Goal: Task Accomplishment & Management: Manage account settings

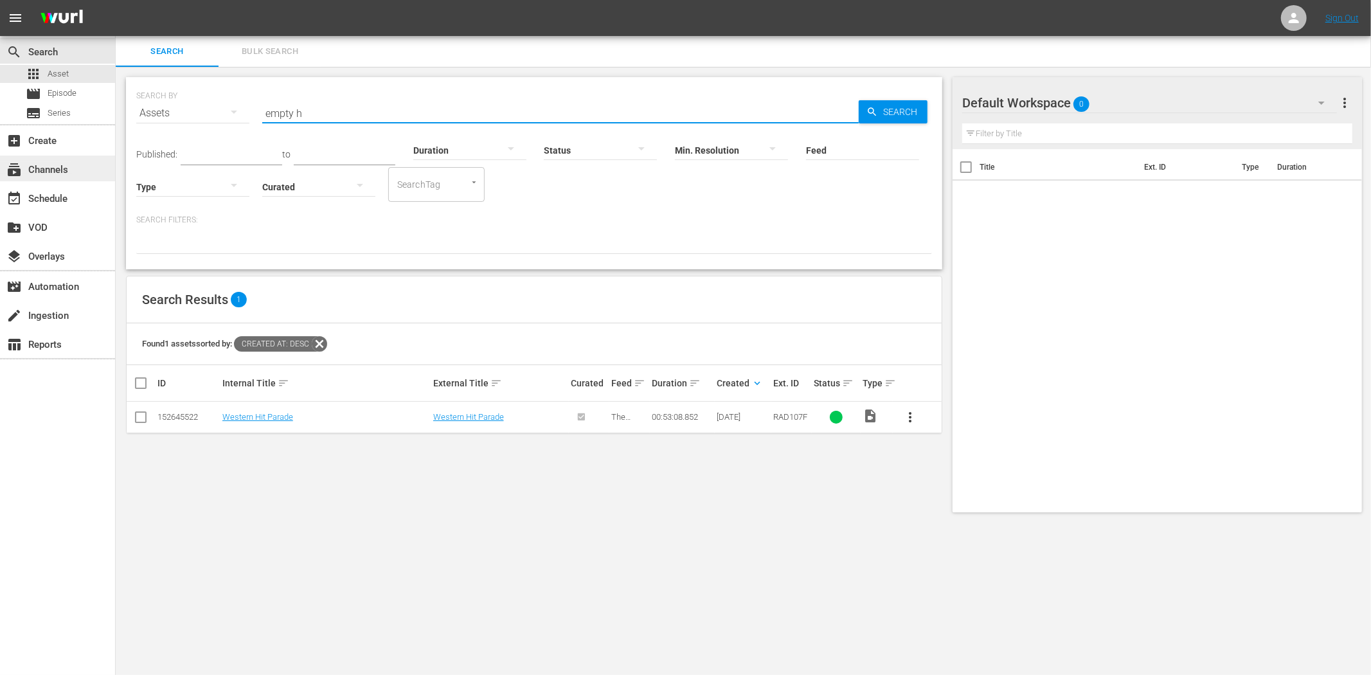
click at [67, 170] on div "subscriptions Channels" at bounding box center [36, 168] width 72 height 12
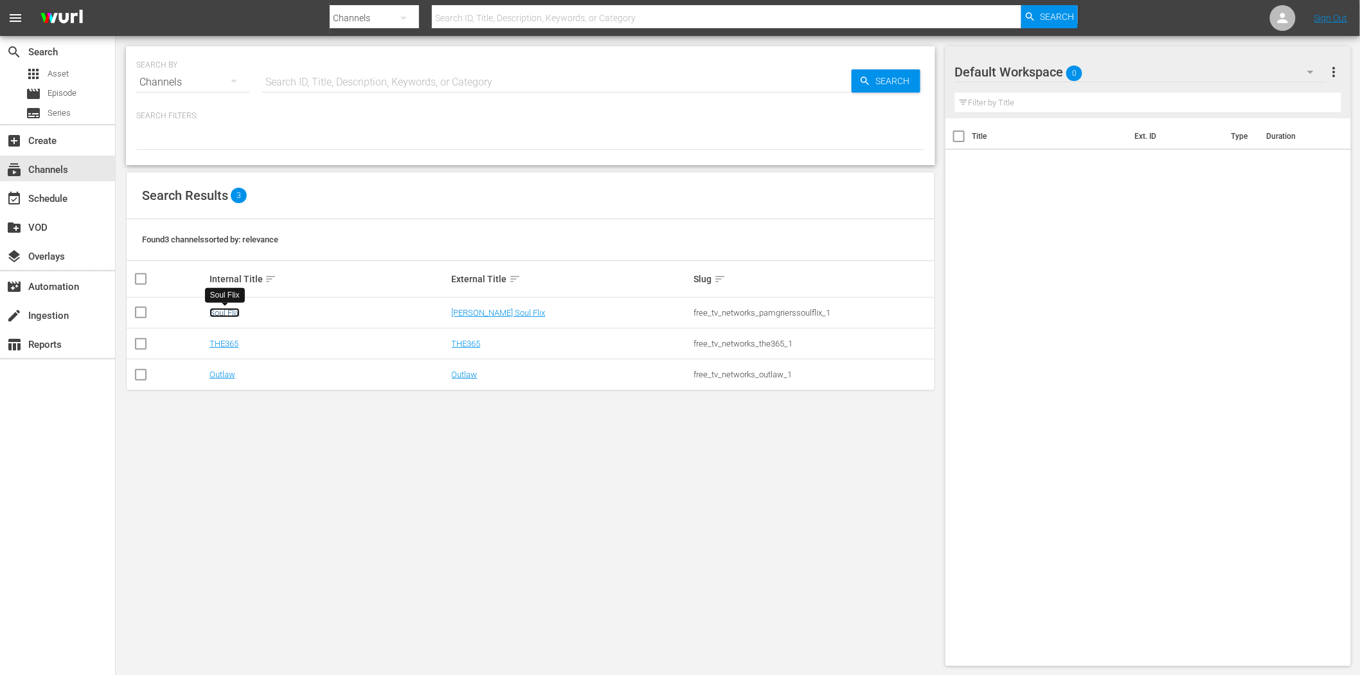
click at [215, 312] on link "Soul Flix" at bounding box center [225, 313] width 30 height 10
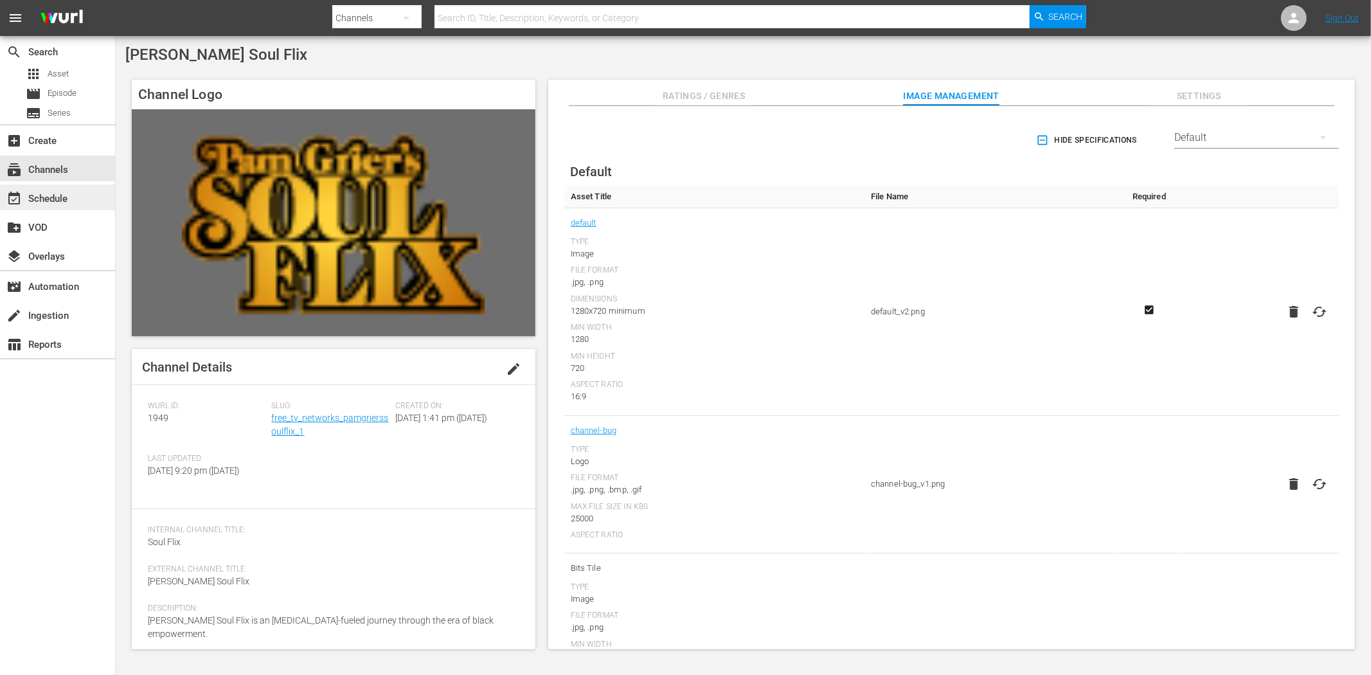
click at [57, 193] on div "event_available Schedule" at bounding box center [36, 197] width 72 height 12
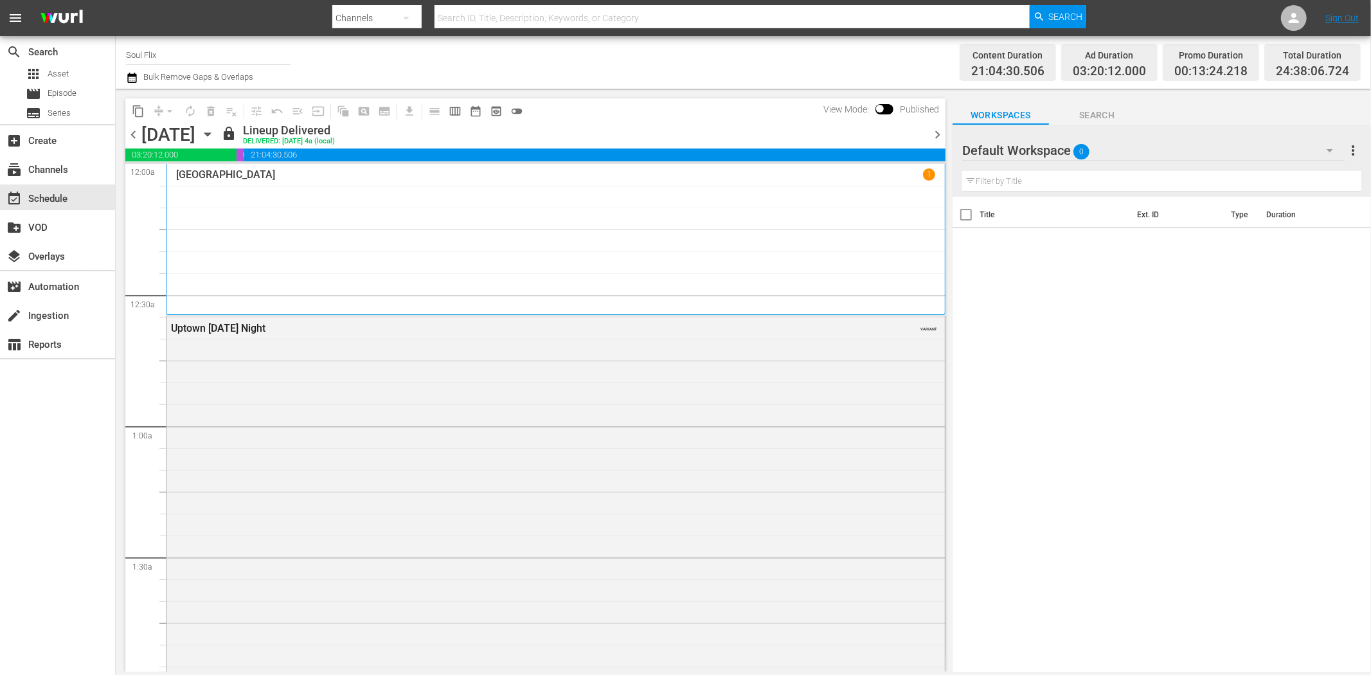
click at [215, 127] on icon "button" at bounding box center [208, 134] width 14 height 14
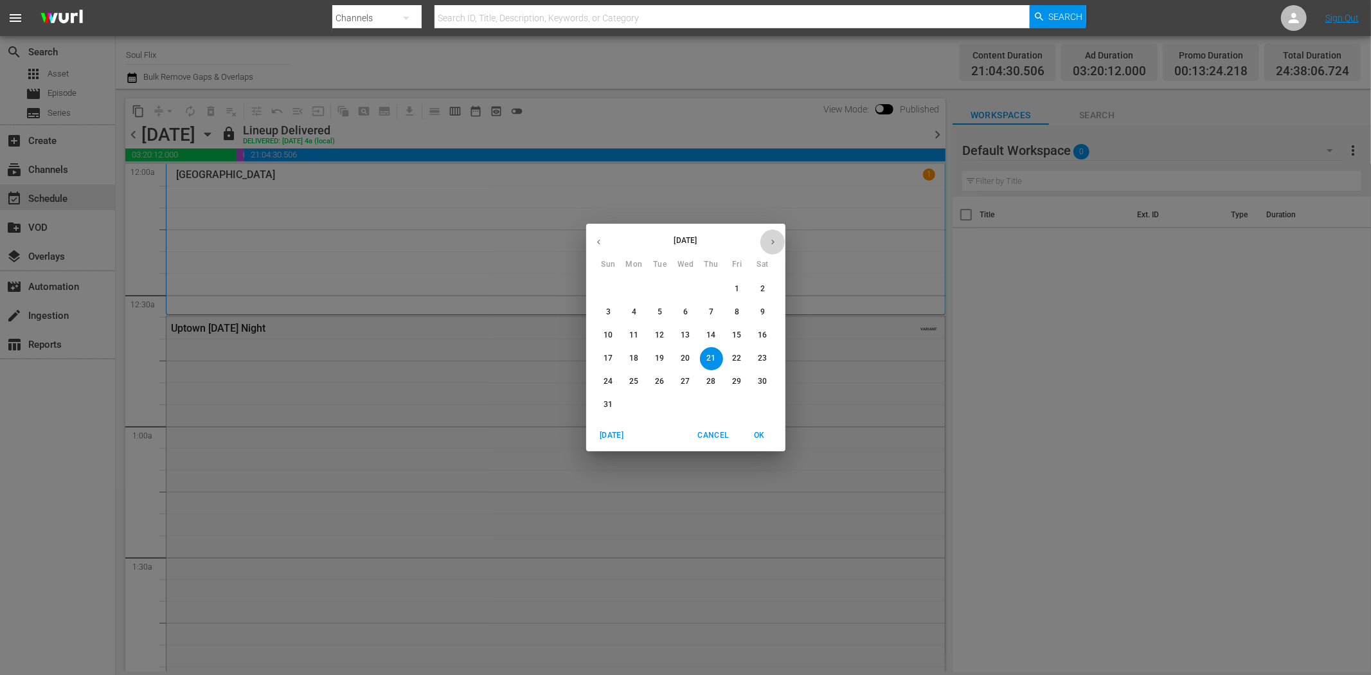
click at [770, 241] on icon "button" at bounding box center [773, 242] width 10 height 10
click at [632, 311] on p "8" at bounding box center [634, 312] width 5 height 11
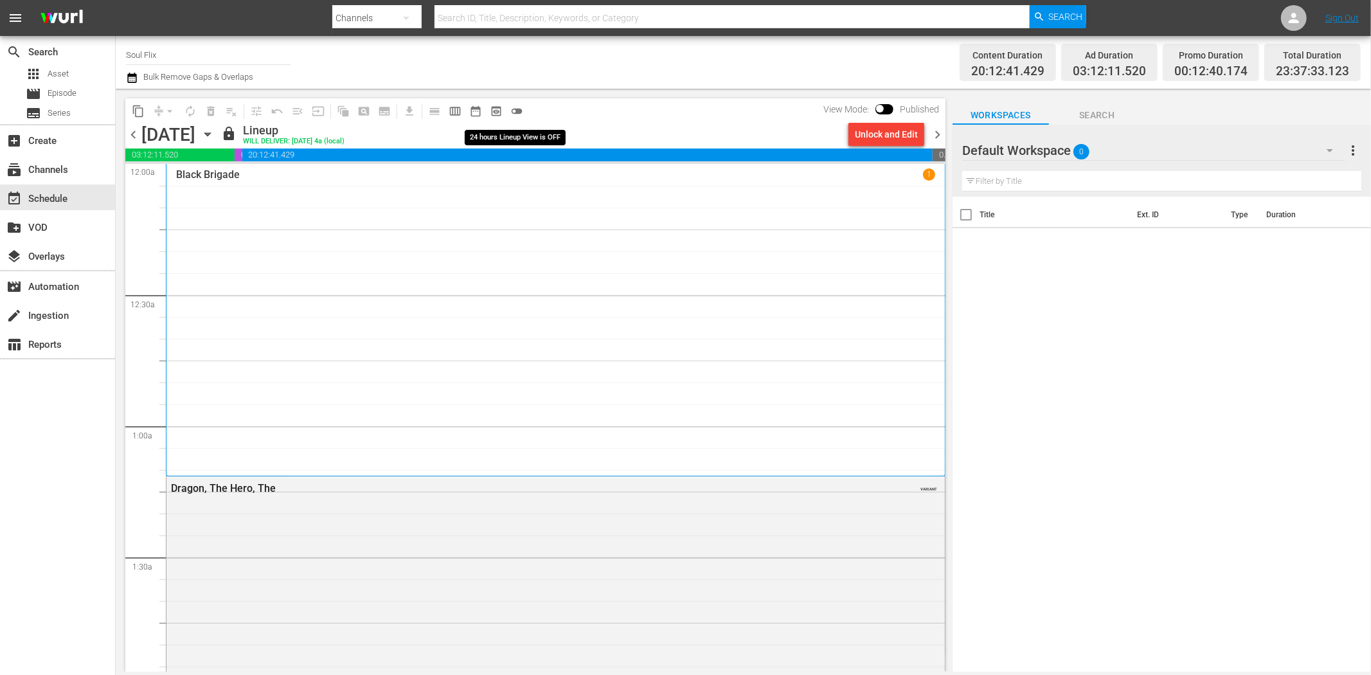
click at [517, 110] on span "toggle_off" at bounding box center [517, 111] width 13 height 13
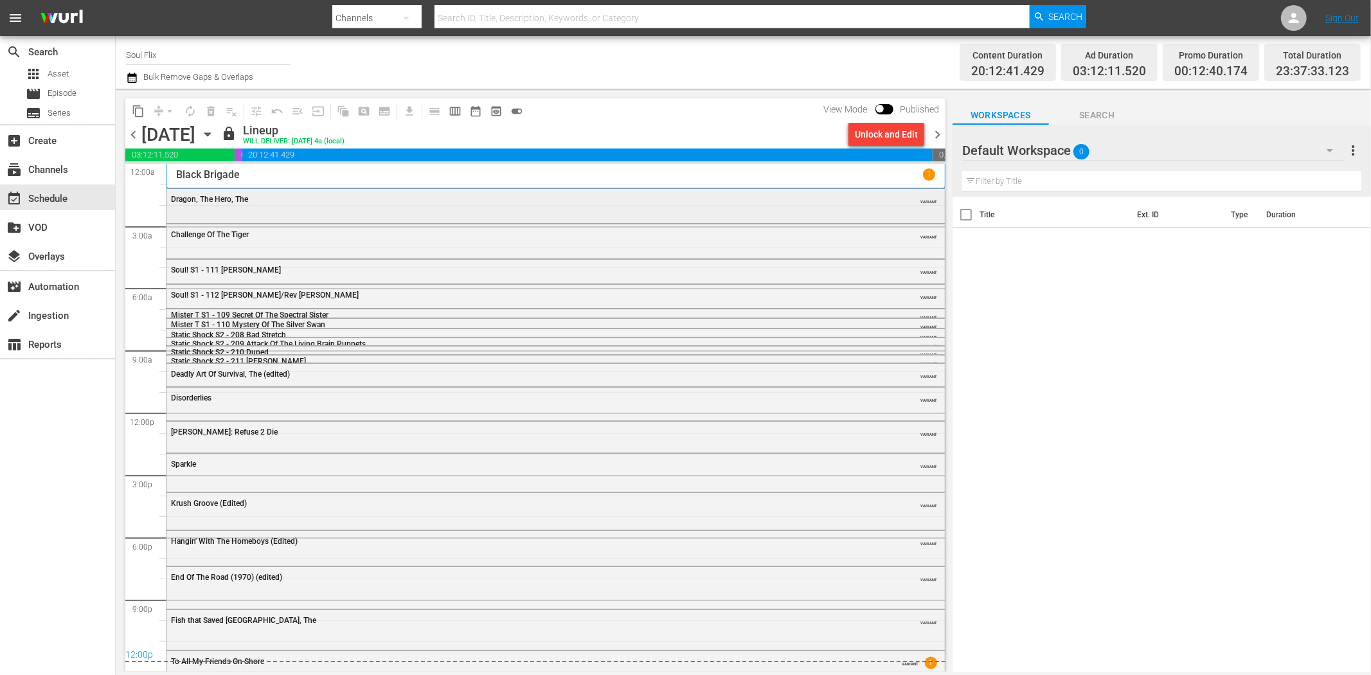
click at [302, 201] on div "Dragon, The Hero, The" at bounding box center [520, 199] width 699 height 9
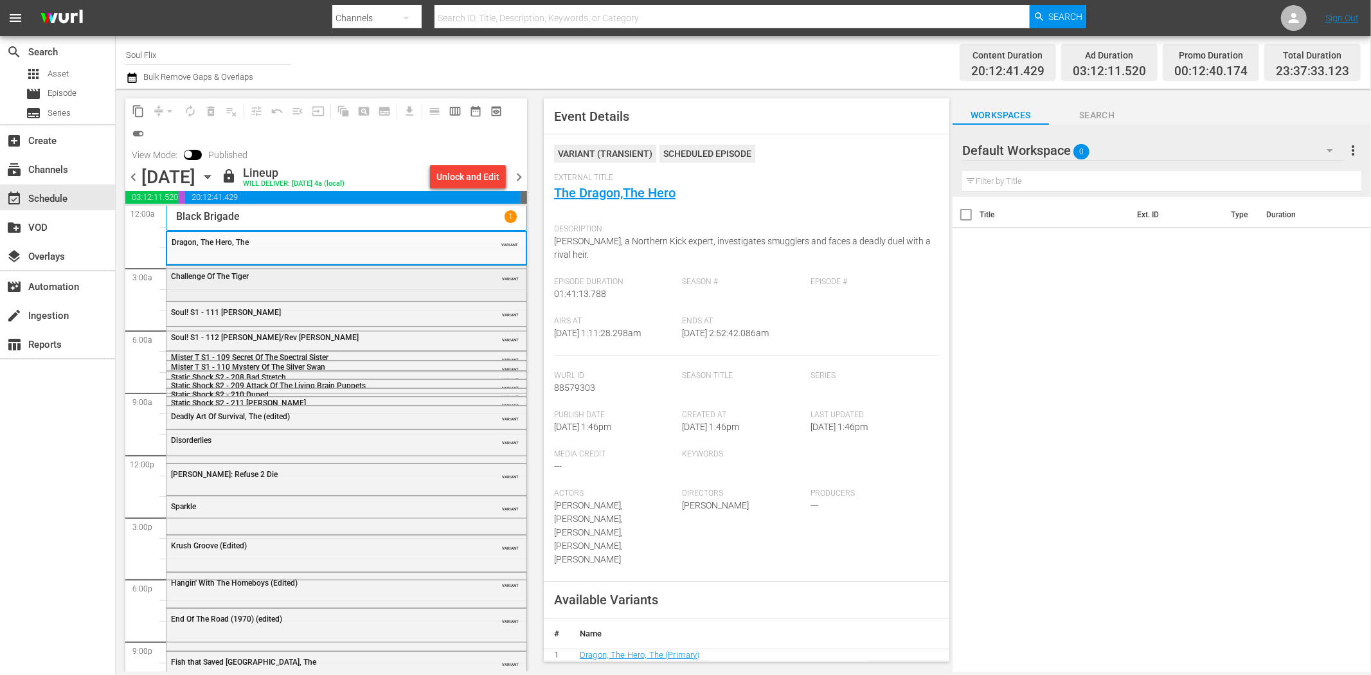
click at [408, 282] on div "Challenge Of The Tiger VARIANT" at bounding box center [347, 275] width 360 height 19
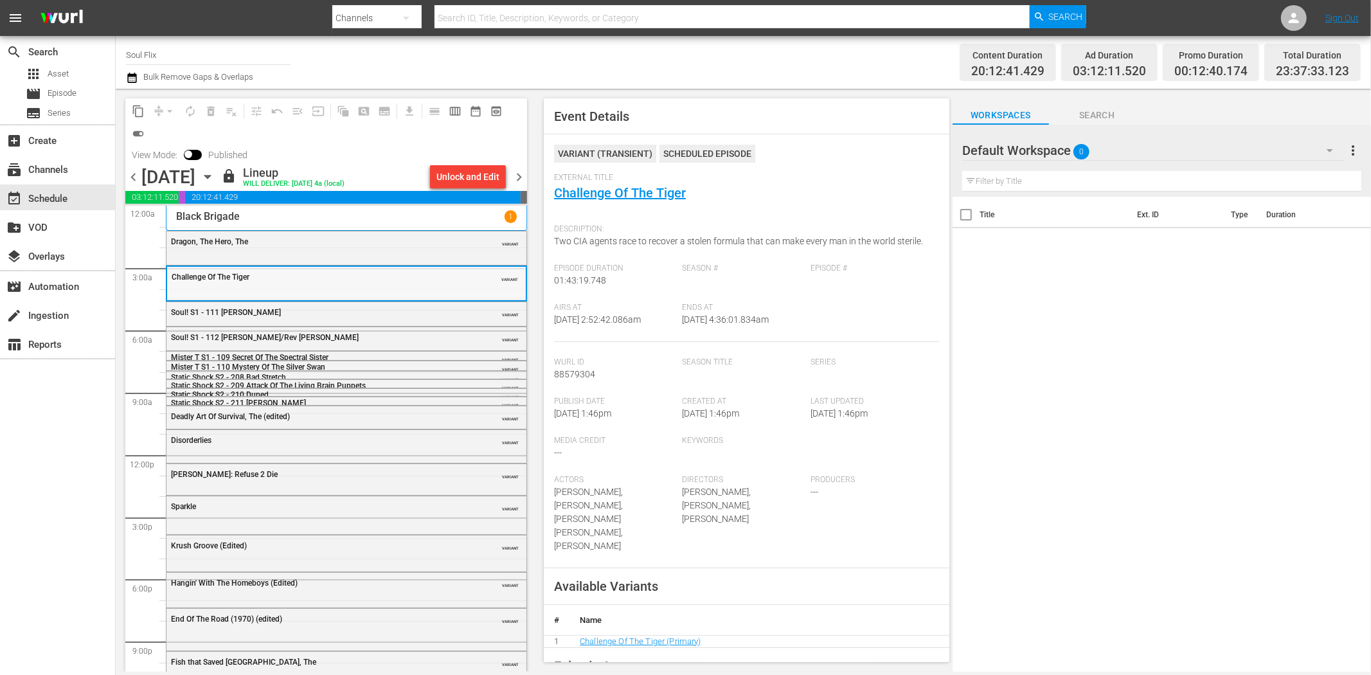
click at [413, 275] on div "Challenge Of The Tiger" at bounding box center [314, 277] width 285 height 9
click at [359, 419] on div "Deadly Art Of Survival, The (edited)" at bounding box center [314, 416] width 286 height 9
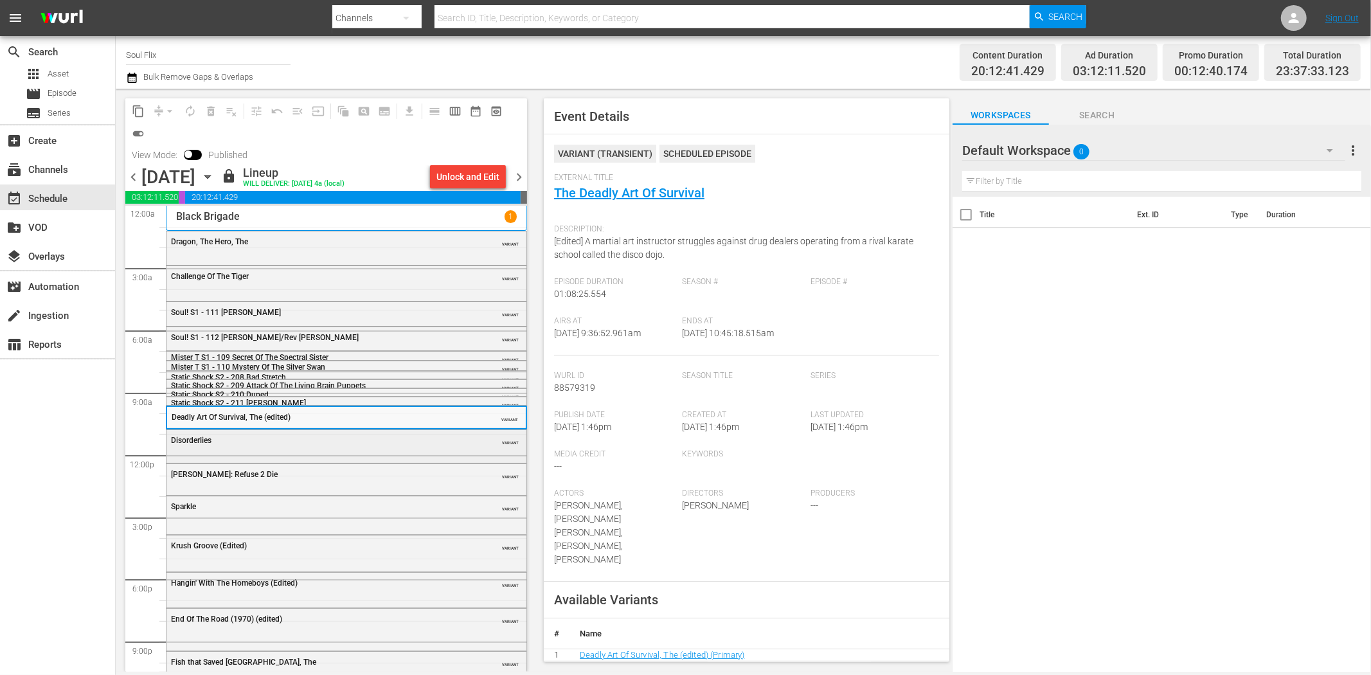
click at [358, 436] on div "Disorderlies" at bounding box center [314, 440] width 286 height 9
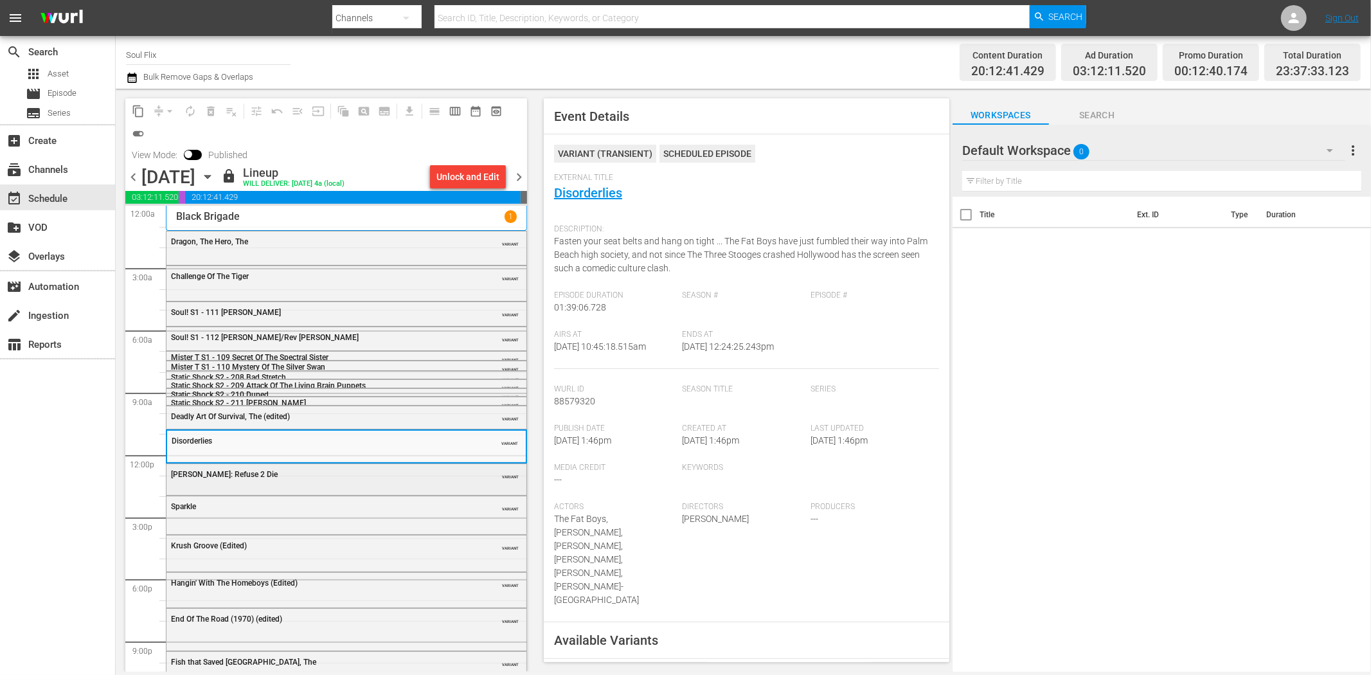
click at [433, 478] on div "50 Cent: Refuse 2 Die" at bounding box center [314, 474] width 286 height 9
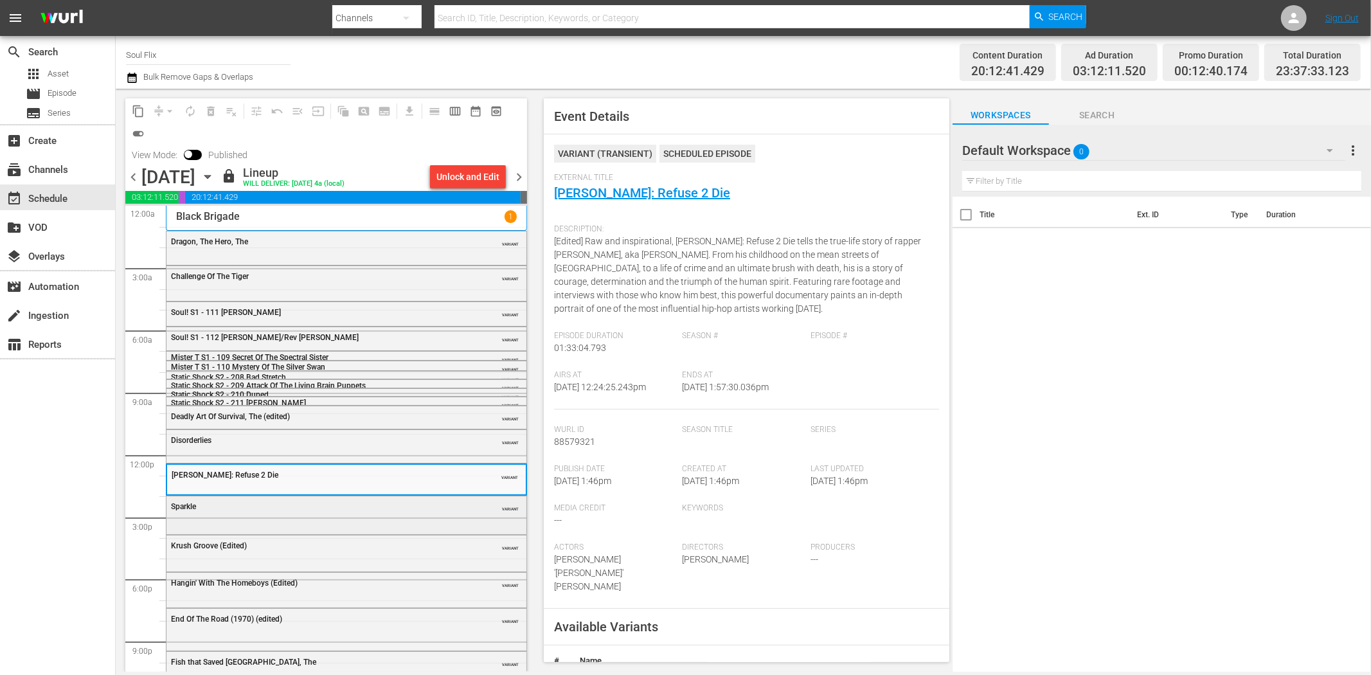
click at [293, 506] on div "Sparkle" at bounding box center [314, 506] width 286 height 9
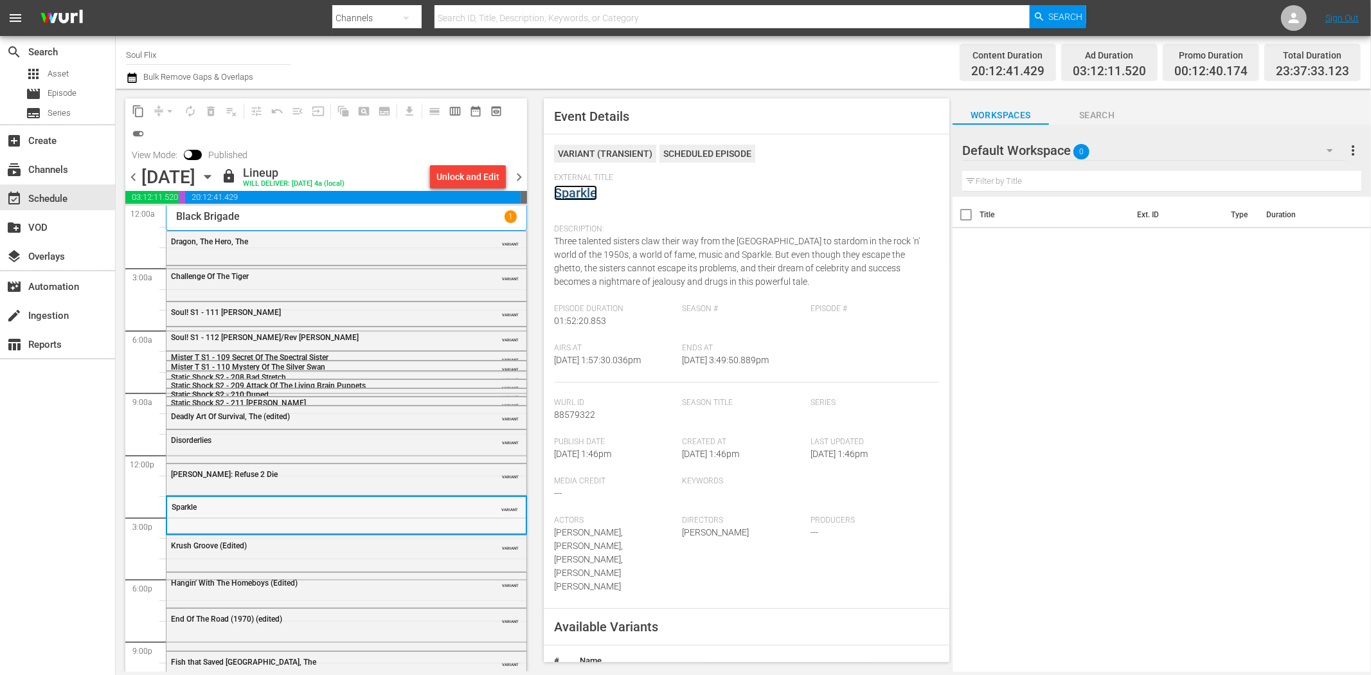
scroll to position [49, 0]
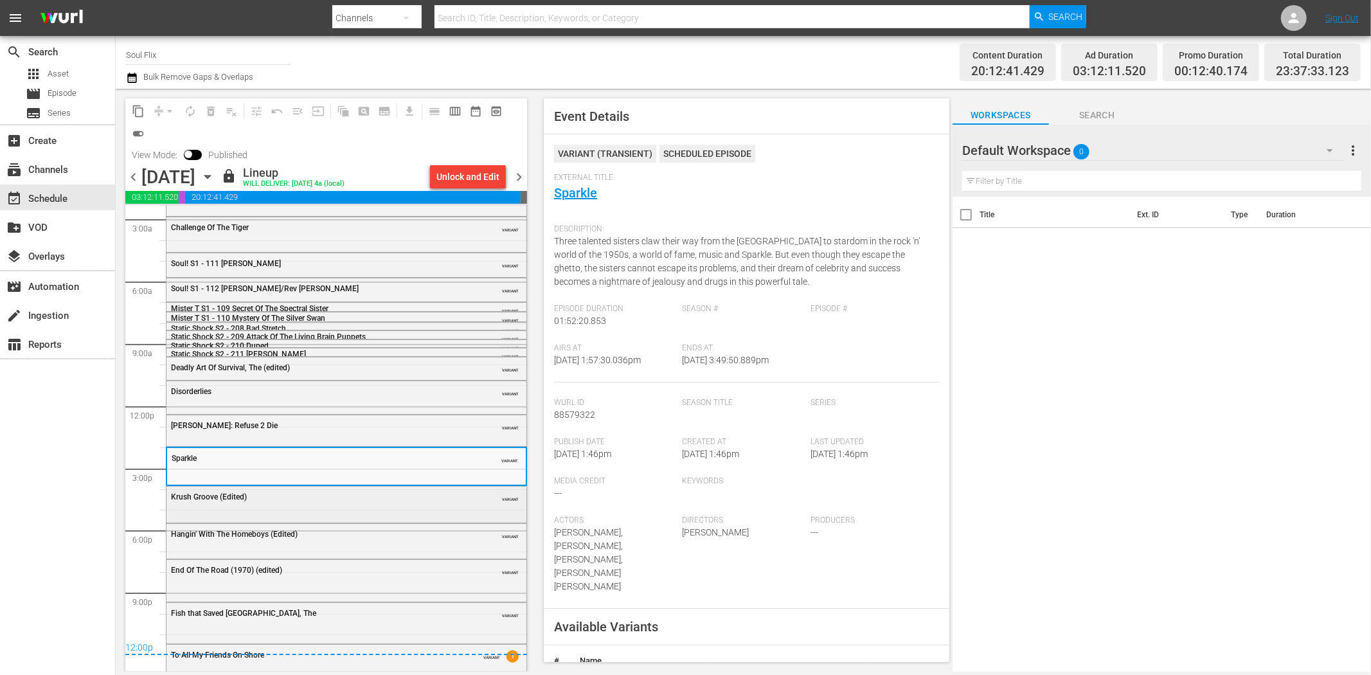
click at [316, 509] on div "Krush Groove (Edited) VARIANT" at bounding box center [347, 504] width 360 height 34
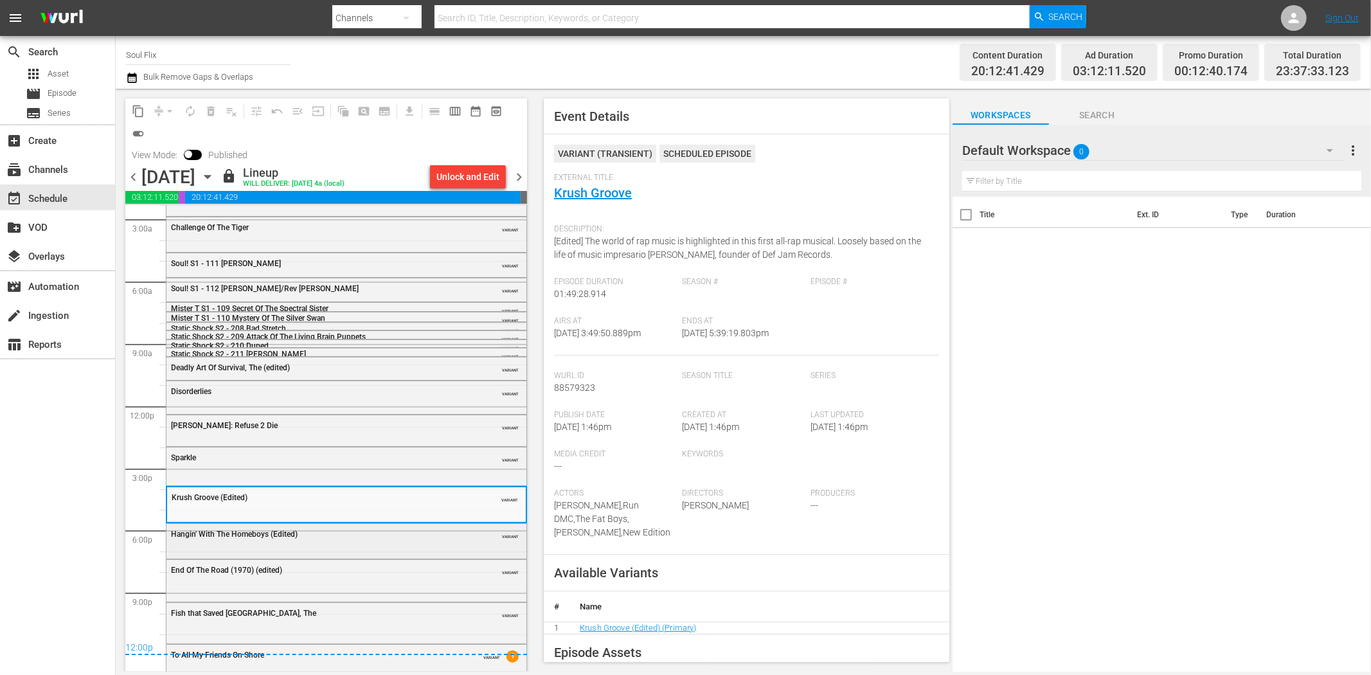
click at [387, 547] on div "Hangin' With The Homeboys (Edited) VARIANT" at bounding box center [347, 540] width 360 height 32
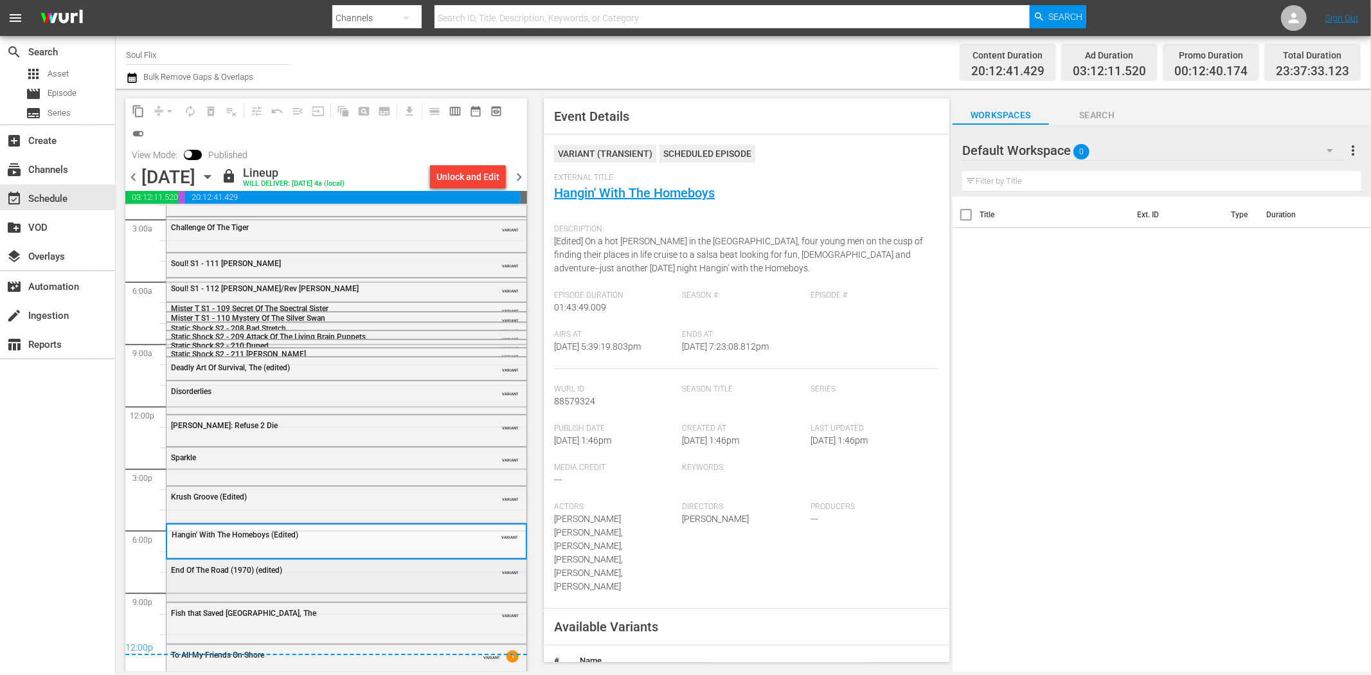
click at [348, 579] on div "End Of The Road (1970) (edited) VARIANT" at bounding box center [347, 569] width 360 height 19
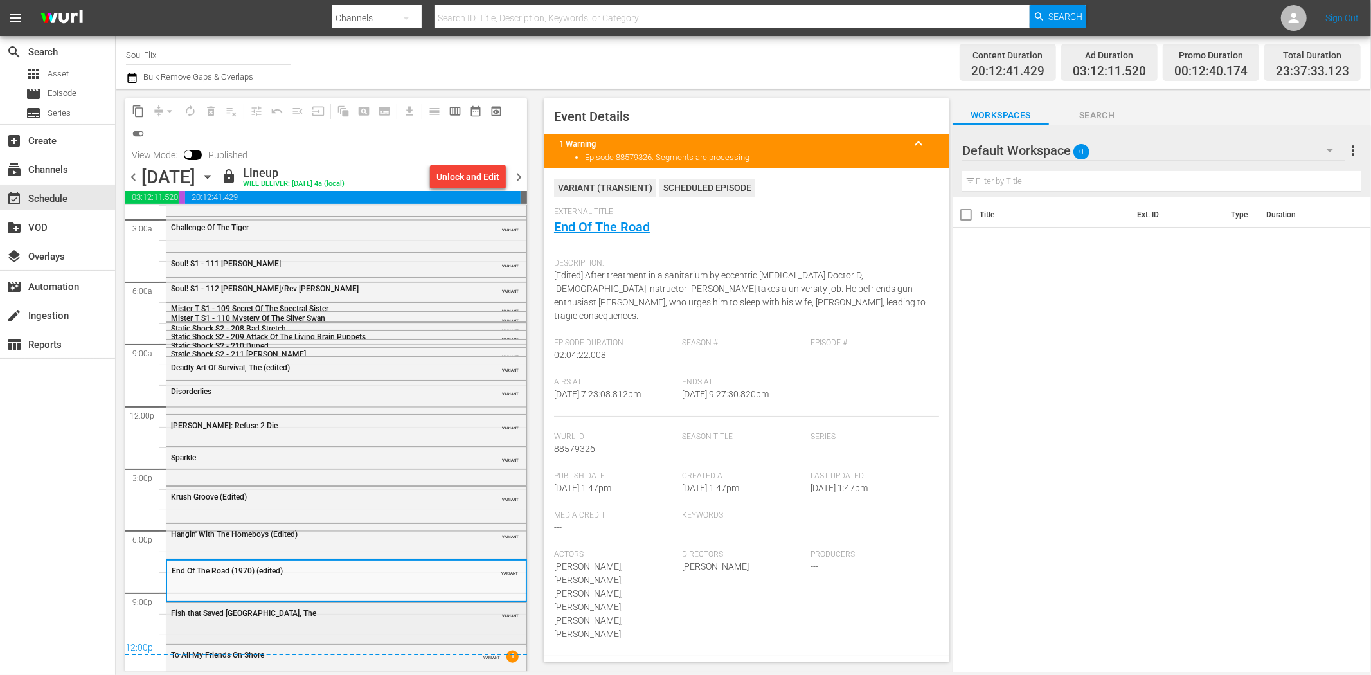
click at [375, 618] on div "Fish that Saved Pittsburgh, The VARIANT" at bounding box center [347, 612] width 360 height 19
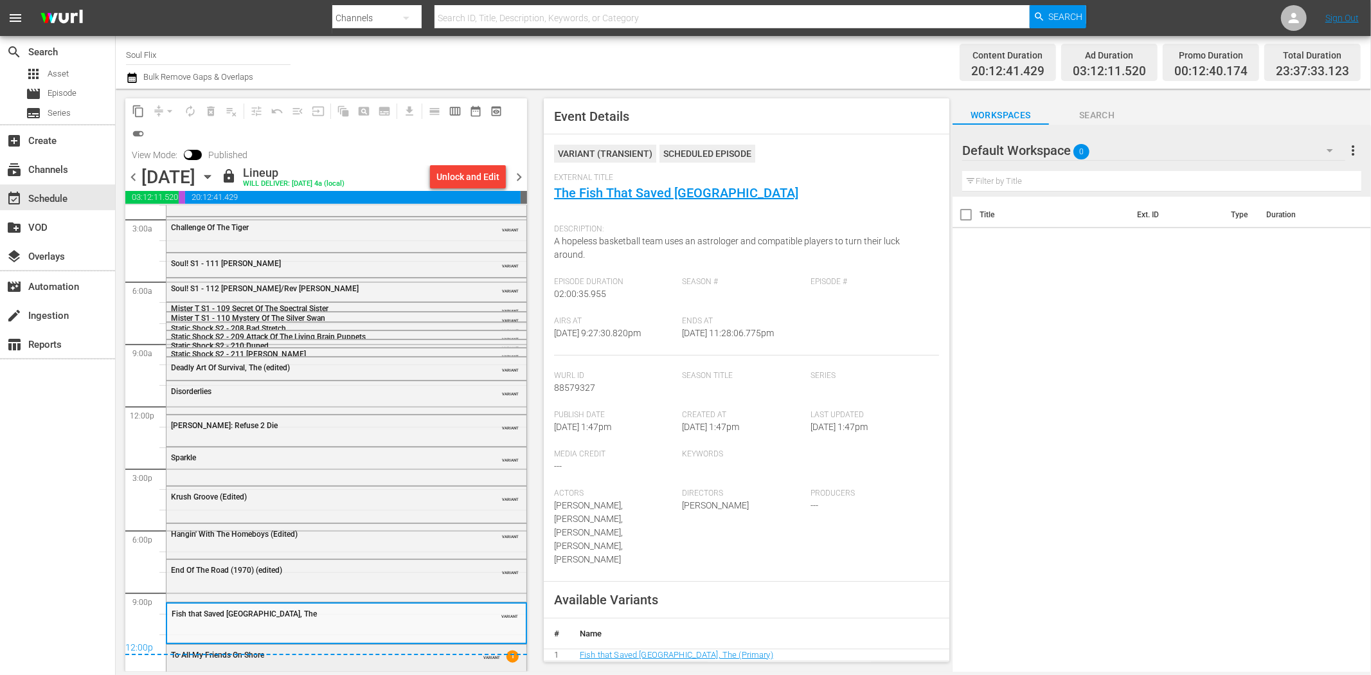
click at [337, 659] on div "To All My Friends On Shore" at bounding box center [314, 655] width 286 height 9
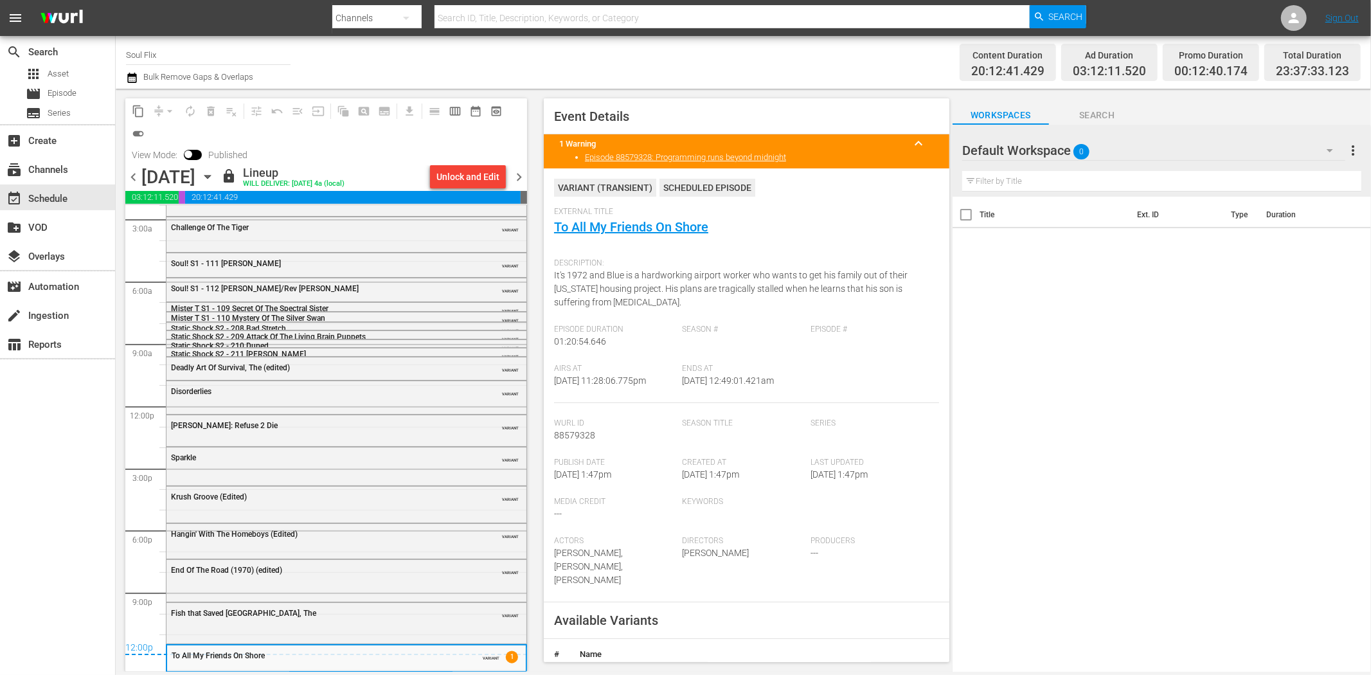
click at [521, 176] on span "chevron_right" at bounding box center [519, 177] width 16 height 16
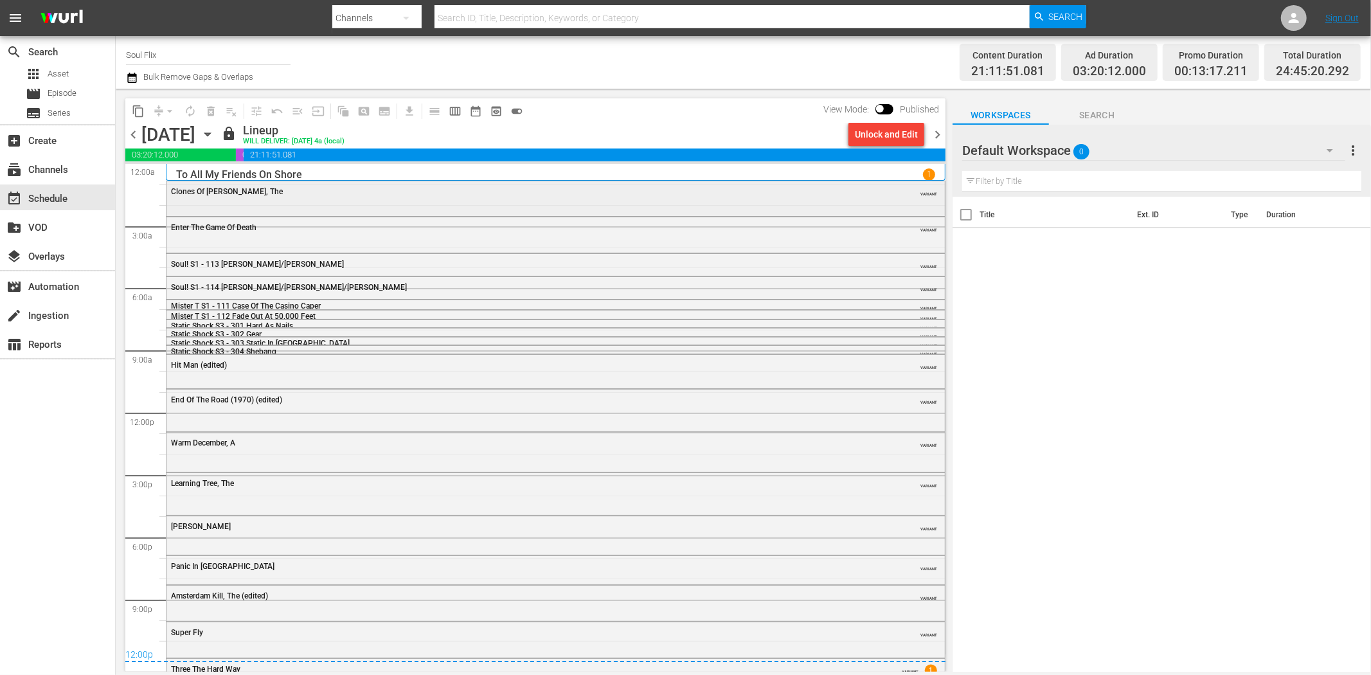
click at [242, 192] on span "Clones Of Bruce Lee, The" at bounding box center [227, 191] width 112 height 9
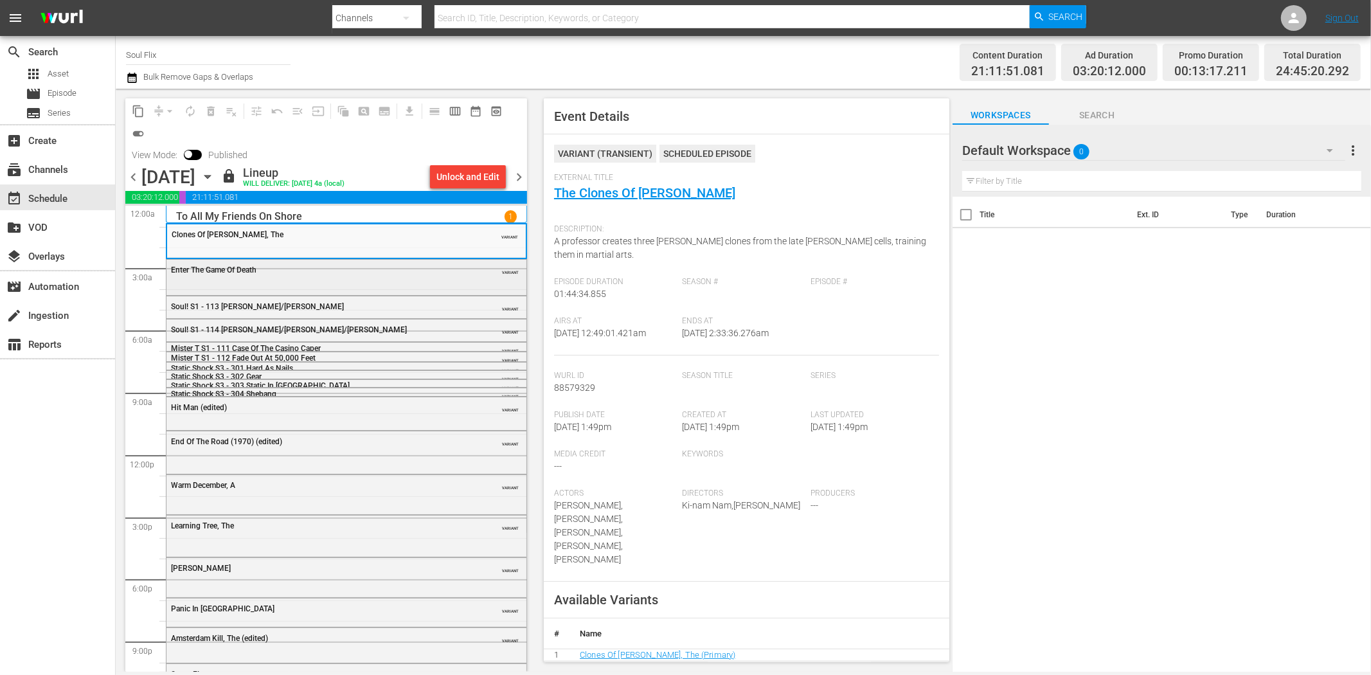
click at [363, 270] on div "Enter The Game Of Death" at bounding box center [314, 270] width 286 height 9
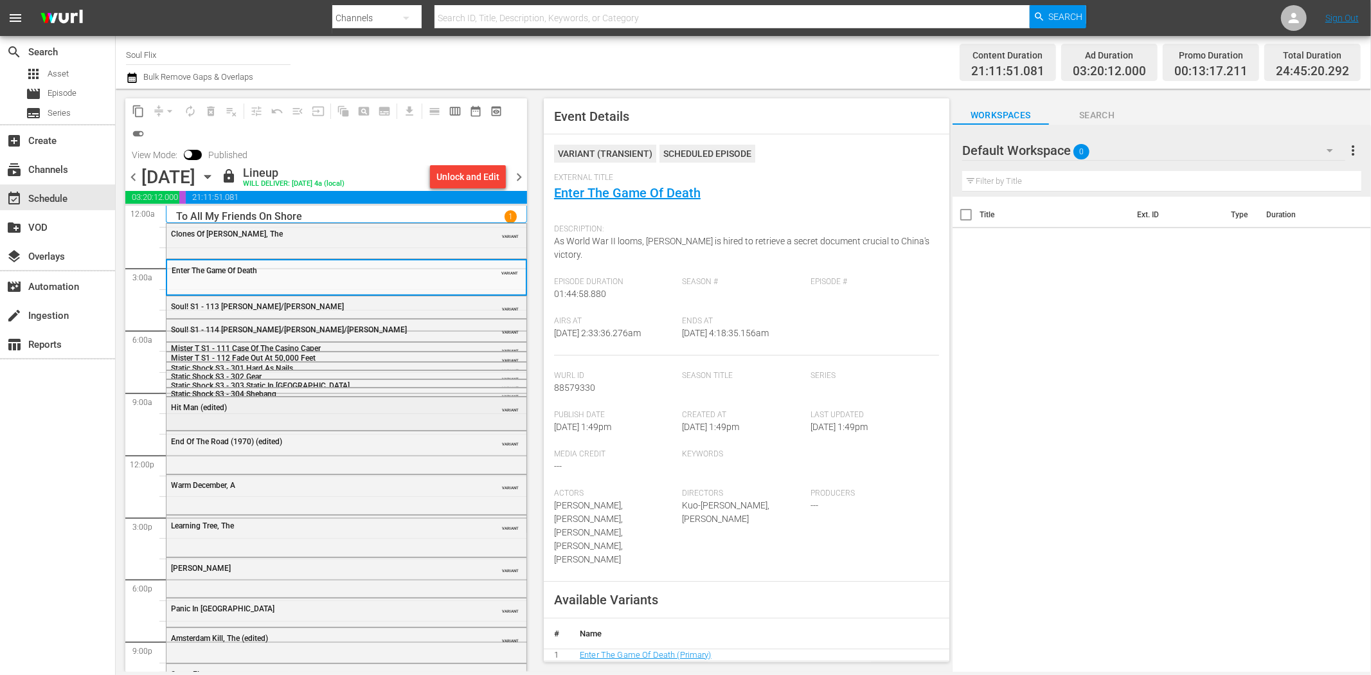
click at [355, 410] on div "Hit Man (edited)" at bounding box center [314, 407] width 286 height 9
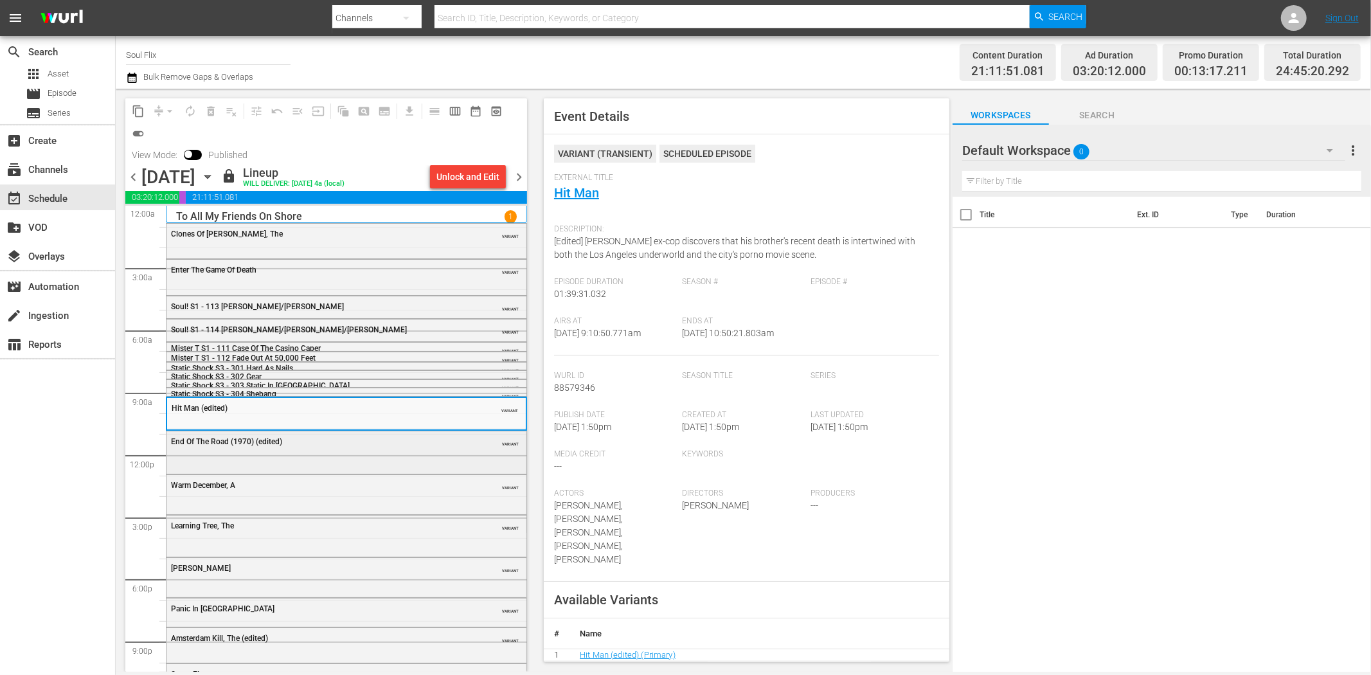
click at [357, 446] on div "End Of The Road (1970) (edited)" at bounding box center [314, 441] width 286 height 9
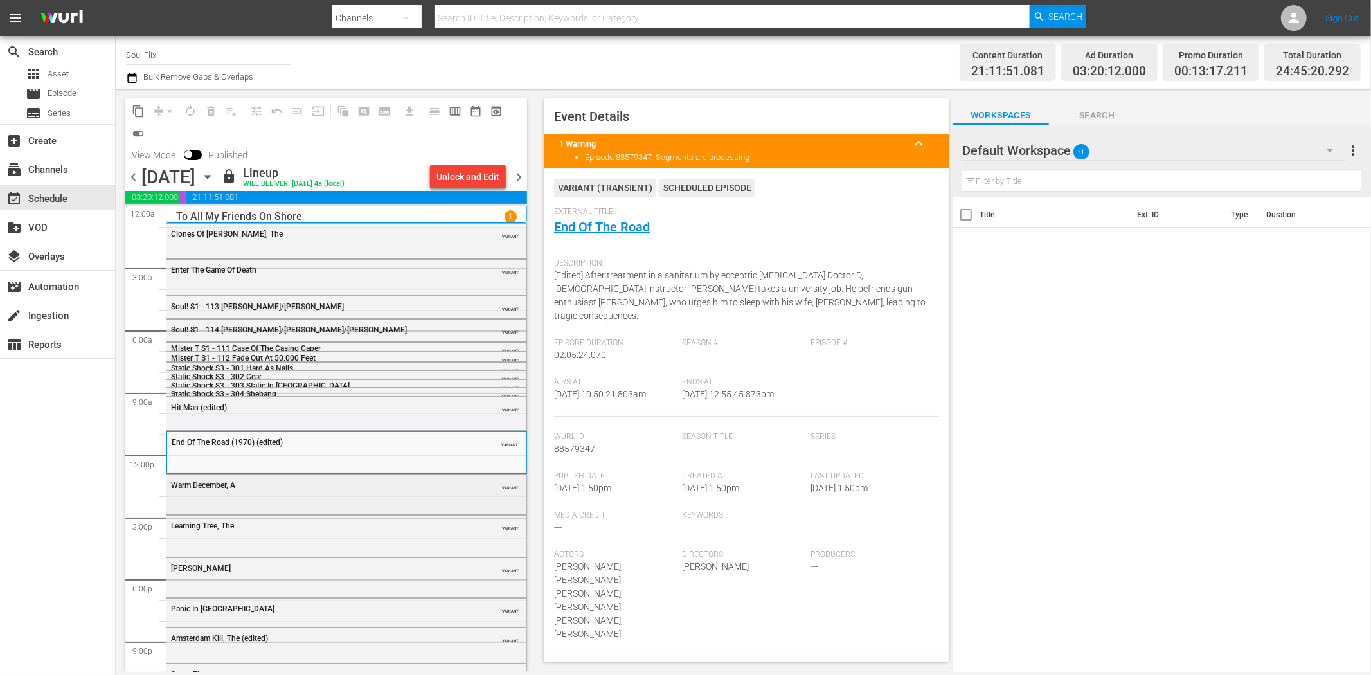
click at [406, 489] on div "Warm December, A" at bounding box center [314, 485] width 286 height 9
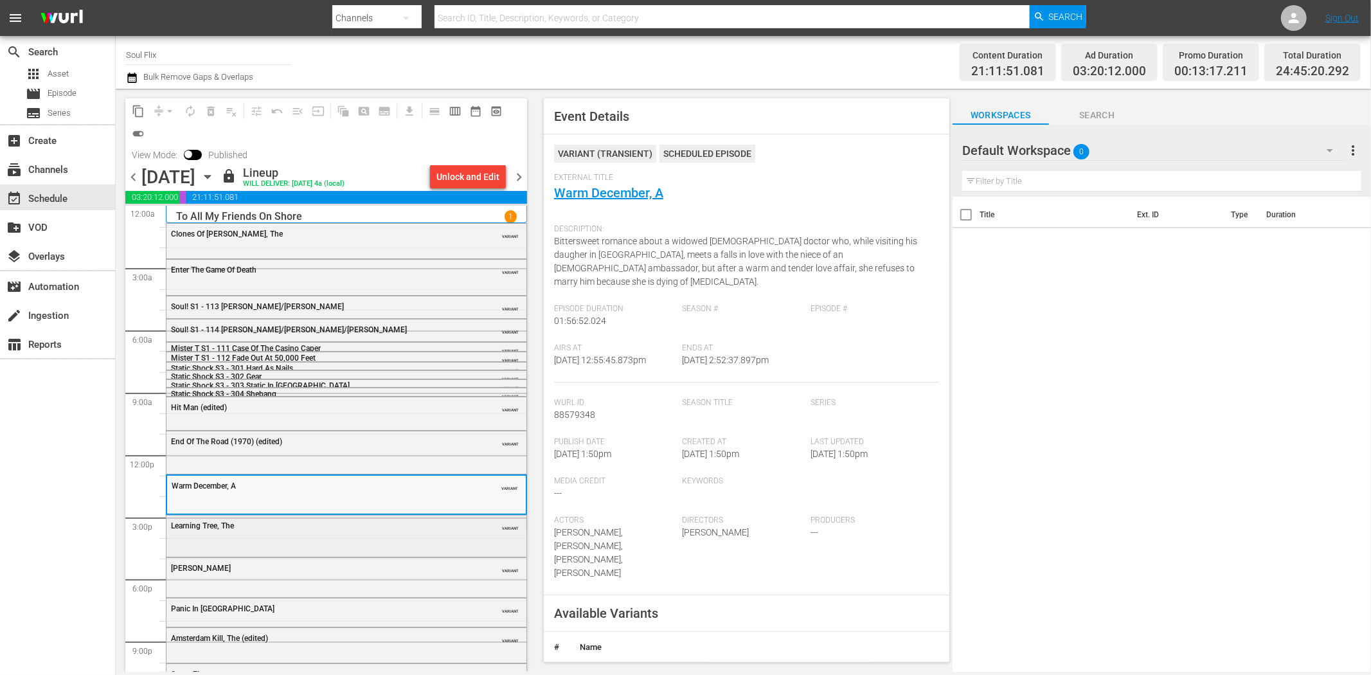
click at [251, 538] on div "Learning Tree, The VARIANT" at bounding box center [347, 535] width 360 height 39
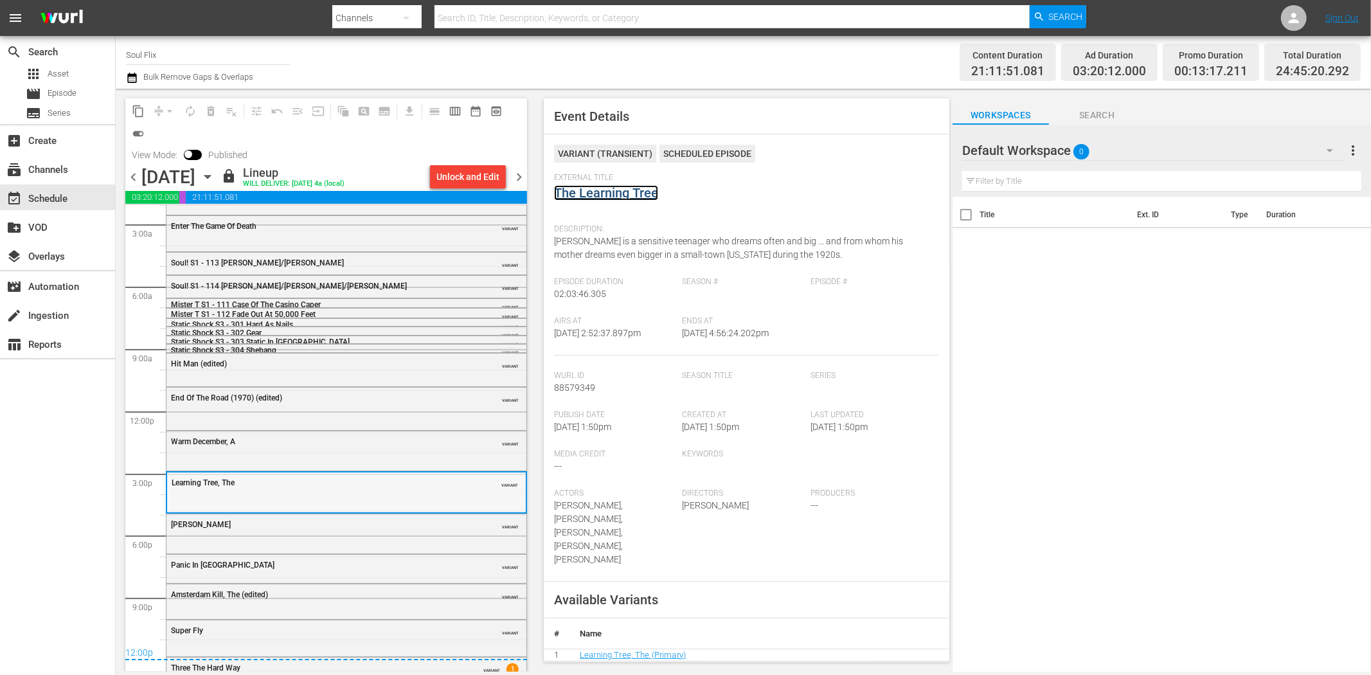
scroll to position [65, 0]
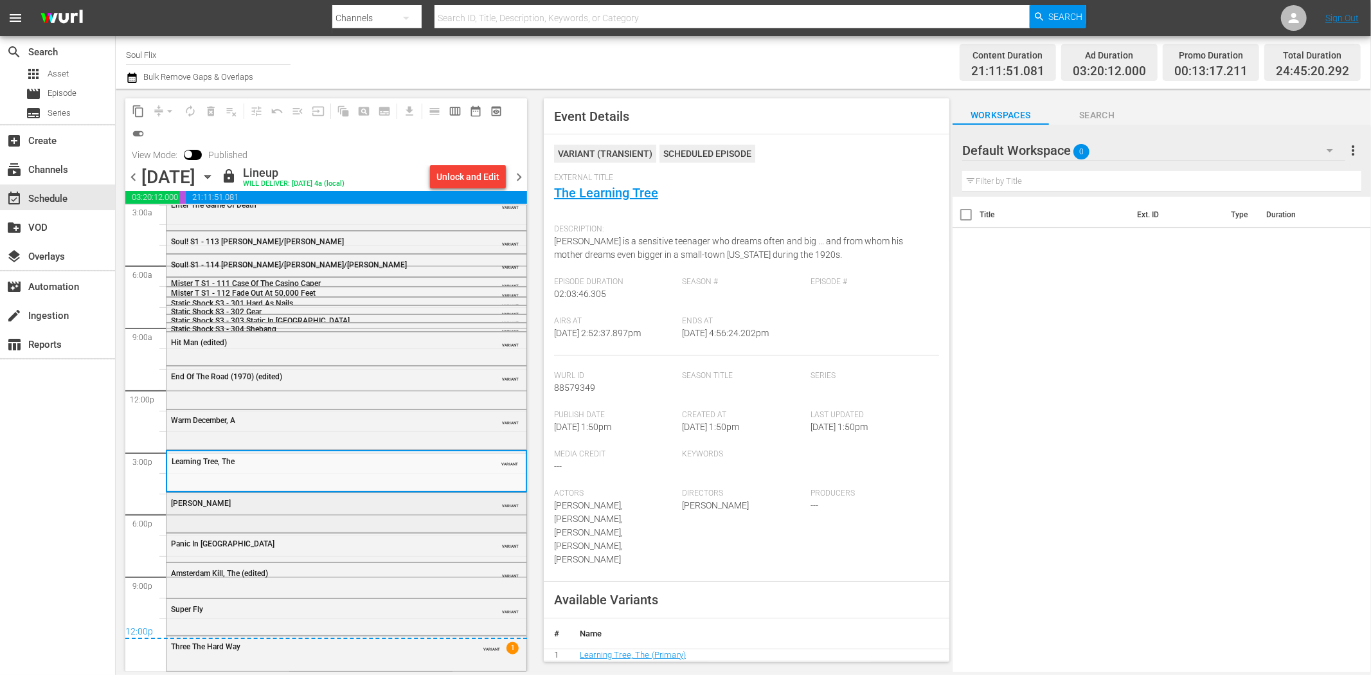
click at [364, 517] on div "Mr. Ricco VARIANT" at bounding box center [347, 511] width 360 height 36
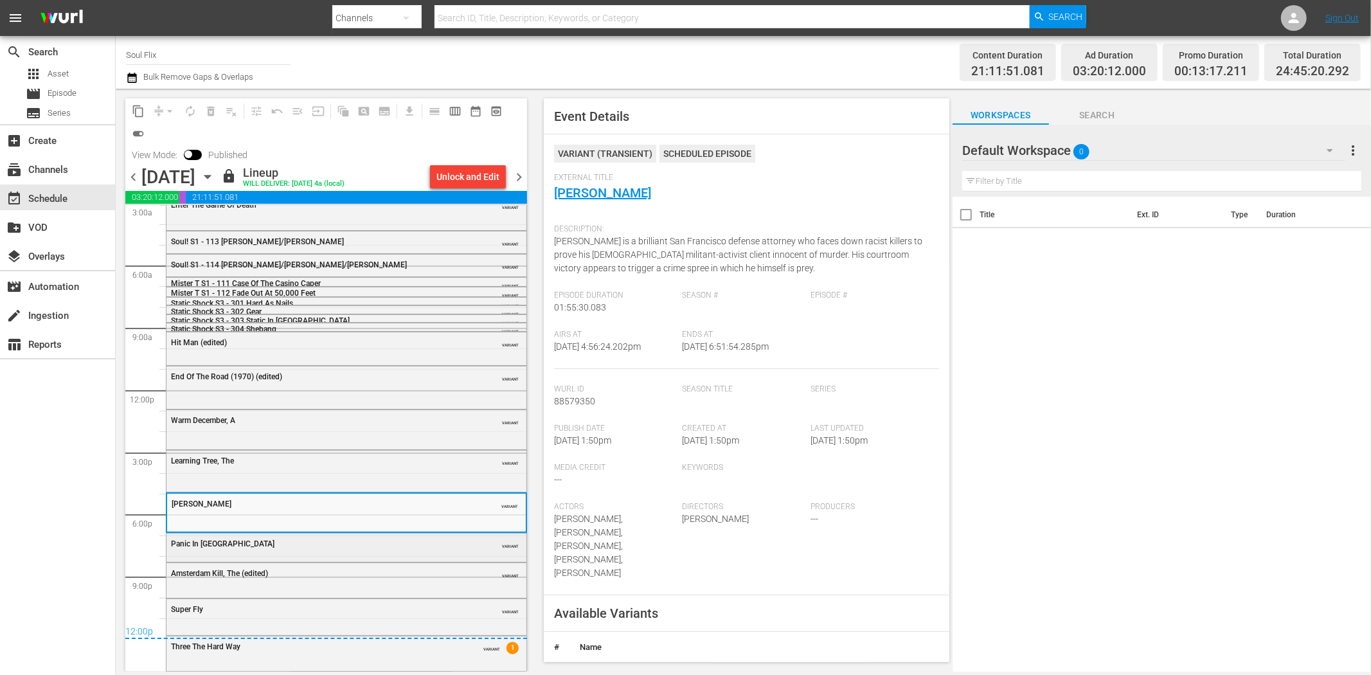
click at [374, 544] on div "Panic In Echo Park" at bounding box center [314, 543] width 286 height 9
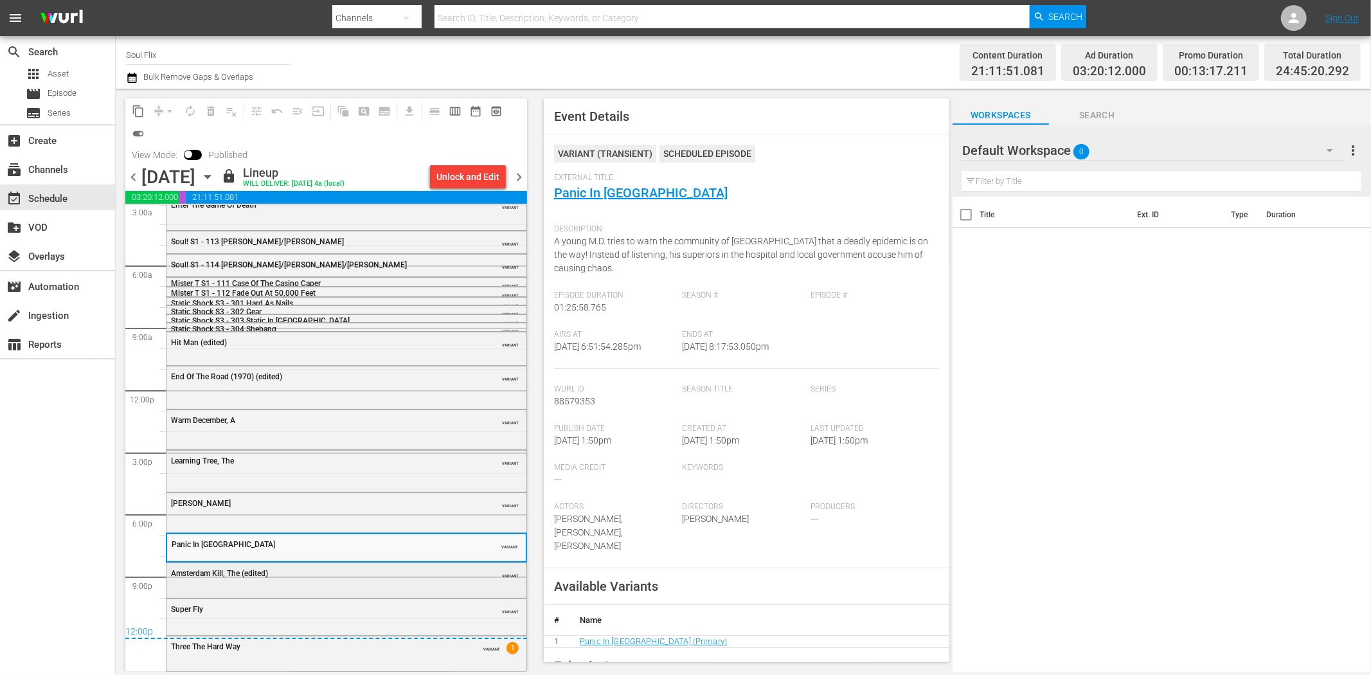
click at [274, 576] on div "Amsterdam Kill, The (edited)" at bounding box center [314, 573] width 286 height 9
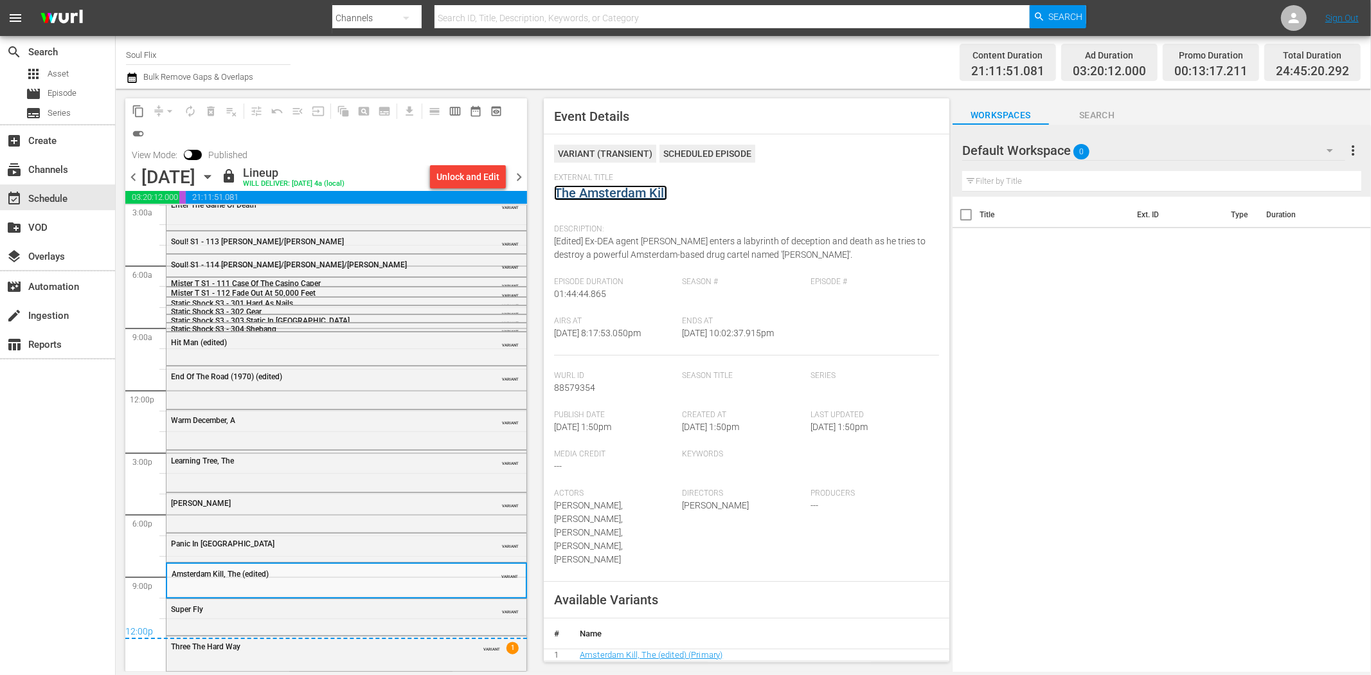
drag, startPoint x: 598, startPoint y: 183, endPoint x: 589, endPoint y: 188, distance: 10.1
click at [358, 617] on div "Super Fly VARIANT" at bounding box center [347, 608] width 360 height 19
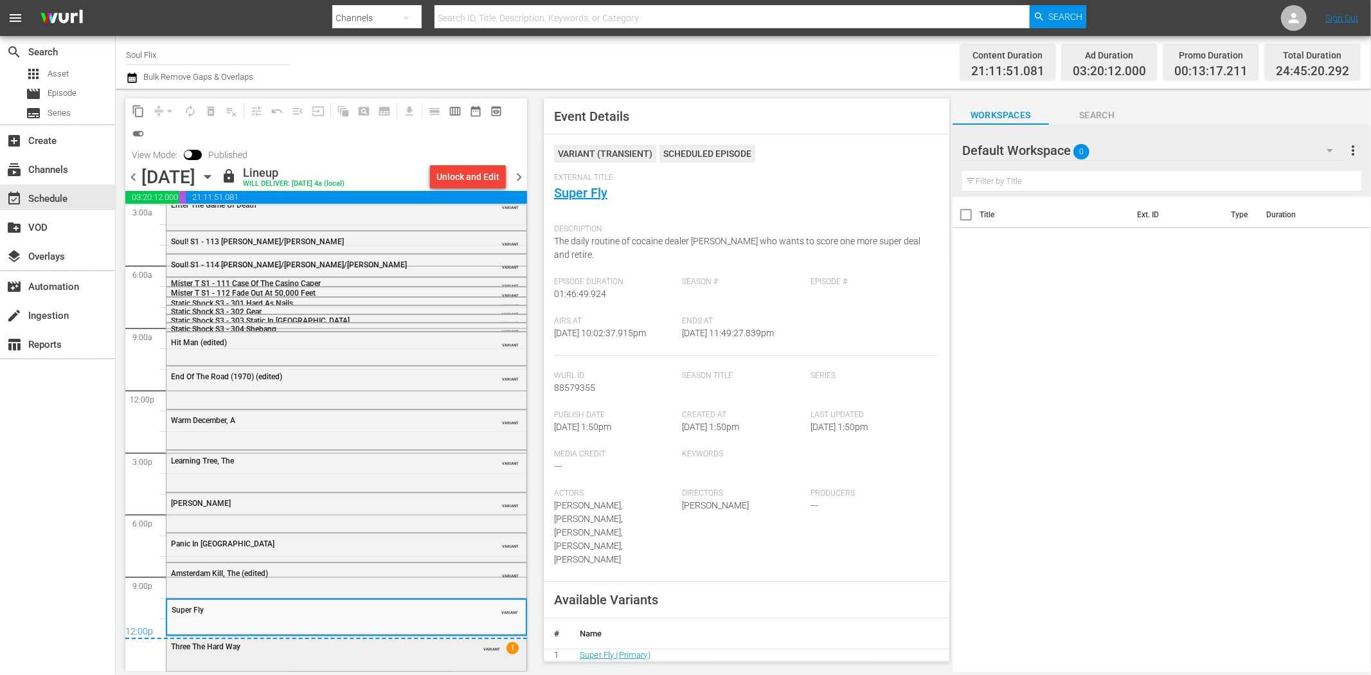
click at [434, 645] on div "Three The Hard Way" at bounding box center [314, 646] width 286 height 9
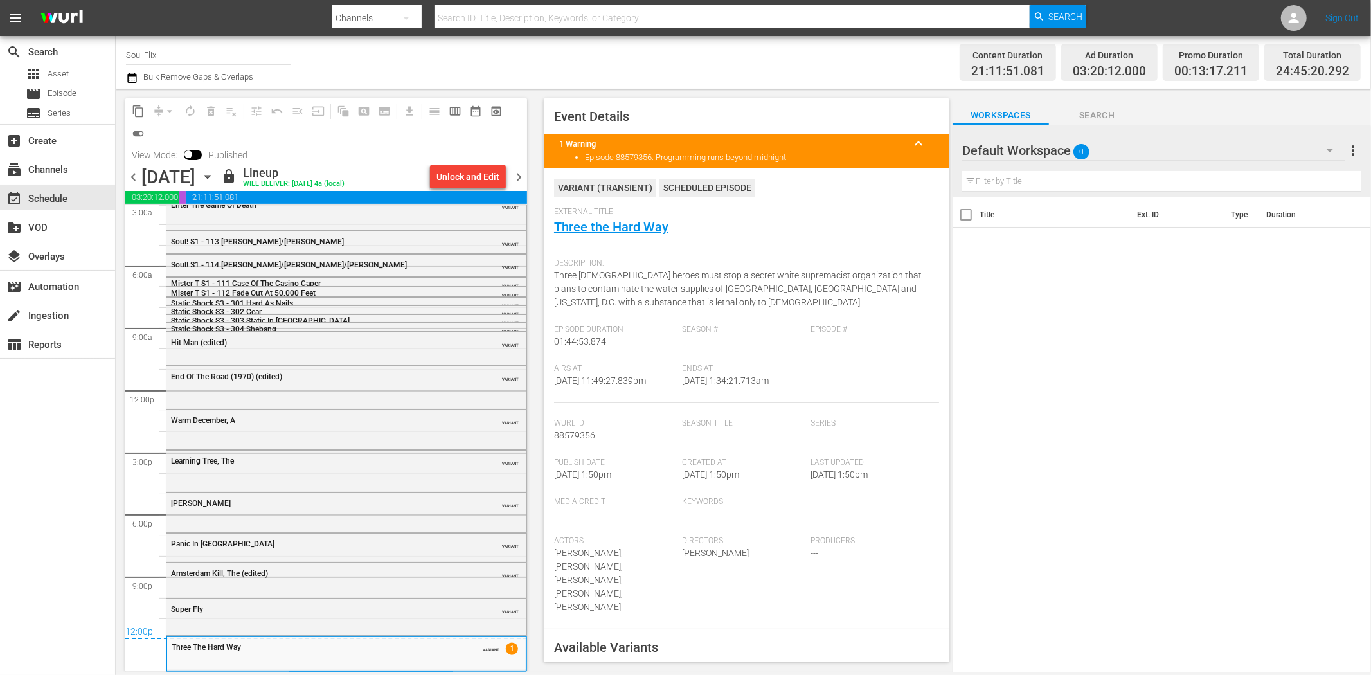
click at [514, 174] on span "chevron_right" at bounding box center [519, 177] width 16 height 16
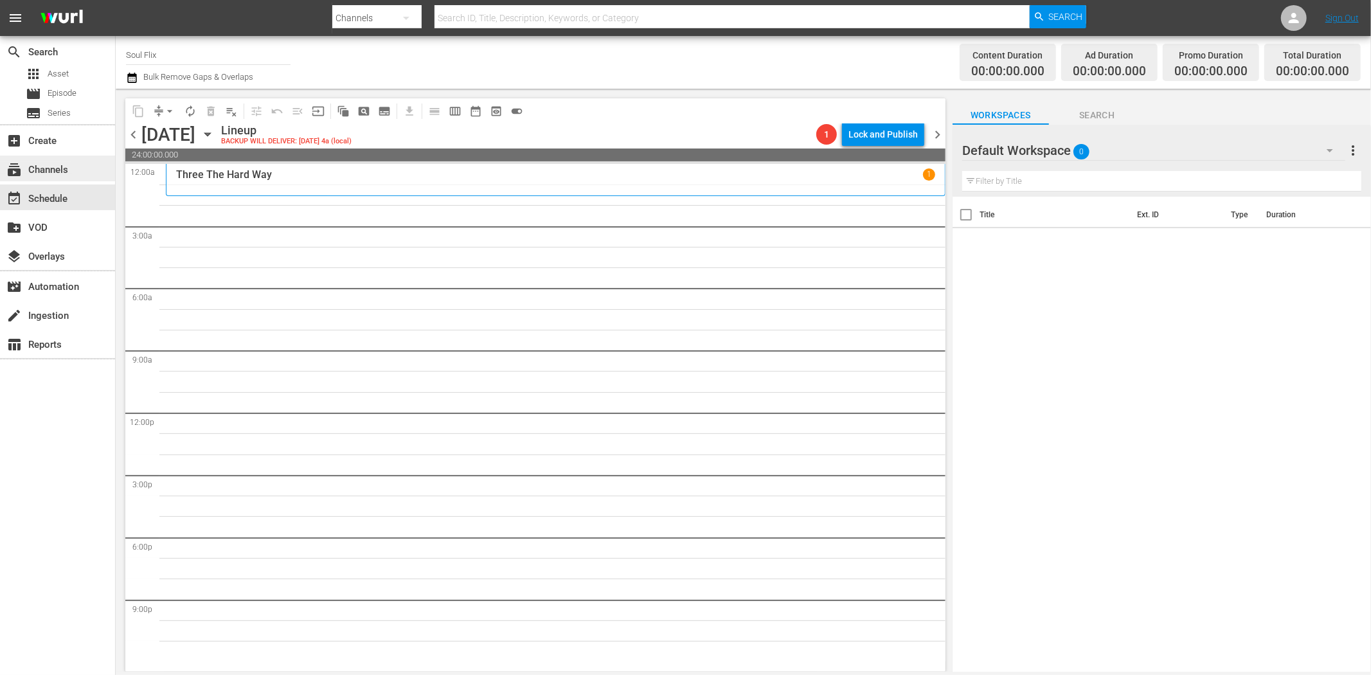
click at [45, 163] on div "subscriptions Channels" at bounding box center [36, 168] width 72 height 12
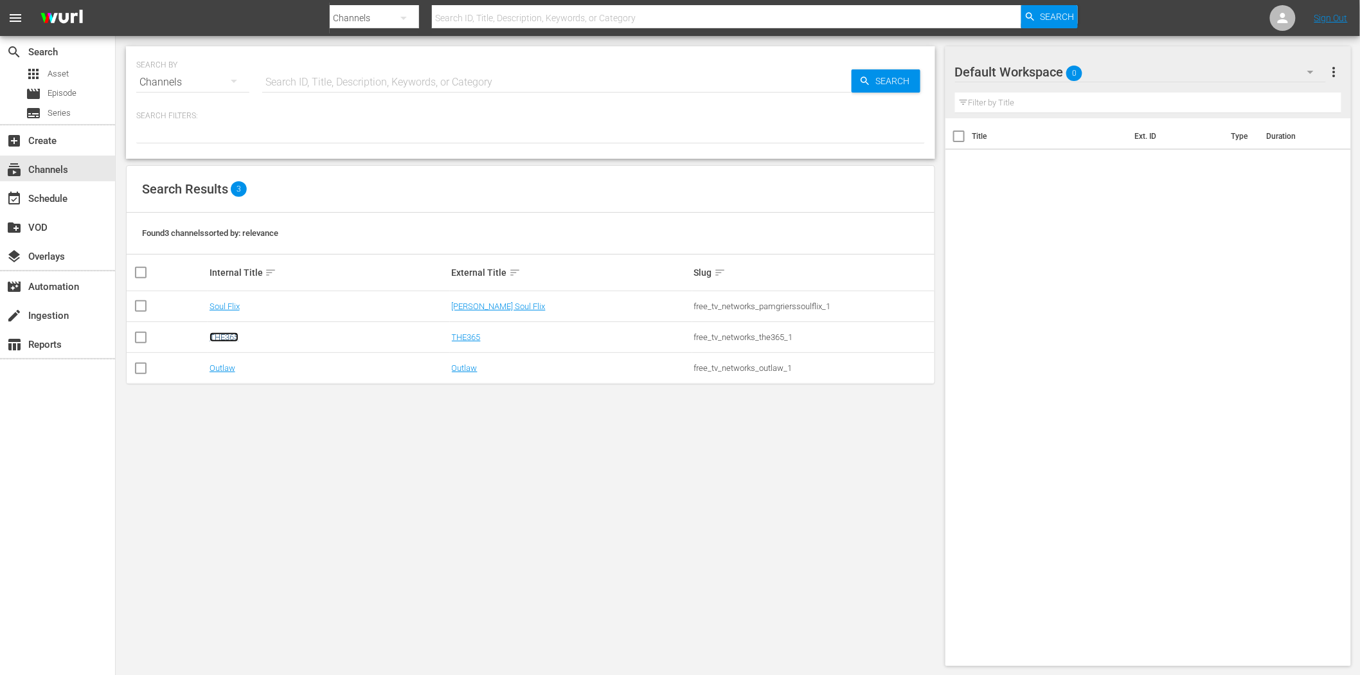
click at [226, 332] on link "THE365" at bounding box center [224, 337] width 29 height 10
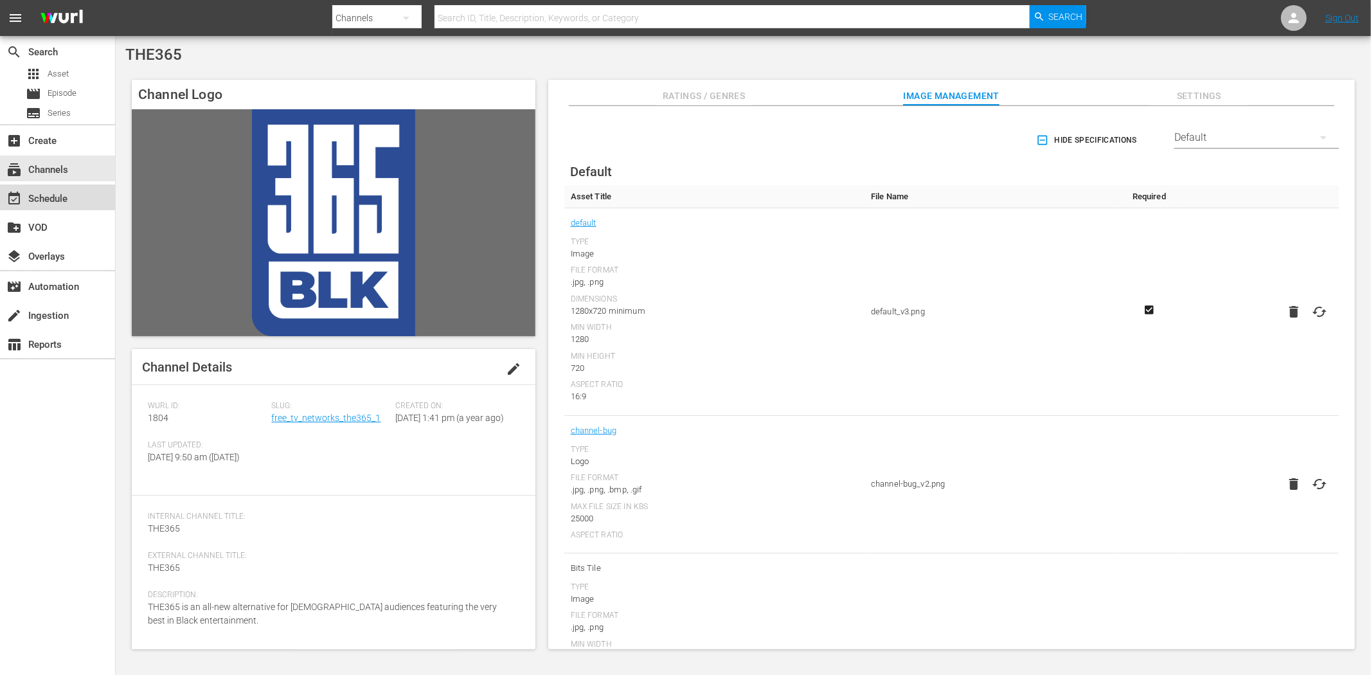
click at [59, 193] on div "event_available Schedule" at bounding box center [36, 197] width 72 height 12
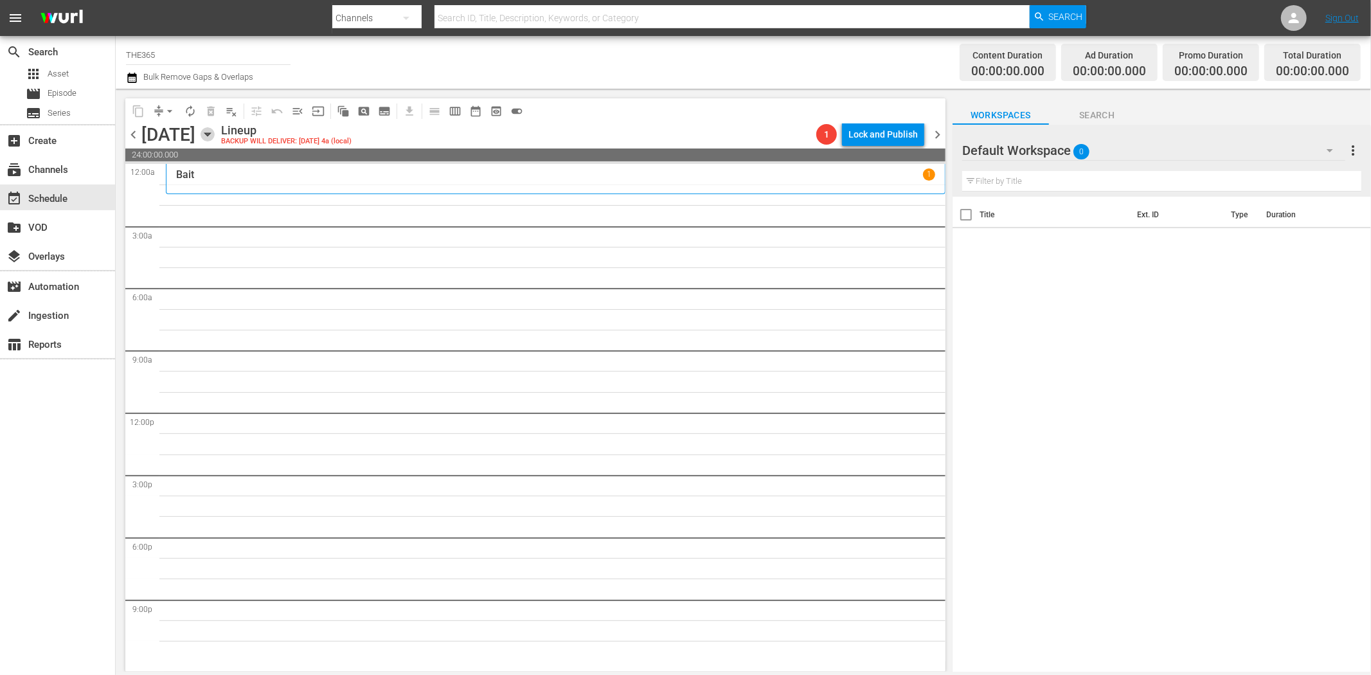
click at [215, 131] on icon "button" at bounding box center [208, 134] width 14 height 14
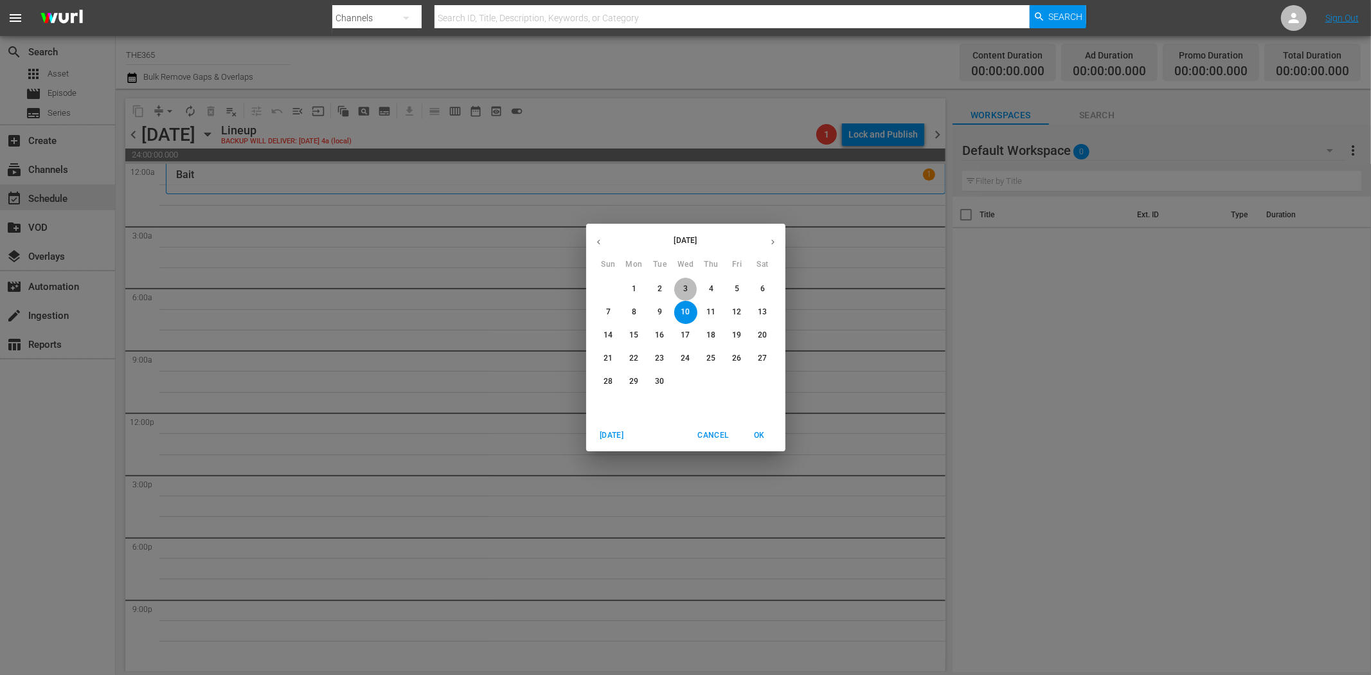
click at [680, 284] on span "3" at bounding box center [685, 289] width 23 height 11
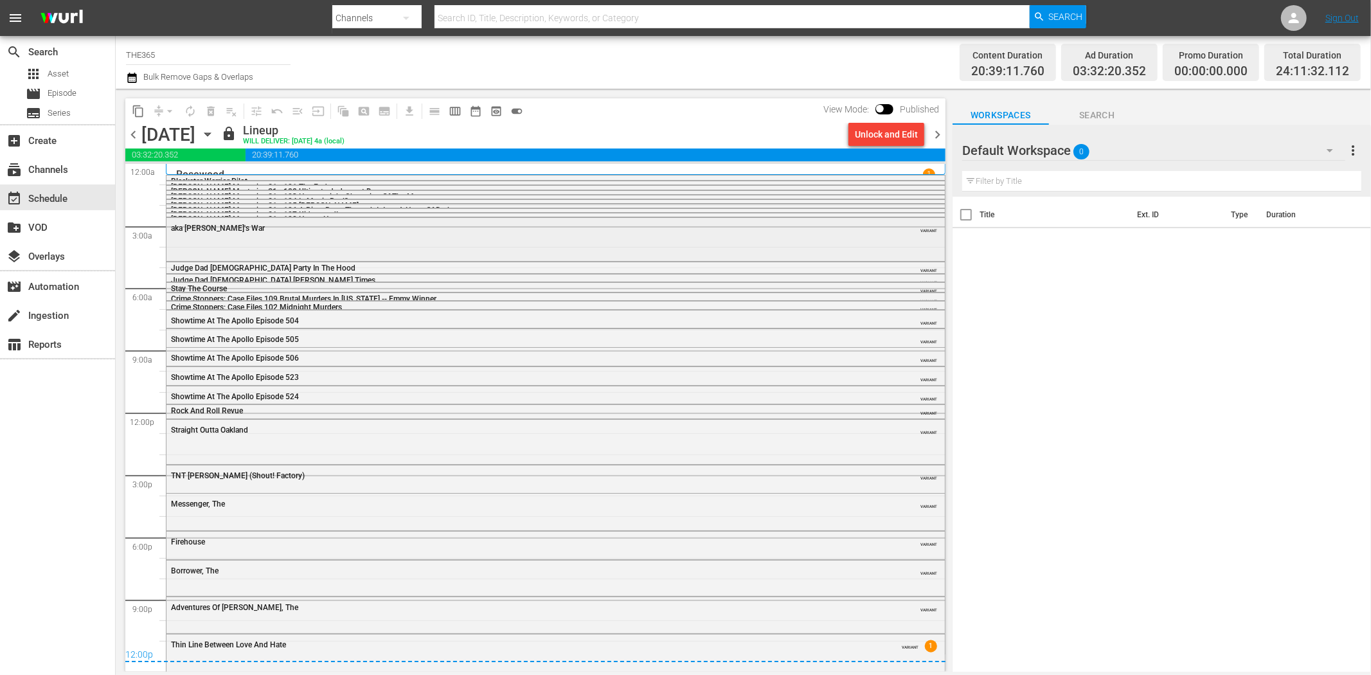
click at [415, 238] on div "aka Pharaoh's War VARIANT" at bounding box center [556, 238] width 779 height 41
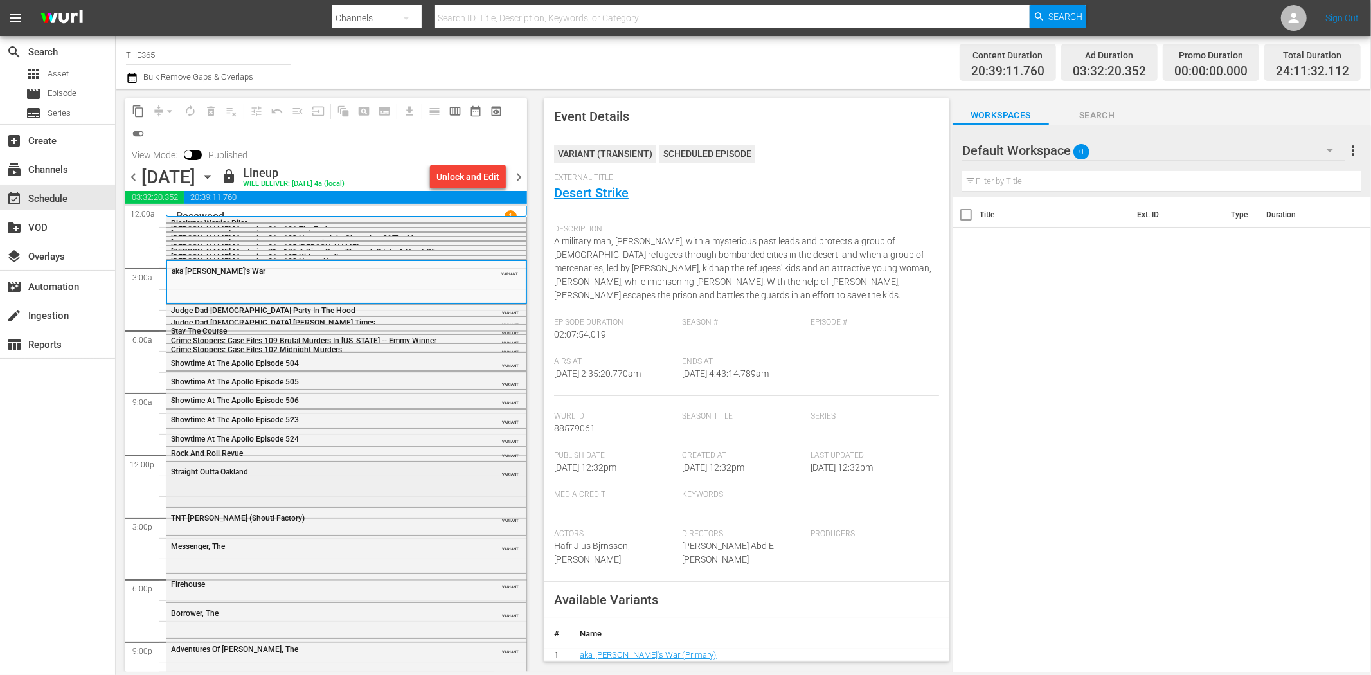
click at [294, 480] on div "Straight Outta Oakland VARIANT" at bounding box center [347, 471] width 360 height 19
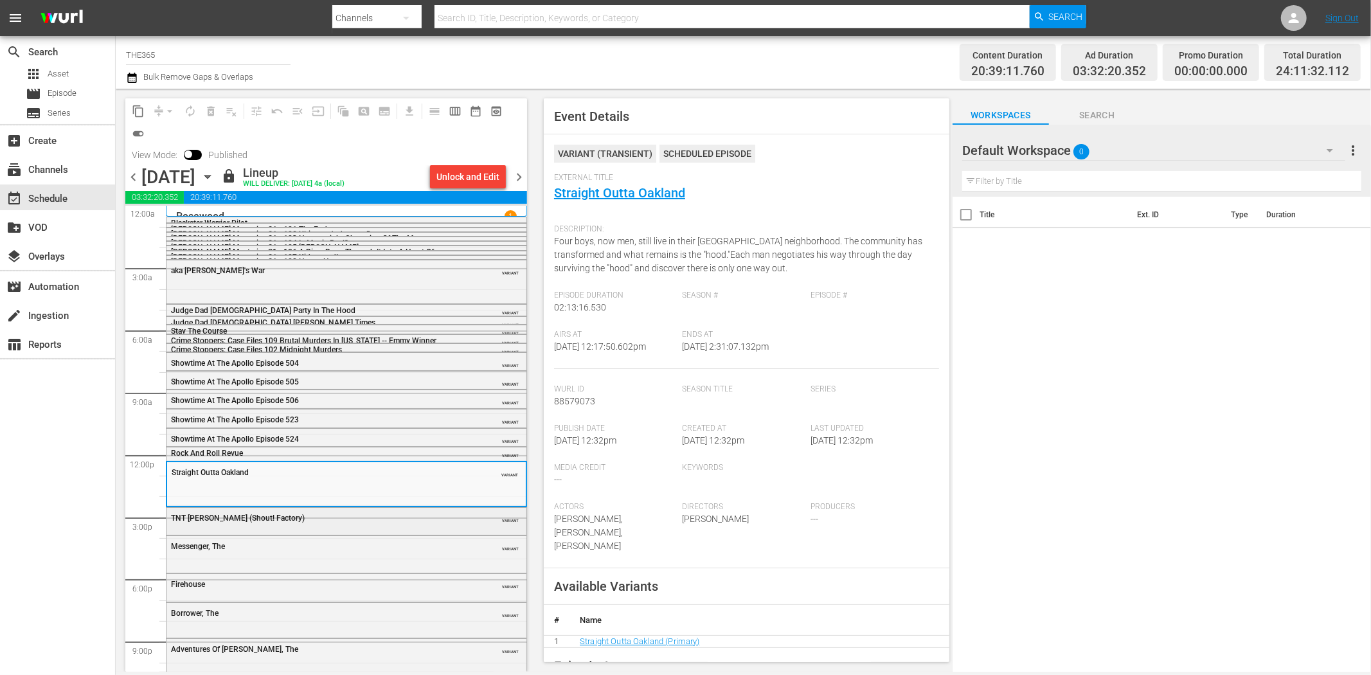
click at [317, 512] on div "TNT Jackson (Shout! Factory)" at bounding box center [314, 517] width 286 height 10
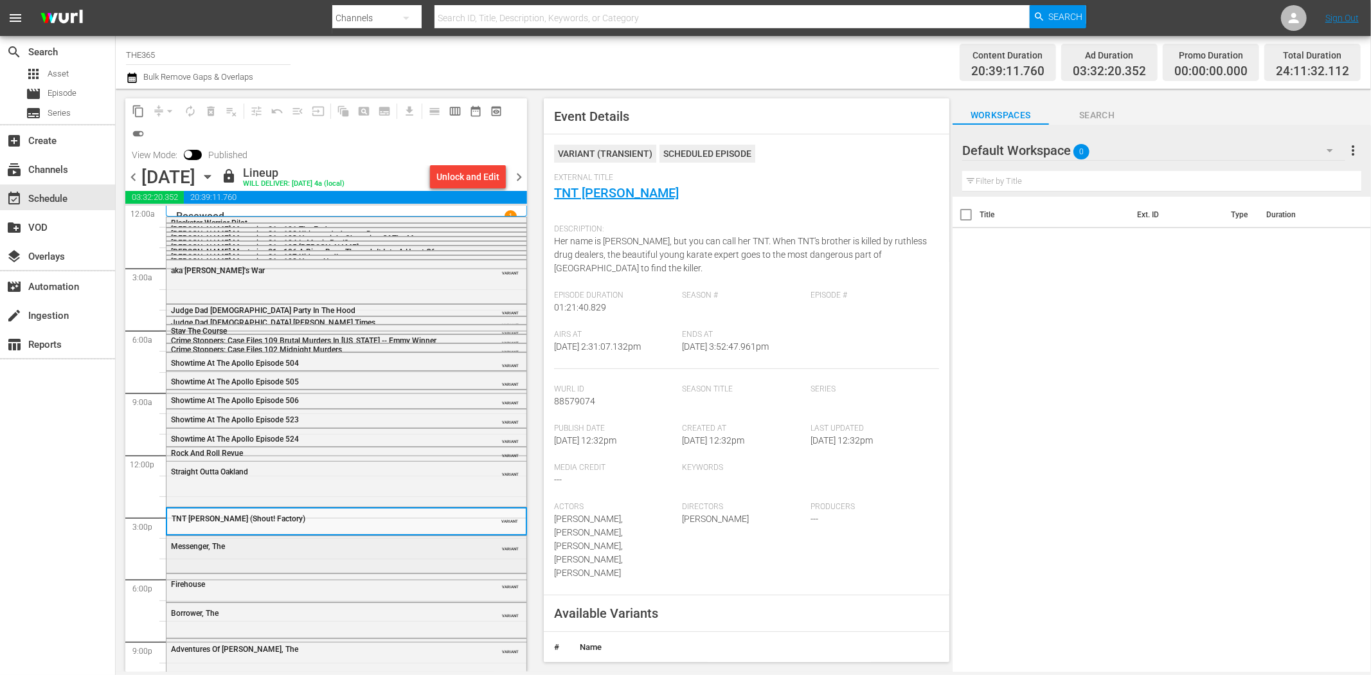
click at [369, 550] on div "Messenger, The" at bounding box center [314, 546] width 286 height 9
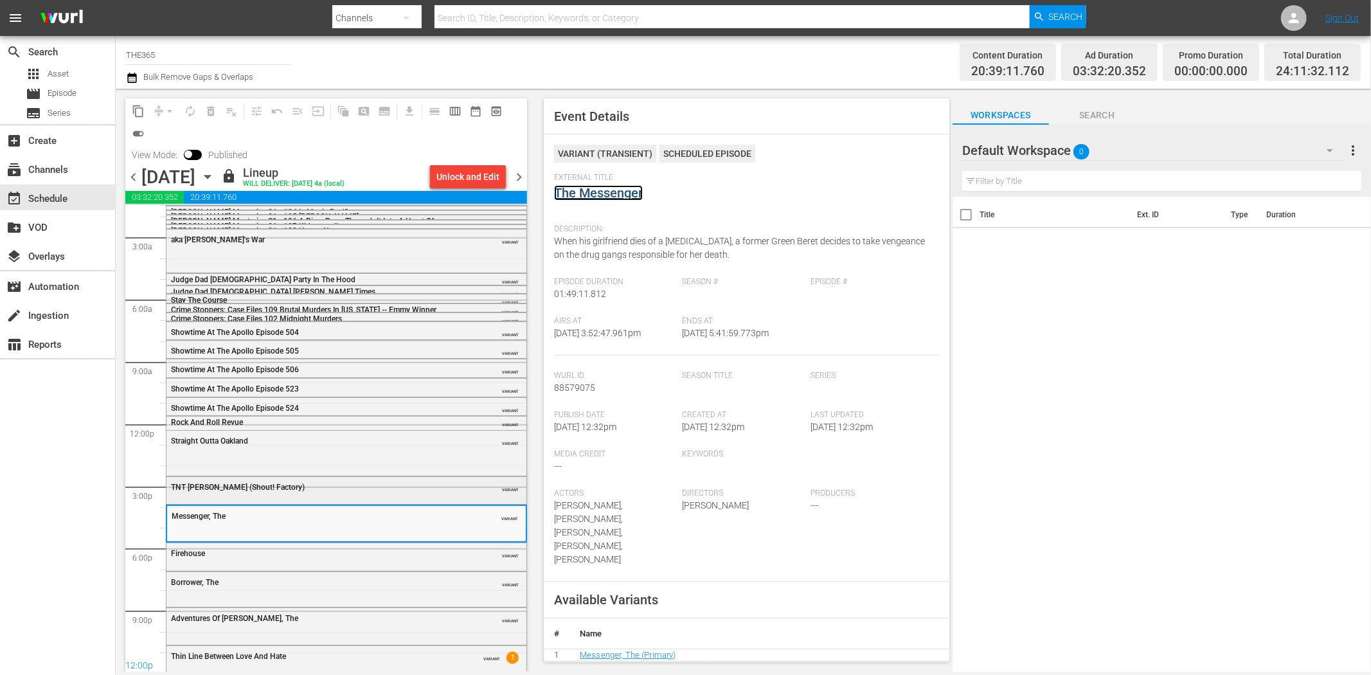
scroll to position [47, 0]
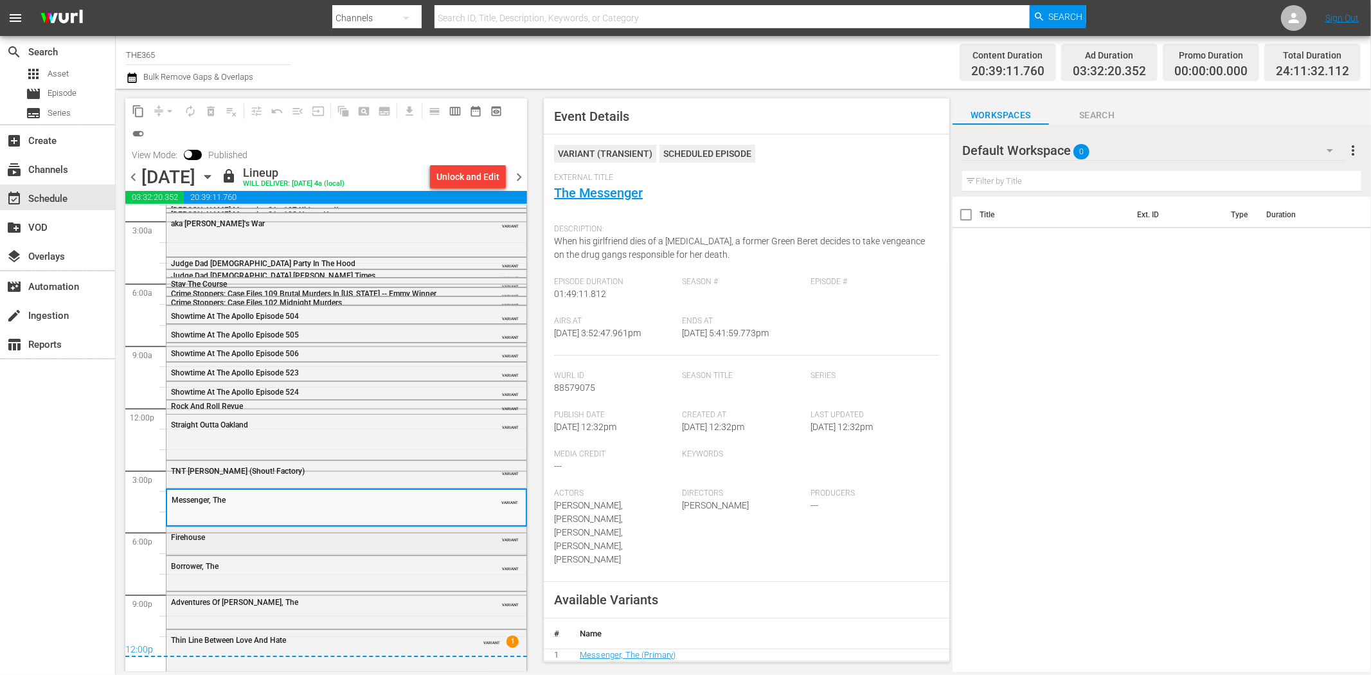
click at [357, 534] on div "Firehouse" at bounding box center [314, 537] width 286 height 9
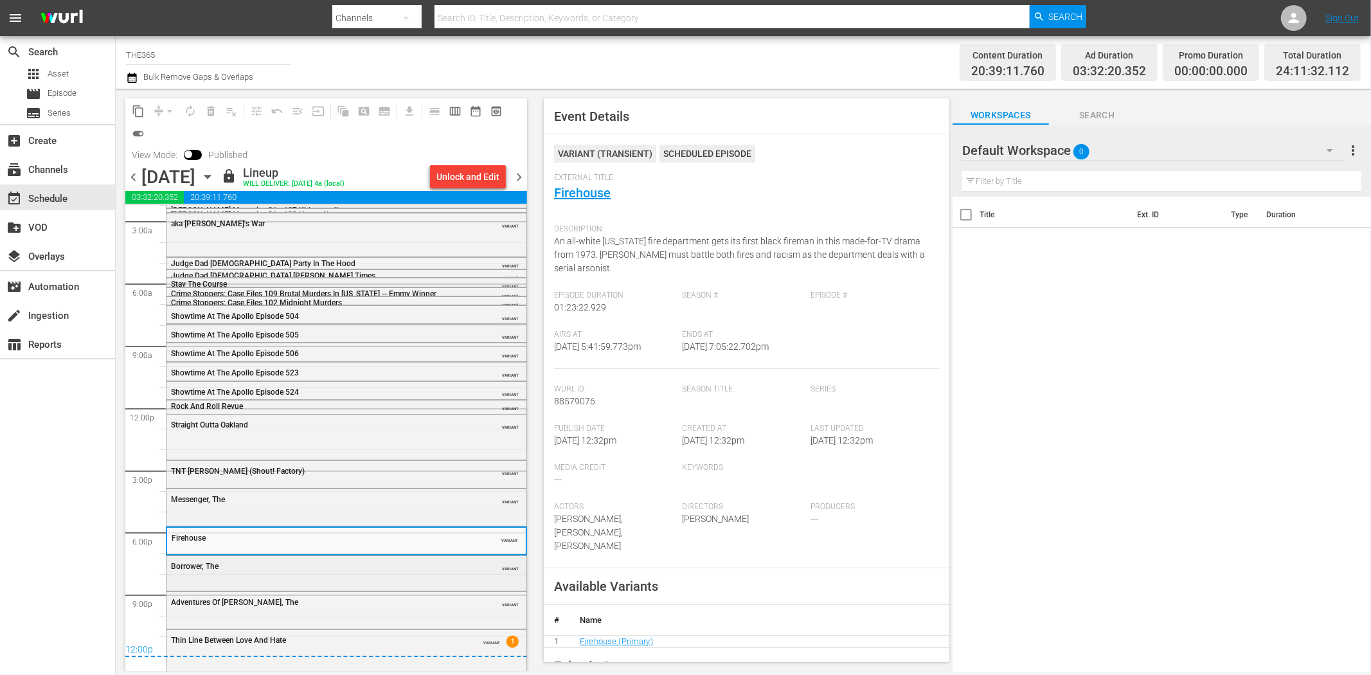
click at [401, 562] on div "Borrower, The" at bounding box center [314, 566] width 286 height 9
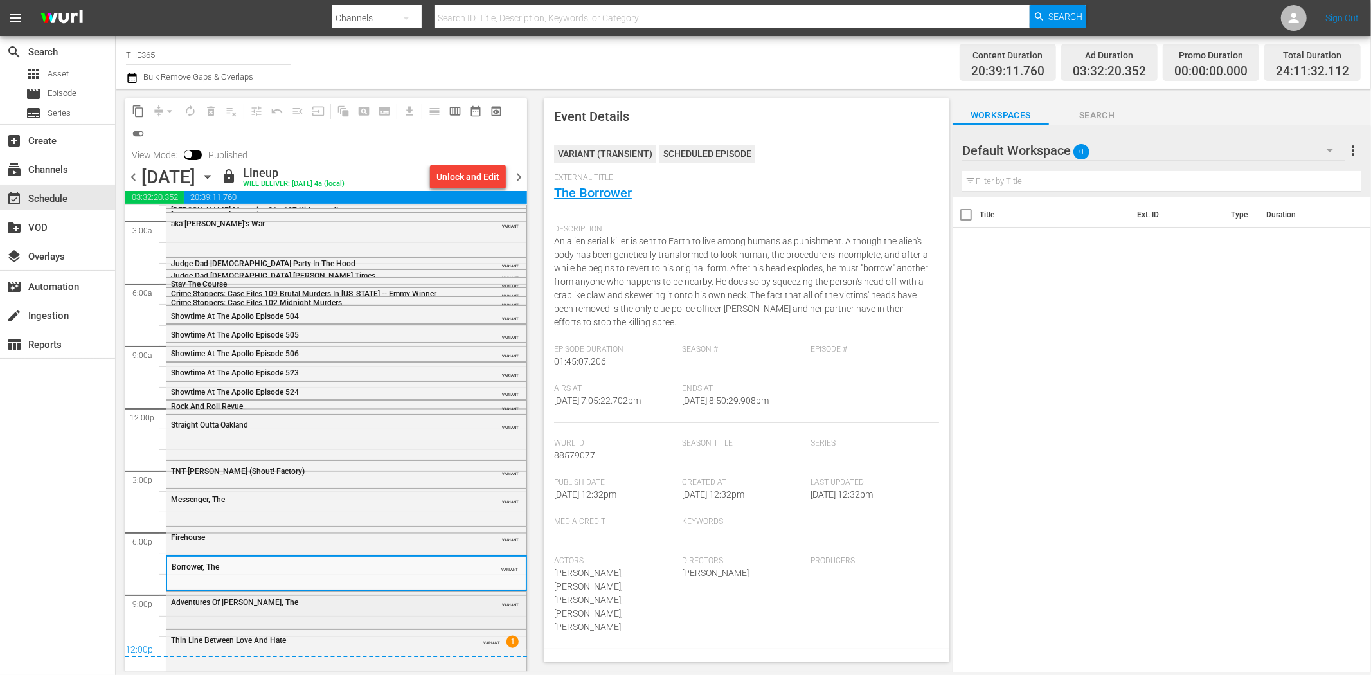
click at [325, 607] on div "Adventures Of Pluto Nash, The" at bounding box center [314, 602] width 286 height 9
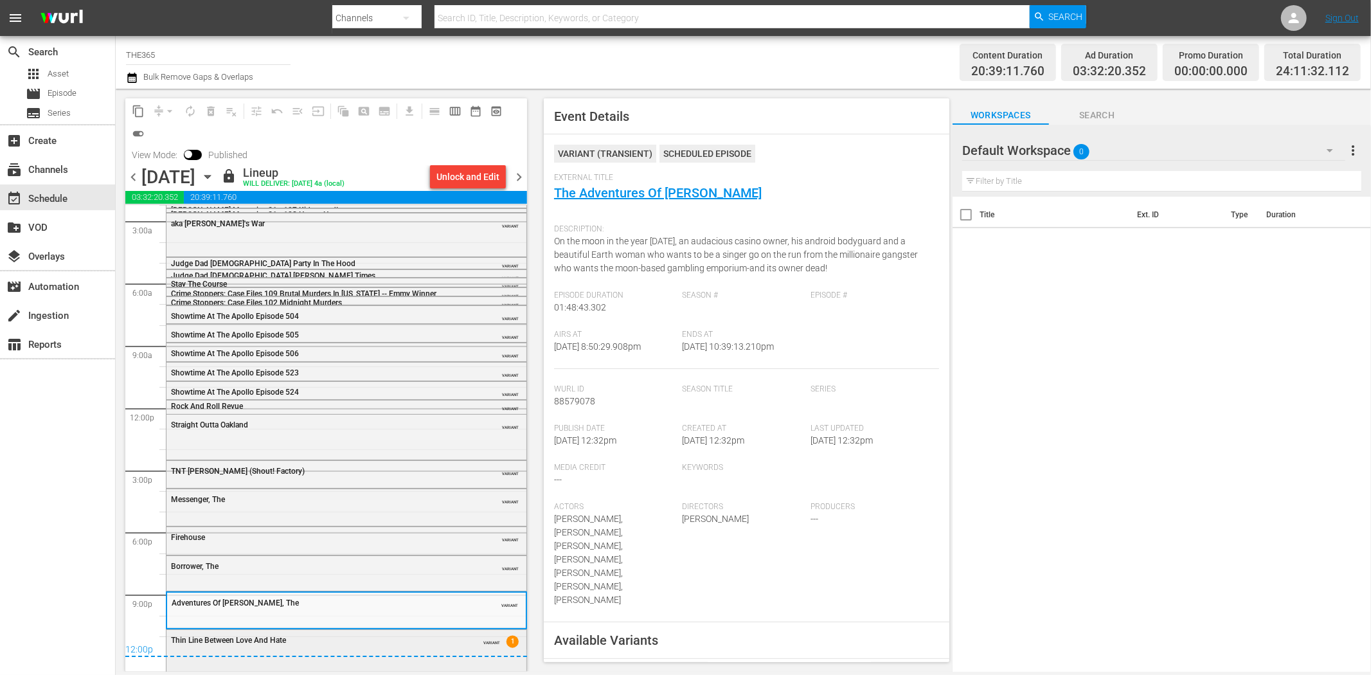
click at [342, 640] on div "Thin Line Between Love And Hate" at bounding box center [314, 640] width 286 height 9
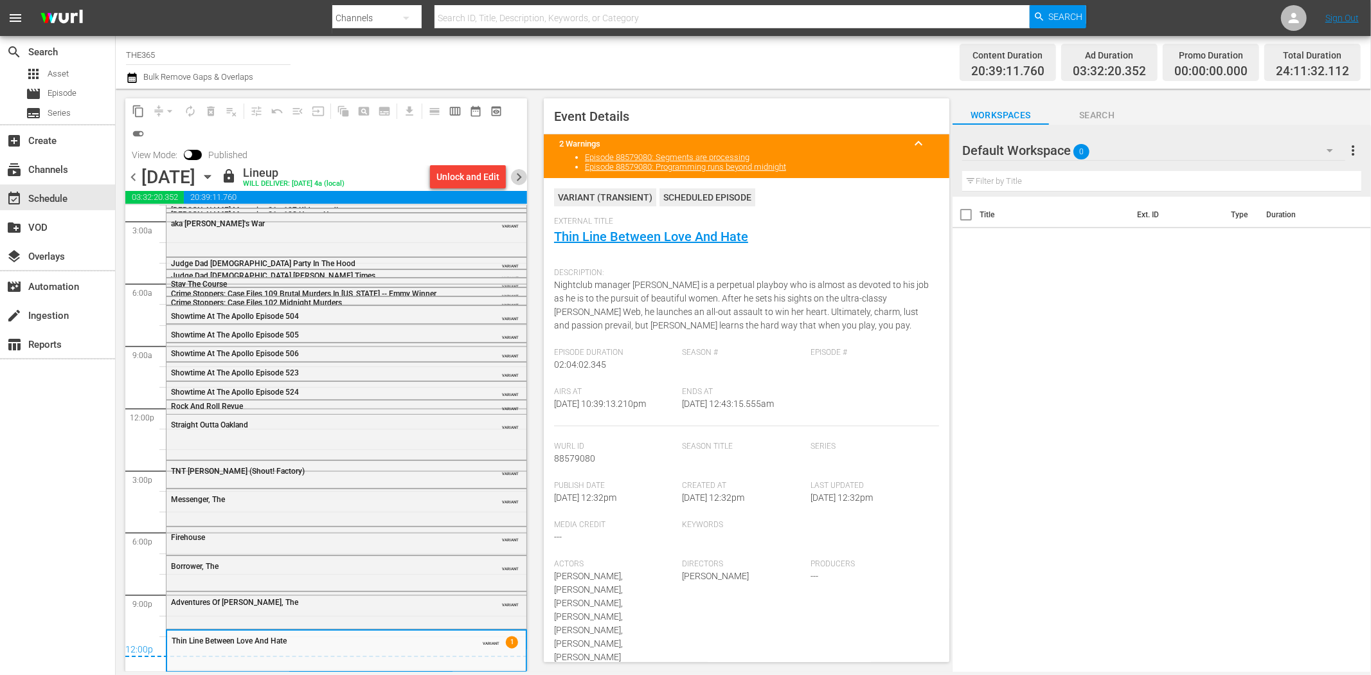
click at [521, 178] on span "chevron_right" at bounding box center [519, 177] width 16 height 16
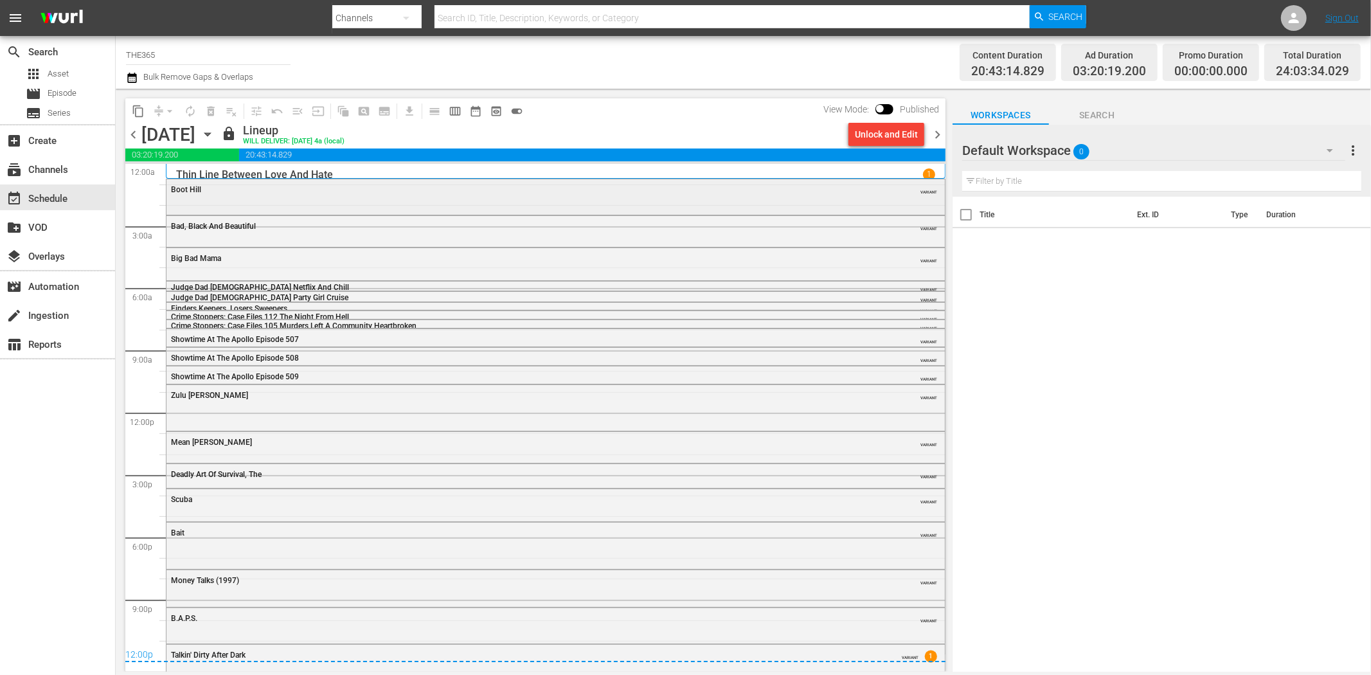
click at [257, 199] on div "Boot Hill VARIANT" at bounding box center [556, 195] width 779 height 33
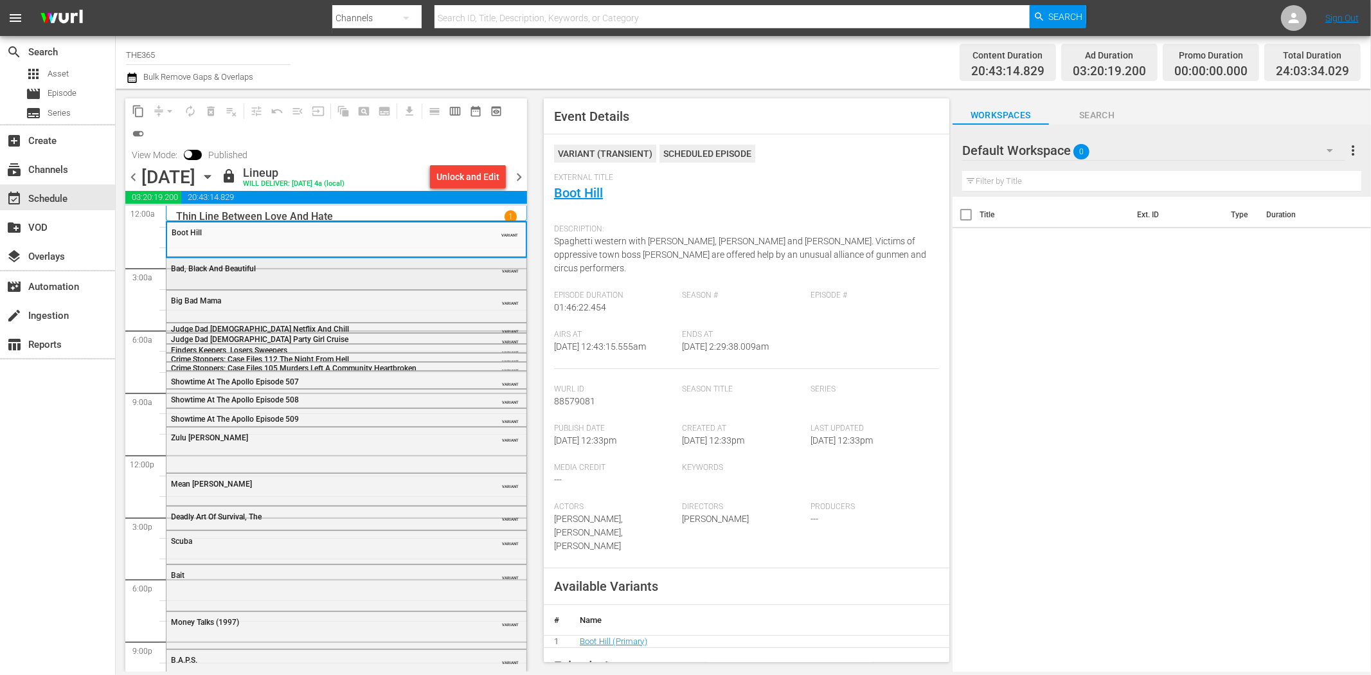
click at [363, 264] on div "Bad, Black And Beautiful" at bounding box center [314, 268] width 286 height 9
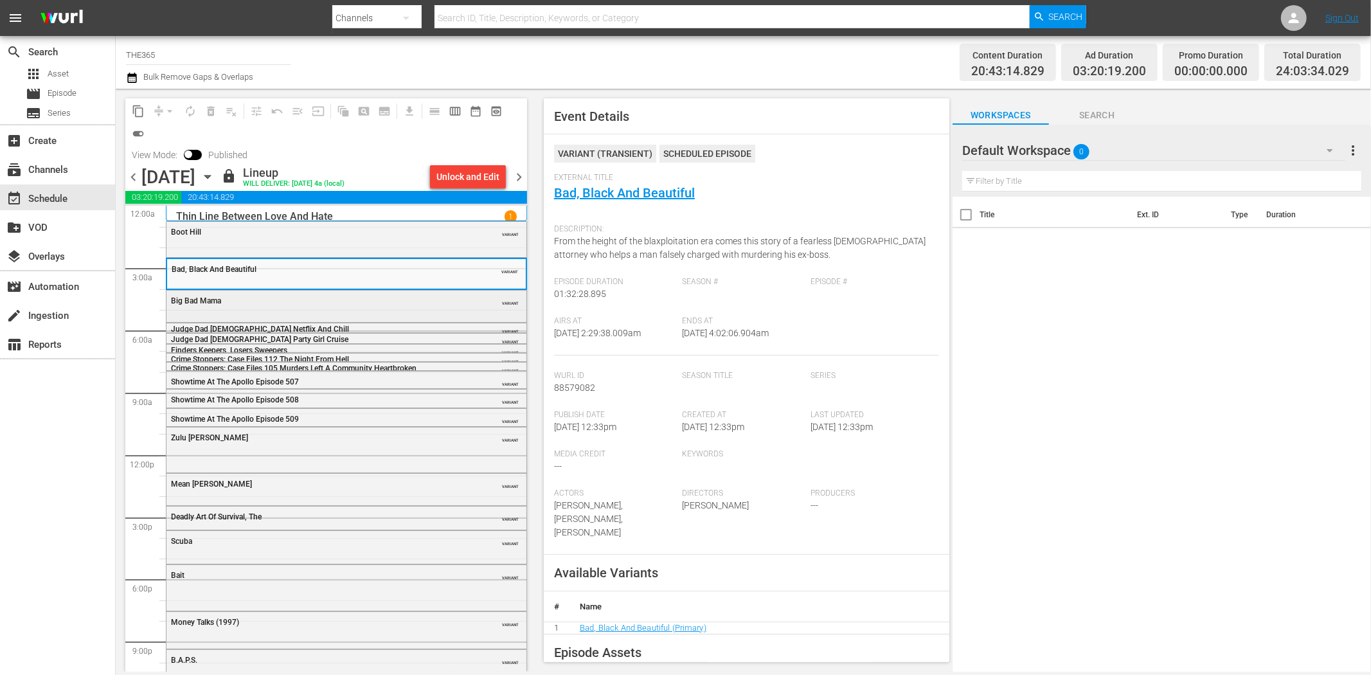
click at [375, 299] on div "Big Bad Mama" at bounding box center [314, 300] width 286 height 9
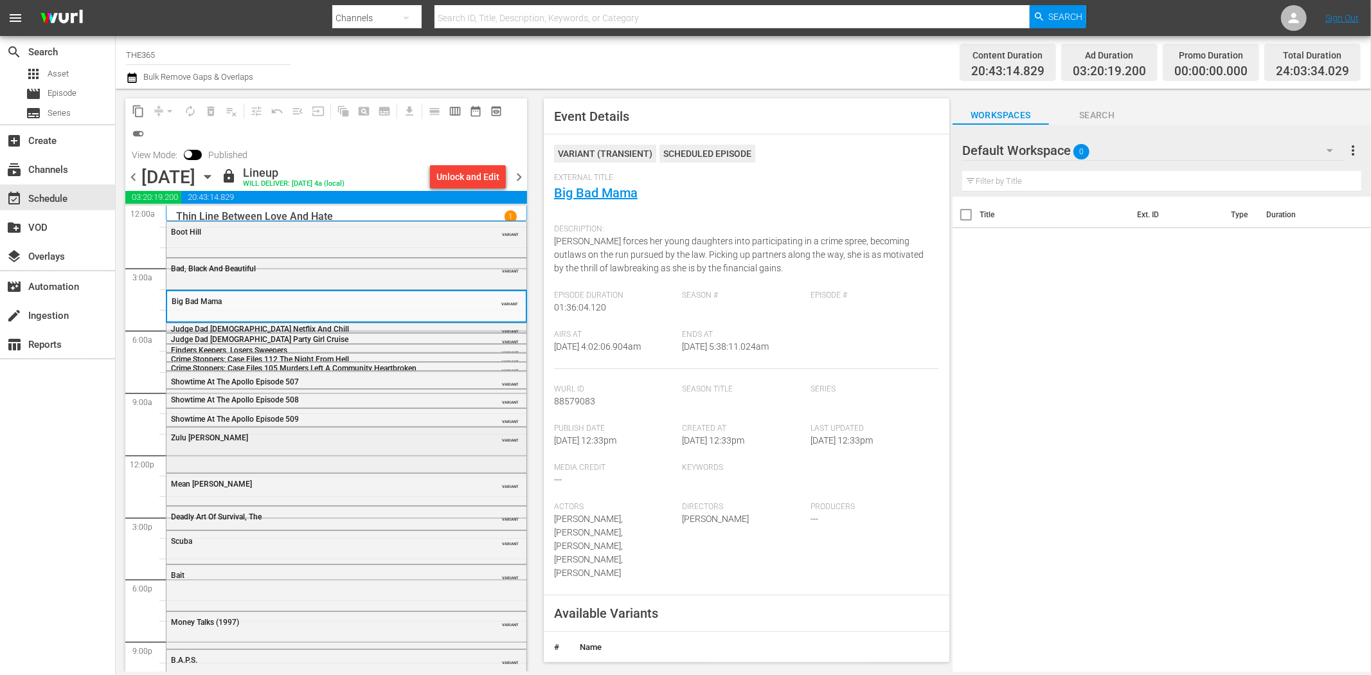
click at [262, 456] on div "Zulu Dawn VARIANT" at bounding box center [347, 449] width 360 height 43
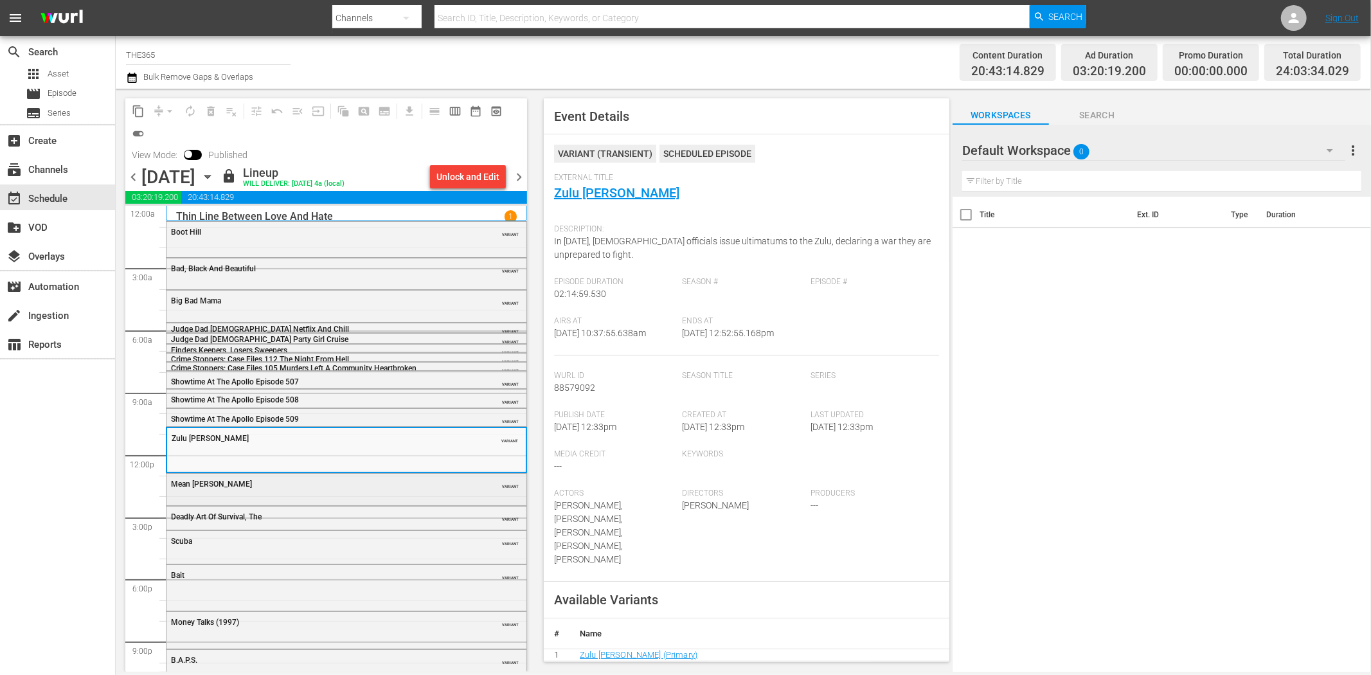
click at [261, 483] on div "Mean Johnny Barrows" at bounding box center [314, 484] width 286 height 9
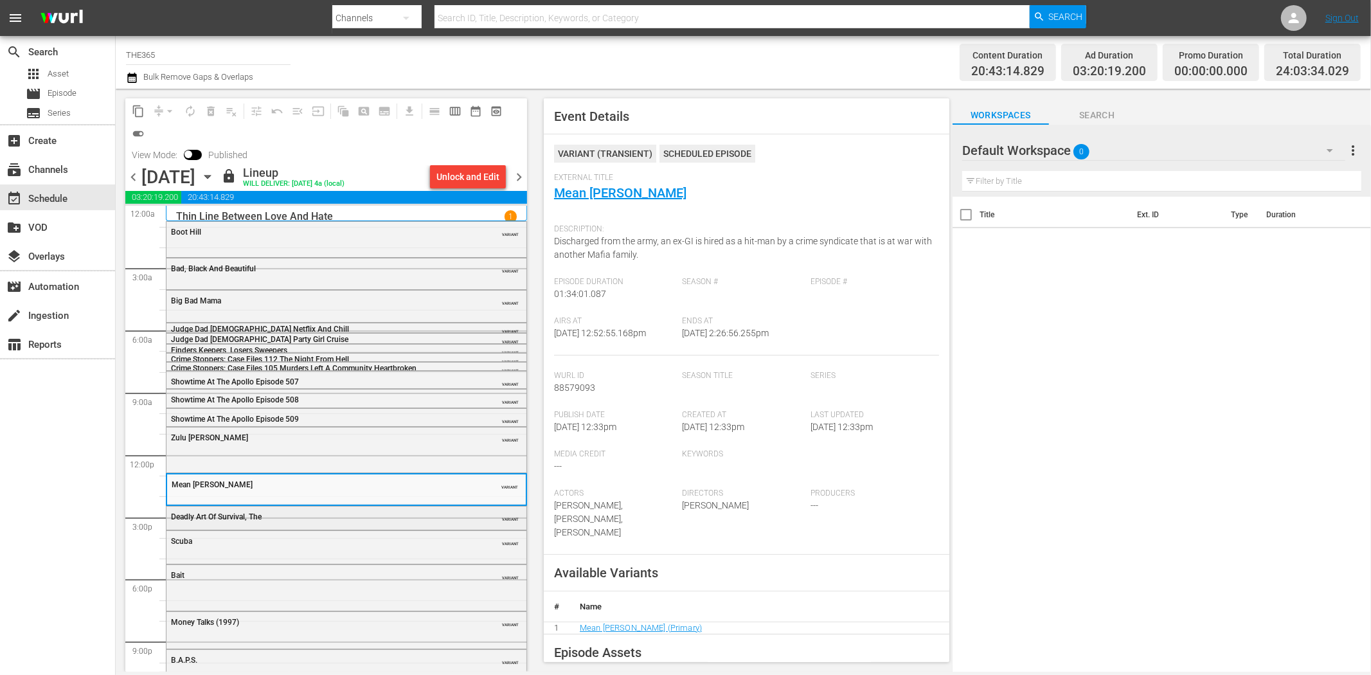
click at [285, 512] on div "Deadly Art Of Survival, The" at bounding box center [314, 516] width 286 height 9
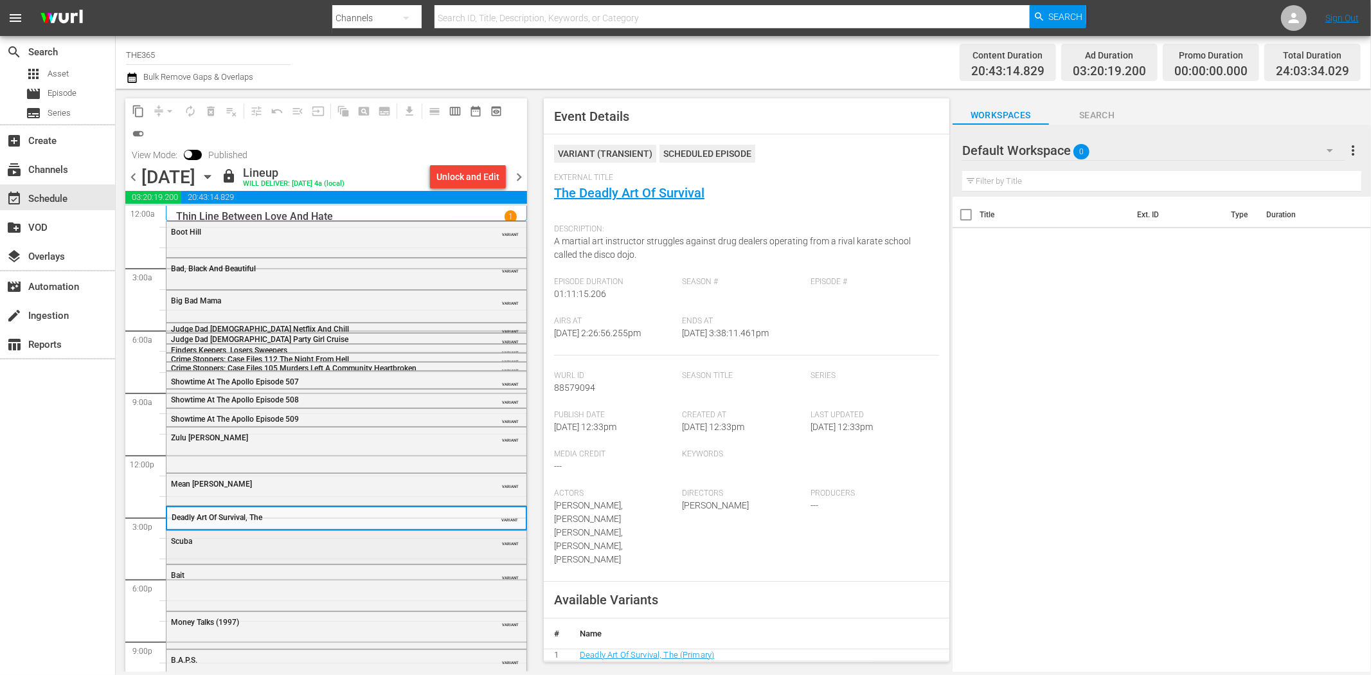
click at [305, 543] on div "Scuba" at bounding box center [314, 541] width 286 height 9
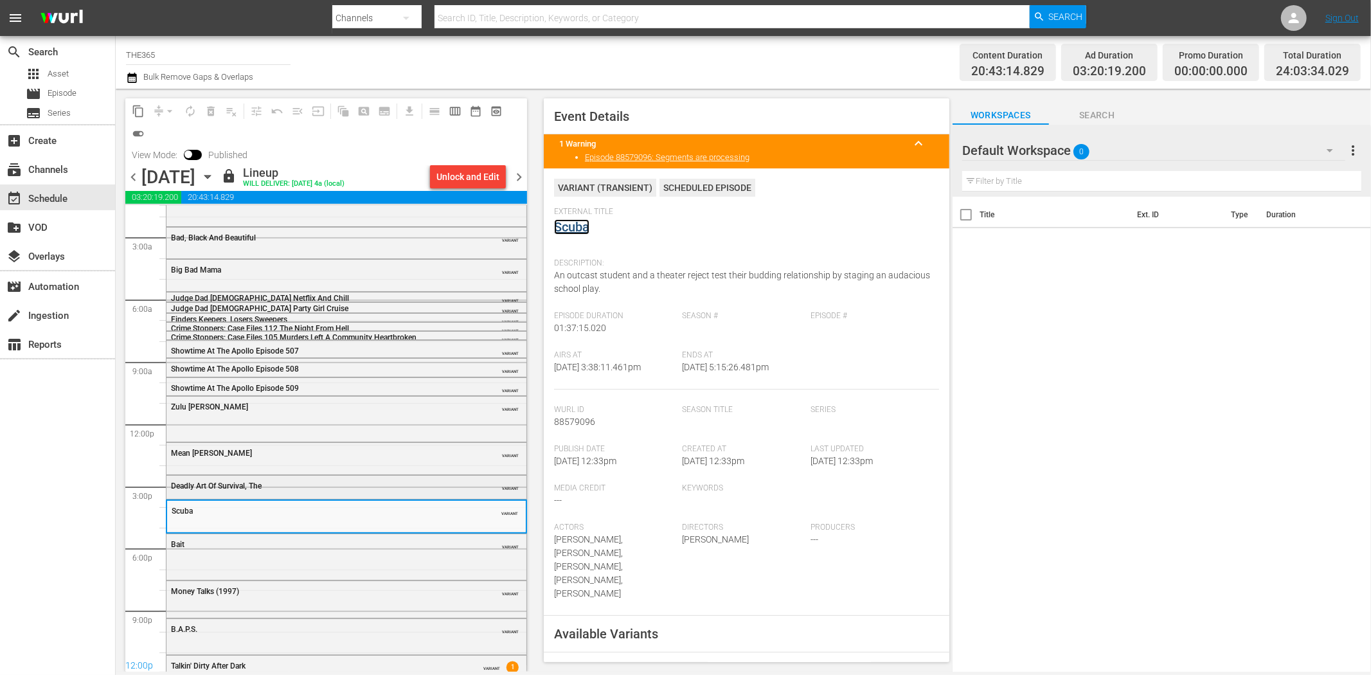
scroll to position [48, 0]
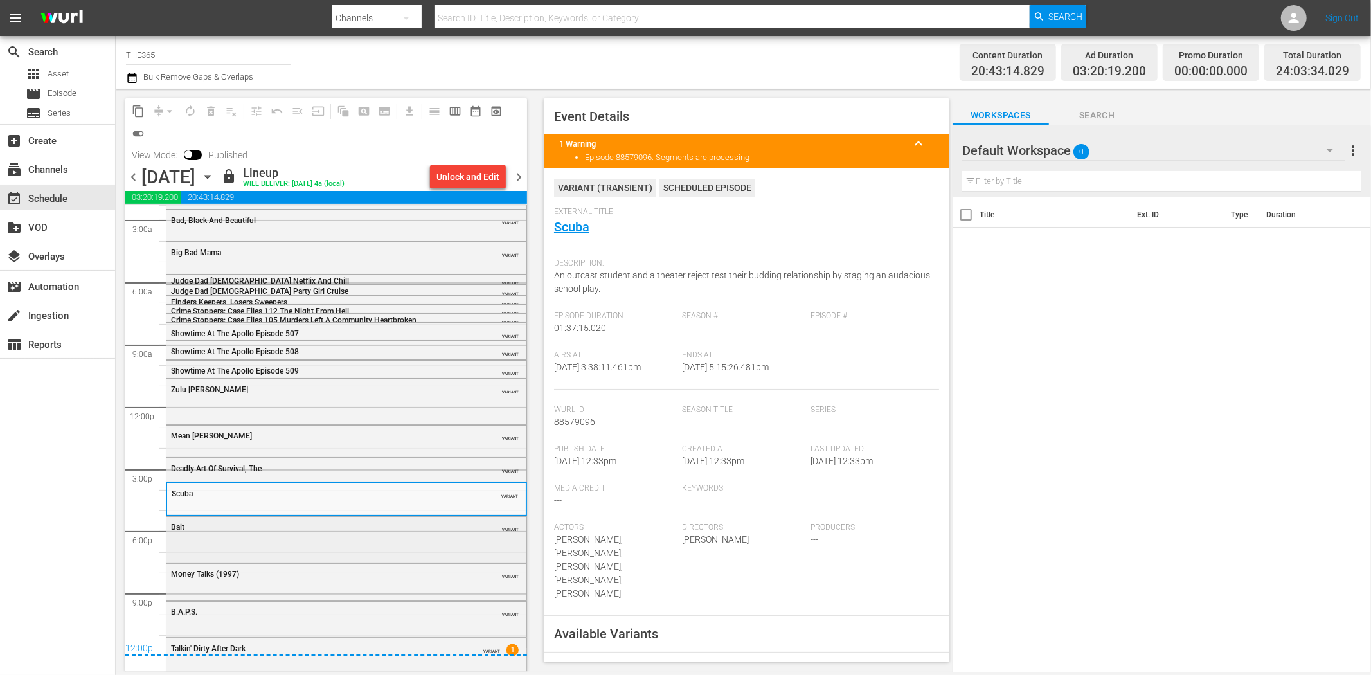
click at [299, 530] on div "Bait" at bounding box center [314, 527] width 286 height 9
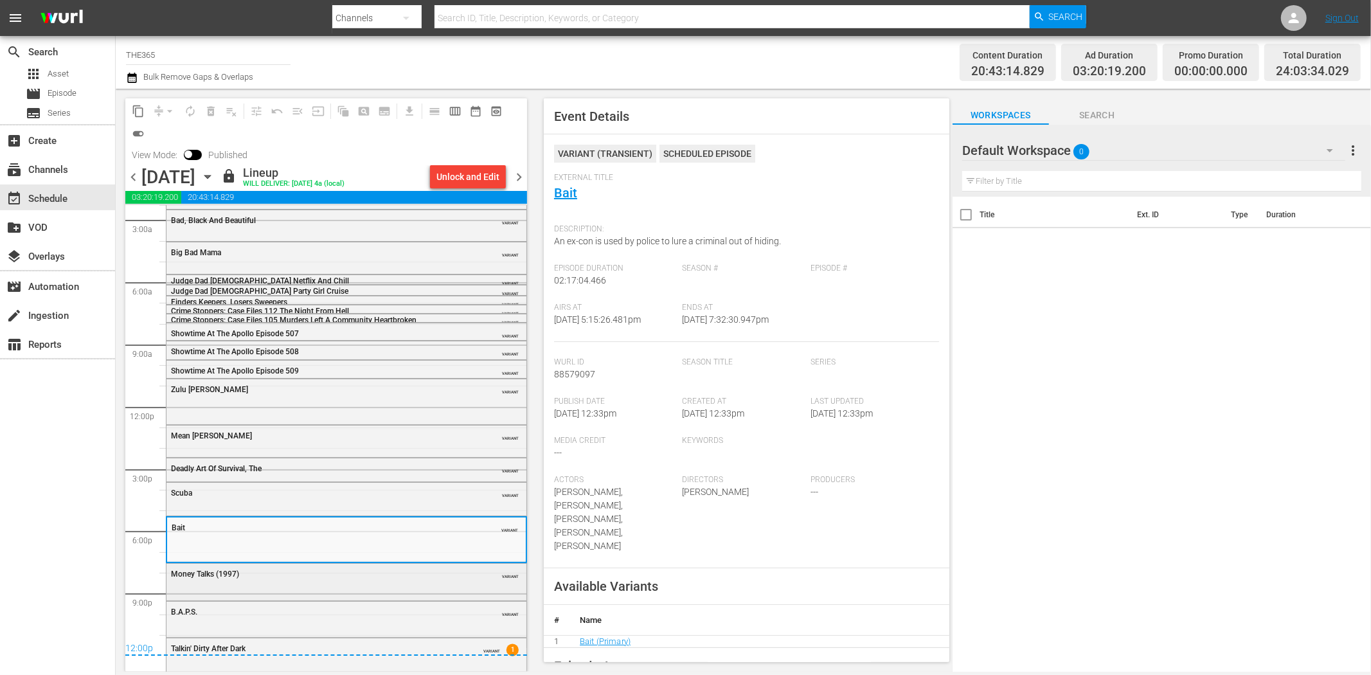
click at [375, 579] on div "Money Talks (1997) VARIANT" at bounding box center [347, 573] width 360 height 19
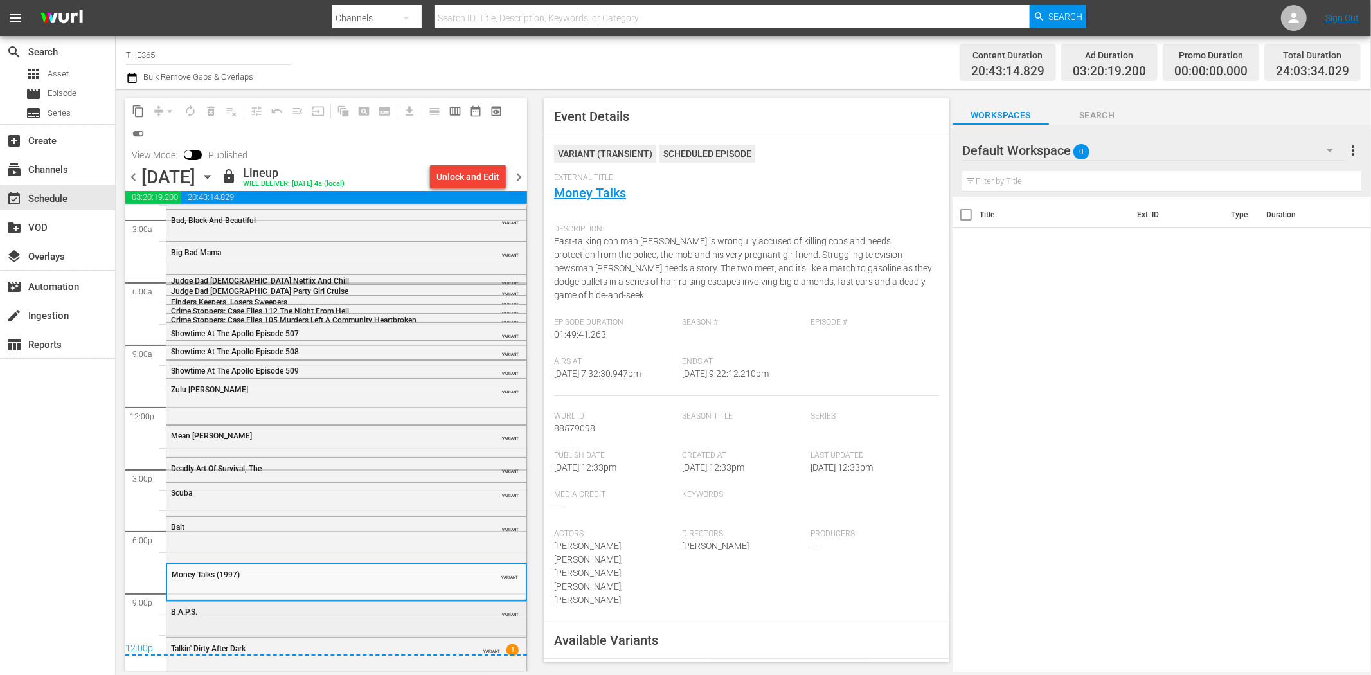
click at [341, 618] on div "B.A.P.S. VARIANT" at bounding box center [347, 611] width 360 height 19
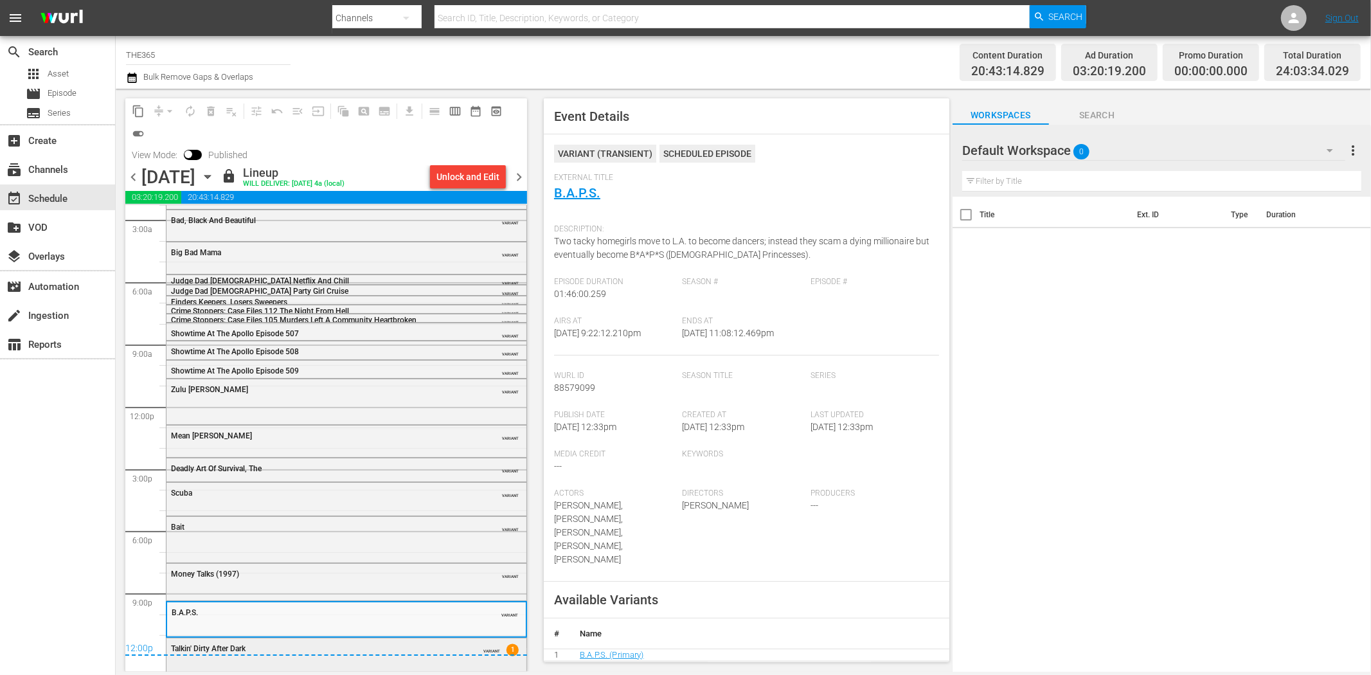
click at [341, 658] on div "Talkin' Dirty After Dark VARIANT 1" at bounding box center [347, 647] width 360 height 19
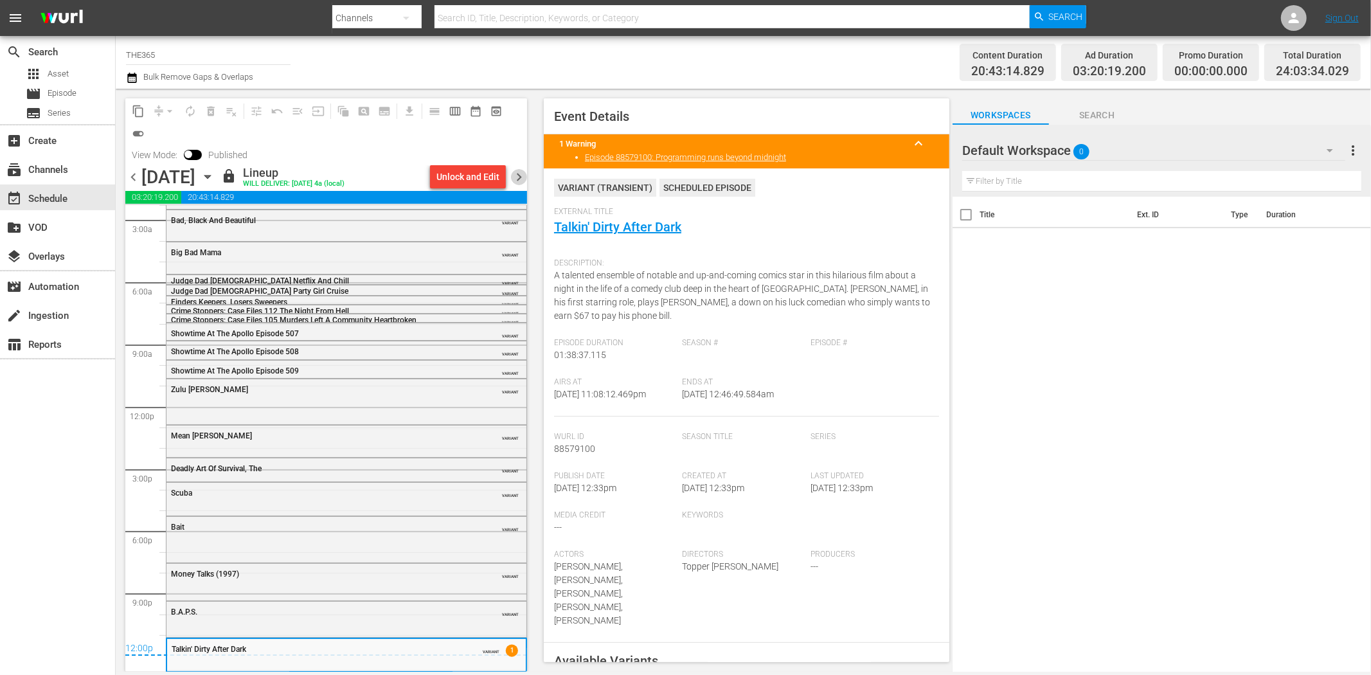
click at [519, 174] on span "chevron_right" at bounding box center [519, 177] width 16 height 16
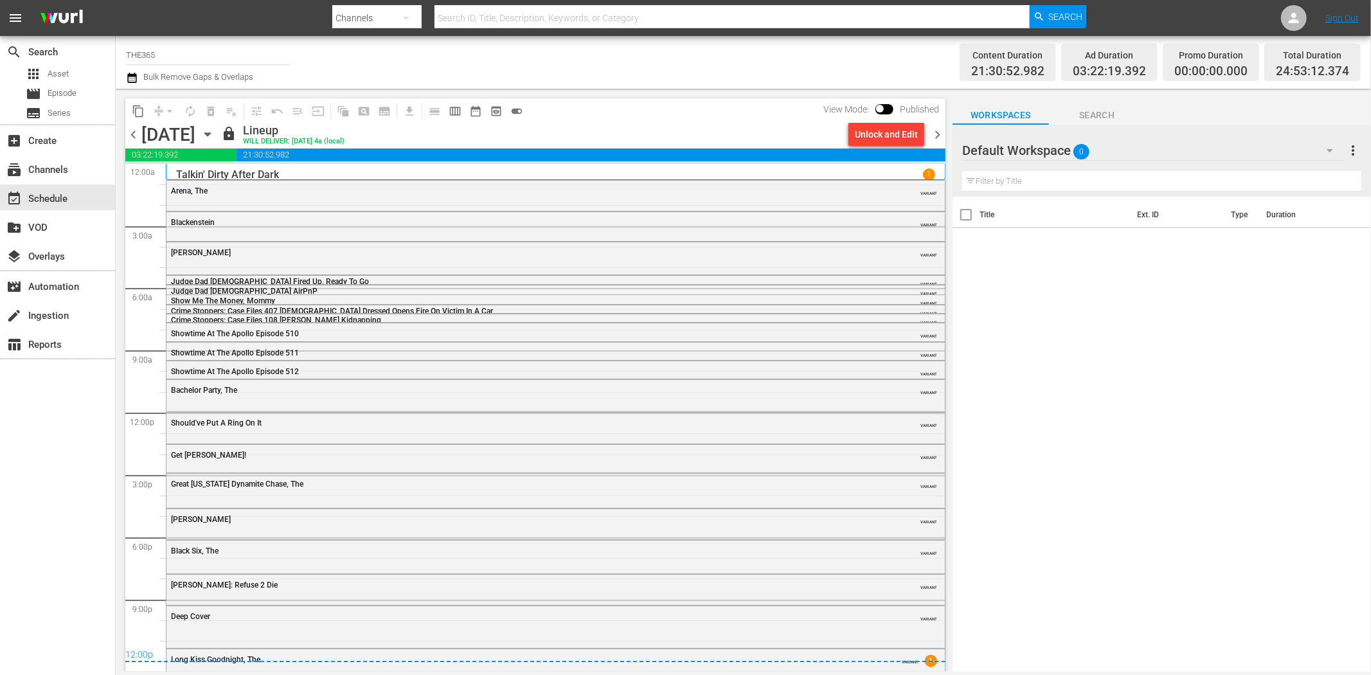
click at [217, 195] on div "Arena, The" at bounding box center [520, 190] width 699 height 9
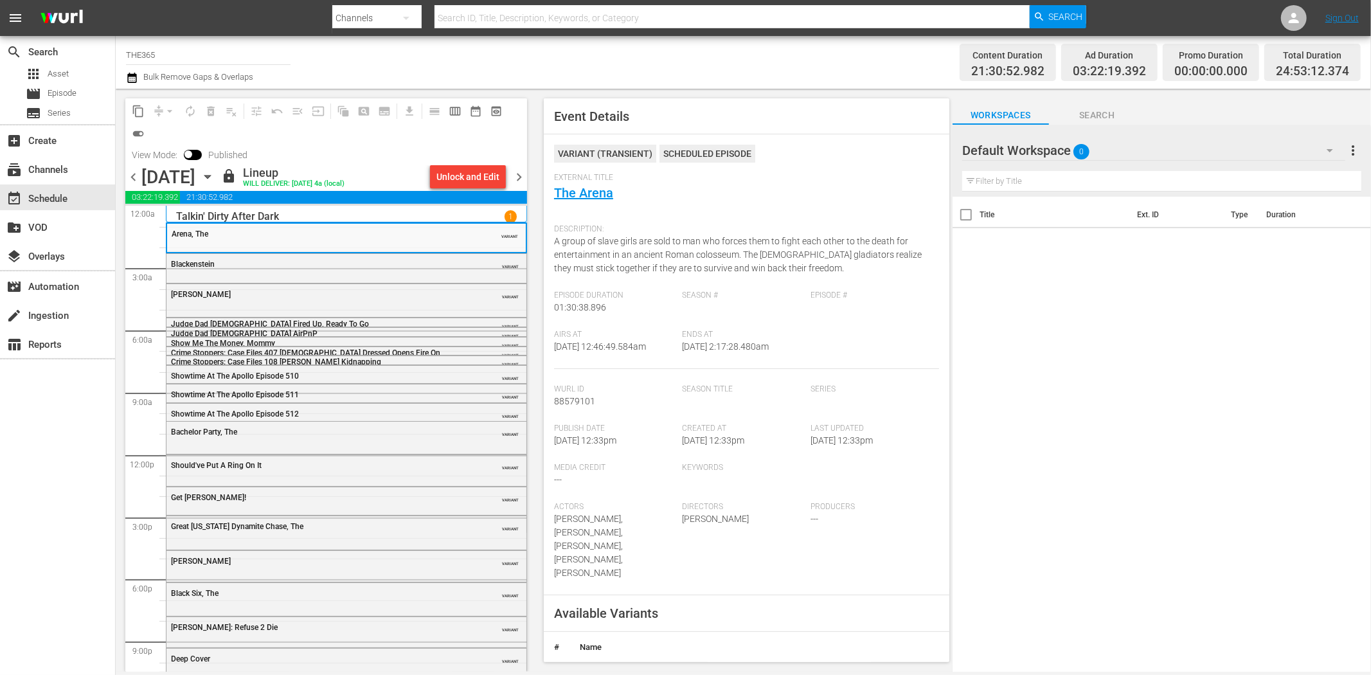
drag, startPoint x: 403, startPoint y: 272, endPoint x: 525, endPoint y: 232, distance: 128.5
click at [403, 272] on div "Blackenstein VARIANT" at bounding box center [347, 263] width 360 height 19
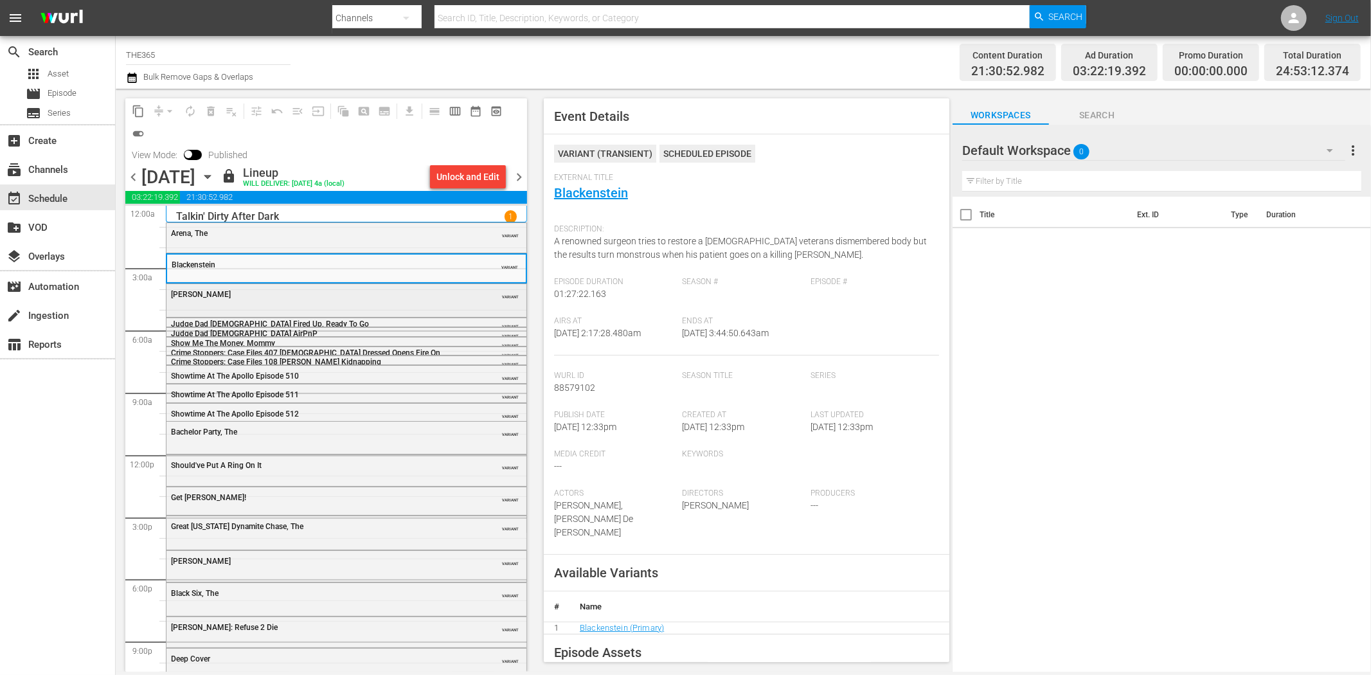
click at [396, 298] on div "Solomon King" at bounding box center [314, 294] width 286 height 9
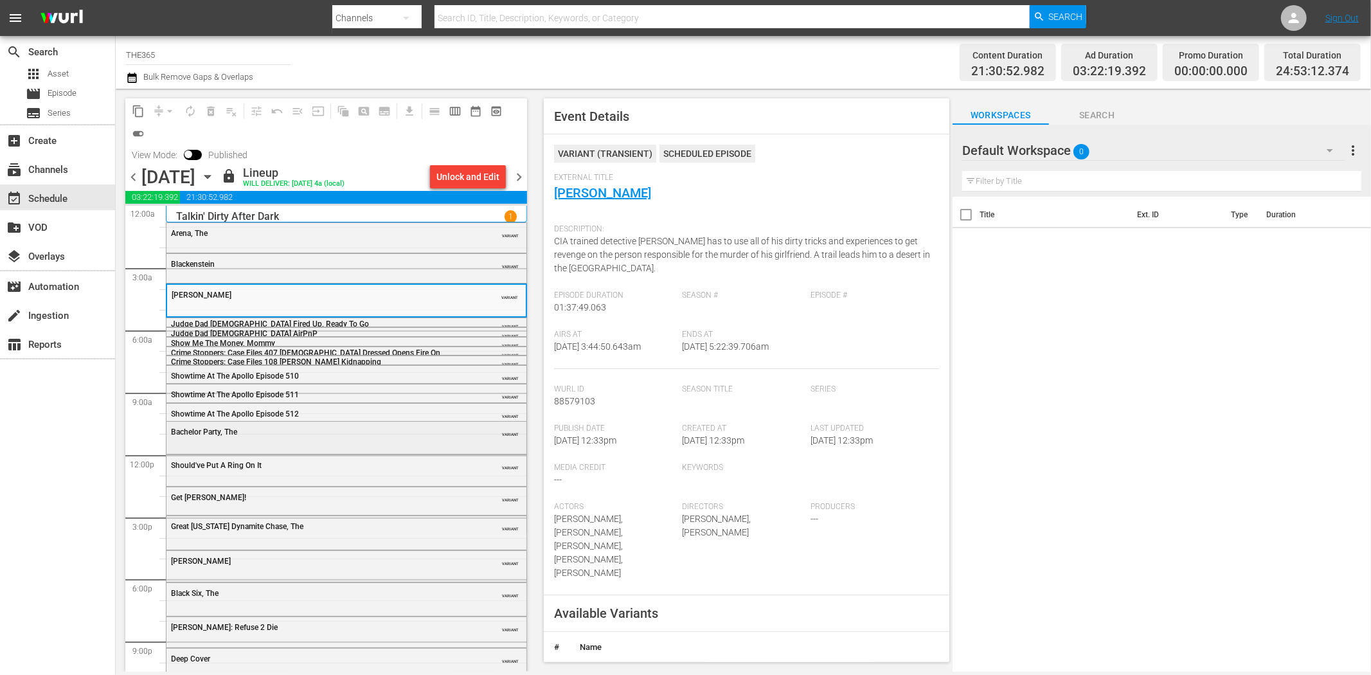
click at [420, 439] on div "Bachelor Party, The VARIANT" at bounding box center [347, 431] width 360 height 19
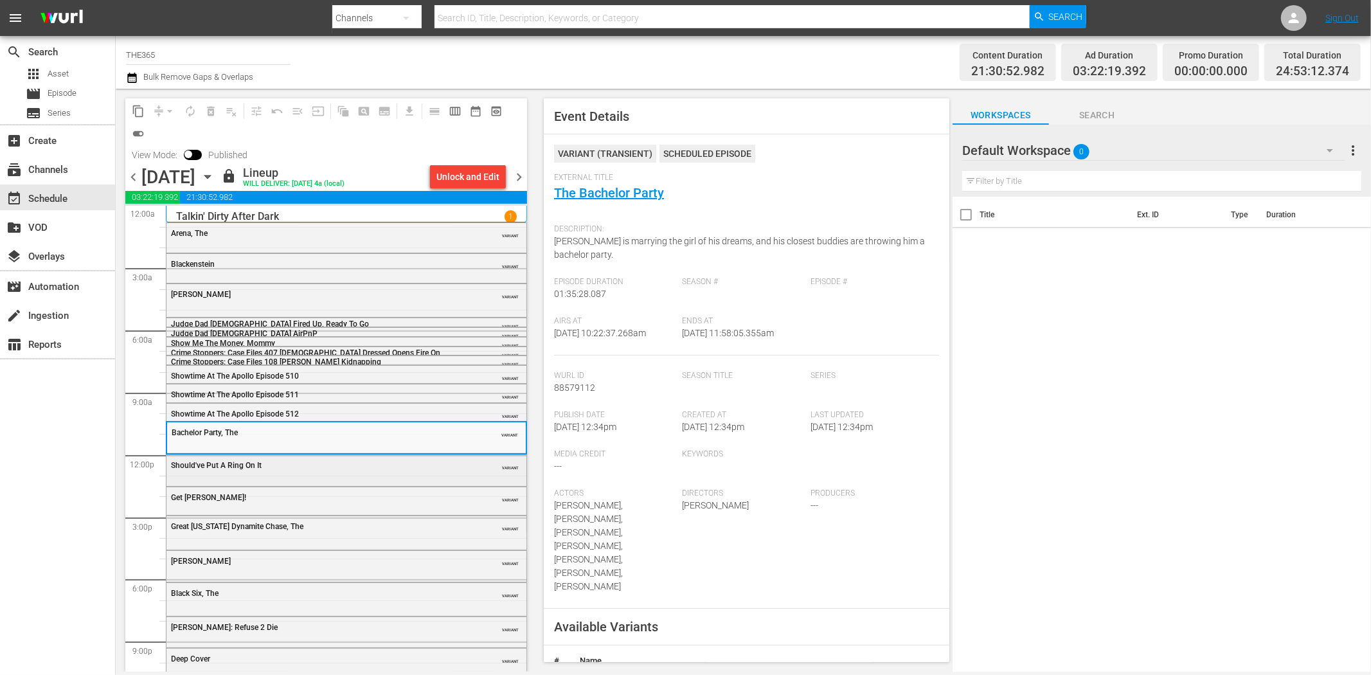
click at [352, 464] on div "Should've Put A Ring On It" at bounding box center [314, 465] width 286 height 9
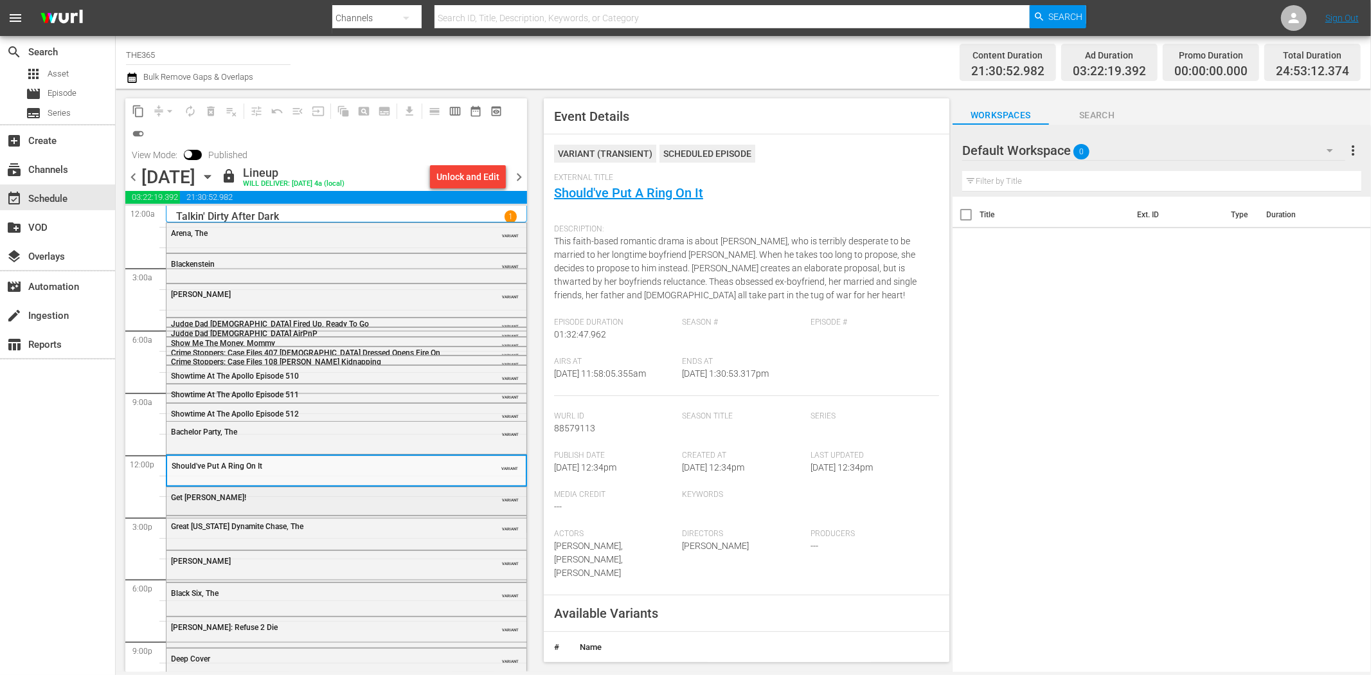
click at [335, 493] on div "Get Christie Love!" at bounding box center [314, 497] width 286 height 9
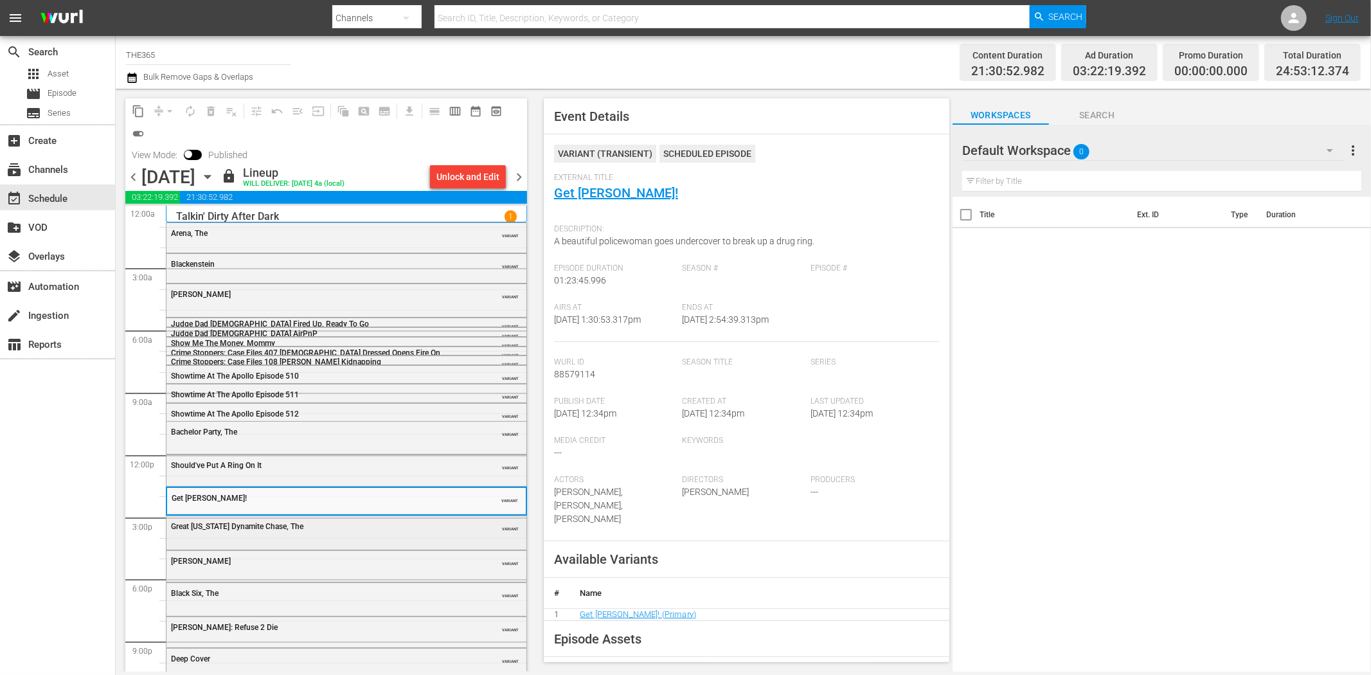
click at [341, 519] on div "Great Texas Dynamite Chase, The VARIANT" at bounding box center [347, 525] width 360 height 19
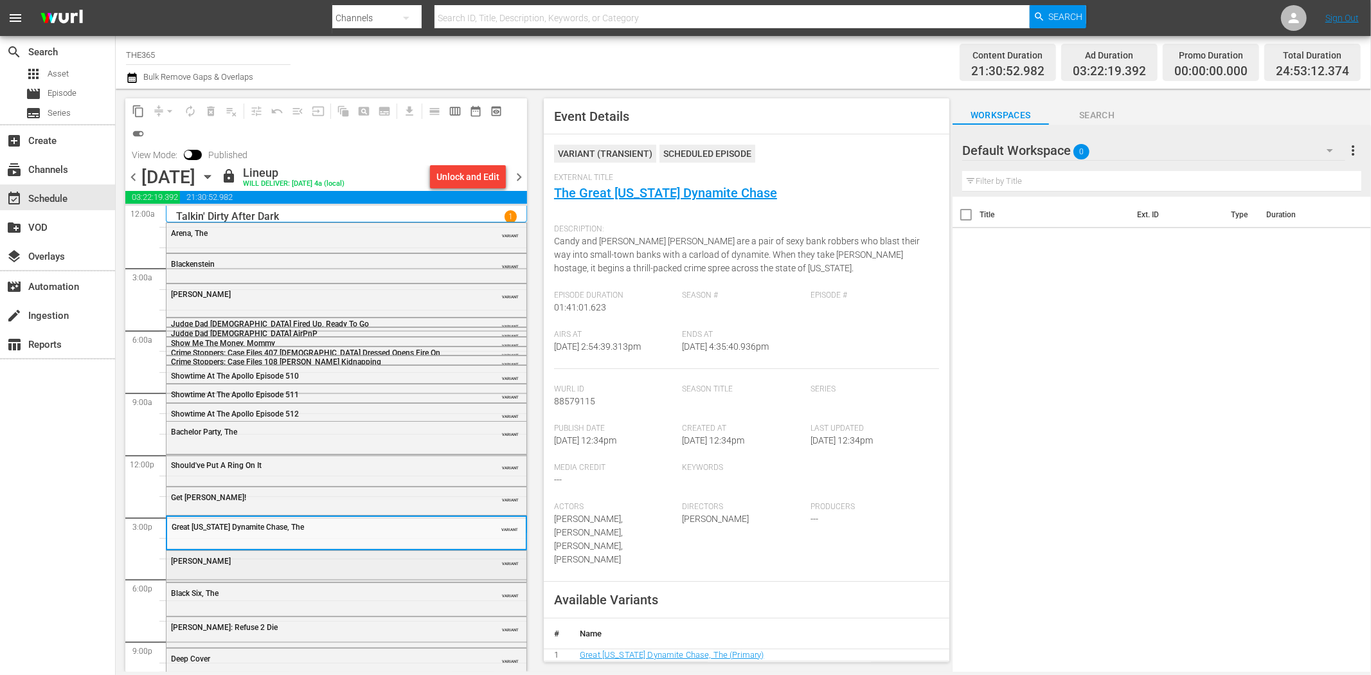
click at [299, 556] on div "Joshua" at bounding box center [314, 561] width 286 height 10
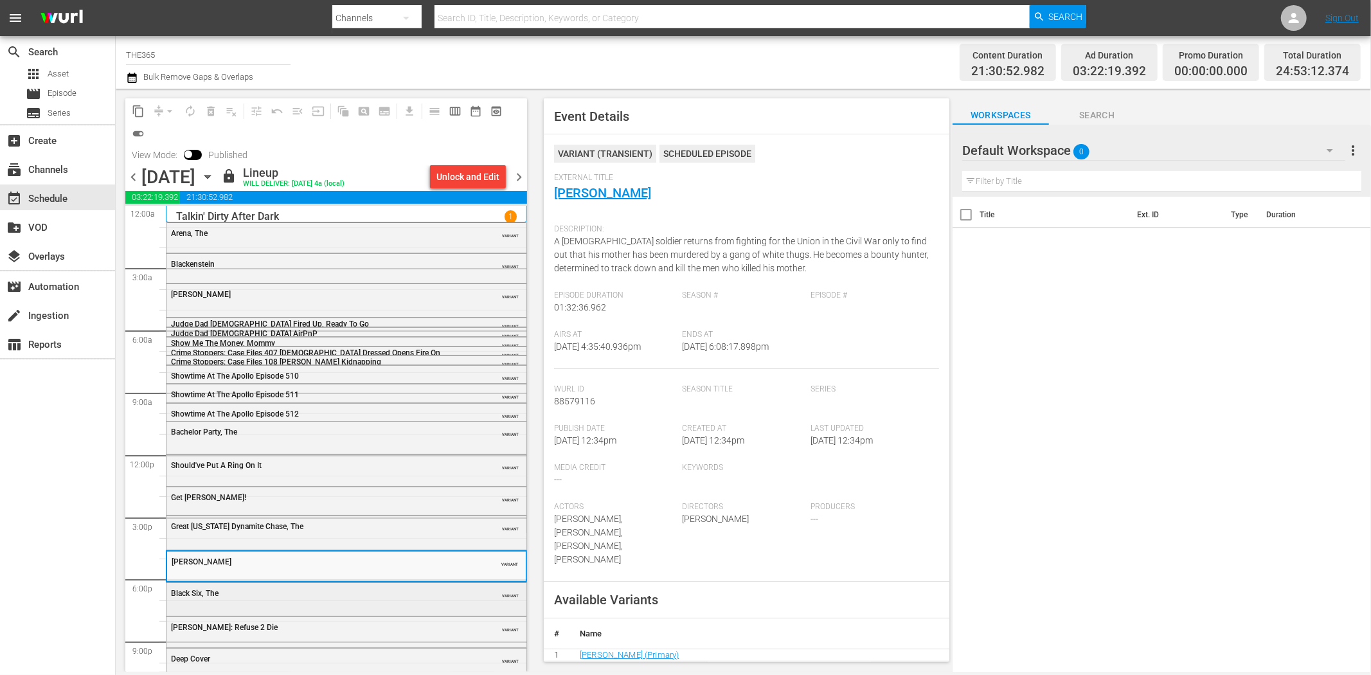
click at [393, 592] on div "Black Six, The" at bounding box center [314, 593] width 286 height 9
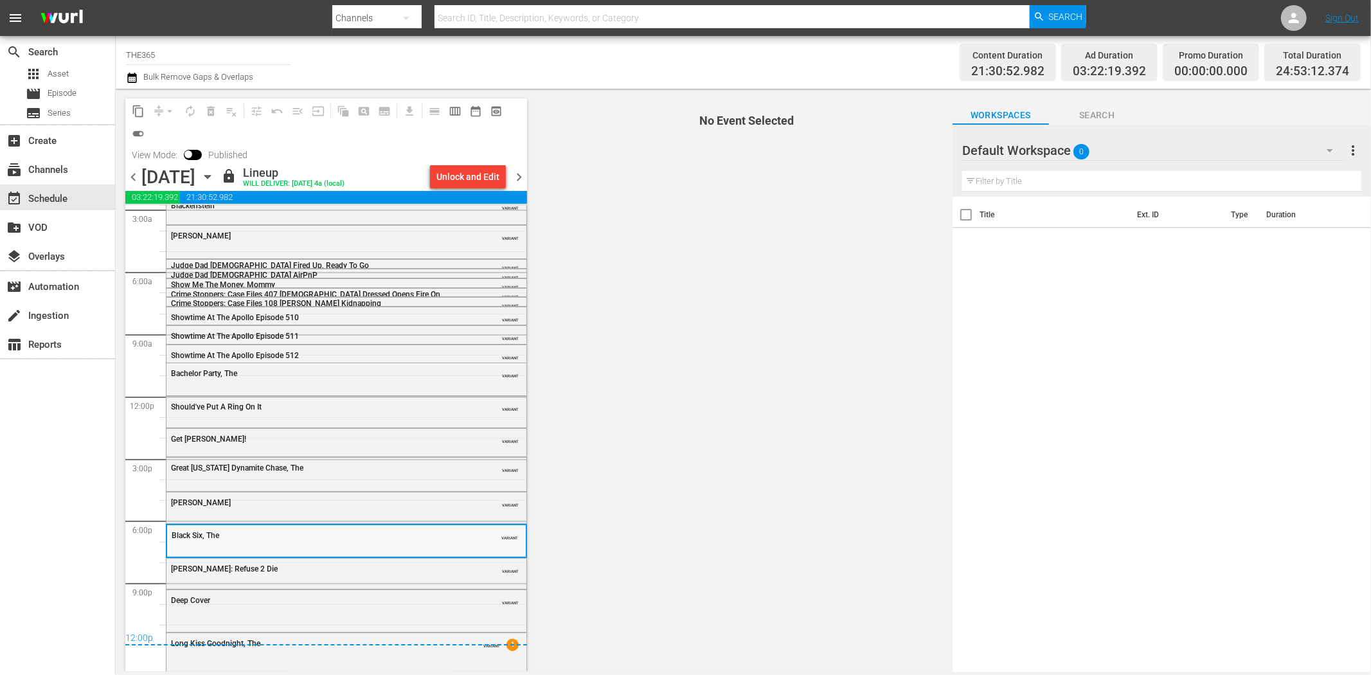
scroll to position [67, 0]
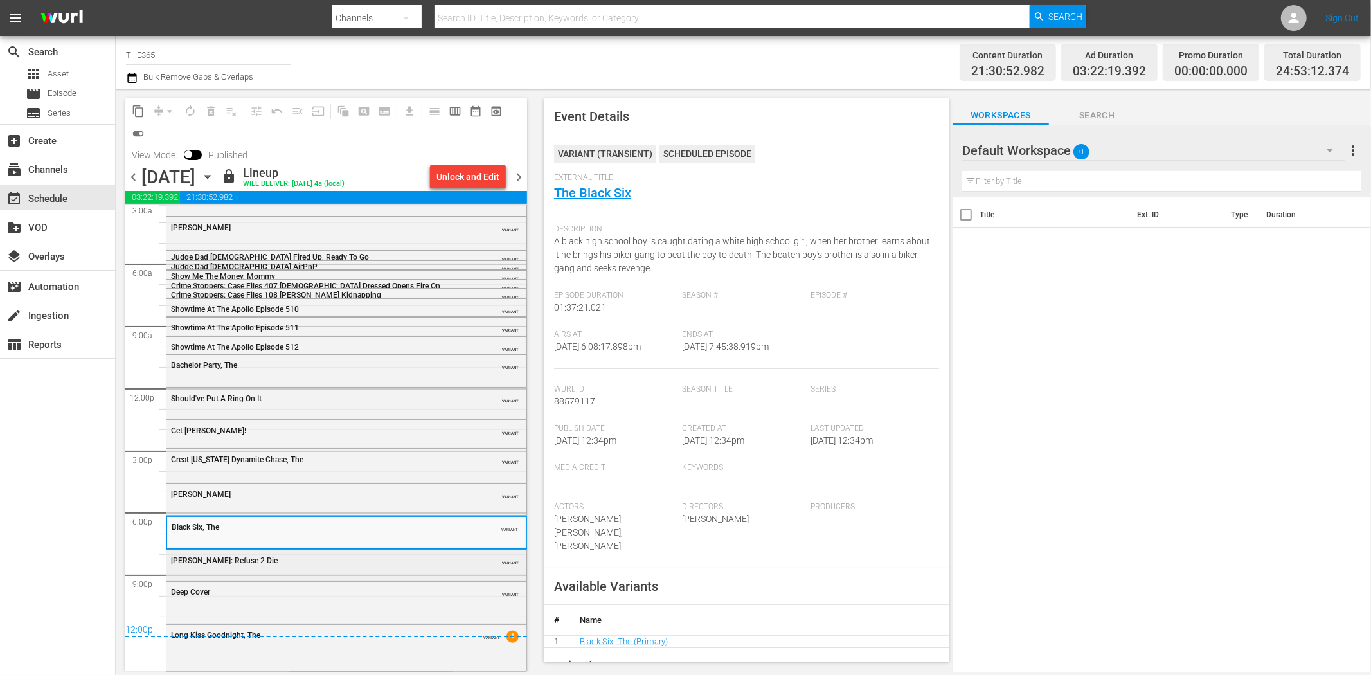
click at [384, 570] on div "50 Cent: Refuse 2 Die VARIANT" at bounding box center [347, 564] width 360 height 28
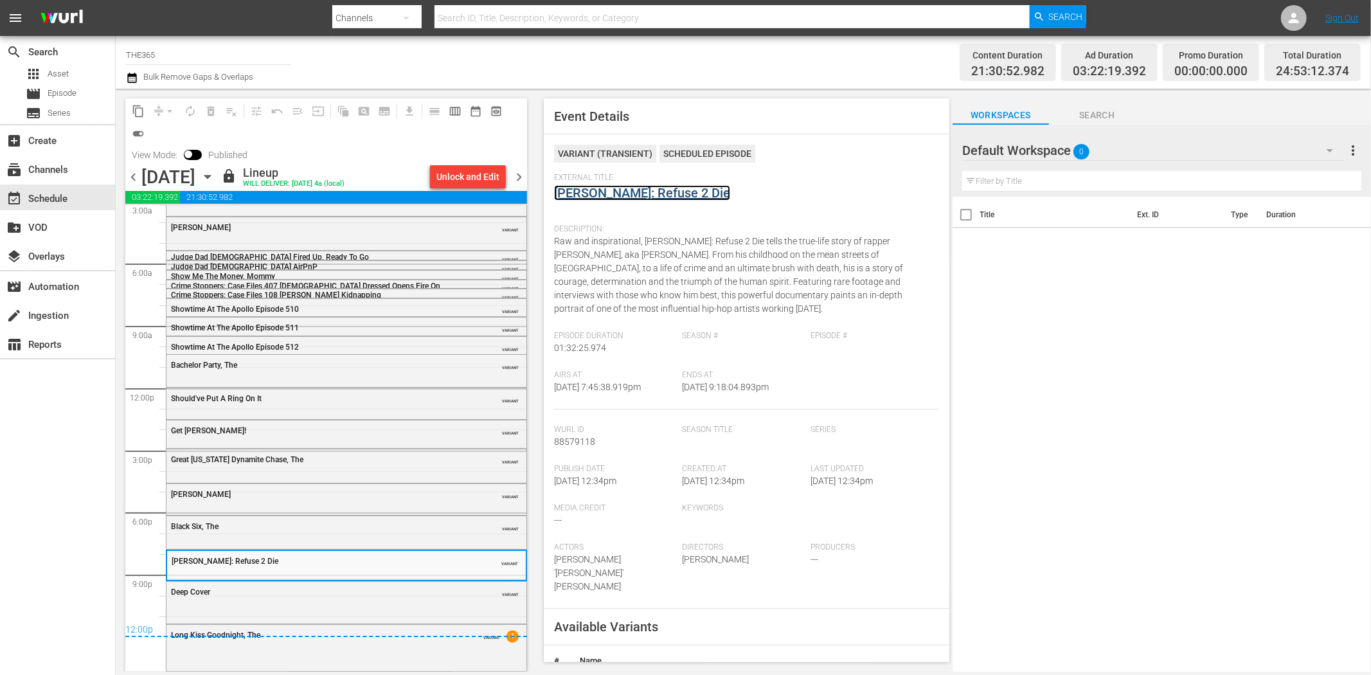
drag, startPoint x: 583, startPoint y: 181, endPoint x: 569, endPoint y: 189, distance: 15.9
click at [307, 601] on div "Deep Cover VARIANT" at bounding box center [347, 601] width 360 height 39
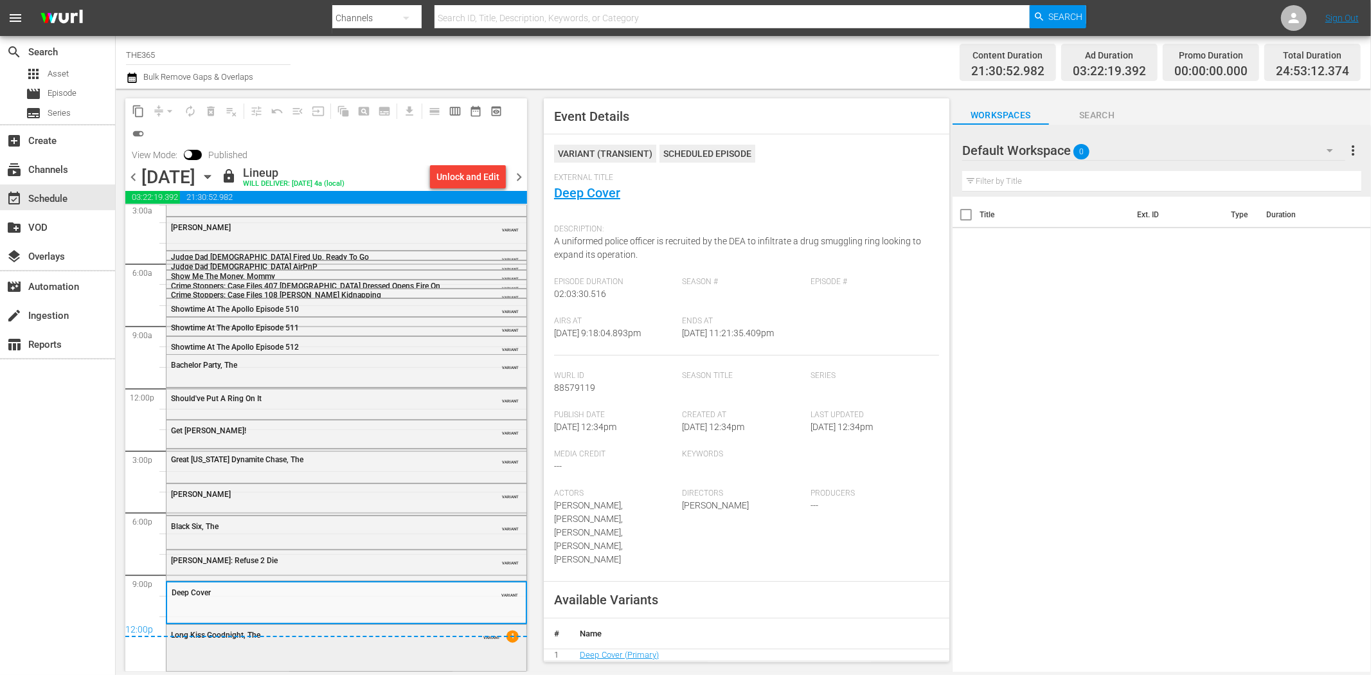
click at [373, 658] on div "Long Kiss Goodnight, The VARIANT 1" at bounding box center [347, 647] width 360 height 44
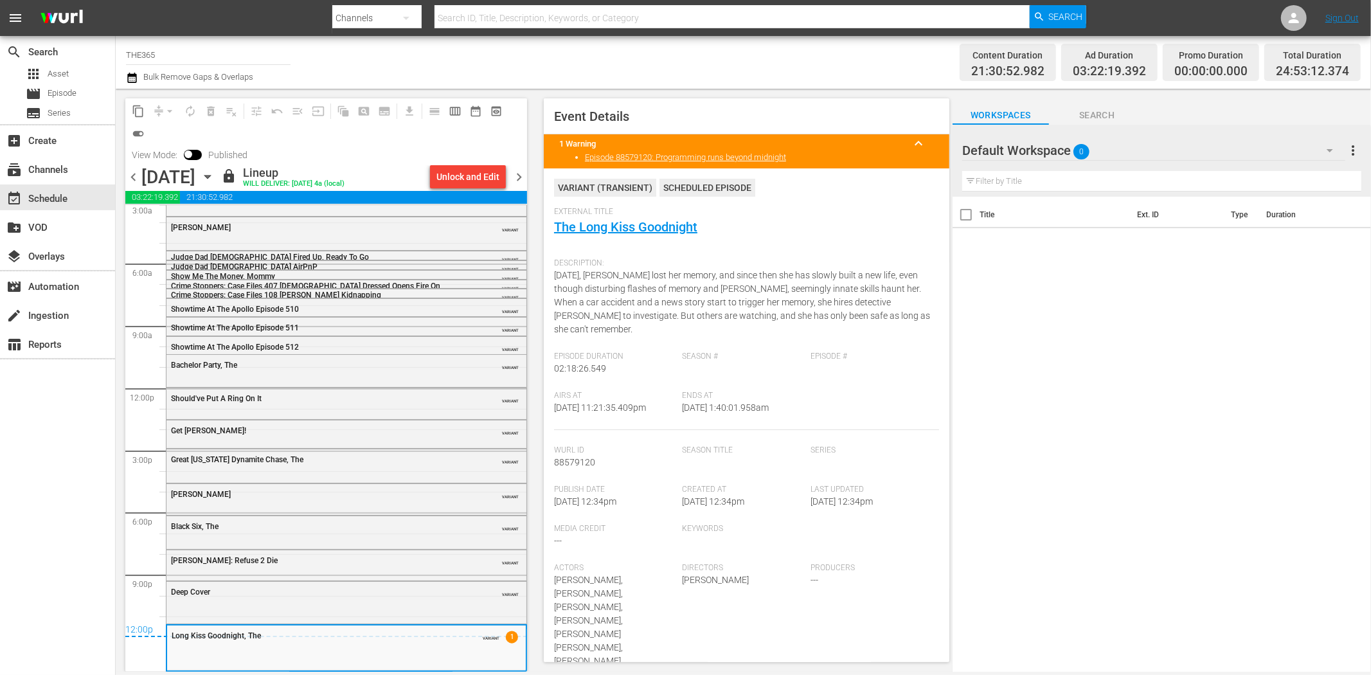
click at [521, 177] on span "chevron_right" at bounding box center [519, 177] width 16 height 16
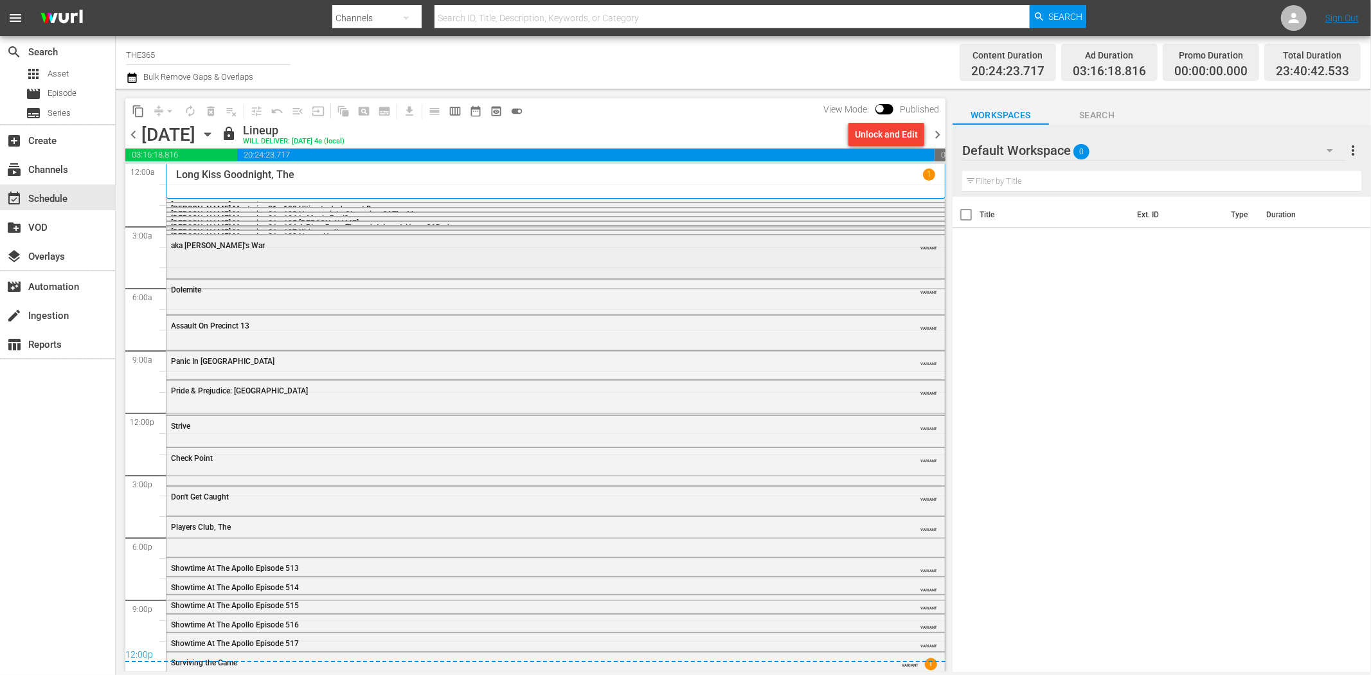
click at [309, 255] on div "aka Pharaoh's War VARIANT" at bounding box center [556, 255] width 779 height 41
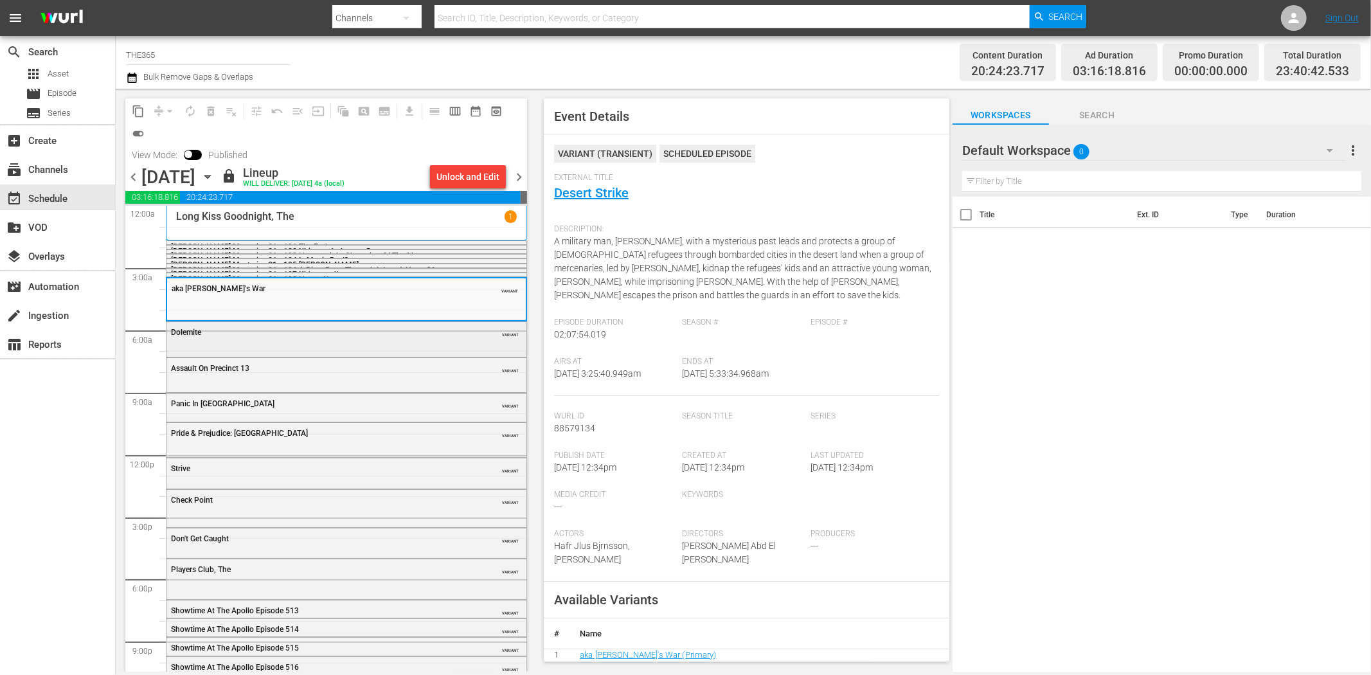
click at [331, 343] on div "Dolemite VARIANT" at bounding box center [347, 338] width 360 height 32
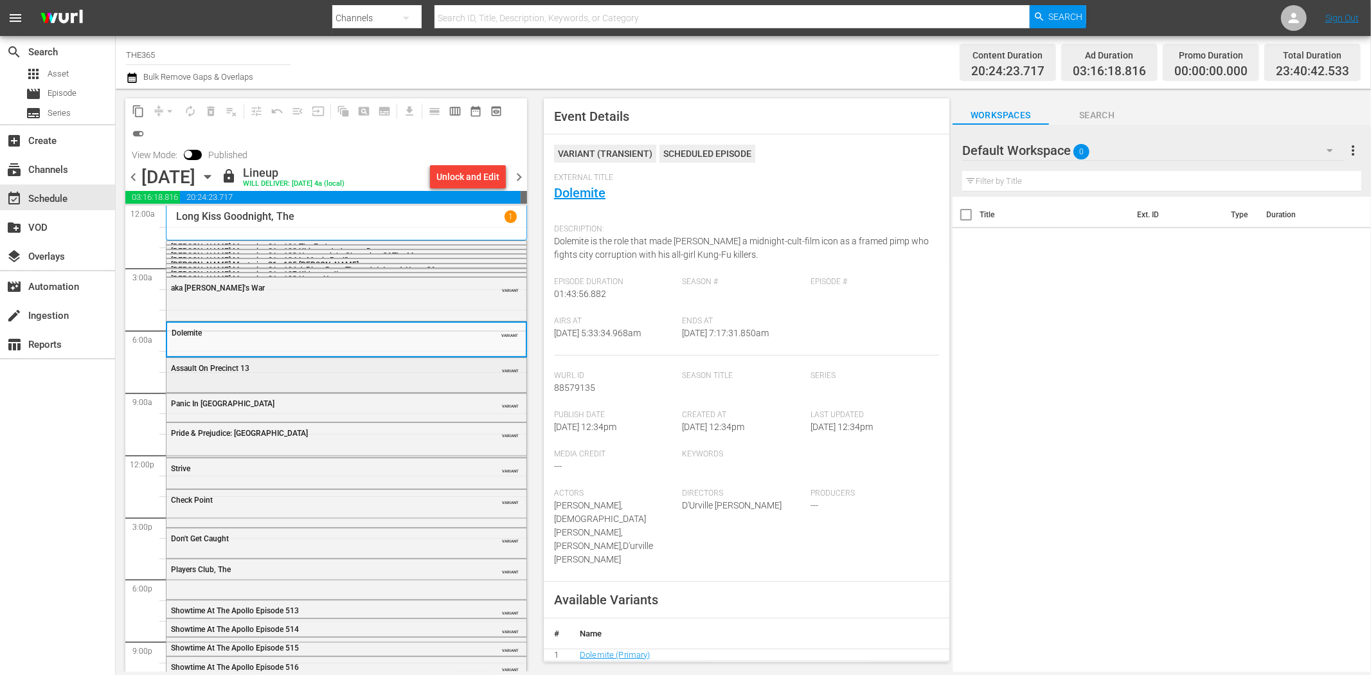
click at [393, 368] on div "Assault On Precinct 13" at bounding box center [314, 368] width 286 height 9
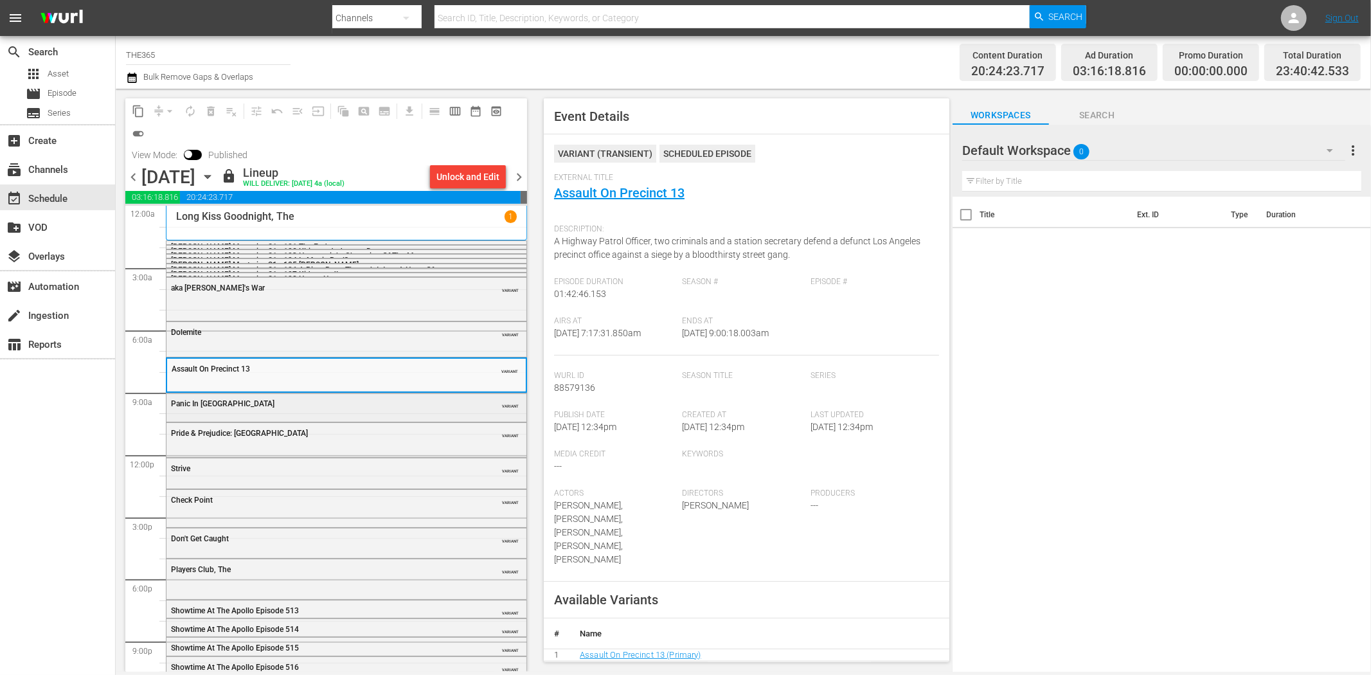
click at [438, 402] on div "Panic In Echo Park" at bounding box center [314, 403] width 286 height 9
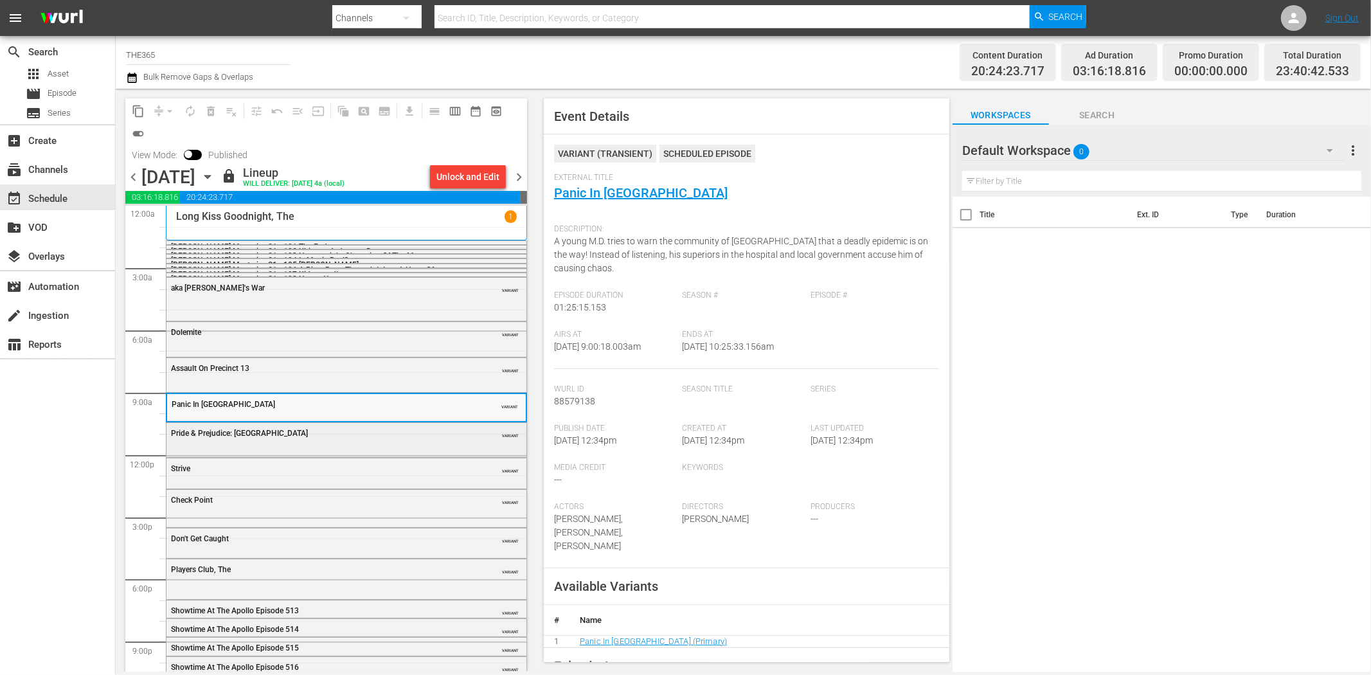
click at [335, 435] on div "Pride & Prejudice: Atlanta" at bounding box center [314, 433] width 286 height 9
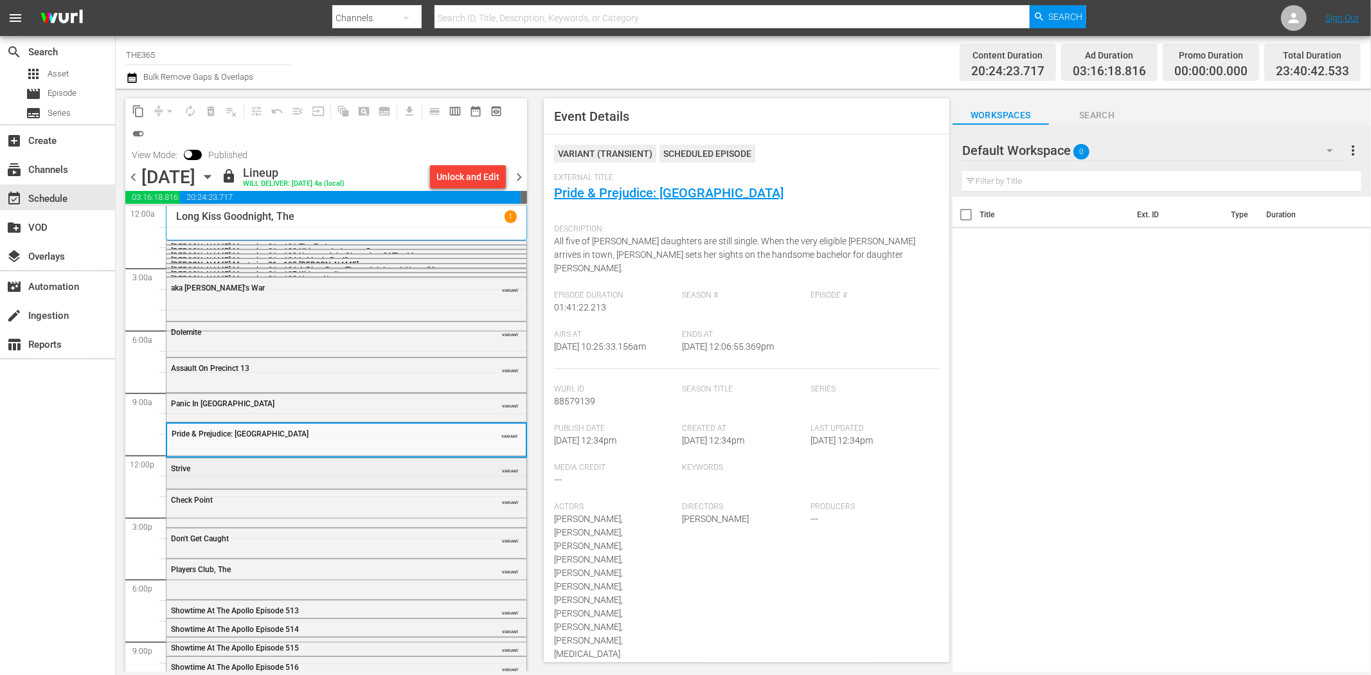
click at [393, 466] on div "Strive" at bounding box center [314, 468] width 286 height 9
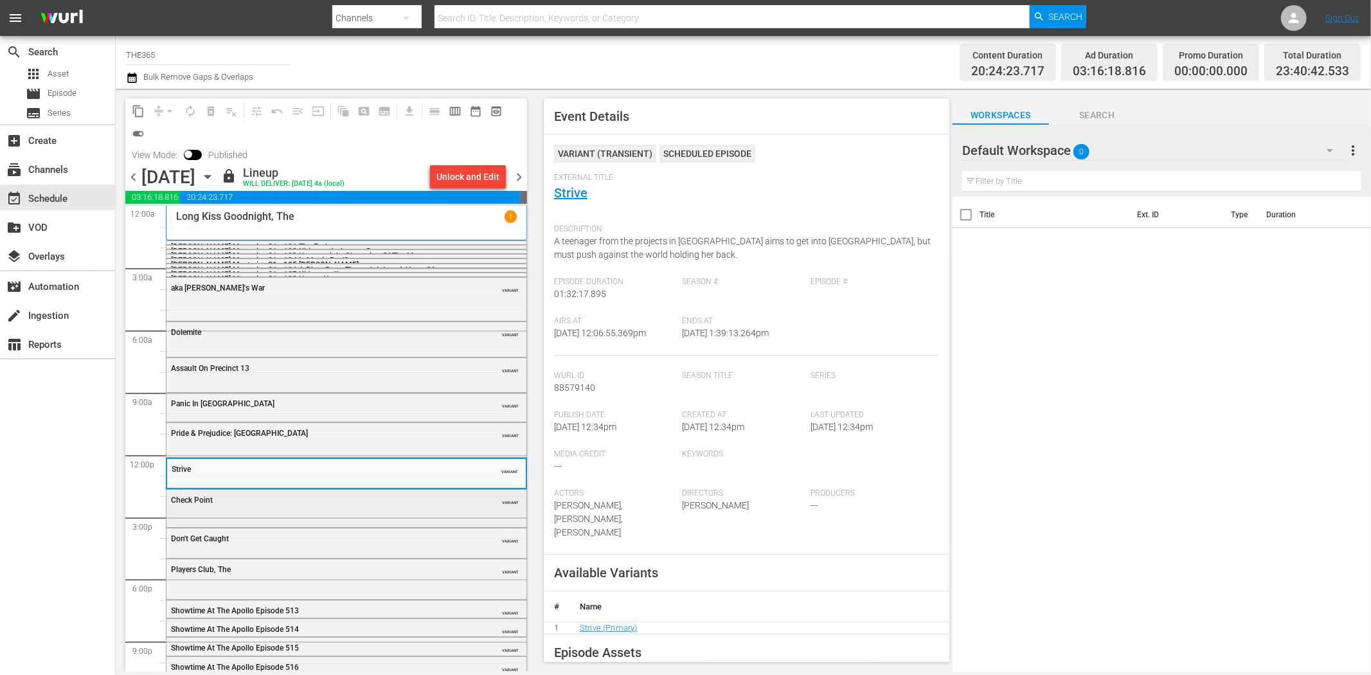
click at [370, 513] on div "Check Point VARIANT" at bounding box center [347, 507] width 360 height 35
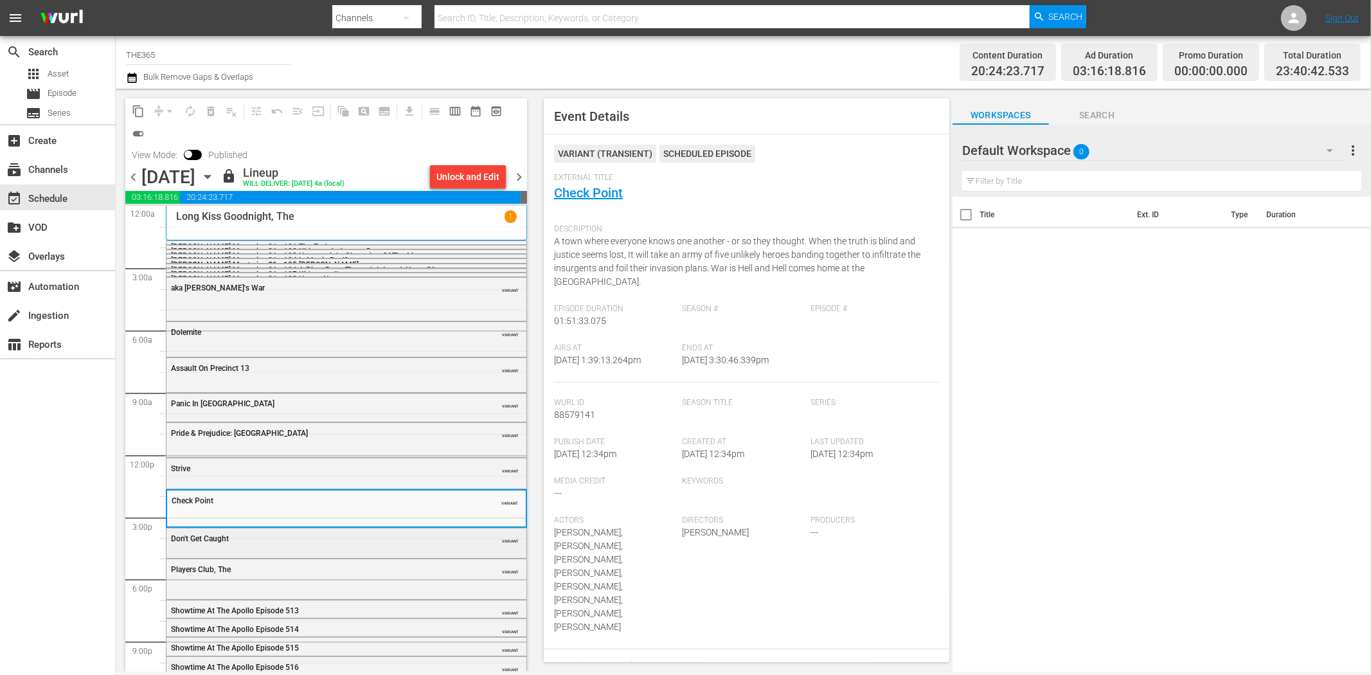
click at [343, 535] on div "Don't Get Caught" at bounding box center [314, 538] width 286 height 9
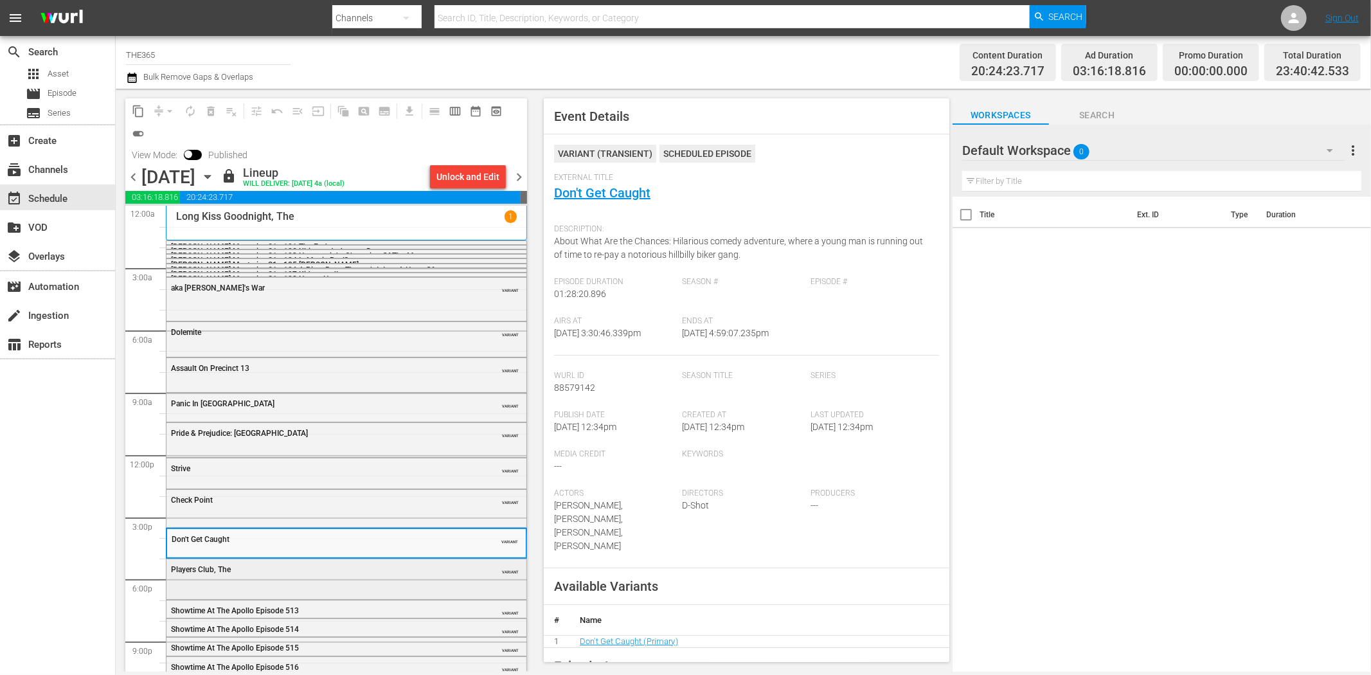
click at [357, 586] on div "Players Club, The VARIANT" at bounding box center [347, 577] width 360 height 37
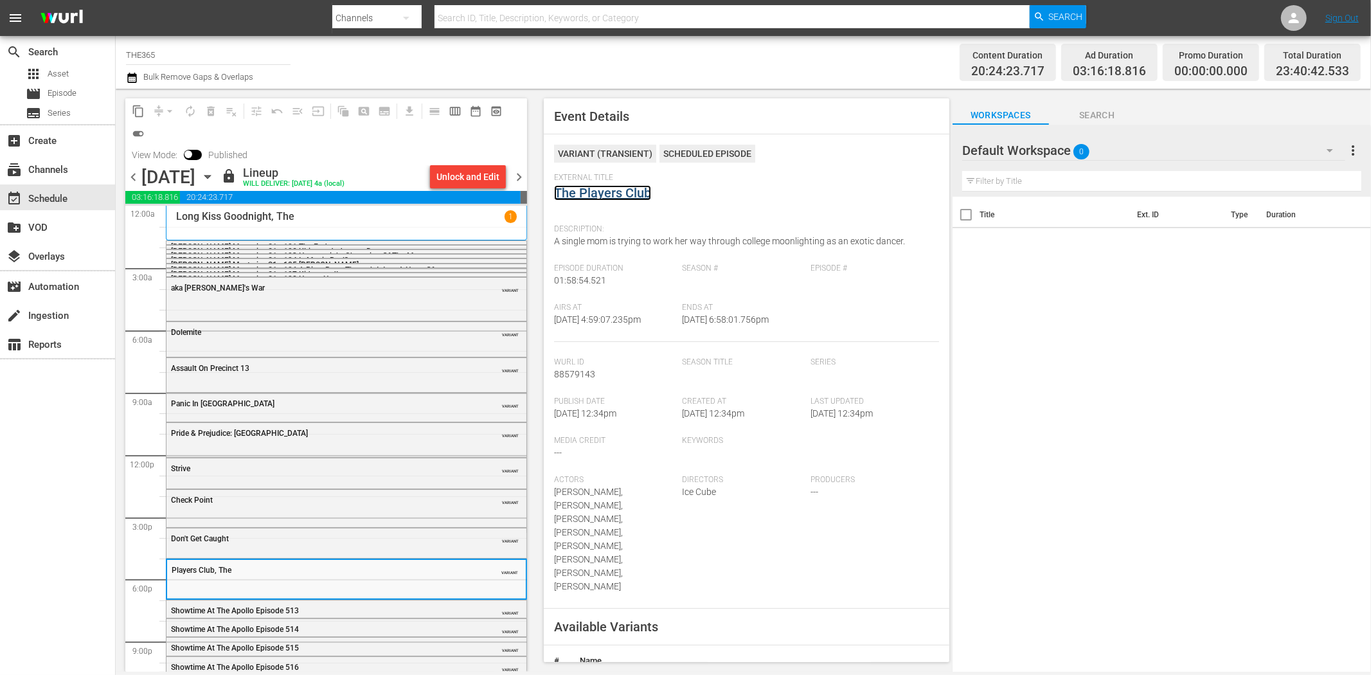
scroll to position [60, 0]
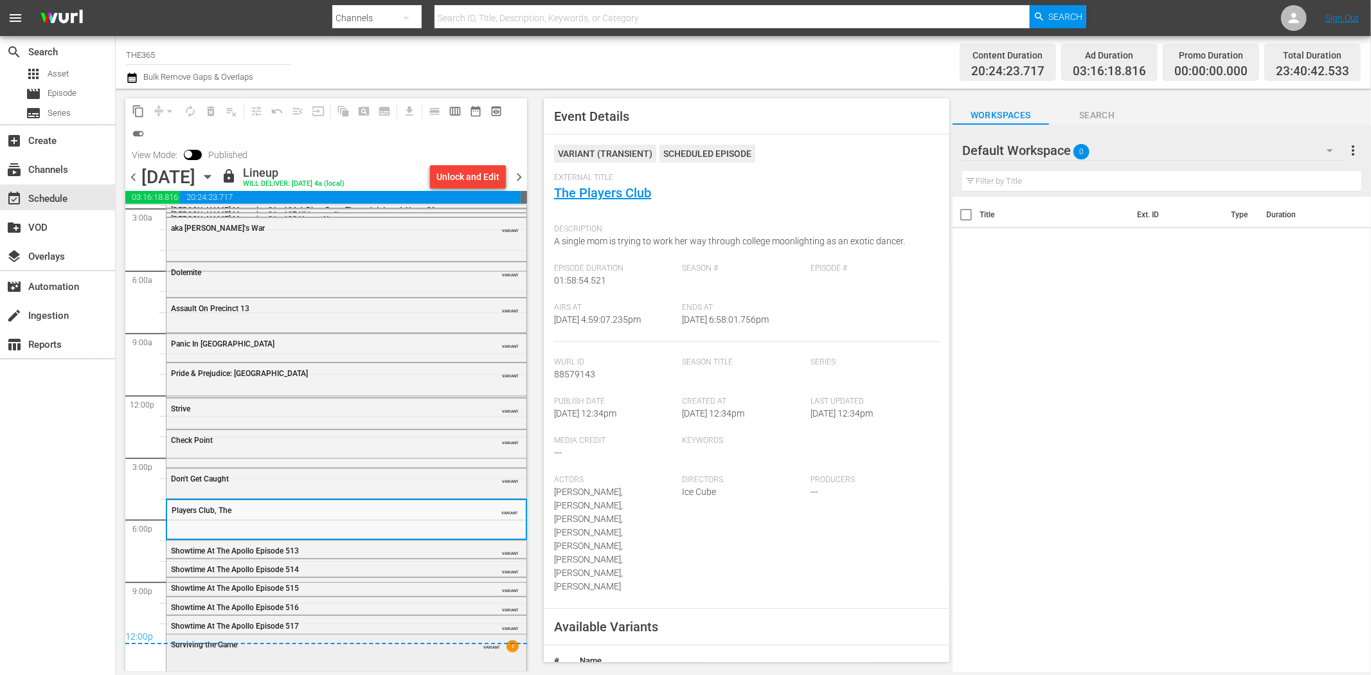
click at [384, 654] on div "Surviving the Game VARIANT 1" at bounding box center [347, 652] width 360 height 34
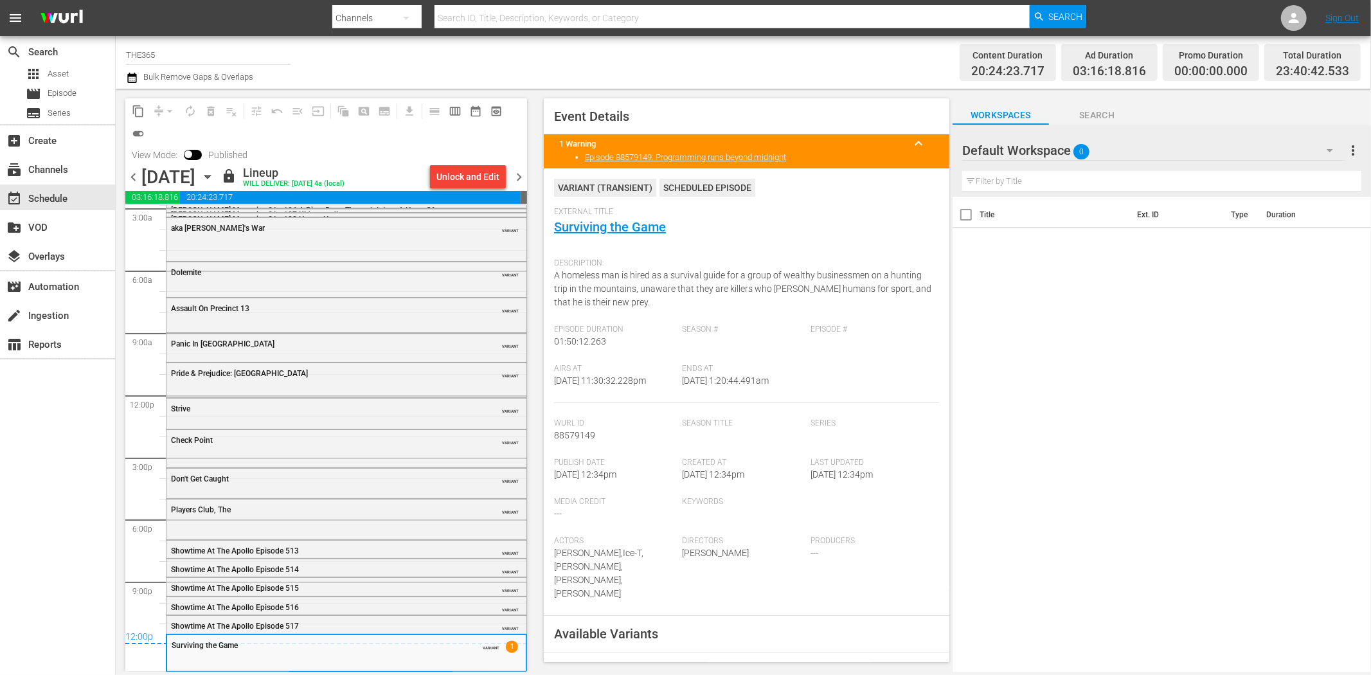
click at [522, 176] on span "chevron_right" at bounding box center [519, 177] width 16 height 16
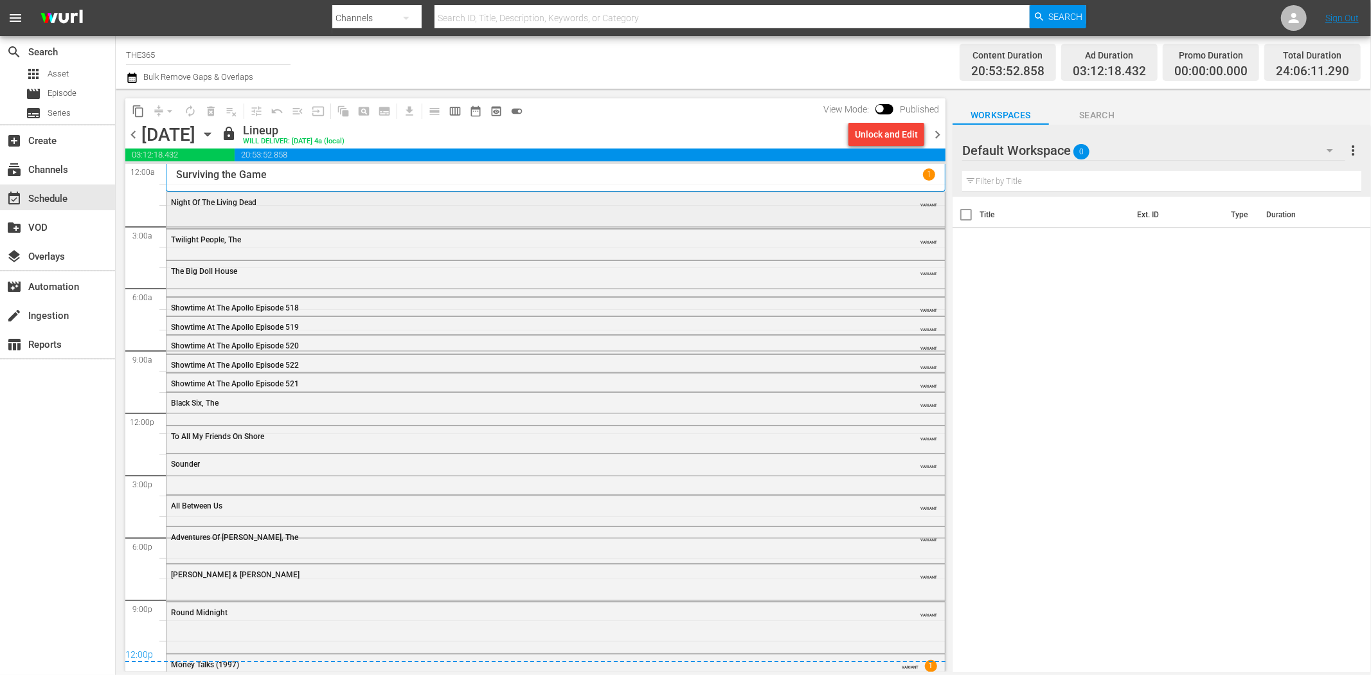
click at [272, 210] on div "Night Of The Living Dead VARIANT" at bounding box center [556, 201] width 779 height 19
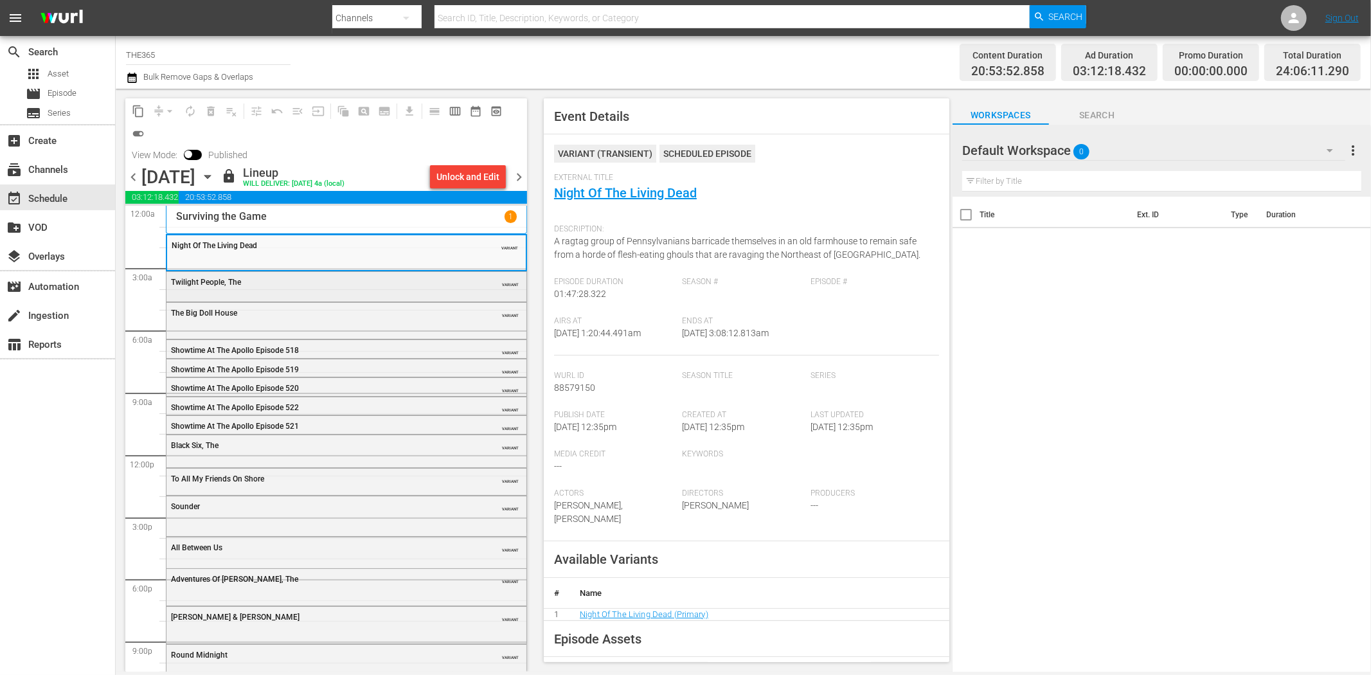
click at [350, 276] on div "Twilight People, The" at bounding box center [314, 281] width 286 height 10
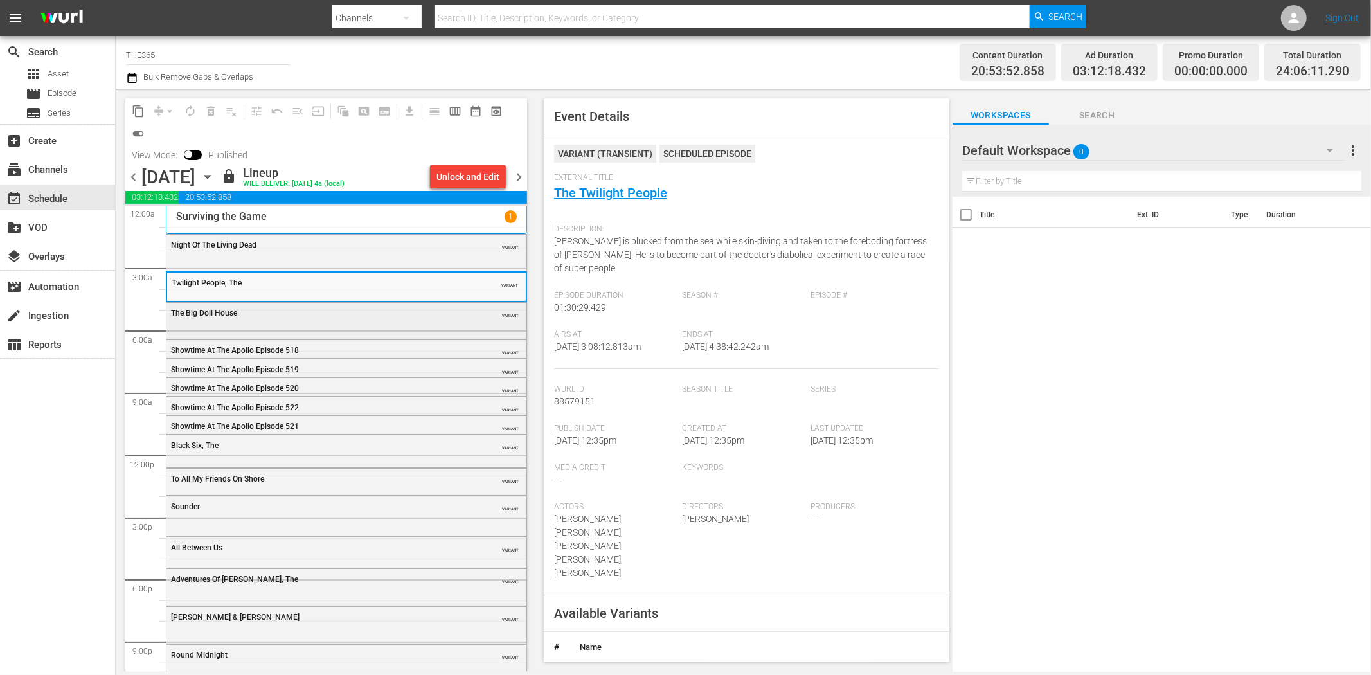
click at [316, 318] on div "The Big Doll House" at bounding box center [314, 313] width 286 height 9
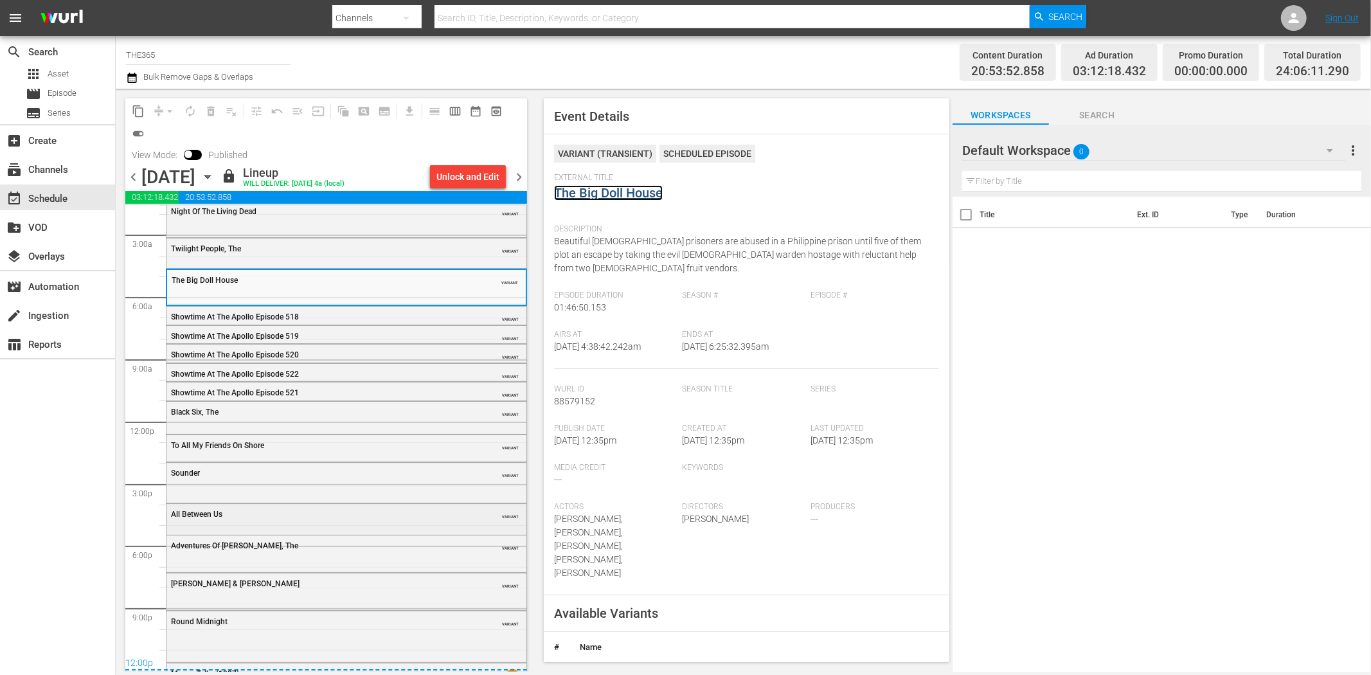
scroll to position [62, 0]
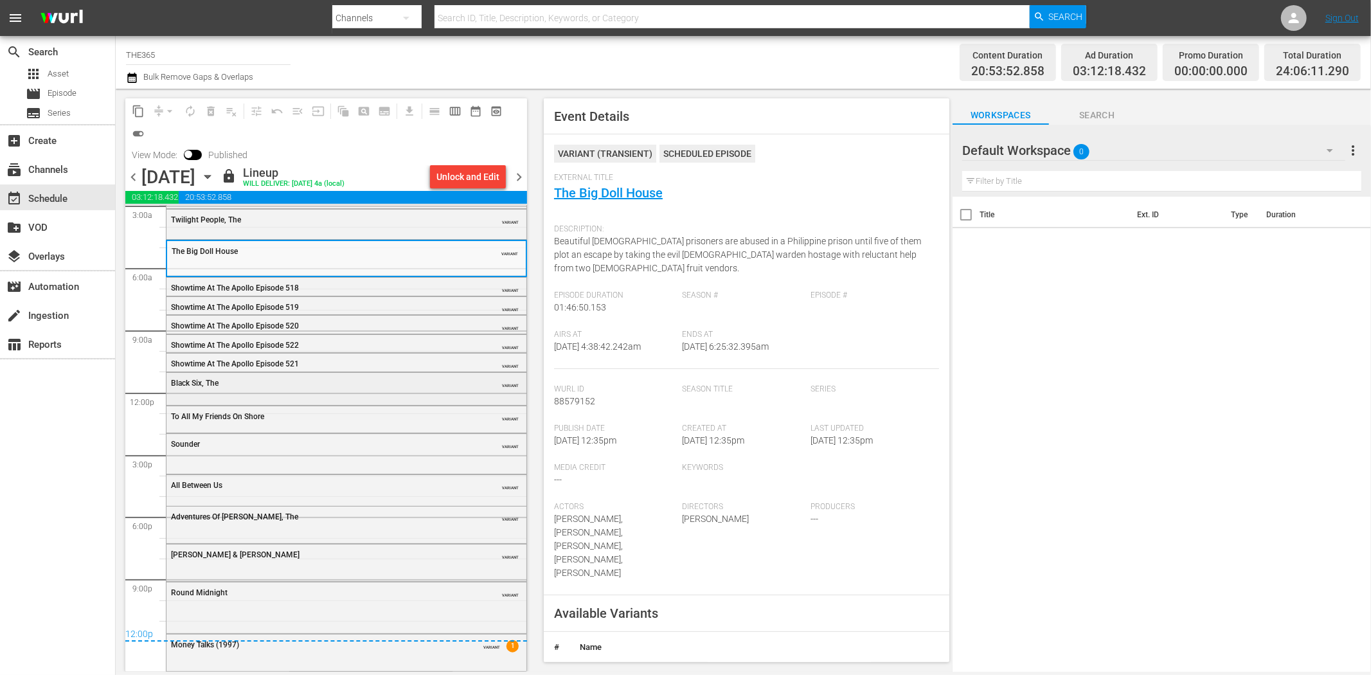
click at [341, 391] on div "Black Six, The VARIANT" at bounding box center [347, 382] width 360 height 19
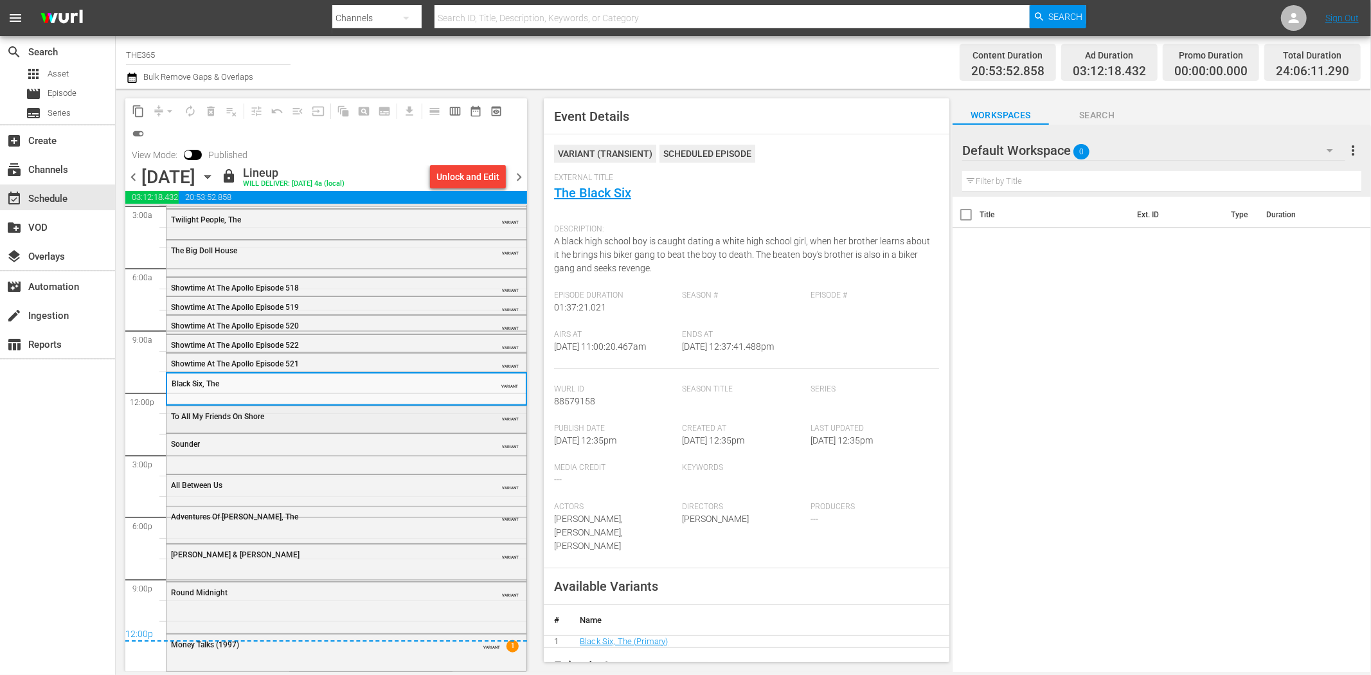
click at [335, 414] on div "To All My Friends On Shore" at bounding box center [314, 416] width 286 height 9
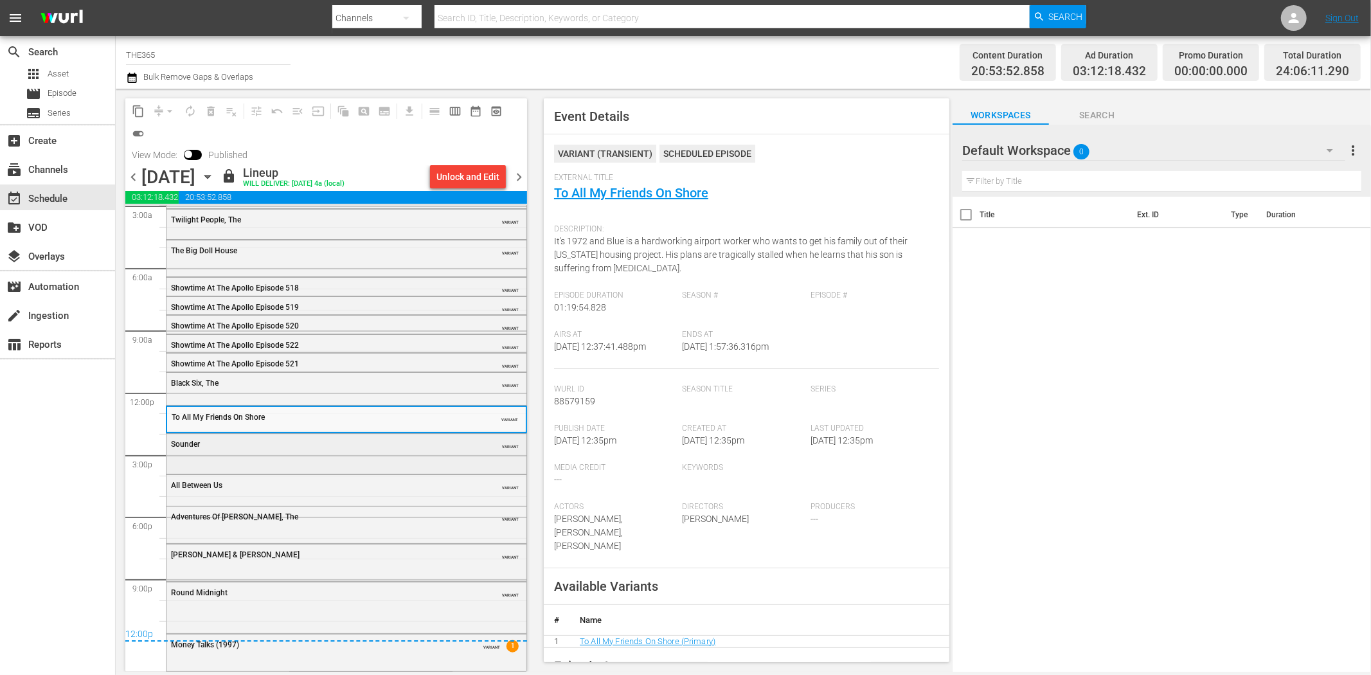
click at [390, 451] on div "Sounder VARIANT" at bounding box center [347, 443] width 360 height 19
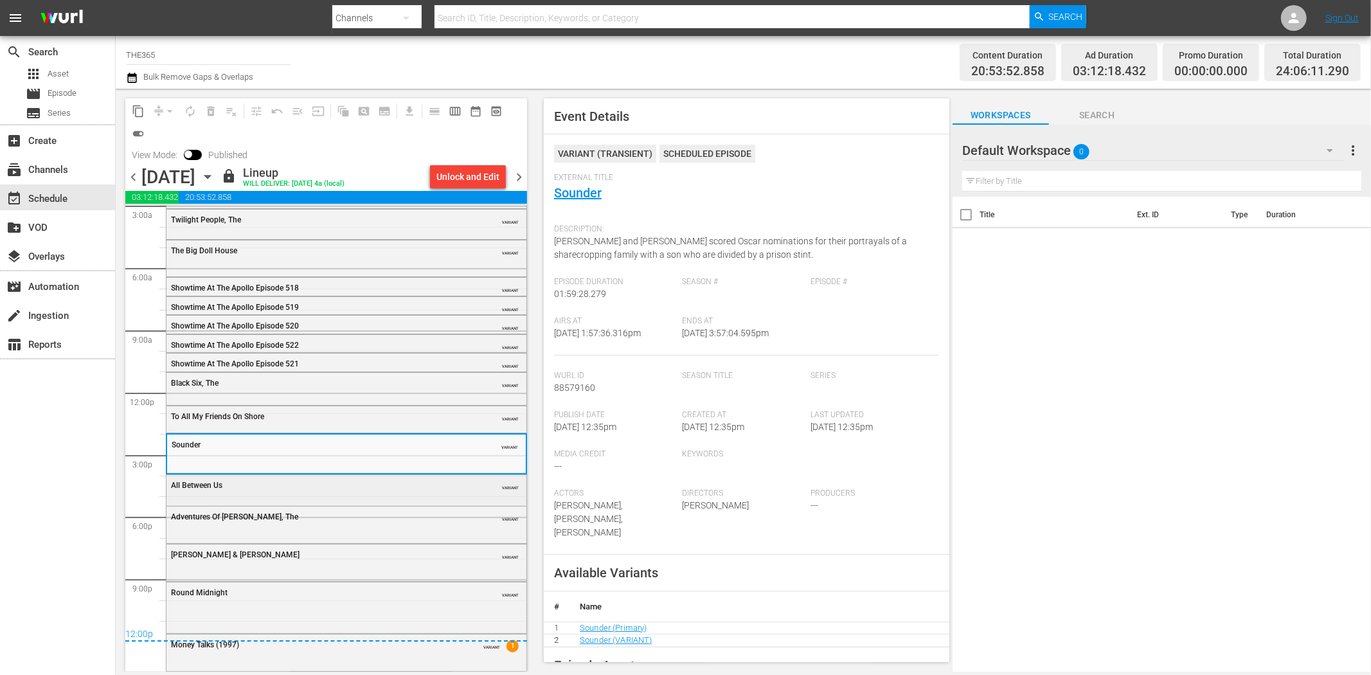
click at [368, 494] on div "All Between Us VARIANT" at bounding box center [347, 484] width 360 height 19
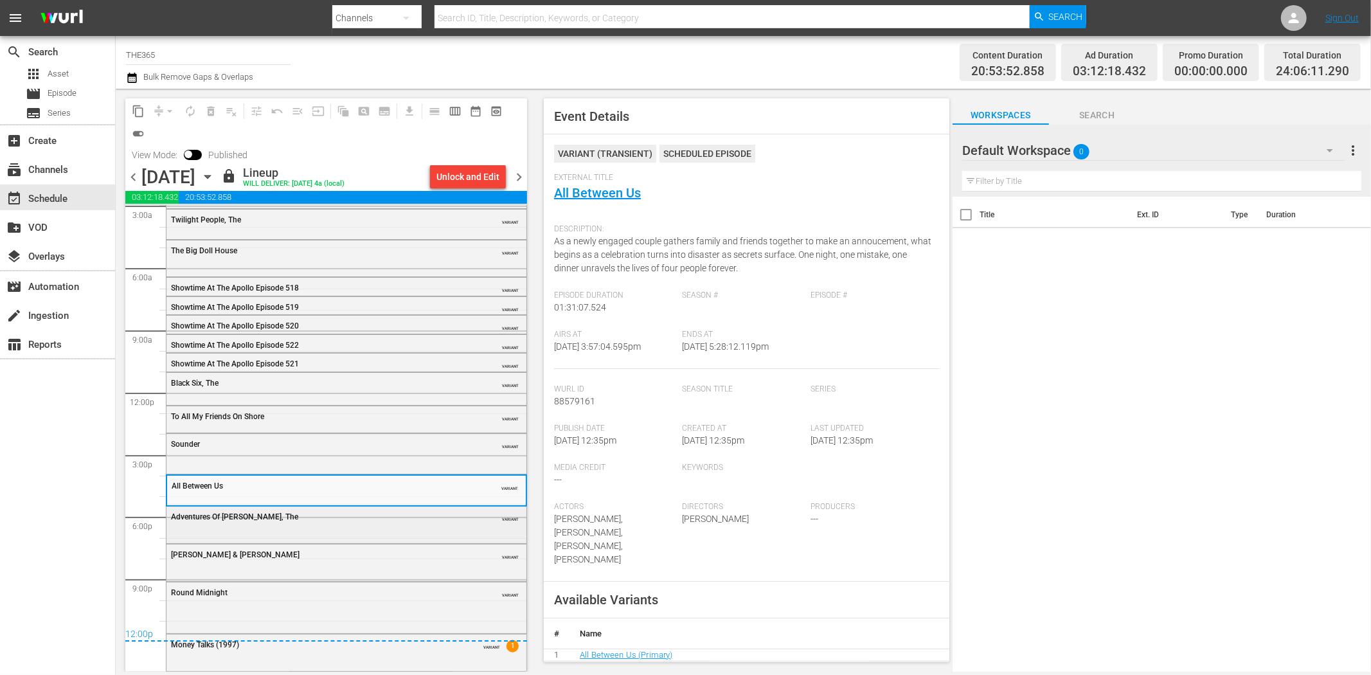
click at [437, 525] on div "Adventures Of Pluto Nash, The VARIANT" at bounding box center [347, 516] width 360 height 19
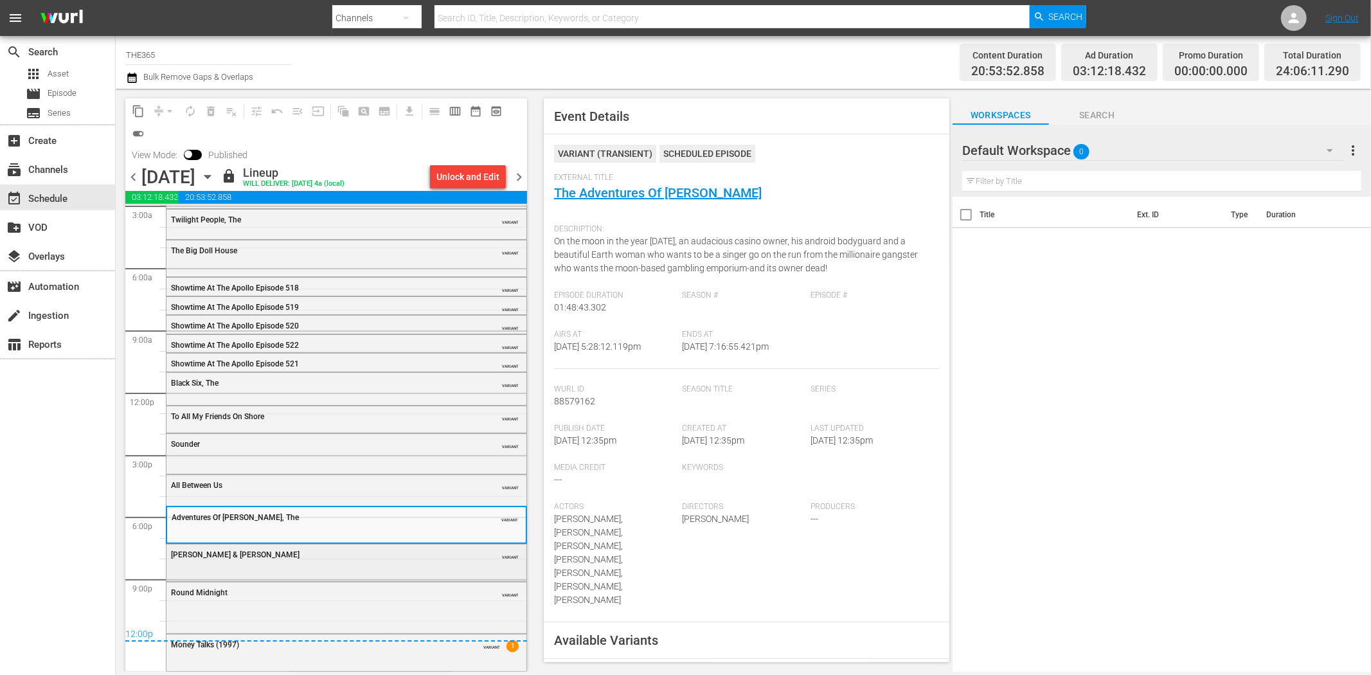
click at [383, 564] on div "Amos & Andrew VARIANT" at bounding box center [347, 562] width 360 height 34
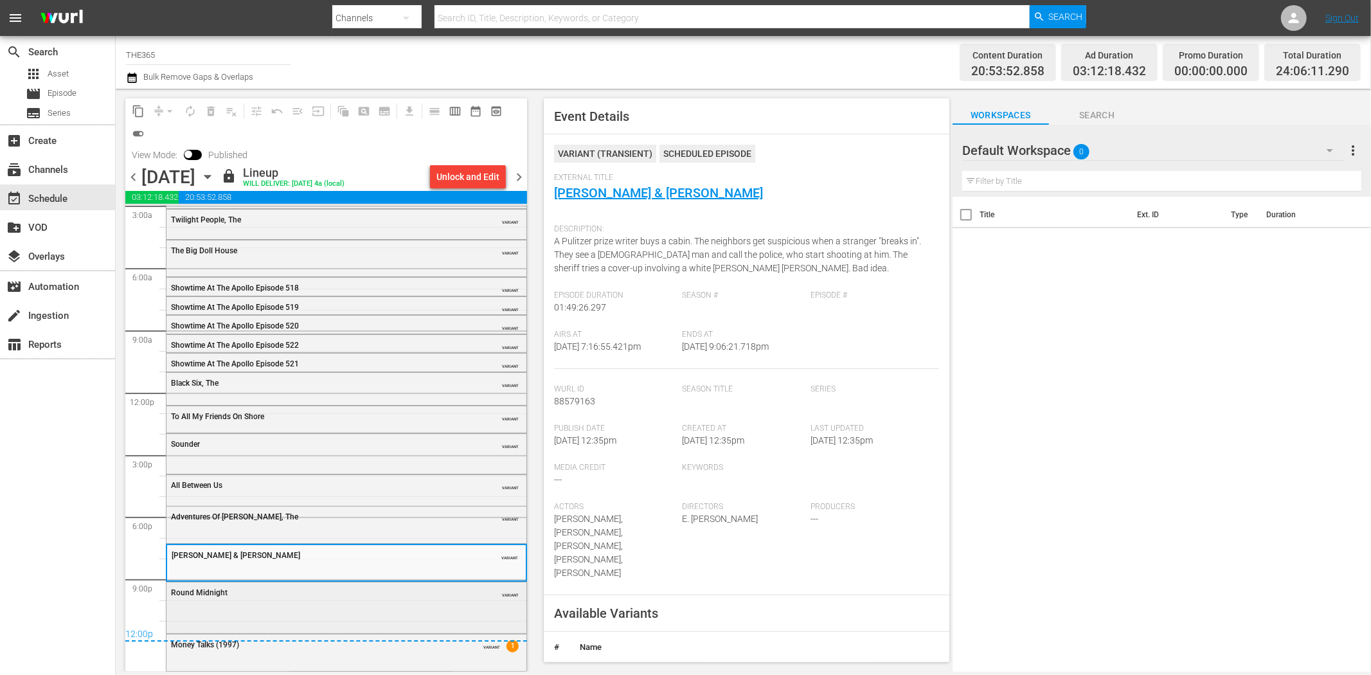
click at [300, 596] on div "Round Midnight" at bounding box center [314, 592] width 286 height 9
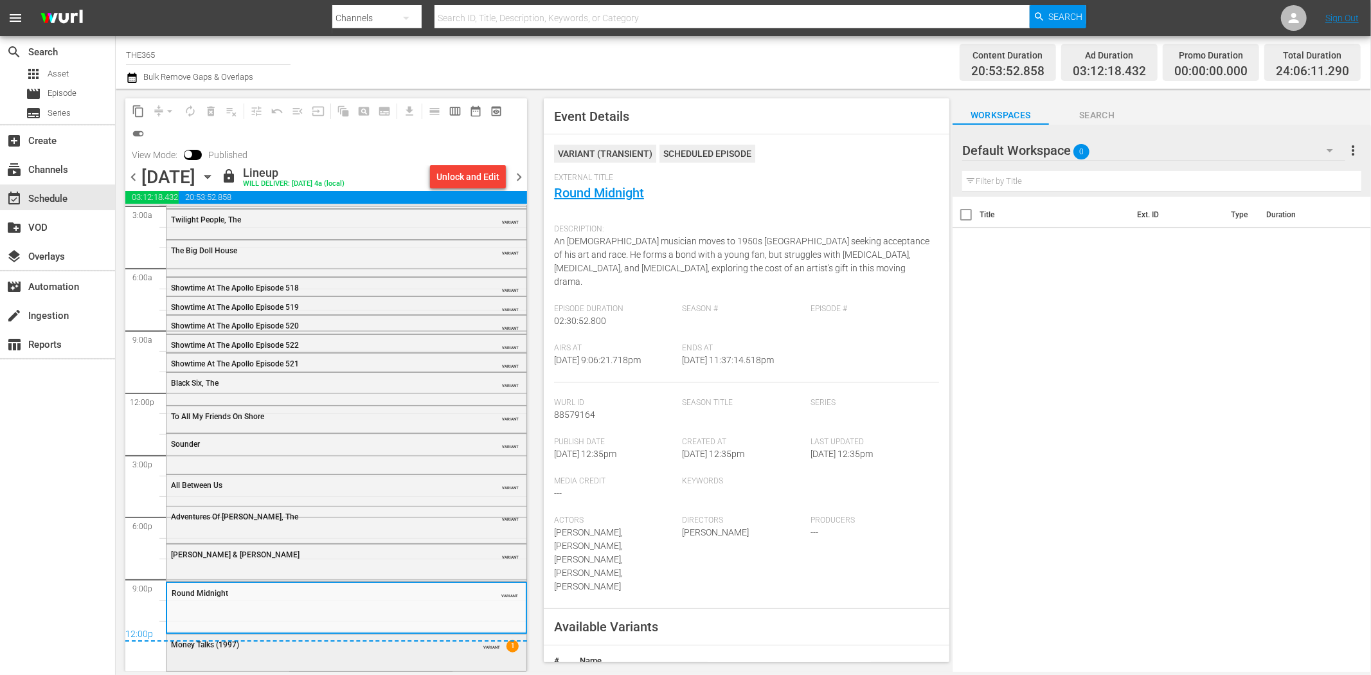
click at [388, 647] on div "Money Talks (1997)" at bounding box center [314, 644] width 286 height 9
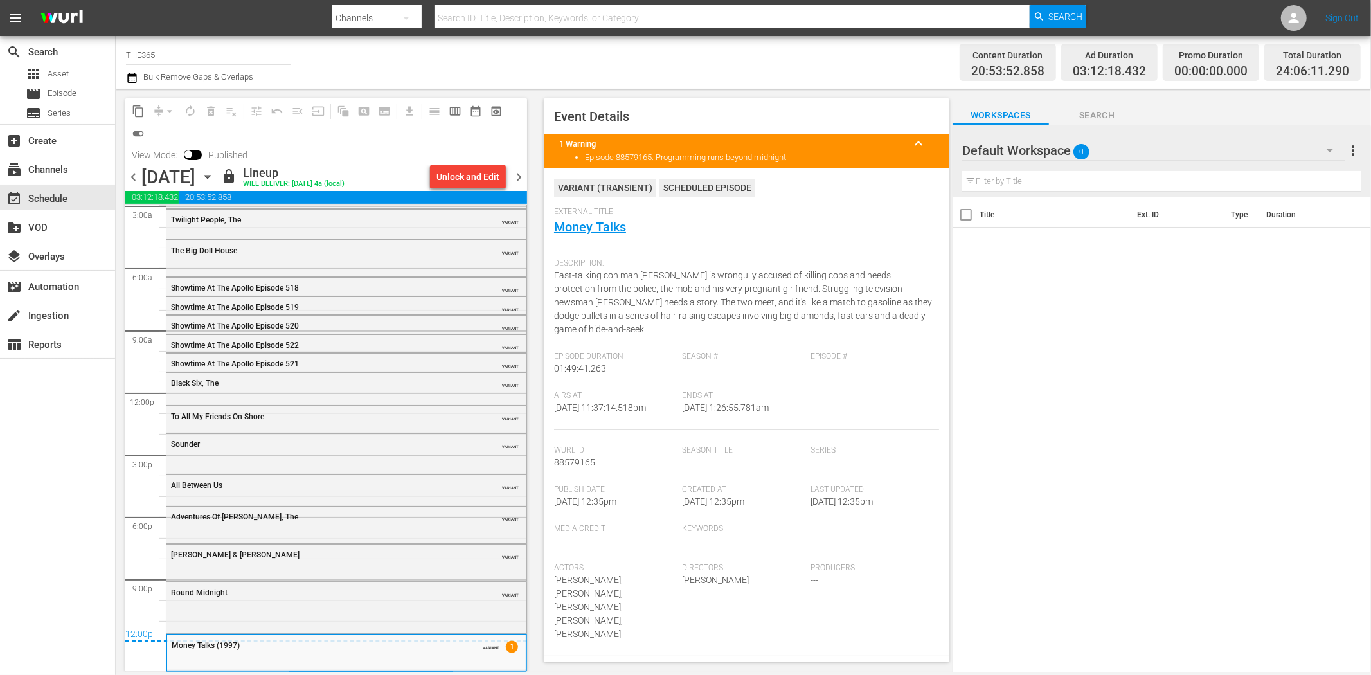
click at [518, 172] on span "chevron_right" at bounding box center [519, 177] width 16 height 16
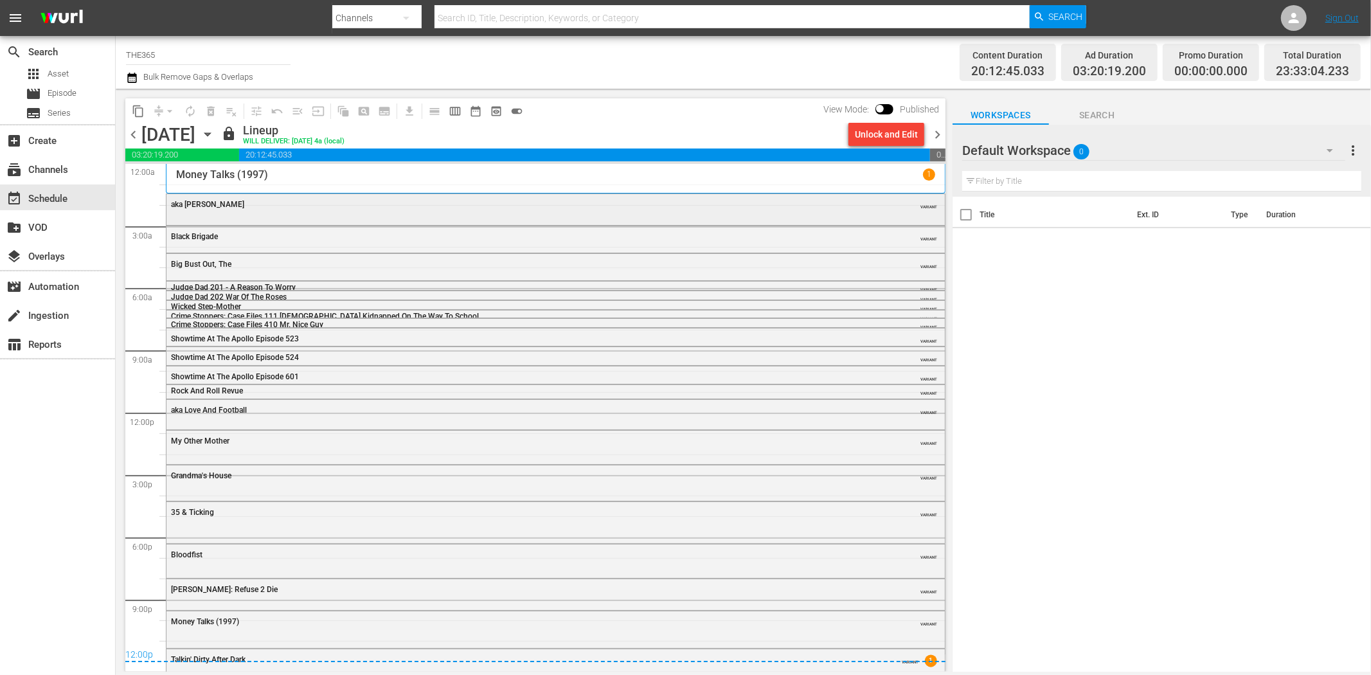
click at [245, 215] on div "aka Tom VARIANT" at bounding box center [556, 208] width 779 height 28
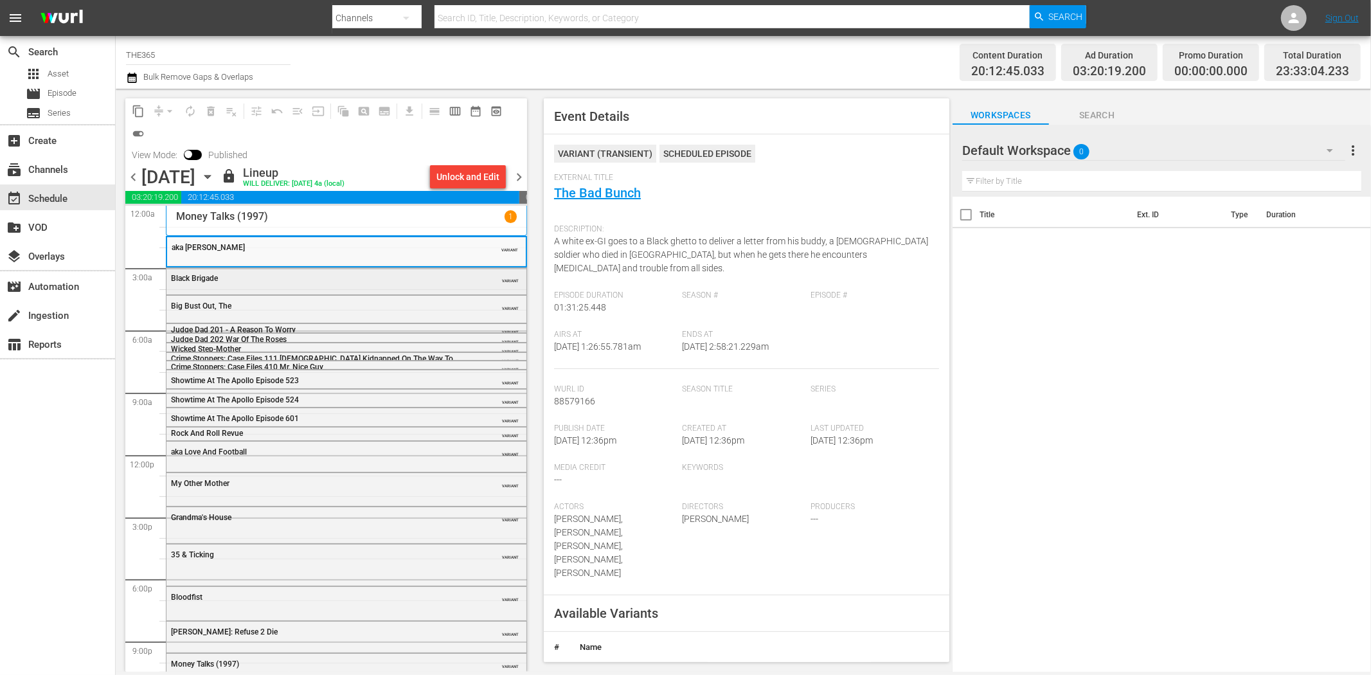
click at [408, 280] on div "Black Brigade" at bounding box center [314, 278] width 286 height 9
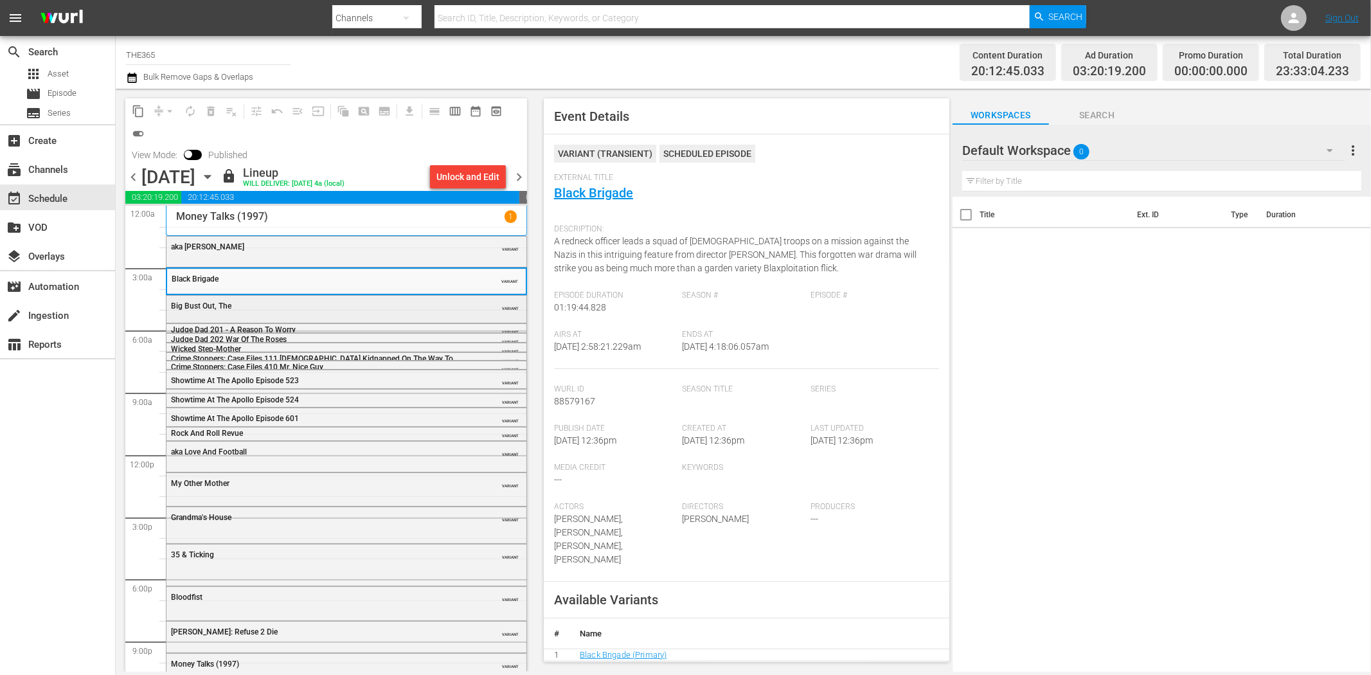
click at [333, 303] on div "Big Bust Out, The" at bounding box center [314, 306] width 286 height 9
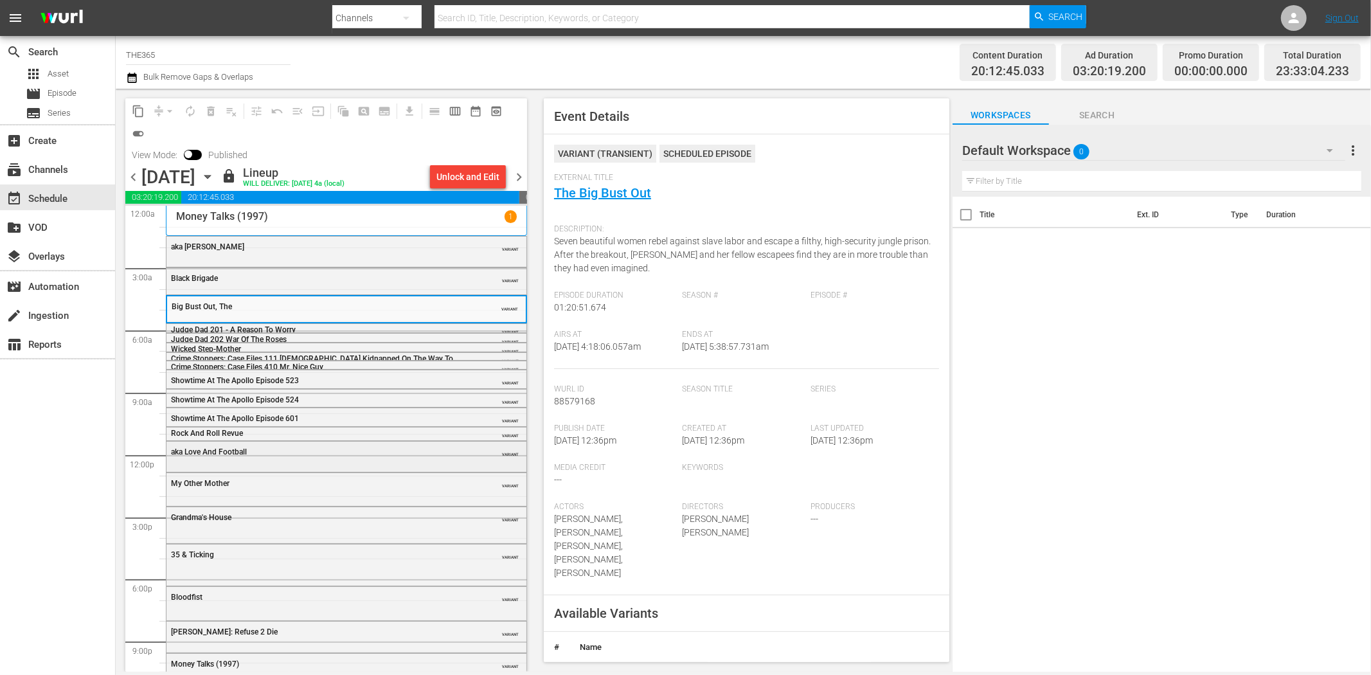
click at [315, 450] on div "aka Love And Football" at bounding box center [314, 451] width 286 height 9
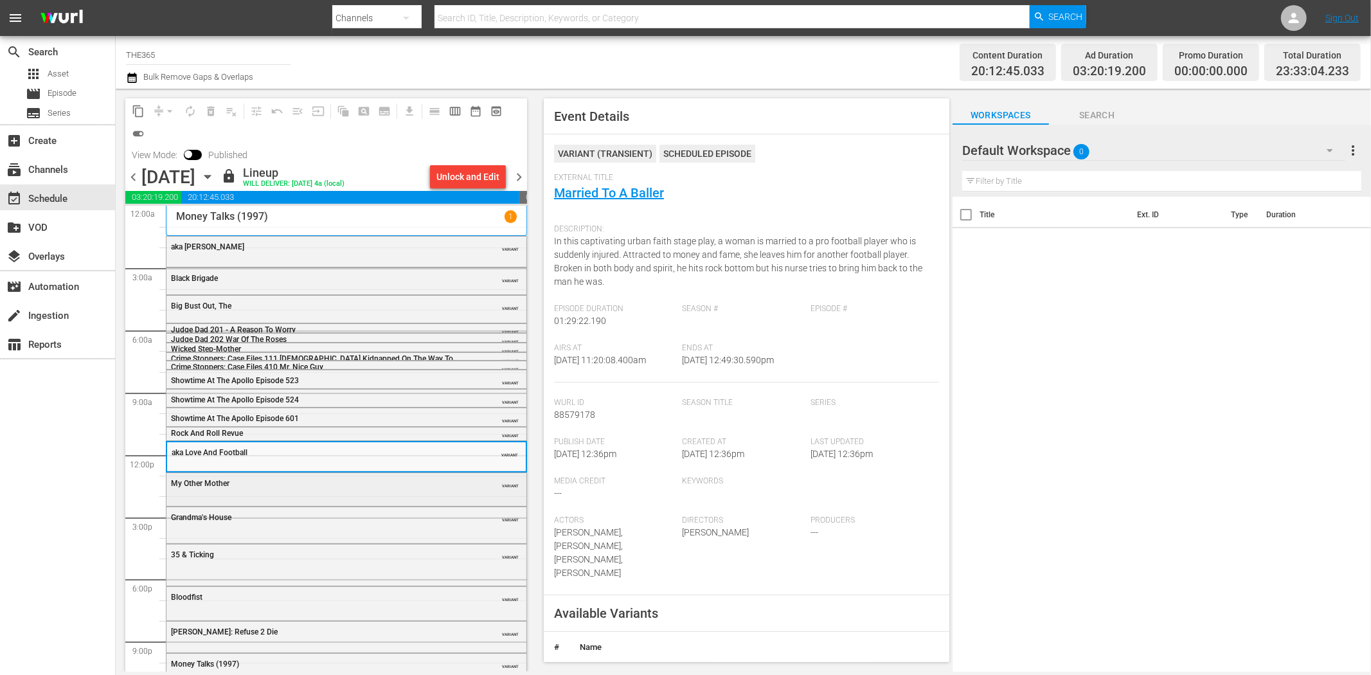
click at [365, 493] on div "My Other Mother VARIANT" at bounding box center [347, 488] width 360 height 31
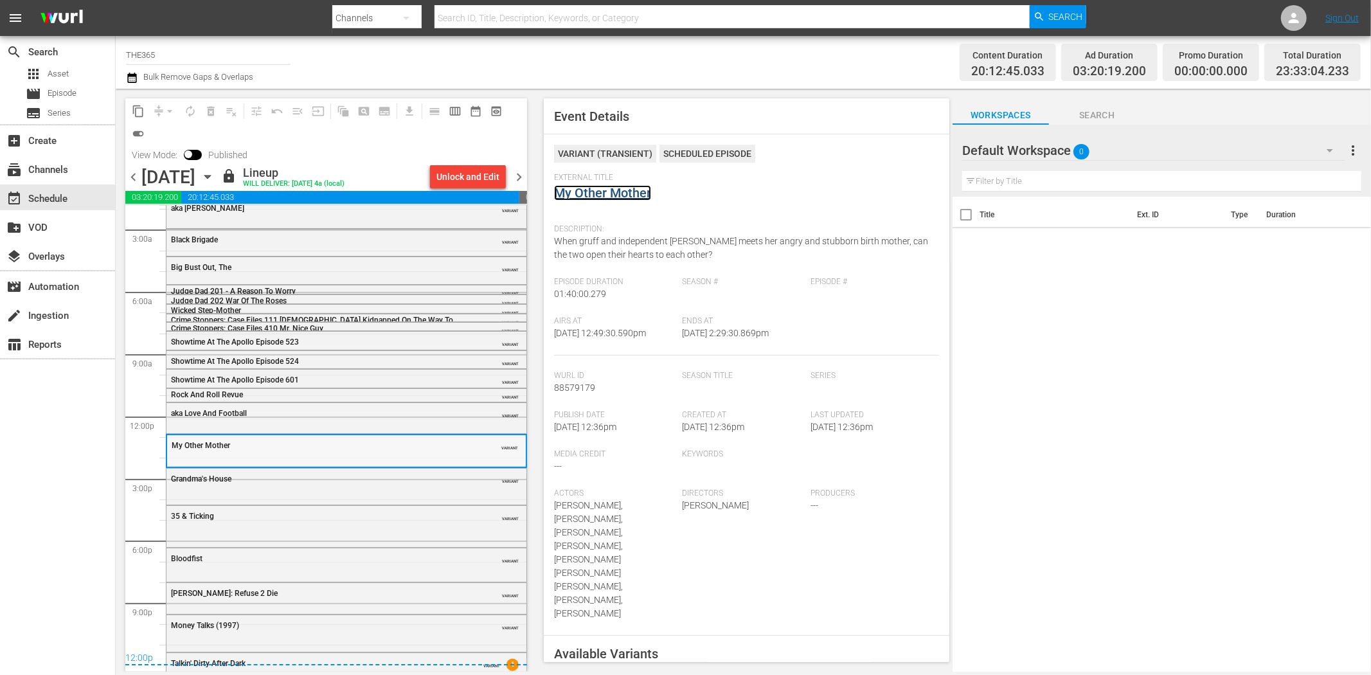
scroll to position [53, 0]
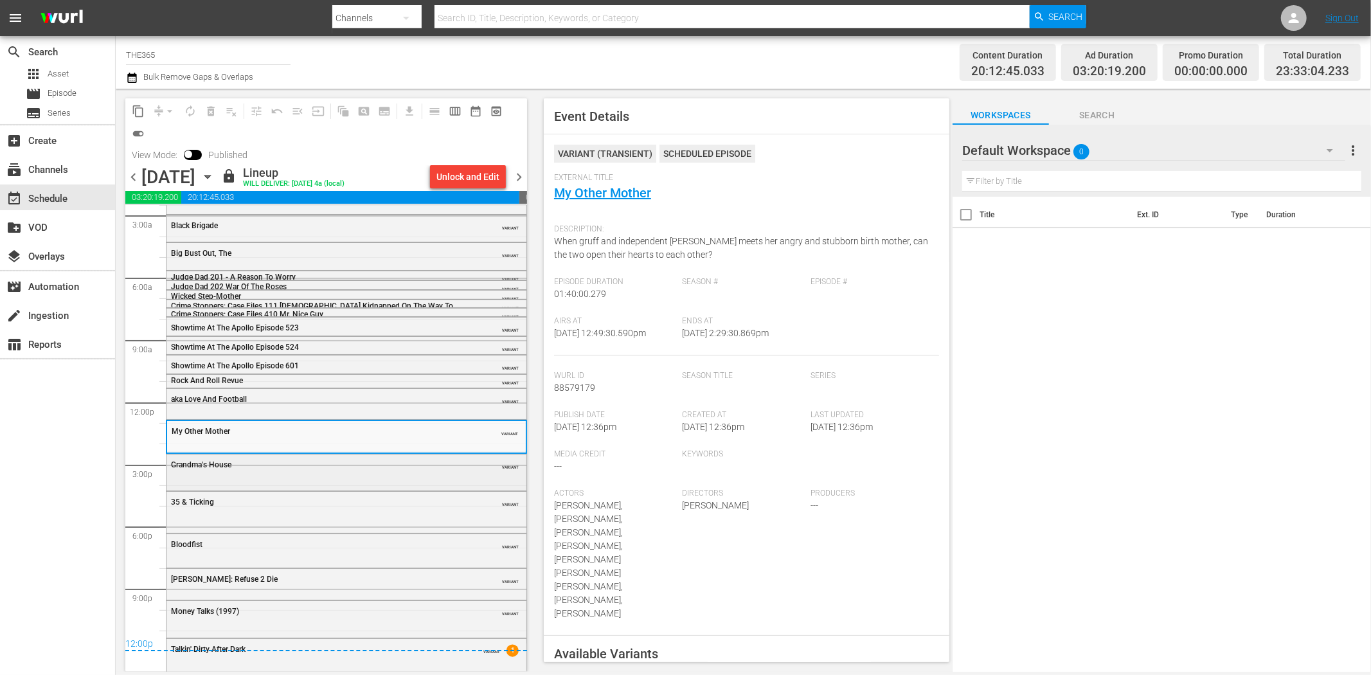
click at [300, 466] on div "Grandma's House" at bounding box center [314, 464] width 286 height 9
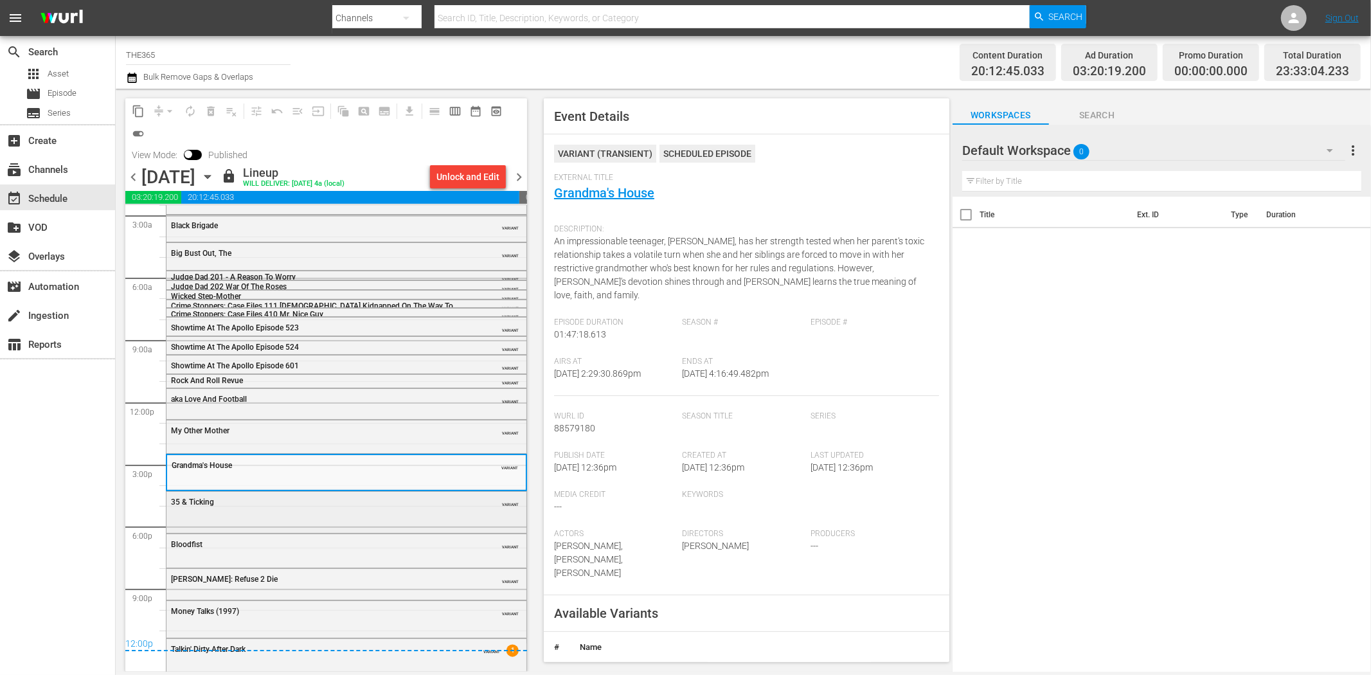
click at [321, 521] on div "35 & Ticking VARIANT" at bounding box center [347, 511] width 360 height 39
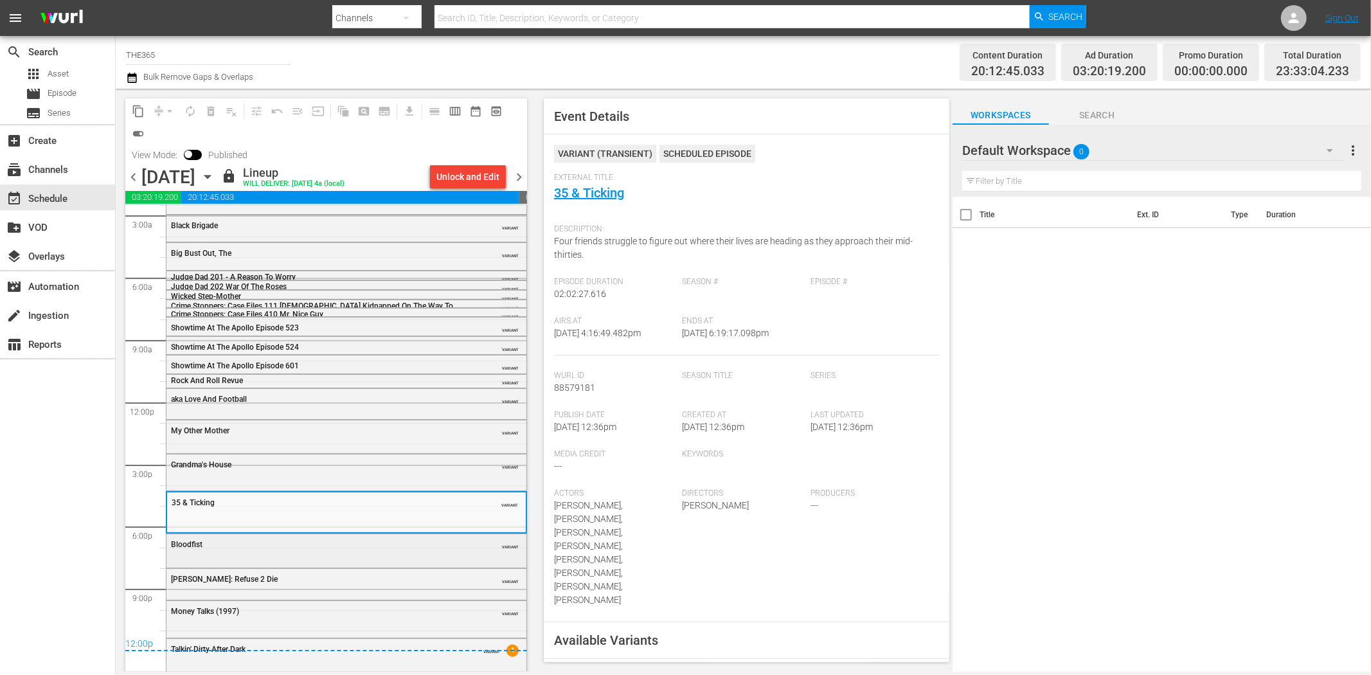
click at [332, 543] on div "Bloodfist" at bounding box center [314, 544] width 286 height 9
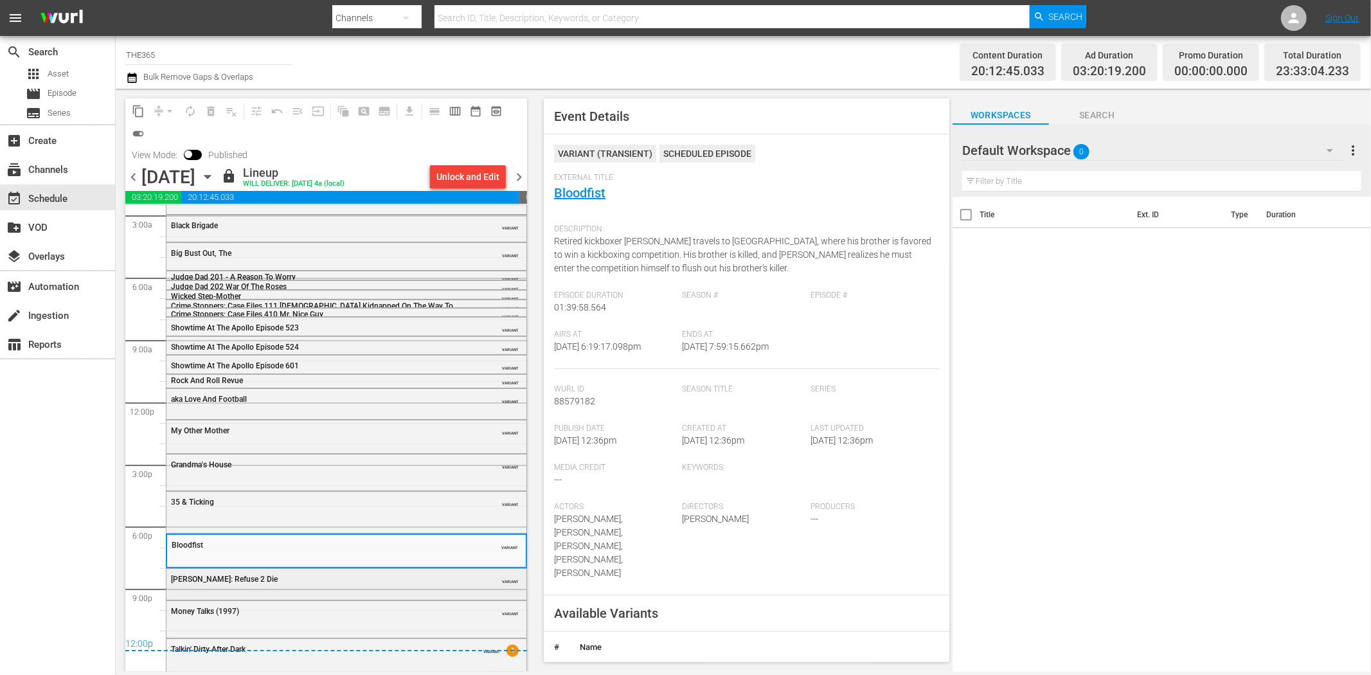
click at [367, 575] on div "50 Cent: Refuse 2 Die" at bounding box center [314, 579] width 286 height 9
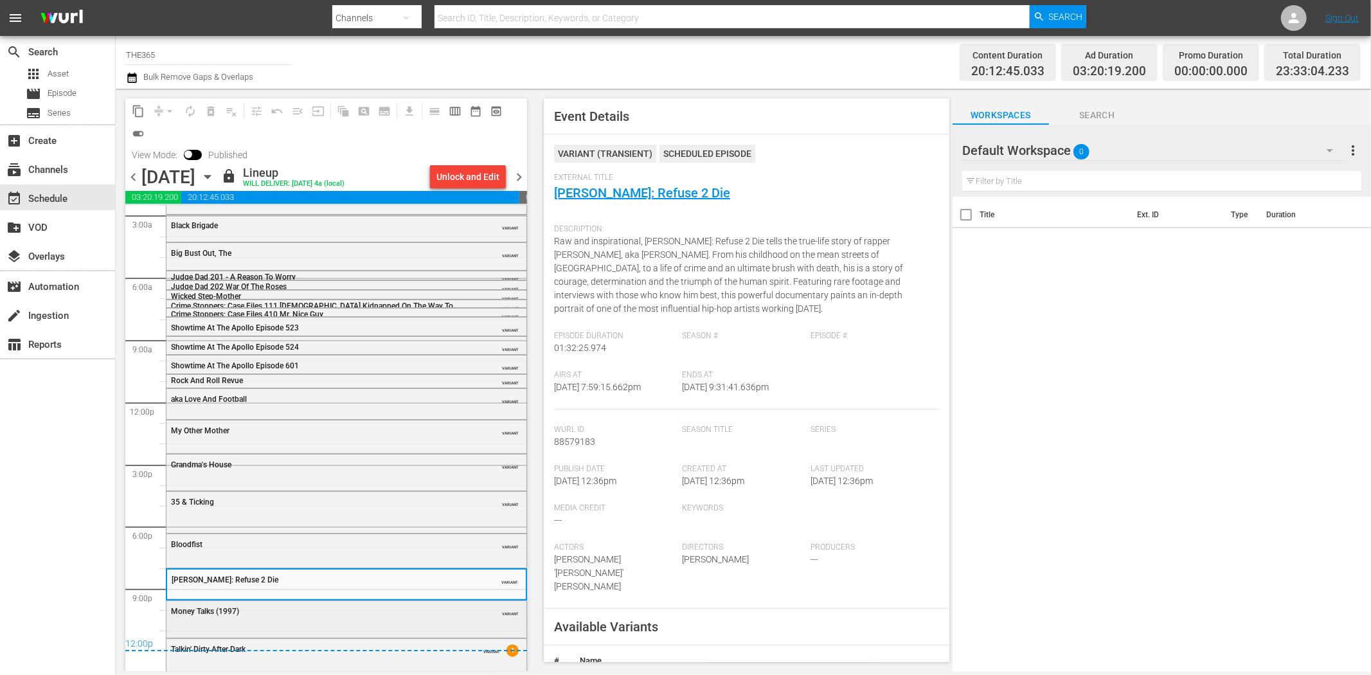
click at [413, 613] on div "Money Talks (1997)" at bounding box center [314, 611] width 286 height 9
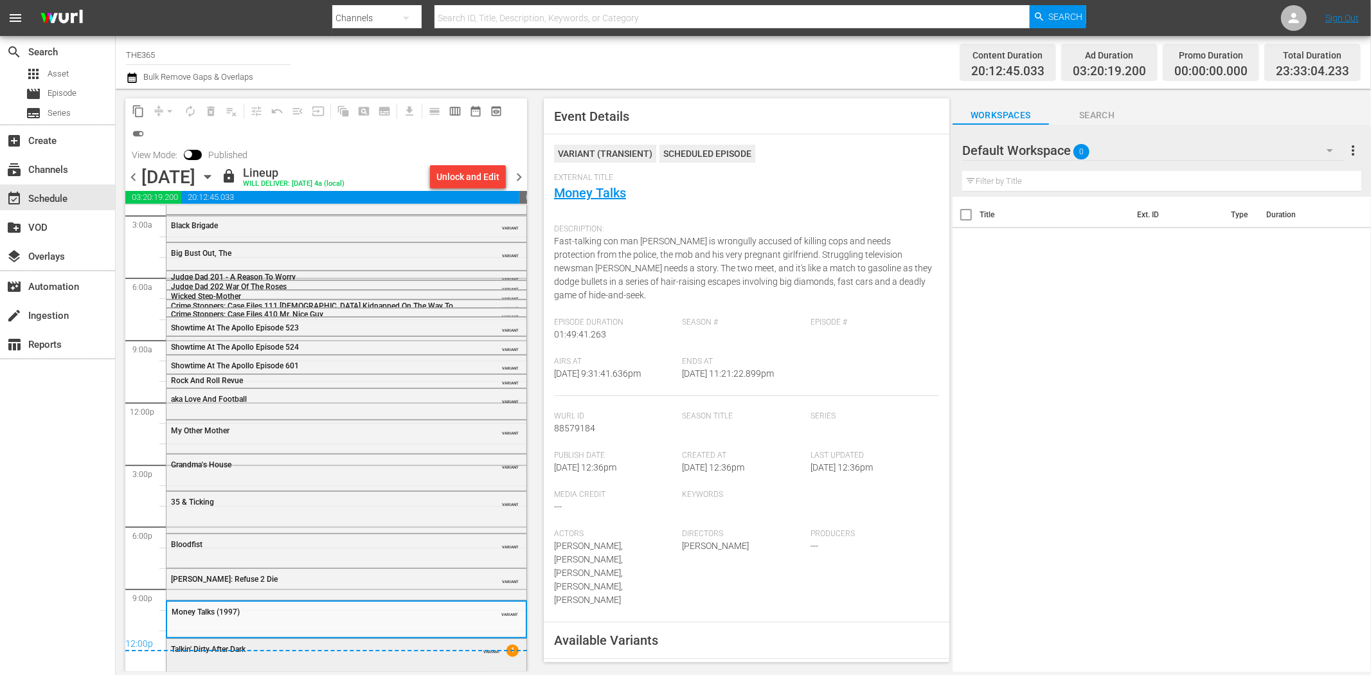
click at [432, 653] on div "Talkin' Dirty After Dark" at bounding box center [314, 649] width 286 height 9
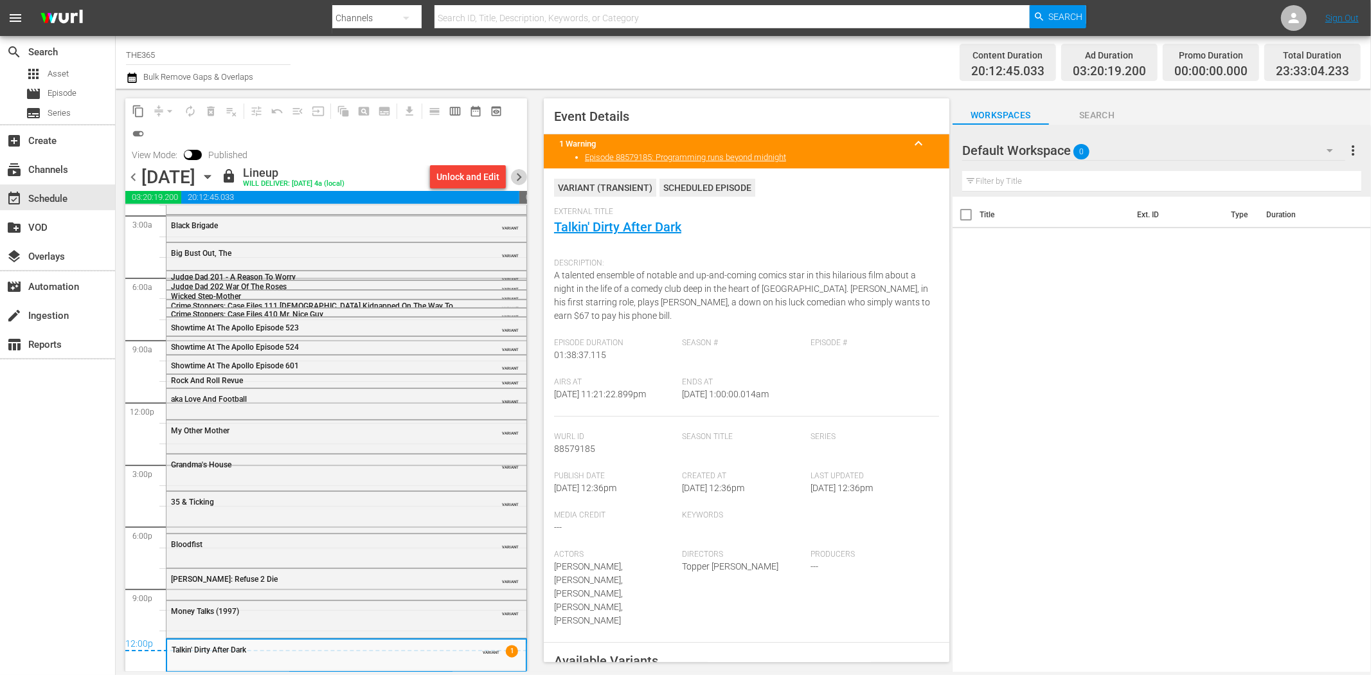
click at [518, 176] on span "chevron_right" at bounding box center [519, 177] width 16 height 16
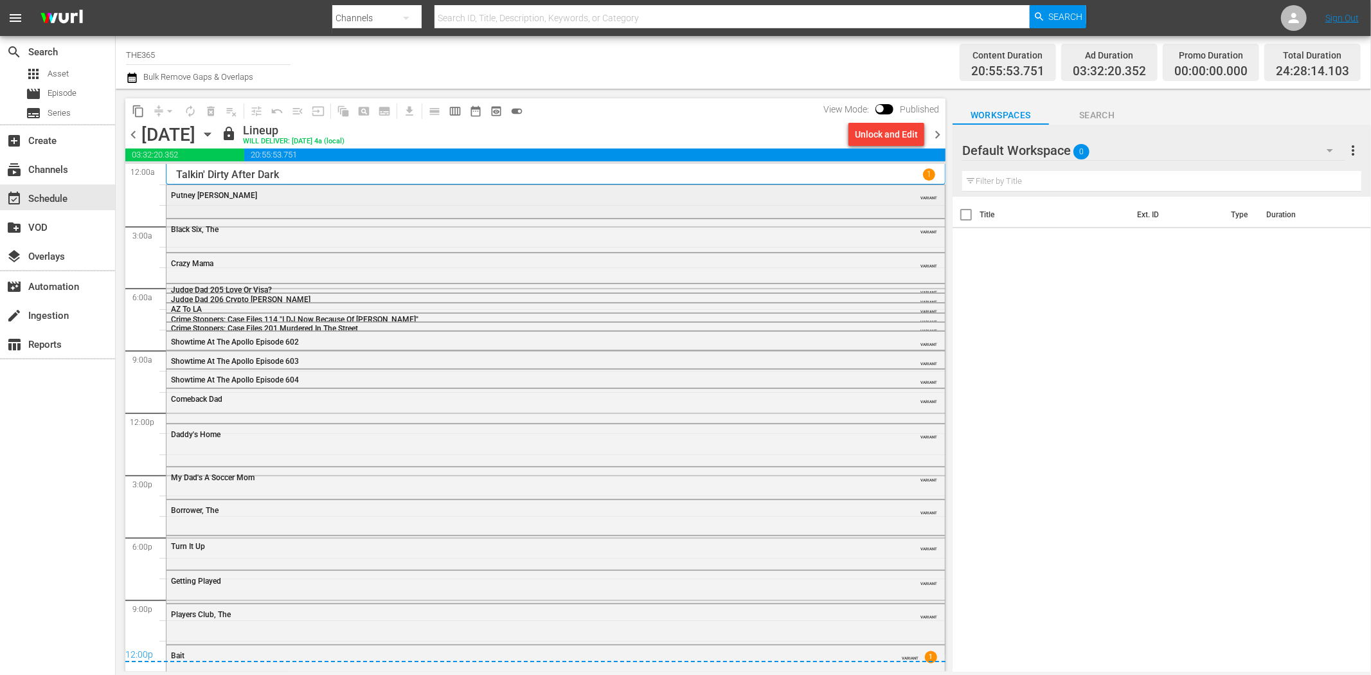
click at [364, 202] on div "Putney Swope VARIANT" at bounding box center [556, 194] width 779 height 19
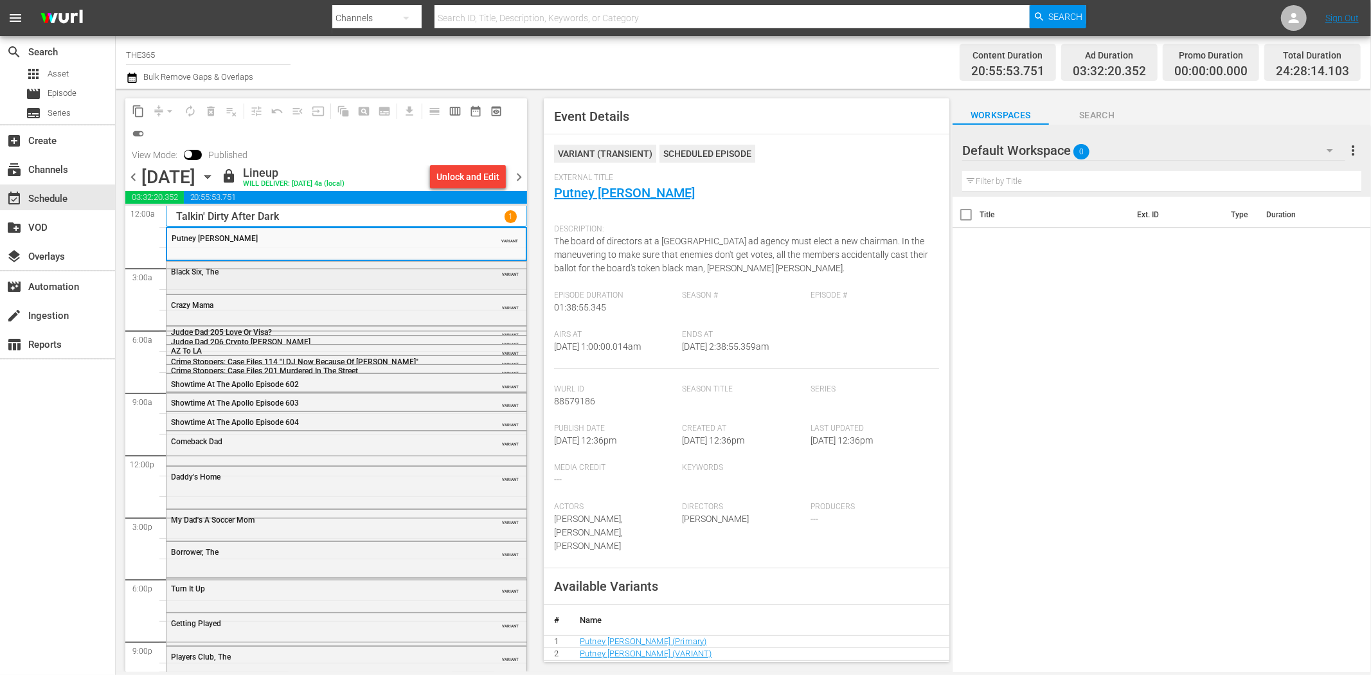
click at [392, 279] on div "Black Six, The VARIANT" at bounding box center [347, 271] width 360 height 19
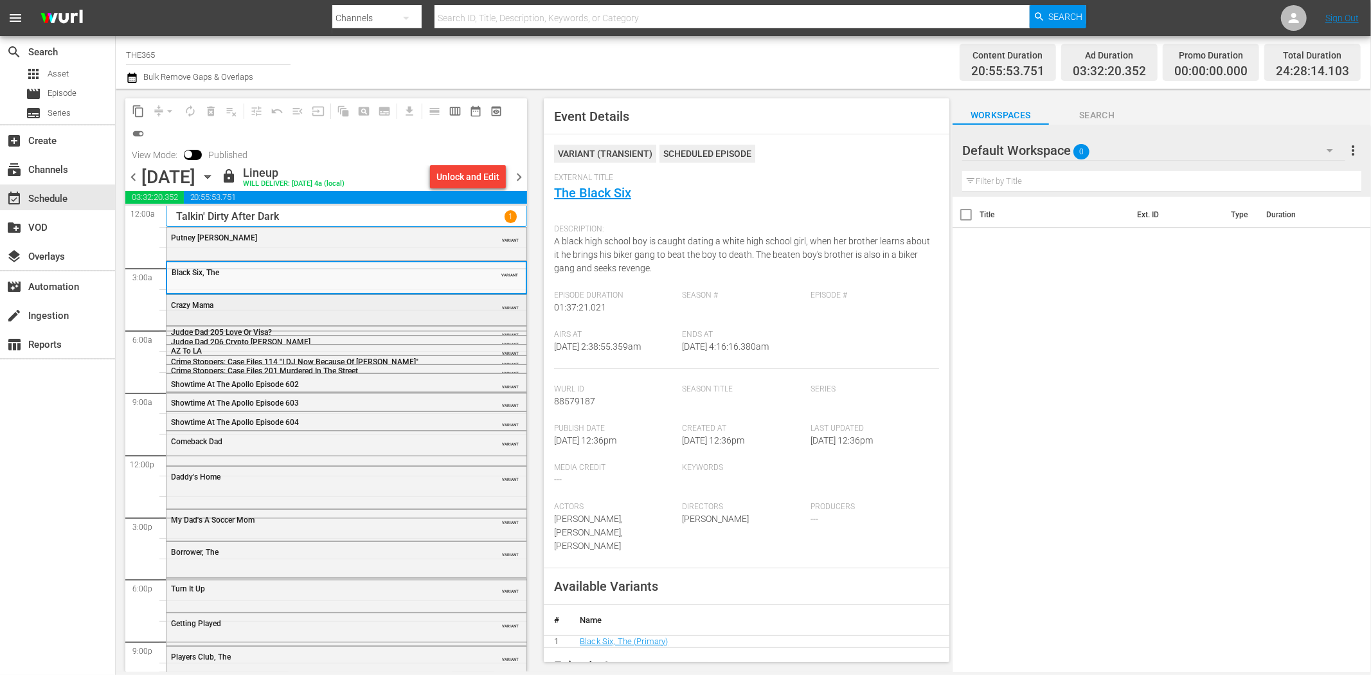
click at [406, 310] on div "Crazy Mama" at bounding box center [314, 305] width 286 height 9
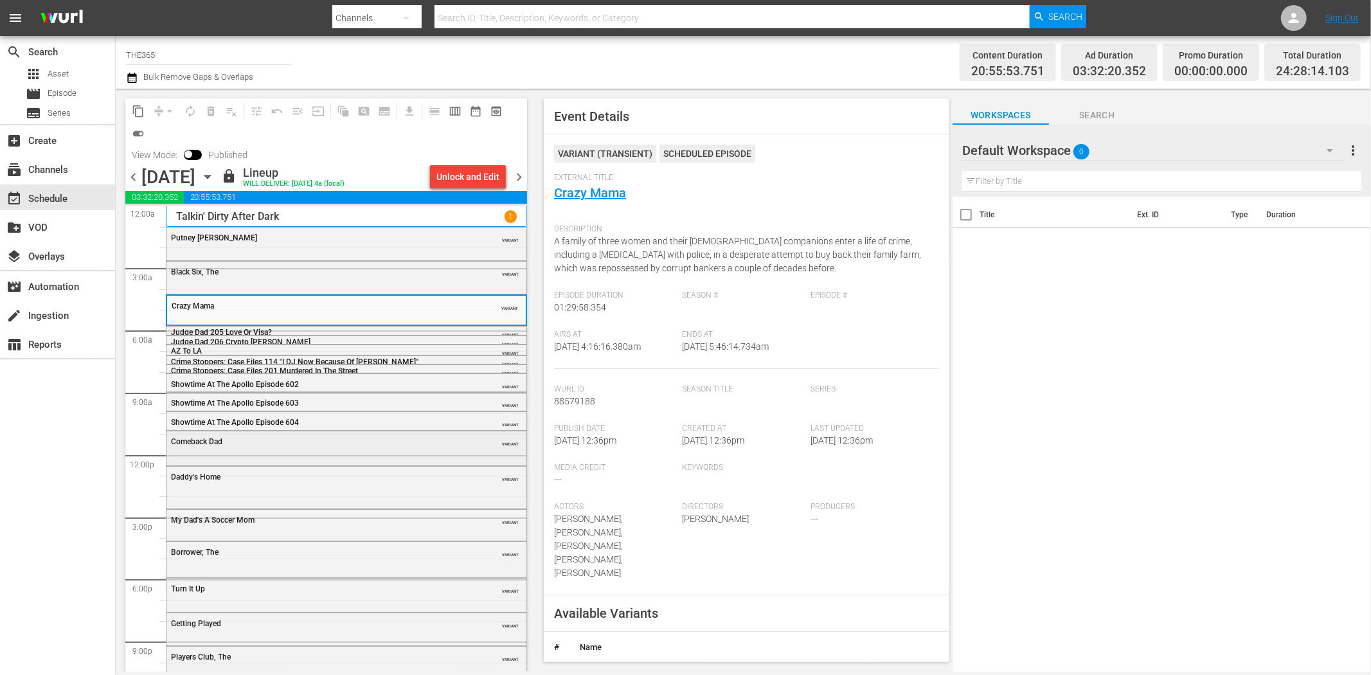
click at [297, 445] on div "Comeback Dad" at bounding box center [314, 441] width 286 height 9
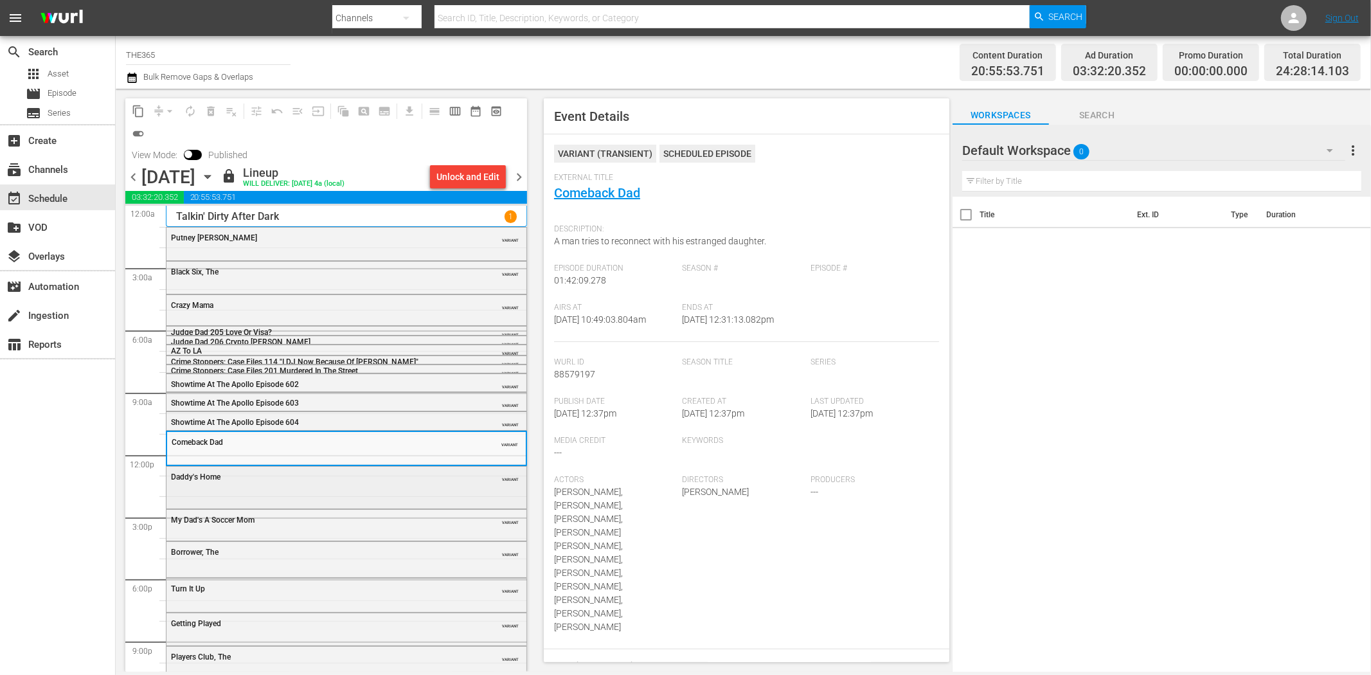
click at [335, 482] on div "Daddy's Home VARIANT" at bounding box center [347, 476] width 360 height 19
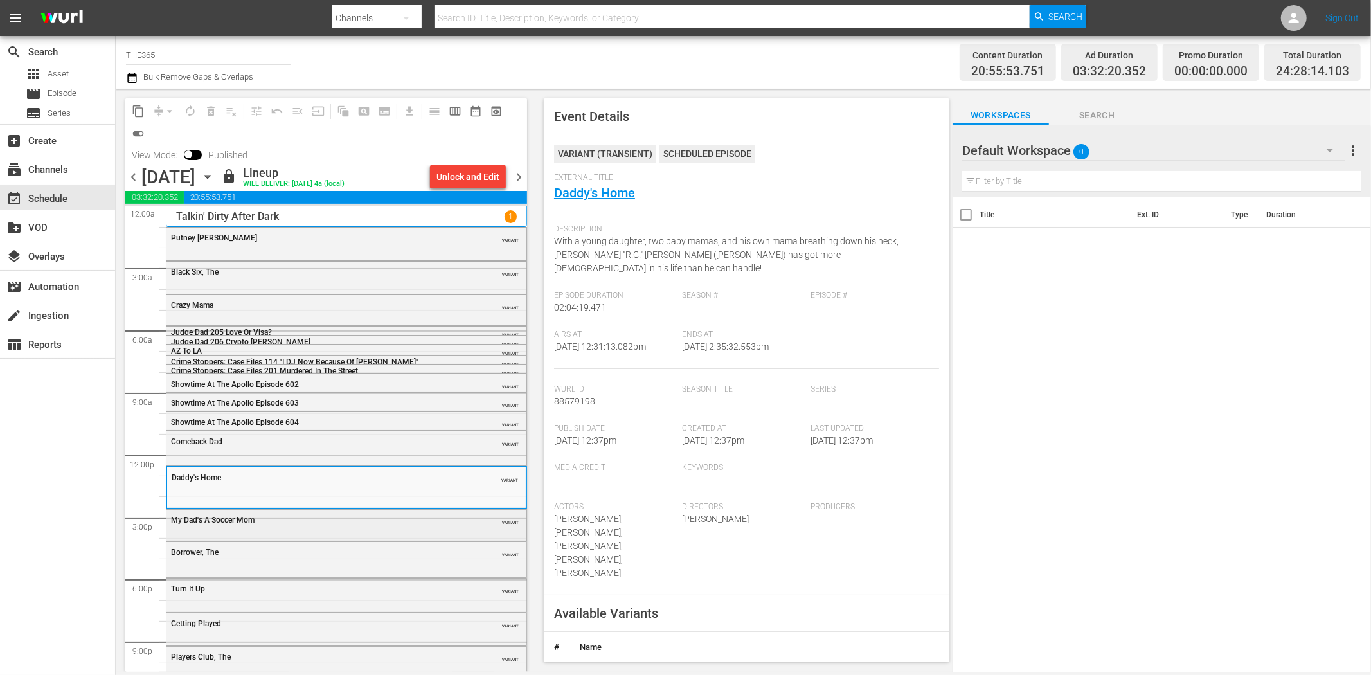
click at [305, 521] on div "My Dad's A Soccer Mom" at bounding box center [314, 520] width 286 height 9
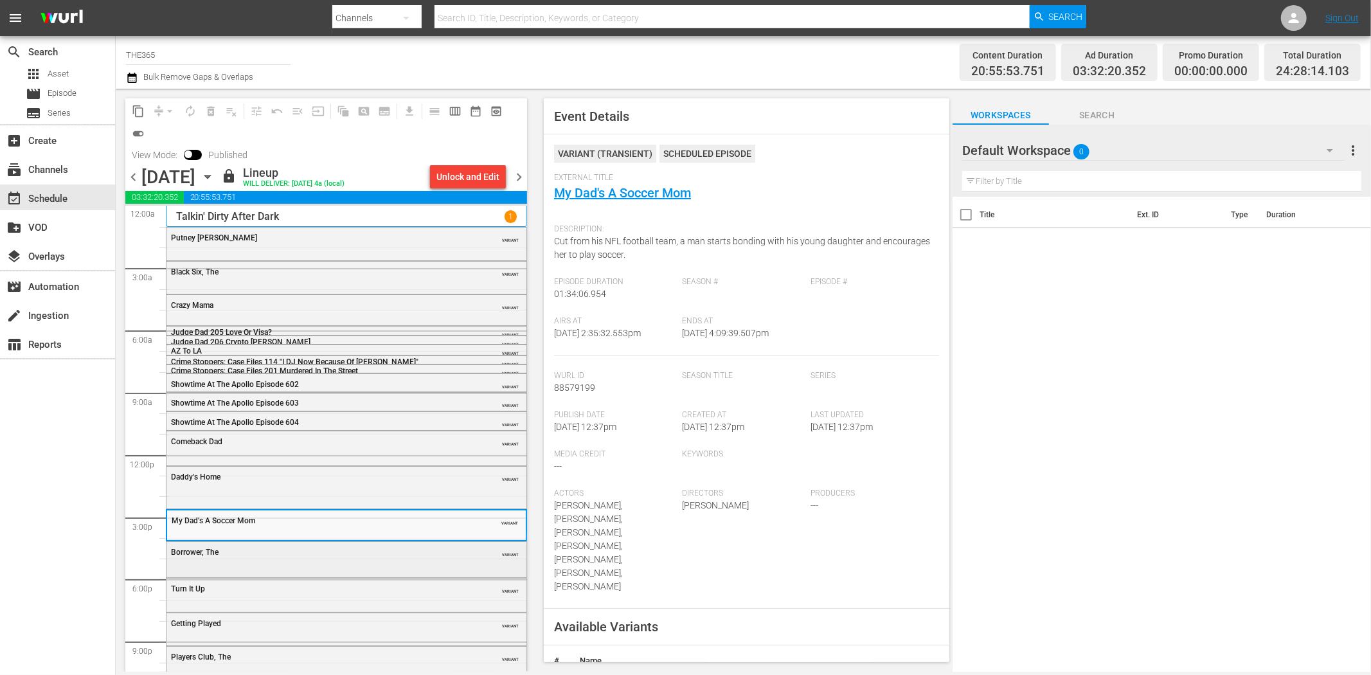
click at [354, 557] on div "Borrower, The VARIANT" at bounding box center [347, 551] width 360 height 19
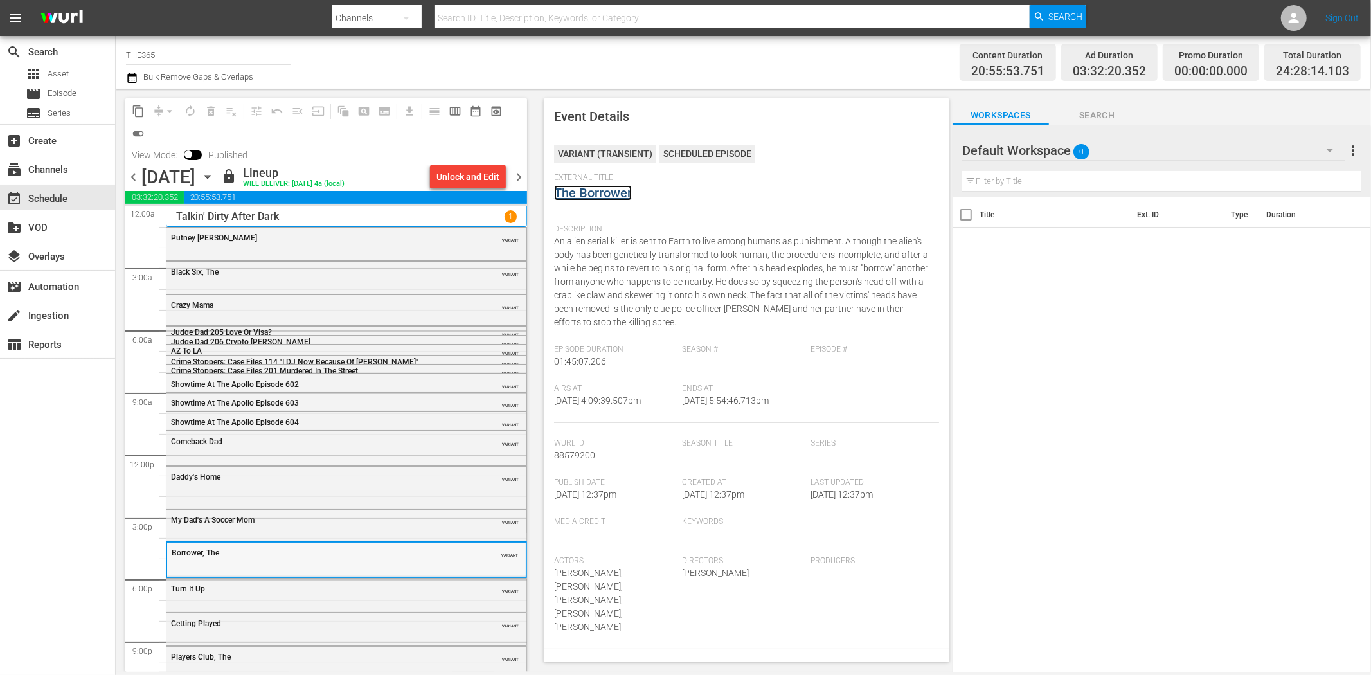
scroll to position [62, 0]
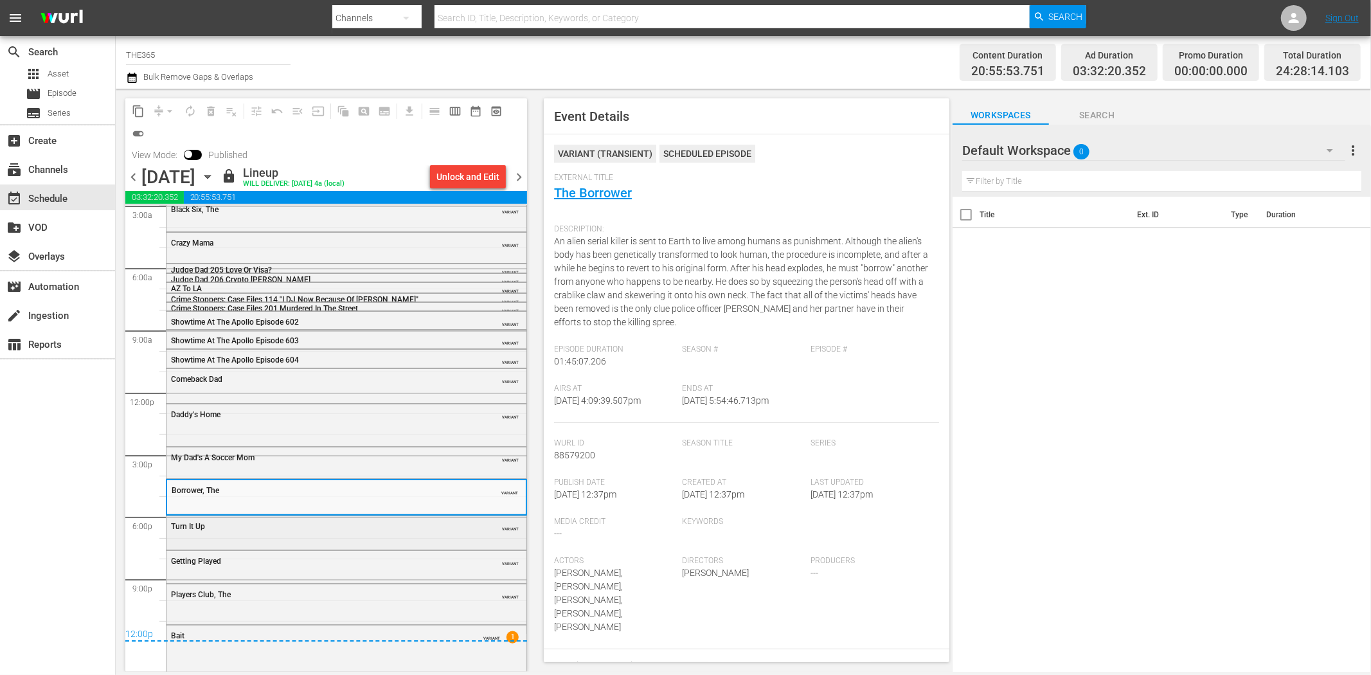
click at [380, 530] on div "Turn It Up" at bounding box center [314, 526] width 286 height 9
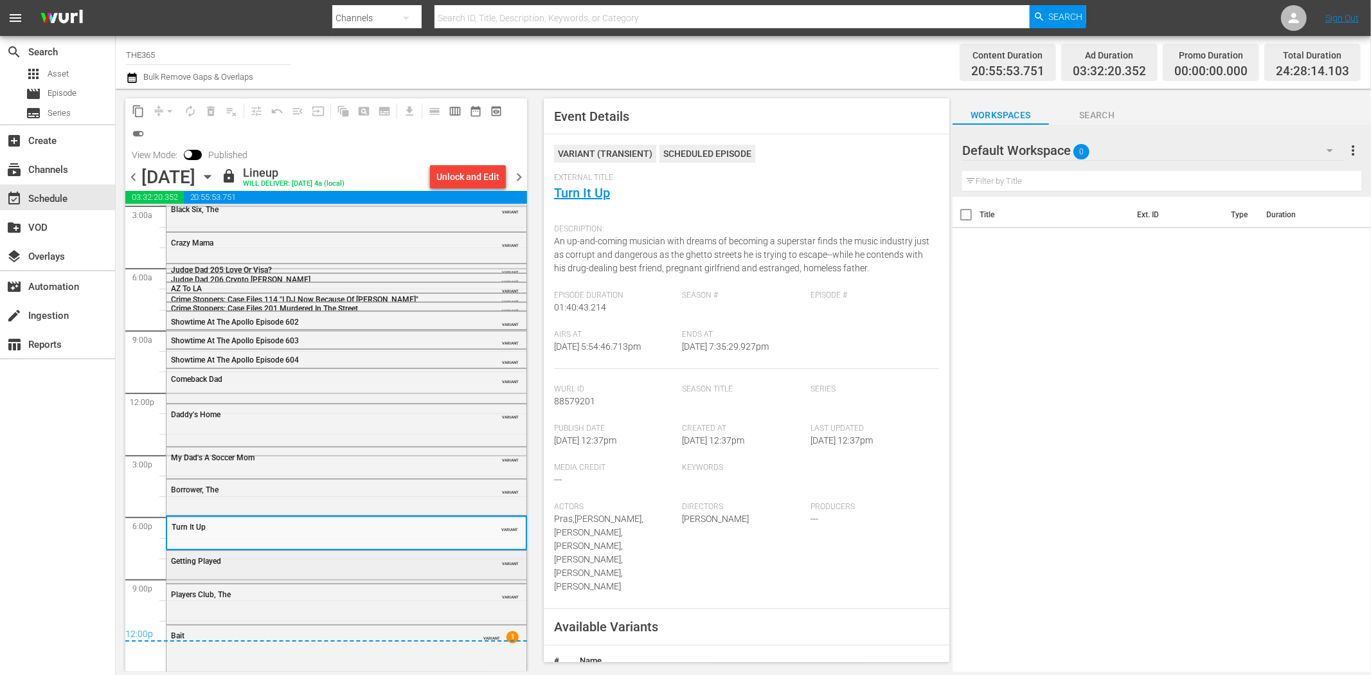
click at [377, 566] on div "Getting Played VARIANT" at bounding box center [347, 560] width 360 height 19
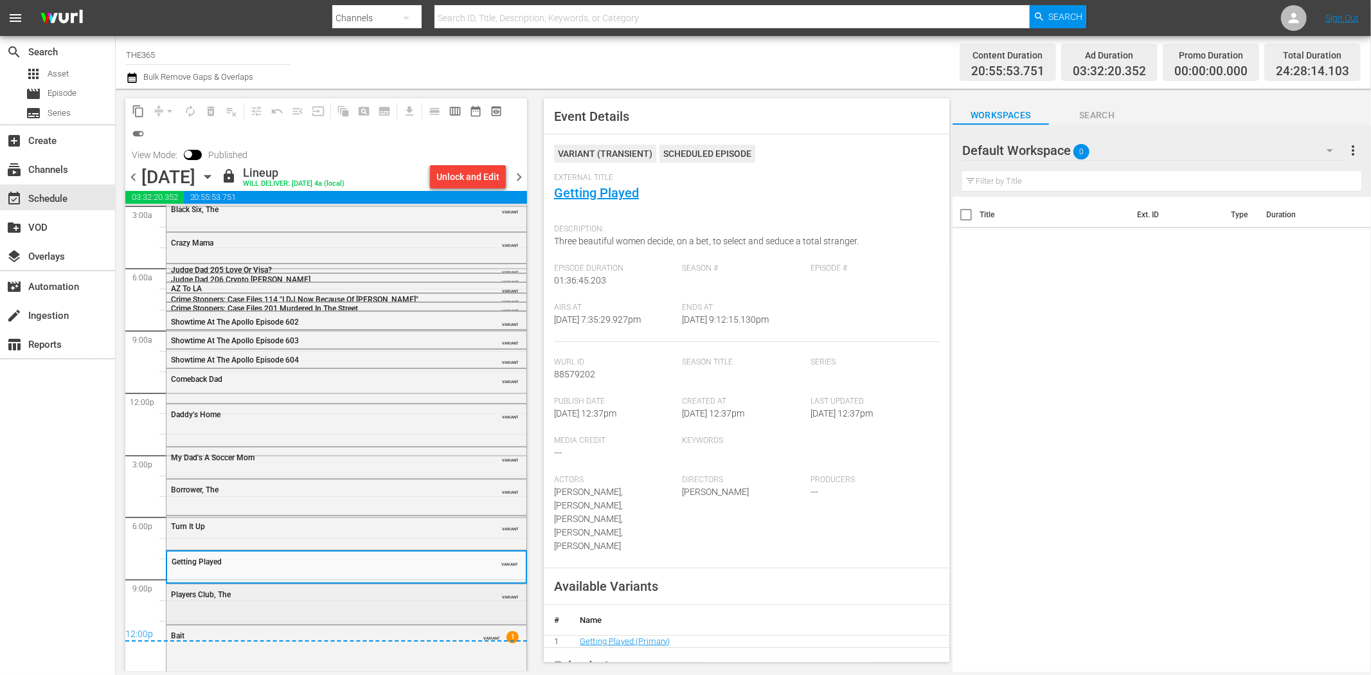
click at [427, 590] on div "Players Club, The" at bounding box center [314, 594] width 286 height 9
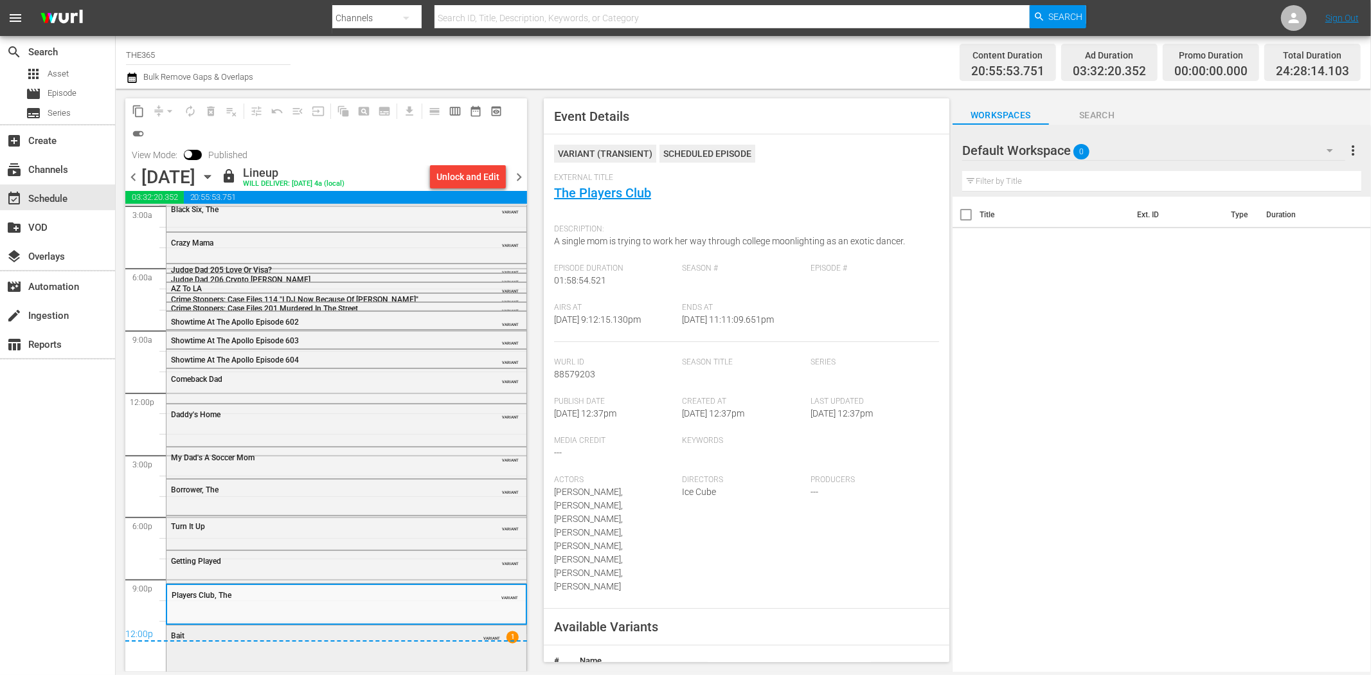
click at [412, 656] on div "Bait VARIANT 1" at bounding box center [347, 648] width 360 height 44
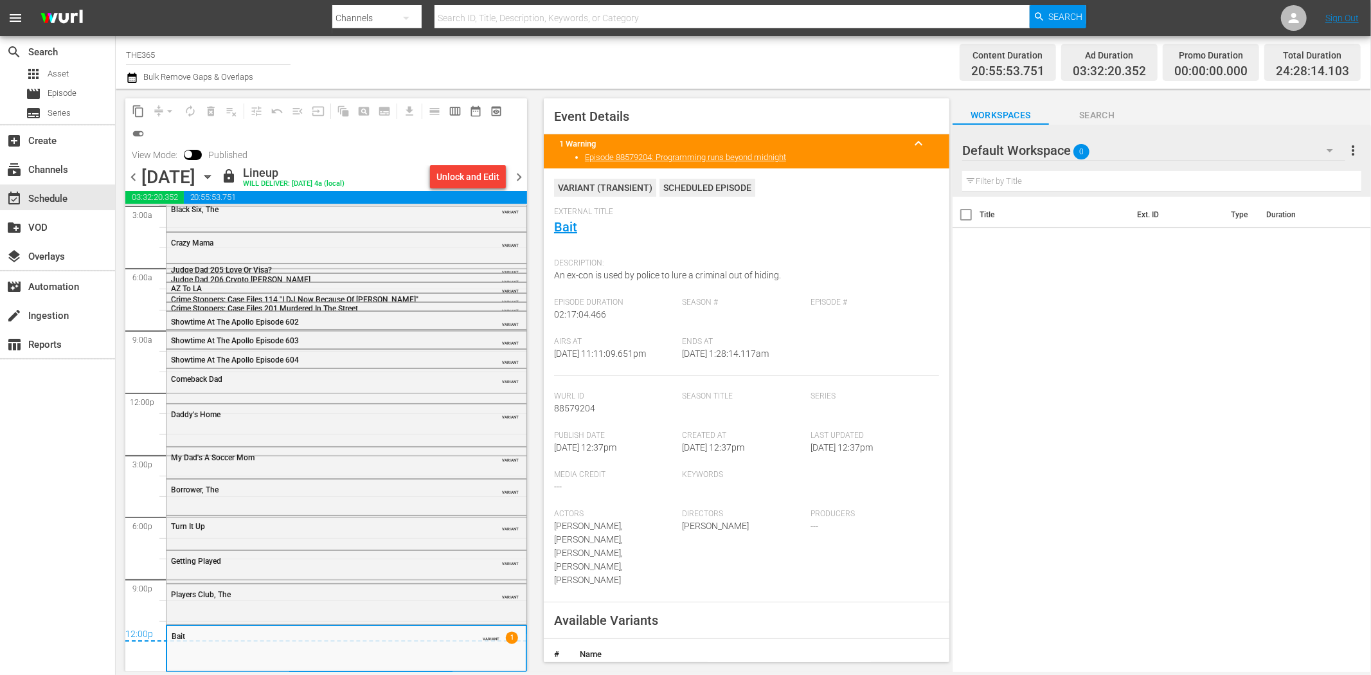
click at [522, 176] on span "chevron_right" at bounding box center [519, 177] width 16 height 16
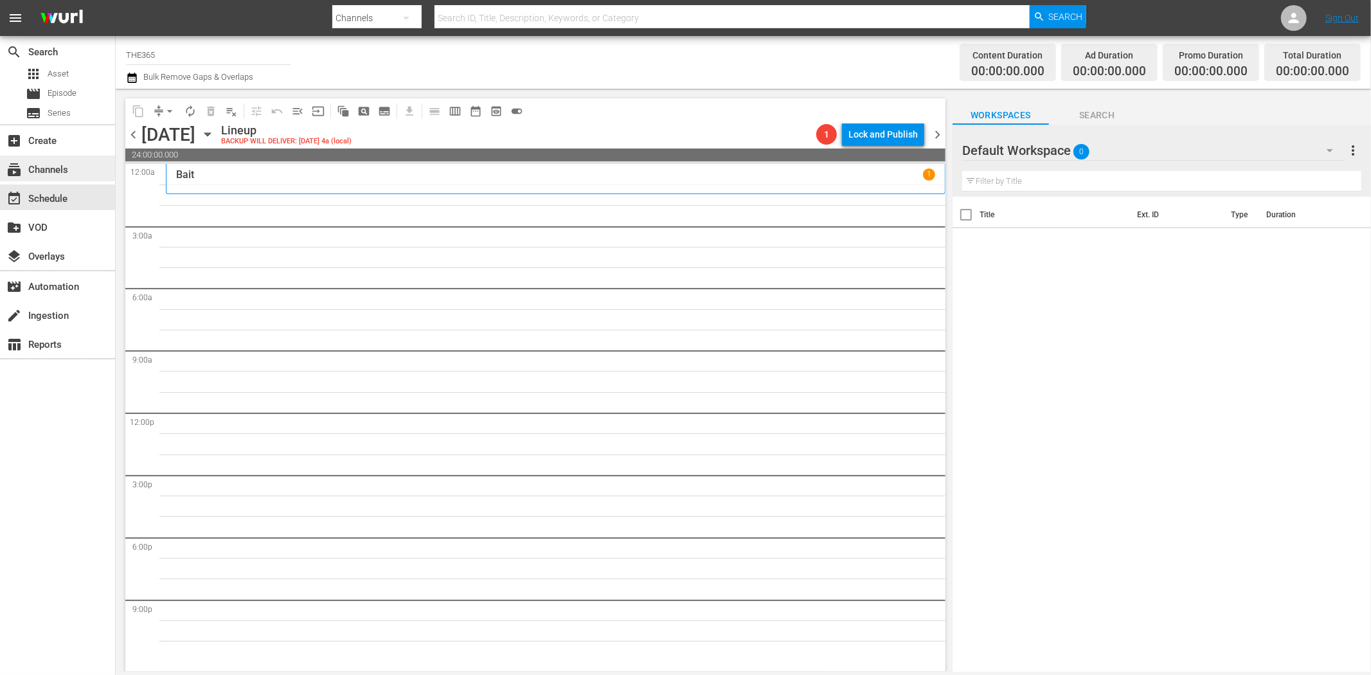
click at [64, 169] on div "subscriptions Channels" at bounding box center [36, 168] width 72 height 12
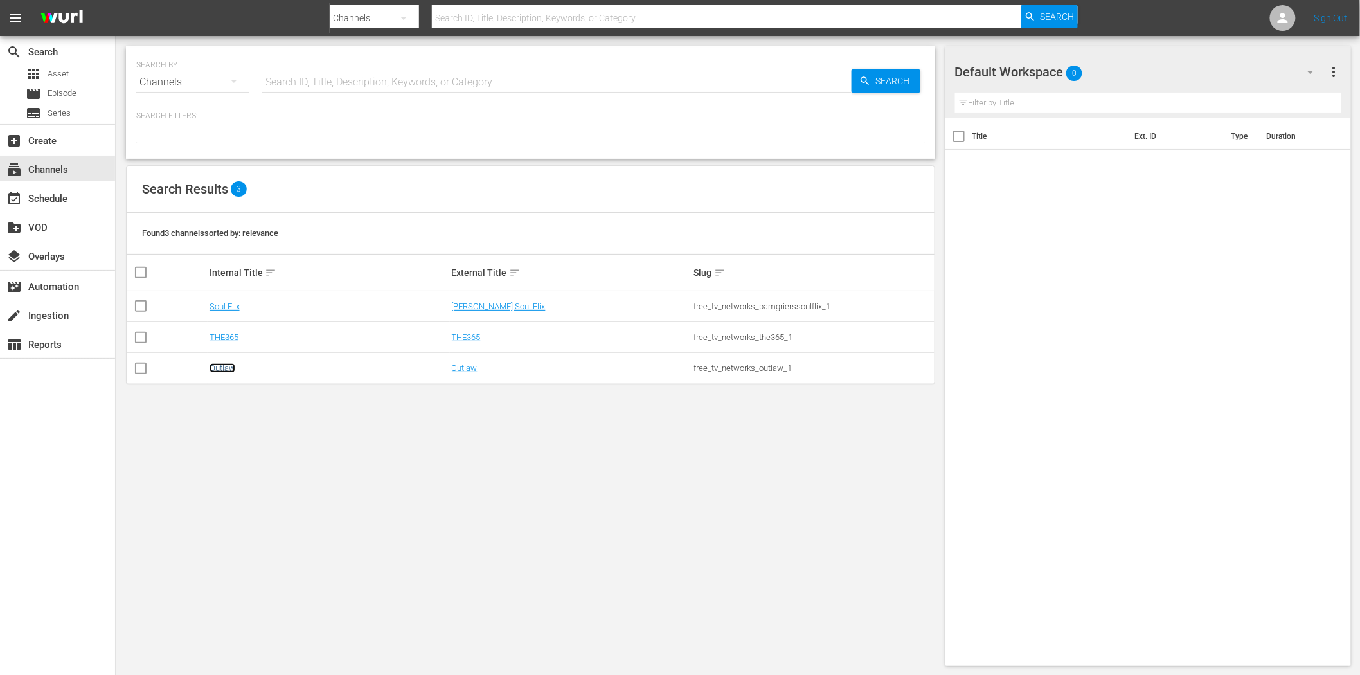
click at [223, 365] on link "Outlaw" at bounding box center [223, 368] width 26 height 10
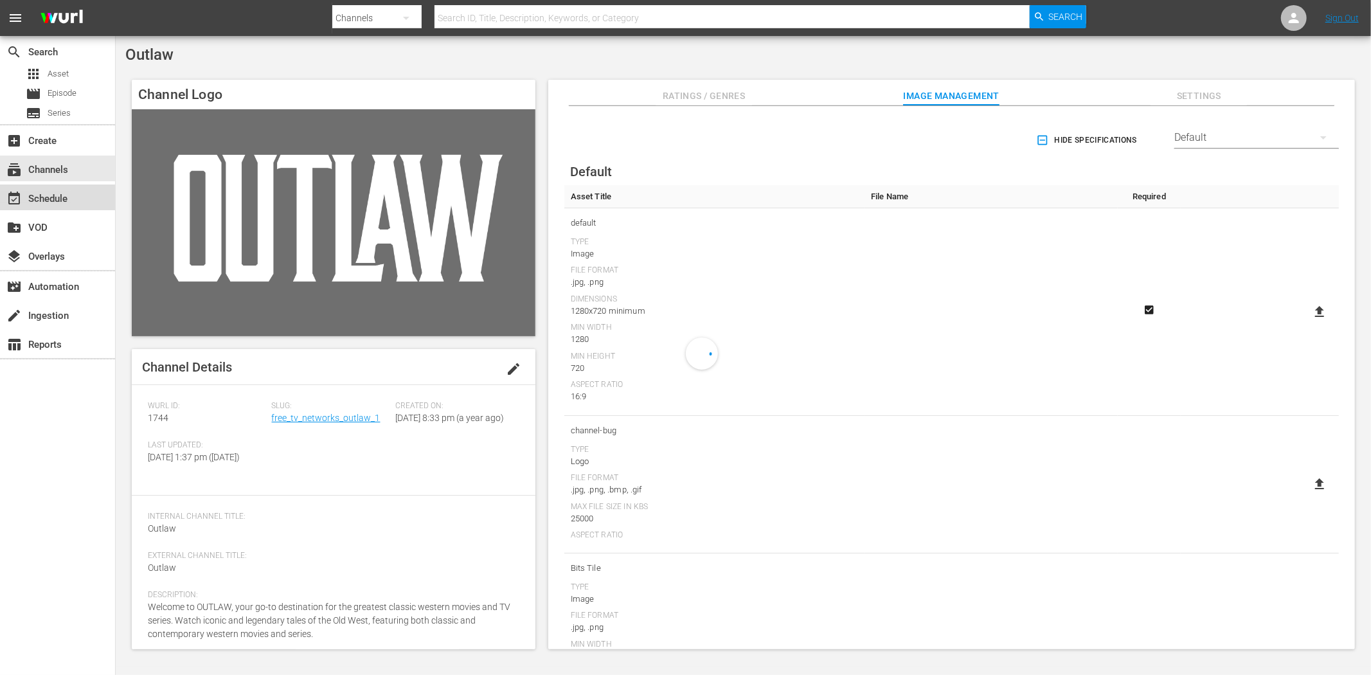
click at [50, 195] on div "event_available Schedule" at bounding box center [36, 197] width 72 height 12
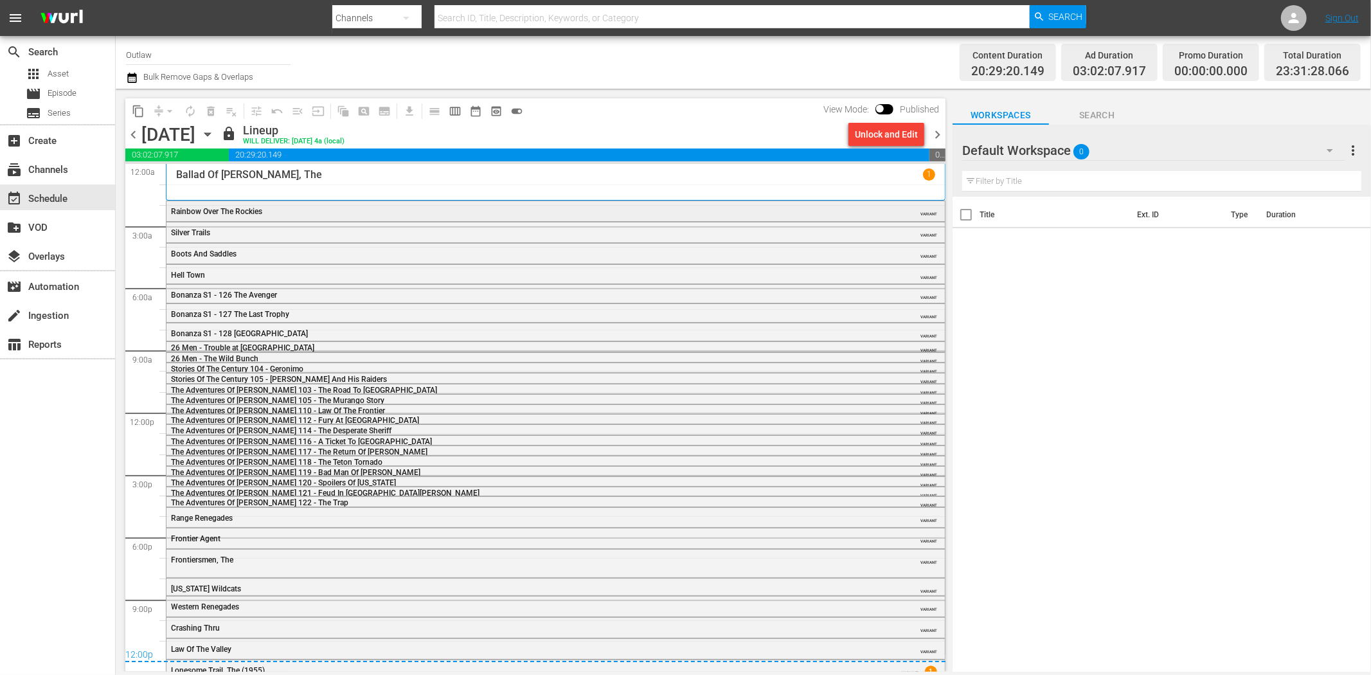
click at [256, 210] on span "Rainbow Over The Rockies" at bounding box center [216, 211] width 91 height 9
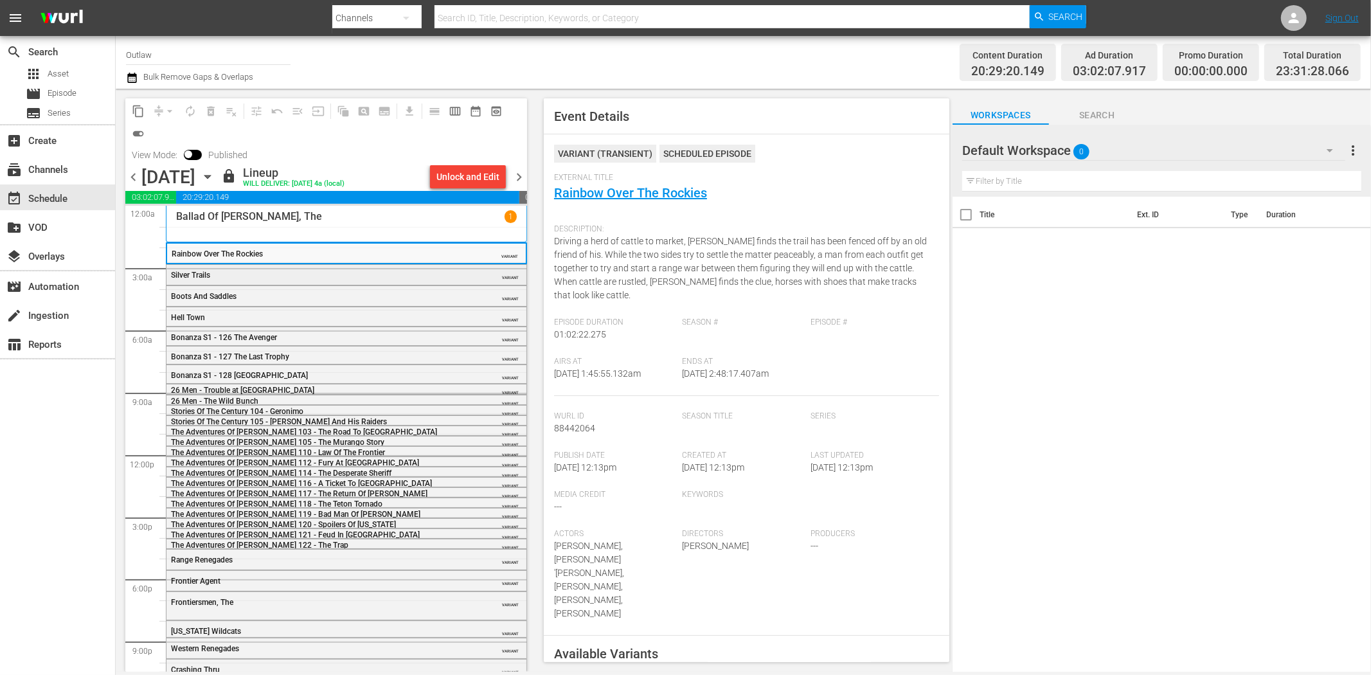
click at [291, 275] on div "Silver Trails" at bounding box center [314, 275] width 286 height 9
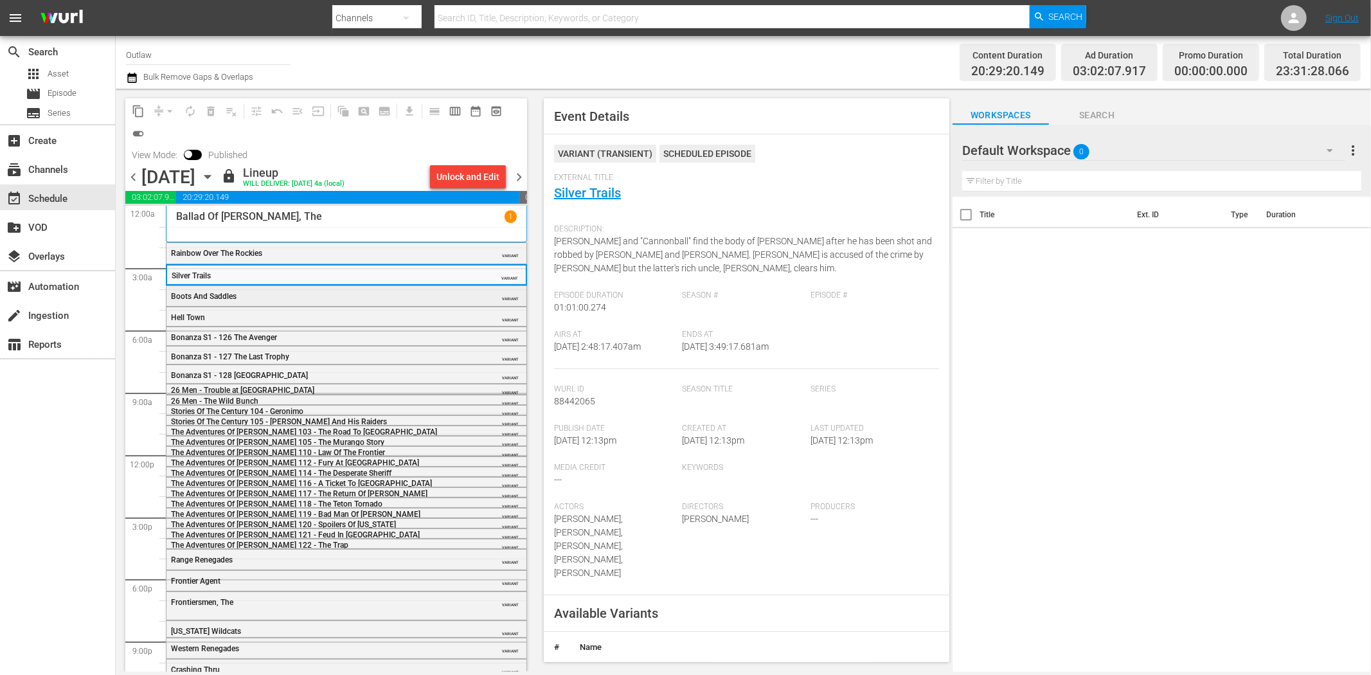
click at [352, 292] on div "Boots And Saddles" at bounding box center [314, 296] width 286 height 9
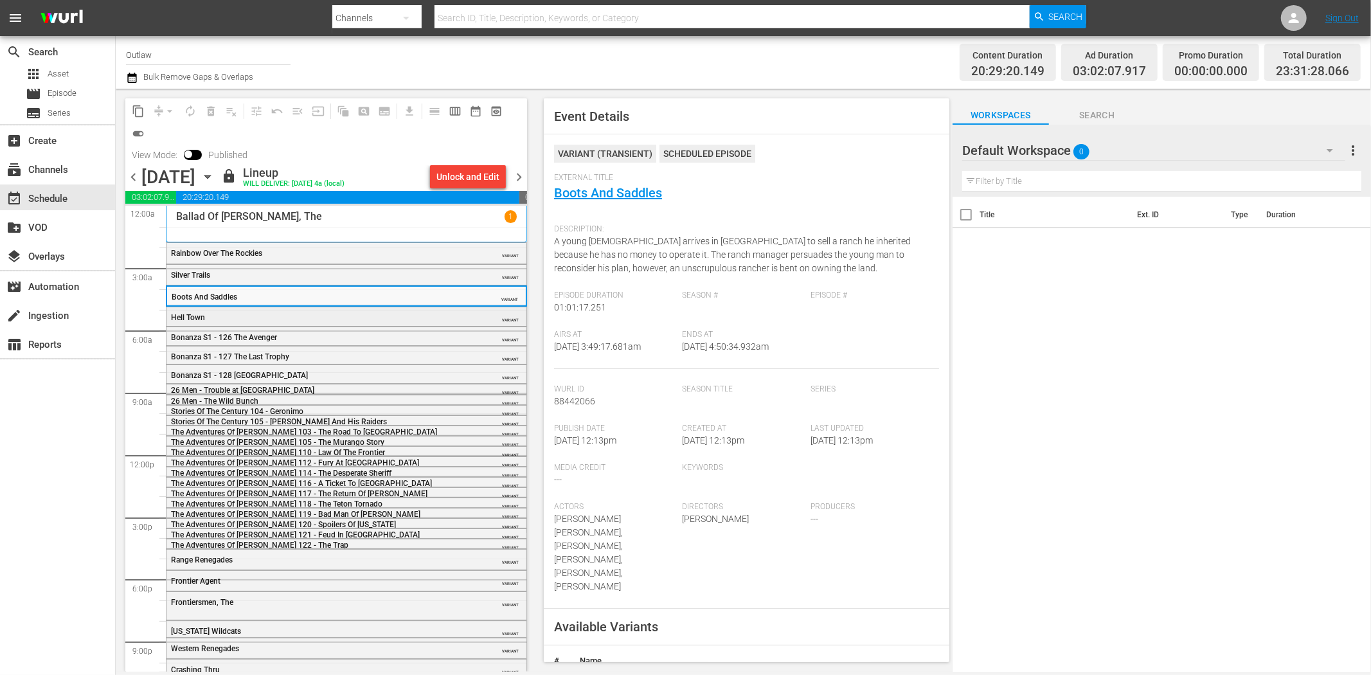
click at [332, 309] on div "Hell Town VARIANT" at bounding box center [347, 316] width 360 height 19
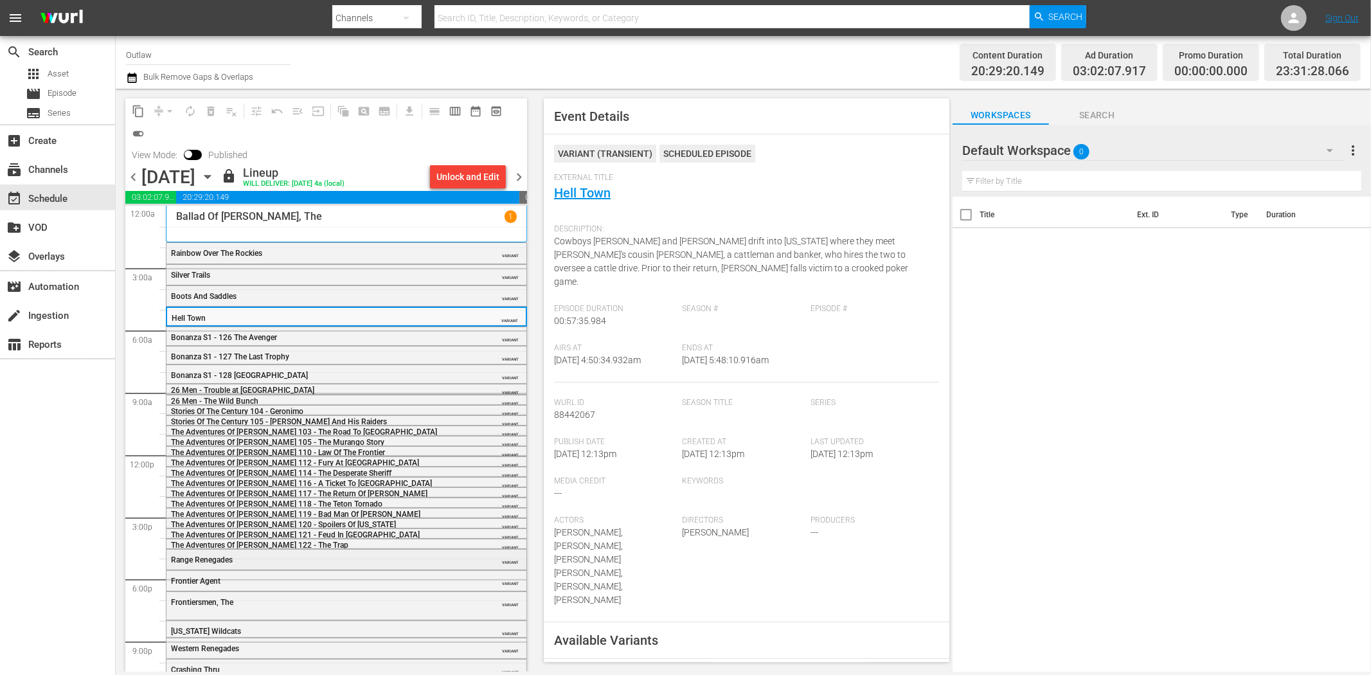
click at [265, 554] on div "Range Renegades VARIANT" at bounding box center [347, 559] width 360 height 19
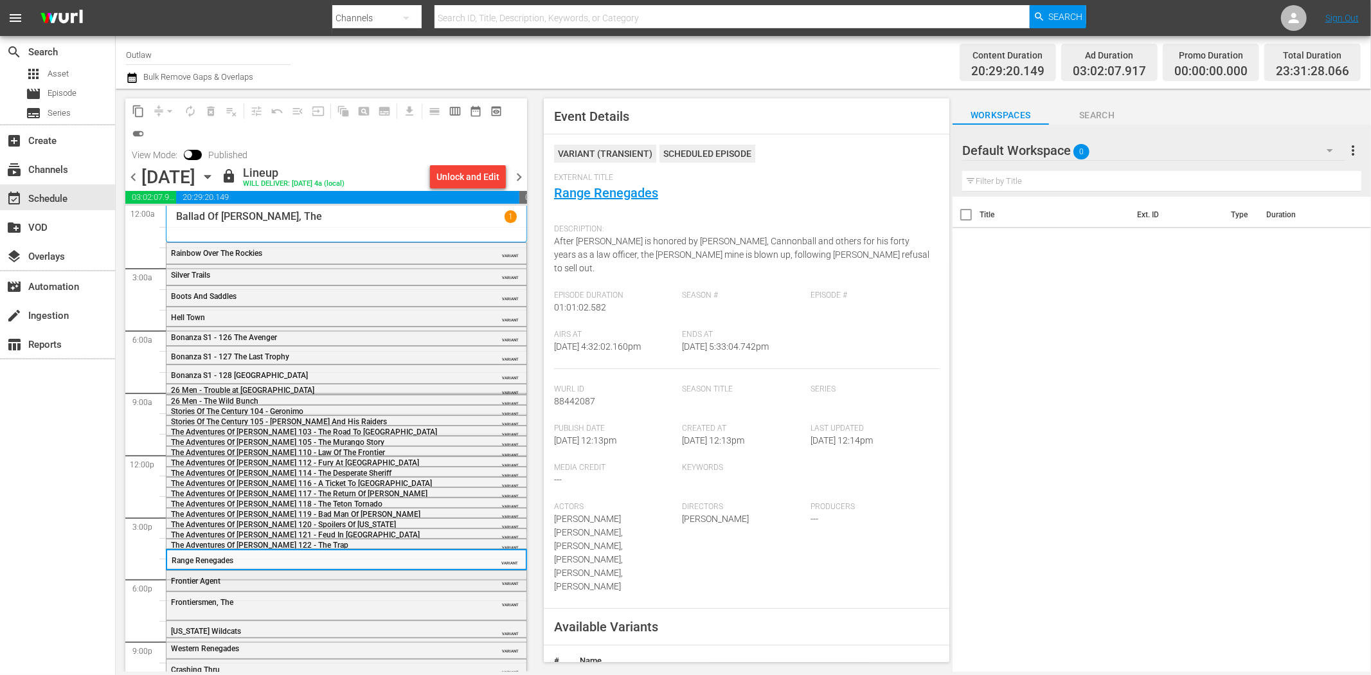
click at [319, 571] on div "Frontier Agent VARIANT" at bounding box center [347, 580] width 360 height 19
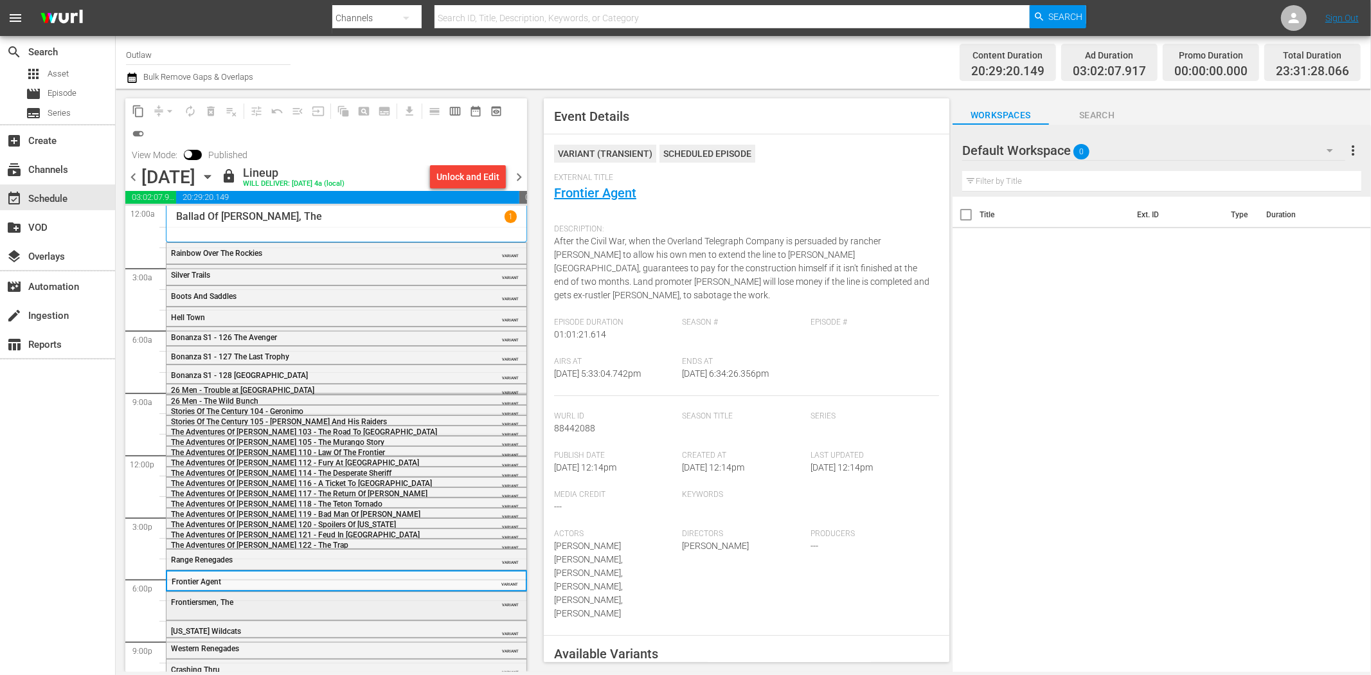
click at [294, 602] on div "Frontiersmen, The" at bounding box center [314, 602] width 286 height 9
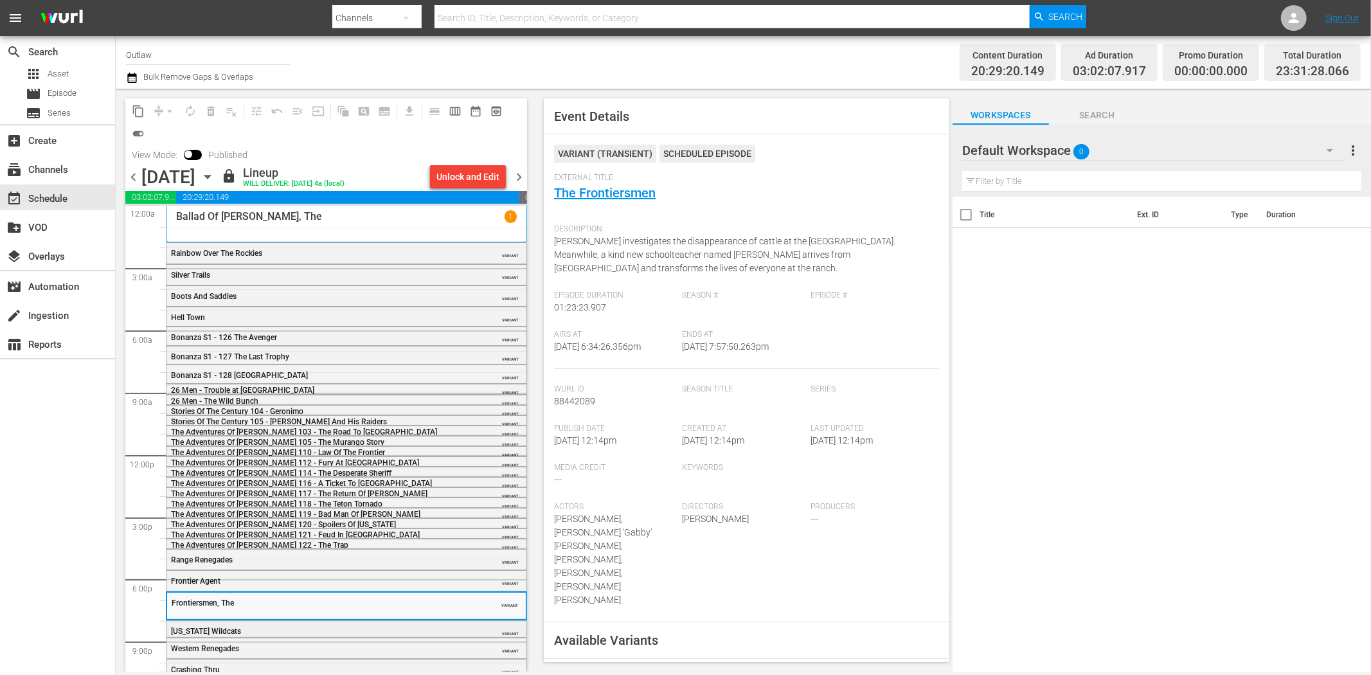
click at [338, 630] on div "Texas Wildcats" at bounding box center [314, 631] width 286 height 9
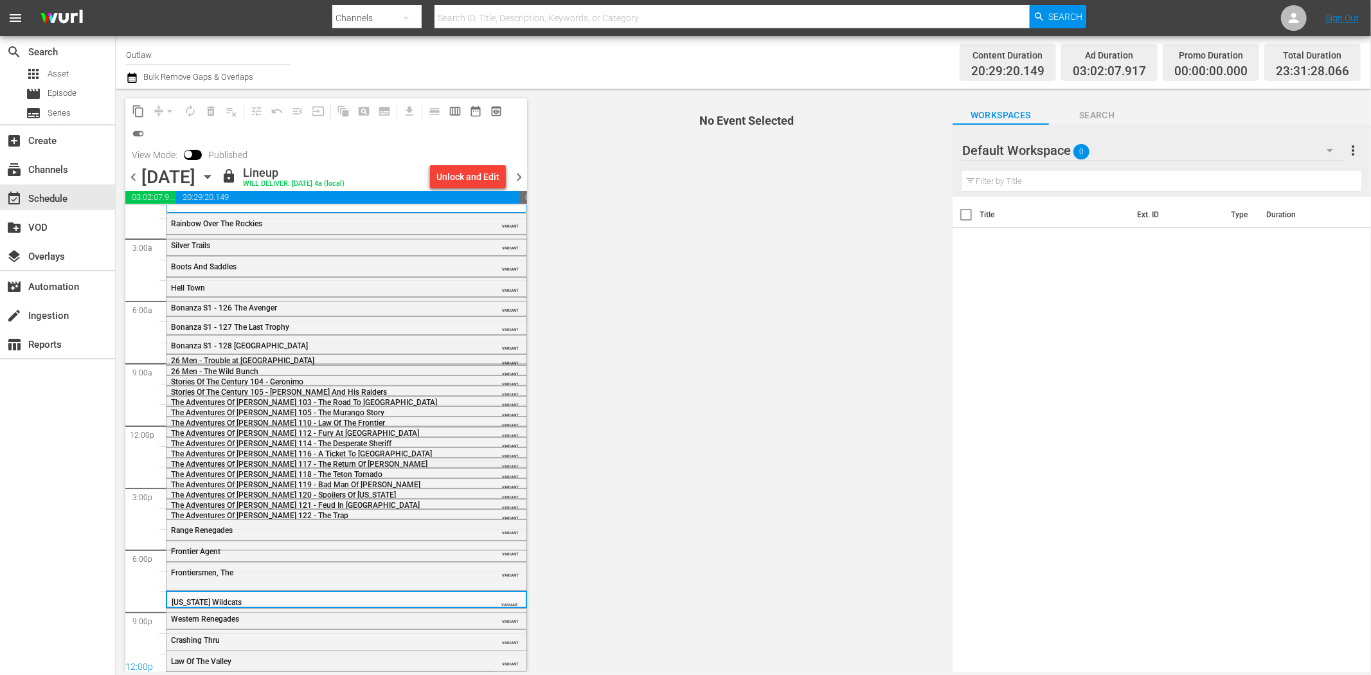
scroll to position [59, 0]
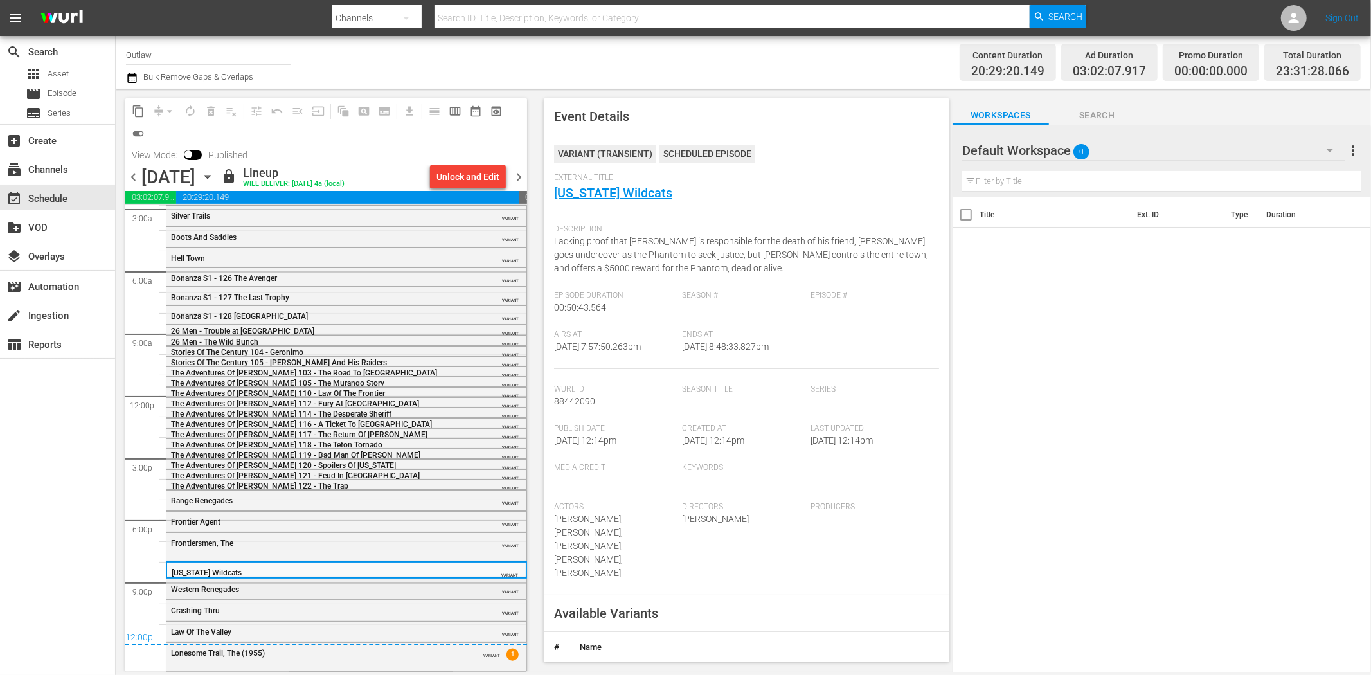
click at [299, 595] on div "Western Renegades VARIANT" at bounding box center [347, 588] width 360 height 19
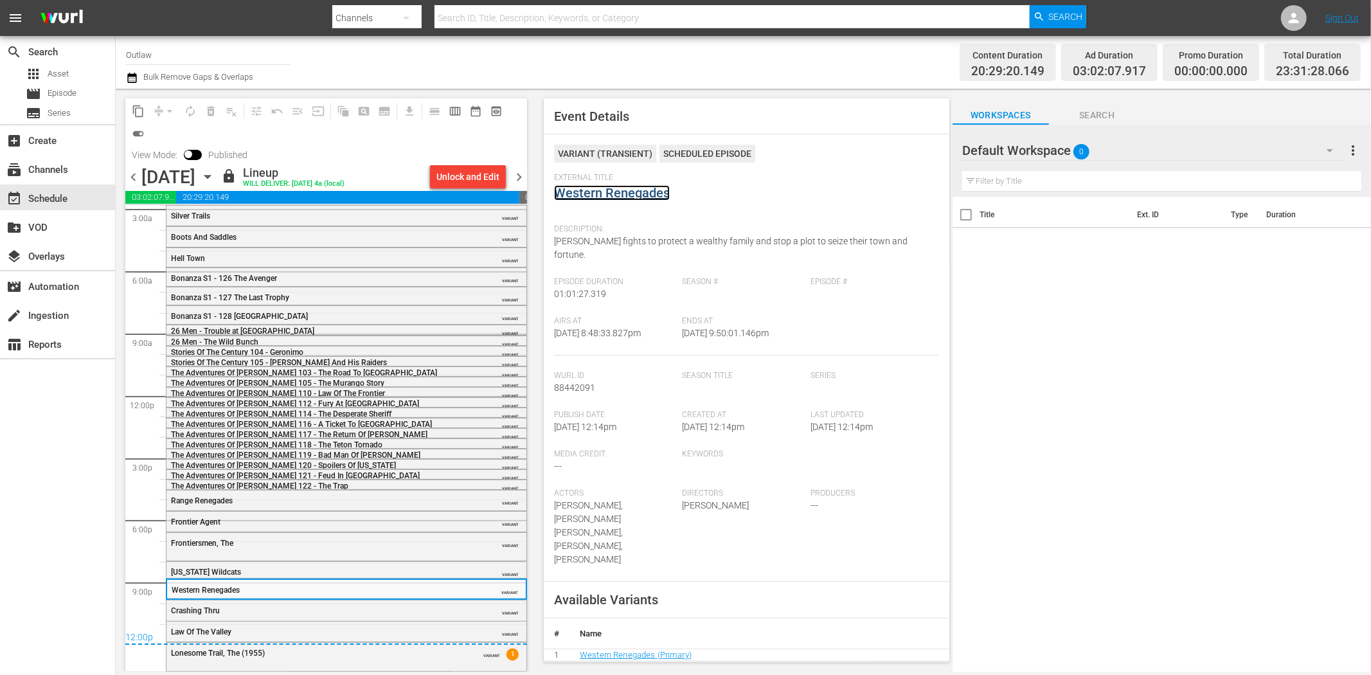
drag, startPoint x: 615, startPoint y: 181, endPoint x: 602, endPoint y: 191, distance: 16.1
click at [309, 607] on div "Crashing Thru" at bounding box center [314, 610] width 286 height 9
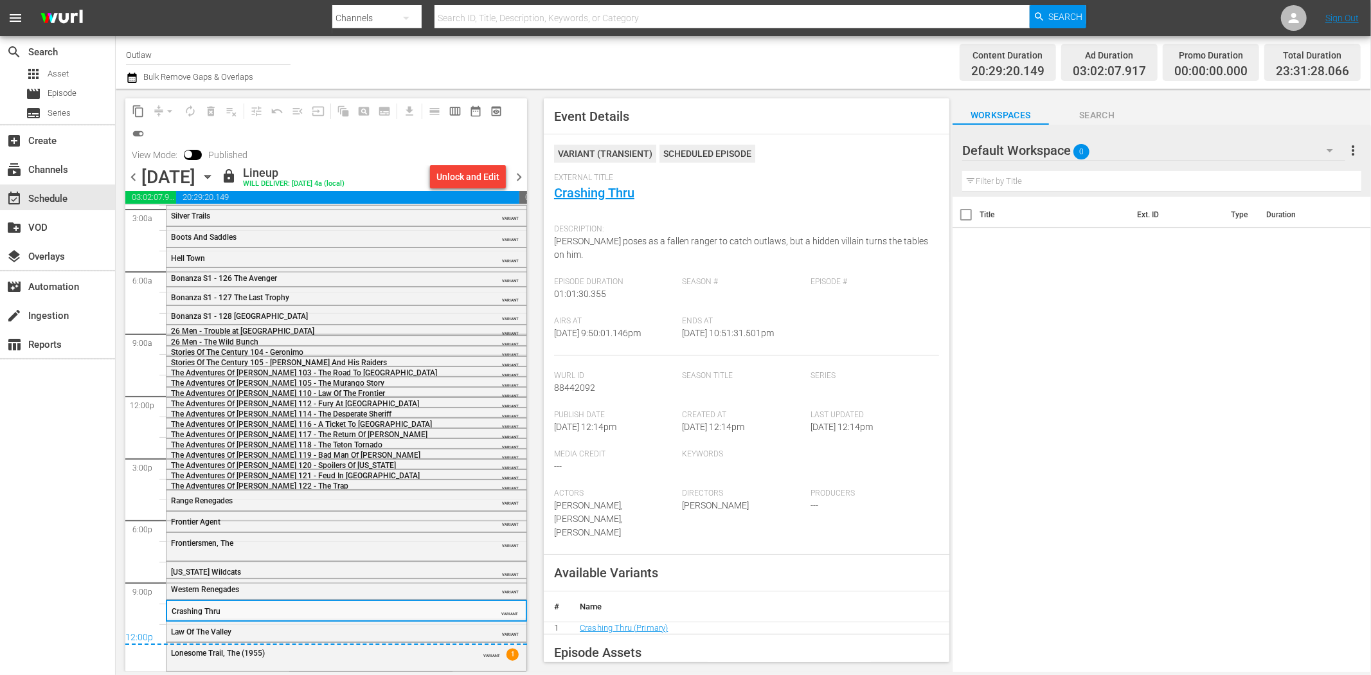
click at [267, 632] on div "12:00p" at bounding box center [326, 638] width 402 height 13
click at [349, 634] on div "12:00p" at bounding box center [326, 638] width 402 height 13
click at [208, 630] on span "Law Of The Valley" at bounding box center [201, 632] width 60 height 9
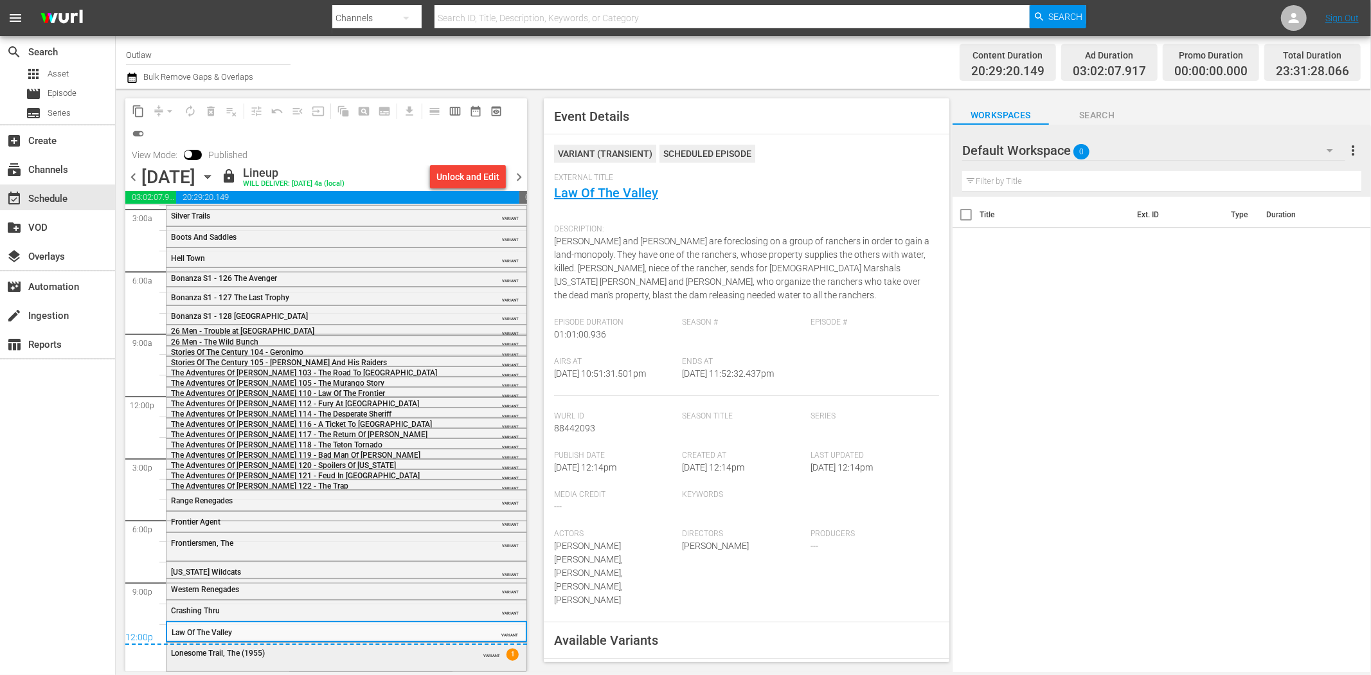
click at [312, 654] on div "Lonesome Trail, The (1955)" at bounding box center [314, 653] width 286 height 9
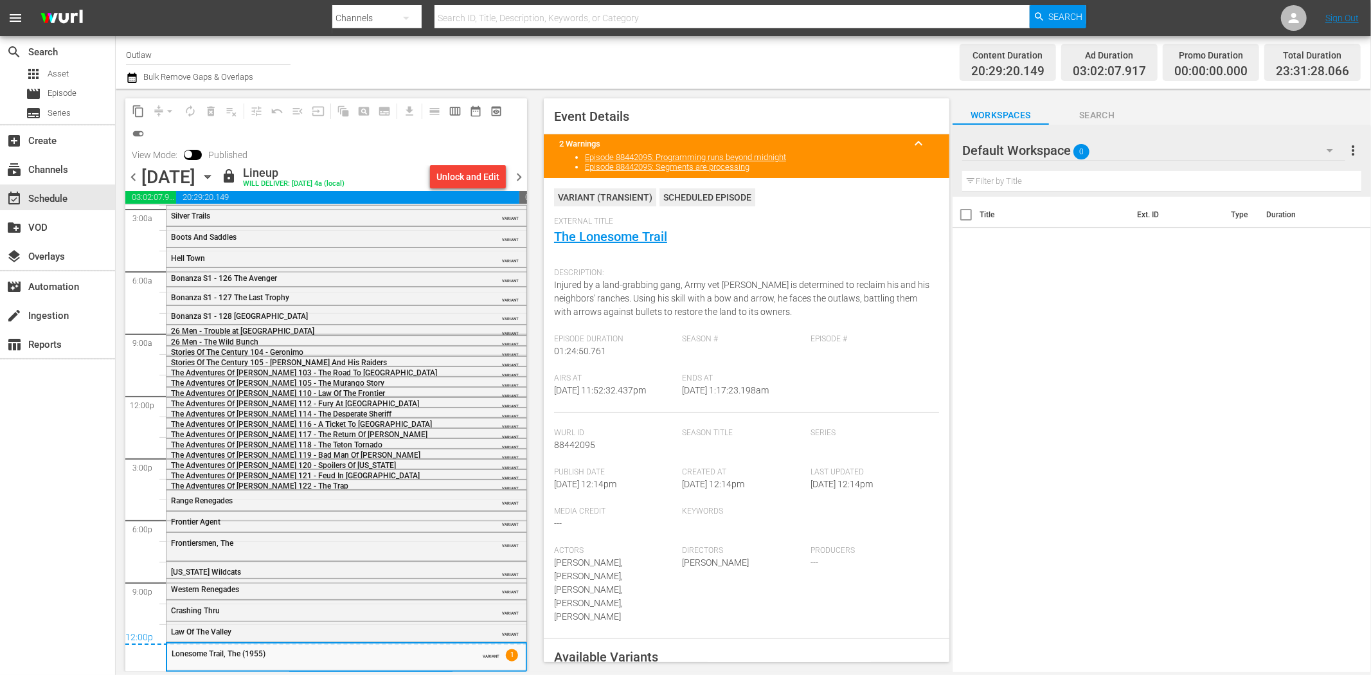
click at [520, 178] on span "chevron_right" at bounding box center [519, 177] width 16 height 16
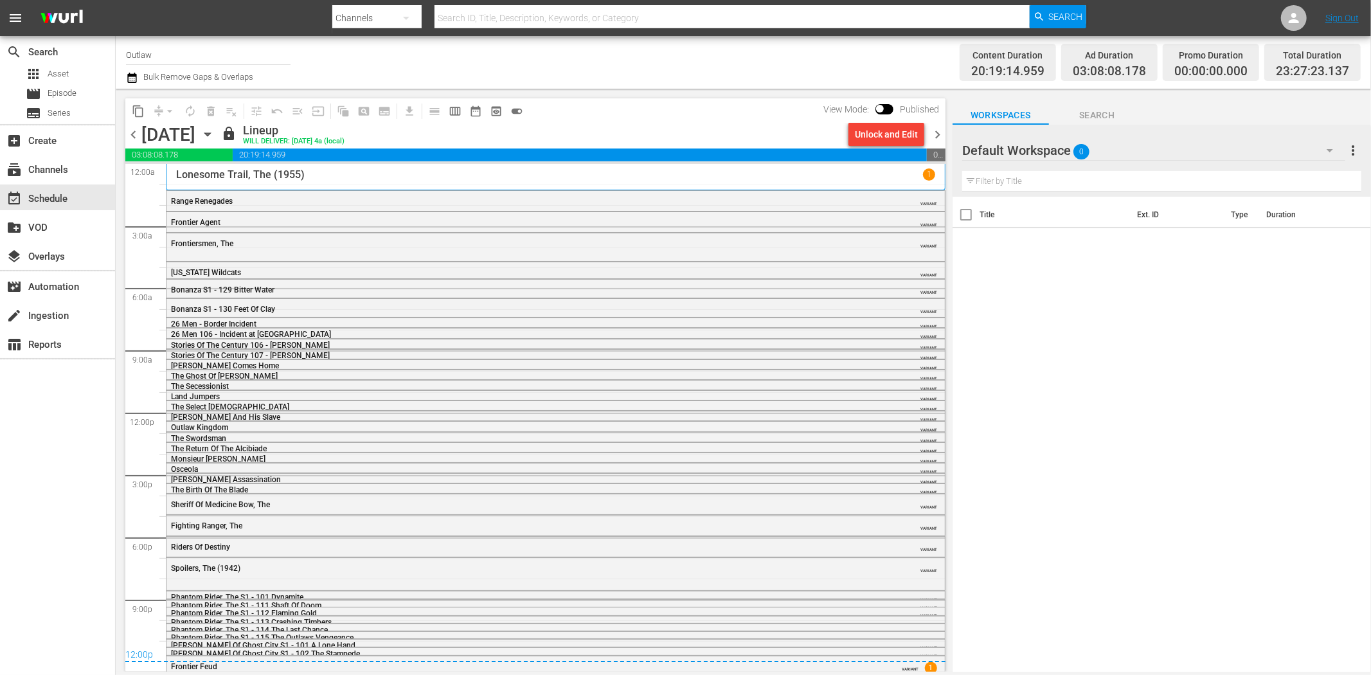
click at [212, 195] on div "Range Renegades" at bounding box center [520, 200] width 699 height 10
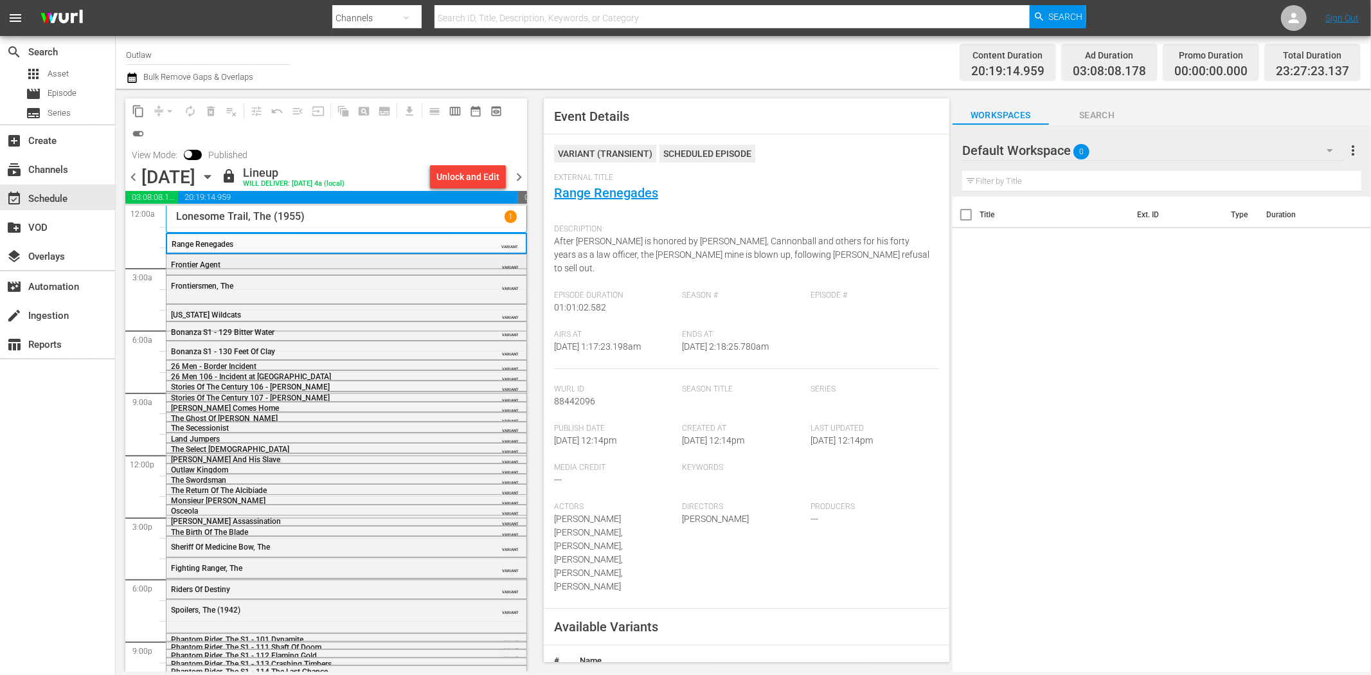
click at [438, 266] on div "Frontier Agent" at bounding box center [314, 264] width 286 height 9
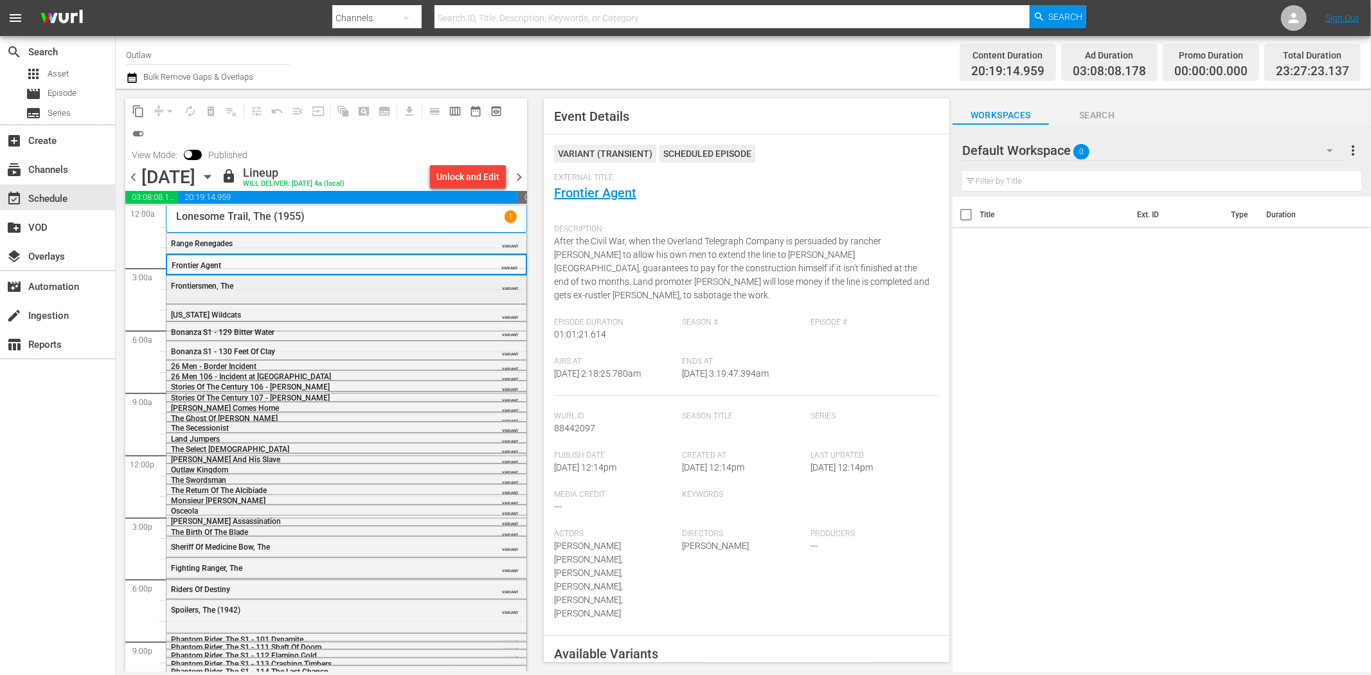
click at [288, 292] on div "Frontiersmen, The VARIANT" at bounding box center [347, 285] width 360 height 19
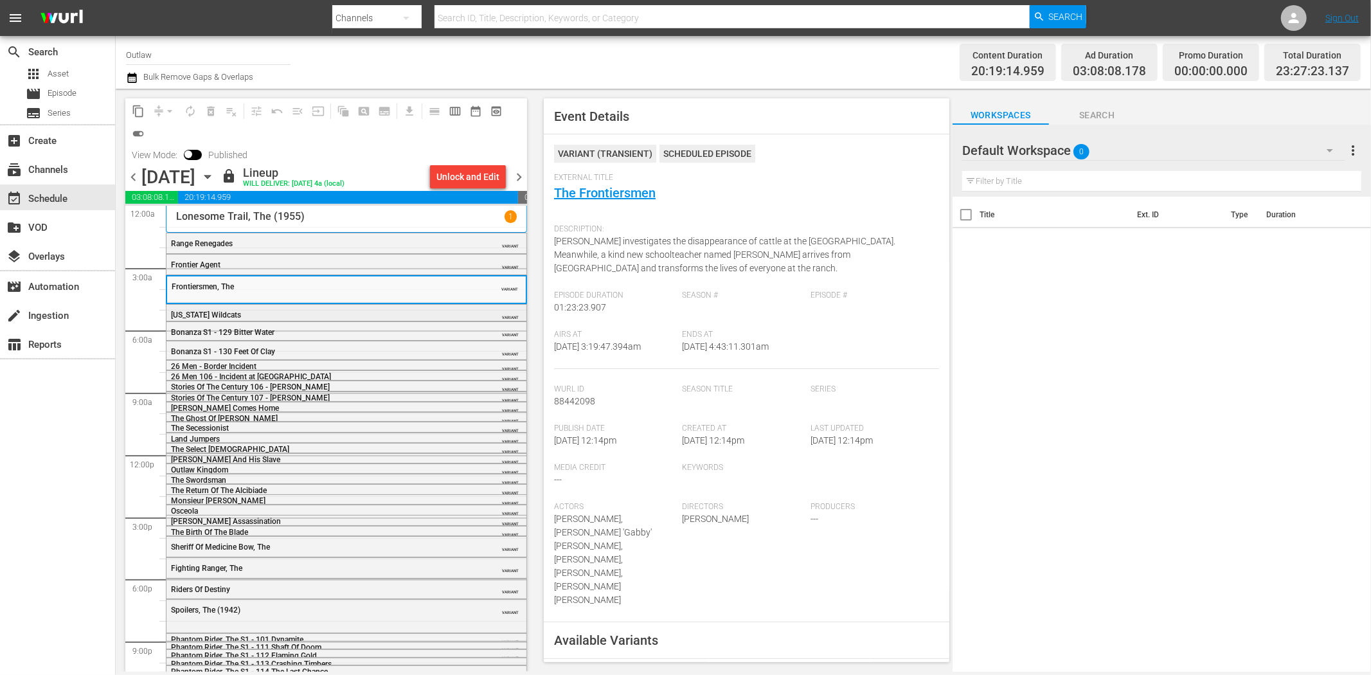
click at [361, 311] on div "Texas Wildcats" at bounding box center [314, 315] width 286 height 9
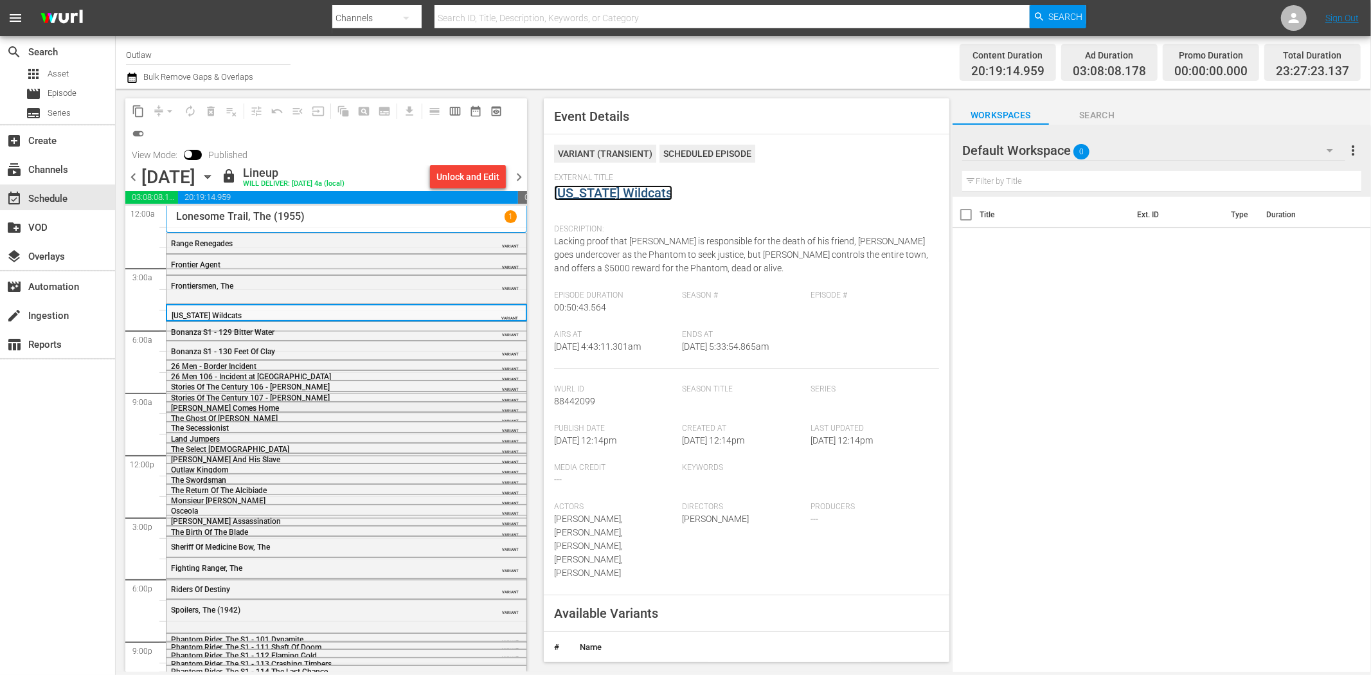
scroll to position [48, 0]
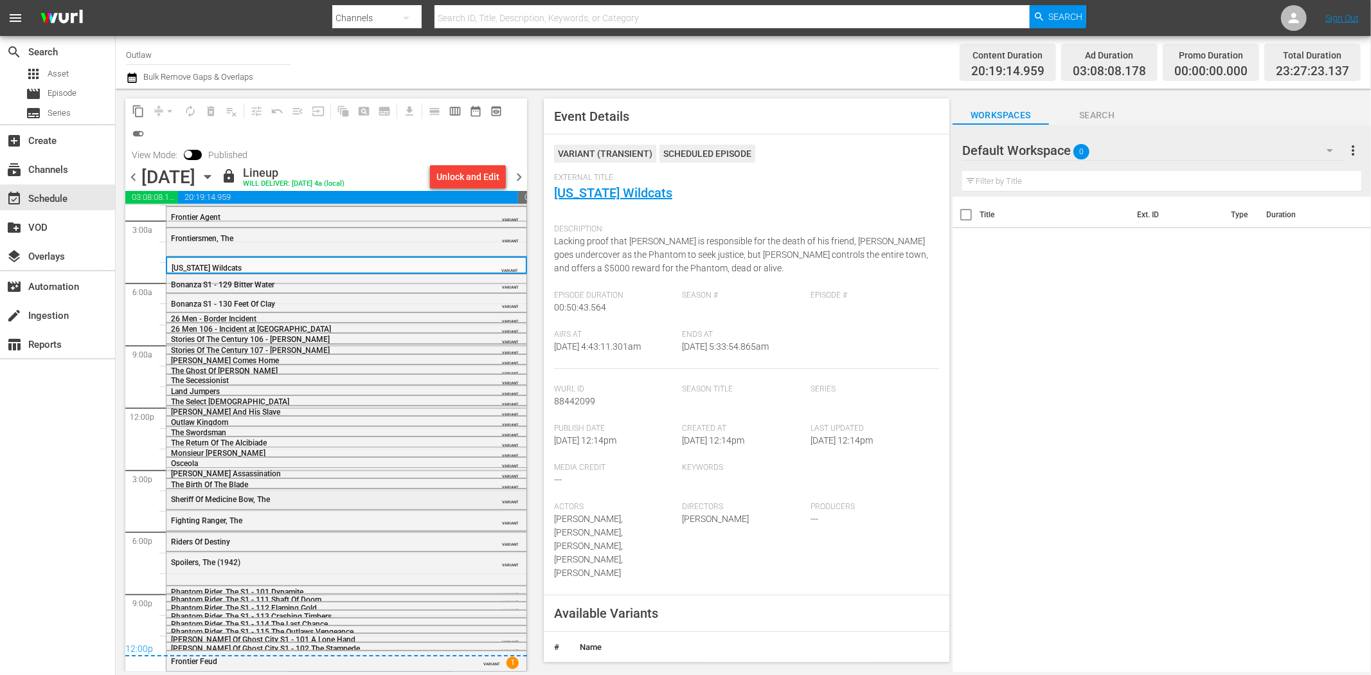
click at [335, 496] on div "Sheriff Of Medicine Bow, The" at bounding box center [314, 499] width 286 height 9
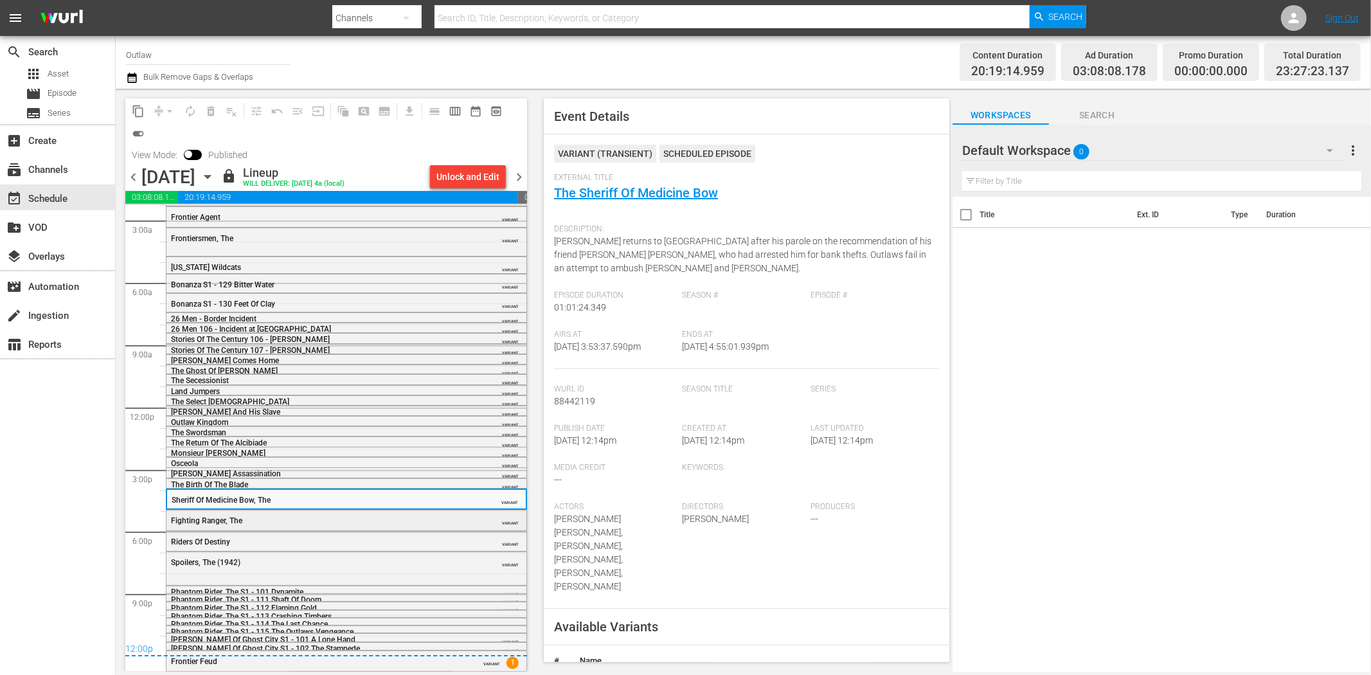
click at [312, 521] on div "Fighting Ranger, The" at bounding box center [314, 520] width 286 height 9
click at [328, 538] on div "Riders Of Destiny" at bounding box center [314, 542] width 286 height 9
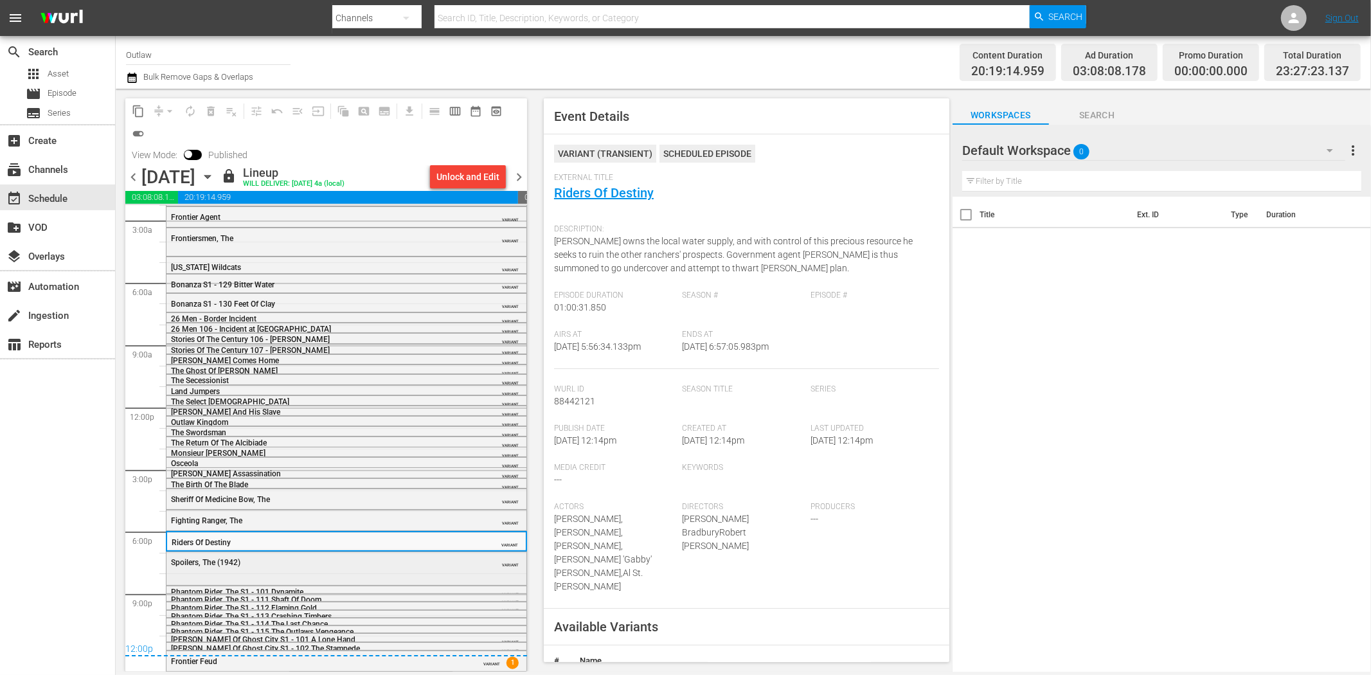
click at [364, 563] on div "Spoilers, The (1942)" at bounding box center [314, 562] width 286 height 9
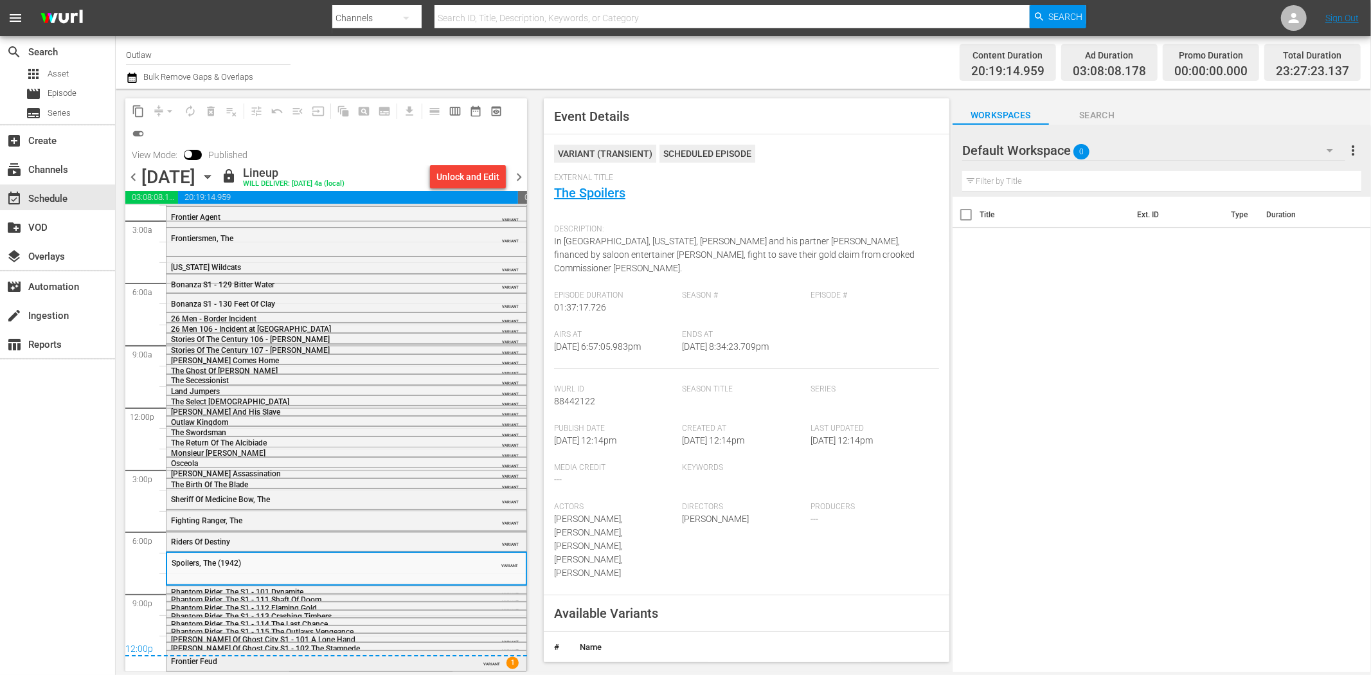
click at [427, 664] on div "Frontier Feud" at bounding box center [314, 661] width 286 height 9
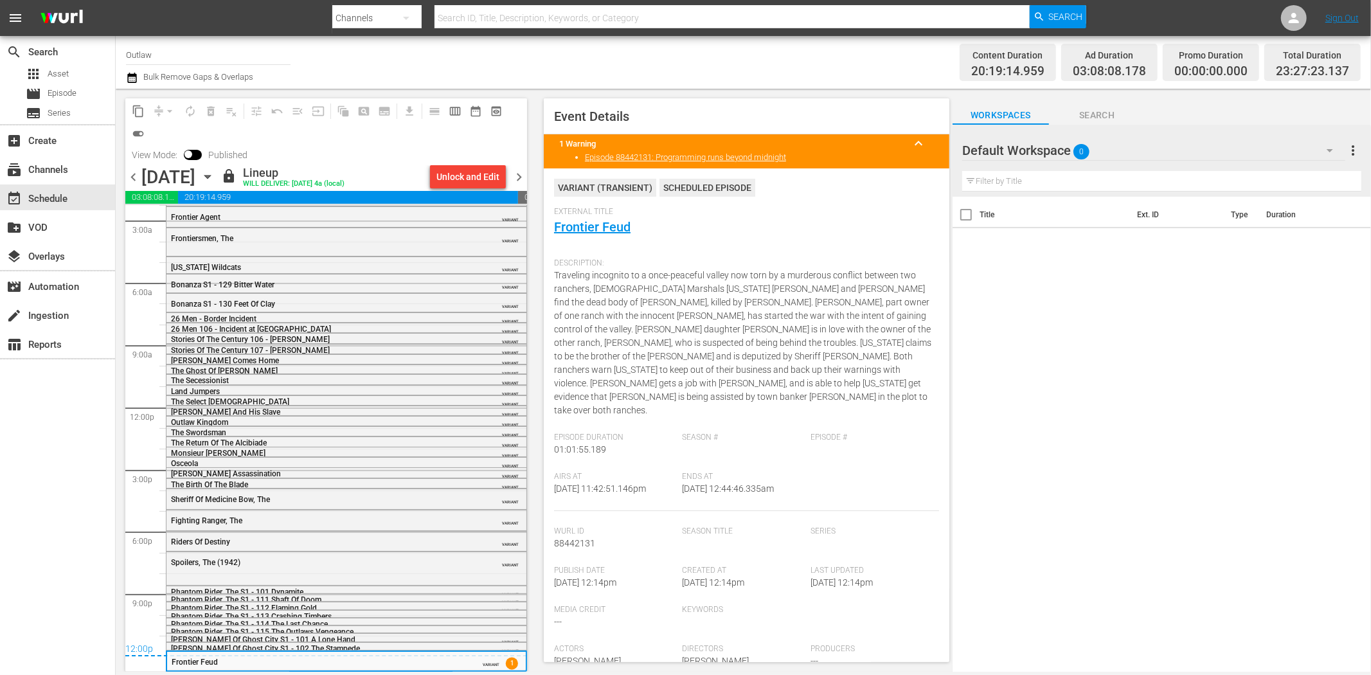
click at [515, 178] on span "chevron_right" at bounding box center [519, 177] width 16 height 16
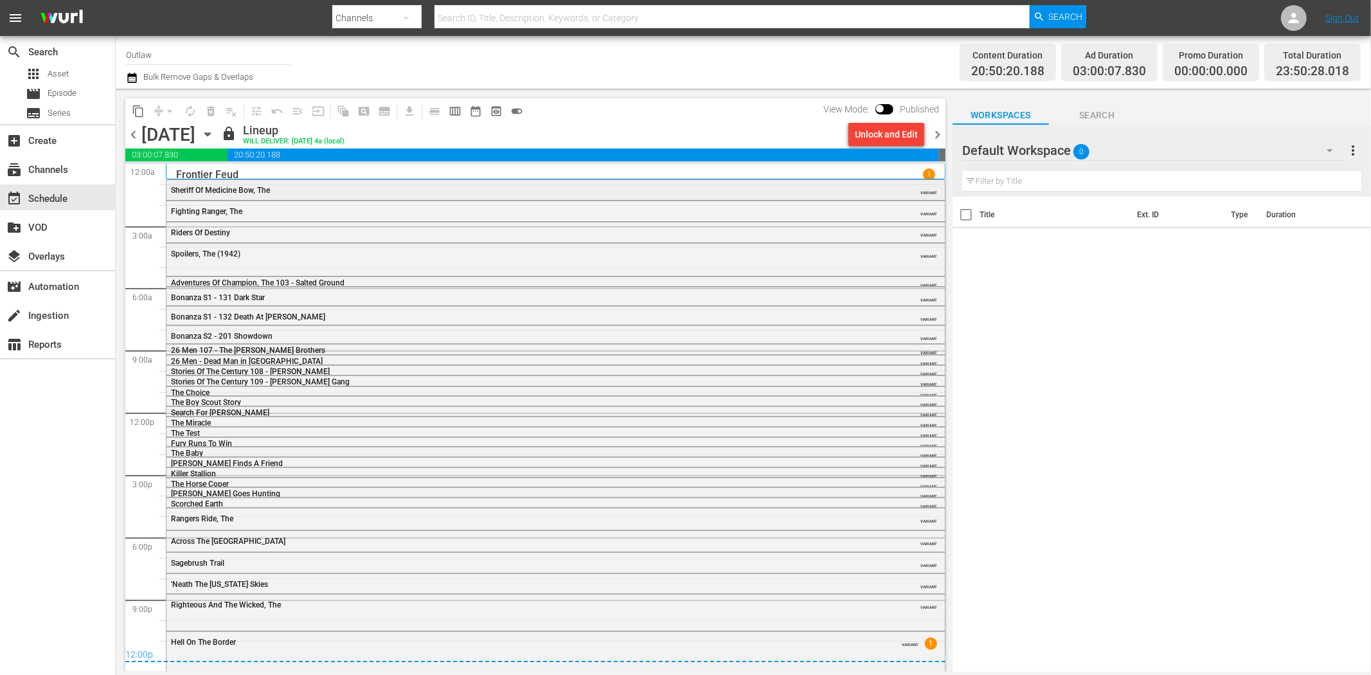
click at [241, 186] on span "Sheriff Of Medicine Bow, The" at bounding box center [220, 190] width 99 height 9
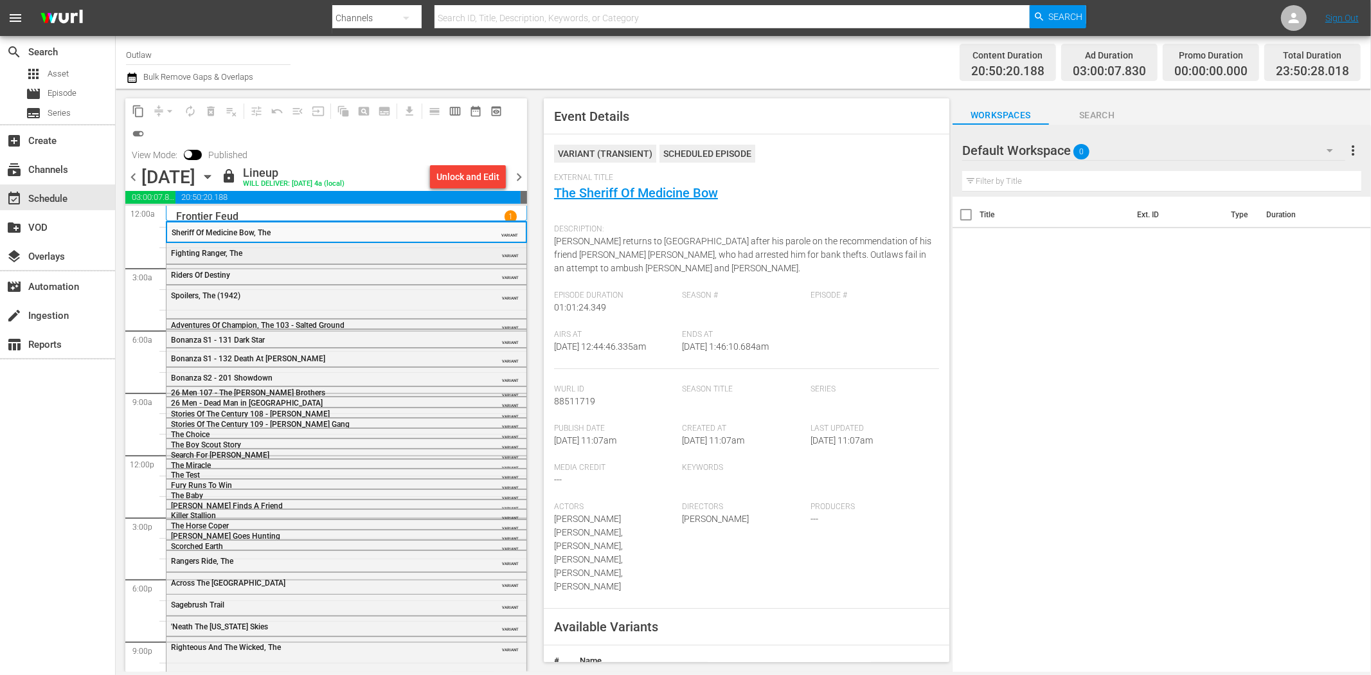
click at [439, 248] on div "Fighting Ranger, The" at bounding box center [314, 253] width 286 height 10
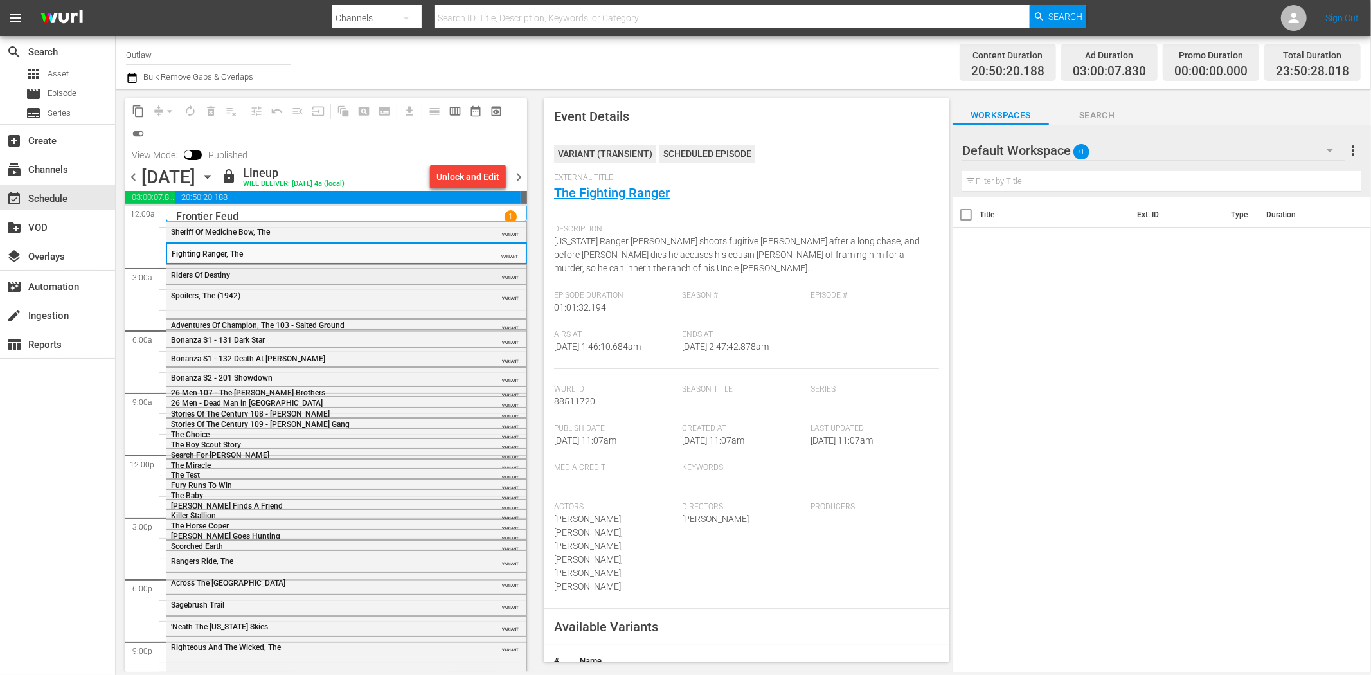
click at [395, 272] on div "Riders Of Destiny" at bounding box center [314, 275] width 286 height 9
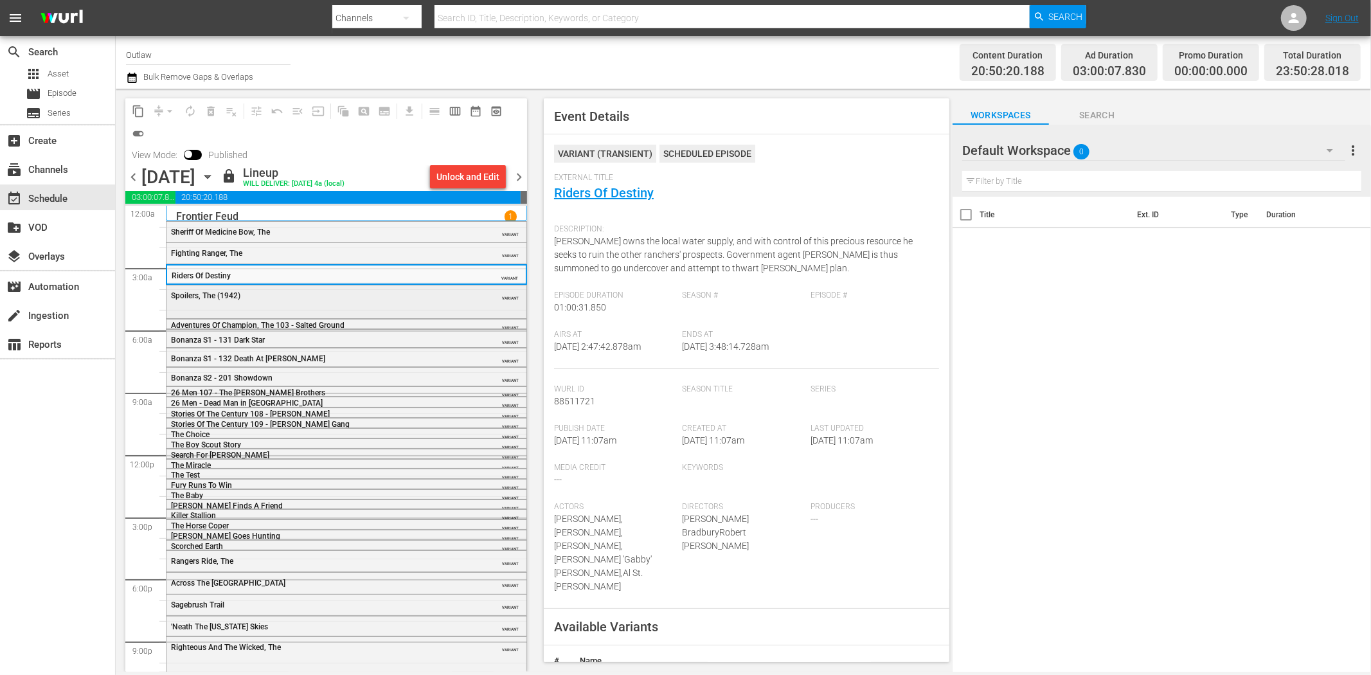
click at [403, 296] on div "Spoilers, The (1942)" at bounding box center [314, 295] width 286 height 9
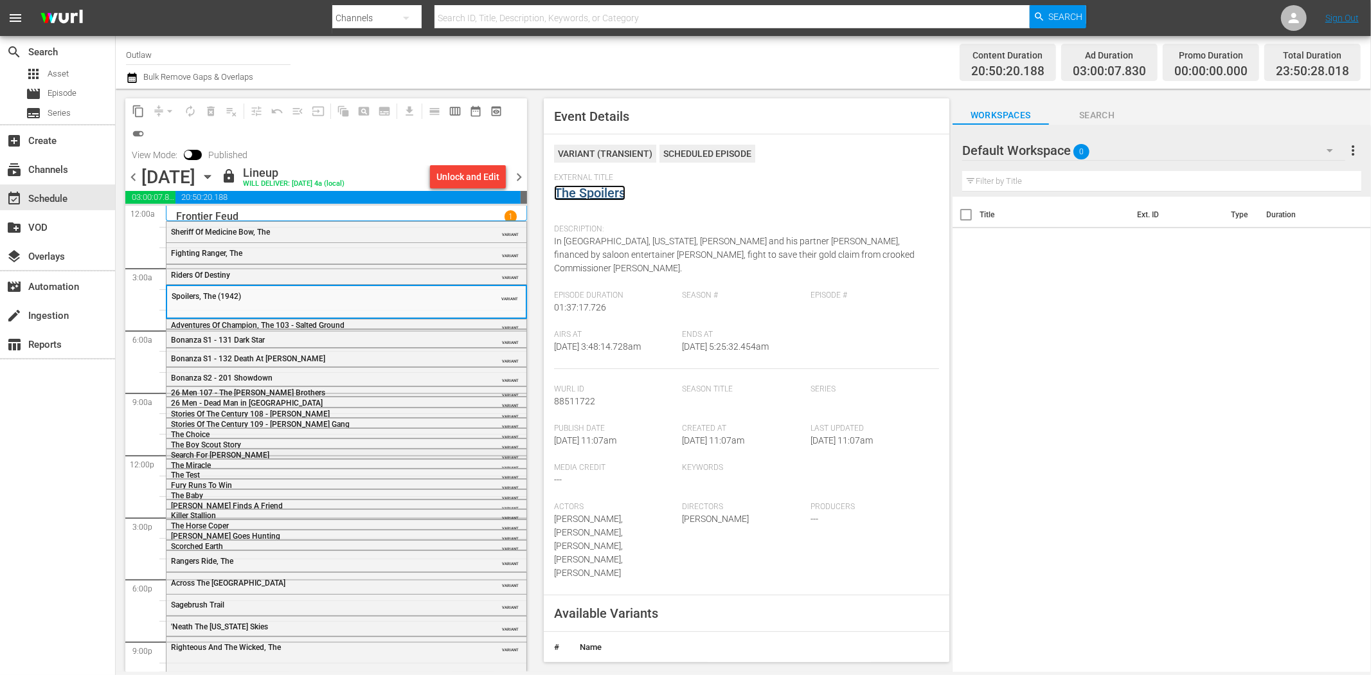
scroll to position [45, 0]
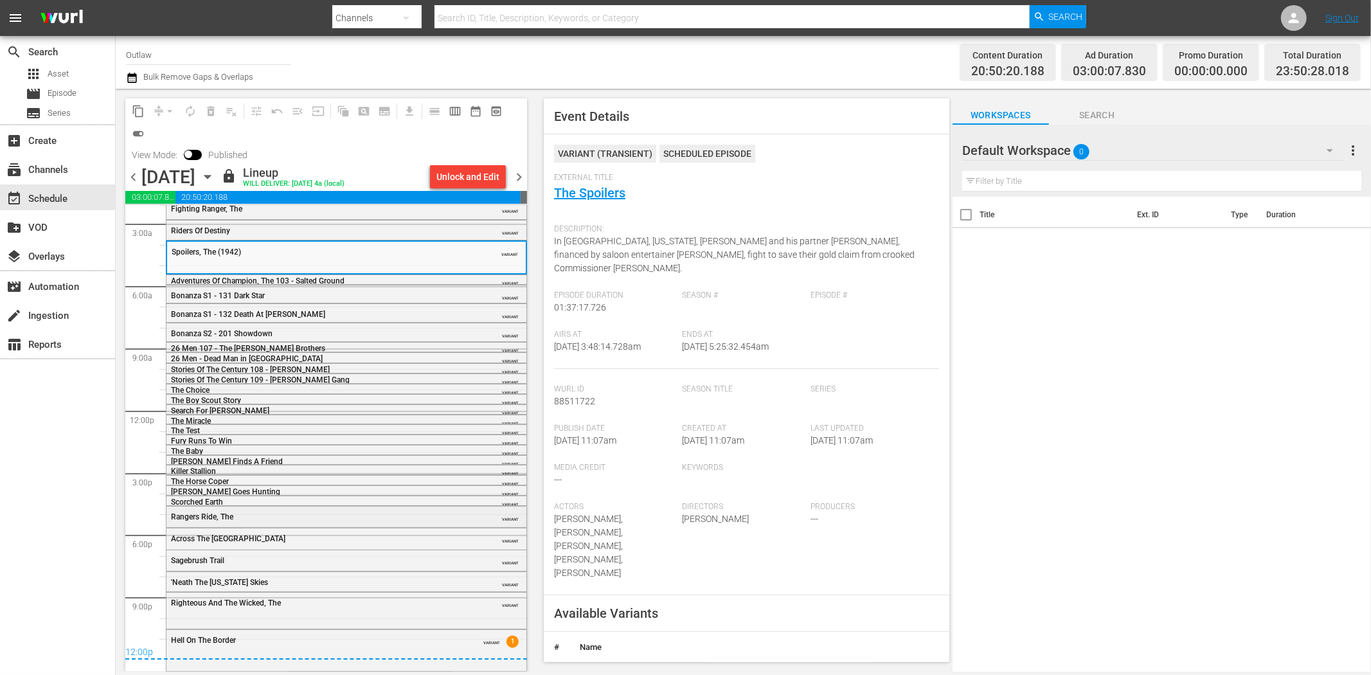
click at [307, 519] on div "Rangers Ride, The" at bounding box center [314, 516] width 286 height 9
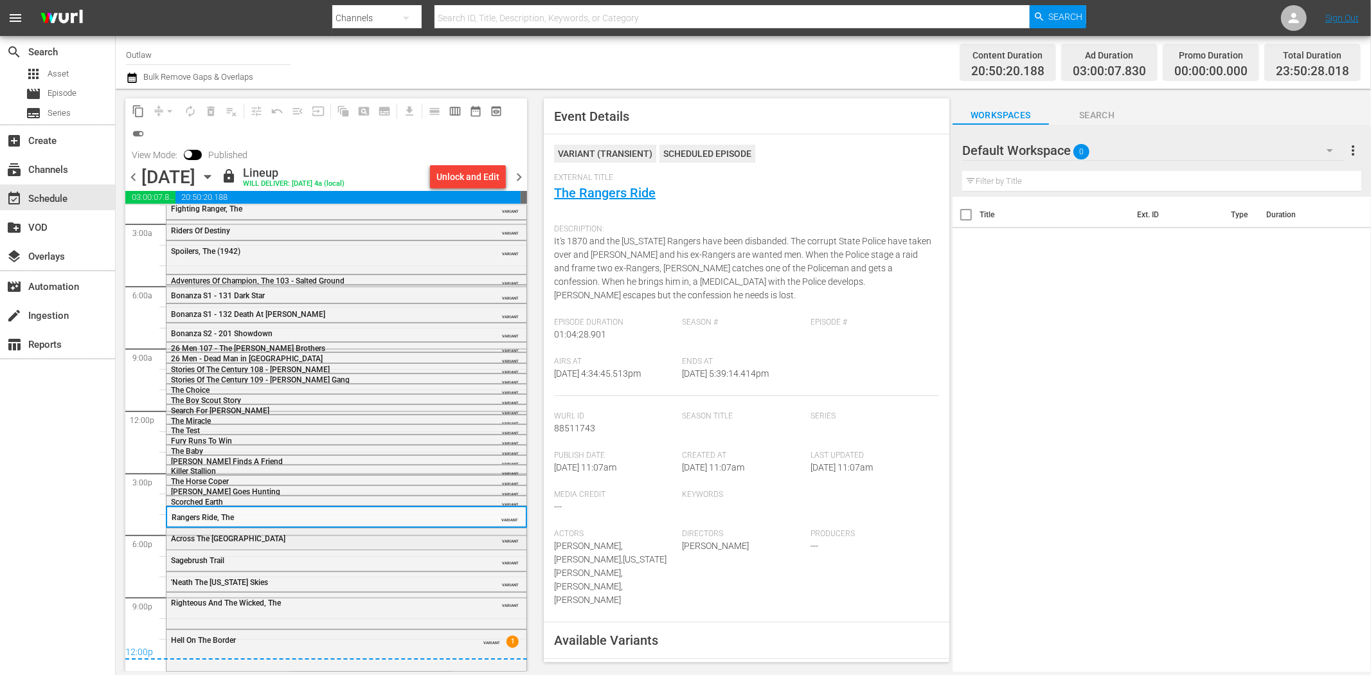
click at [355, 534] on div "Across The Rio Grande" at bounding box center [314, 538] width 286 height 9
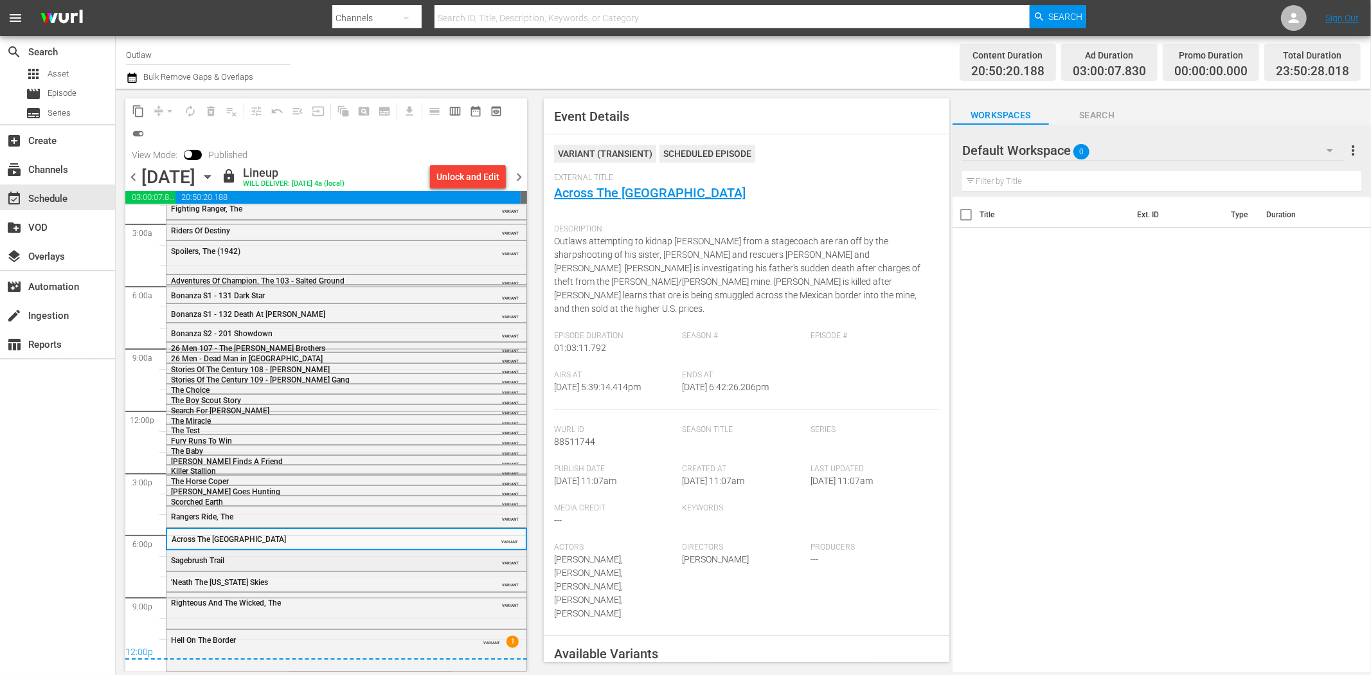
click at [344, 557] on div "Sagebrush Trail" at bounding box center [314, 560] width 286 height 9
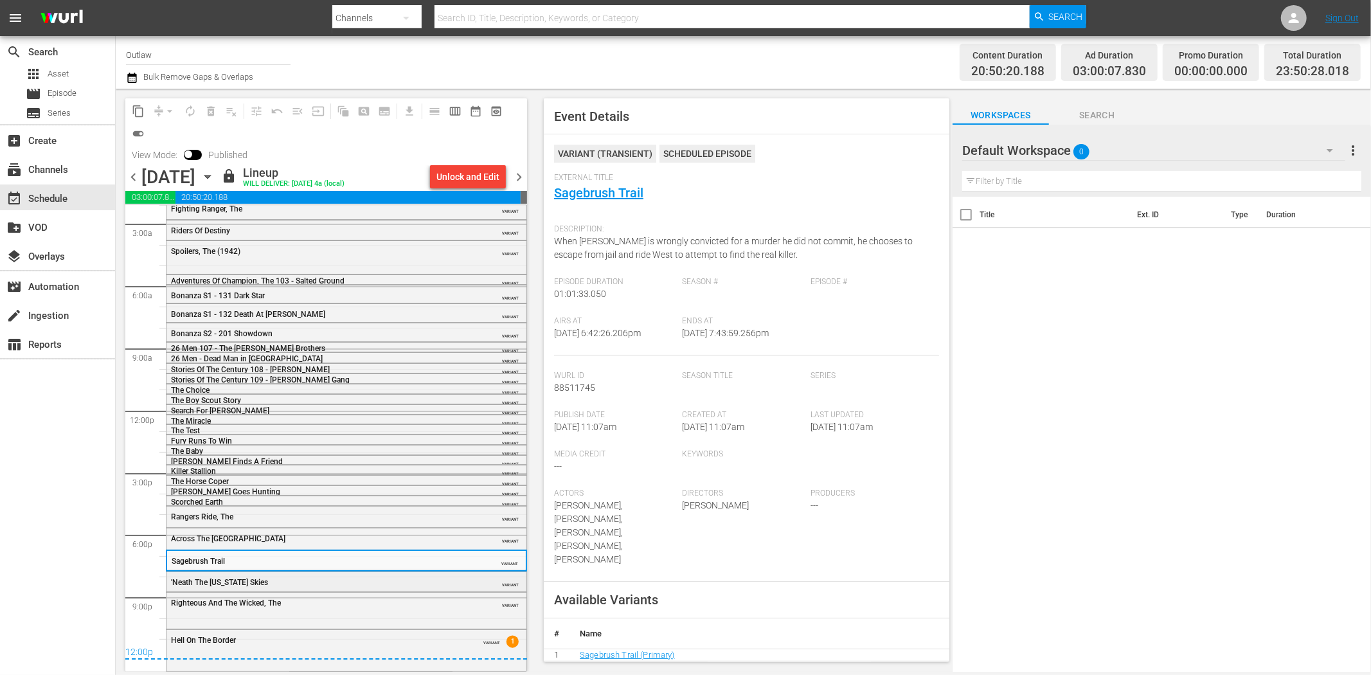
click at [336, 579] on div "'Neath The Arizona Skies" at bounding box center [314, 582] width 286 height 9
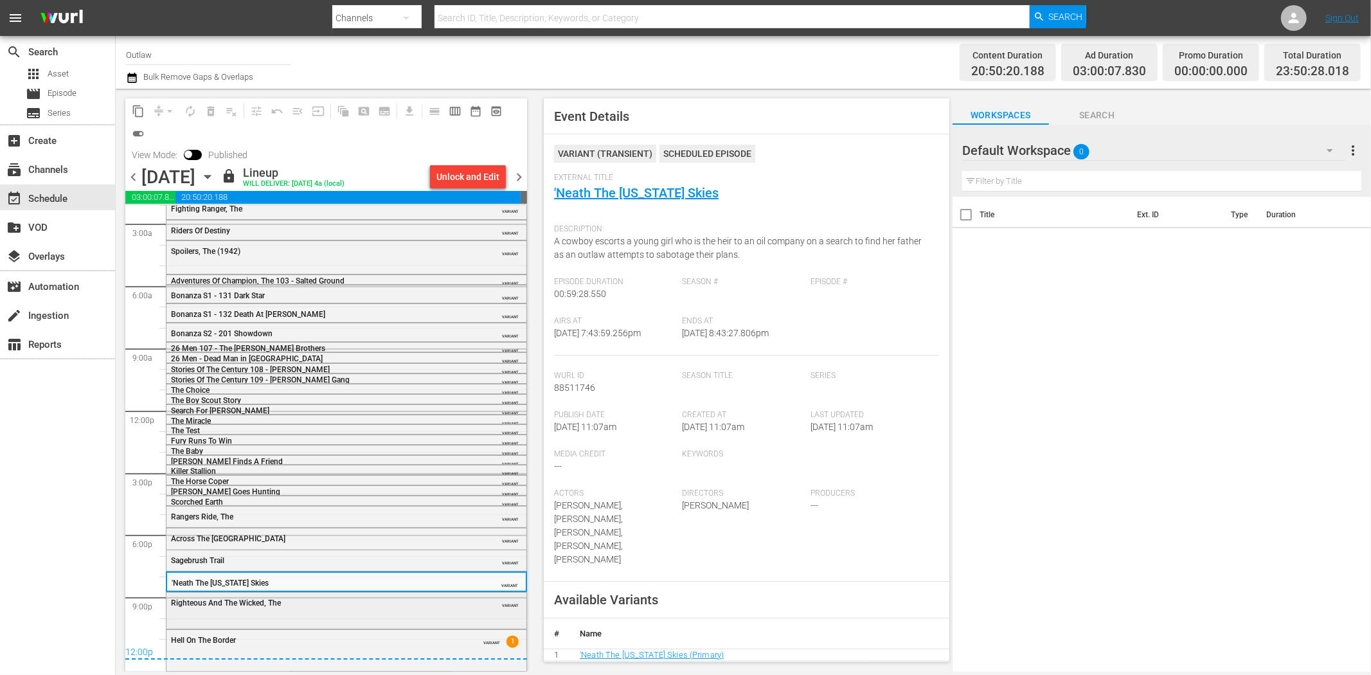
click at [366, 608] on div "Righteous And The Wicked, The VARIANT" at bounding box center [347, 602] width 360 height 19
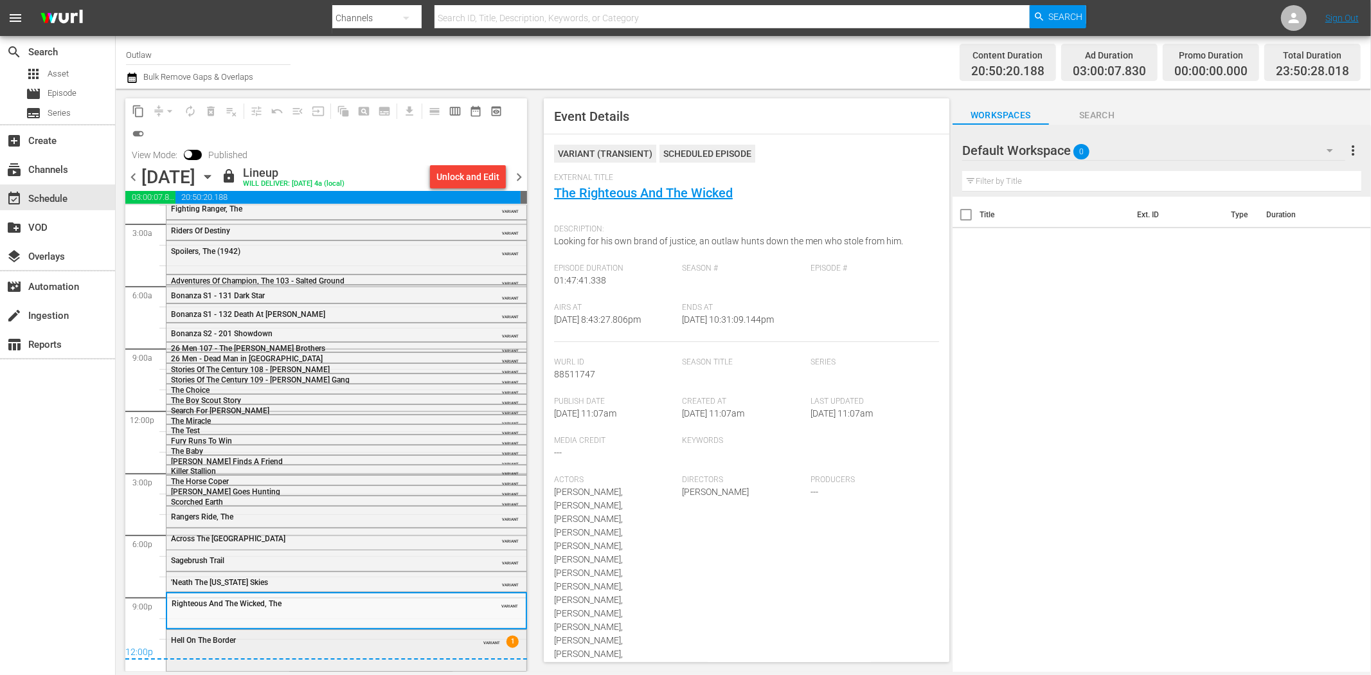
click at [397, 638] on div "Hell On The Border" at bounding box center [314, 640] width 286 height 9
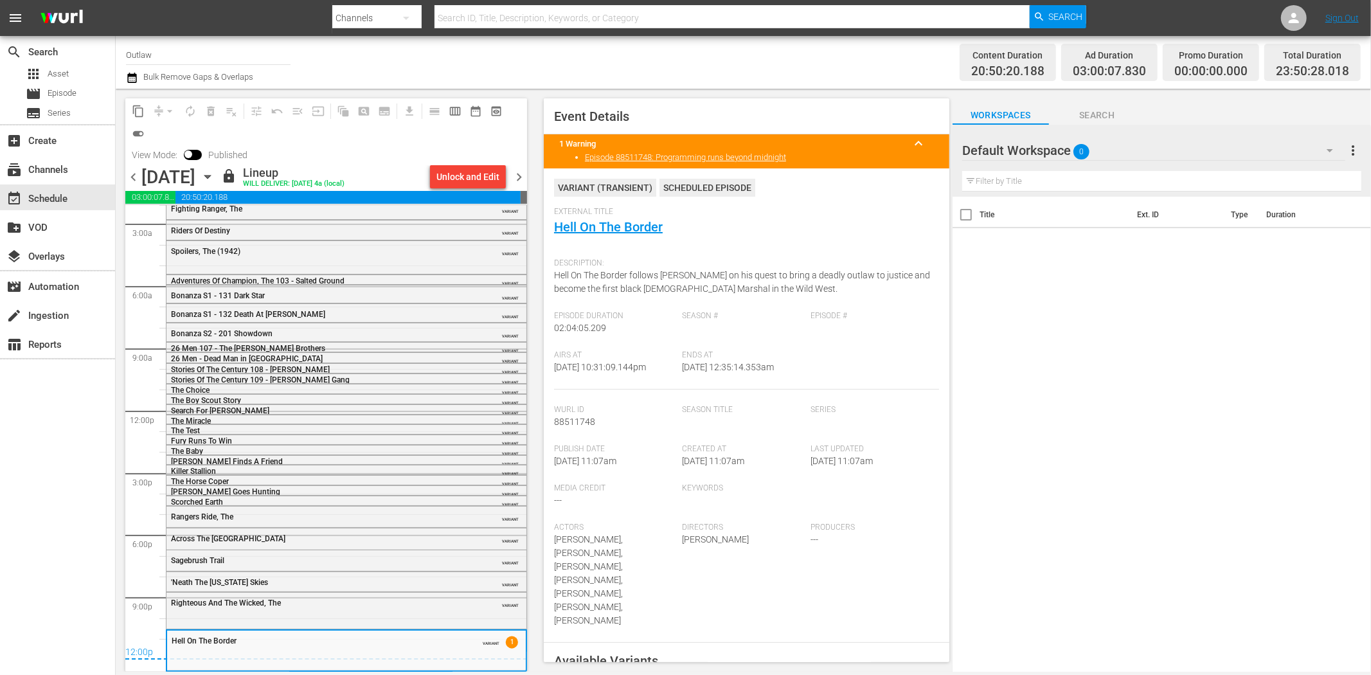
click at [524, 176] on span "chevron_right" at bounding box center [519, 177] width 16 height 16
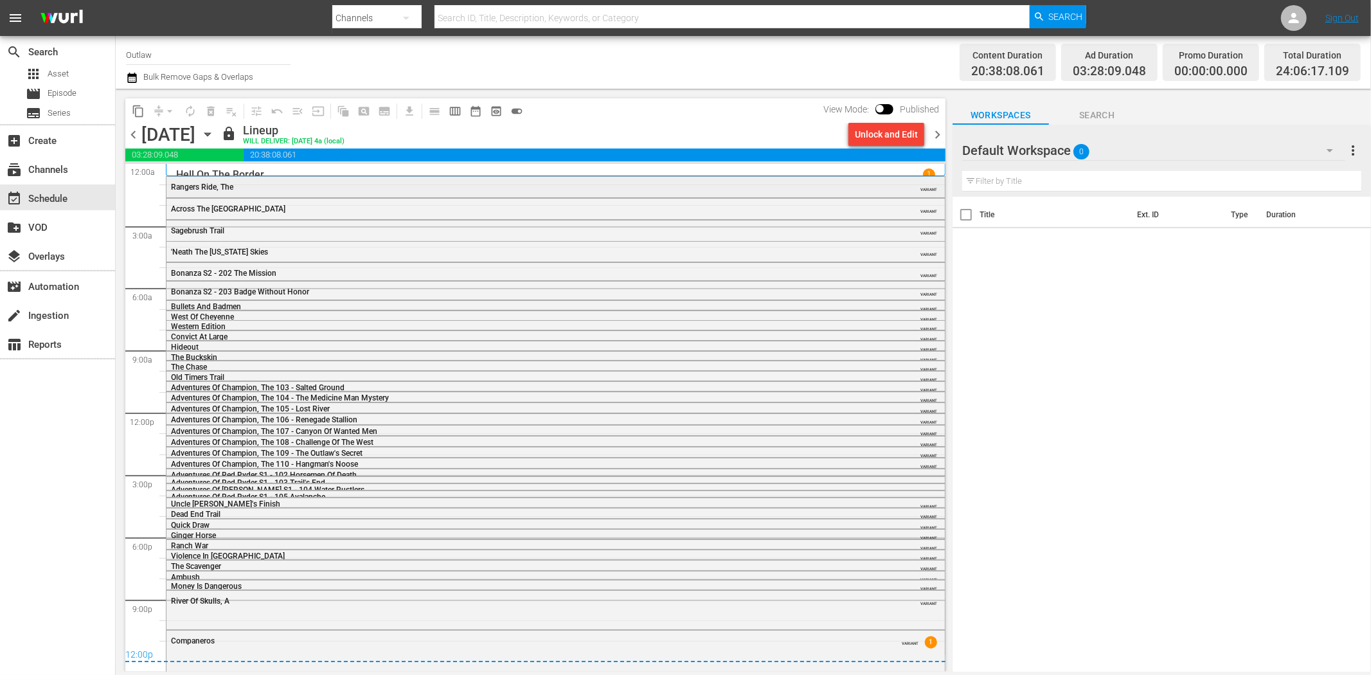
click at [215, 181] on div "Rangers Ride, The" at bounding box center [520, 186] width 699 height 10
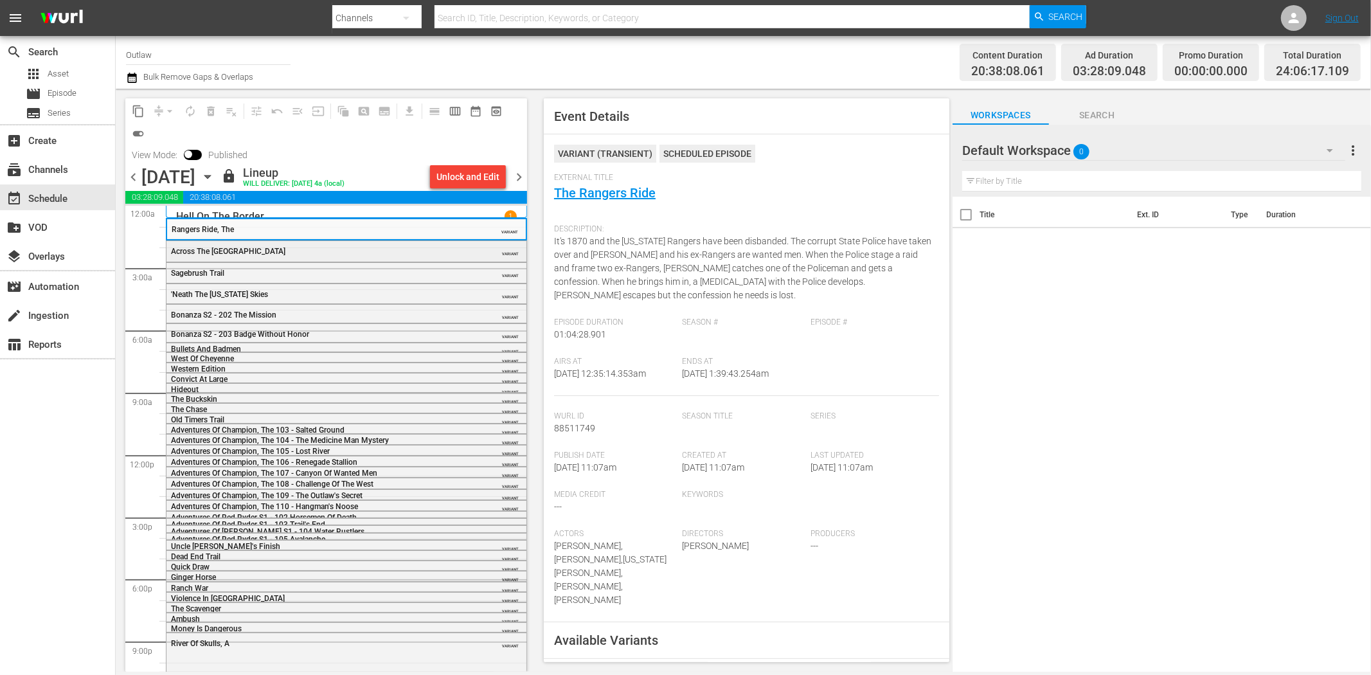
click at [388, 243] on div "Across The Rio Grande VARIANT" at bounding box center [347, 250] width 360 height 19
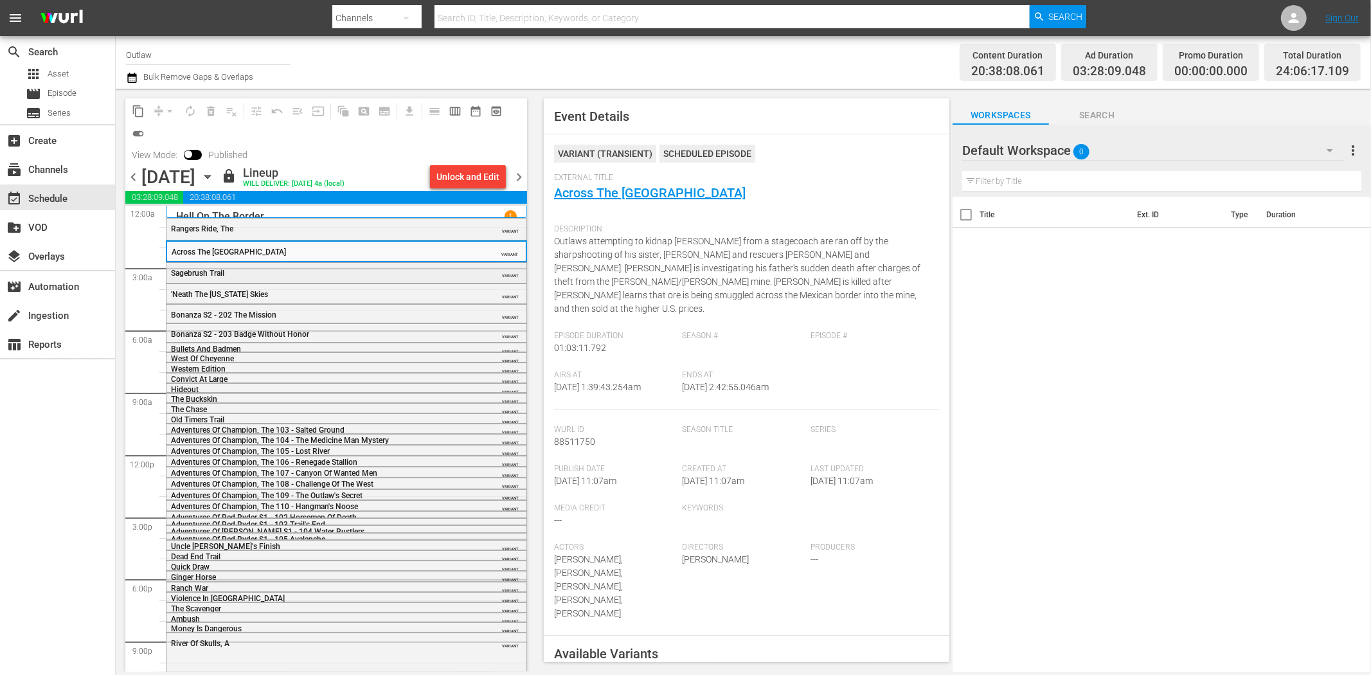
click at [314, 265] on div "Sagebrush Trail VARIANT" at bounding box center [347, 272] width 360 height 19
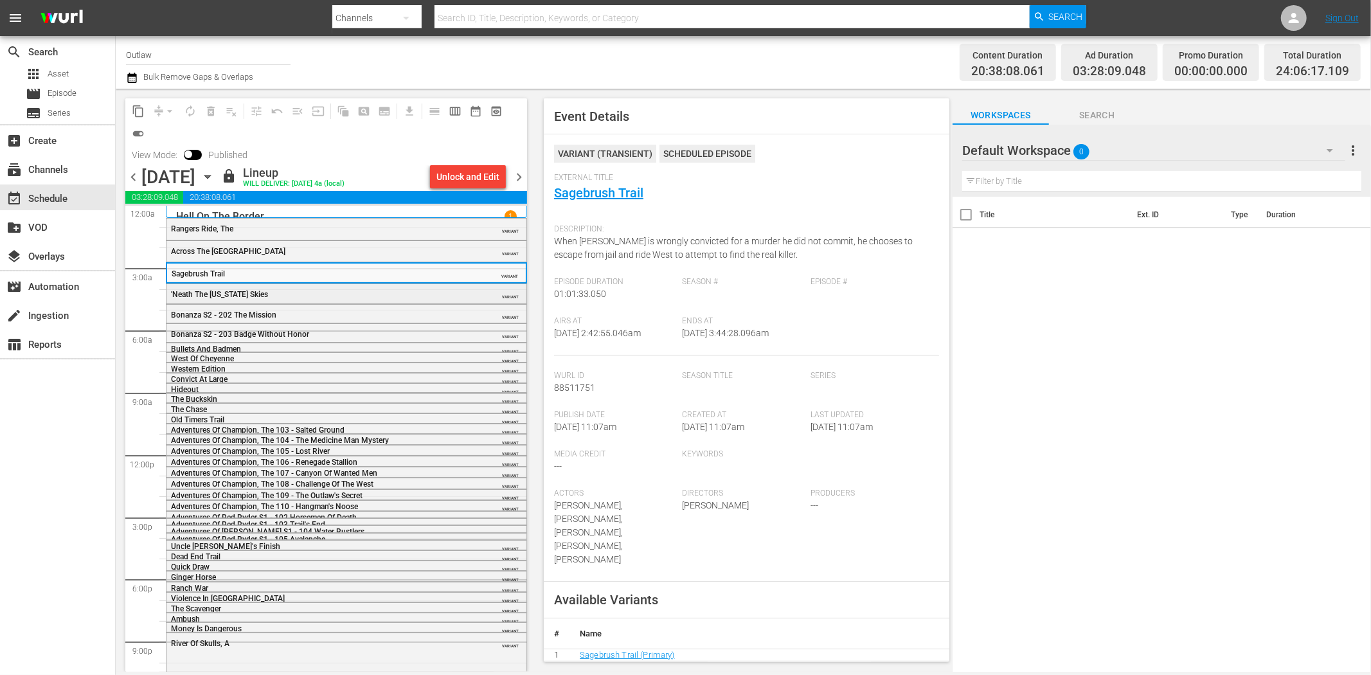
click at [275, 290] on div "'Neath The Arizona Skies" at bounding box center [314, 294] width 286 height 9
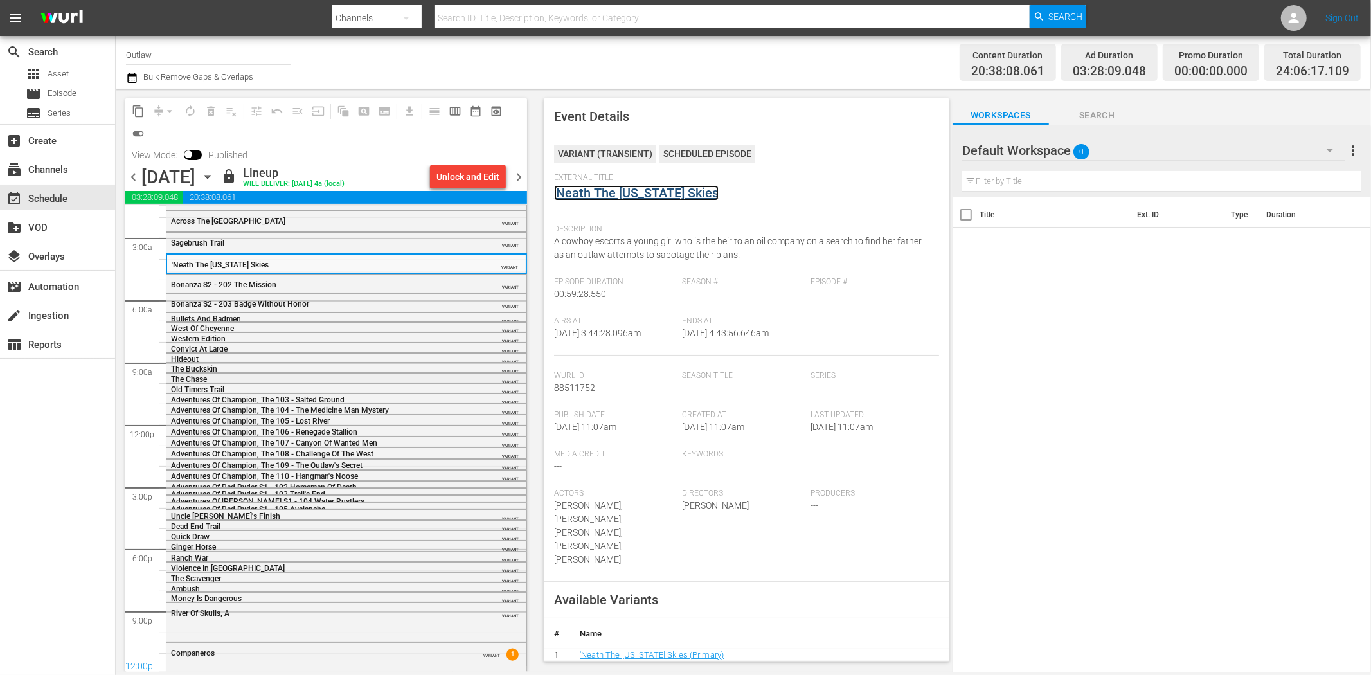
scroll to position [47, 0]
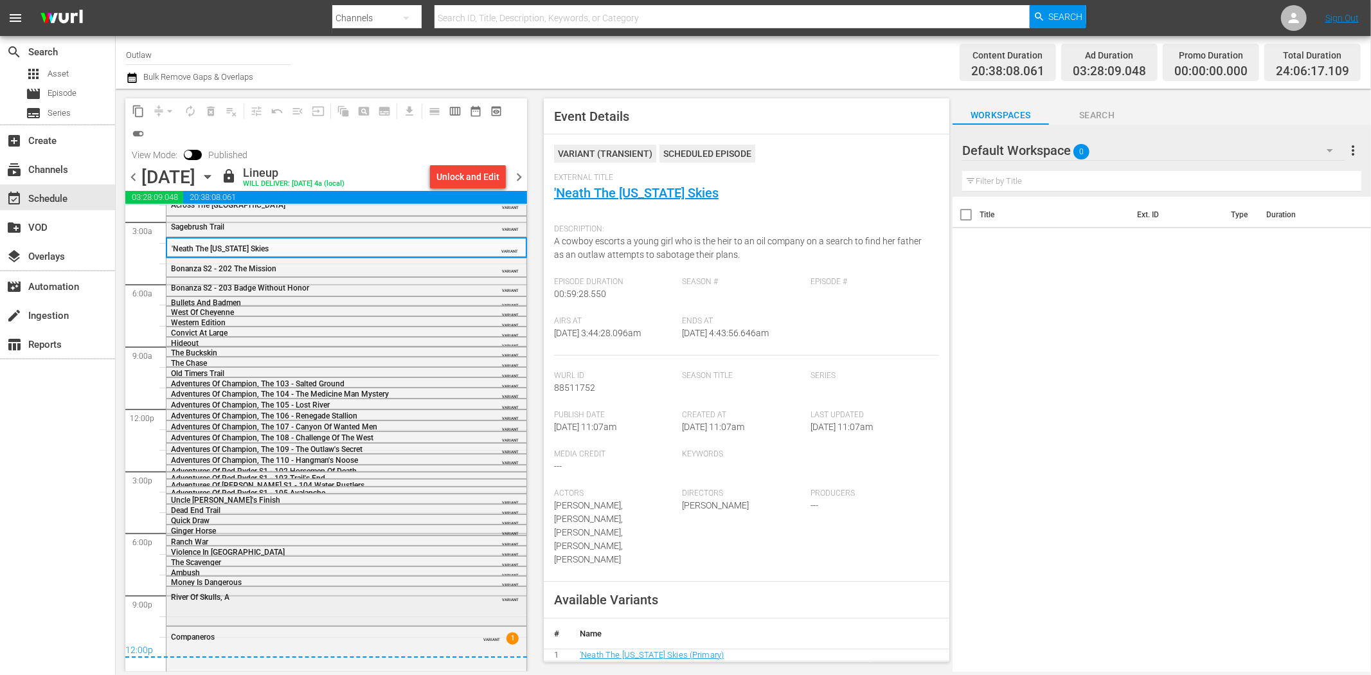
click at [321, 604] on div "River Of Skulls, A VARIANT" at bounding box center [347, 596] width 360 height 19
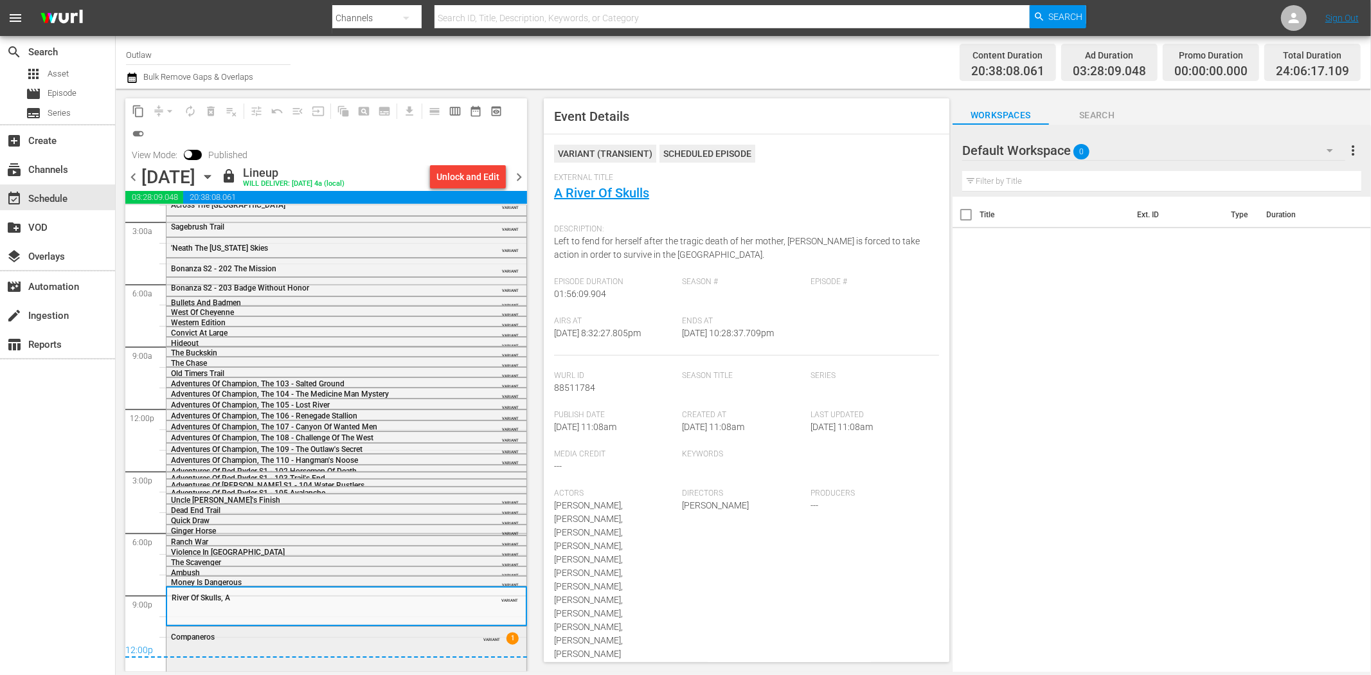
click at [310, 640] on div "Companeros" at bounding box center [314, 637] width 286 height 9
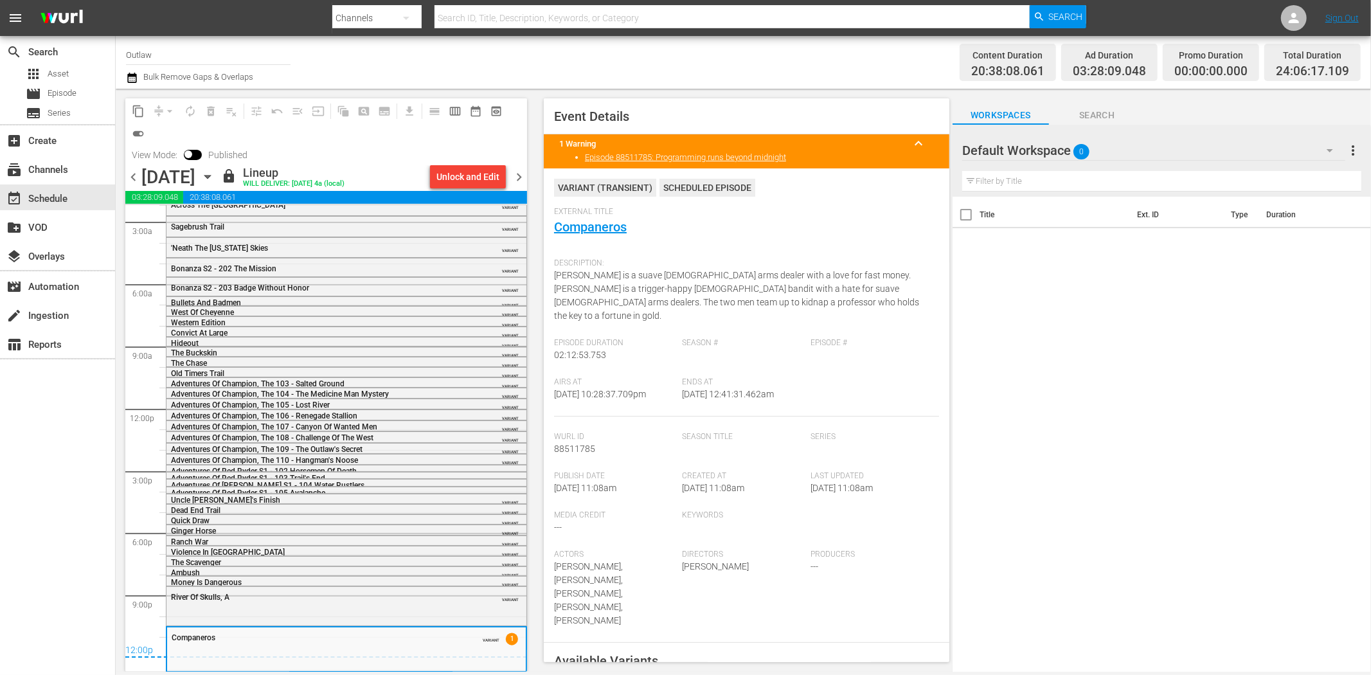
click at [522, 177] on span "chevron_right" at bounding box center [519, 177] width 16 height 16
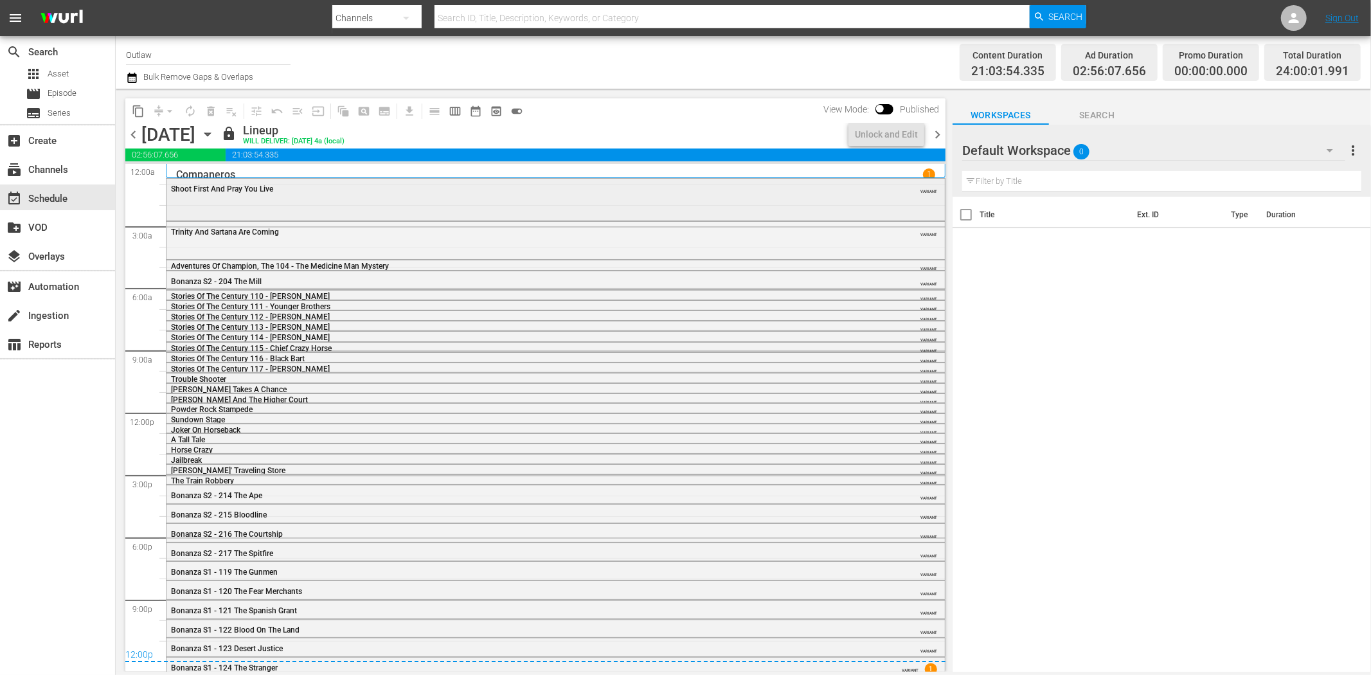
click at [312, 189] on div "Shoot First And Pray You Live" at bounding box center [520, 189] width 699 height 9
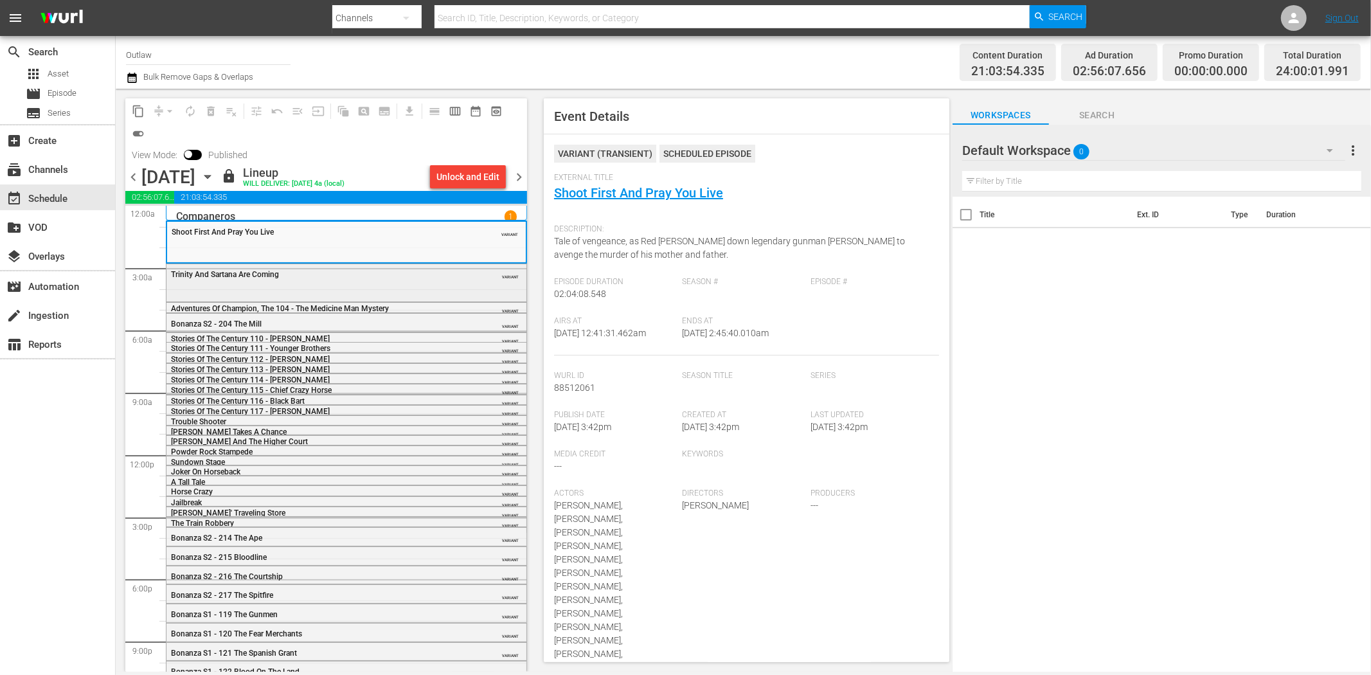
click at [414, 284] on div "Trinity And Sartana Are Coming VARIANT" at bounding box center [347, 281] width 360 height 35
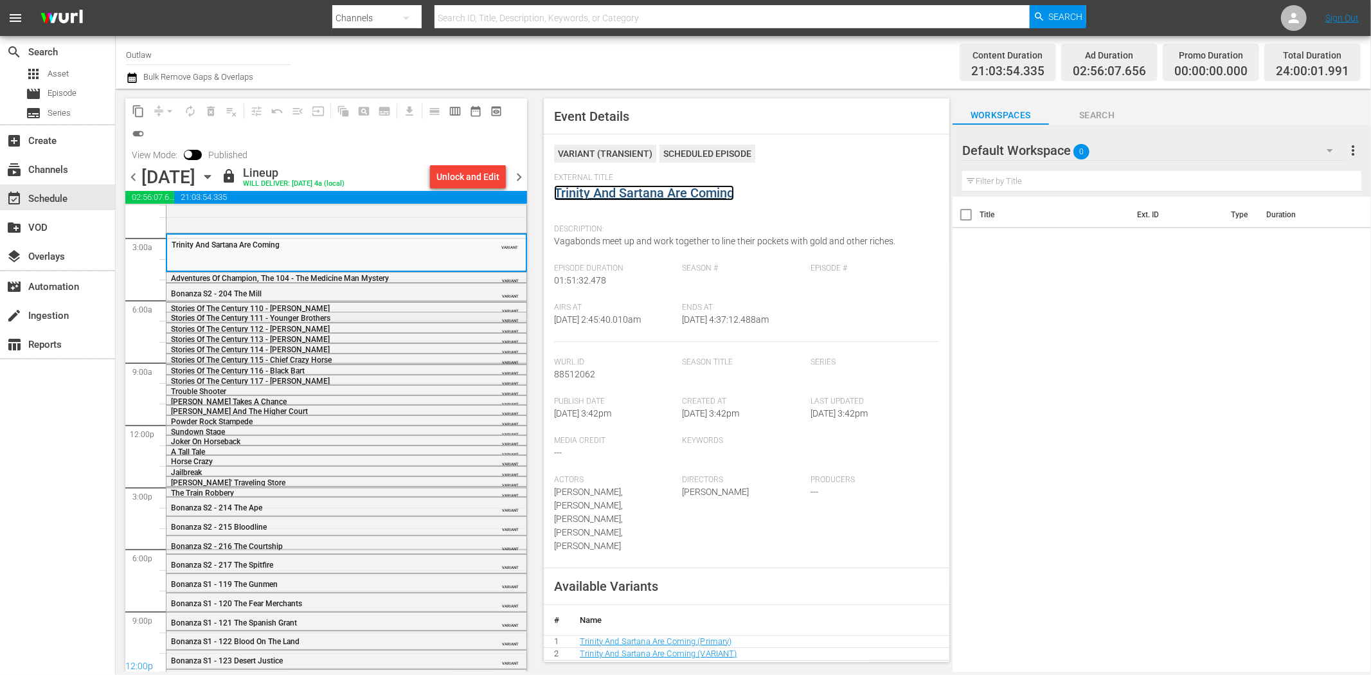
scroll to position [47, 0]
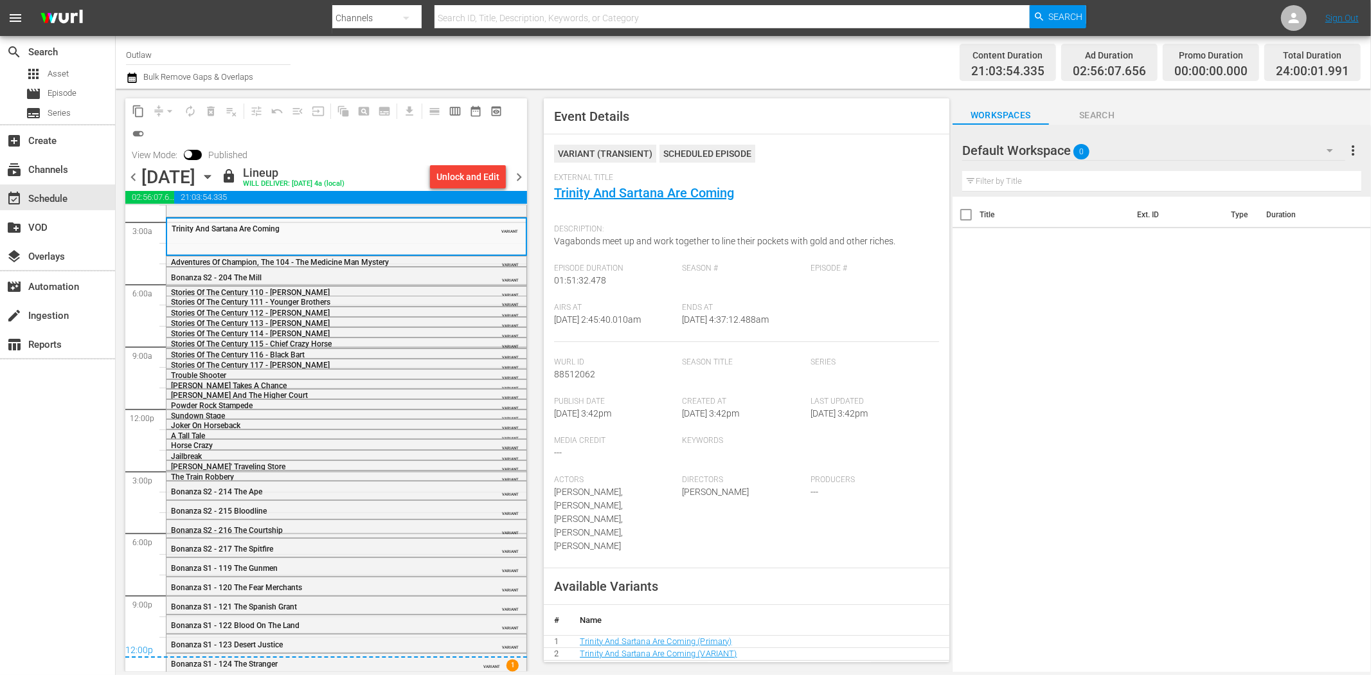
click at [523, 176] on span "chevron_right" at bounding box center [519, 177] width 16 height 16
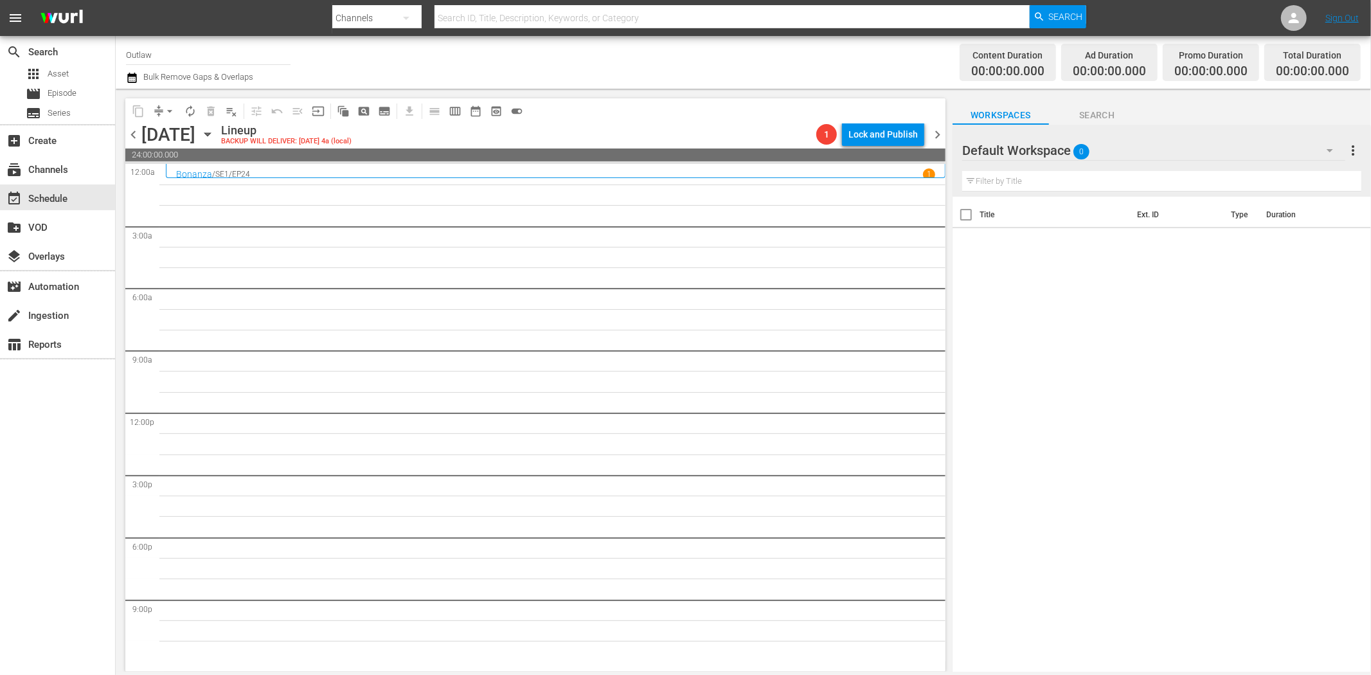
click at [215, 137] on icon "button" at bounding box center [208, 134] width 14 height 14
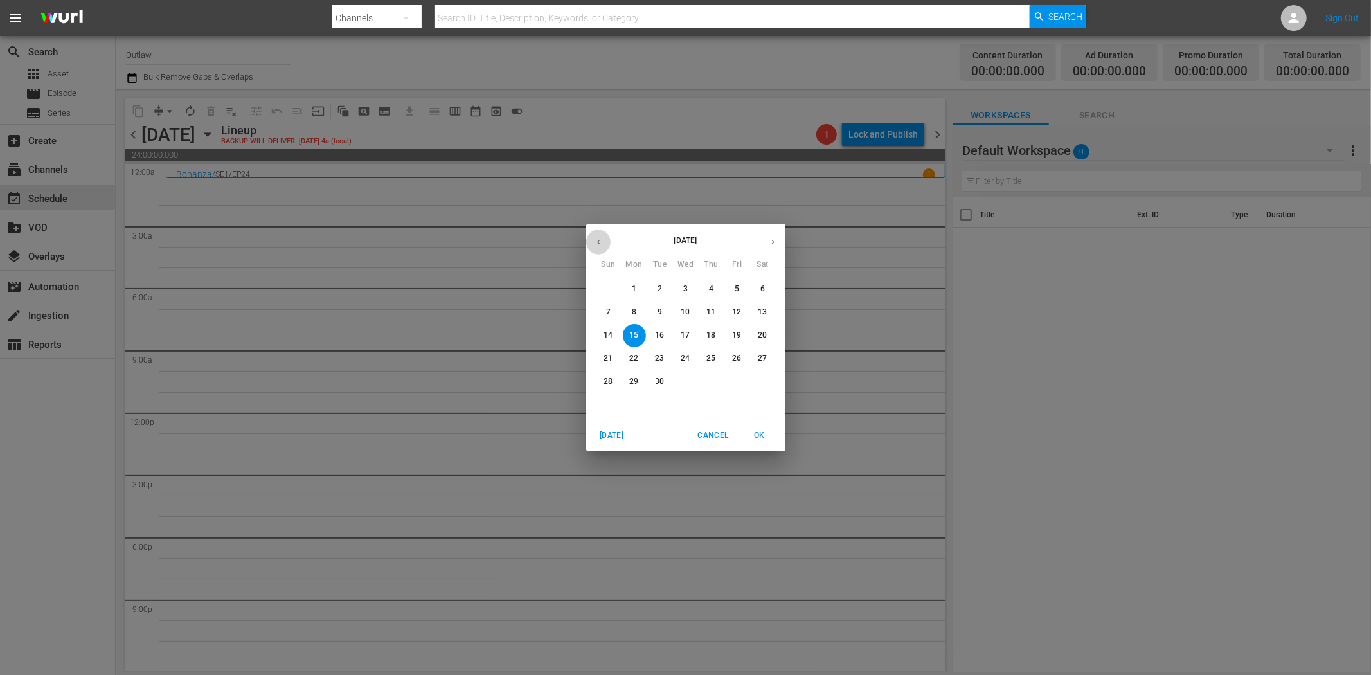
click at [603, 238] on button "button" at bounding box center [598, 242] width 25 height 25
click at [780, 242] on button "button" at bounding box center [773, 242] width 25 height 25
drag, startPoint x: 763, startPoint y: 433, endPoint x: 761, endPoint y: 422, distance: 10.6
click at [763, 432] on span "OK" at bounding box center [760, 436] width 31 height 14
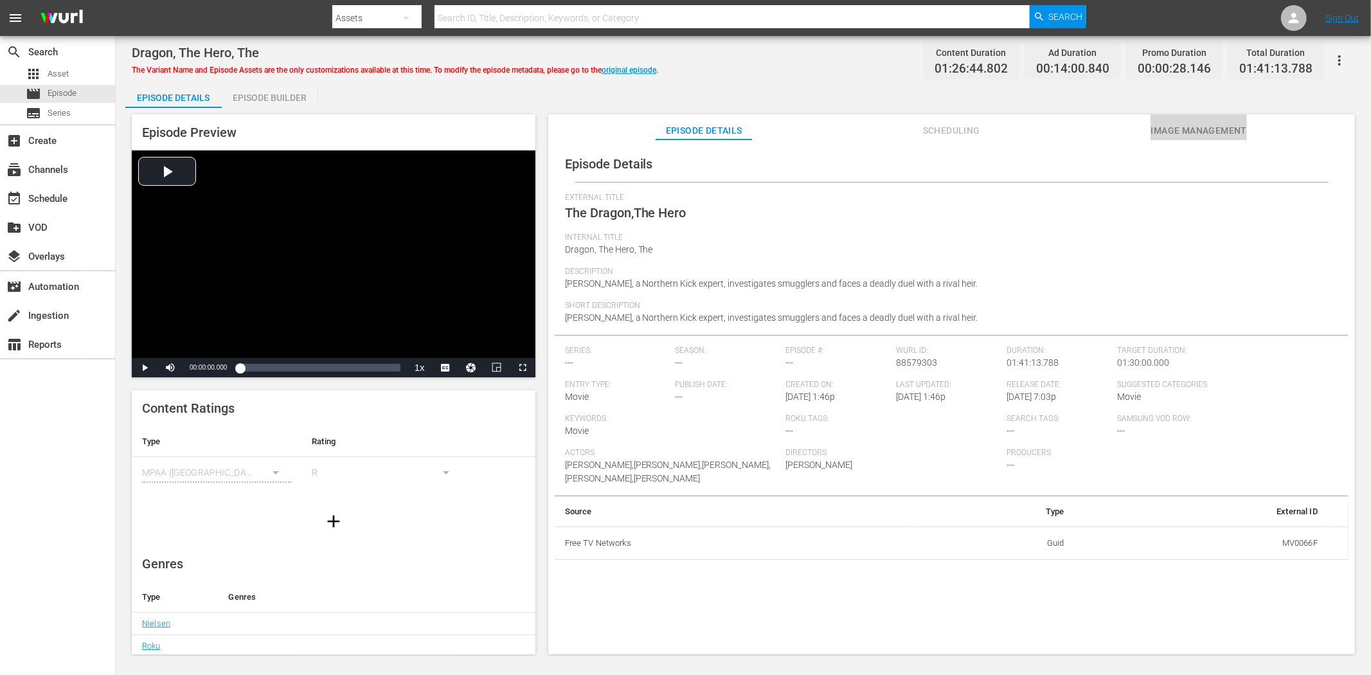
click at [1193, 131] on span "Image Management" at bounding box center [1199, 131] width 96 height 16
click at [1166, 124] on span "Image Management" at bounding box center [1199, 131] width 96 height 16
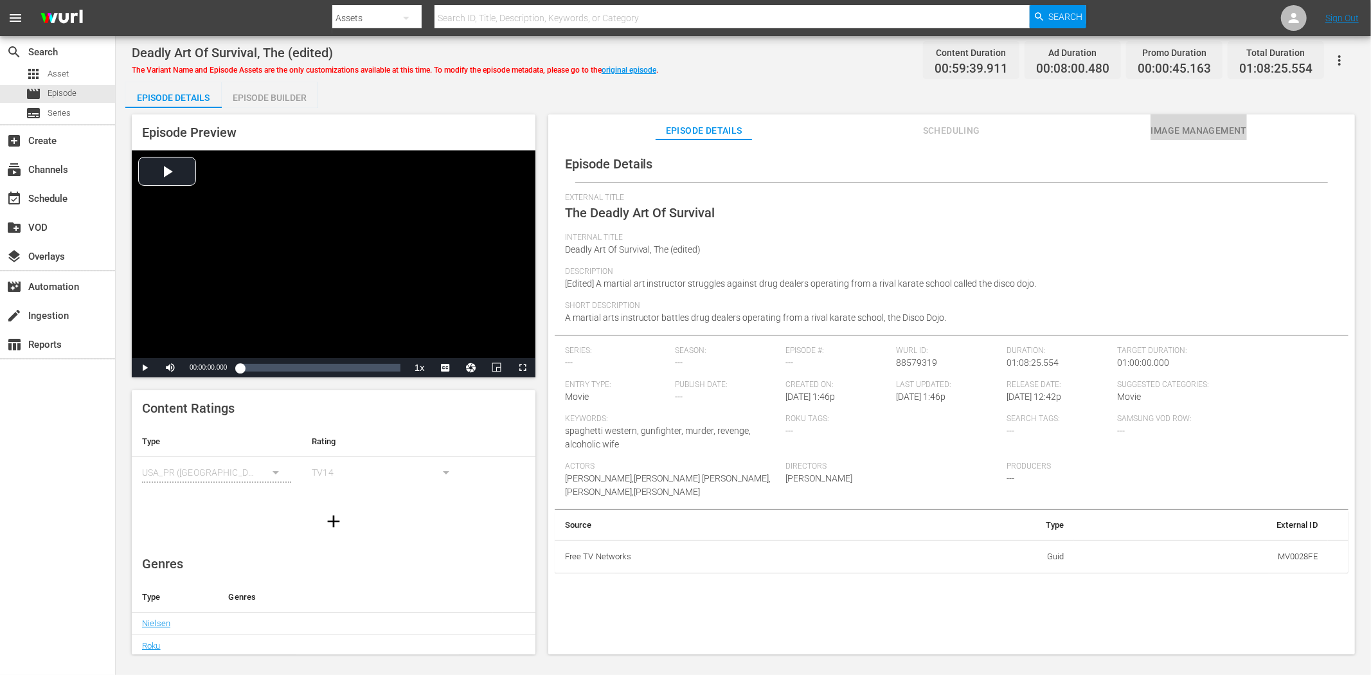
click at [1229, 127] on span "Image Management" at bounding box center [1199, 131] width 96 height 16
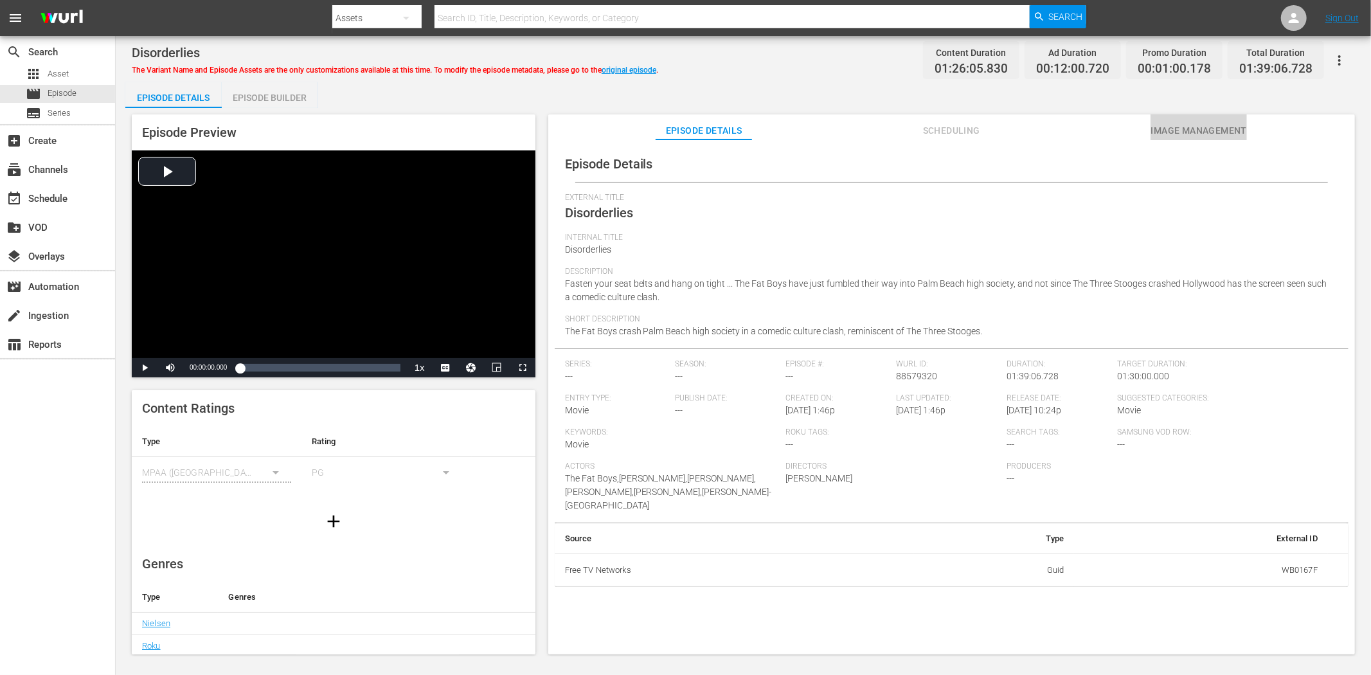
click at [1204, 118] on button "Image Management" at bounding box center [1199, 127] width 96 height 26
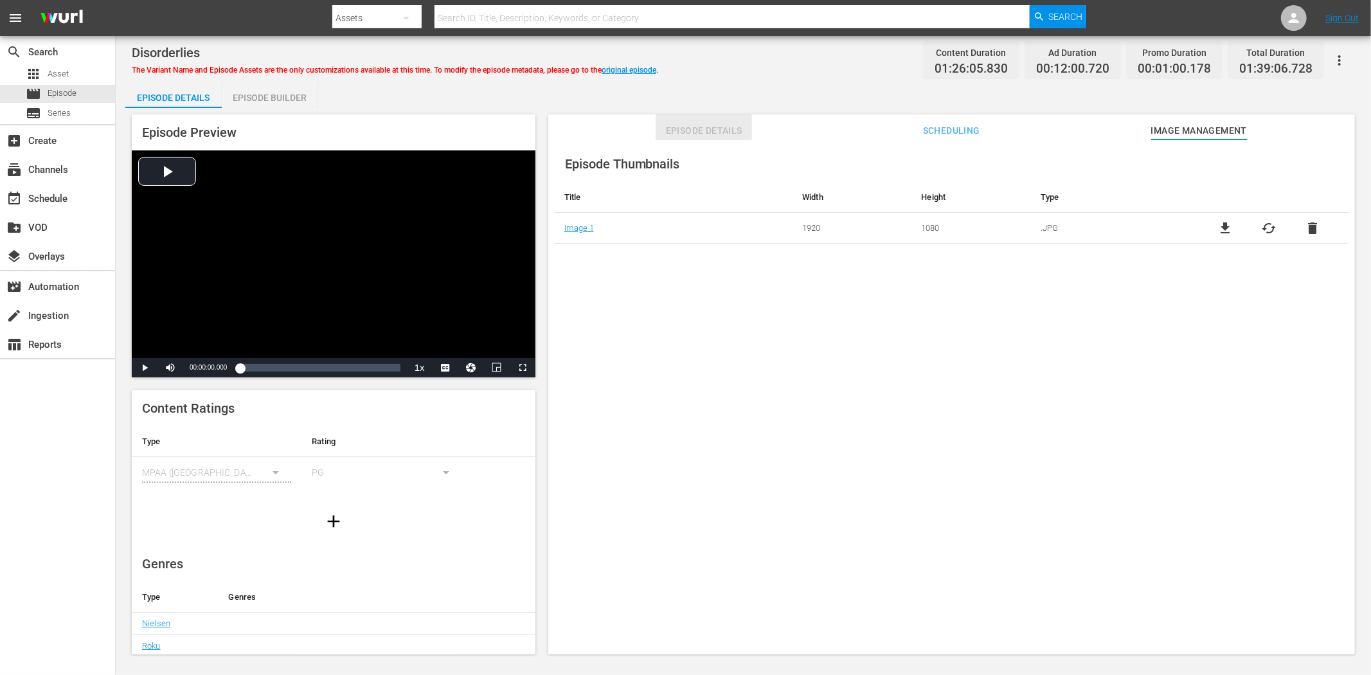
click at [696, 119] on button "Episode Details" at bounding box center [704, 127] width 96 height 26
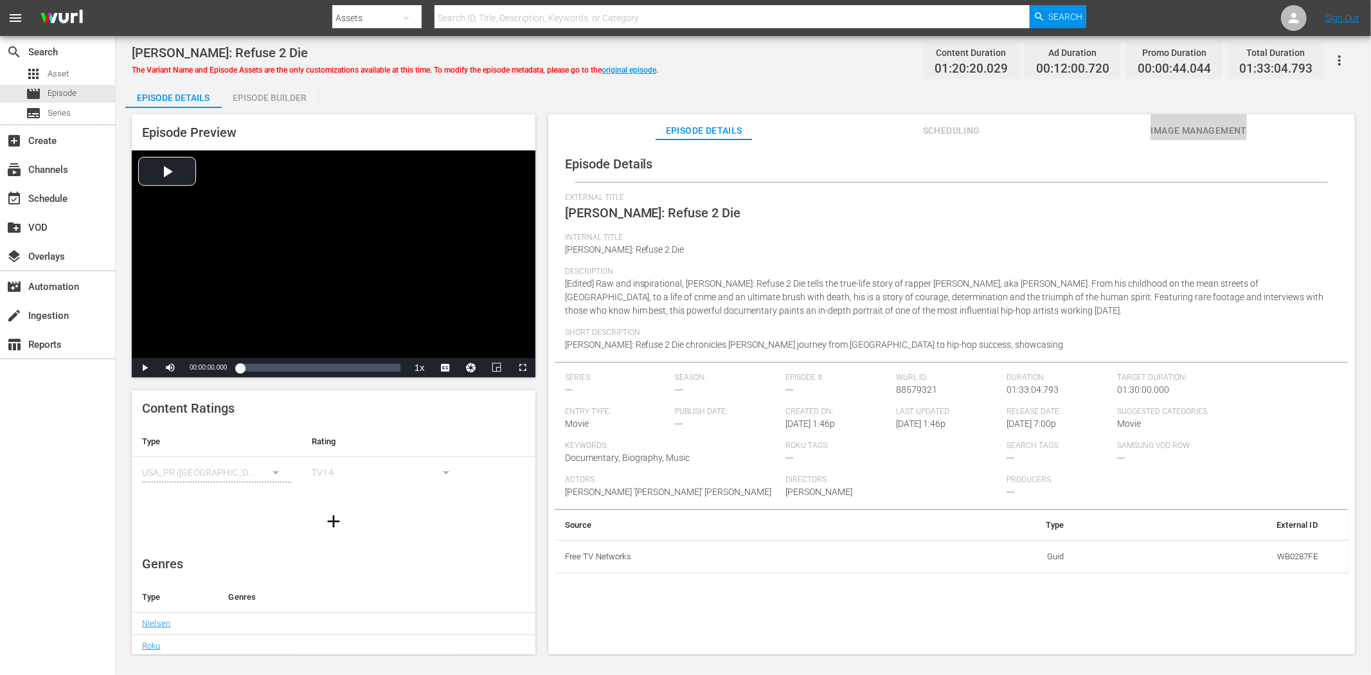
click at [1214, 123] on span "Image Management" at bounding box center [1199, 131] width 96 height 16
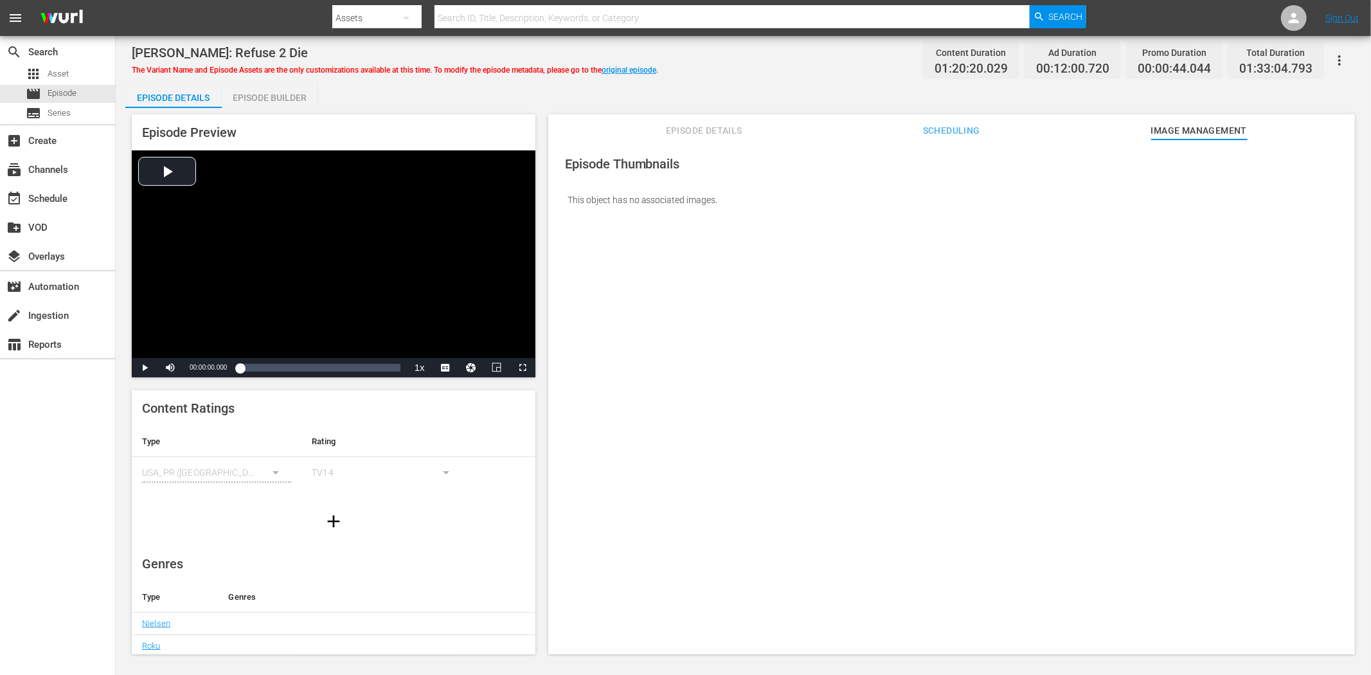
click at [727, 132] on span "Episode Details" at bounding box center [704, 131] width 96 height 16
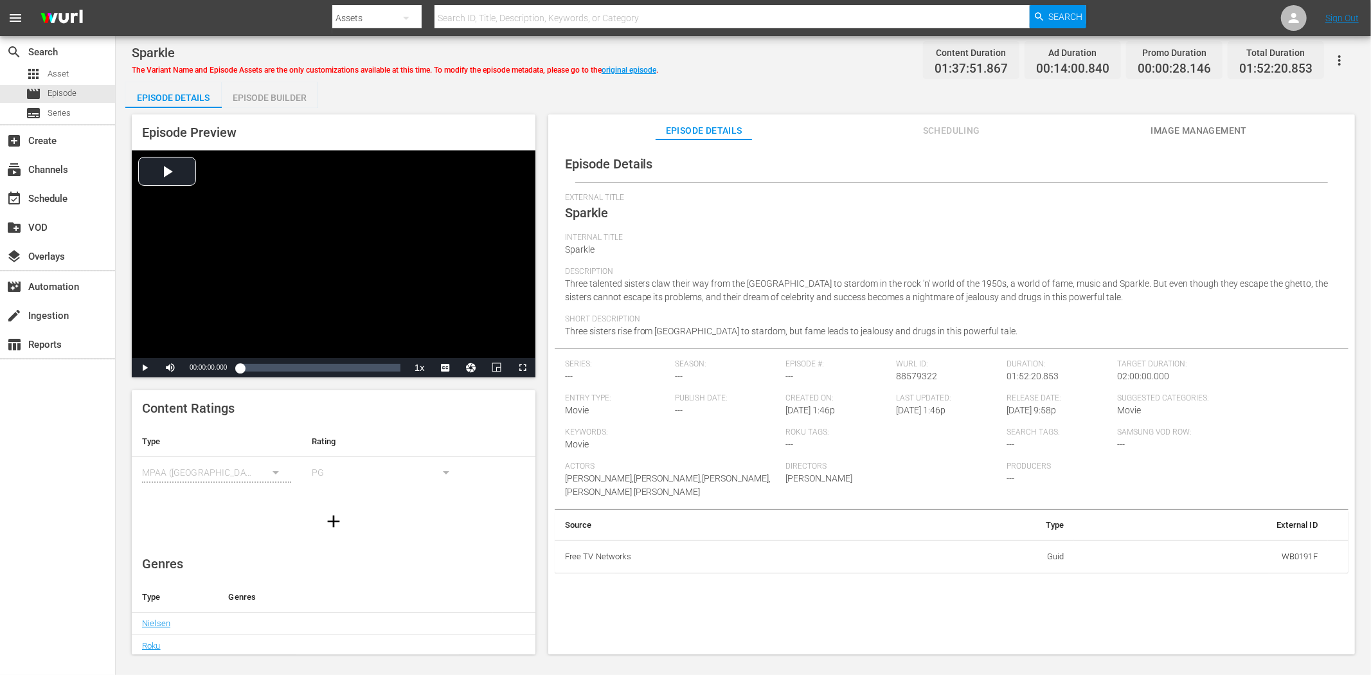
click at [1207, 138] on span "Image Management" at bounding box center [1199, 131] width 96 height 16
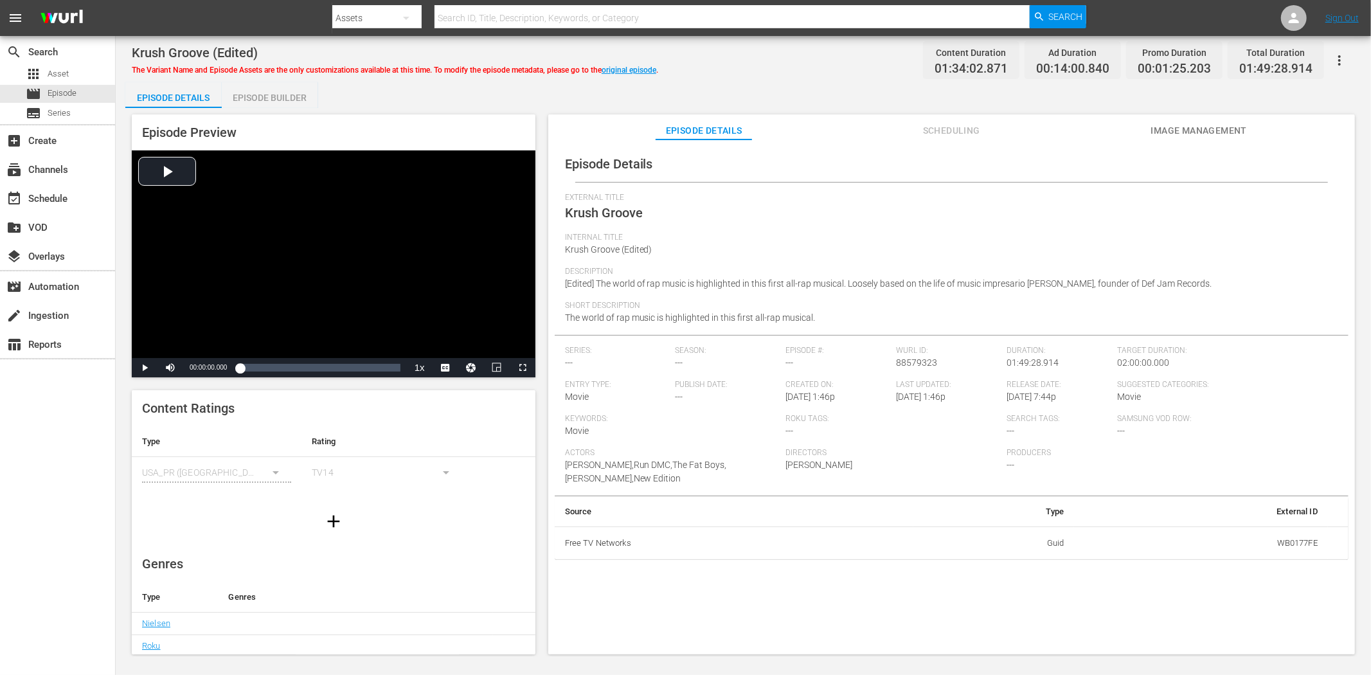
click at [1177, 124] on span "Image Management" at bounding box center [1199, 131] width 96 height 16
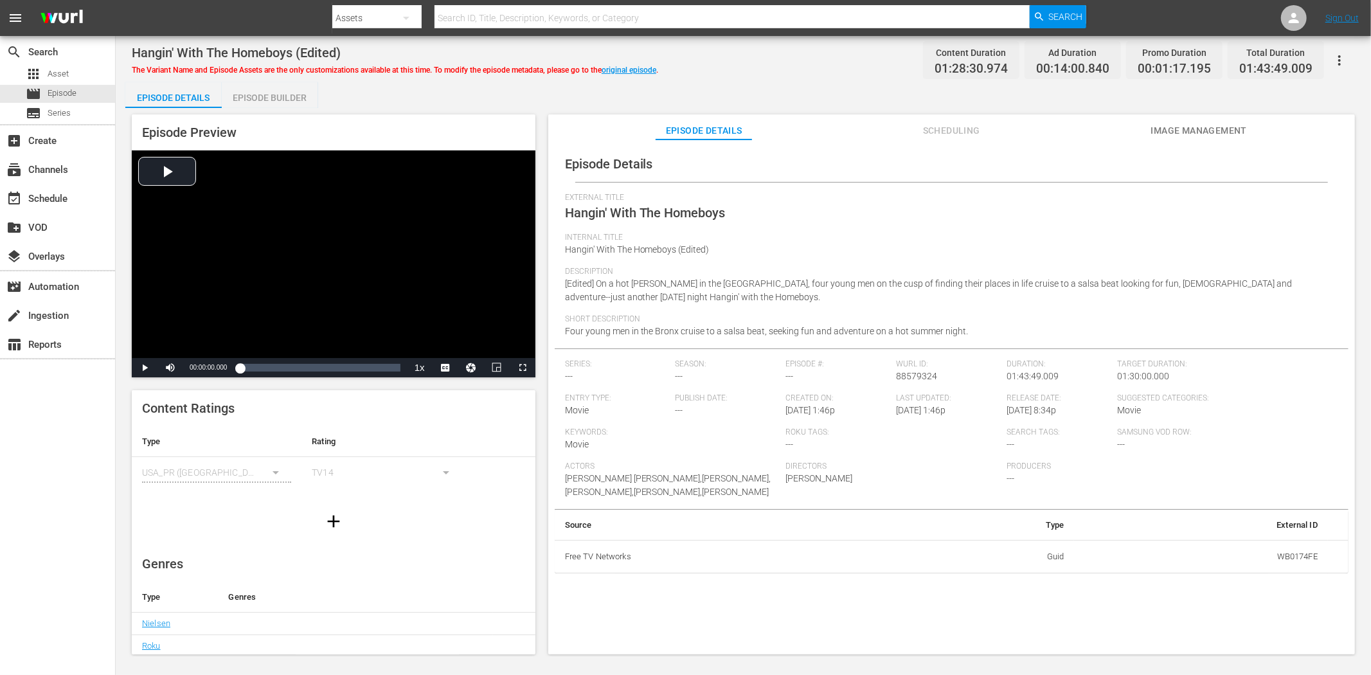
click at [1206, 123] on span "Image Management" at bounding box center [1199, 131] width 96 height 16
click at [1194, 125] on span "Image Management" at bounding box center [1199, 131] width 96 height 16
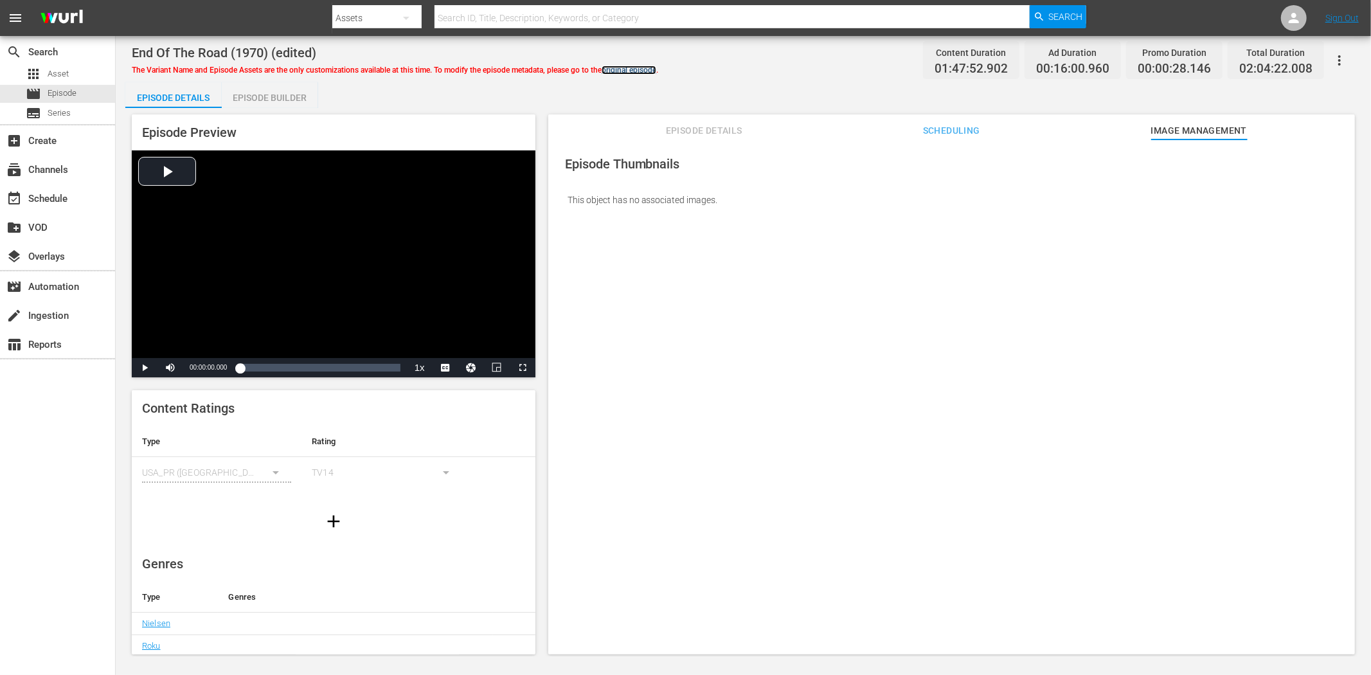
click at [655, 69] on link "original episode" at bounding box center [629, 70] width 55 height 9
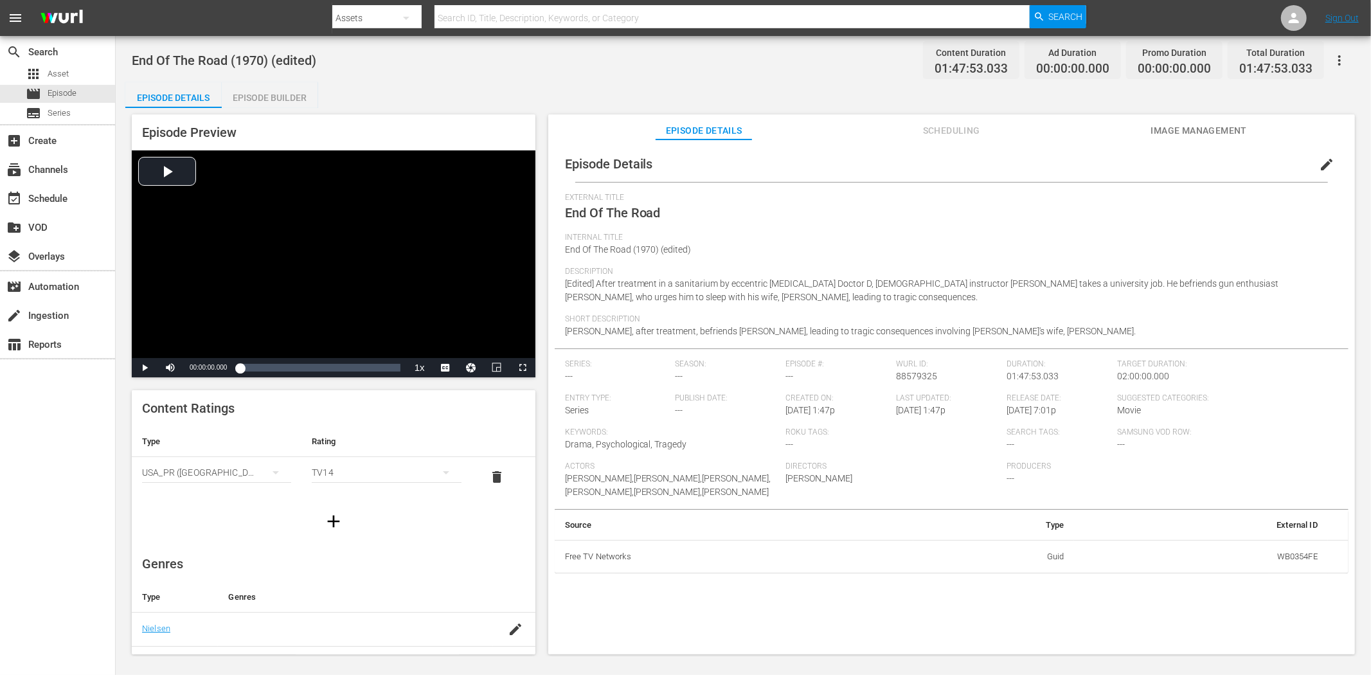
click at [1234, 162] on span "edit" at bounding box center [1326, 164] width 15 height 15
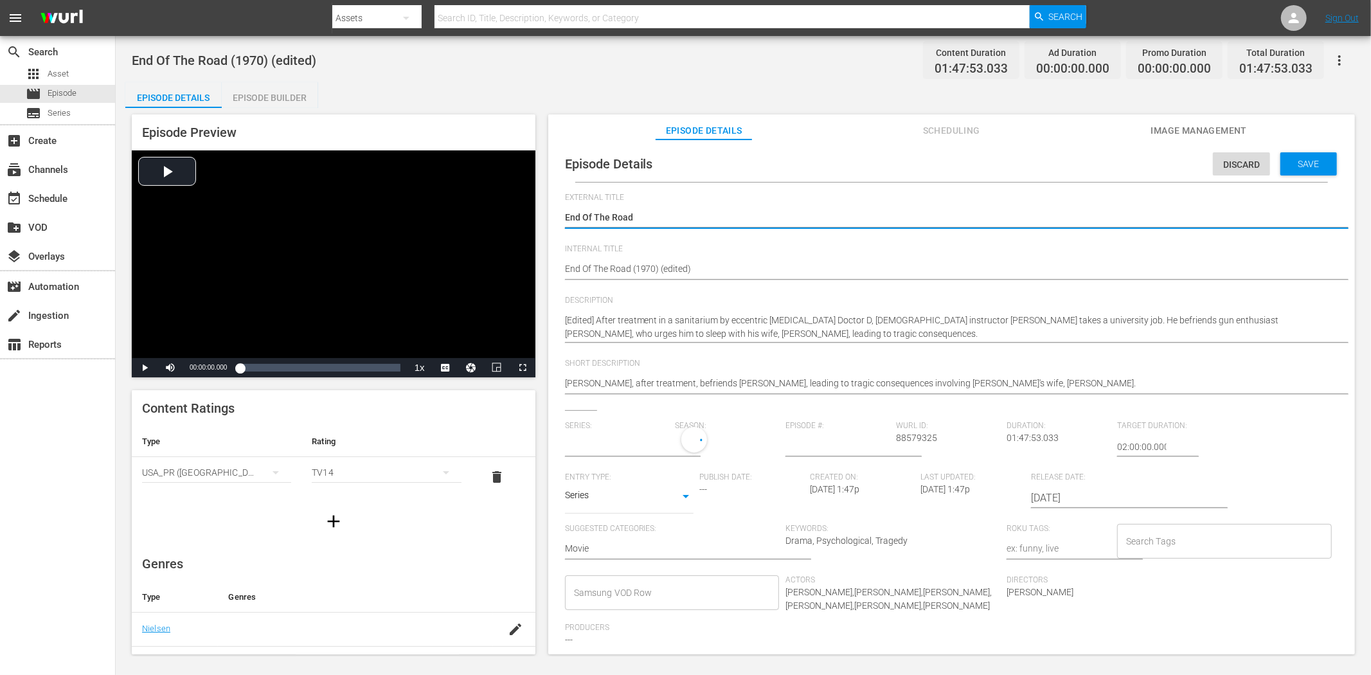
type input "No Series"
click at [683, 500] on body "menu Search By Assets Search ID, Title, Description, Keywords, or Category Sear…" at bounding box center [685, 337] width 1371 height 675
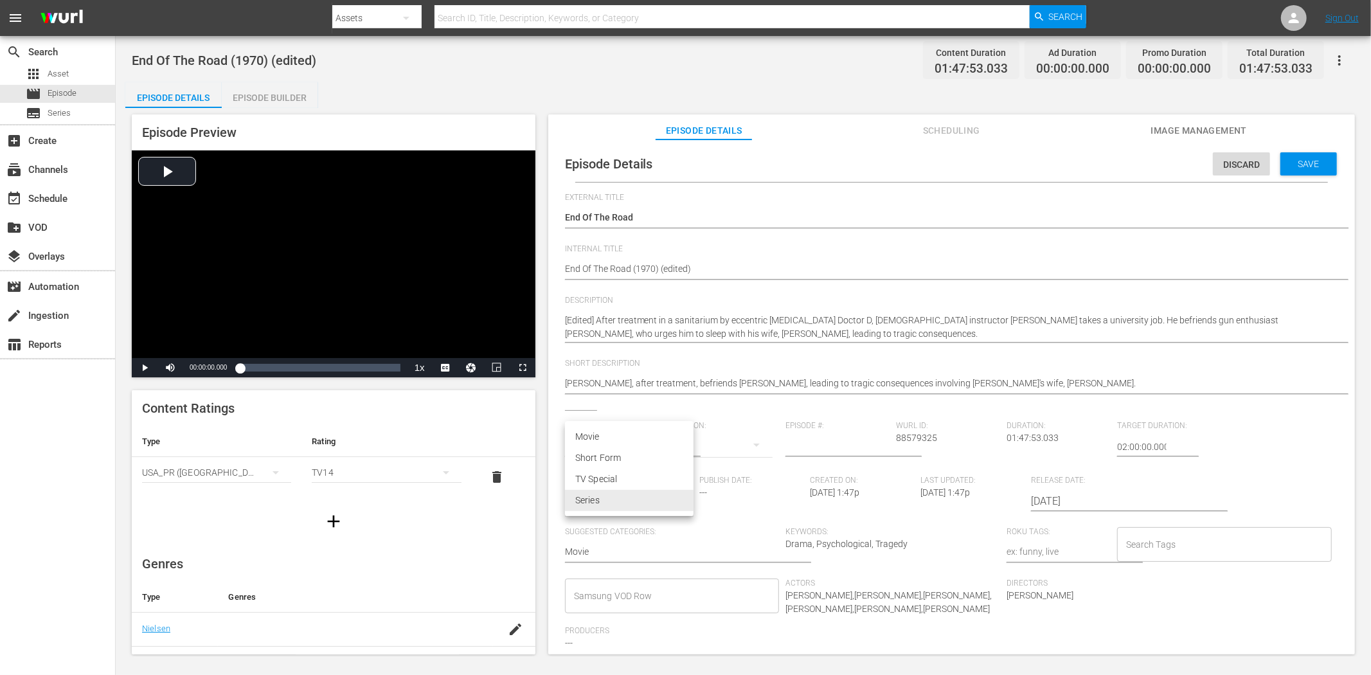
click at [652, 435] on li "Movie" at bounding box center [629, 436] width 129 height 21
type input "MOVIE"
click at [1234, 156] on div "Save" at bounding box center [1309, 163] width 57 height 23
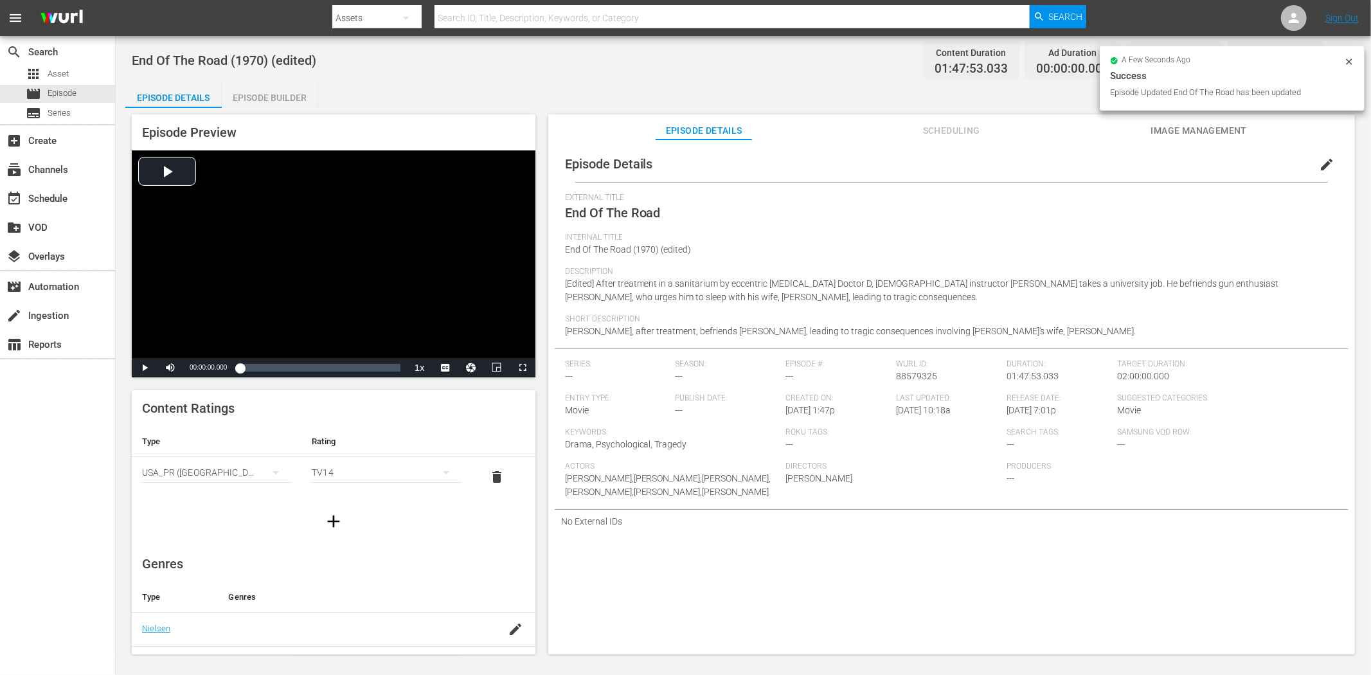
click at [1185, 129] on span "Image Management" at bounding box center [1199, 131] width 96 height 16
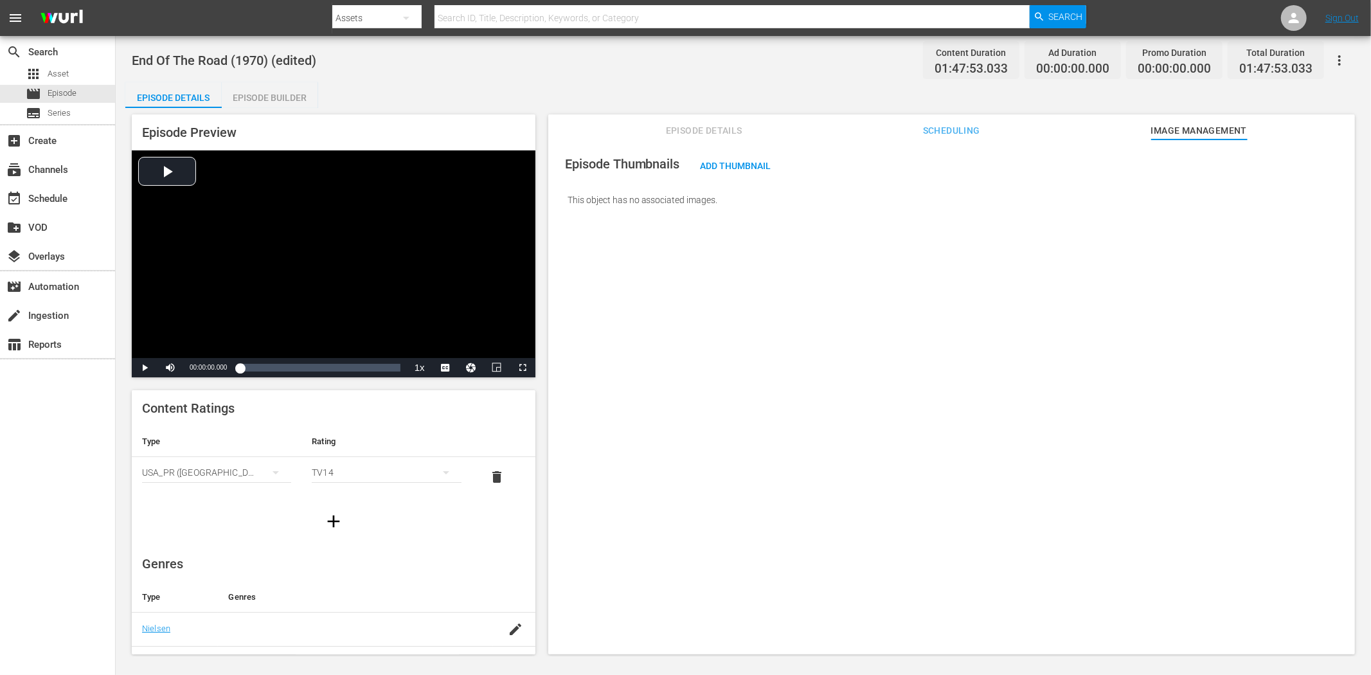
click at [1234, 57] on button "button" at bounding box center [1339, 60] width 31 height 31
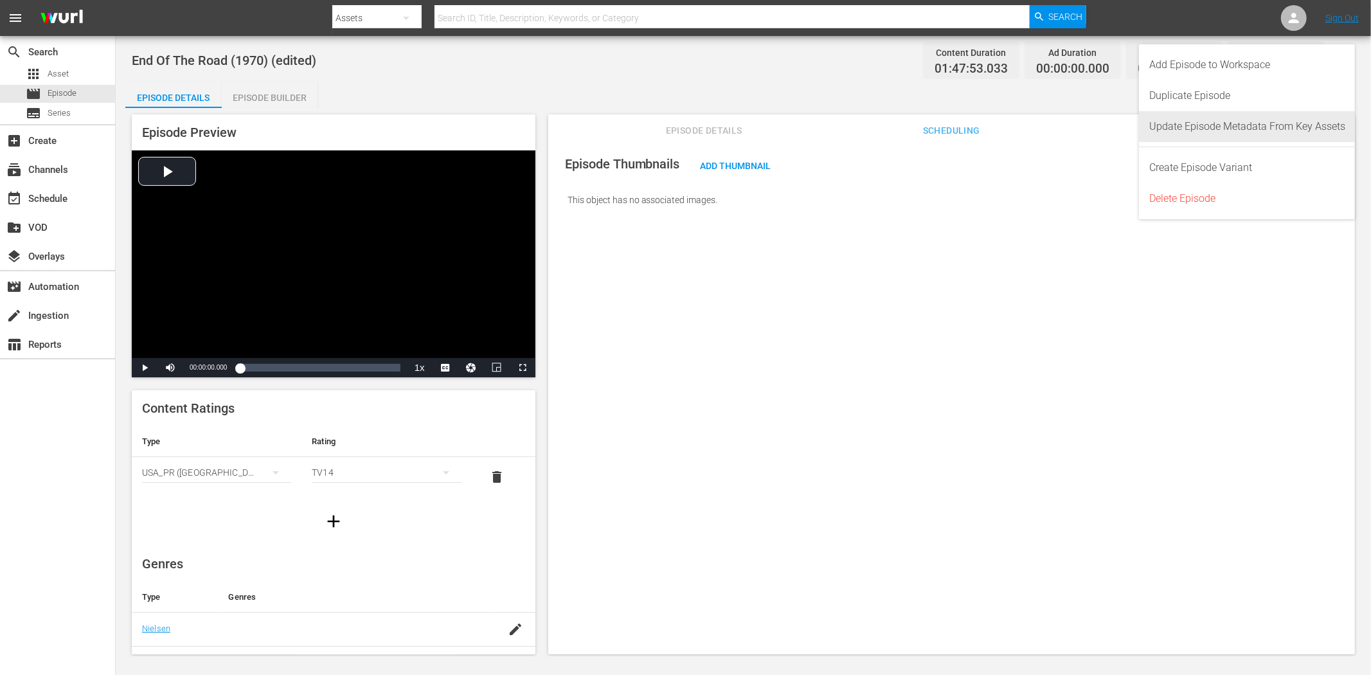
click at [1234, 121] on div "Update Episode Metadata From Key Assets" at bounding box center [1248, 126] width 196 height 31
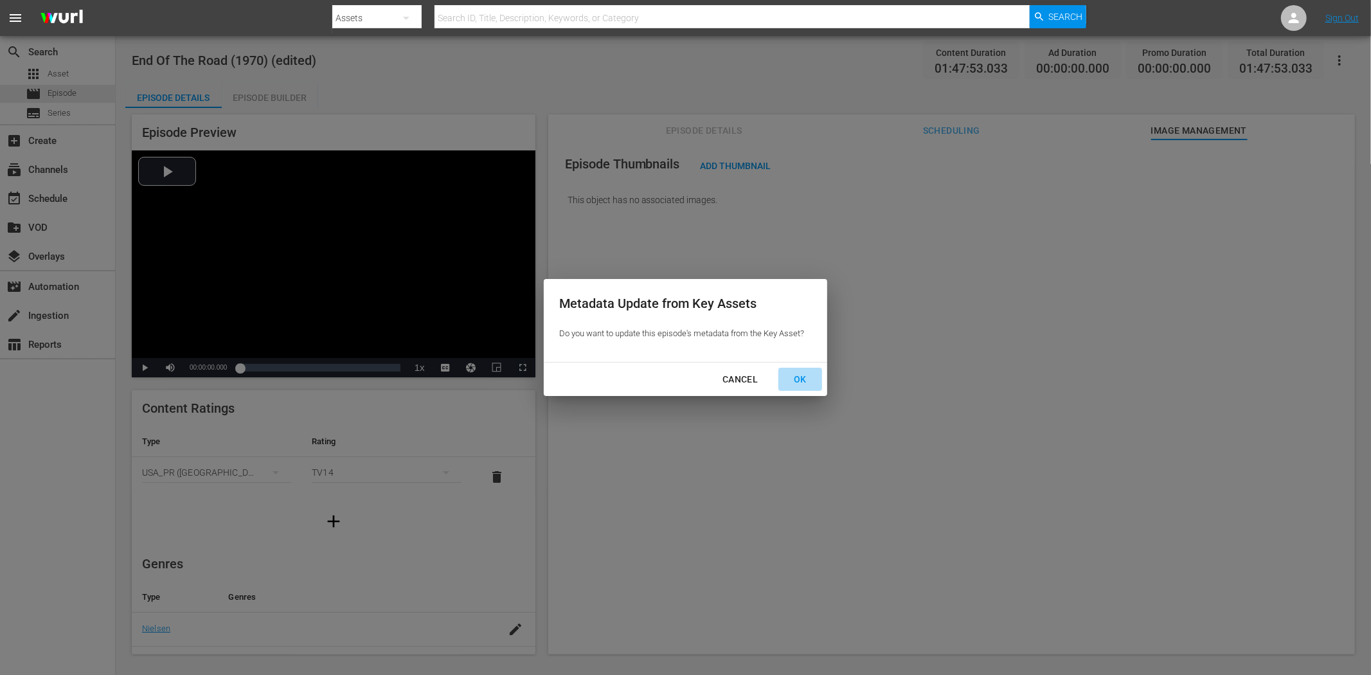
click at [804, 376] on div "OK" at bounding box center [800, 380] width 33 height 16
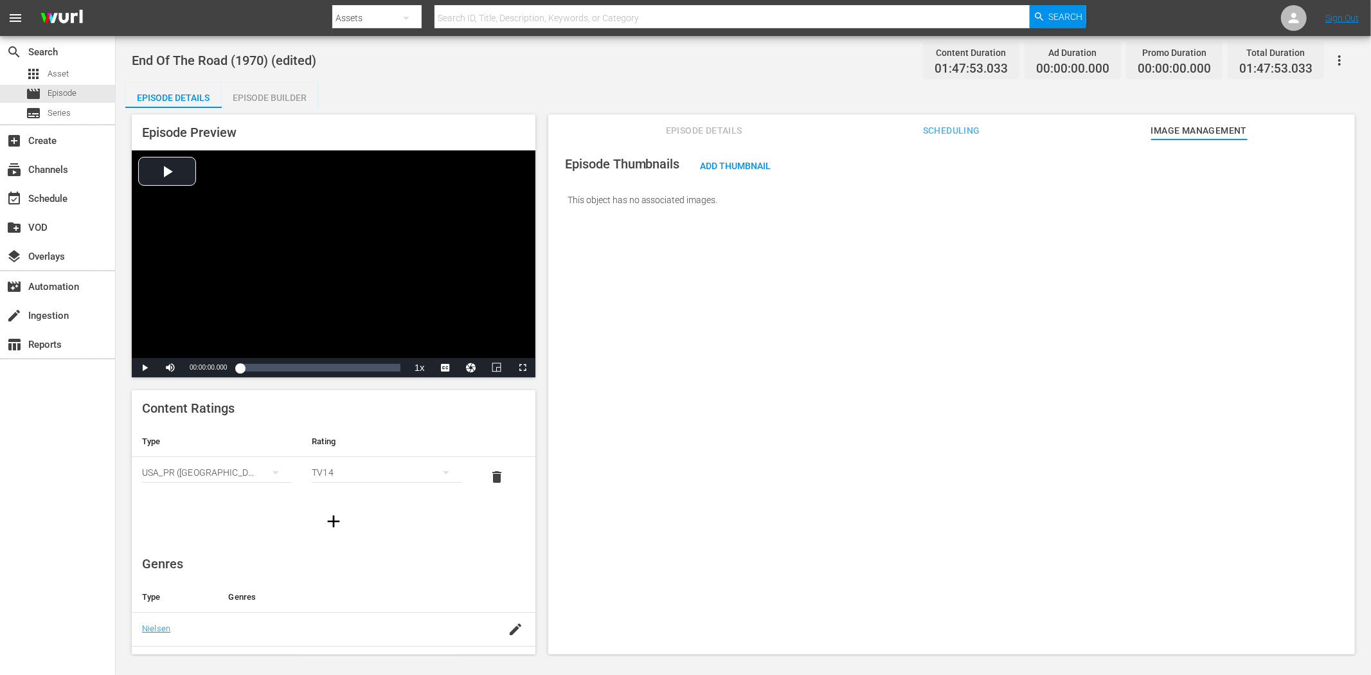
click at [706, 121] on button "Episode Details" at bounding box center [704, 127] width 96 height 26
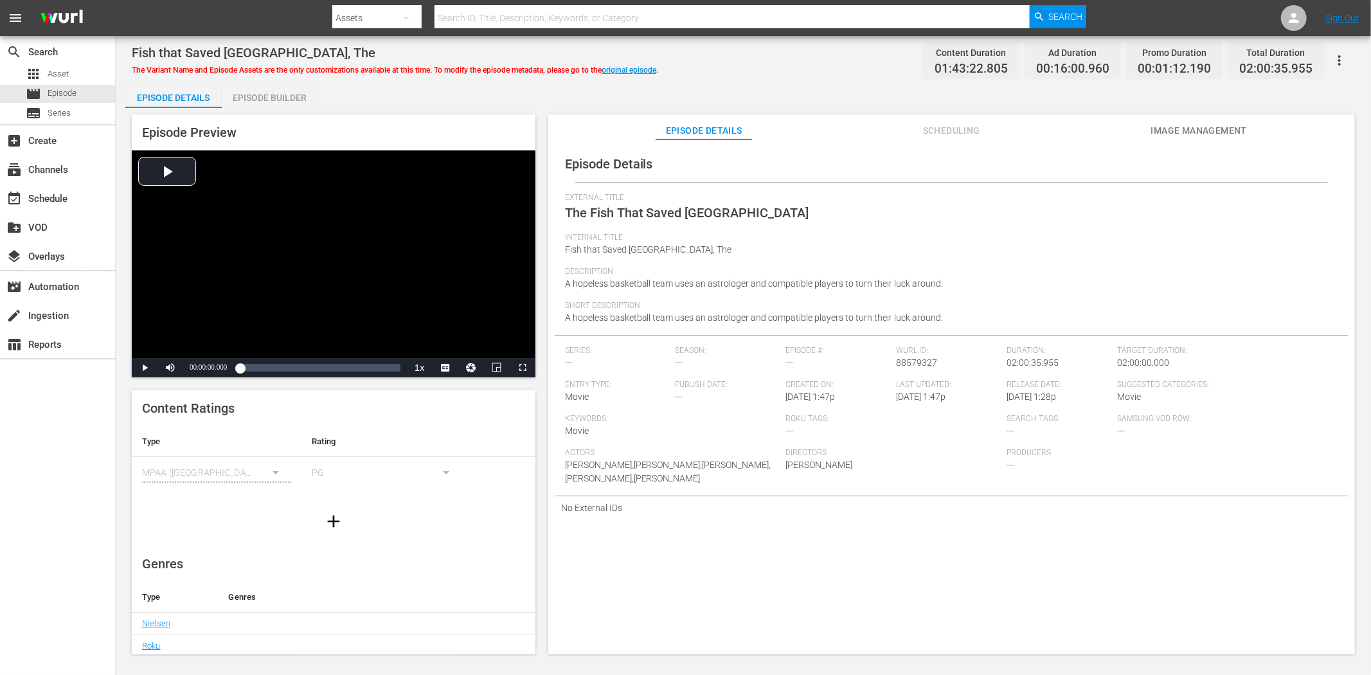
click at [1188, 132] on span "Image Management" at bounding box center [1199, 131] width 96 height 16
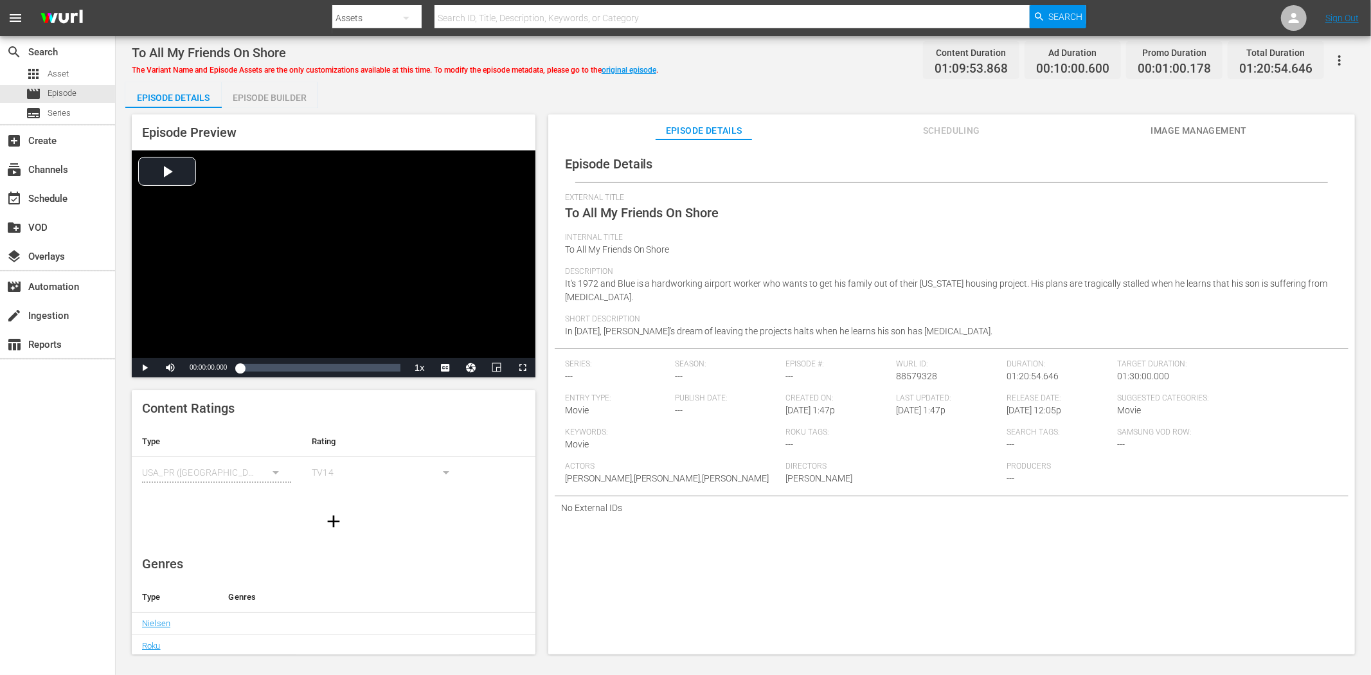
click at [1180, 123] on span "Image Management" at bounding box center [1199, 131] width 96 height 16
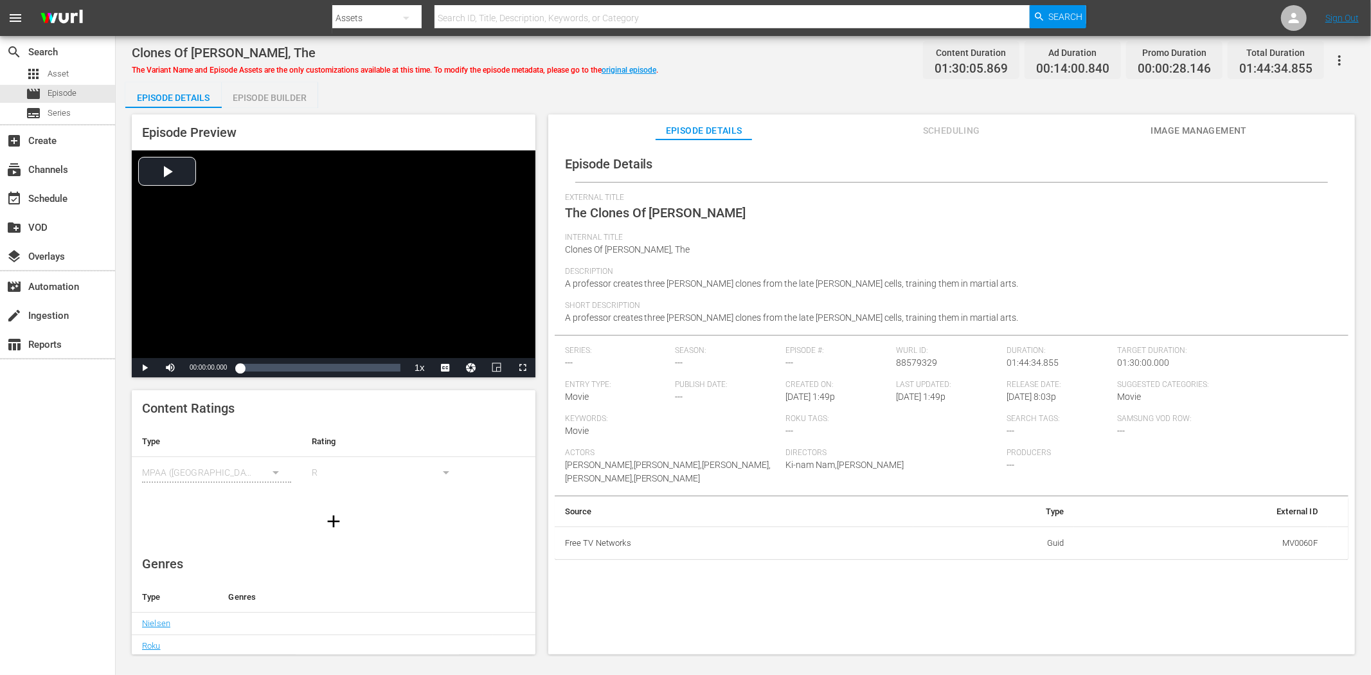
click at [1198, 123] on span "Image Management" at bounding box center [1199, 131] width 96 height 16
click at [1216, 125] on span "Image Management" at bounding box center [1199, 131] width 96 height 16
click at [1216, 132] on span "Image Management" at bounding box center [1199, 131] width 96 height 16
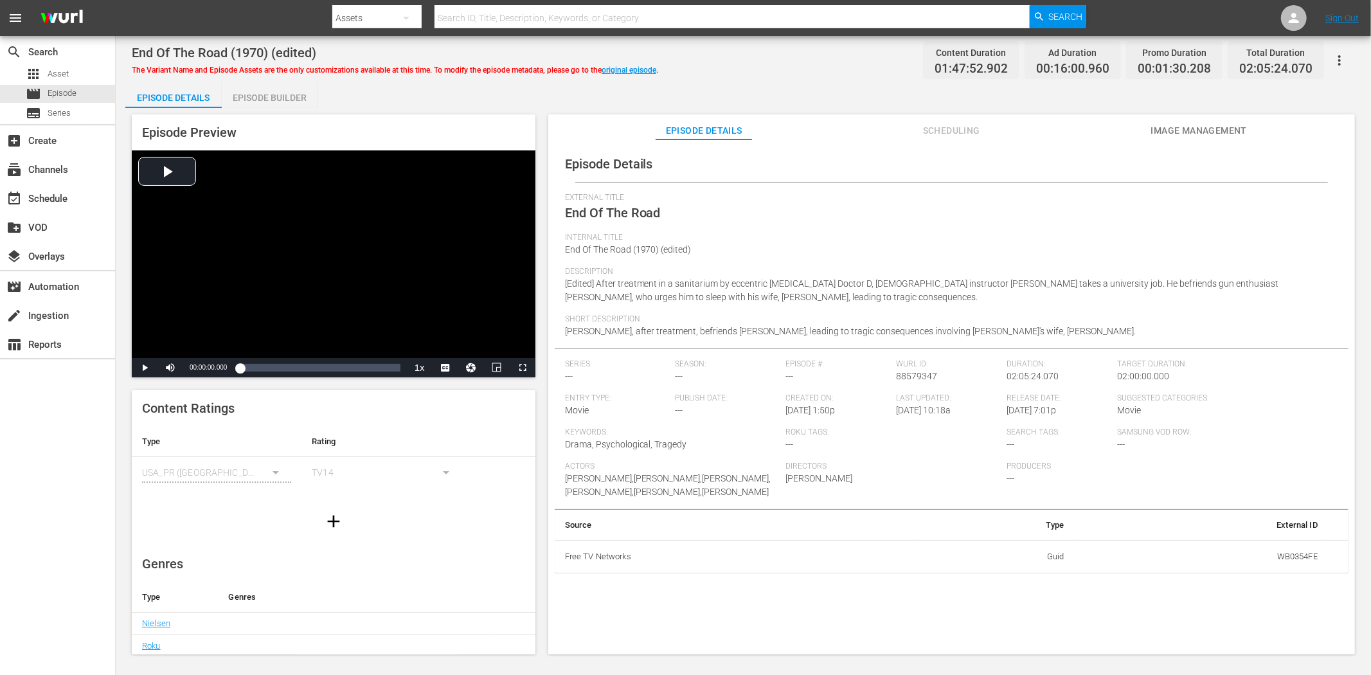
click at [1193, 118] on button "Image Management" at bounding box center [1199, 127] width 96 height 26
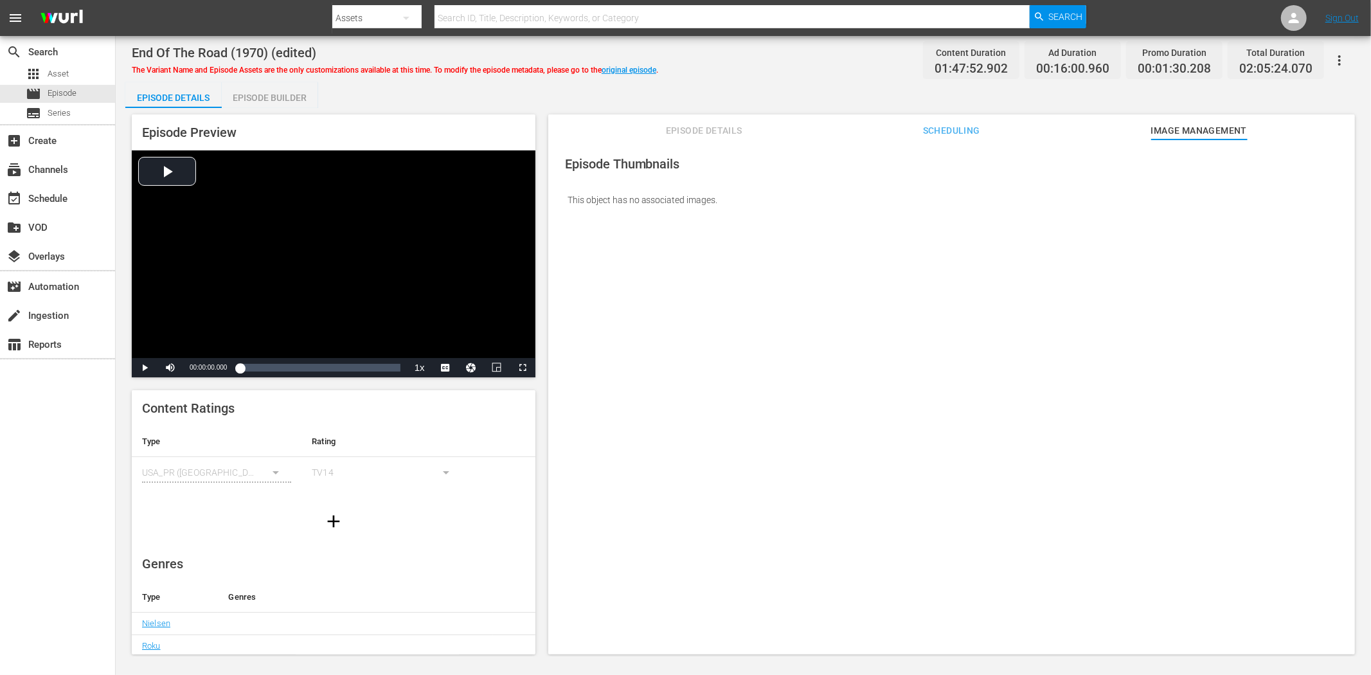
click at [692, 123] on span "Episode Details" at bounding box center [704, 131] width 96 height 16
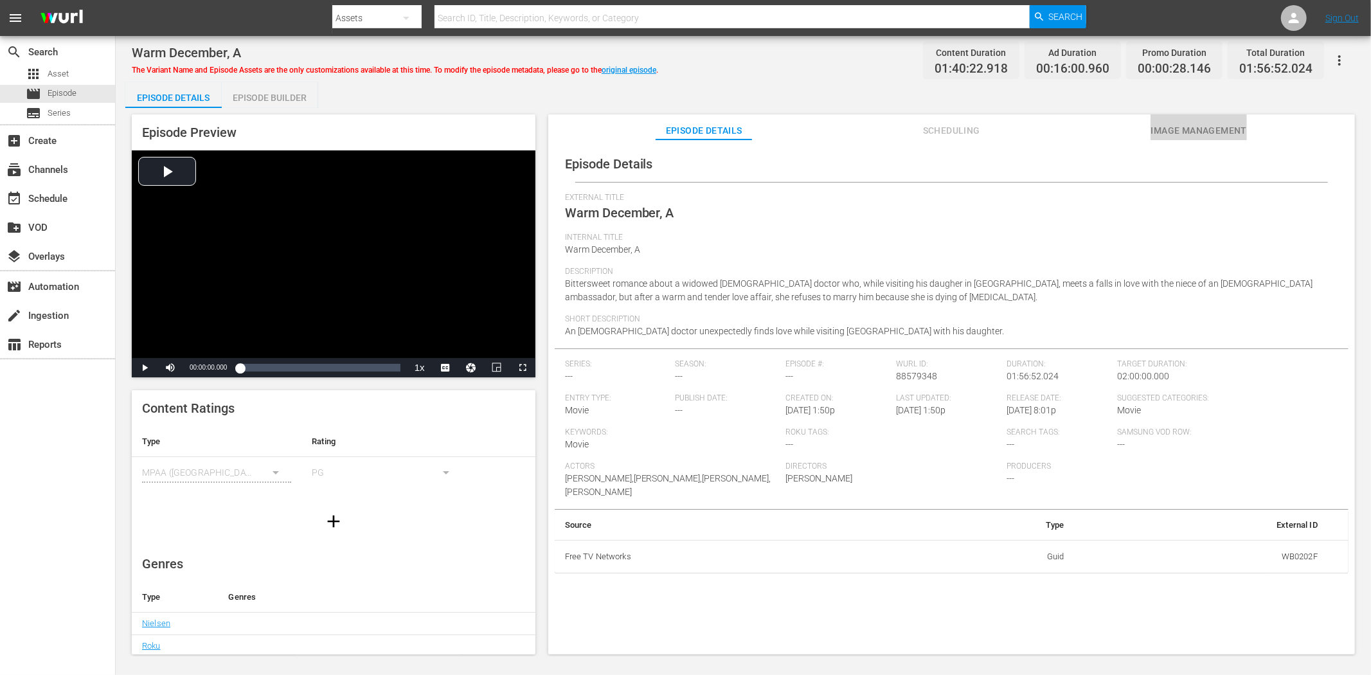
click at [1212, 129] on span "Image Management" at bounding box center [1199, 131] width 96 height 16
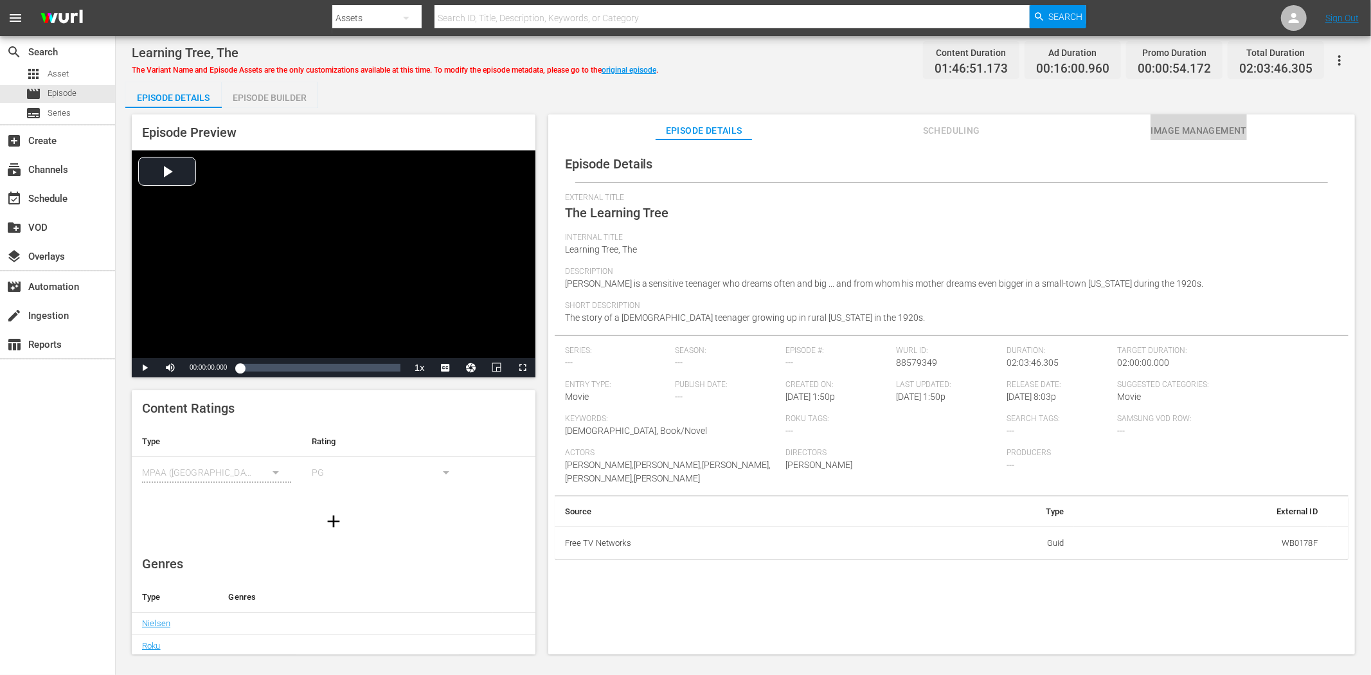
click at [1173, 137] on span "Image Management" at bounding box center [1199, 131] width 96 height 16
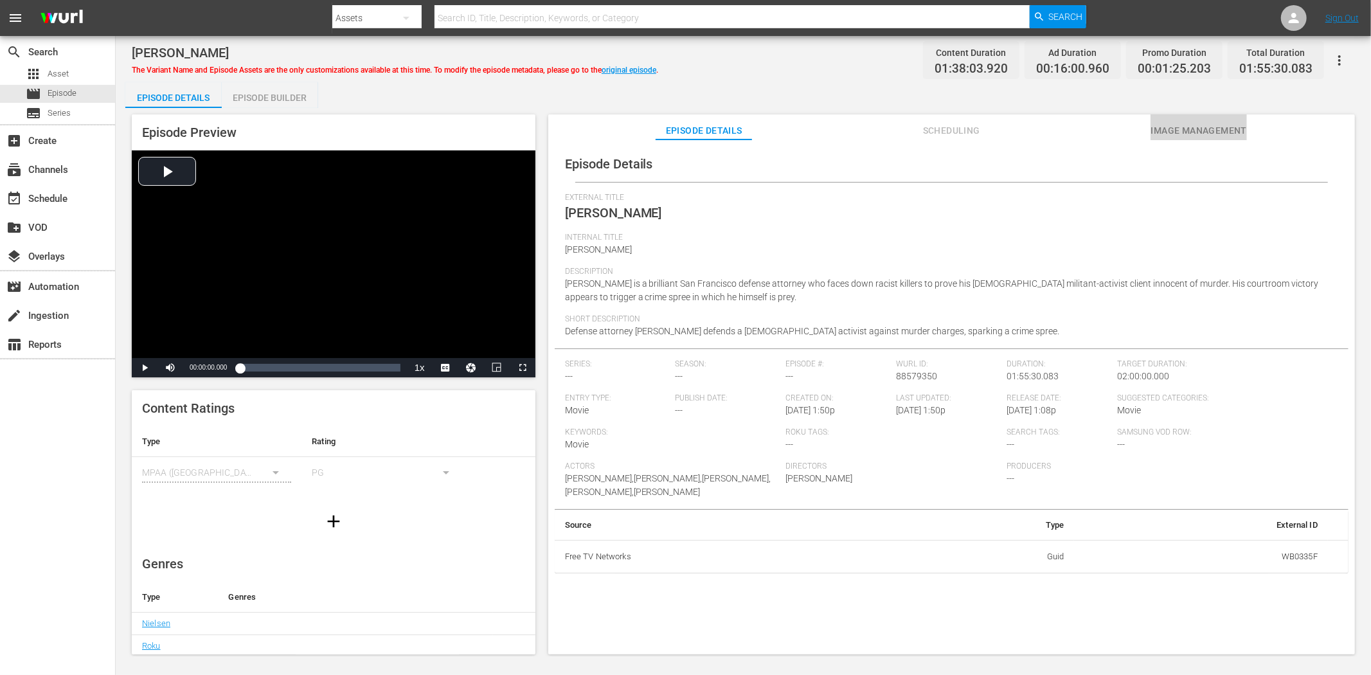
click at [1178, 132] on span "Image Management" at bounding box center [1199, 131] width 96 height 16
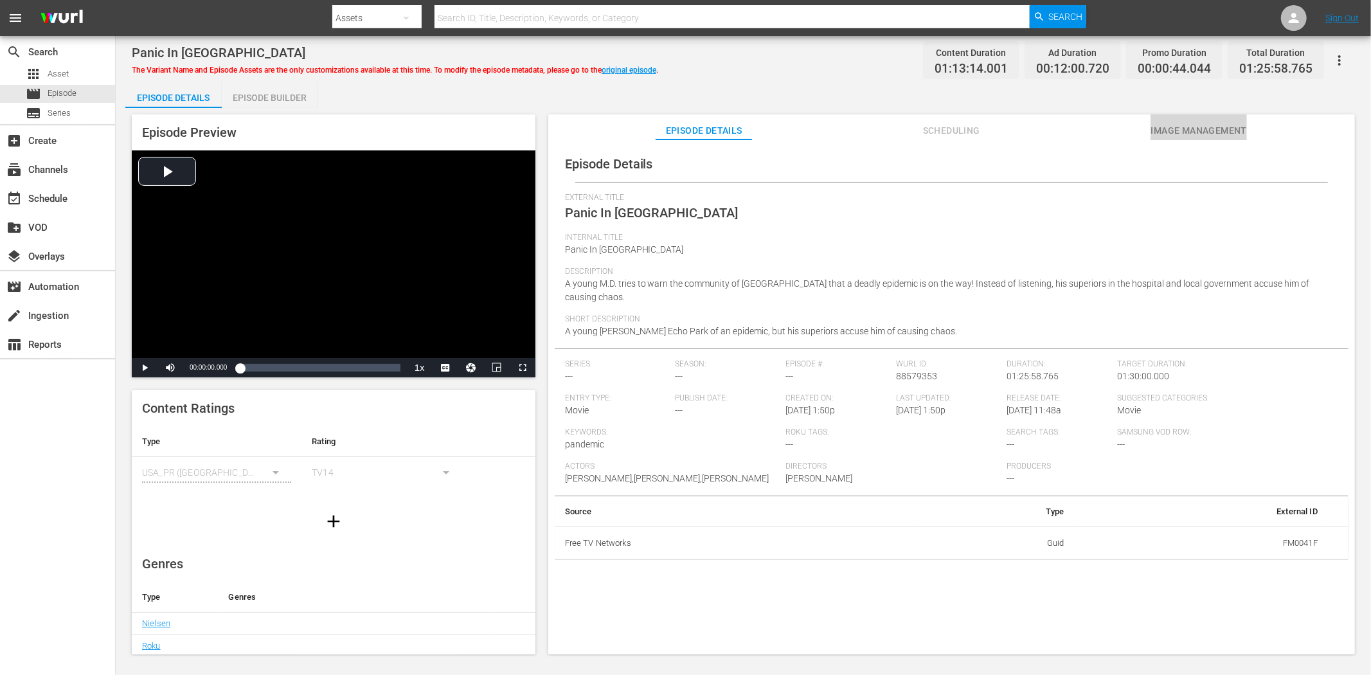
click at [1213, 125] on span "Image Management" at bounding box center [1199, 131] width 96 height 16
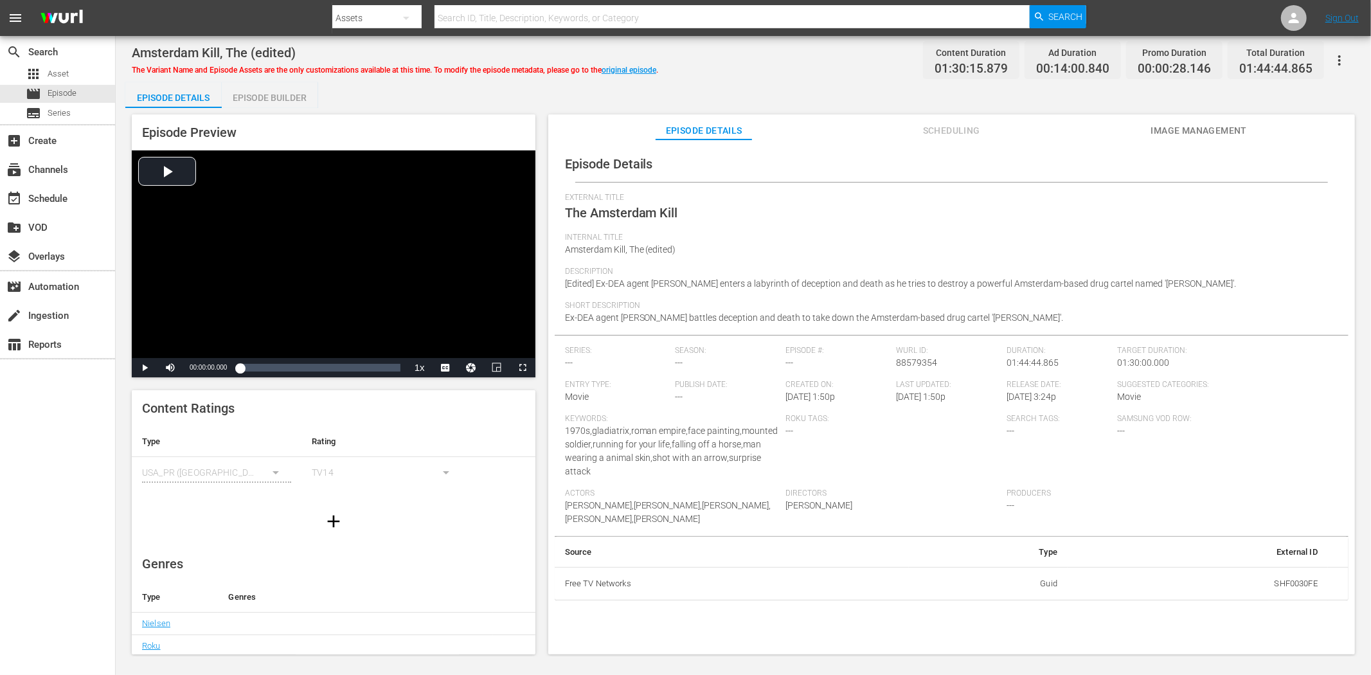
click at [1213, 126] on span "Image Management" at bounding box center [1199, 131] width 96 height 16
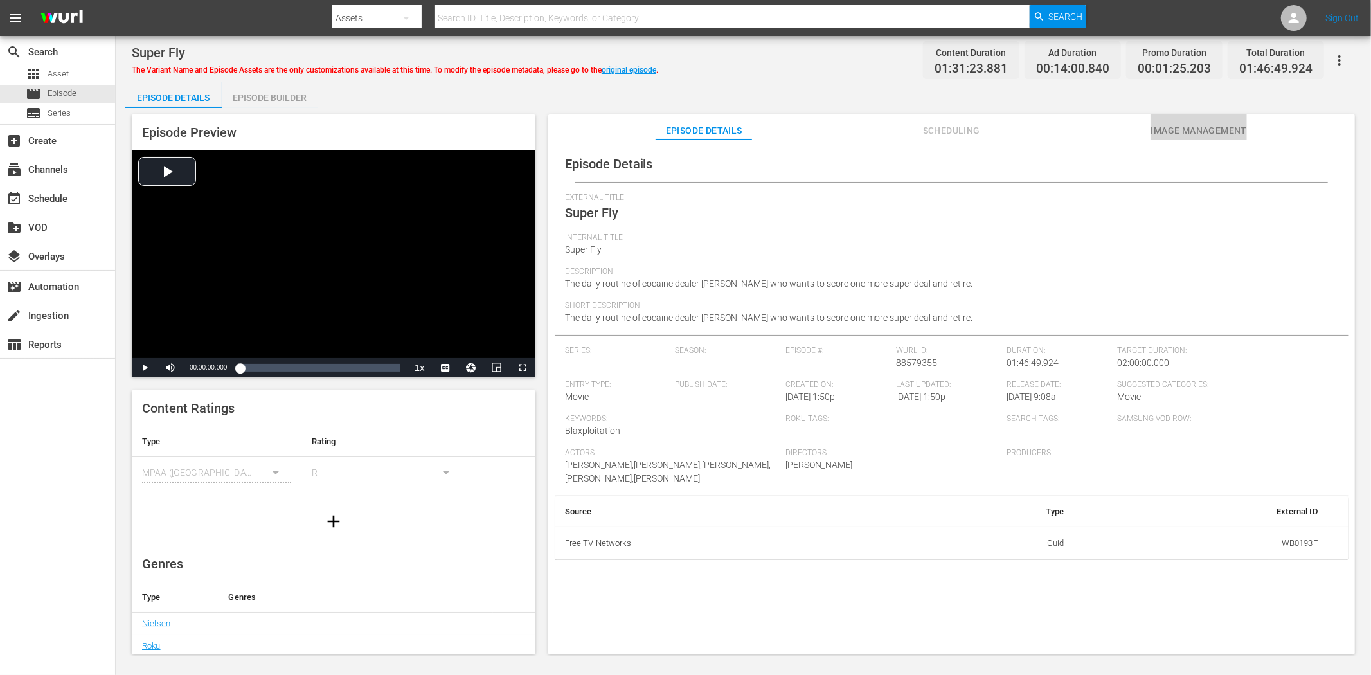
click at [1181, 130] on span "Image Management" at bounding box center [1199, 131] width 96 height 16
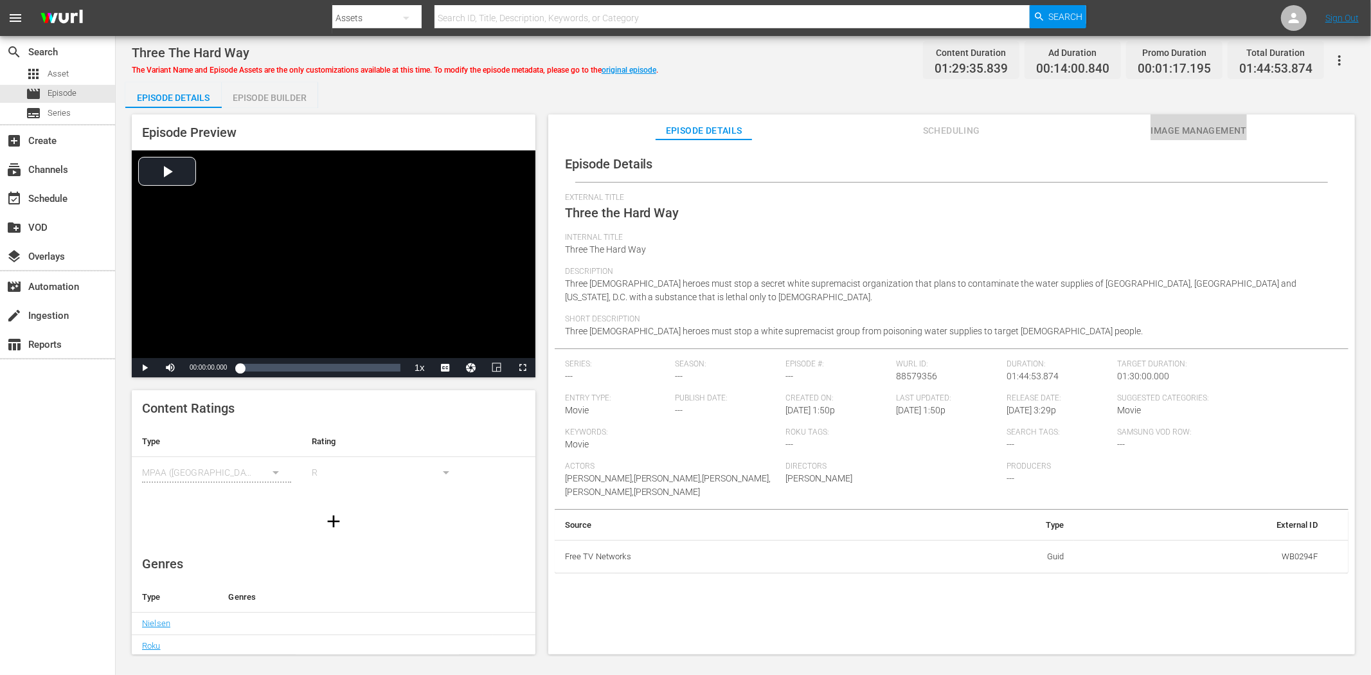
click at [1171, 123] on span "Image Management" at bounding box center [1199, 131] width 96 height 16
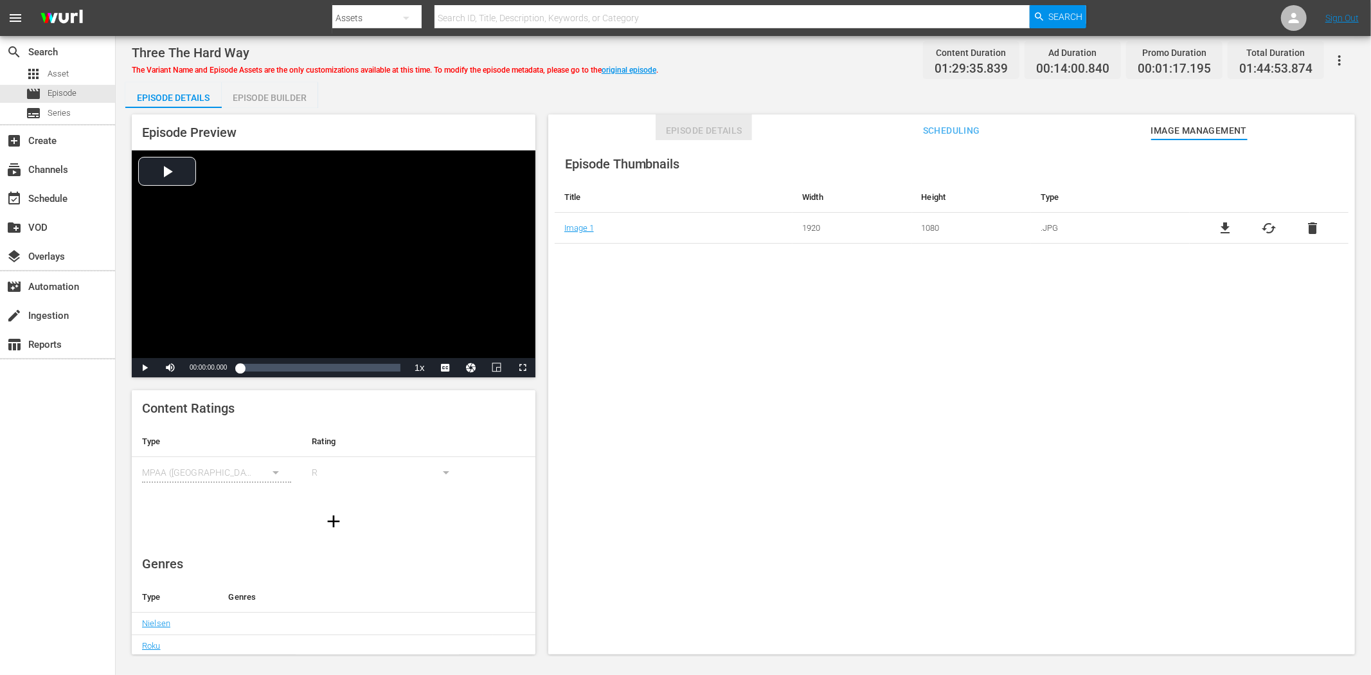
click at [701, 127] on span "Episode Details" at bounding box center [704, 131] width 96 height 16
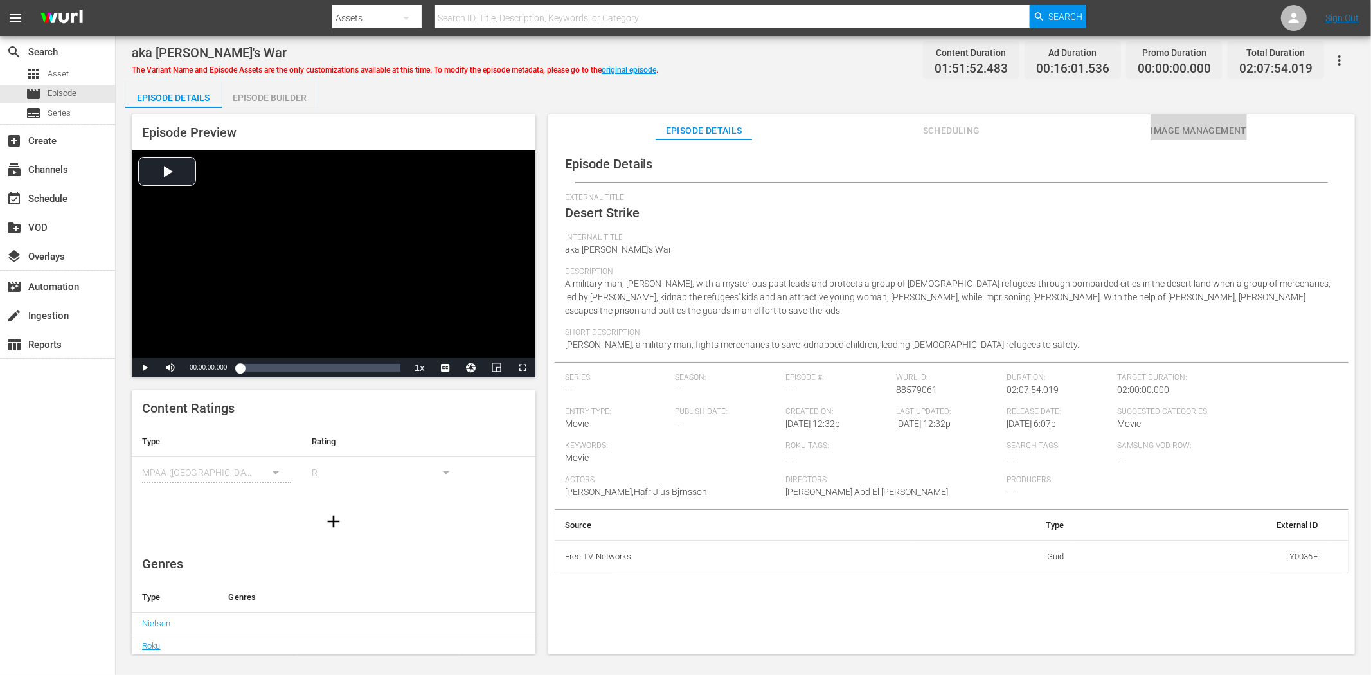
click at [1173, 127] on span "Image Management" at bounding box center [1199, 131] width 96 height 16
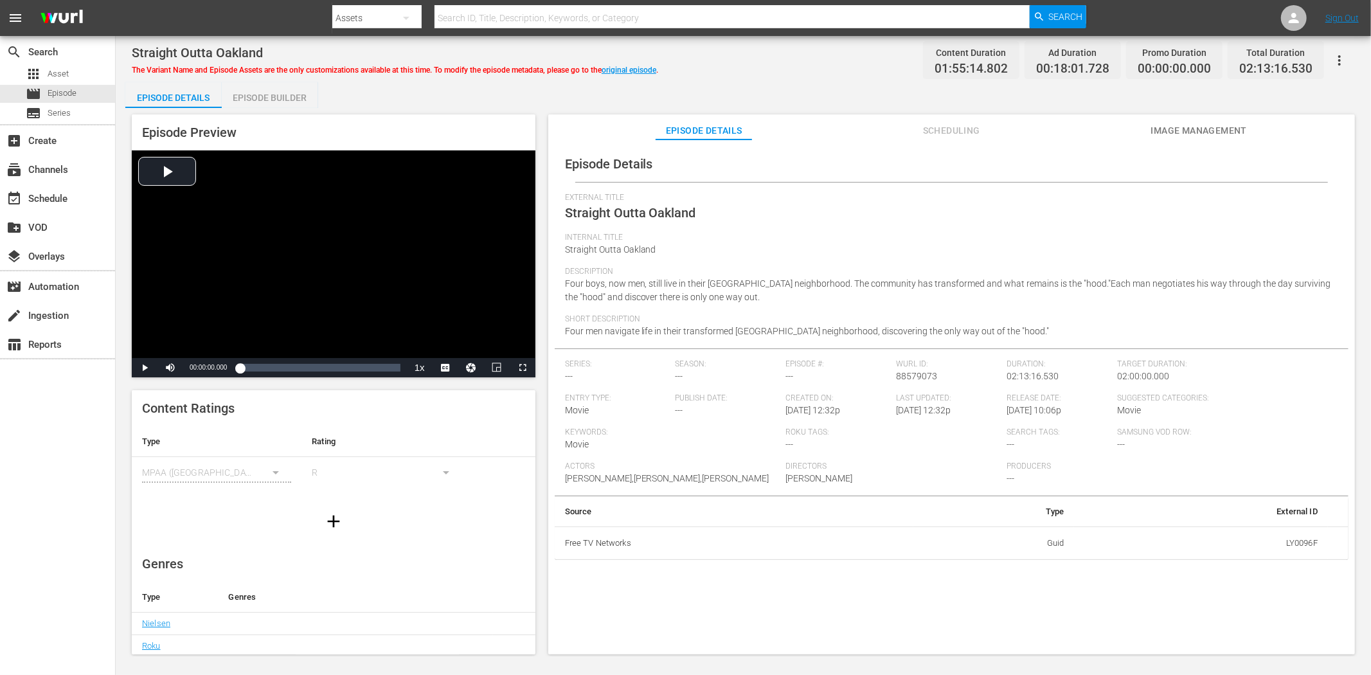
click at [1217, 119] on button "Image Management" at bounding box center [1199, 127] width 96 height 26
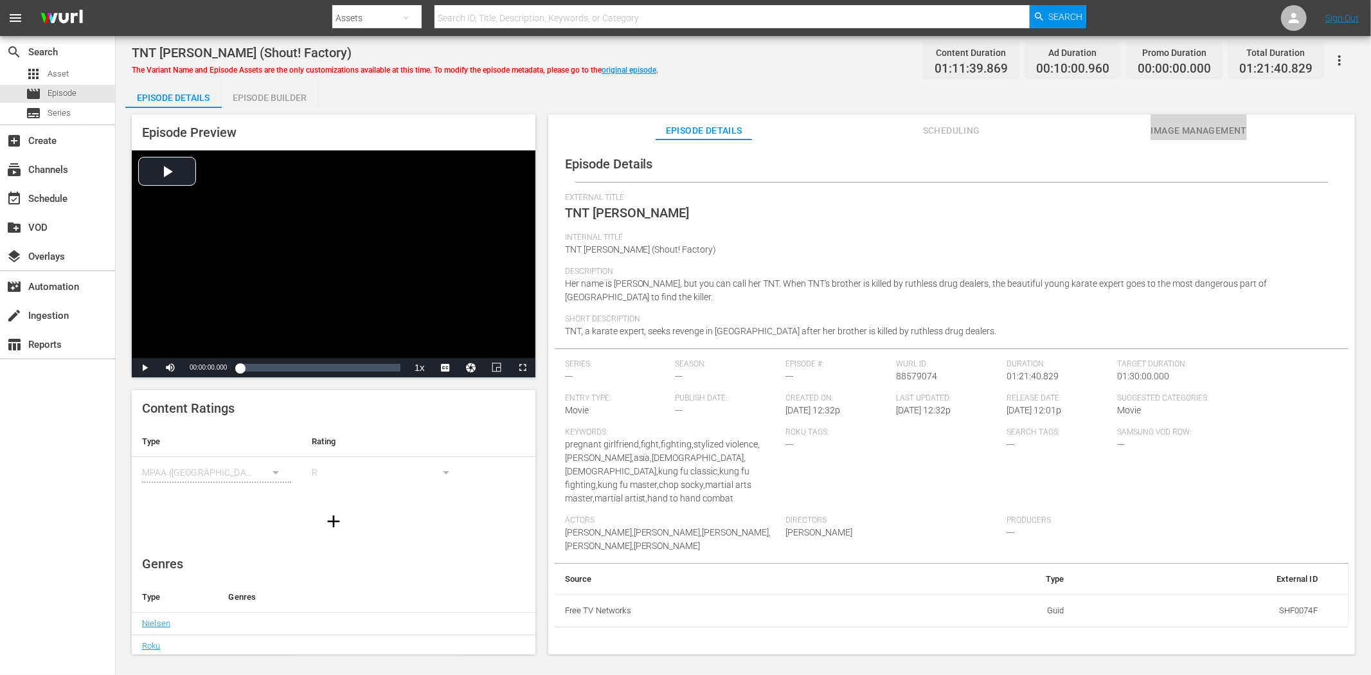
click at [1206, 118] on button "Image Management" at bounding box center [1199, 127] width 96 height 26
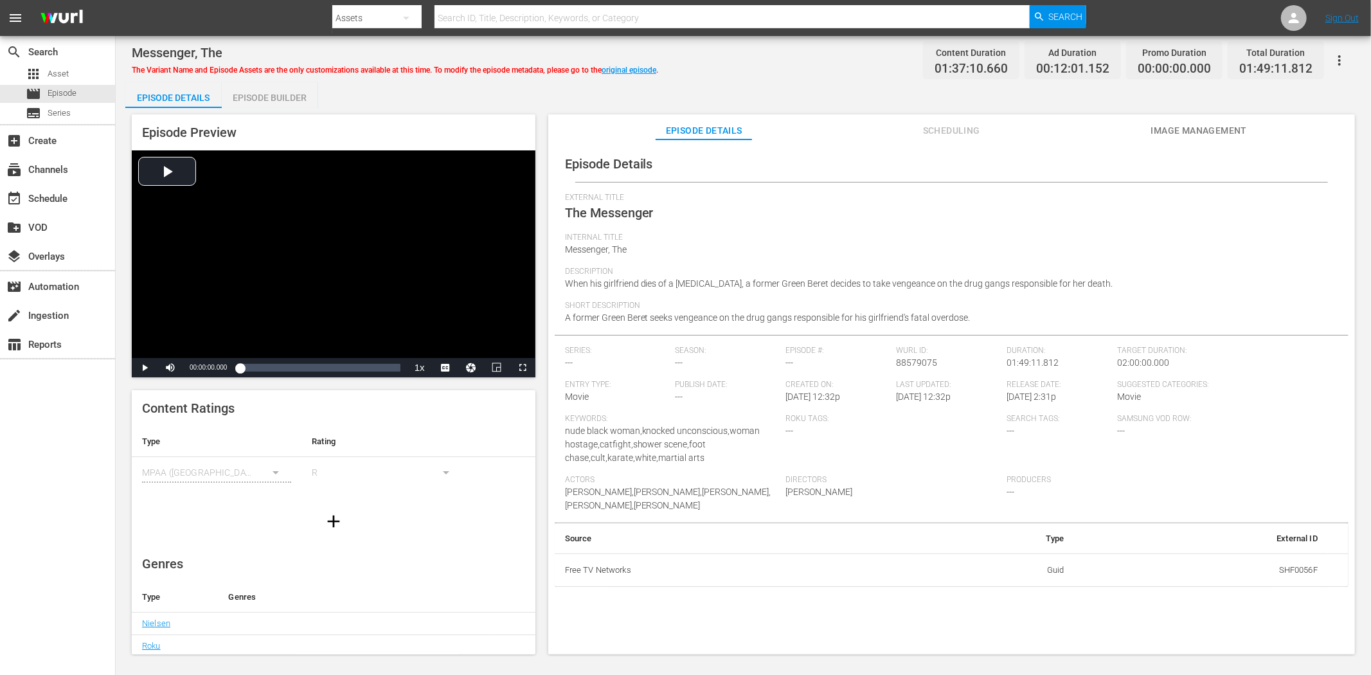
click at [1209, 127] on span "Image Management" at bounding box center [1199, 131] width 96 height 16
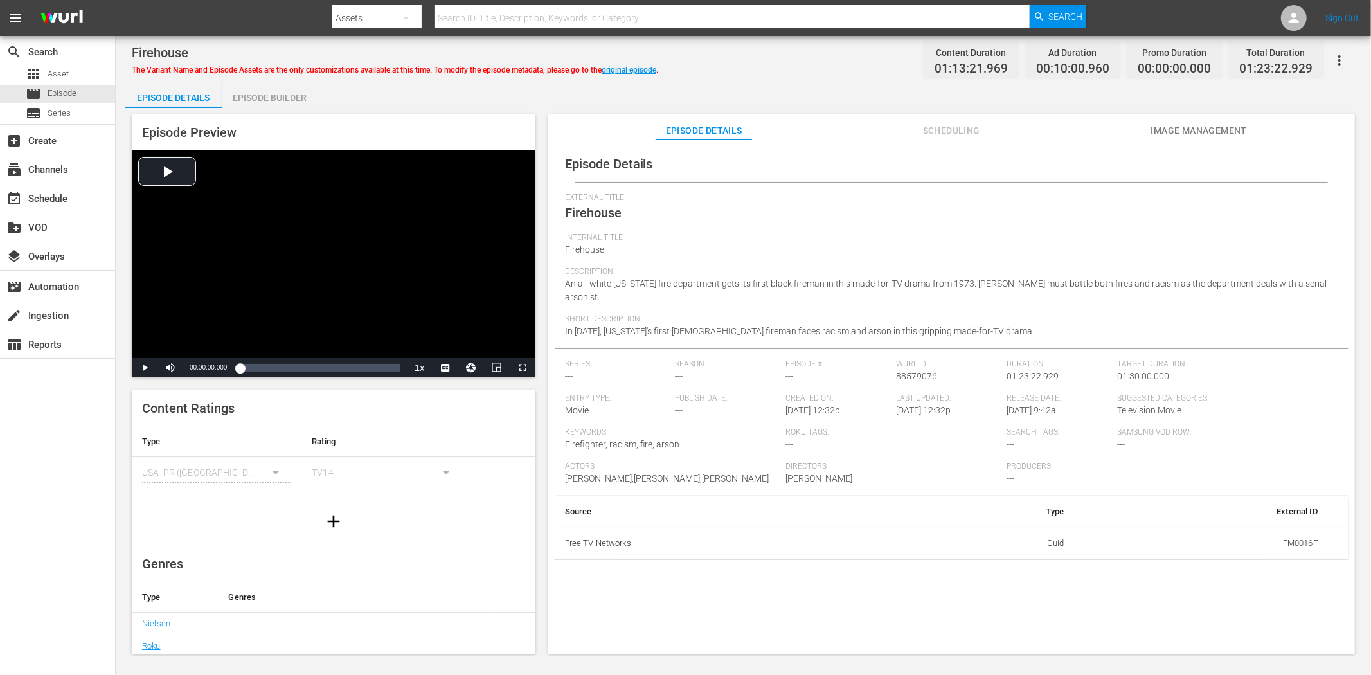
click at [1175, 120] on button "Image Management" at bounding box center [1199, 127] width 96 height 26
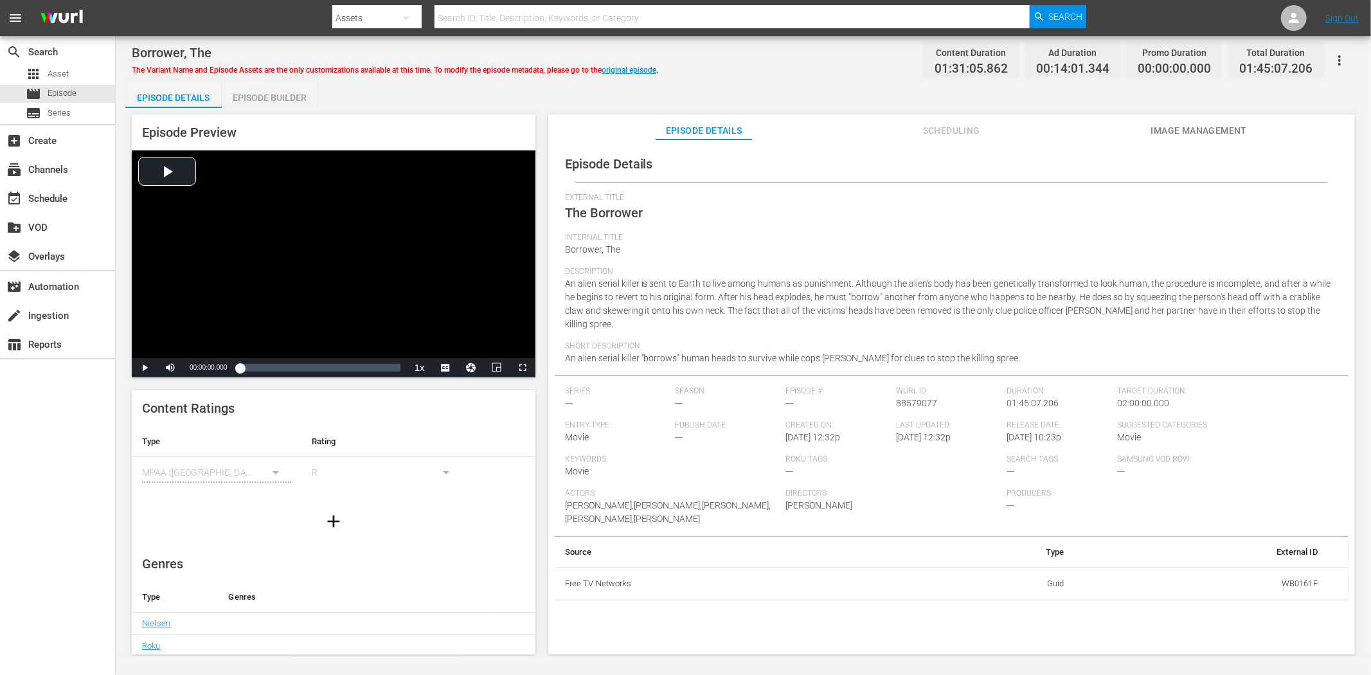
click at [1183, 121] on button "Image Management" at bounding box center [1199, 127] width 96 height 26
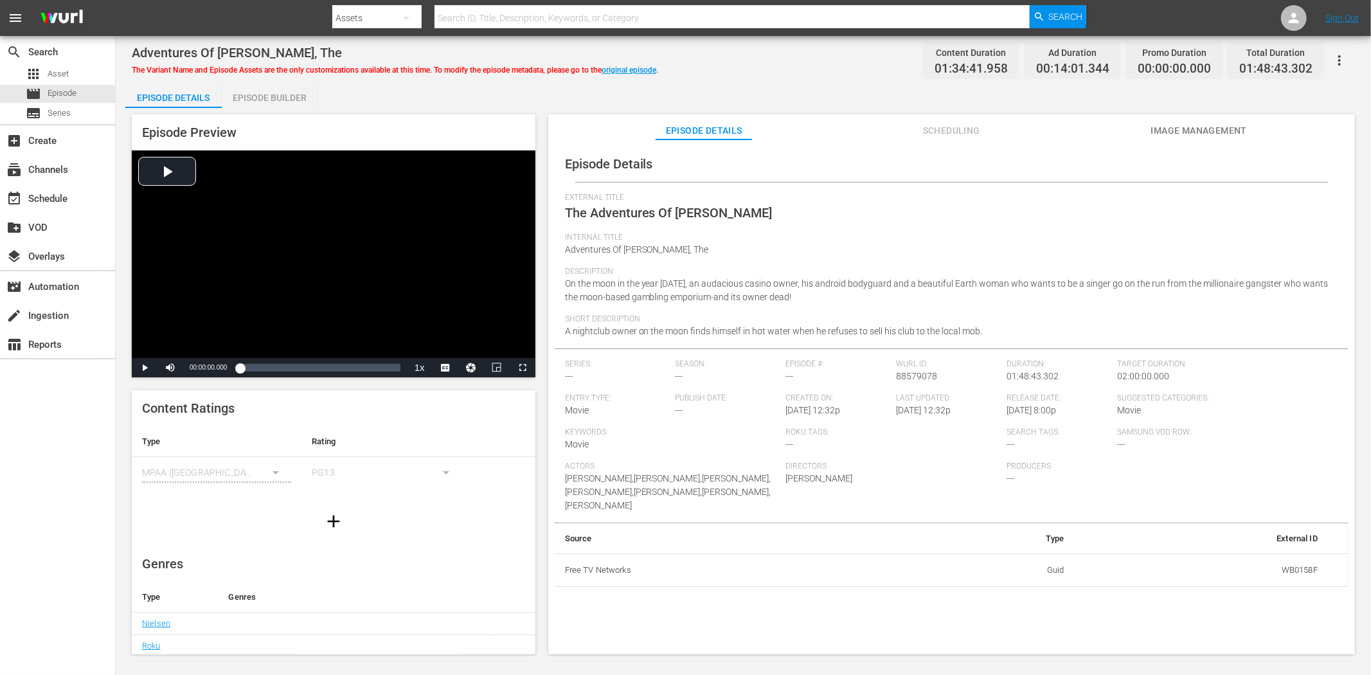
click at [1204, 129] on span "Image Management" at bounding box center [1199, 131] width 96 height 16
click at [1233, 130] on span "Image Management" at bounding box center [1199, 131] width 96 height 16
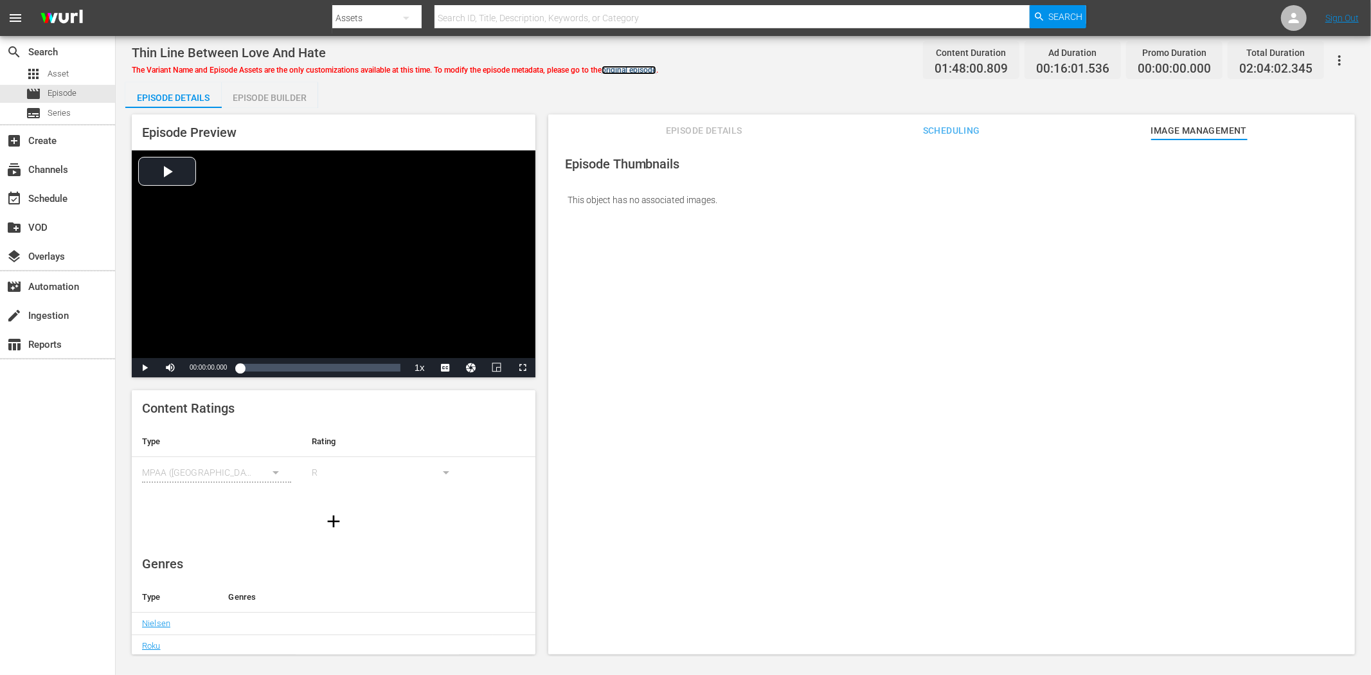
click at [656, 71] on link "original episode" at bounding box center [629, 70] width 55 height 9
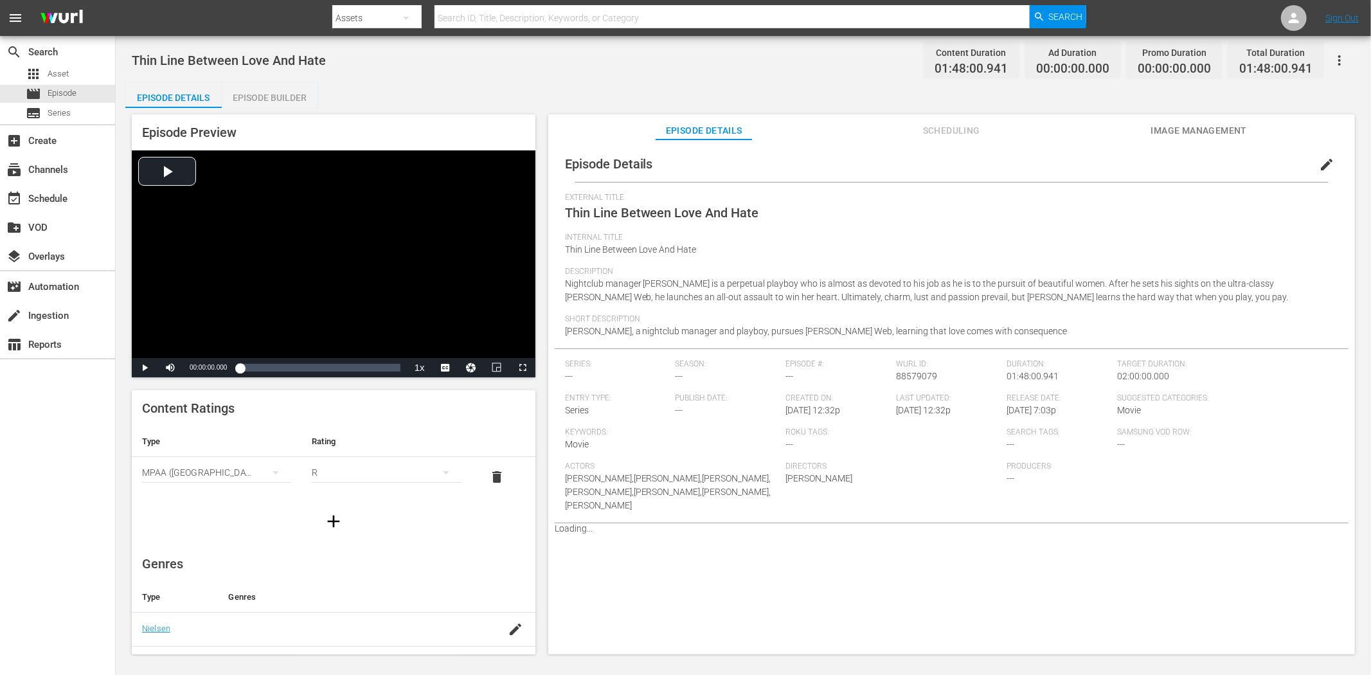
click at [1206, 126] on span "Image Management" at bounding box center [1199, 131] width 96 height 16
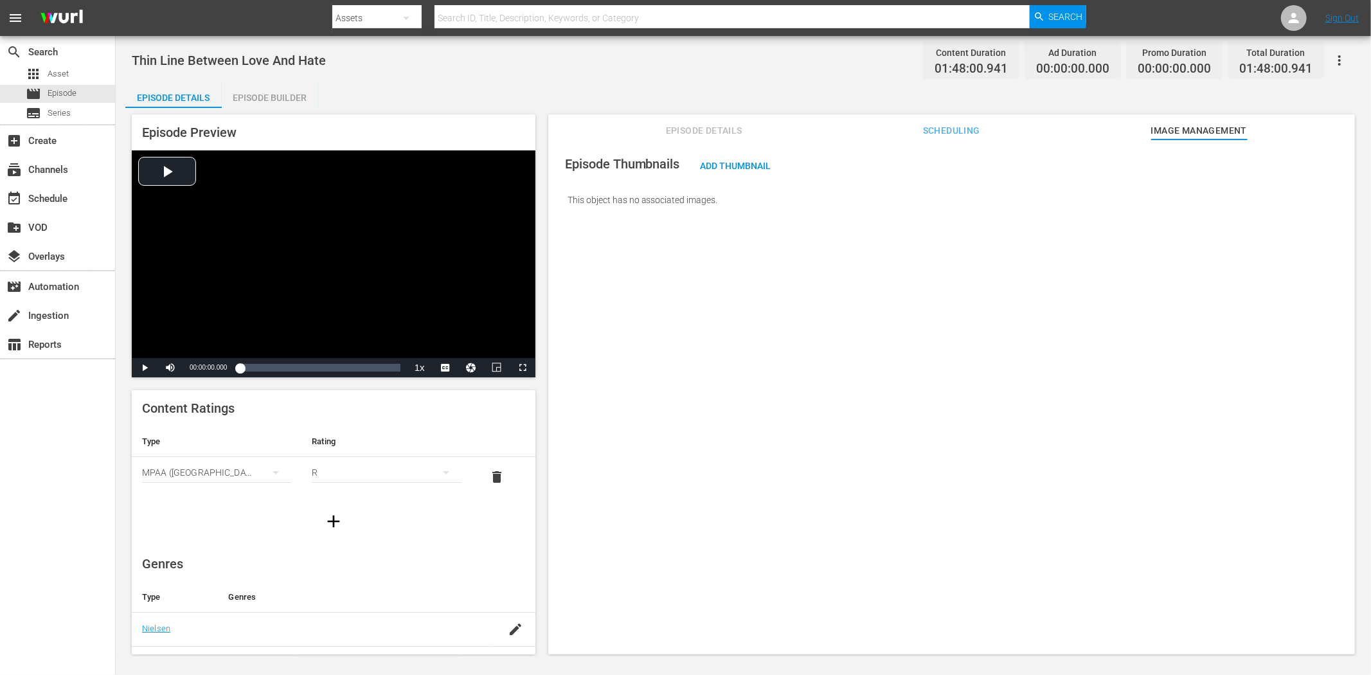
click at [1234, 63] on icon "button" at bounding box center [1339, 60] width 15 height 15
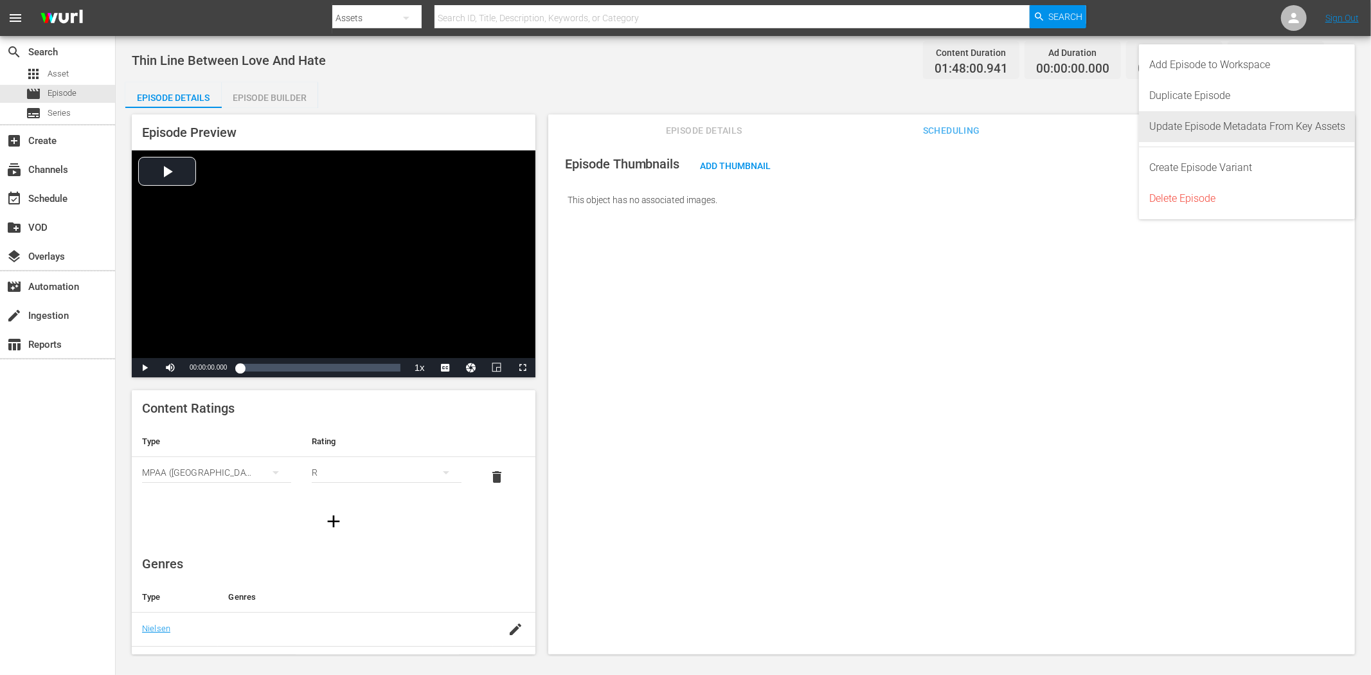
click at [1234, 136] on div "Update Episode Metadata From Key Assets" at bounding box center [1248, 126] width 196 height 31
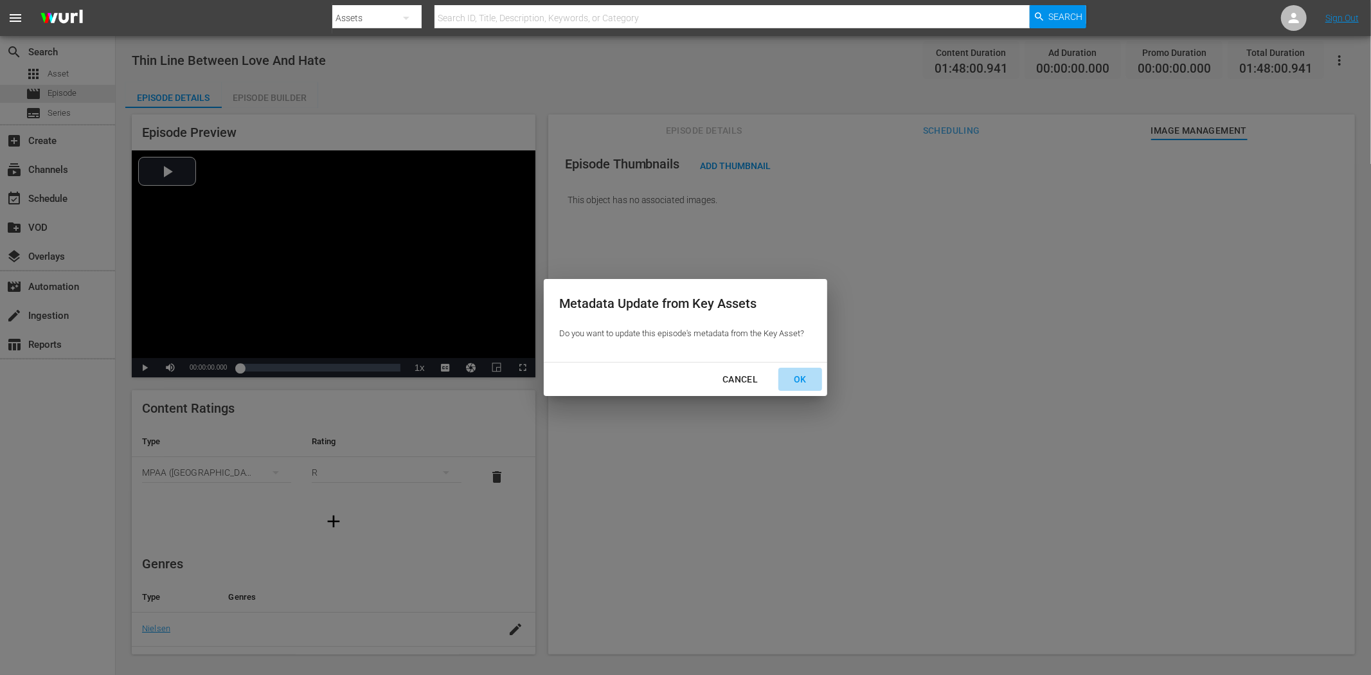
click at [808, 374] on div "OK" at bounding box center [800, 380] width 33 height 16
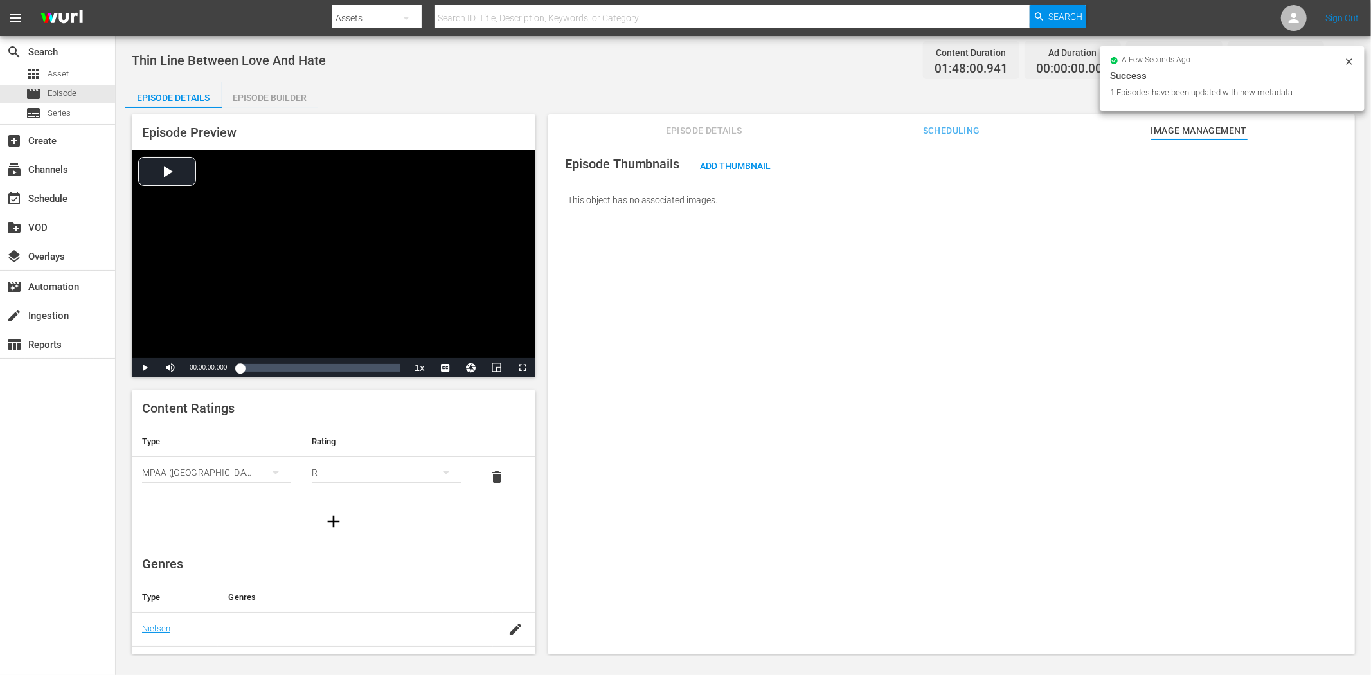
click at [710, 130] on span "Episode Details" at bounding box center [704, 131] width 96 height 16
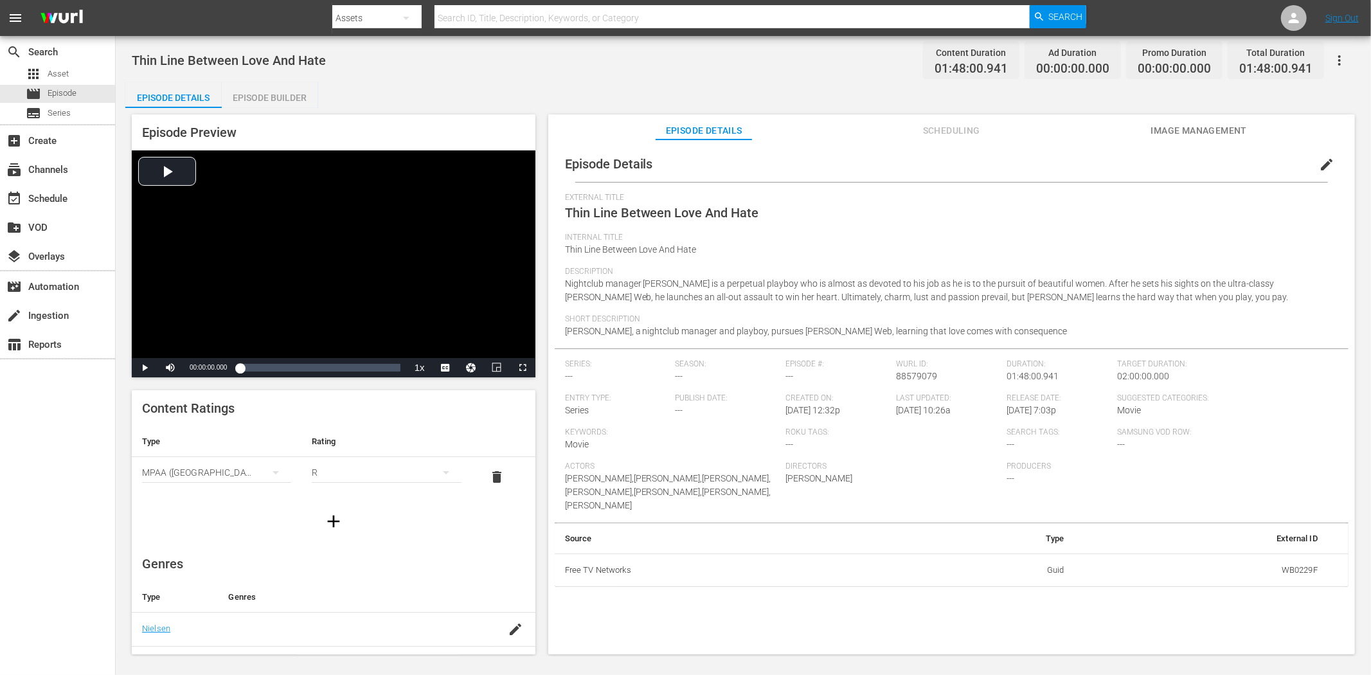
click at [1234, 159] on span "edit" at bounding box center [1326, 164] width 15 height 15
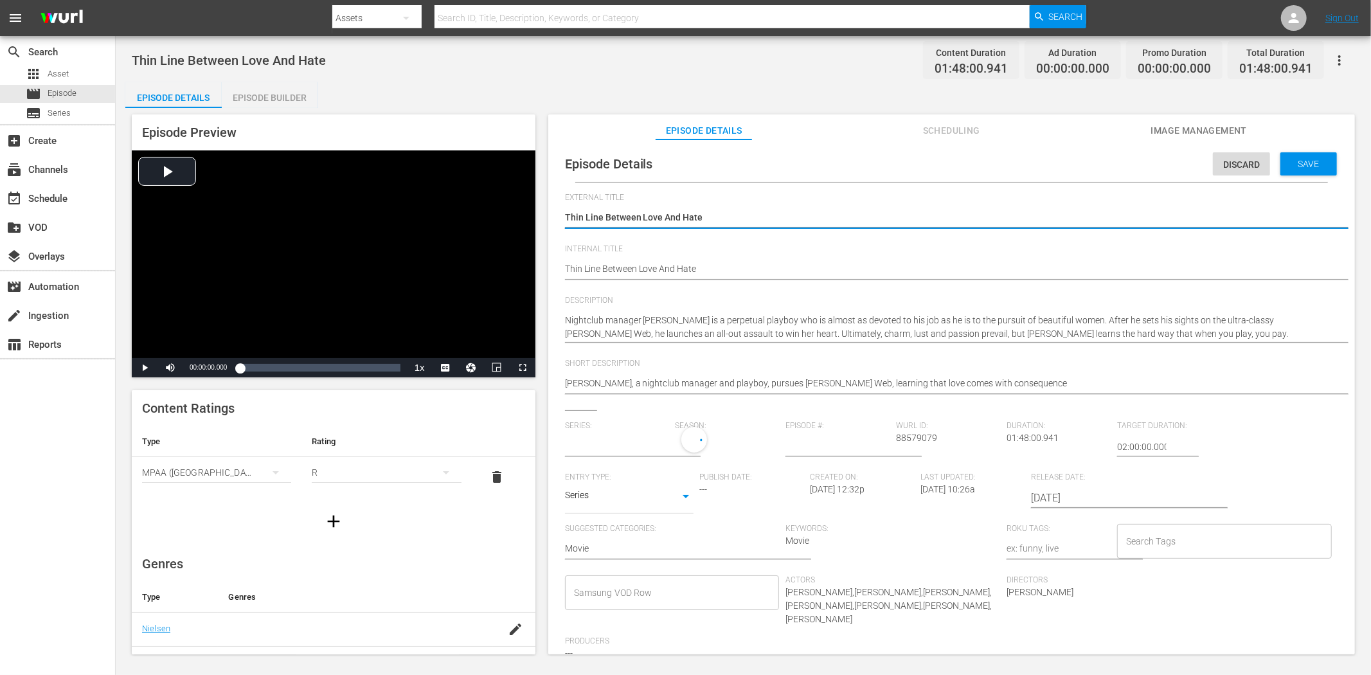
type input "No Series"
click at [689, 504] on body "menu Search By Assets Search ID, Title, Description, Keywords, or Category Sear…" at bounding box center [685, 337] width 1371 height 675
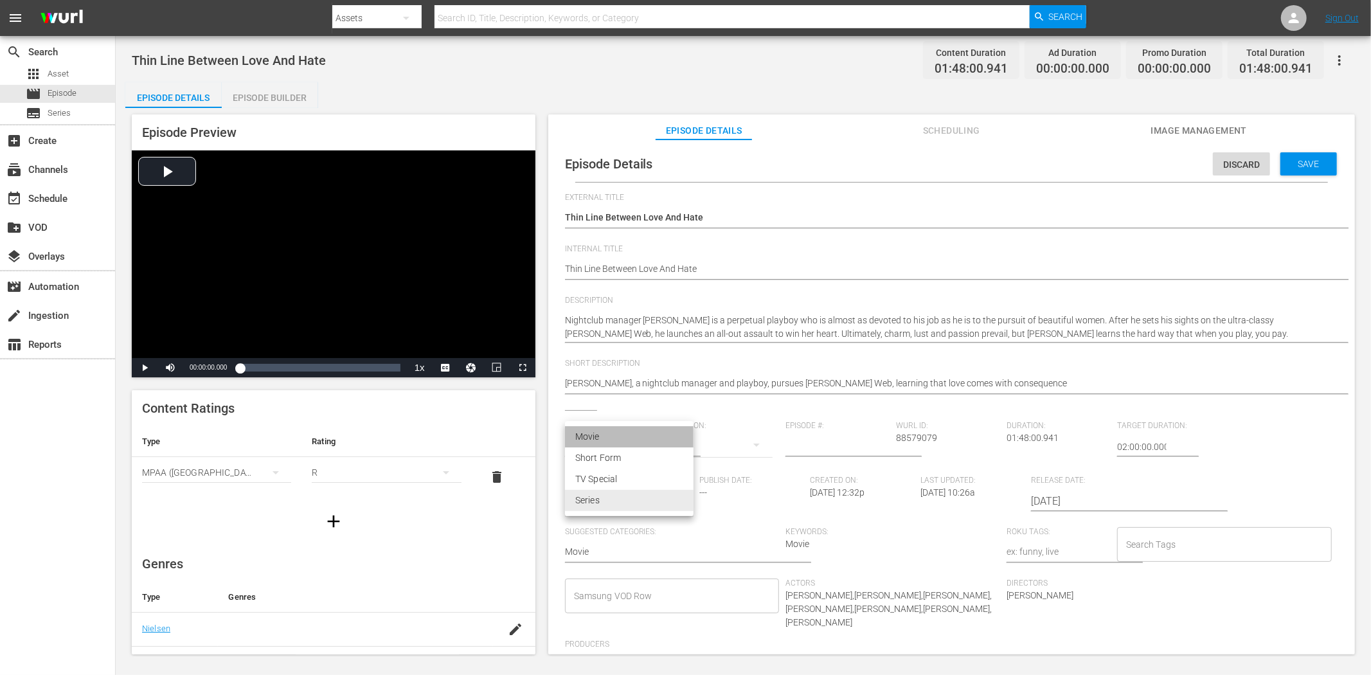
click at [647, 433] on li "Movie" at bounding box center [629, 436] width 129 height 21
type input "MOVIE"
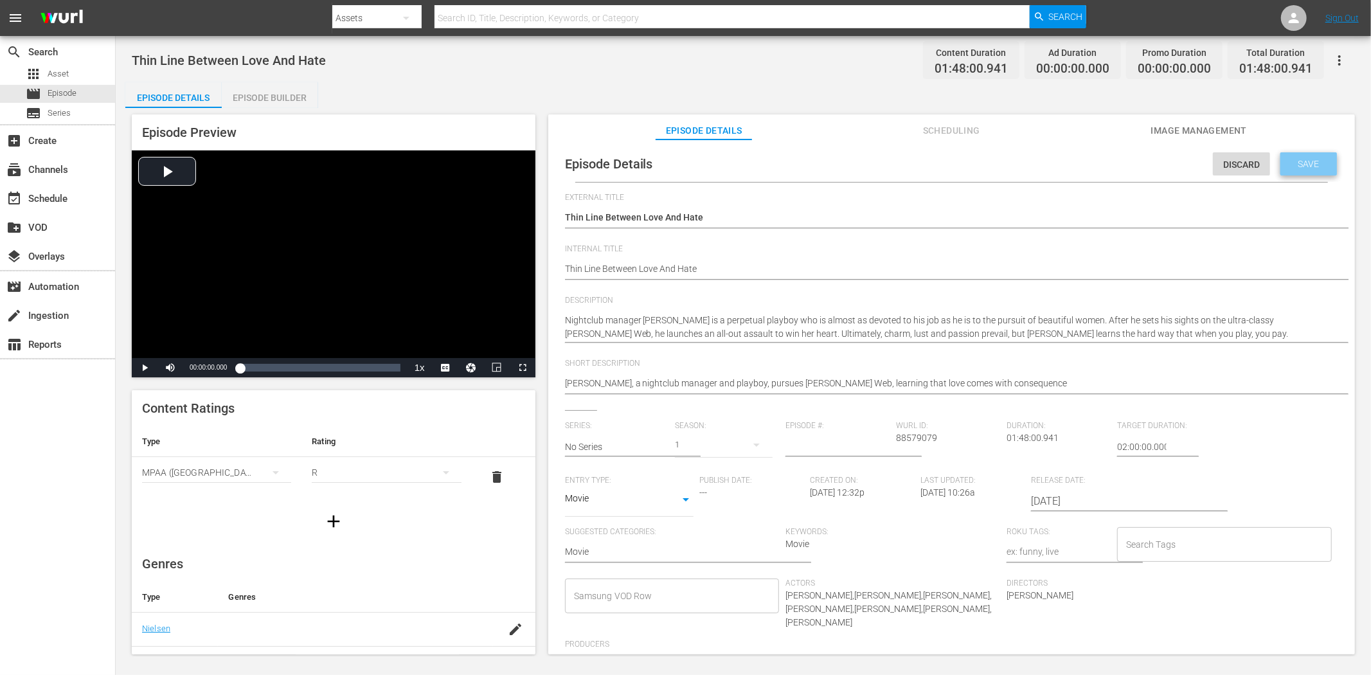
click at [1234, 159] on span "Save" at bounding box center [1309, 164] width 42 height 10
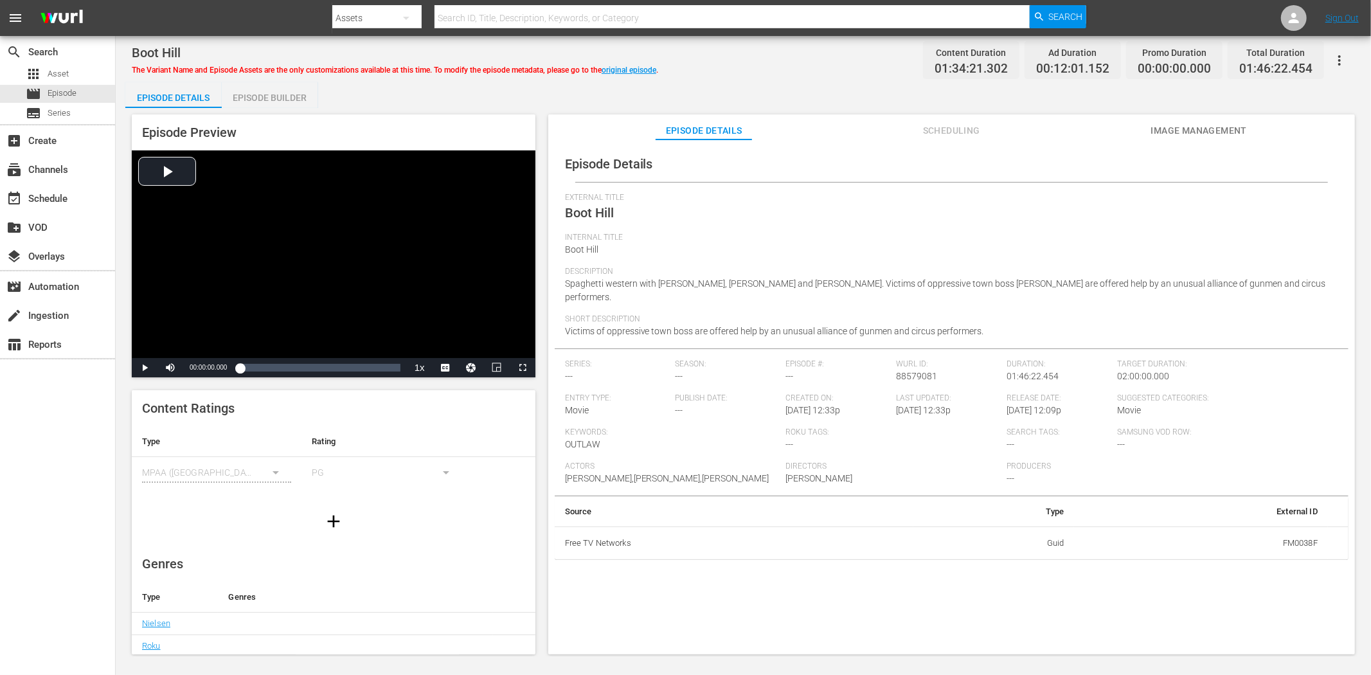
click at [1209, 130] on span "Image Management" at bounding box center [1199, 131] width 96 height 16
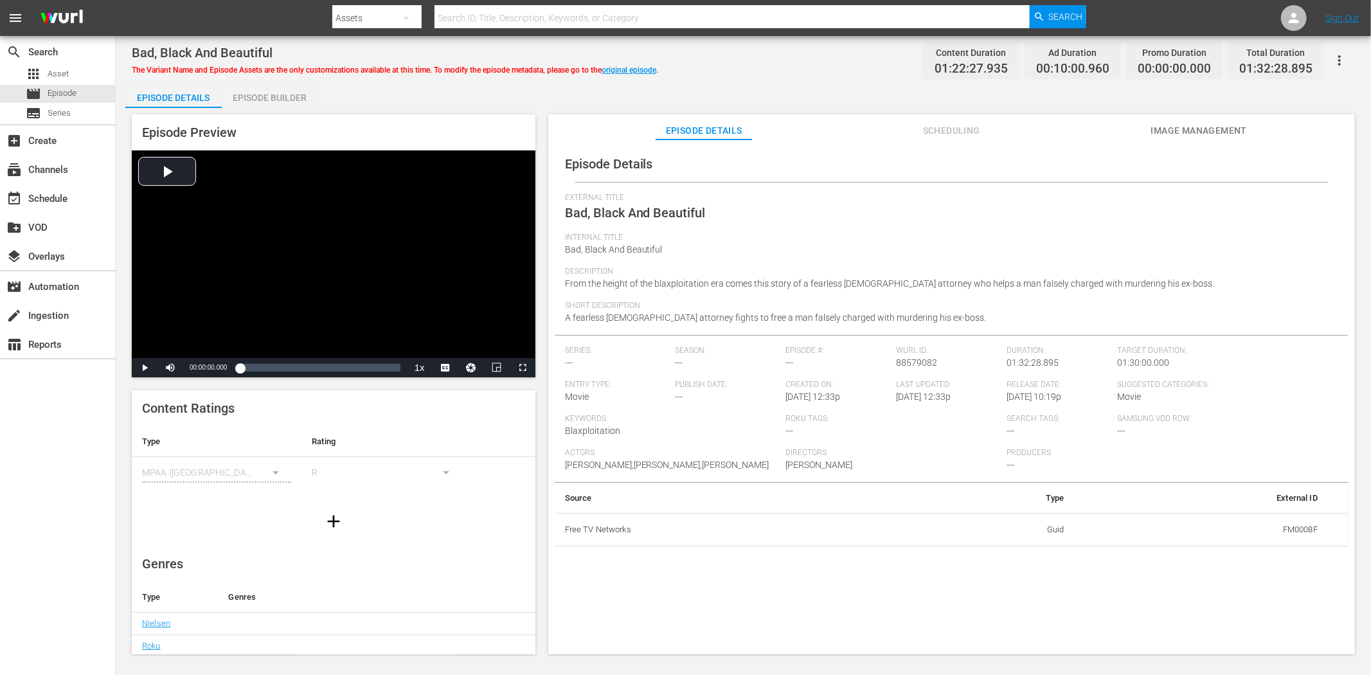
click at [1206, 126] on span "Image Management" at bounding box center [1199, 131] width 96 height 16
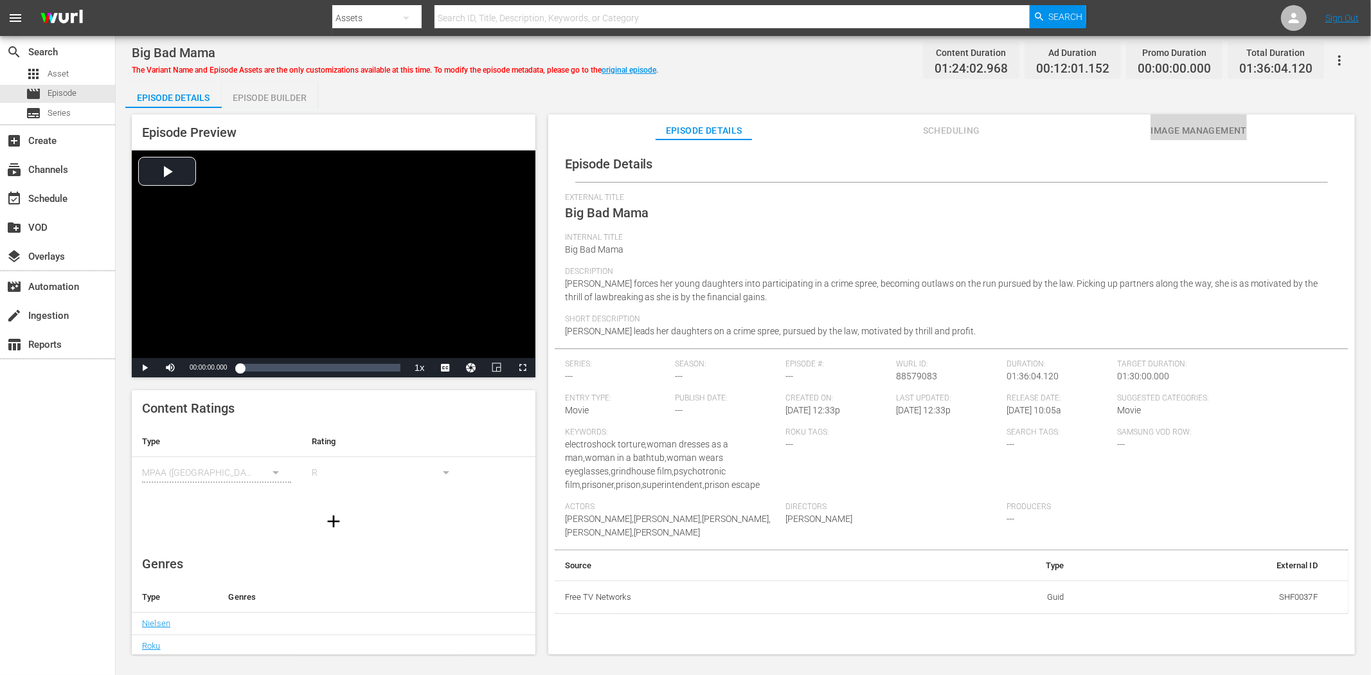
click at [1195, 123] on span "Image Management" at bounding box center [1199, 131] width 96 height 16
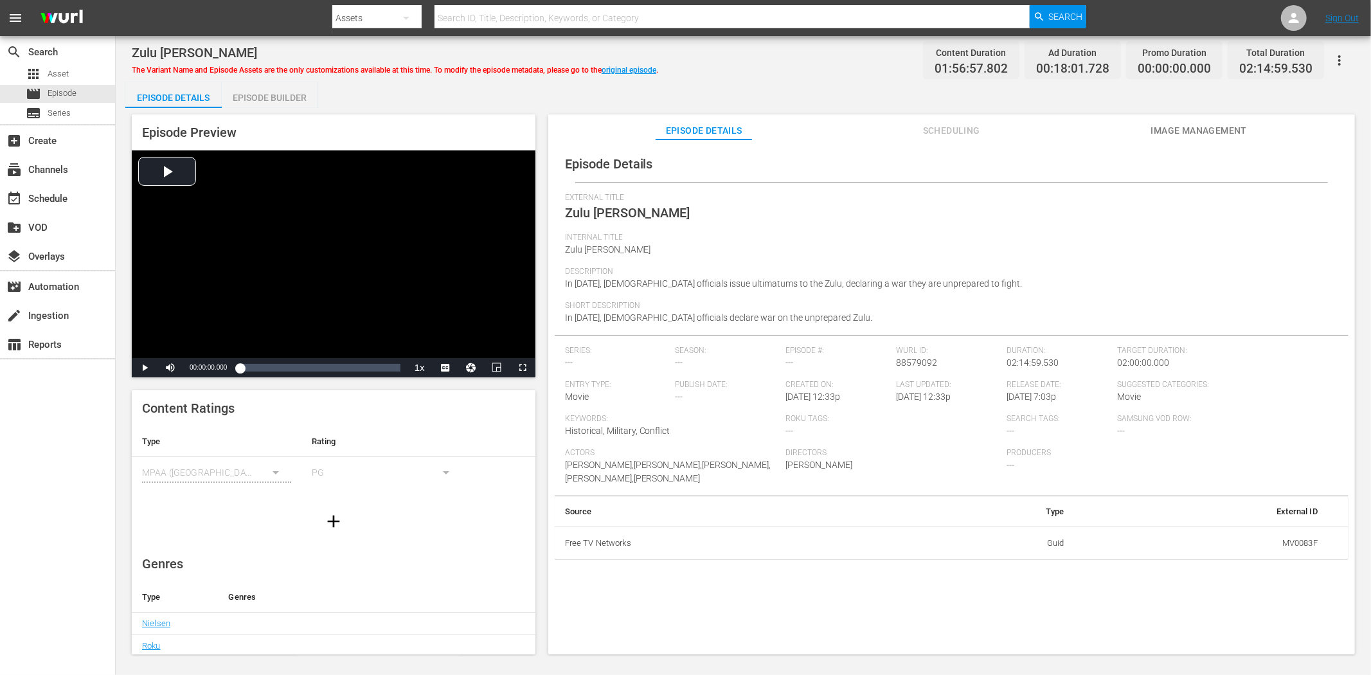
click at [1178, 127] on span "Image Management" at bounding box center [1199, 131] width 96 height 16
click at [1213, 118] on button "Image Management" at bounding box center [1199, 127] width 96 height 26
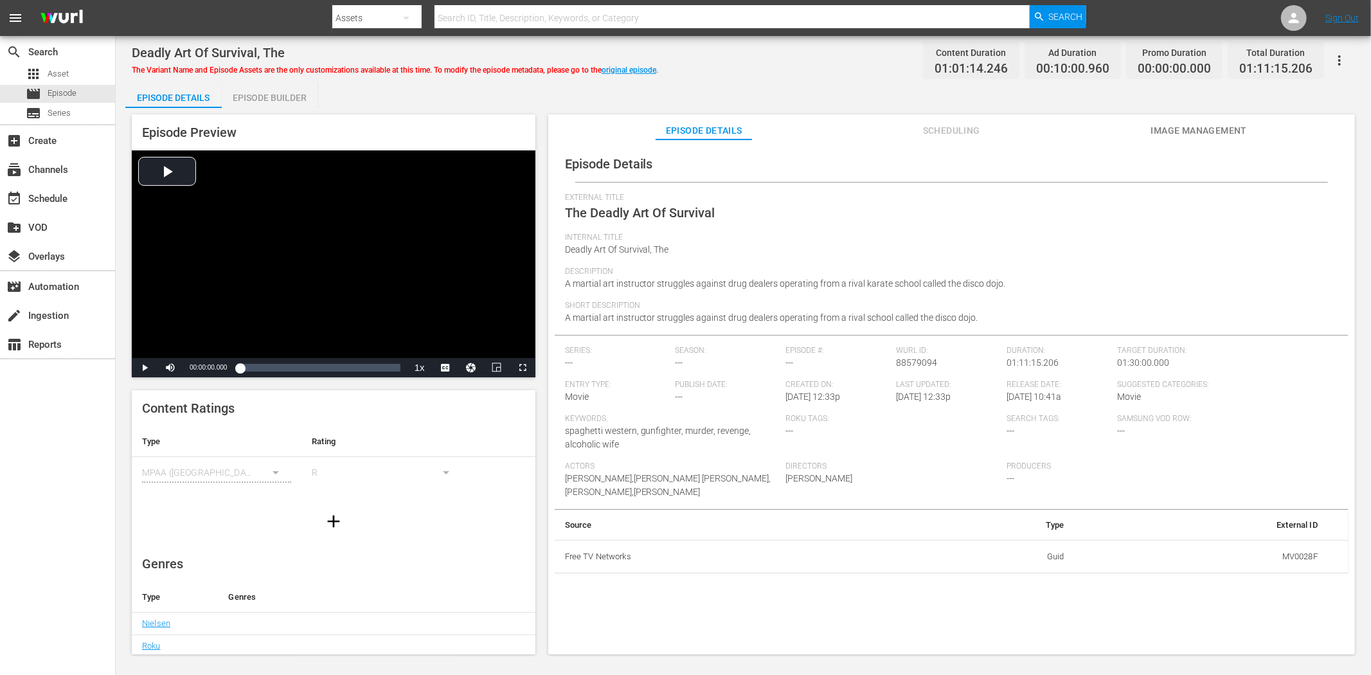
click at [1164, 129] on span "Image Management" at bounding box center [1199, 131] width 96 height 16
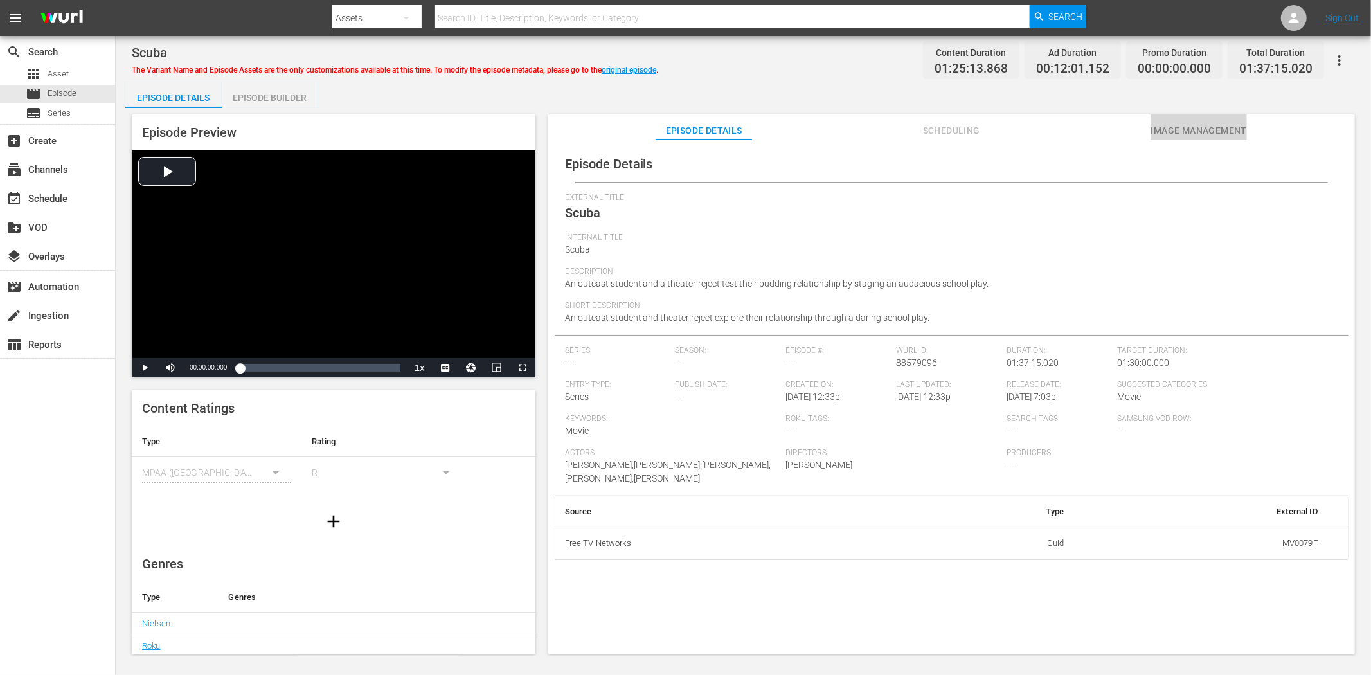
click at [1225, 123] on span "Image Management" at bounding box center [1199, 131] width 96 height 16
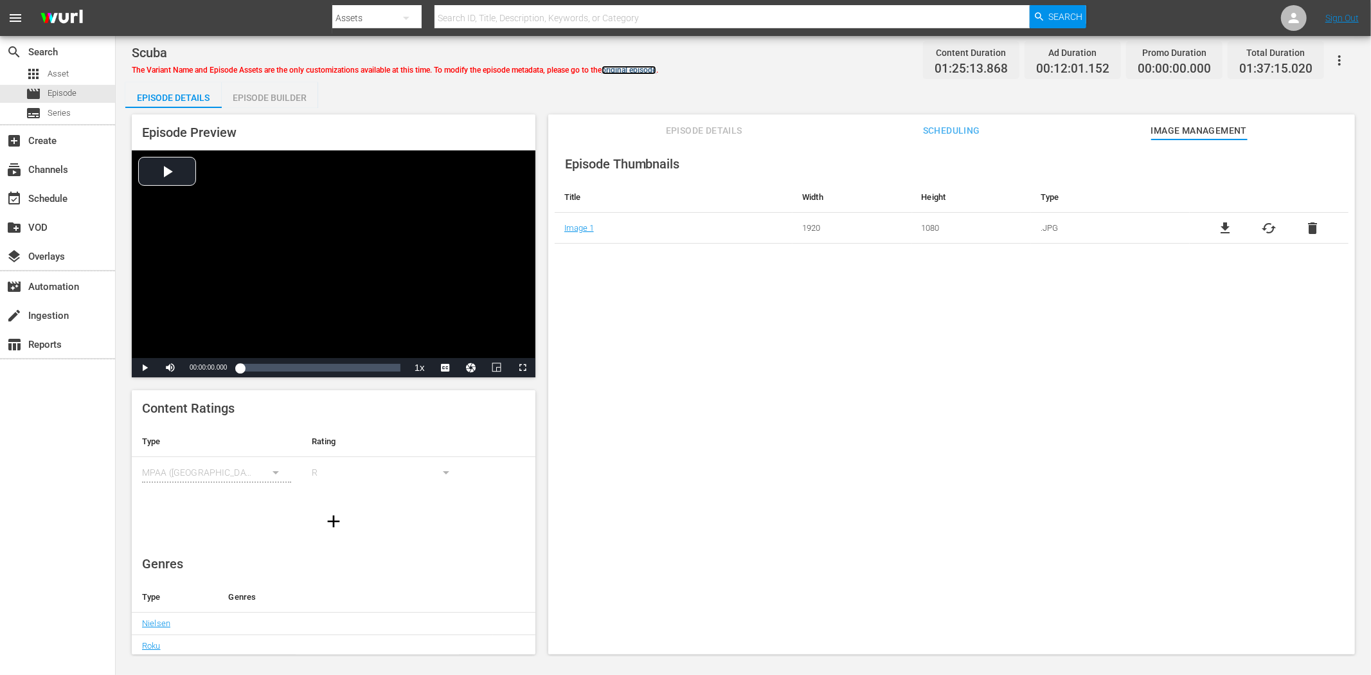
click at [633, 67] on link "original episode" at bounding box center [629, 70] width 55 height 9
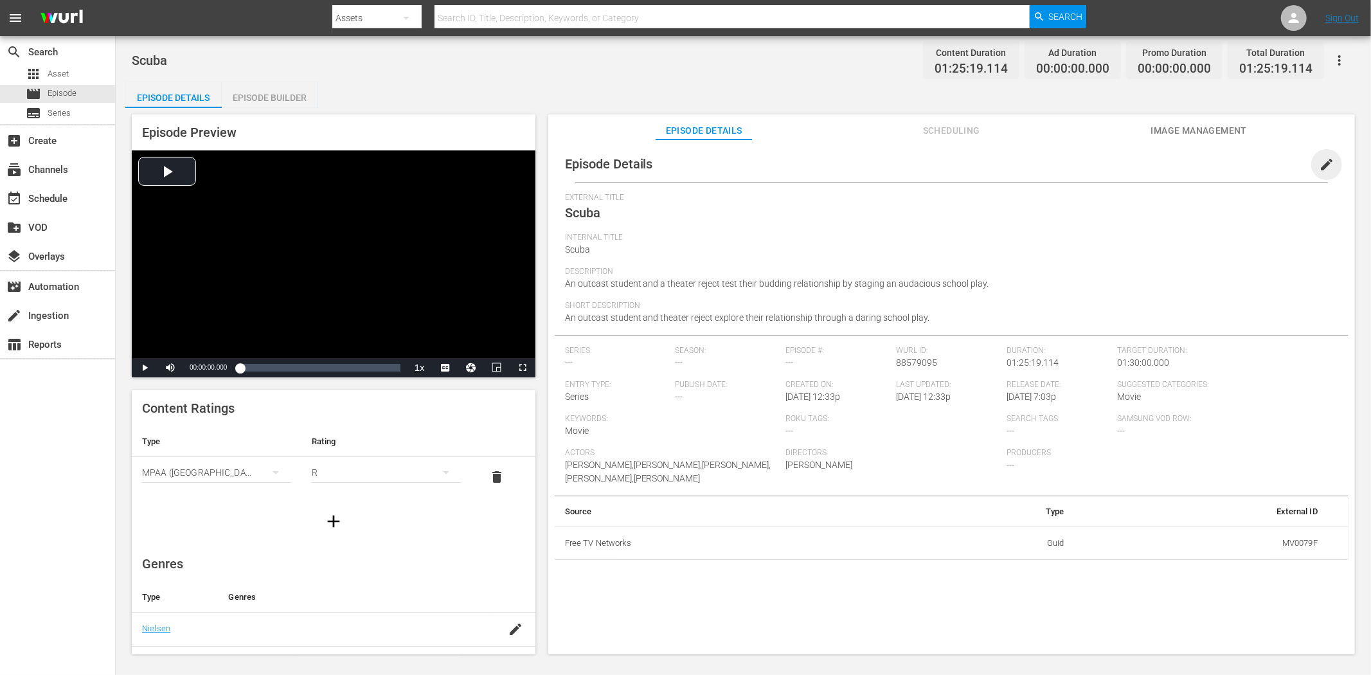
click at [1234, 163] on span "edit" at bounding box center [1326, 164] width 15 height 15
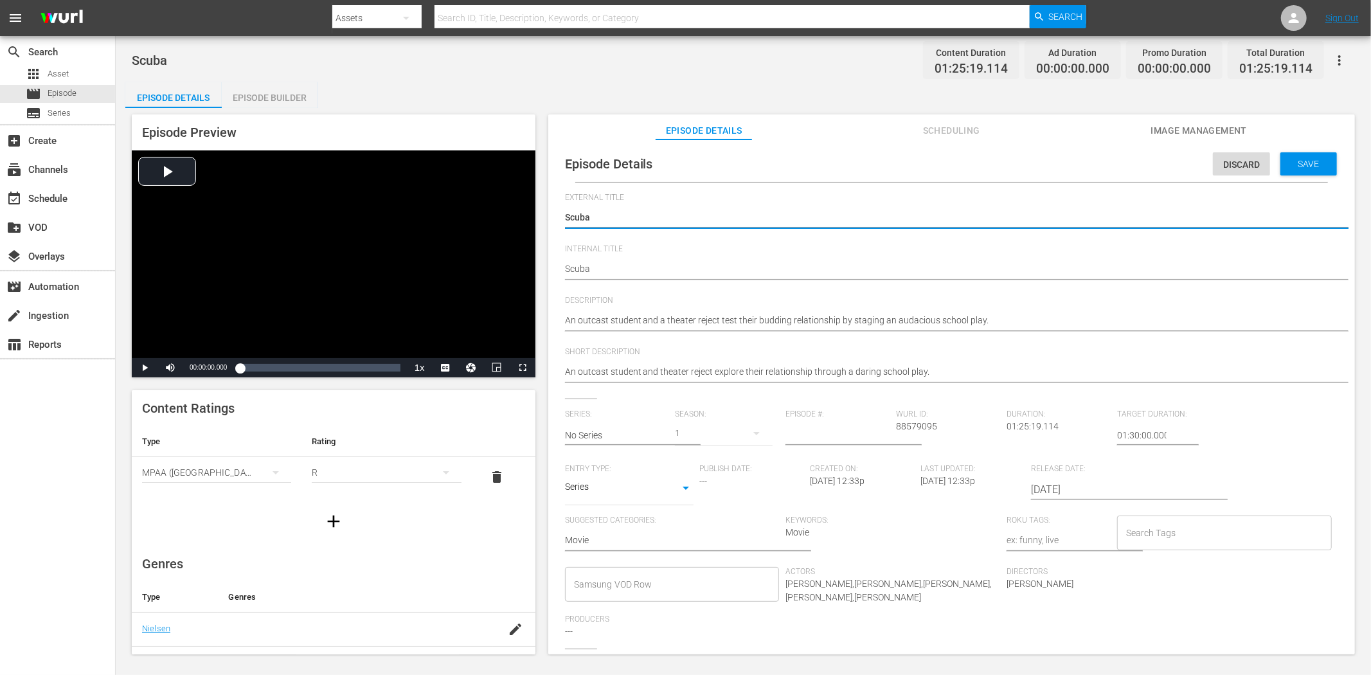
click at [678, 484] on body "menu Search By Assets Search ID, Title, Description, Keywords, or Category Sear…" at bounding box center [685, 337] width 1371 height 675
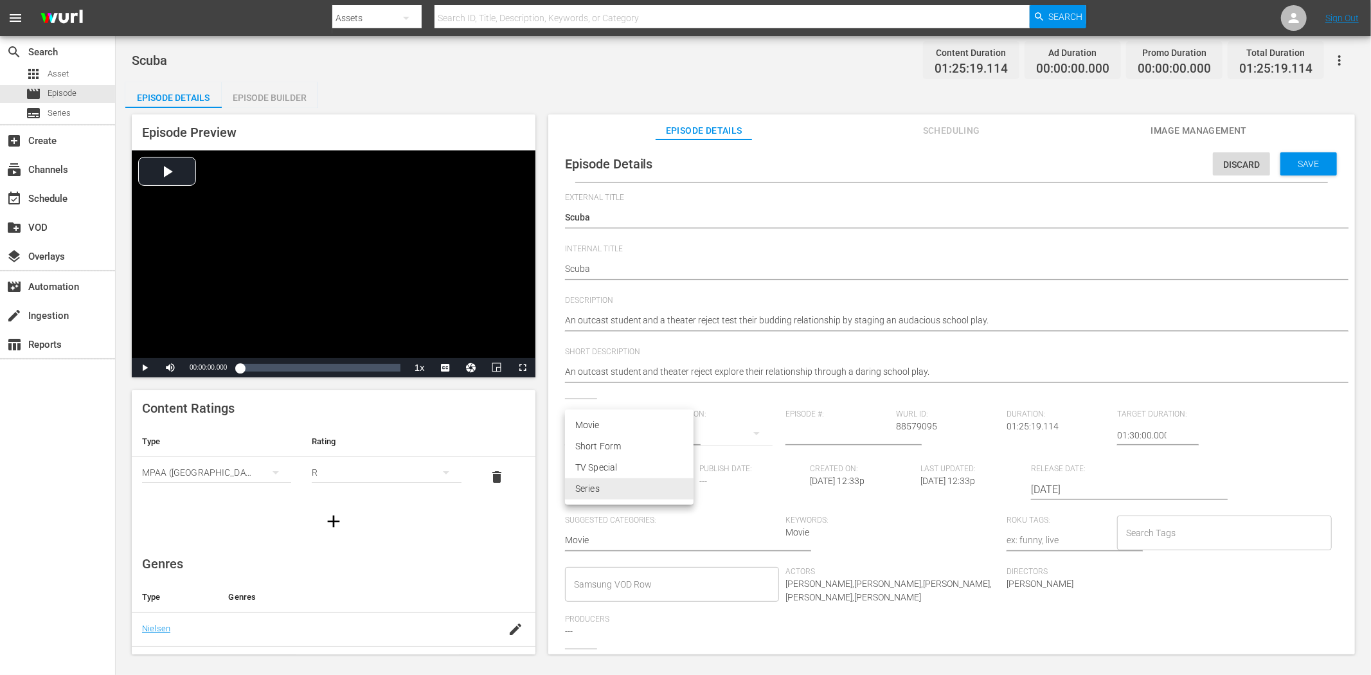
click at [658, 422] on li "Movie" at bounding box center [629, 425] width 129 height 21
type input "MOVIE"
click at [1234, 163] on span "Save" at bounding box center [1309, 164] width 42 height 10
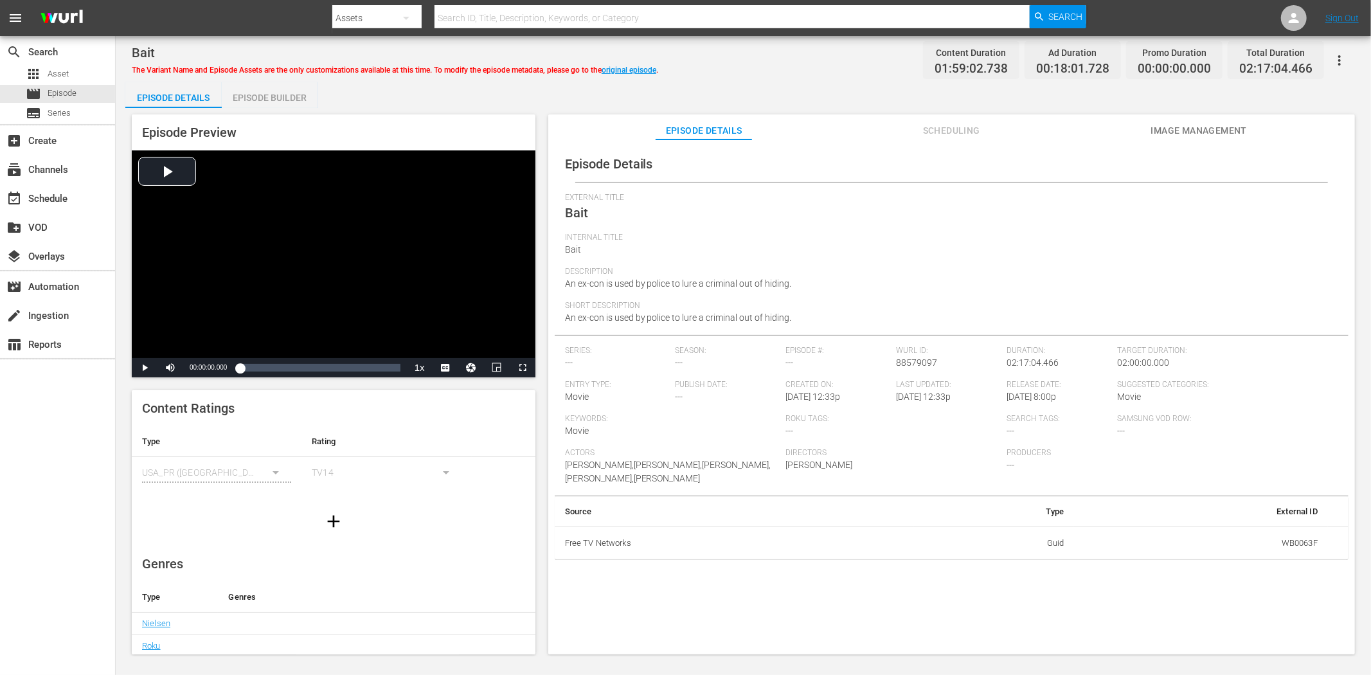
click at [1218, 123] on span "Image Management" at bounding box center [1199, 131] width 96 height 16
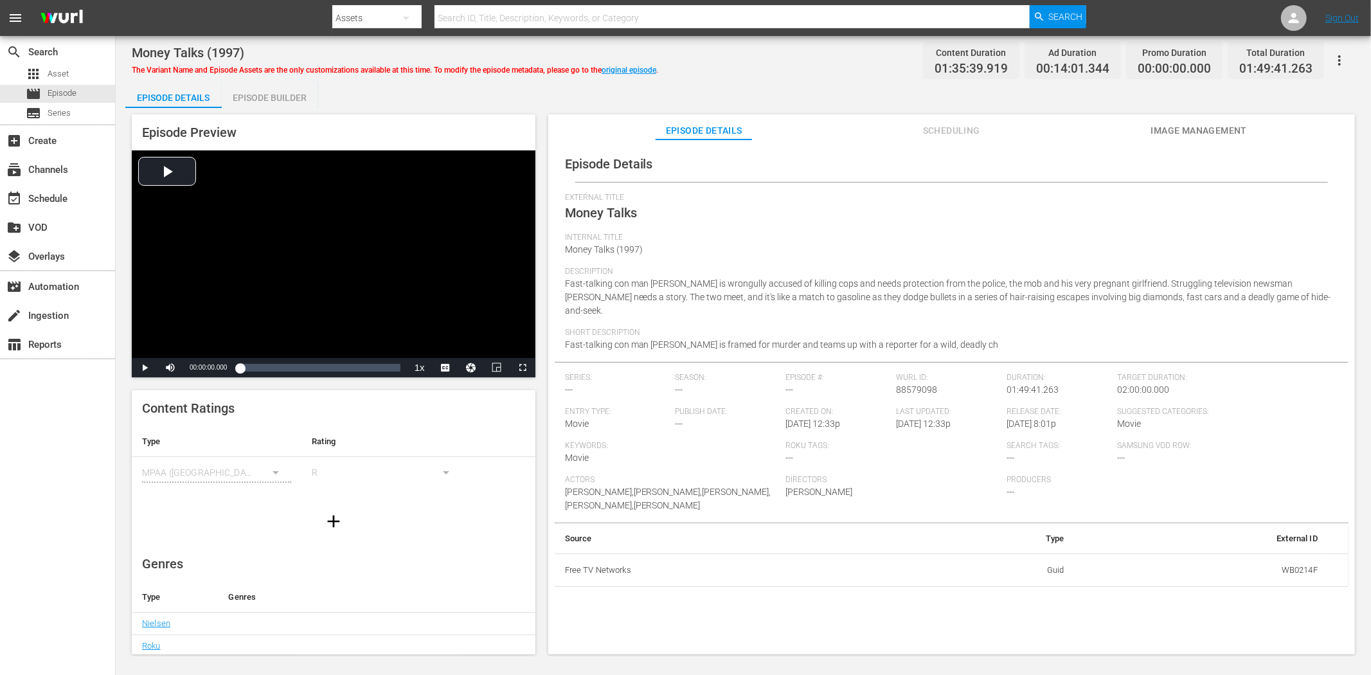
click at [1234, 127] on div "Episode Details Scheduling Image Management" at bounding box center [952, 127] width 743 height 26
click at [1198, 127] on span "Image Management" at bounding box center [1199, 131] width 96 height 16
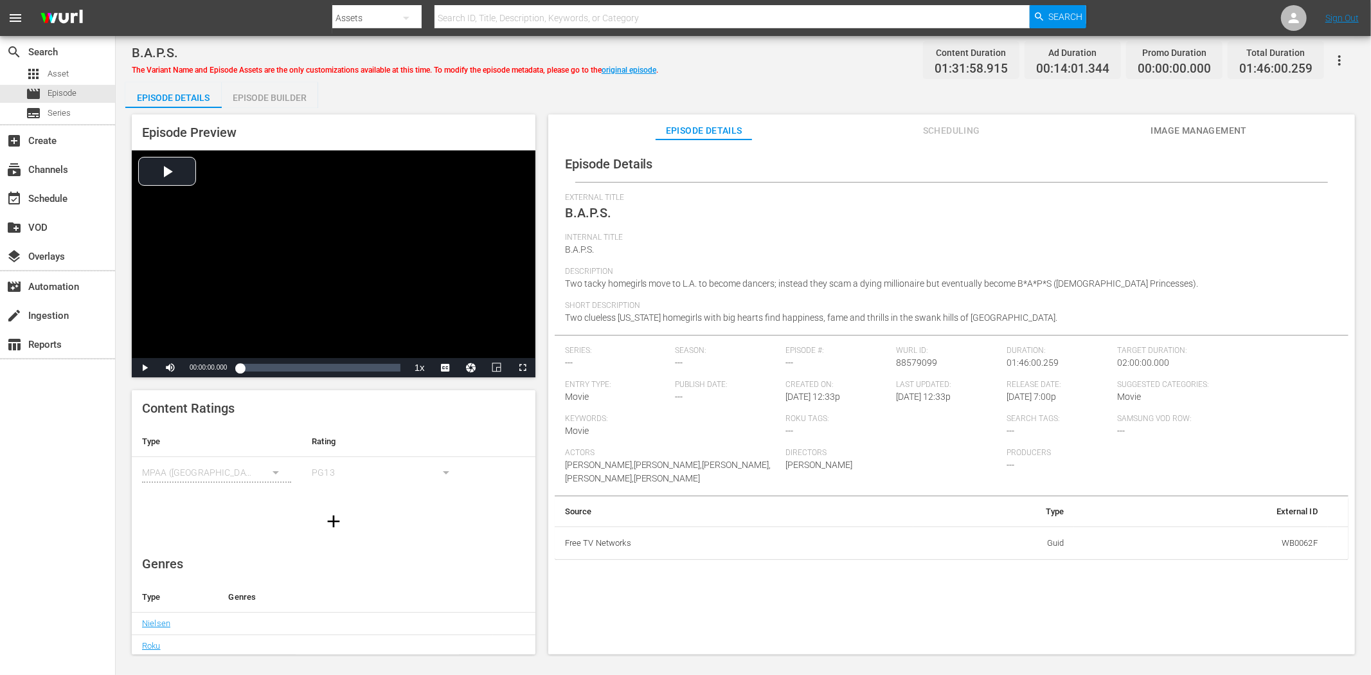
click at [1171, 125] on span "Image Management" at bounding box center [1199, 131] width 96 height 16
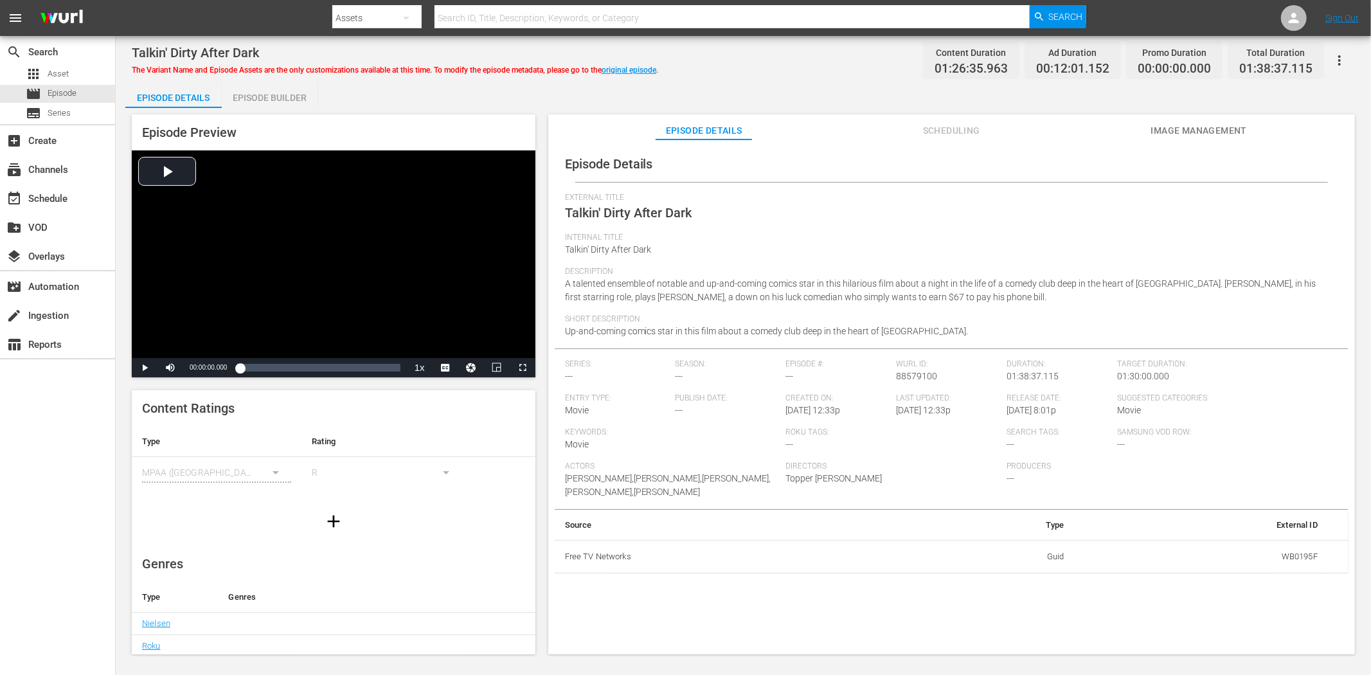
click at [1196, 125] on span "Image Management" at bounding box center [1199, 131] width 96 height 16
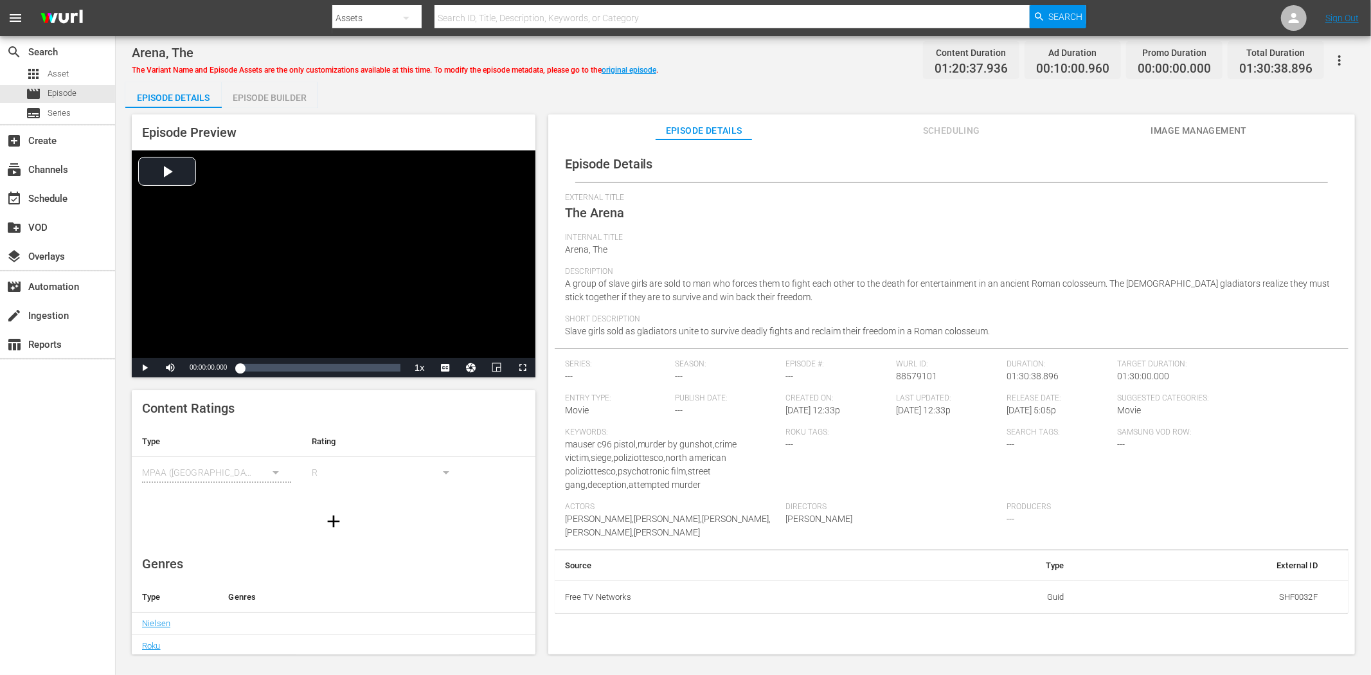
click at [1180, 120] on button "Image Management" at bounding box center [1199, 127] width 96 height 26
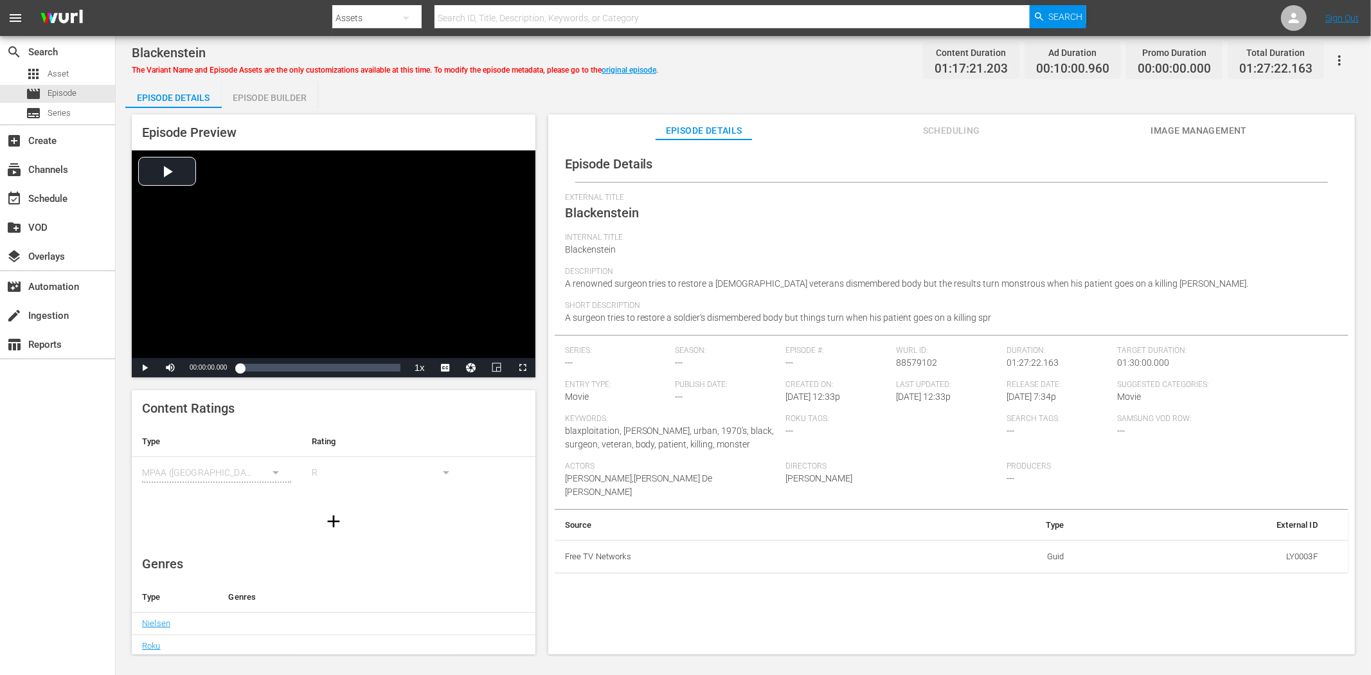
click at [1202, 132] on span "Image Management" at bounding box center [1199, 131] width 96 height 16
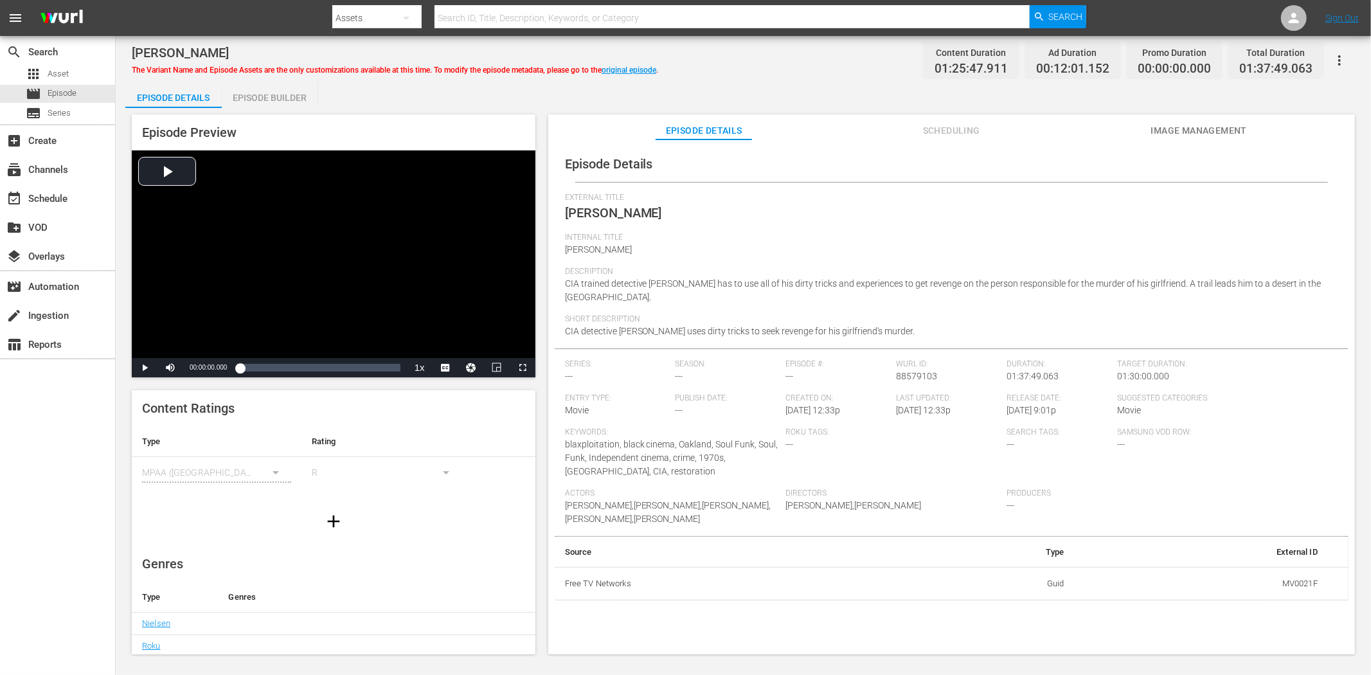
click at [1182, 121] on button "Image Management" at bounding box center [1199, 127] width 96 height 26
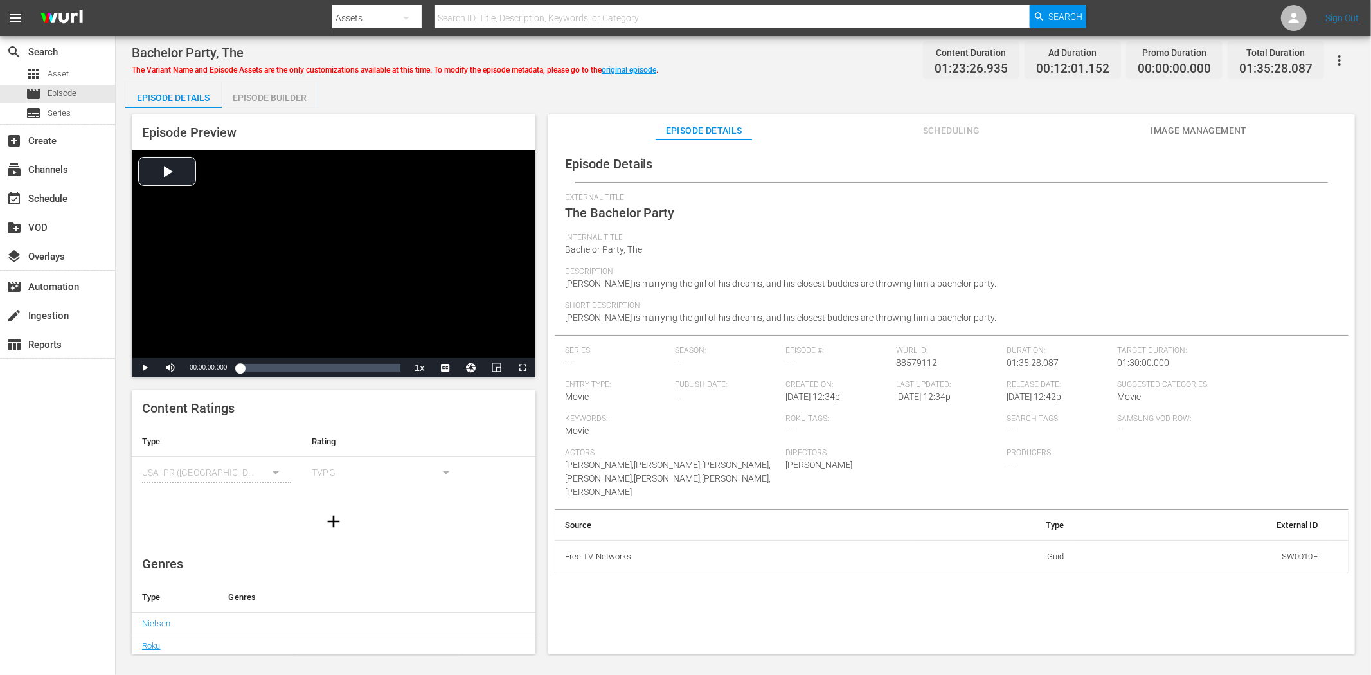
click at [1170, 130] on span "Image Management" at bounding box center [1199, 131] width 96 height 16
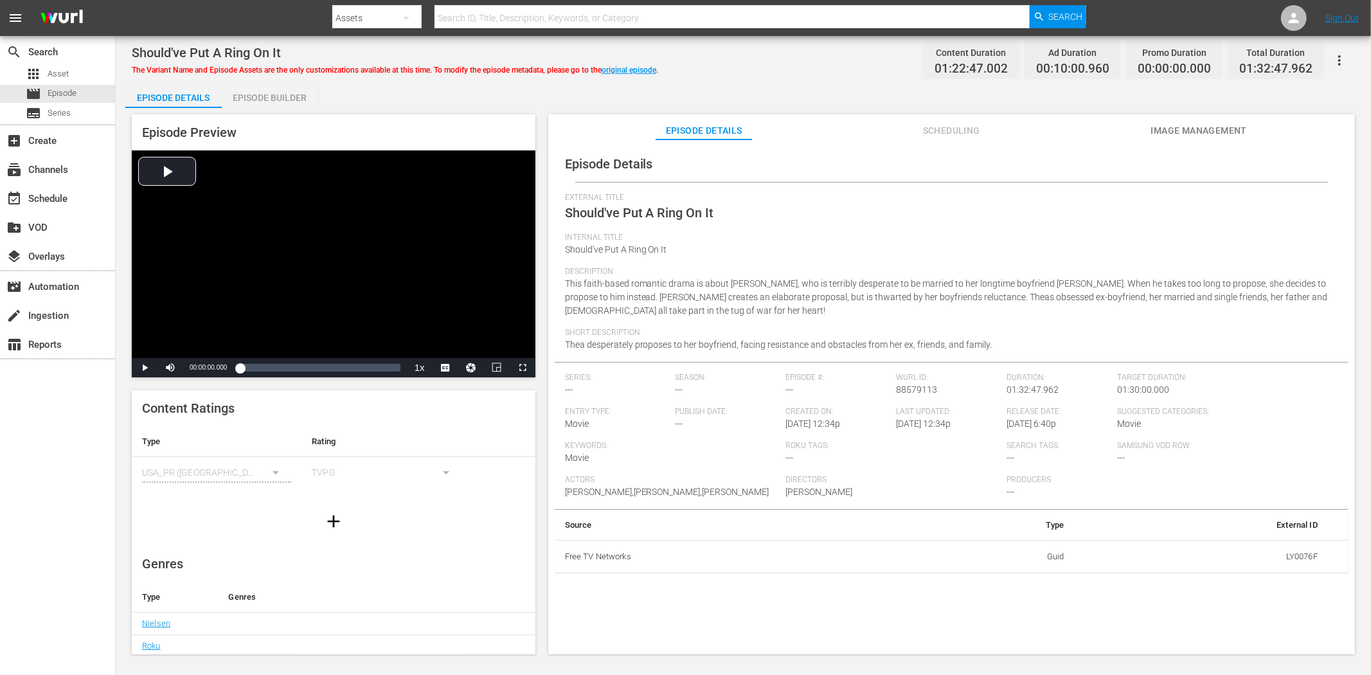
click at [1229, 127] on span "Image Management" at bounding box center [1199, 131] width 96 height 16
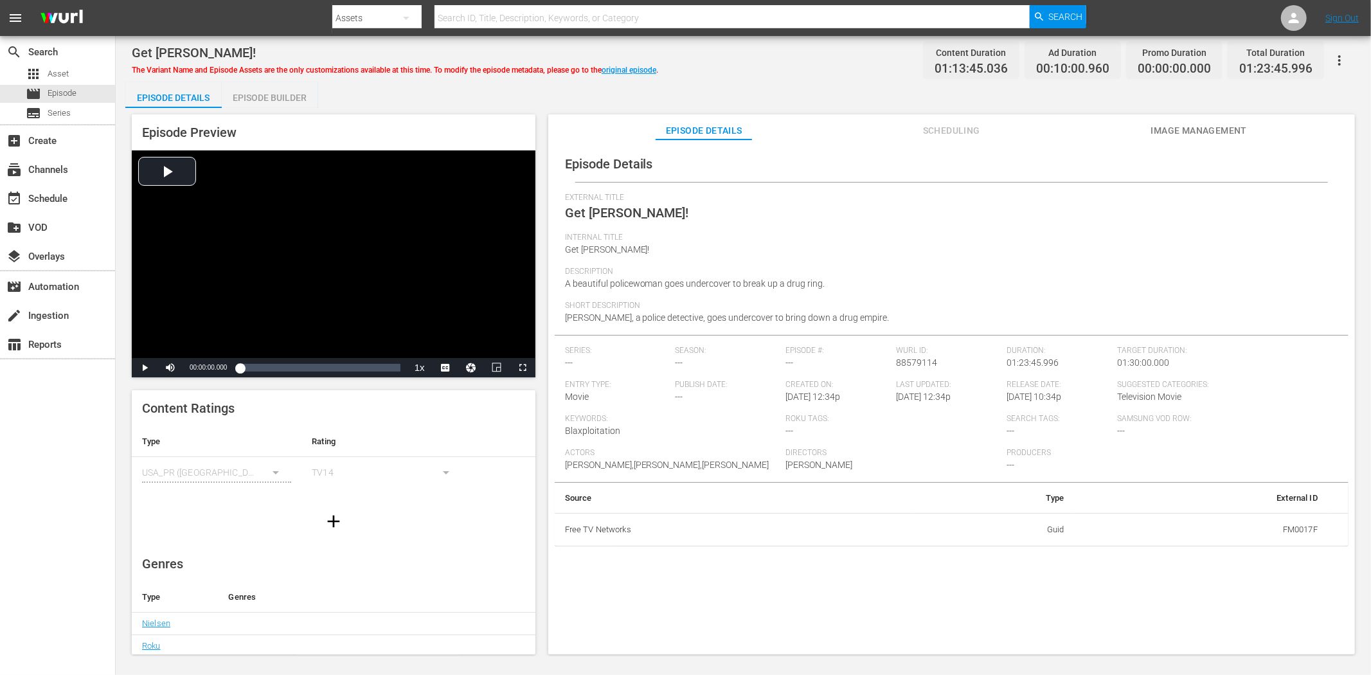
click at [1166, 124] on span "Image Management" at bounding box center [1199, 131] width 96 height 16
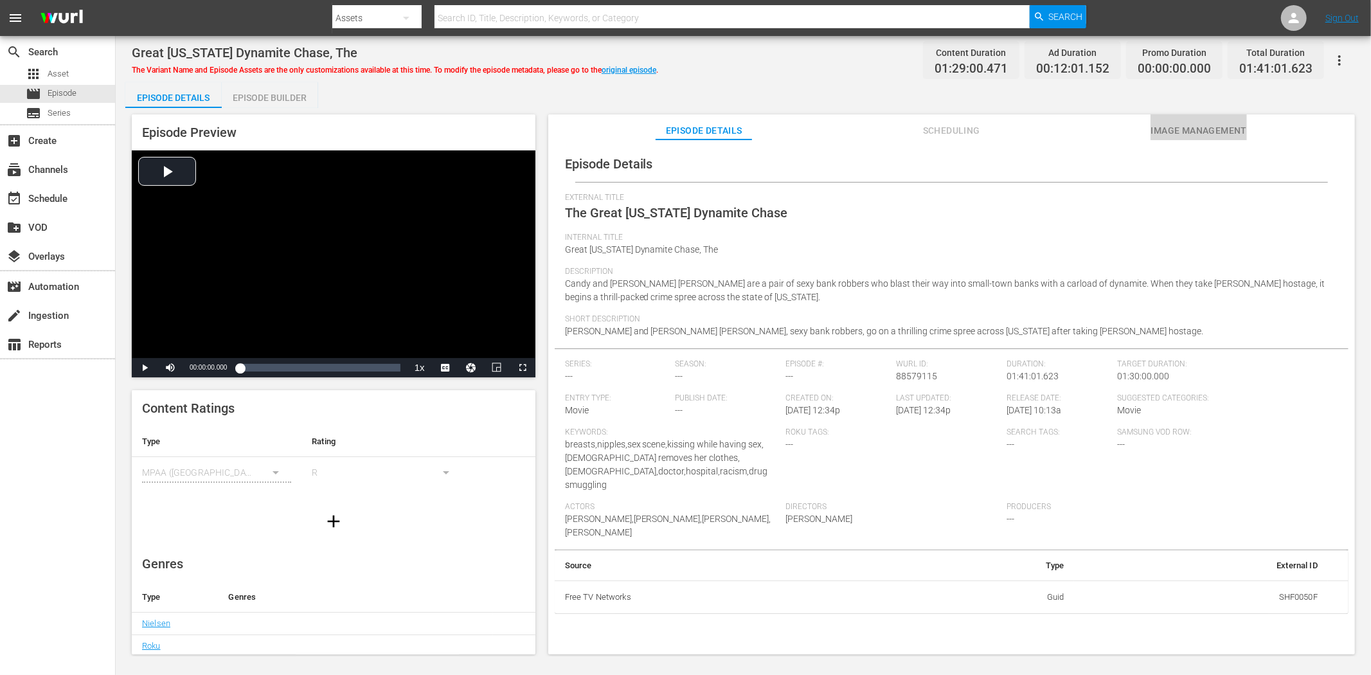
click at [1190, 137] on span "Image Management" at bounding box center [1199, 131] width 96 height 16
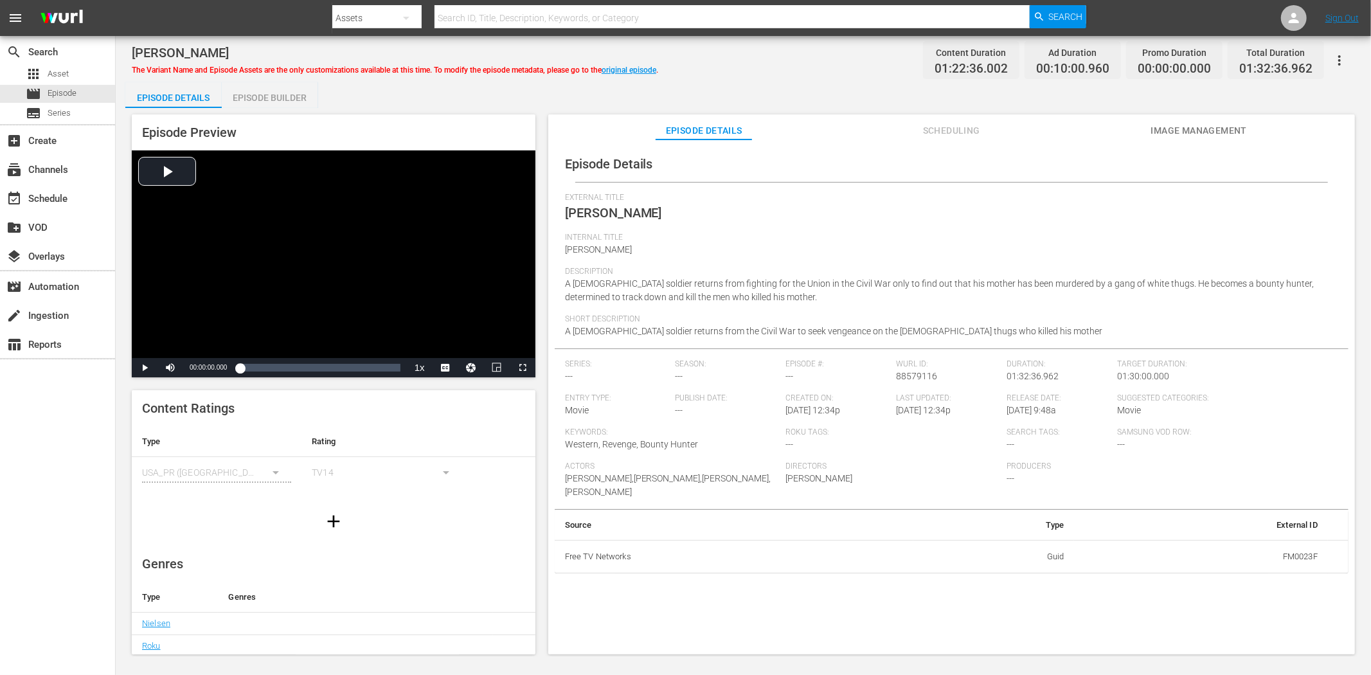
click at [1177, 130] on span "Image Management" at bounding box center [1199, 131] width 96 height 16
click at [1173, 131] on span "Image Management" at bounding box center [1199, 131] width 96 height 16
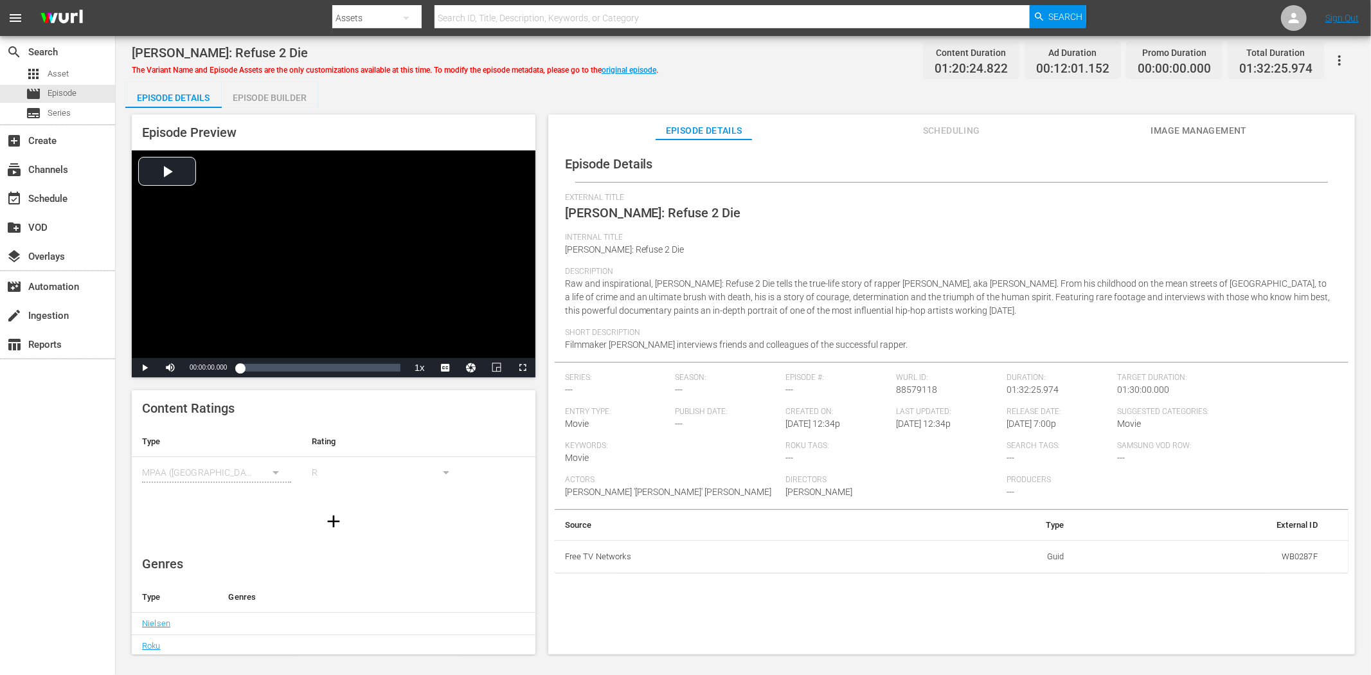
click at [1190, 114] on div "Episode Preview Video Player is loading. Play Video Play Mute Current Time 00:0…" at bounding box center [743, 386] width 1236 height 557
click at [1190, 121] on button "Image Management" at bounding box center [1199, 127] width 96 height 26
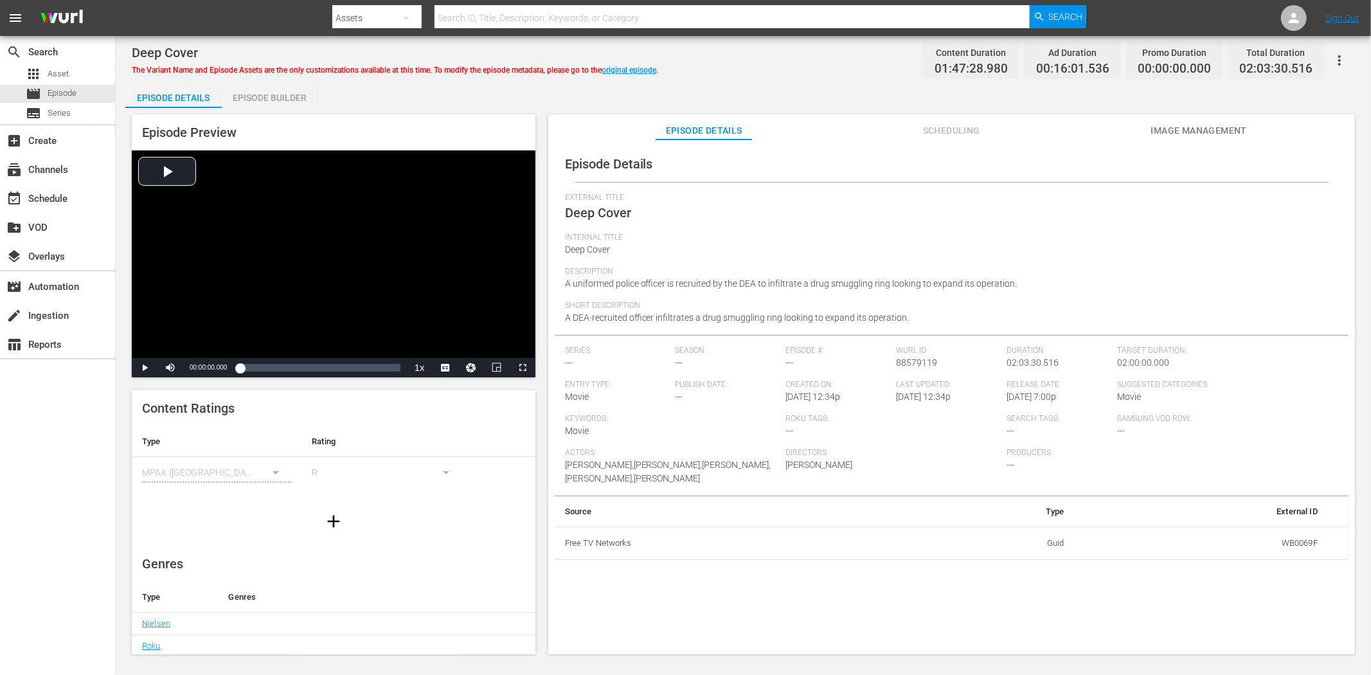
click at [1162, 132] on span "Image Management" at bounding box center [1199, 131] width 96 height 16
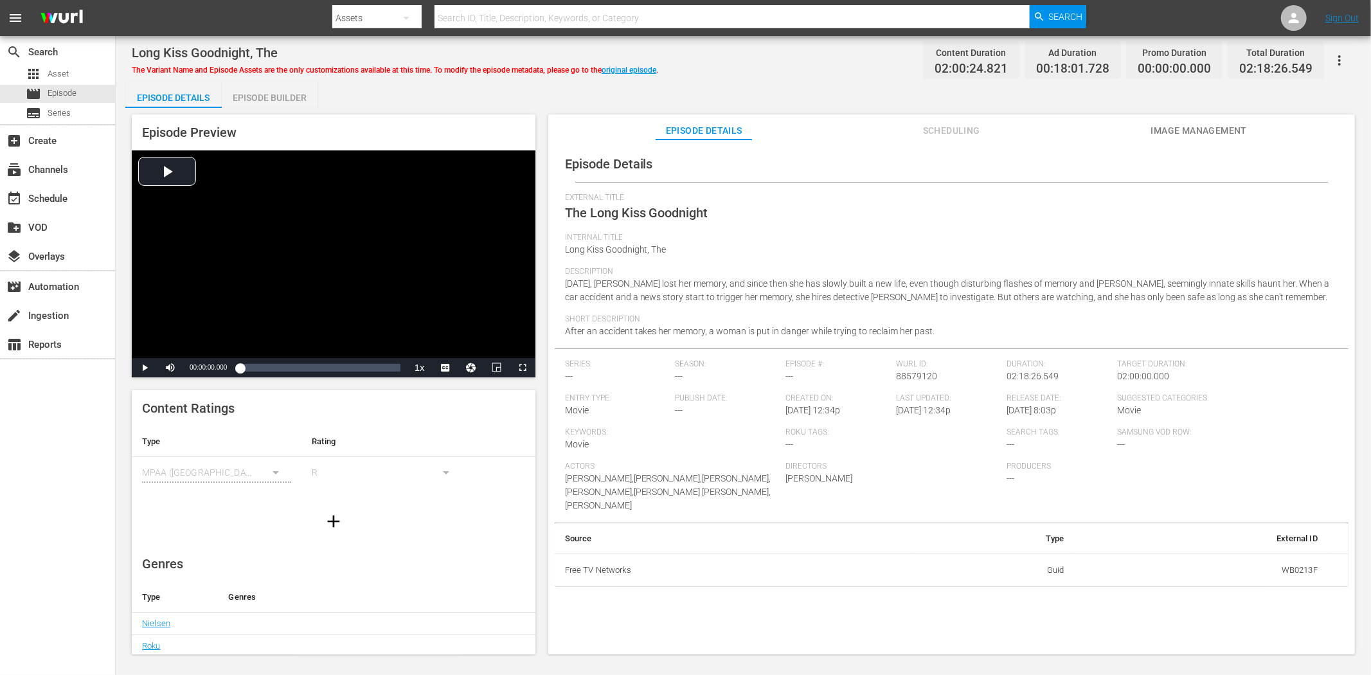
click at [1207, 125] on span "Image Management" at bounding box center [1199, 131] width 96 height 16
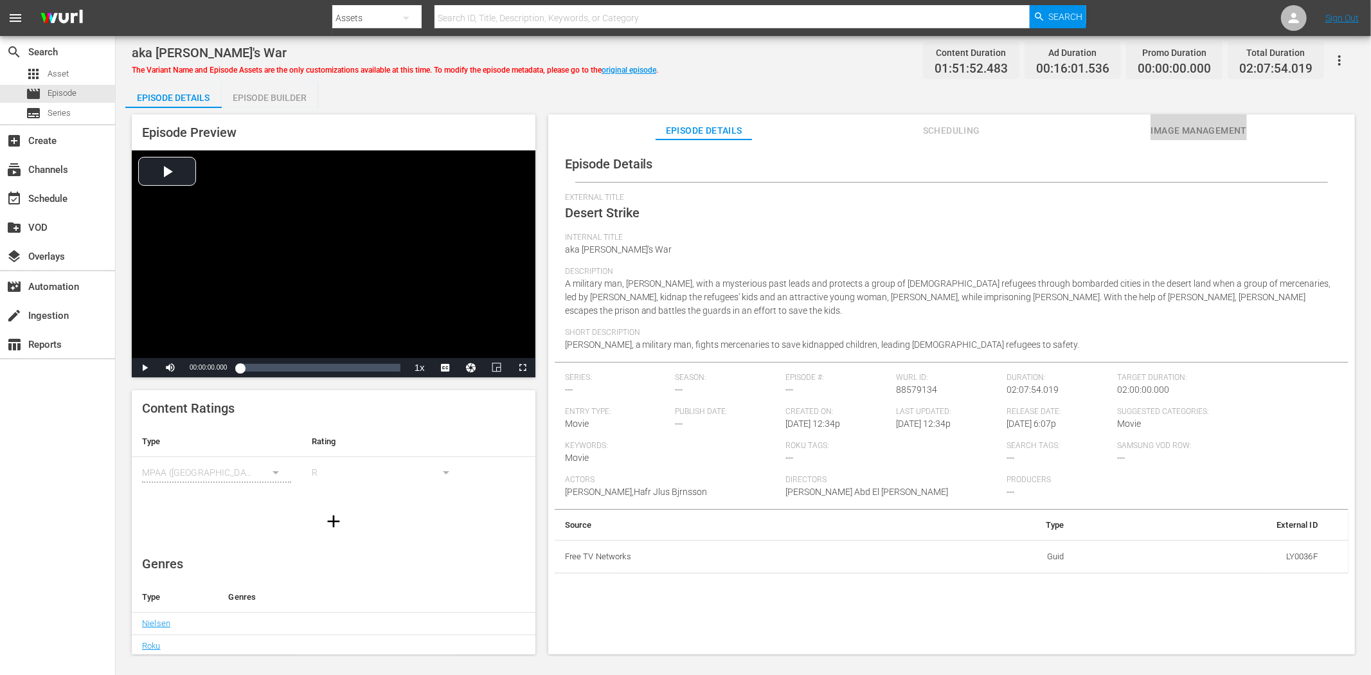
click at [1196, 136] on span "Image Management" at bounding box center [1199, 131] width 96 height 16
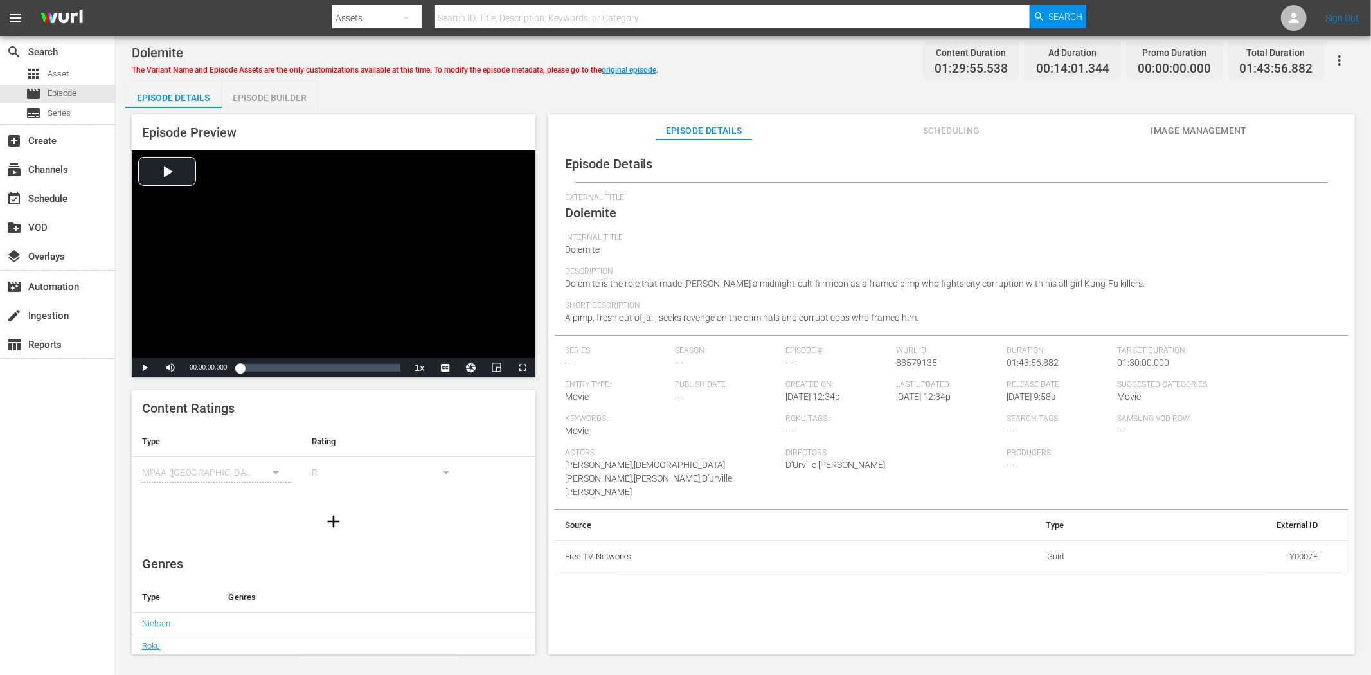
click at [1214, 120] on button "Image Management" at bounding box center [1199, 127] width 96 height 26
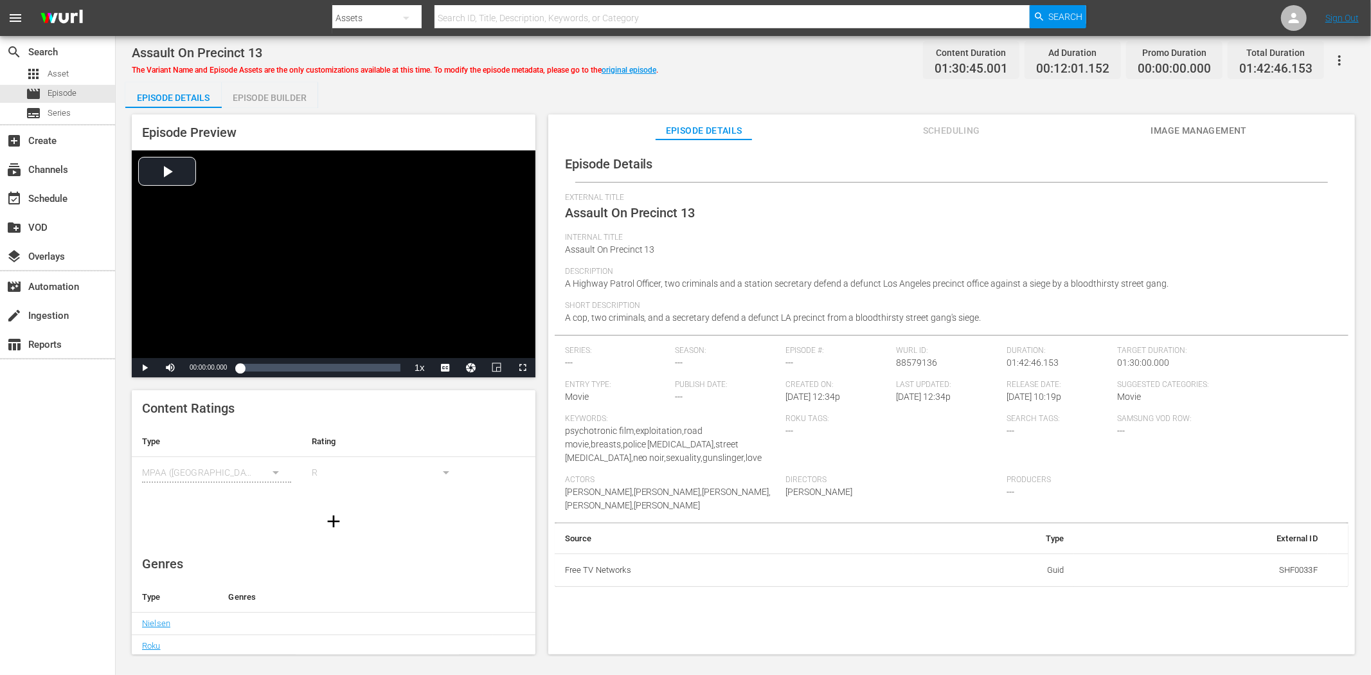
click at [1183, 130] on span "Image Management" at bounding box center [1199, 131] width 96 height 16
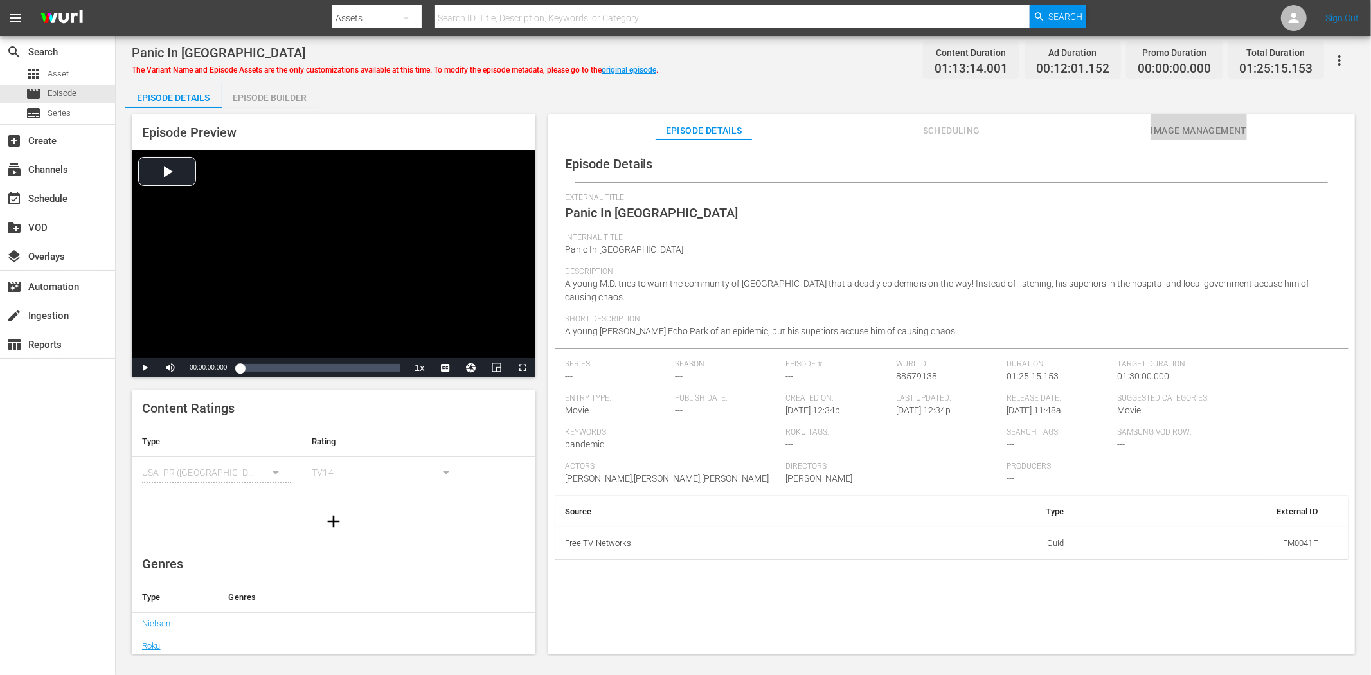
click at [1177, 123] on span "Image Management" at bounding box center [1199, 131] width 96 height 16
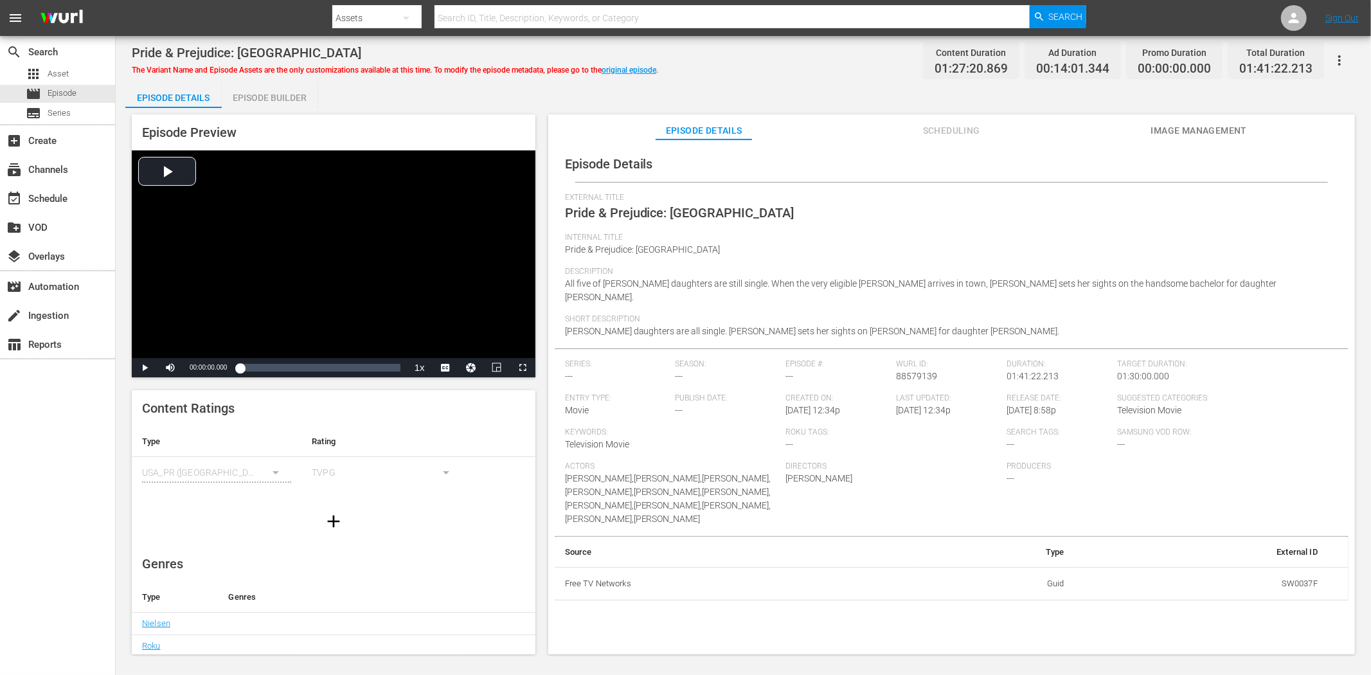
click at [1167, 126] on span "Image Management" at bounding box center [1199, 131] width 96 height 16
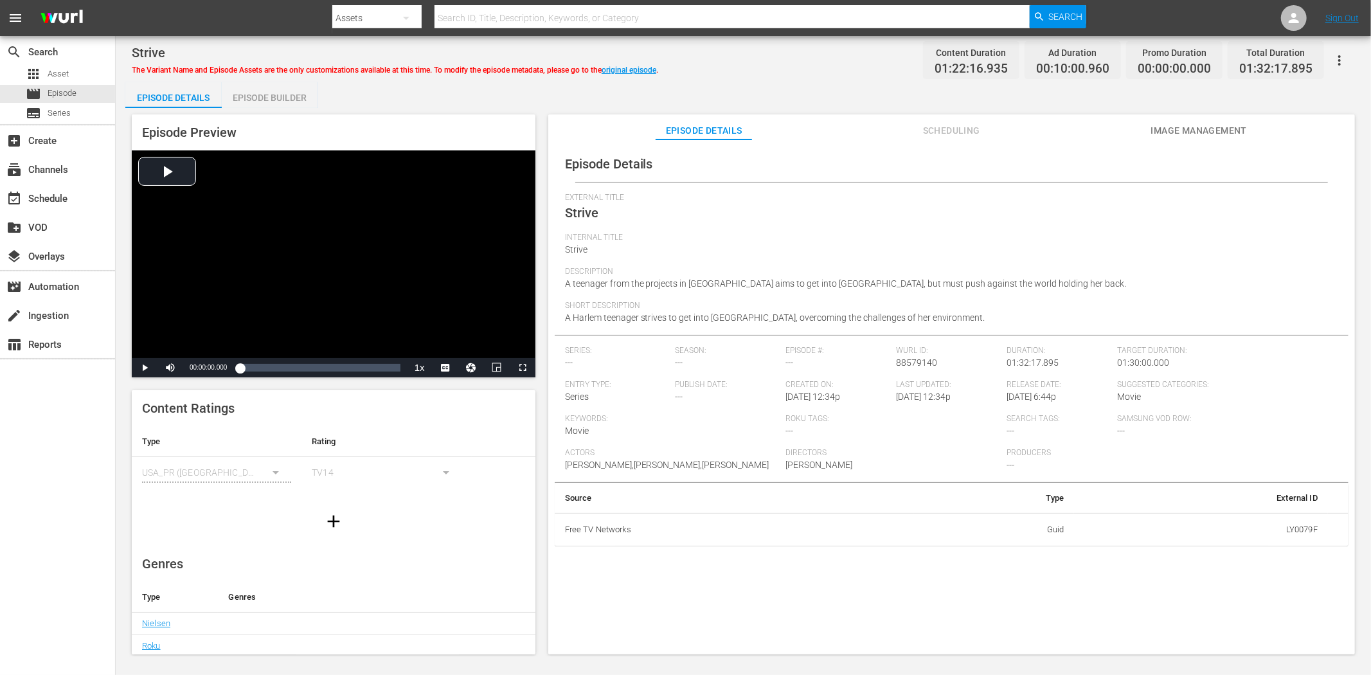
click at [1191, 124] on span "Image Management" at bounding box center [1199, 131] width 96 height 16
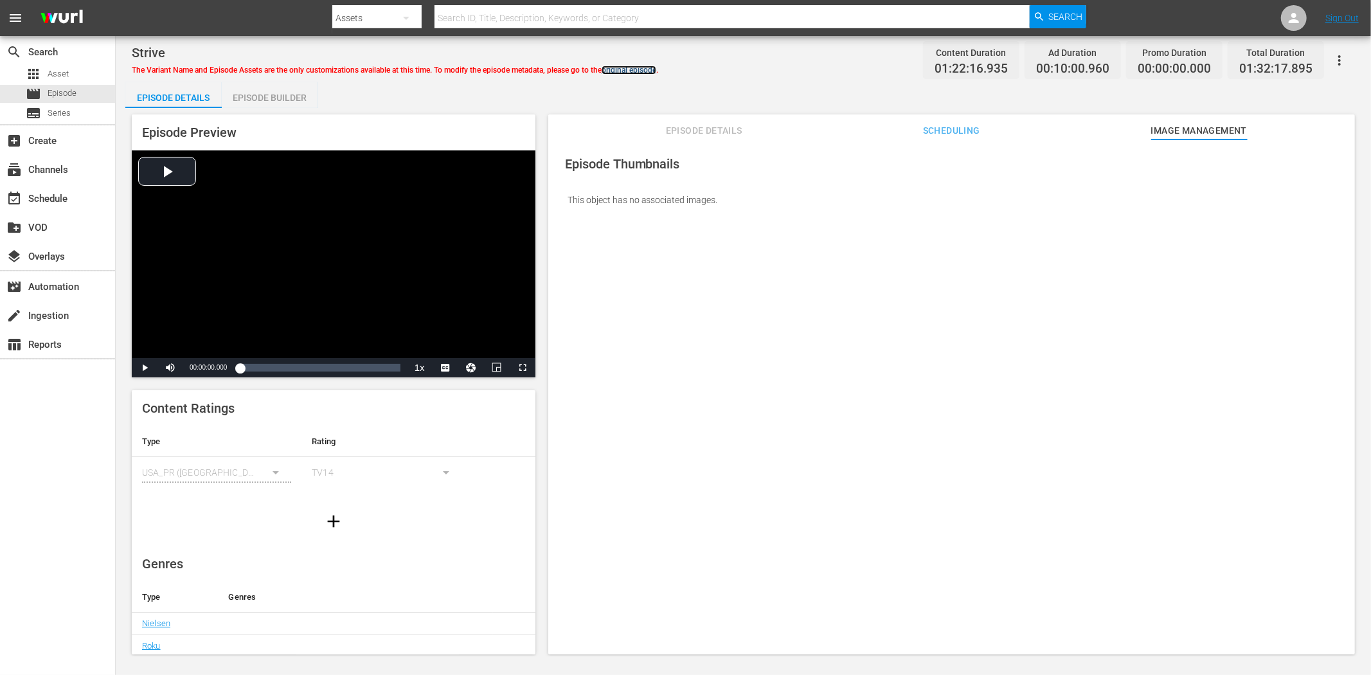
drag, startPoint x: 651, startPoint y: 69, endPoint x: 710, endPoint y: 69, distance: 58.5
click at [651, 69] on link "original episode" at bounding box center [629, 70] width 55 height 9
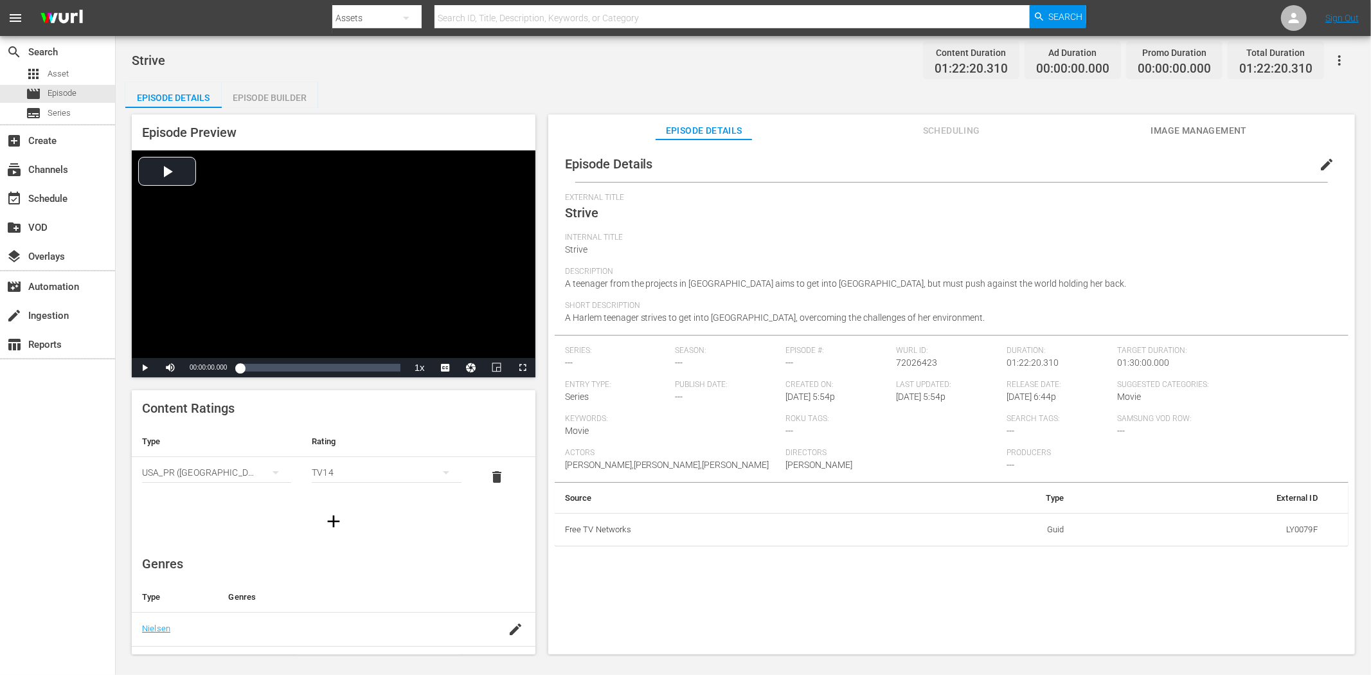
click at [1234, 159] on span "edit" at bounding box center [1326, 164] width 15 height 15
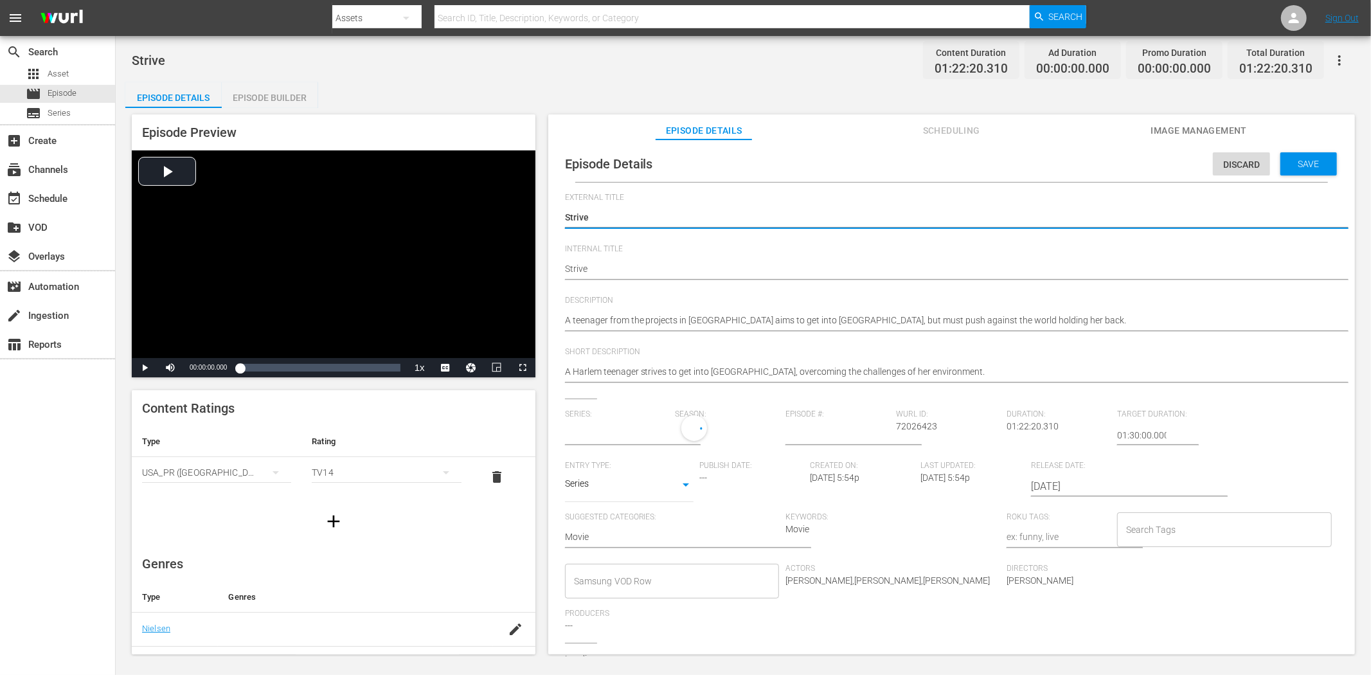
type input "No Series"
click at [682, 479] on body "menu Search By Assets Search ID, Title, Description, Keywords, or Category Sear…" at bounding box center [685, 337] width 1371 height 675
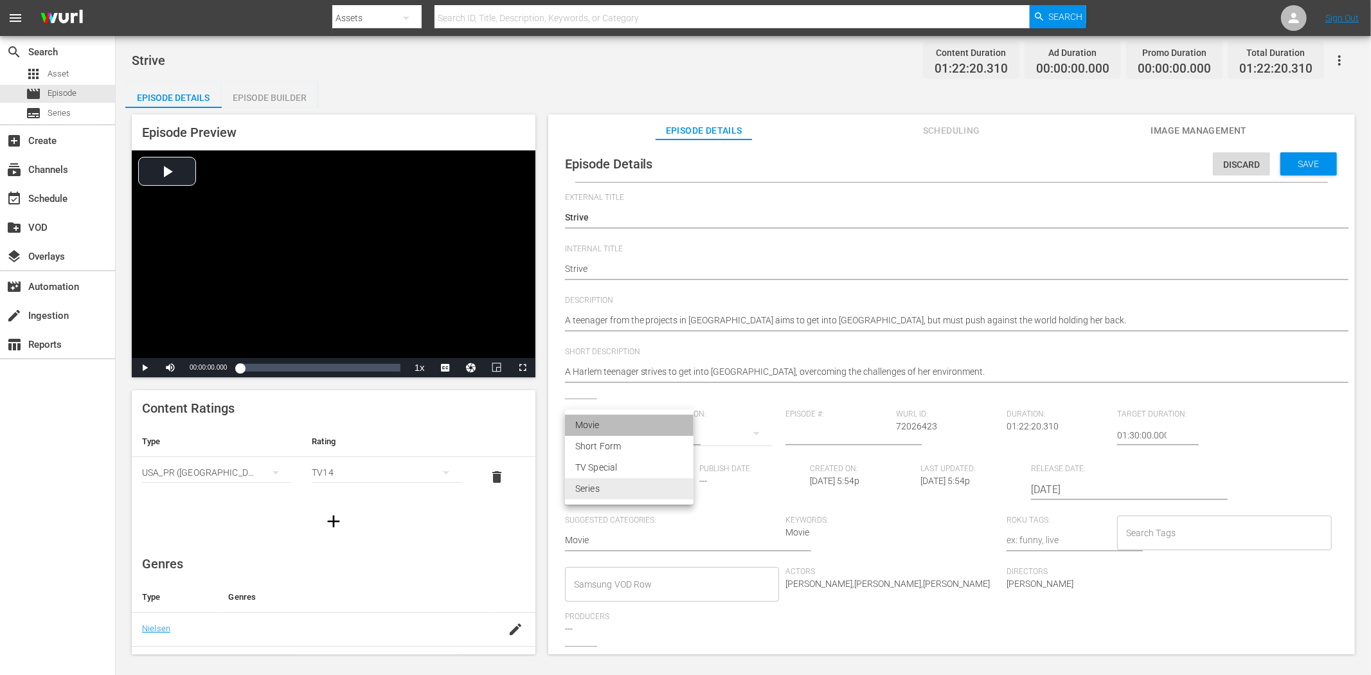
click at [638, 425] on li "Movie" at bounding box center [629, 425] width 129 height 21
type input "MOVIE"
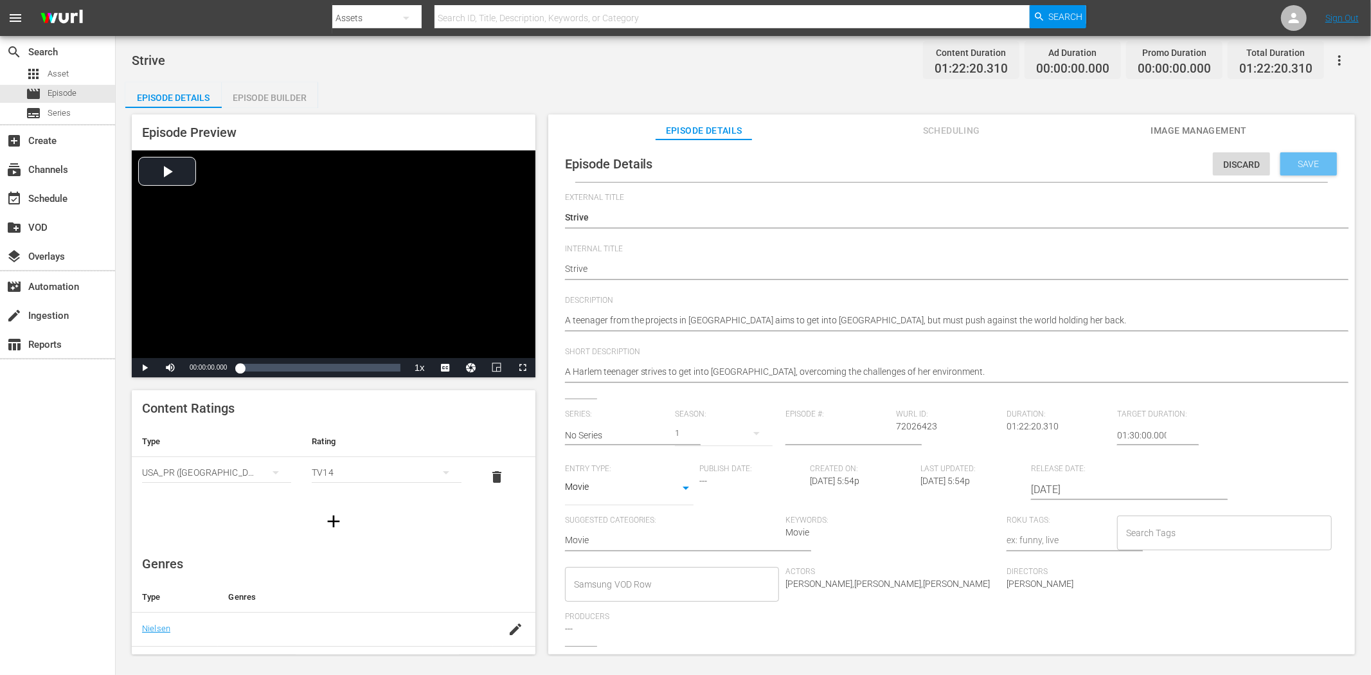
click at [1234, 156] on div "Save" at bounding box center [1309, 163] width 57 height 23
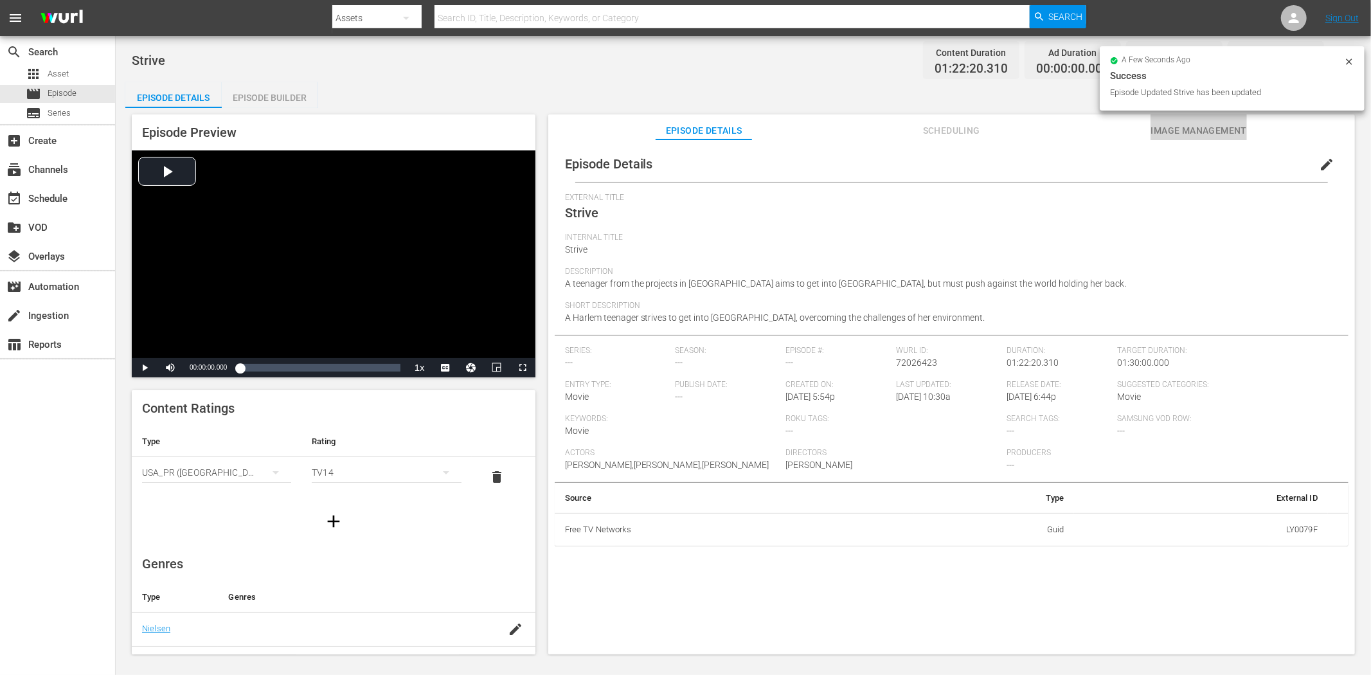
click at [1171, 126] on span "Image Management" at bounding box center [1199, 131] width 96 height 16
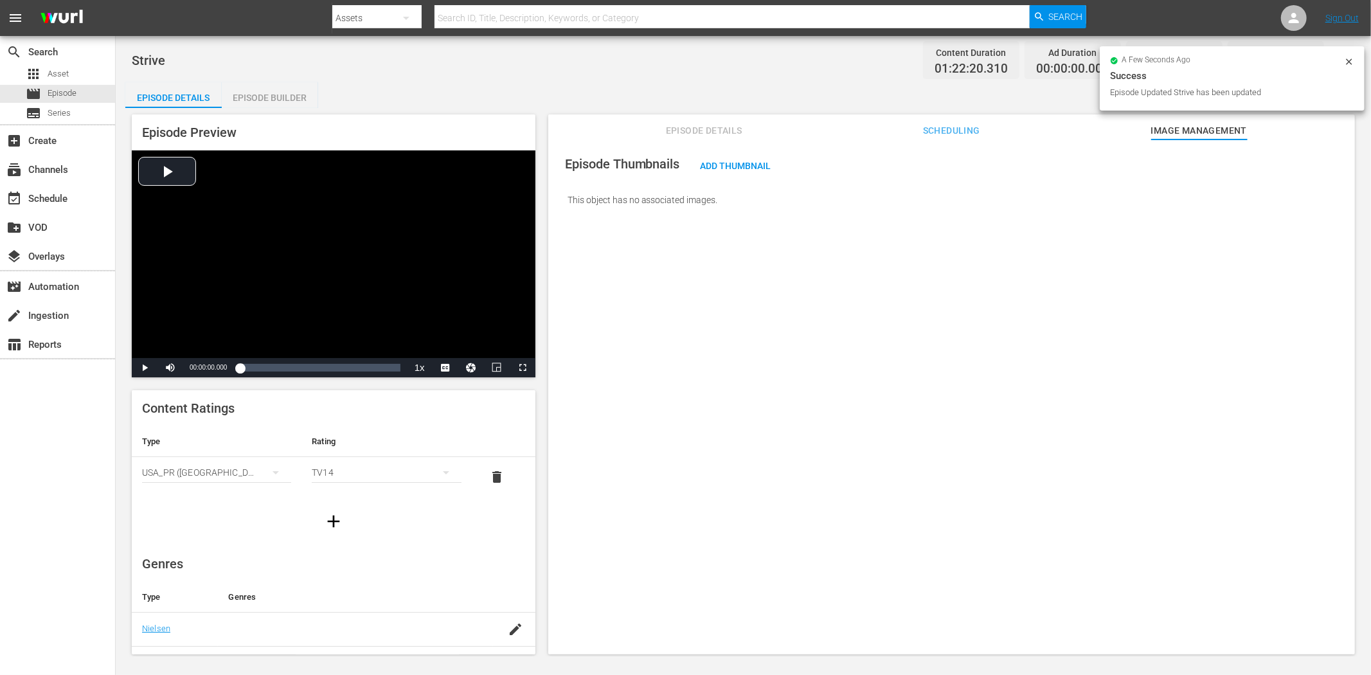
click at [1234, 55] on div "a few seconds ago Success Episode Updated Strive has been updated" at bounding box center [1232, 78] width 265 height 64
click at [1234, 59] on button "button" at bounding box center [1339, 60] width 31 height 31
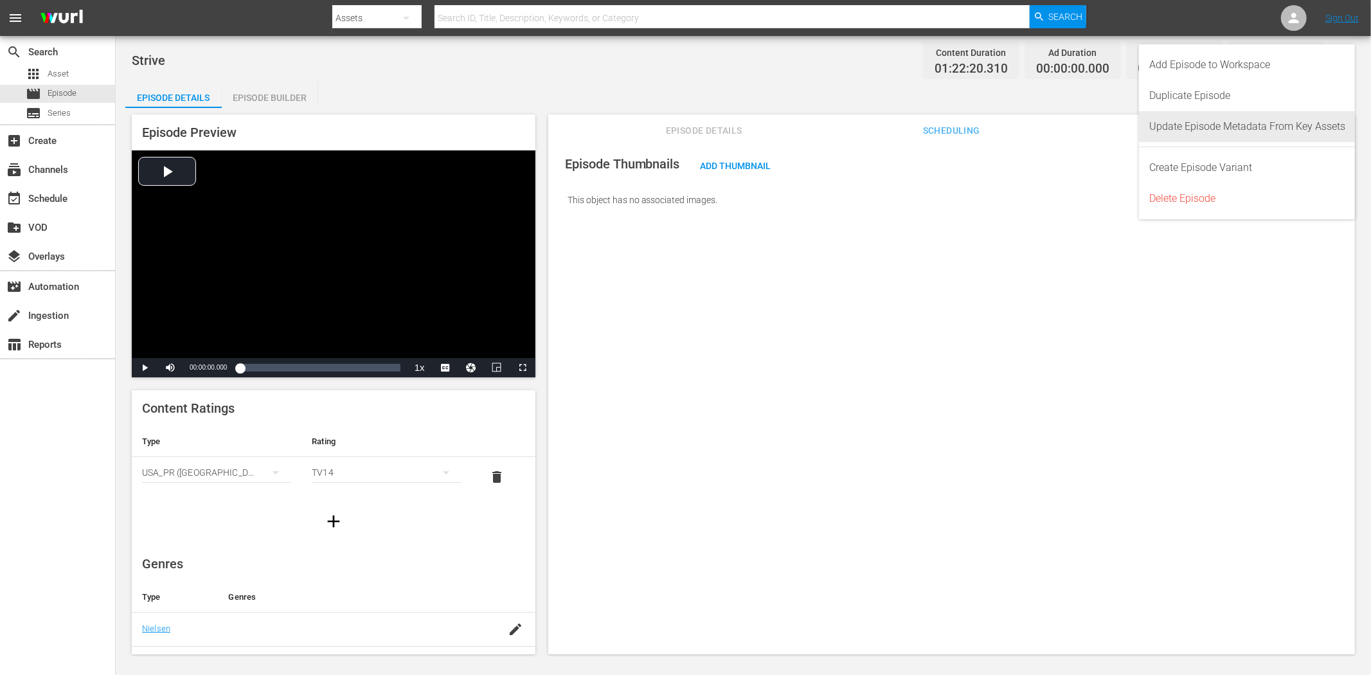
click at [1234, 121] on div "Update Episode Metadata From Key Assets" at bounding box center [1248, 126] width 196 height 31
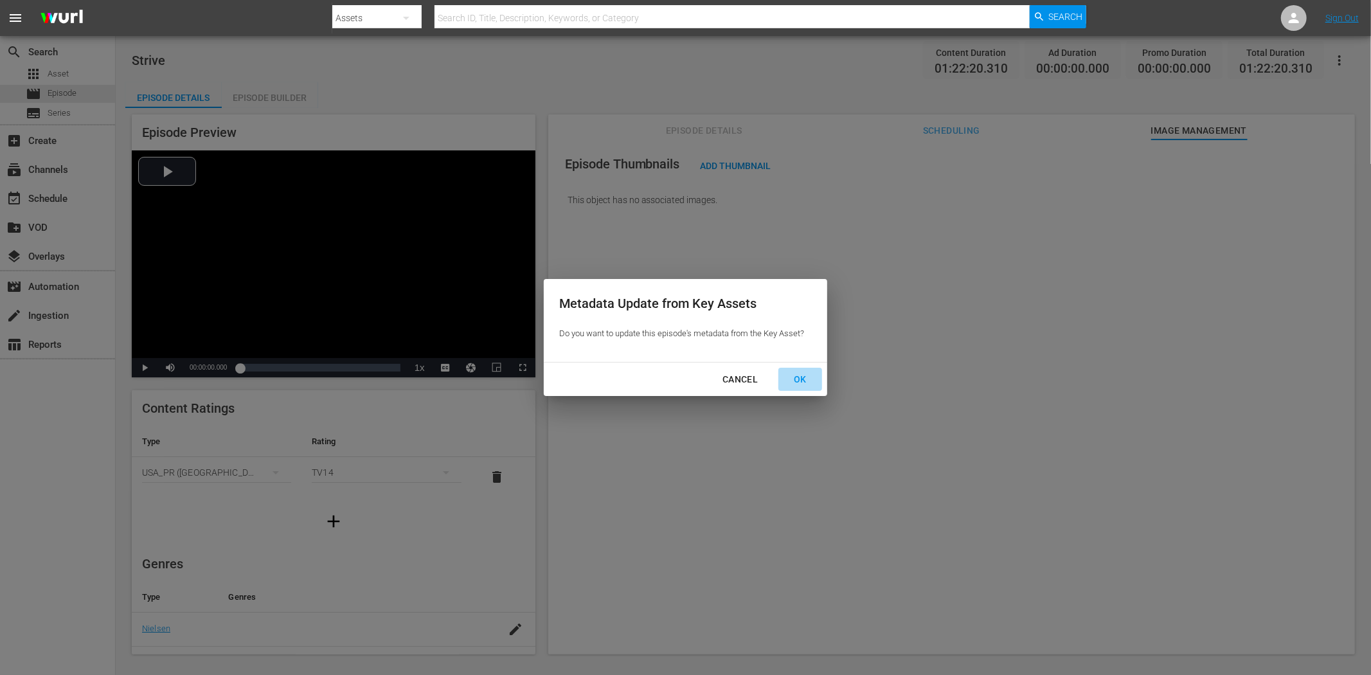
click at [811, 373] on div "OK" at bounding box center [800, 380] width 33 height 16
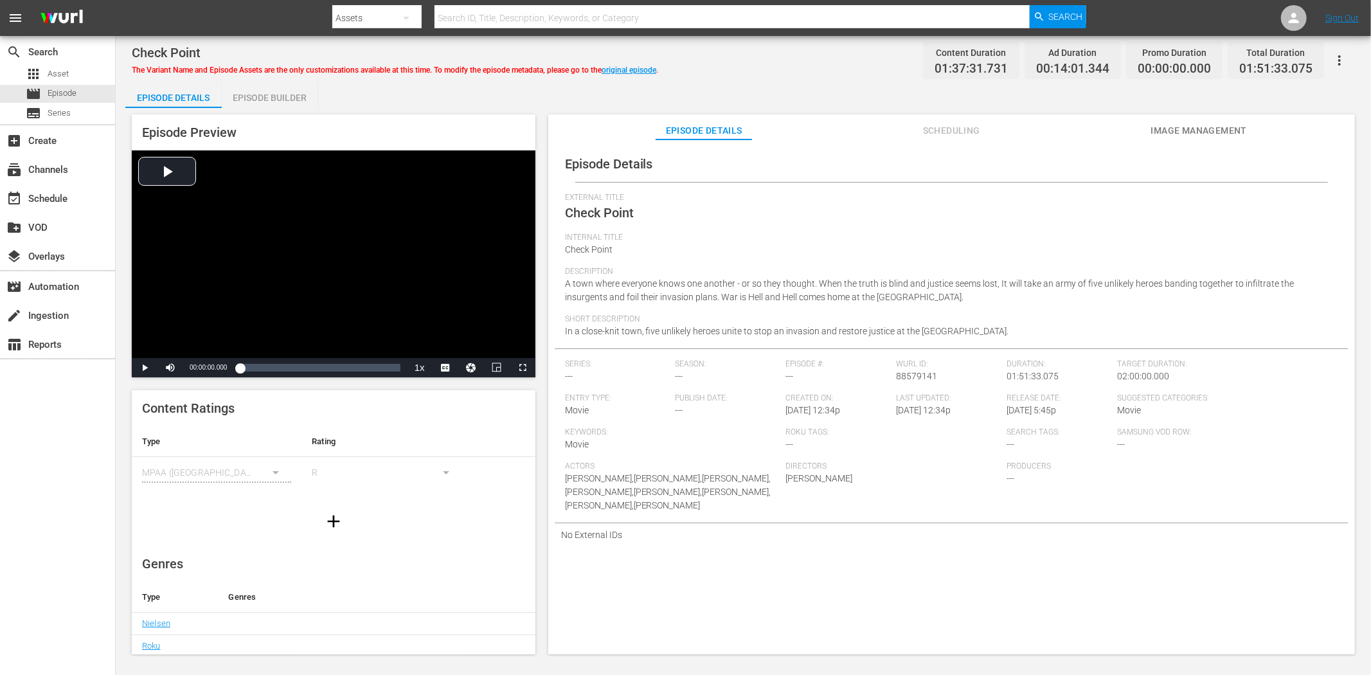
click at [1216, 127] on span "Image Management" at bounding box center [1199, 131] width 96 height 16
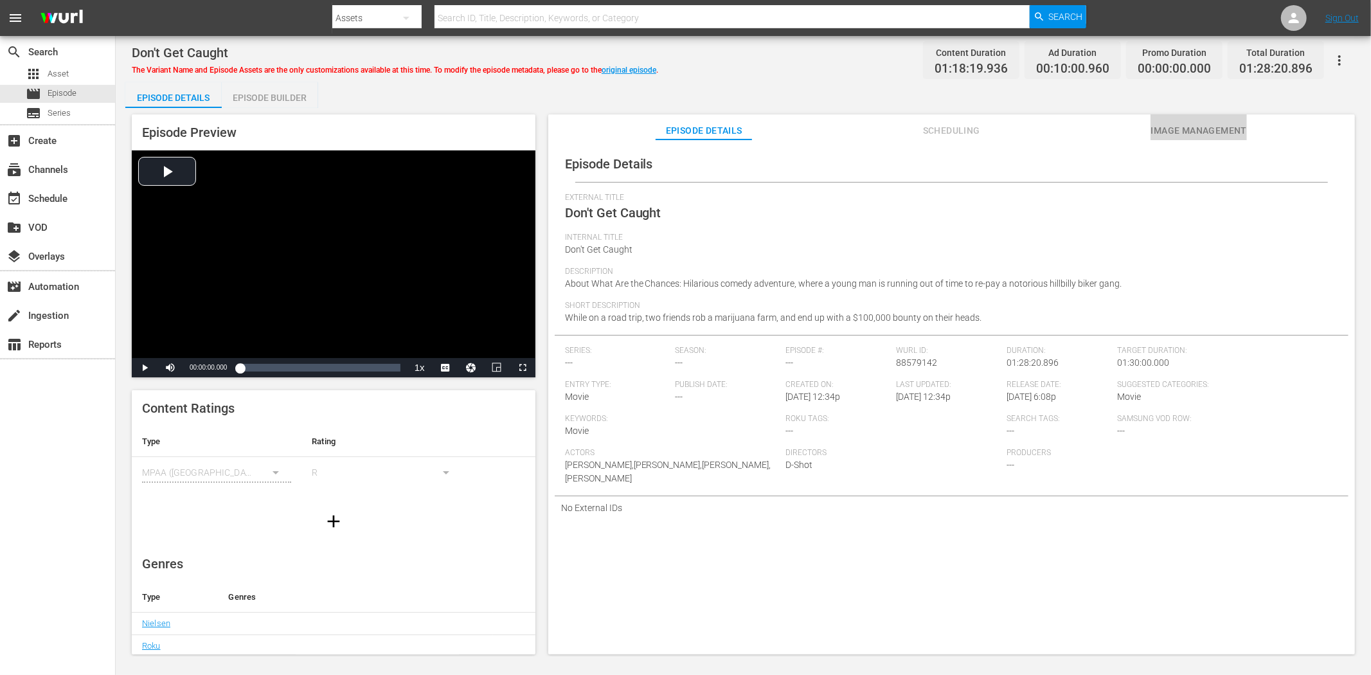
click at [1183, 131] on span "Image Management" at bounding box center [1199, 131] width 96 height 16
click at [1180, 124] on span "Image Management" at bounding box center [1199, 131] width 96 height 16
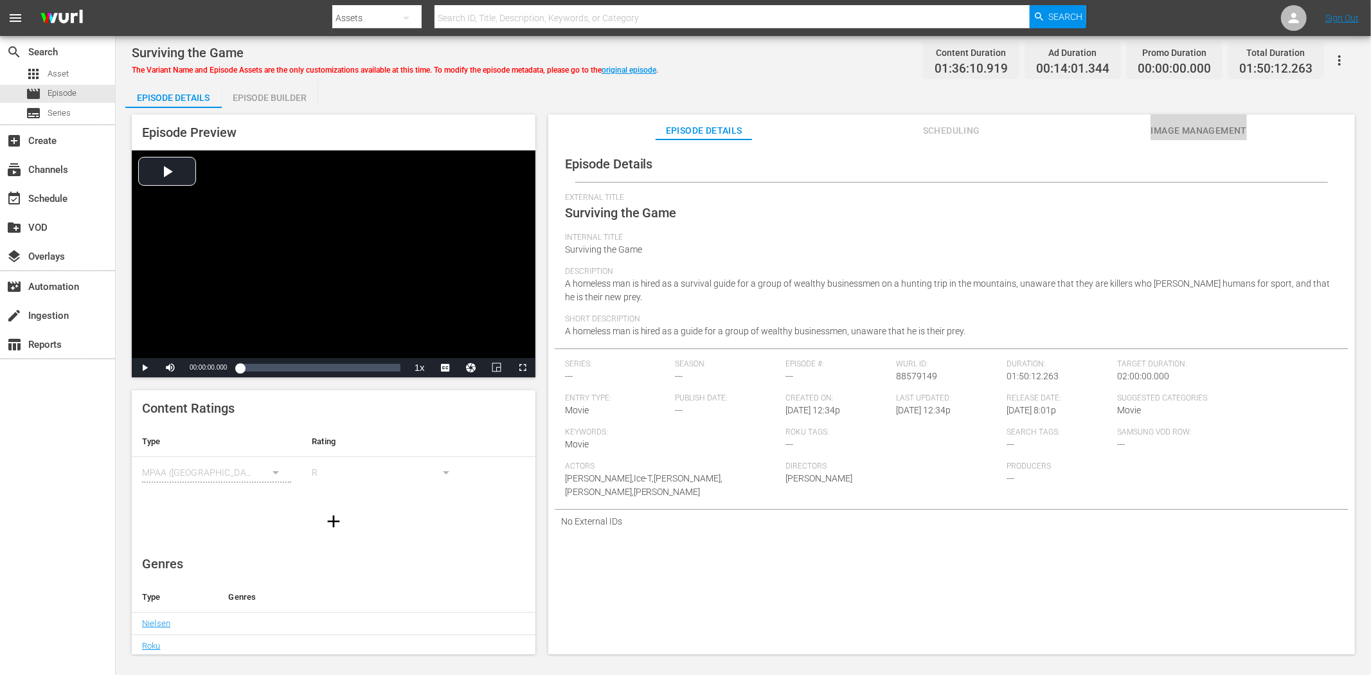
click at [1188, 134] on span "Image Management" at bounding box center [1199, 131] width 96 height 16
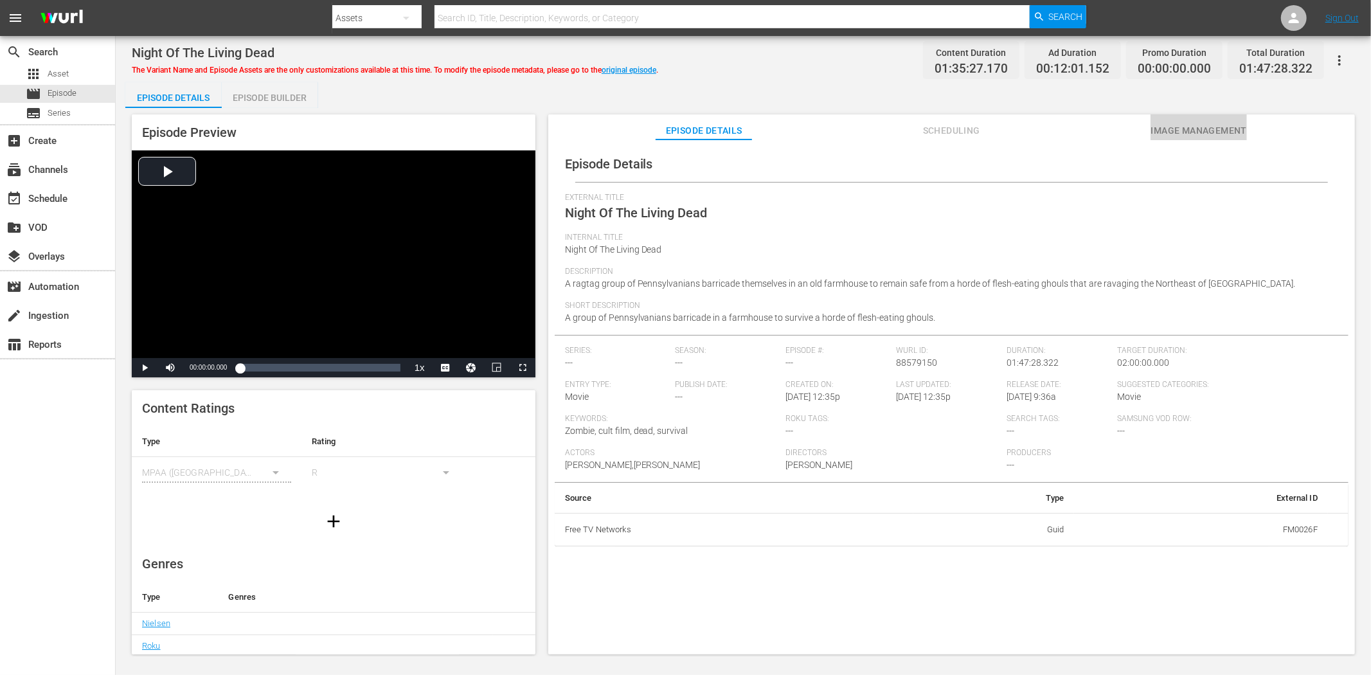
click at [1216, 127] on span "Image Management" at bounding box center [1199, 131] width 96 height 16
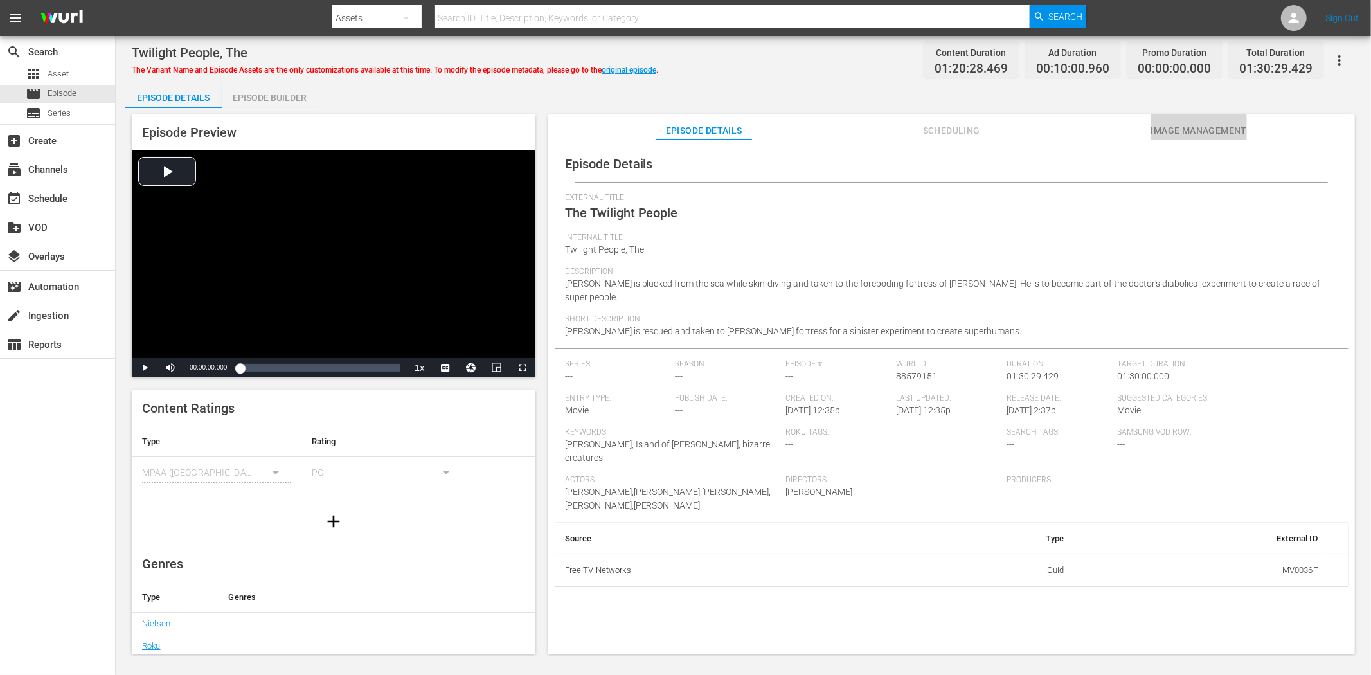
click at [1161, 125] on span "Image Management" at bounding box center [1199, 131] width 96 height 16
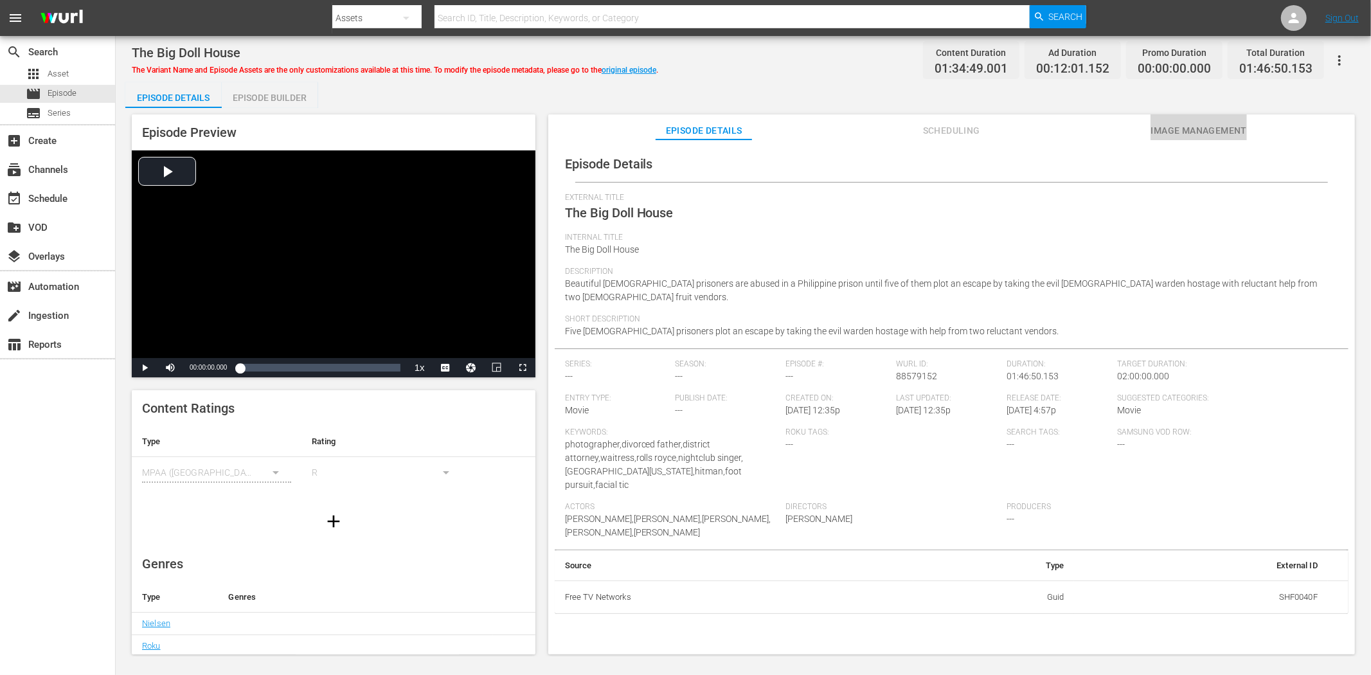
click at [1225, 120] on button "Image Management" at bounding box center [1199, 127] width 96 height 26
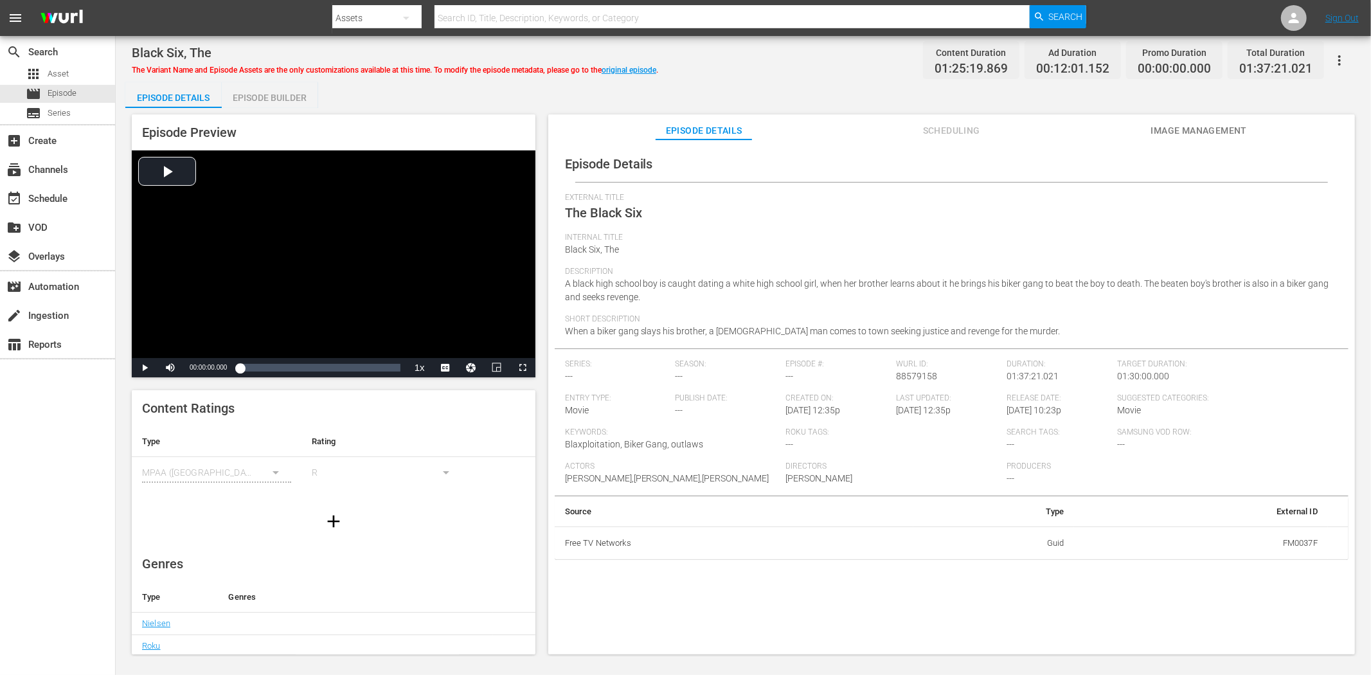
click at [1214, 126] on span "Image Management" at bounding box center [1199, 131] width 96 height 16
click at [1216, 133] on span "Image Management" at bounding box center [1199, 131] width 96 height 16
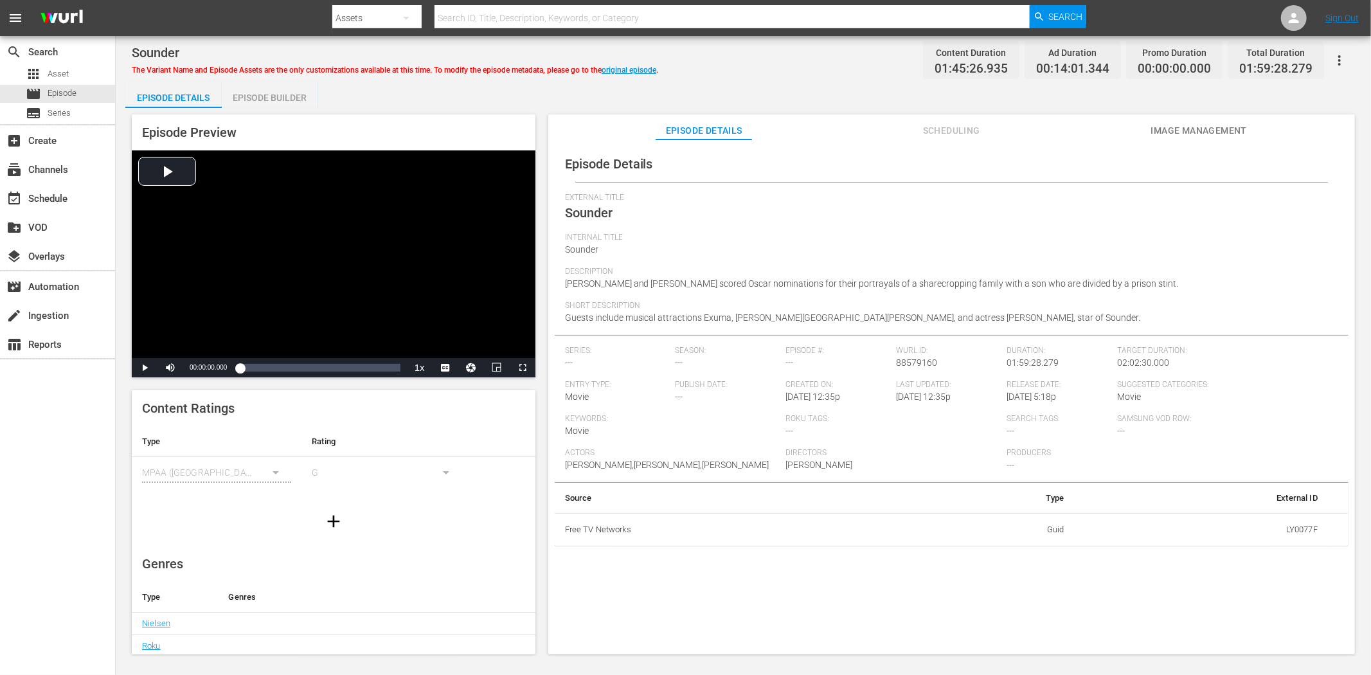
click at [1170, 117] on button "Image Management" at bounding box center [1199, 127] width 96 height 26
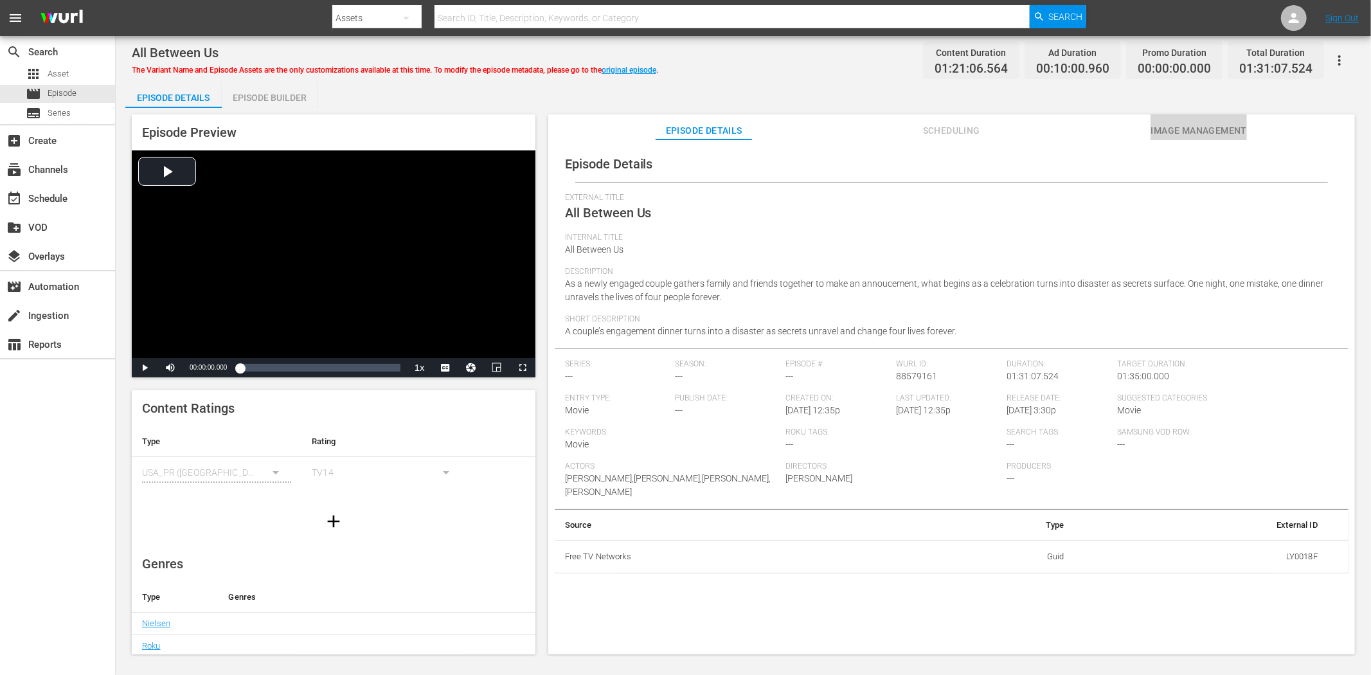
click at [1207, 127] on span "Image Management" at bounding box center [1199, 131] width 96 height 16
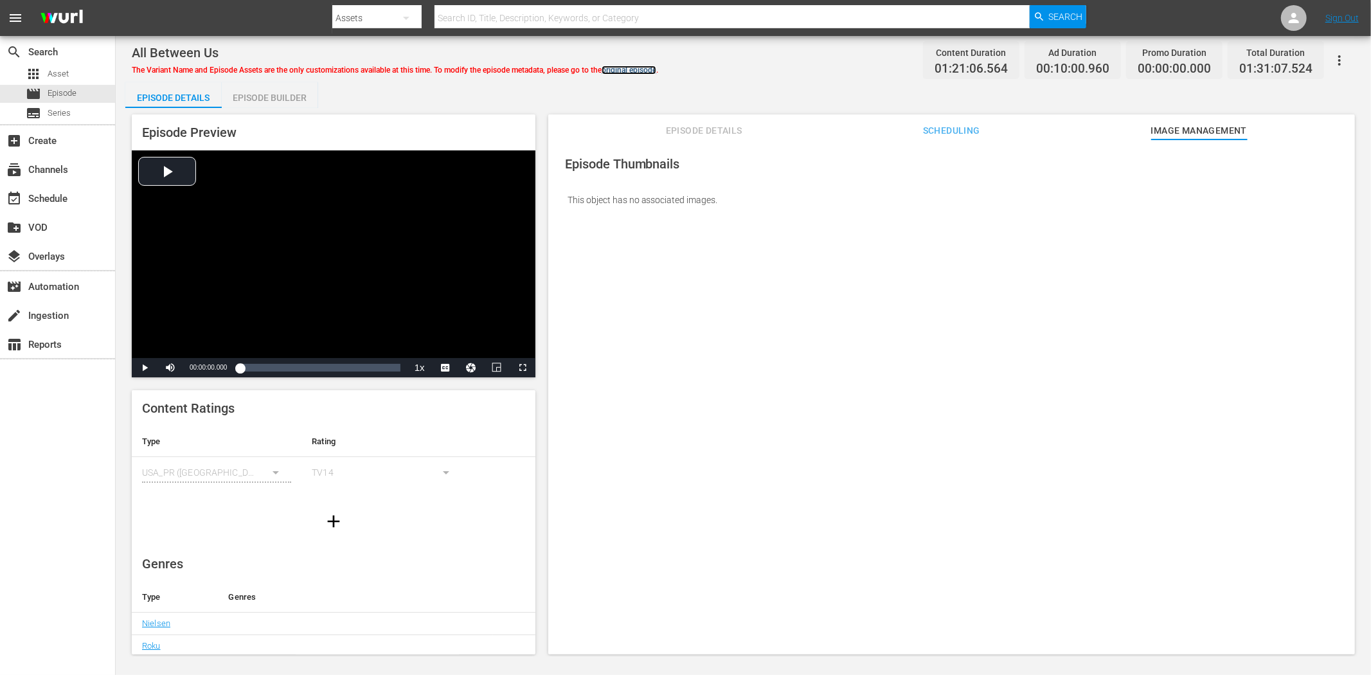
click at [654, 68] on link "original episode" at bounding box center [629, 70] width 55 height 9
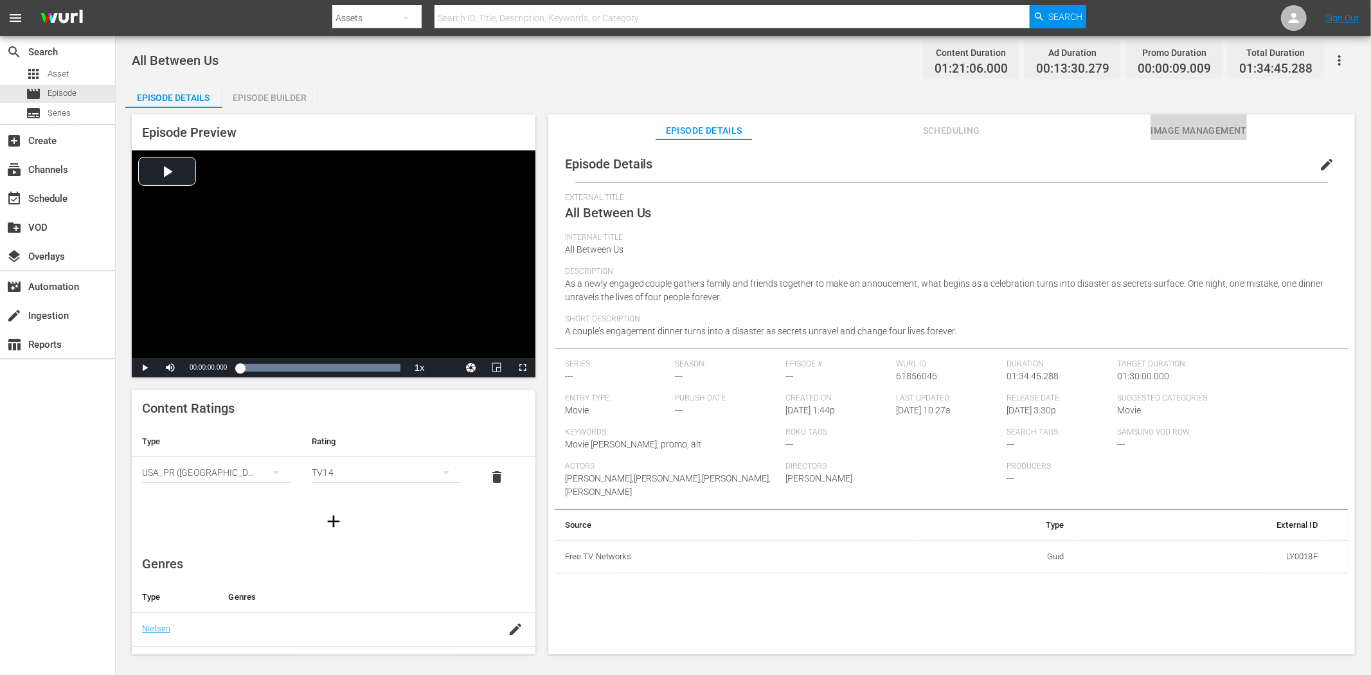
click at [1214, 130] on span "Image Management" at bounding box center [1199, 131] width 96 height 16
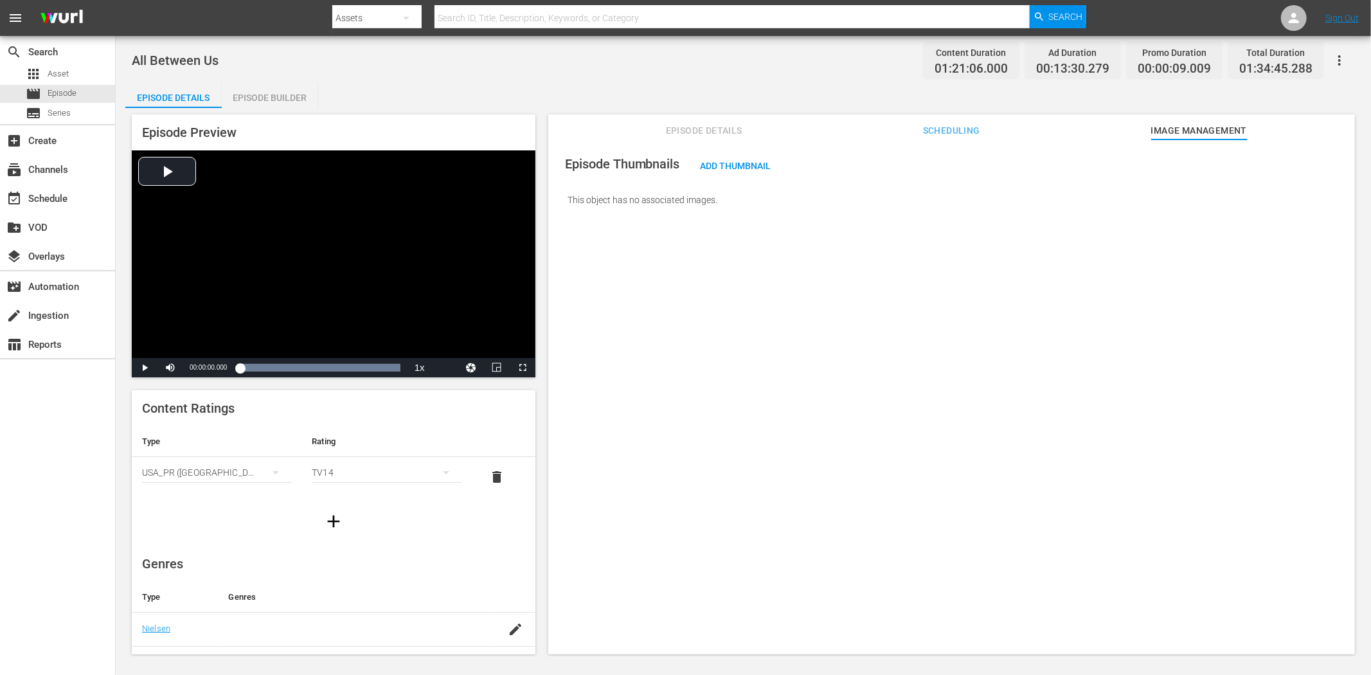
click at [1234, 60] on icon "button" at bounding box center [1339, 60] width 15 height 15
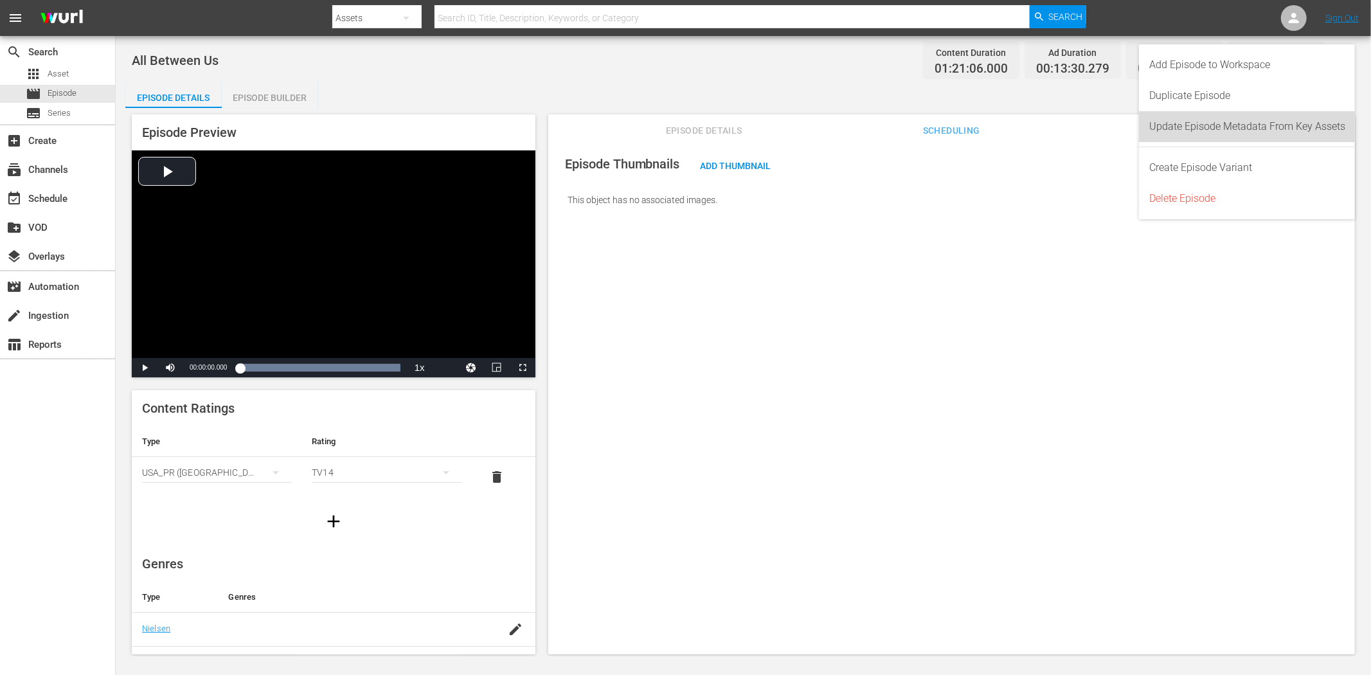
click at [1224, 132] on div "Update Episode Metadata From Key Assets" at bounding box center [1248, 126] width 196 height 31
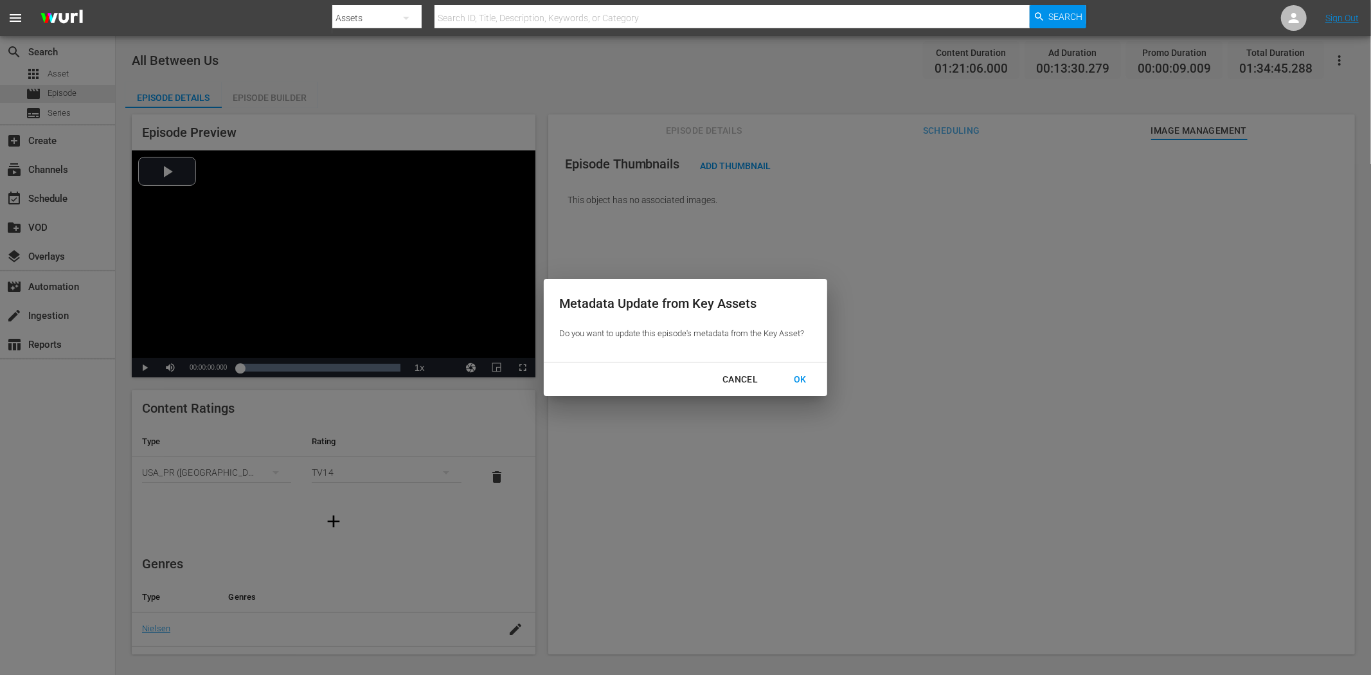
click at [801, 374] on div "OK" at bounding box center [800, 380] width 33 height 16
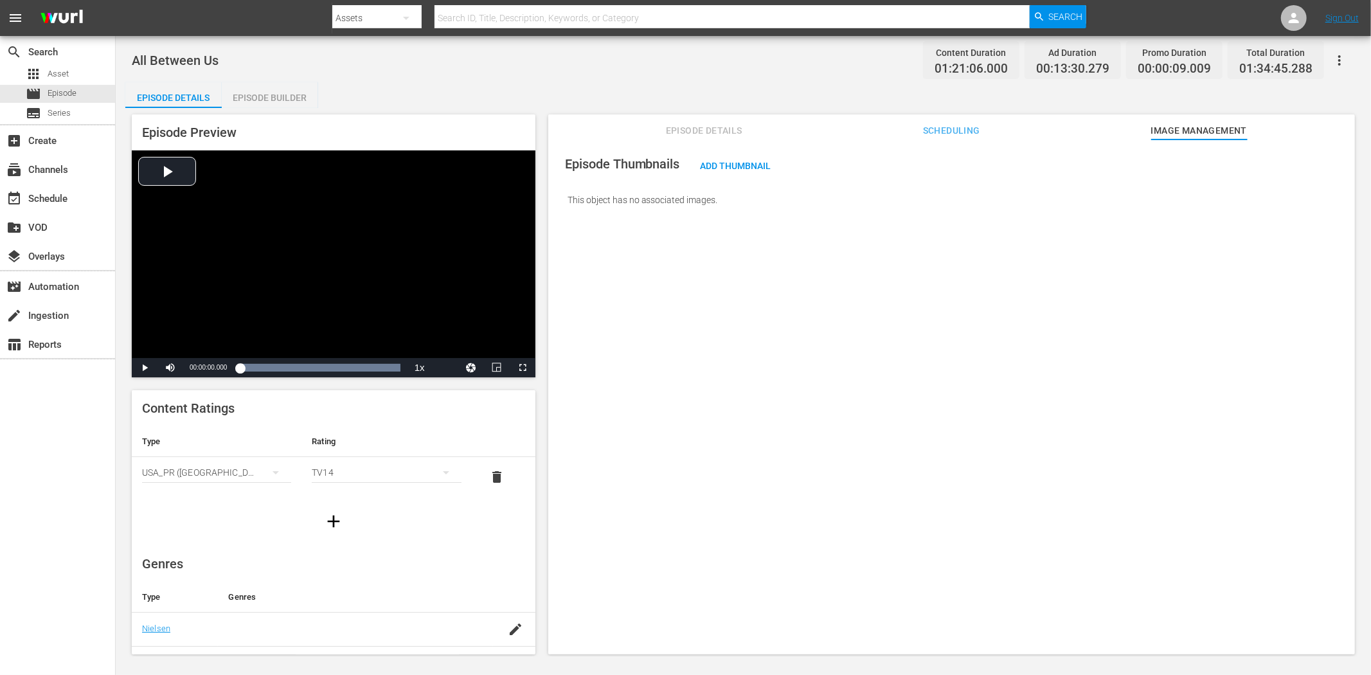
click at [683, 133] on span "Episode Details" at bounding box center [704, 131] width 96 height 16
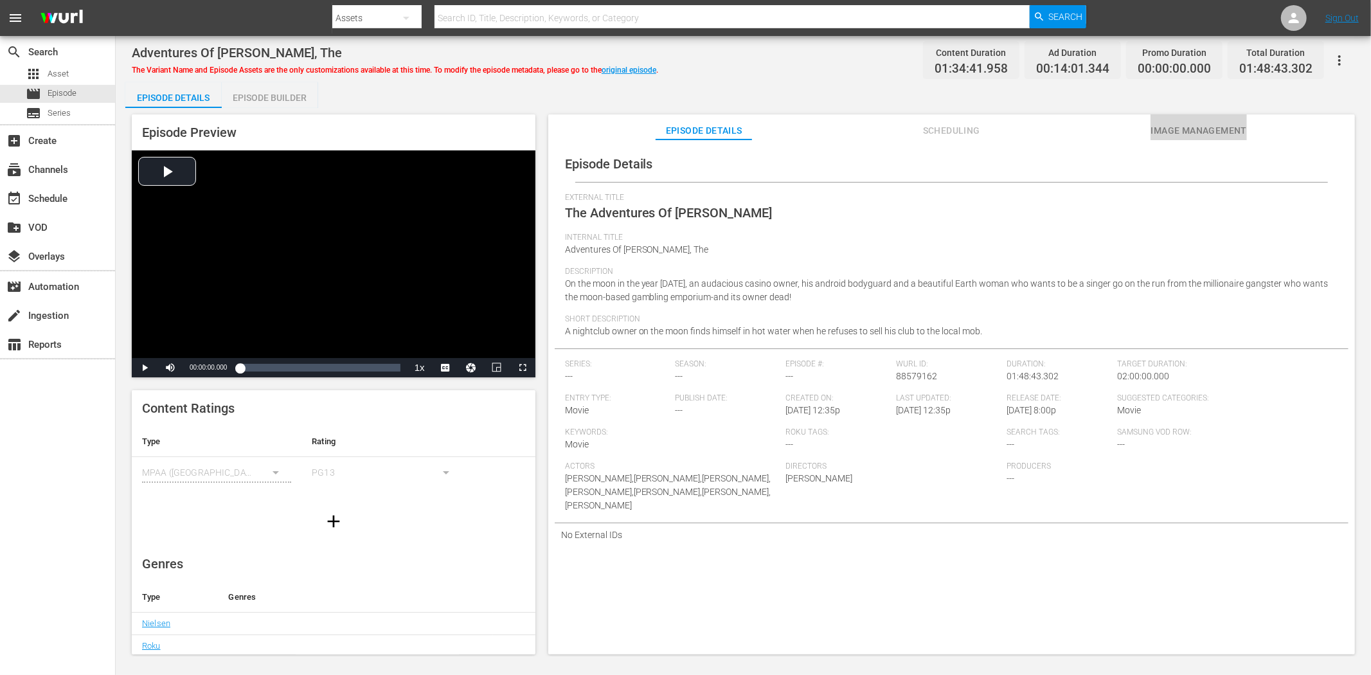
click at [1184, 130] on span "Image Management" at bounding box center [1199, 131] width 96 height 16
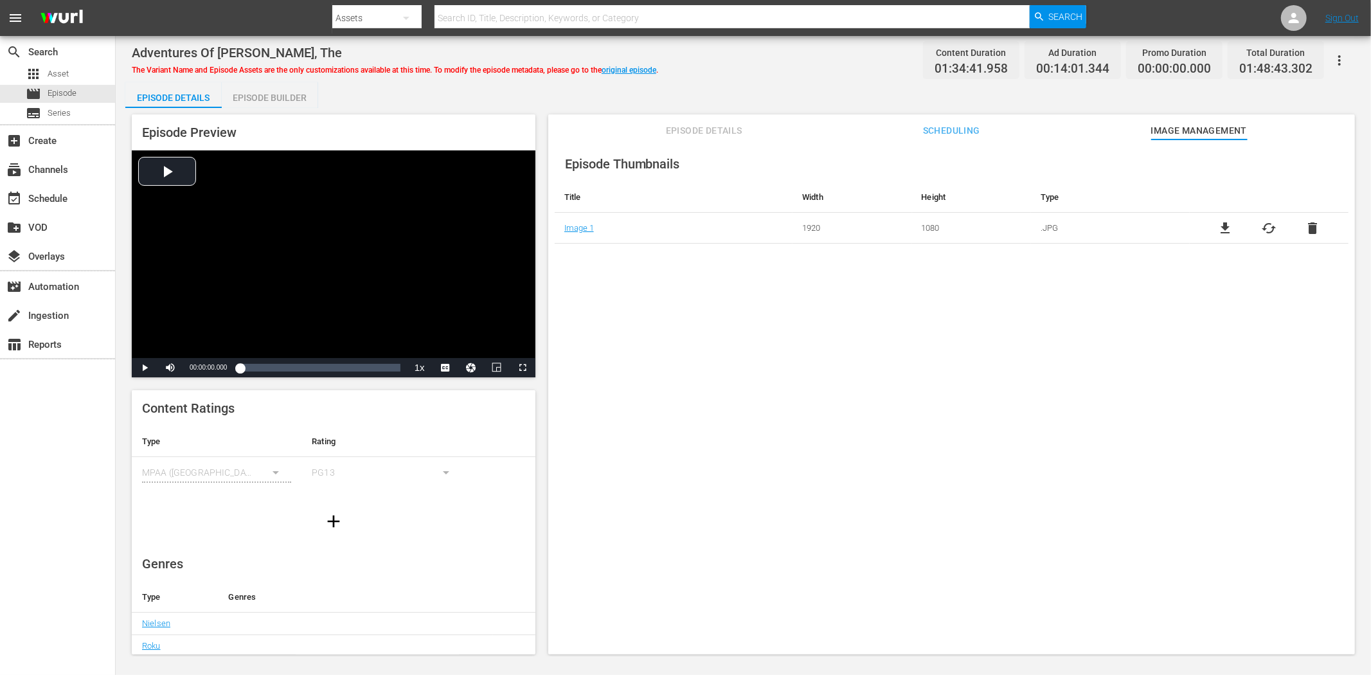
click at [678, 118] on button "Episode Details" at bounding box center [704, 127] width 96 height 26
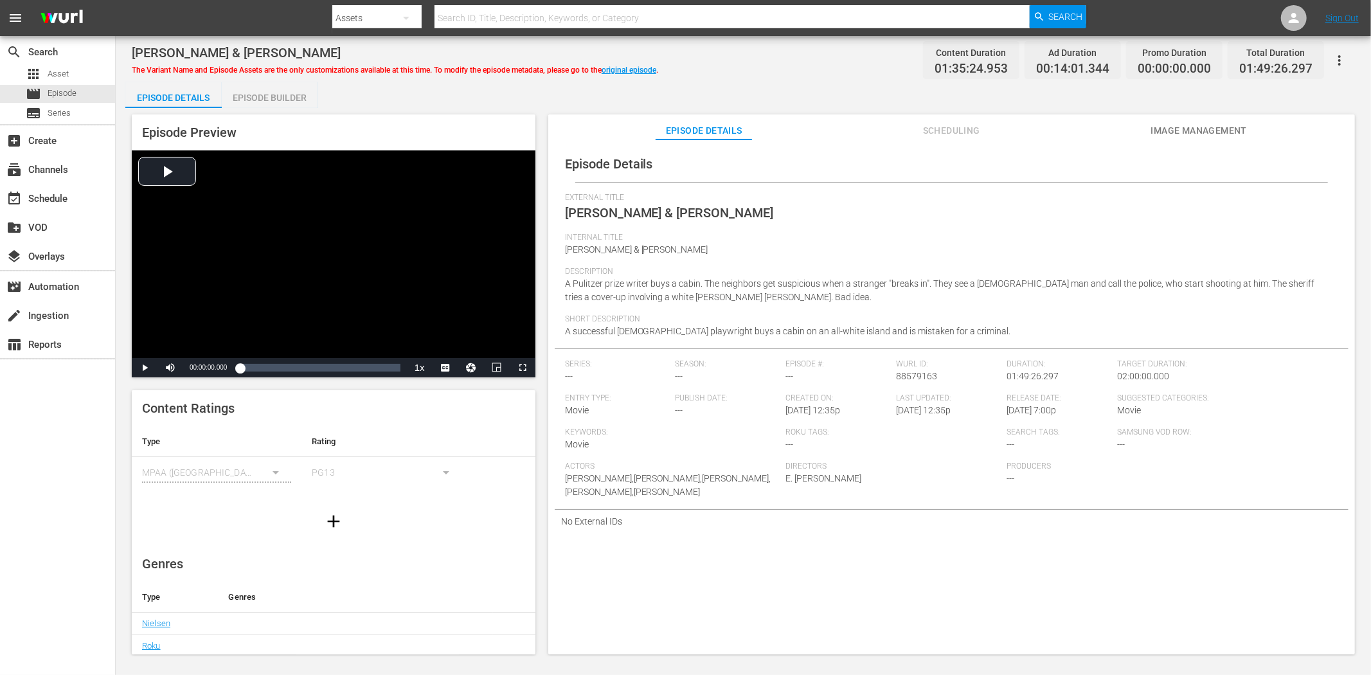
click at [1224, 117] on button "Image Management" at bounding box center [1199, 127] width 96 height 26
click at [1171, 130] on span "Image Management" at bounding box center [1199, 131] width 96 height 16
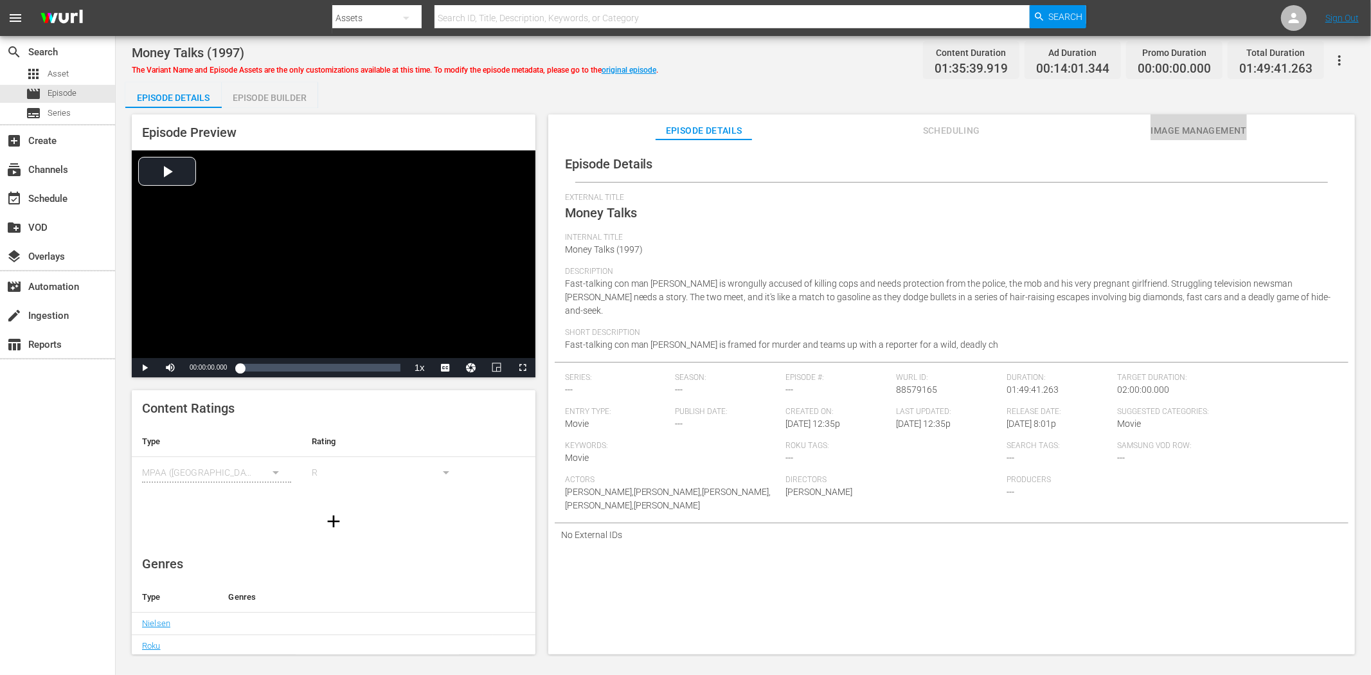
click at [1177, 129] on span "Image Management" at bounding box center [1199, 131] width 96 height 16
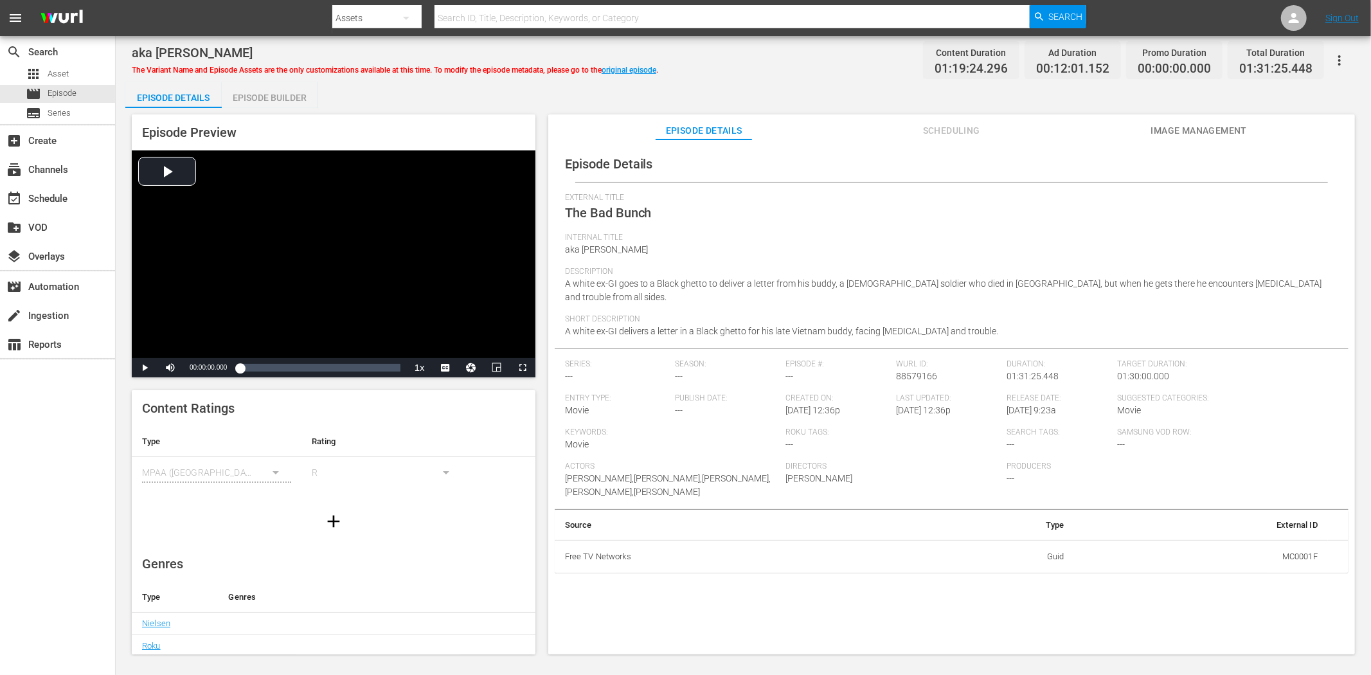
click at [1207, 125] on span "Image Management" at bounding box center [1199, 131] width 96 height 16
click at [1211, 123] on span "Image Management" at bounding box center [1199, 131] width 96 height 16
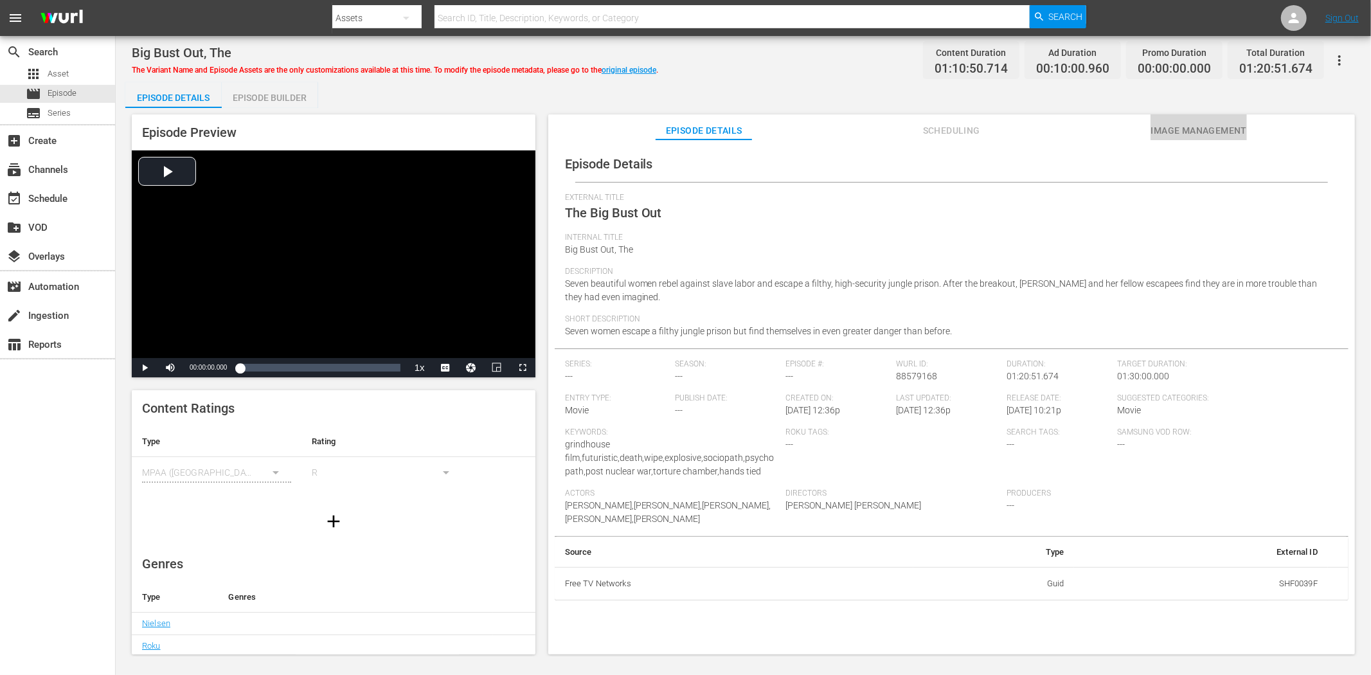
click at [1217, 129] on span "Image Management" at bounding box center [1199, 131] width 96 height 16
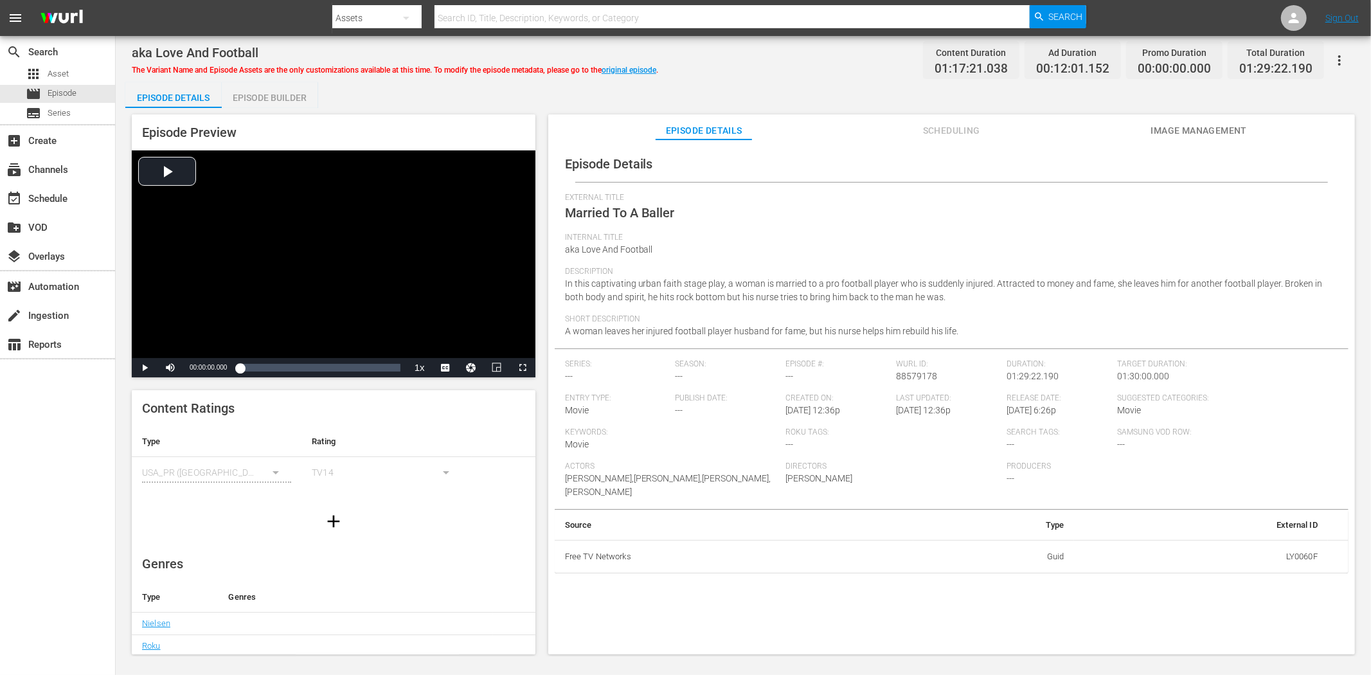
click at [1189, 132] on span "Image Management" at bounding box center [1199, 131] width 96 height 16
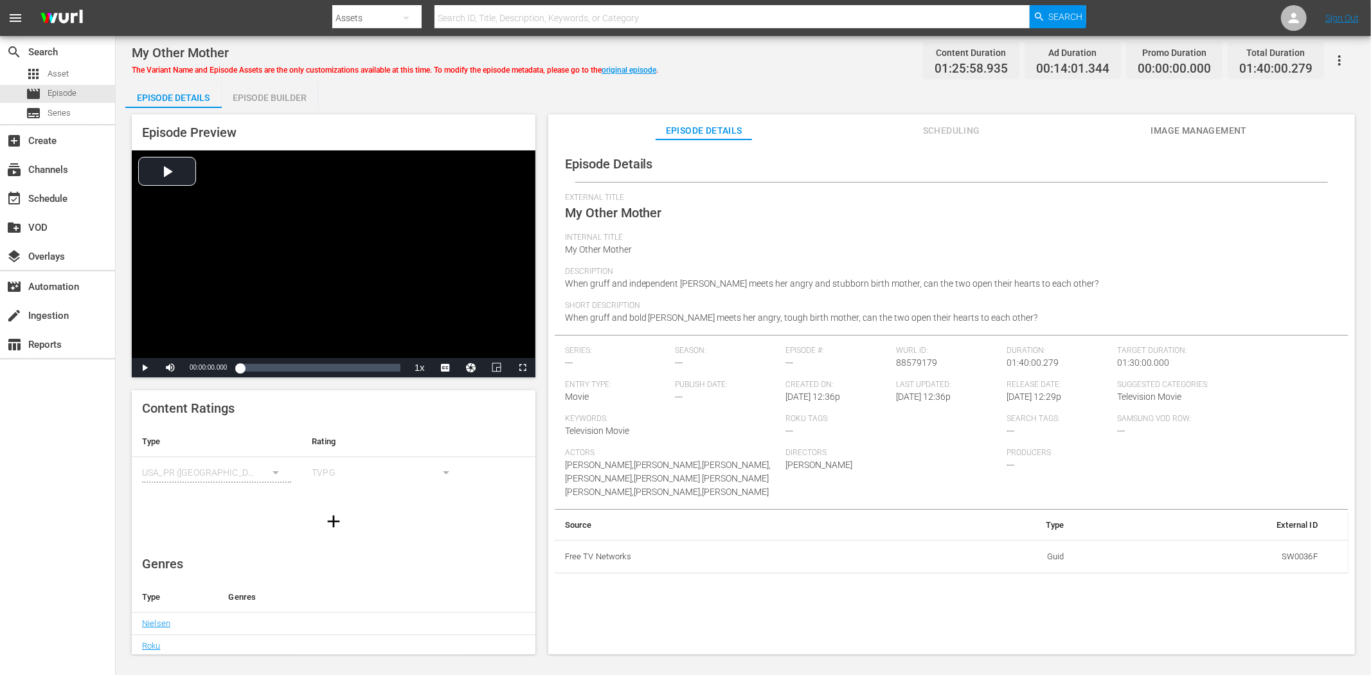
click at [1166, 121] on button "Image Management" at bounding box center [1199, 127] width 96 height 26
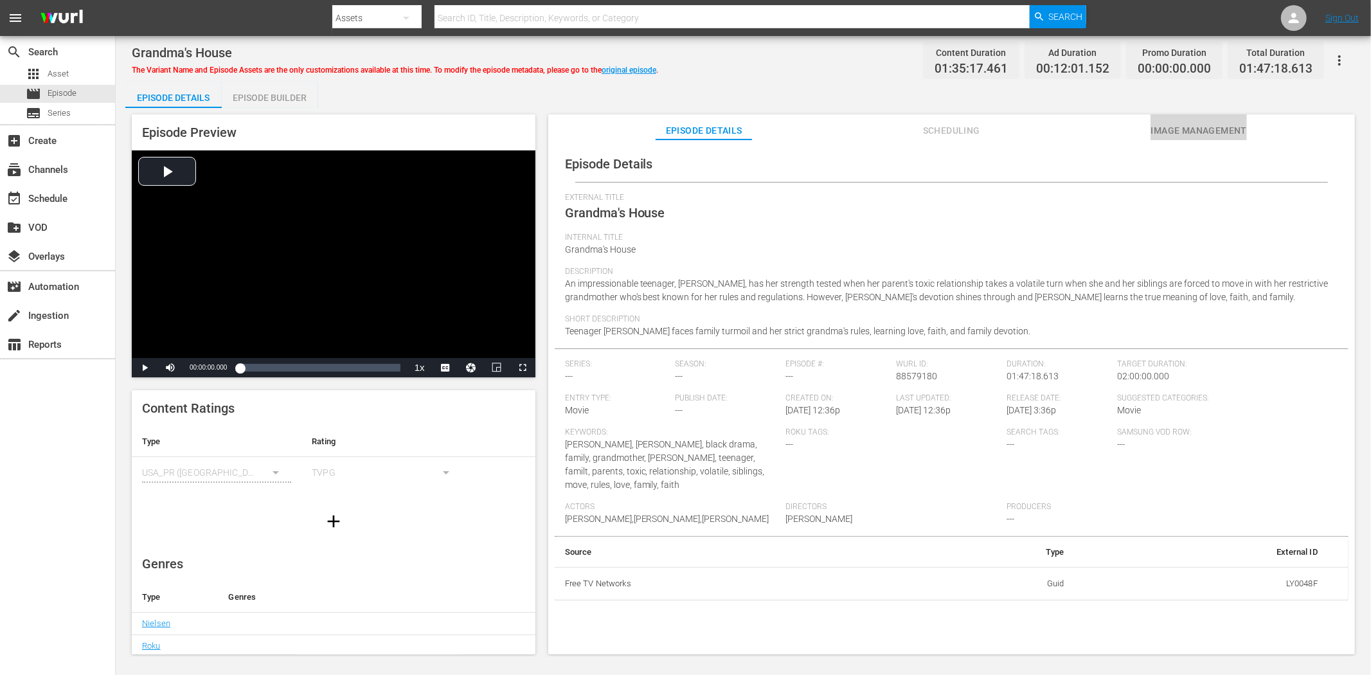
click at [1197, 123] on span "Image Management" at bounding box center [1199, 131] width 96 height 16
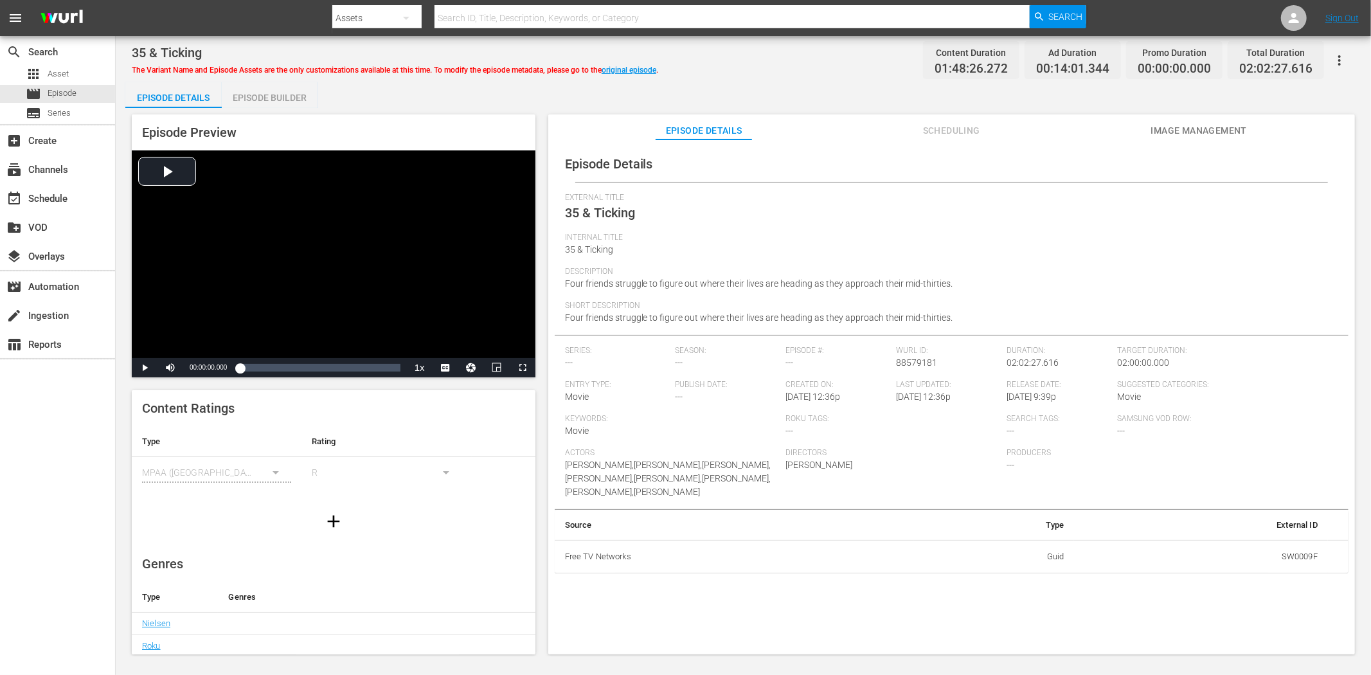
click at [1203, 127] on span "Image Management" at bounding box center [1199, 131] width 96 height 16
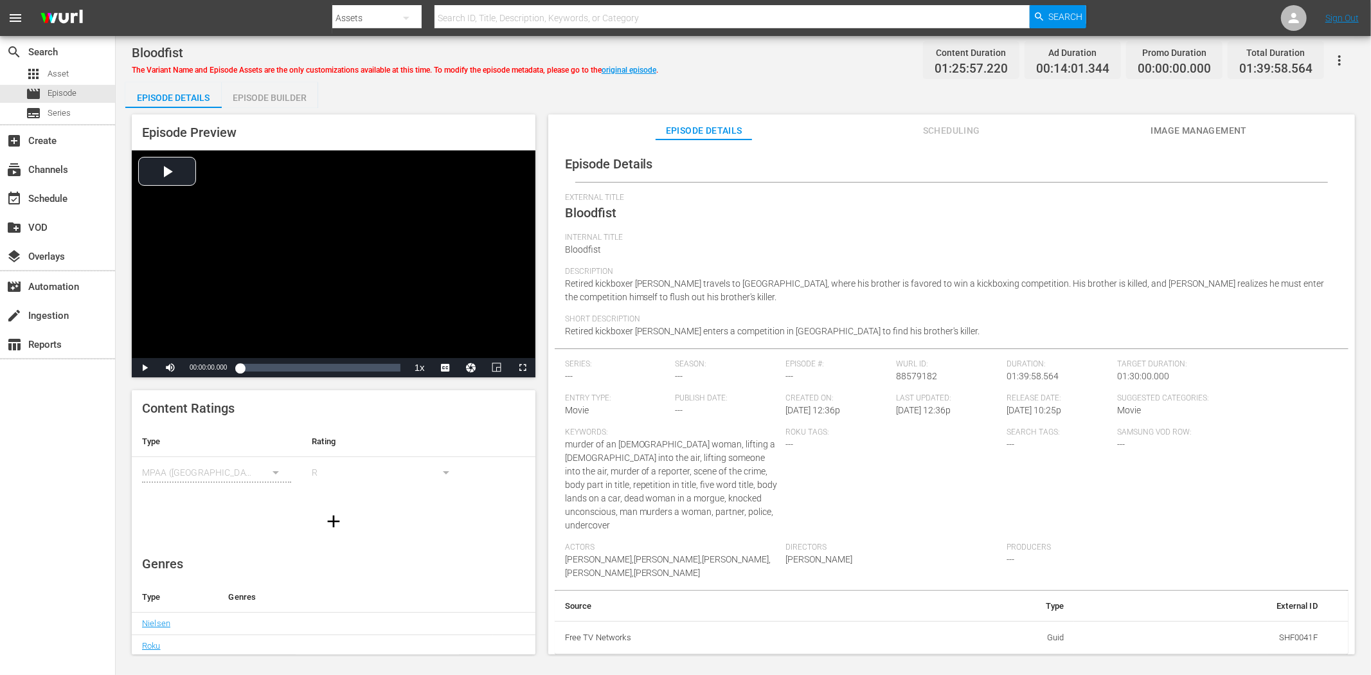
click at [1191, 123] on span "Image Management" at bounding box center [1199, 131] width 96 height 16
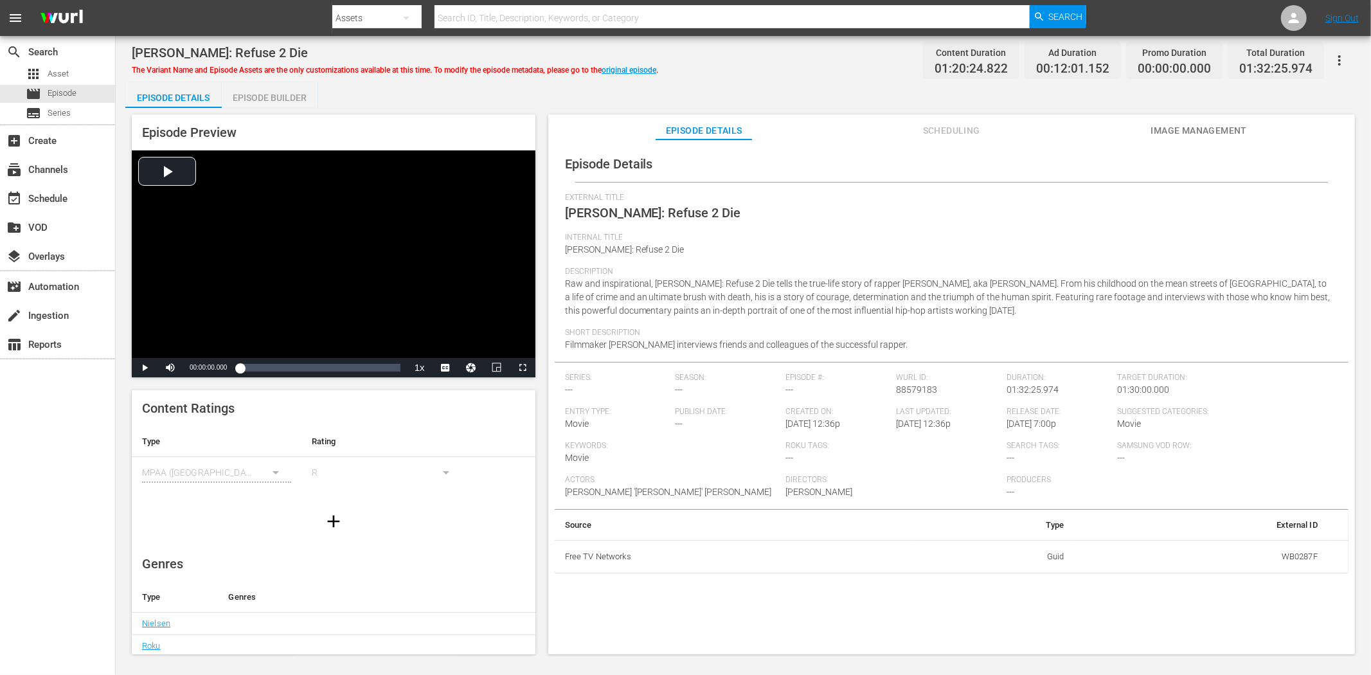
drag, startPoint x: 1206, startPoint y: 123, endPoint x: 1132, endPoint y: 124, distance: 74.6
click at [1206, 124] on span "Image Management" at bounding box center [1199, 131] width 96 height 16
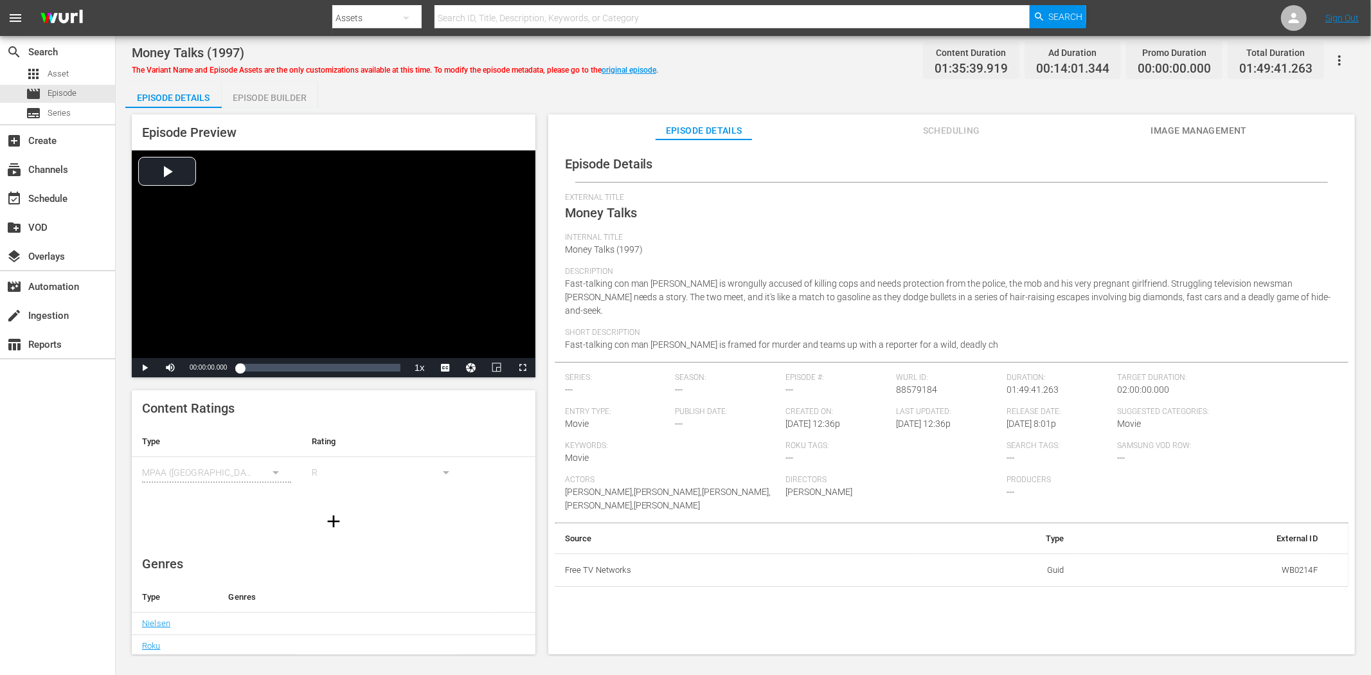
click at [1218, 125] on span "Image Management" at bounding box center [1199, 131] width 96 height 16
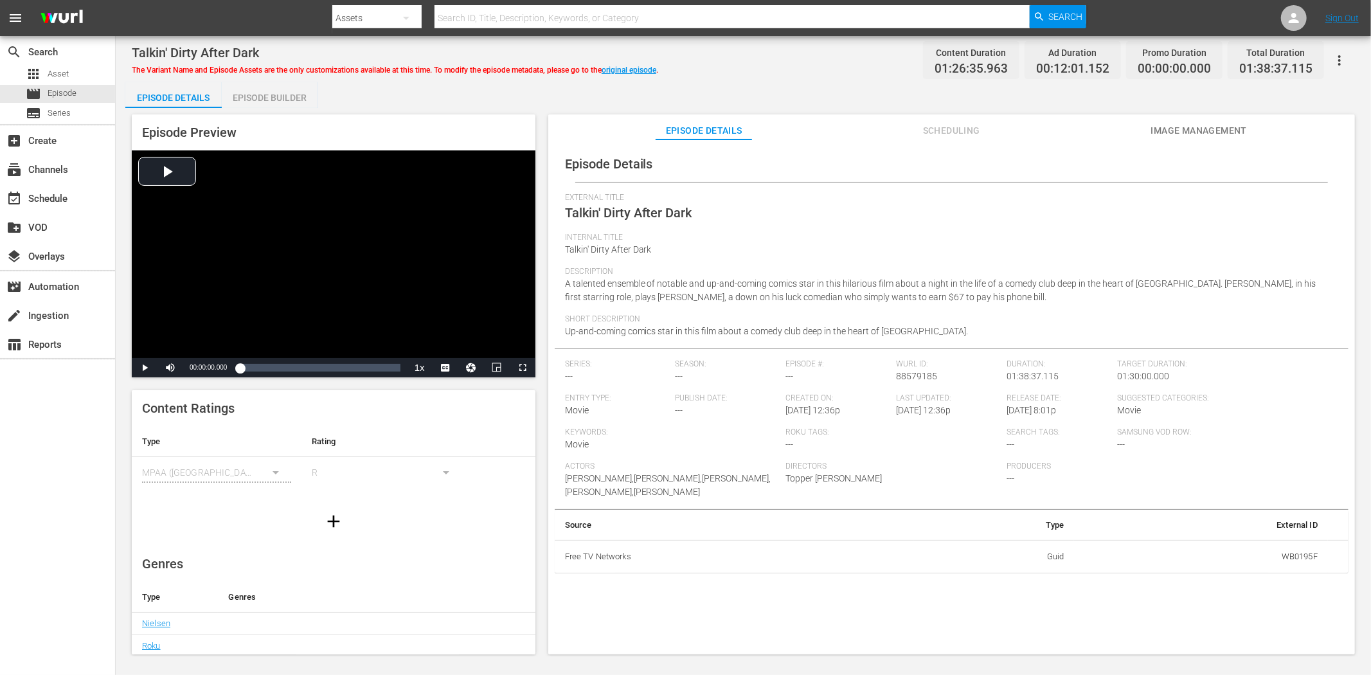
click at [1199, 125] on span "Image Management" at bounding box center [1199, 131] width 96 height 16
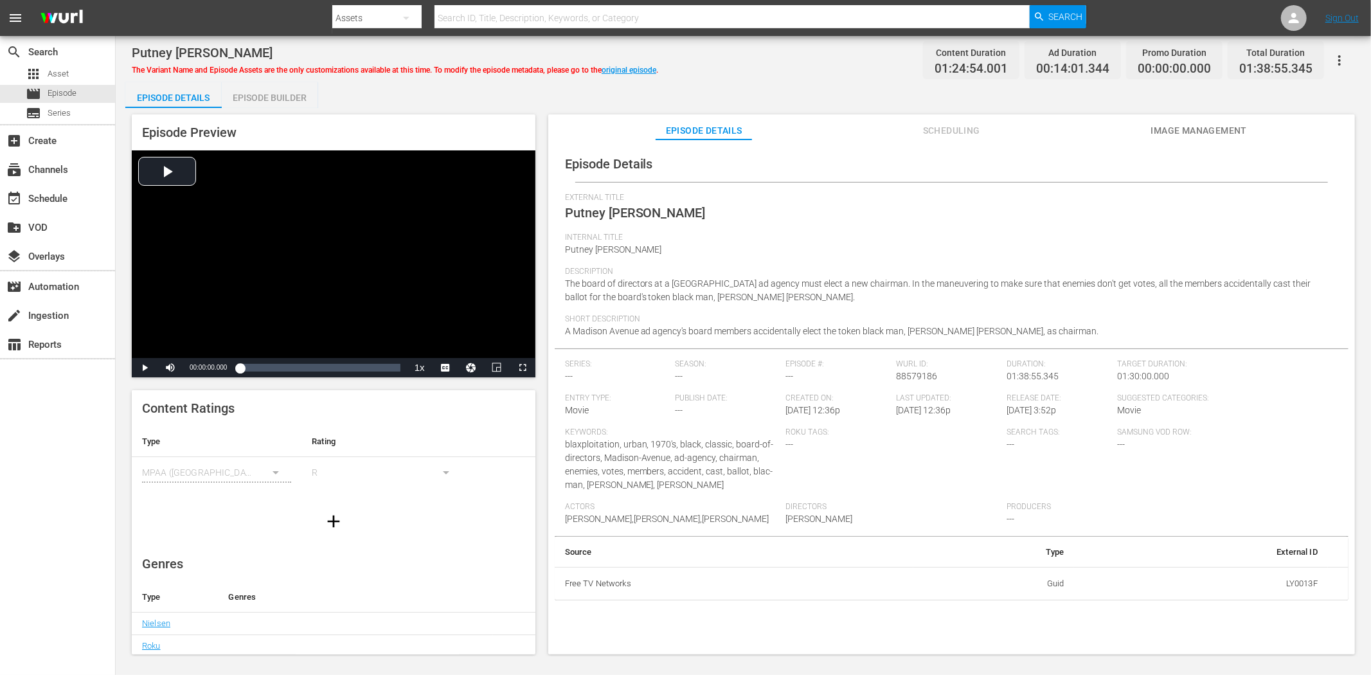
click at [1218, 125] on span "Image Management" at bounding box center [1199, 131] width 96 height 16
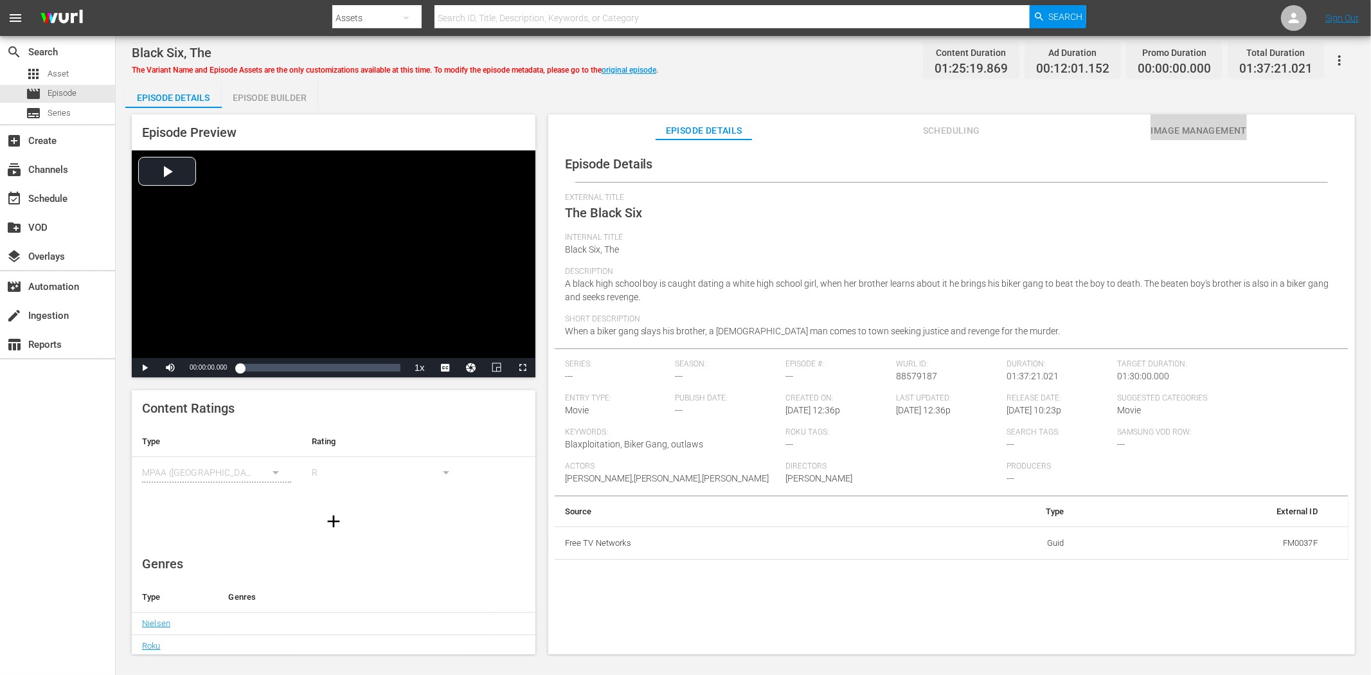
click at [1159, 132] on span "Image Management" at bounding box center [1199, 131] width 96 height 16
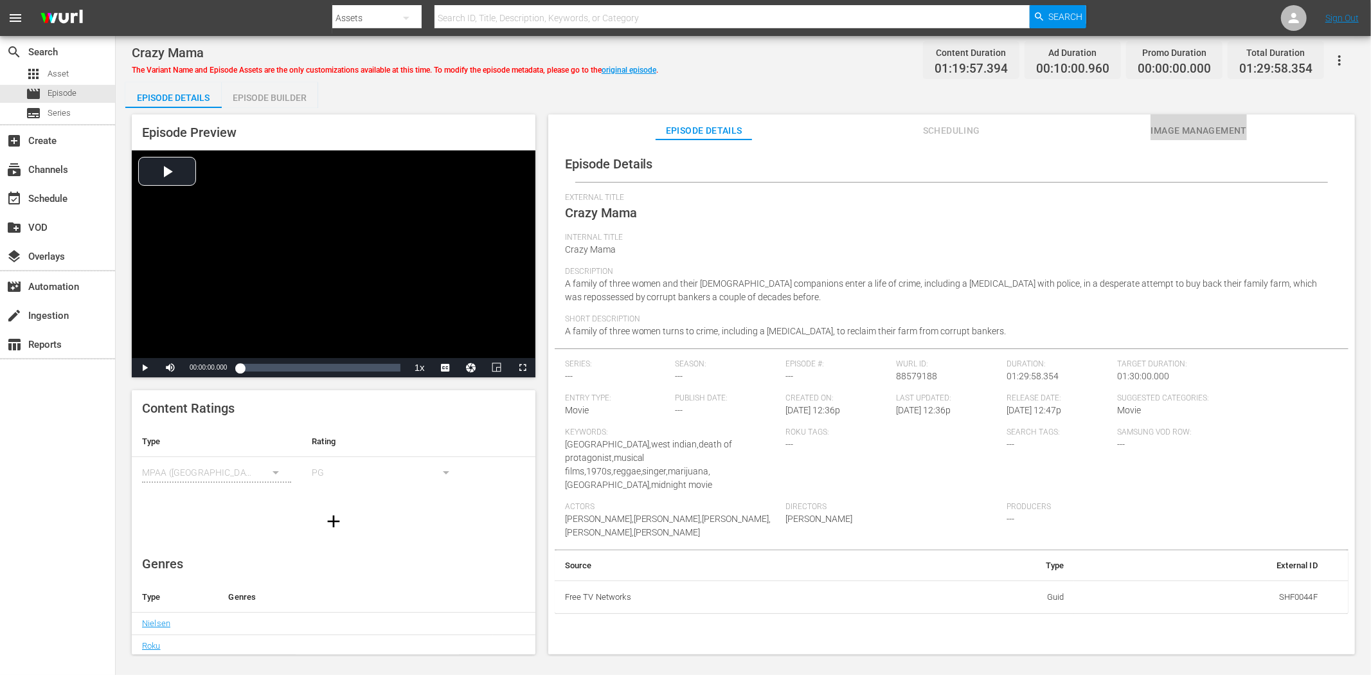
click at [1168, 126] on span "Image Management" at bounding box center [1199, 131] width 96 height 16
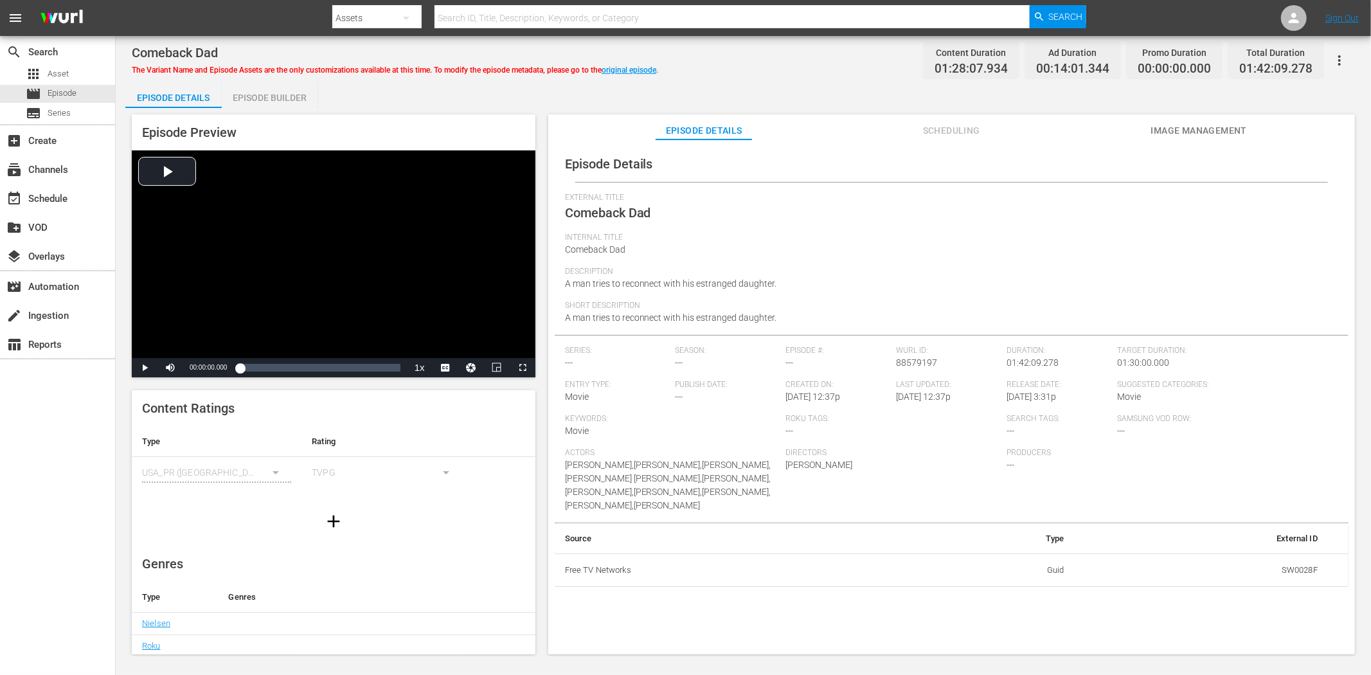
click at [1169, 125] on span "Image Management" at bounding box center [1199, 131] width 96 height 16
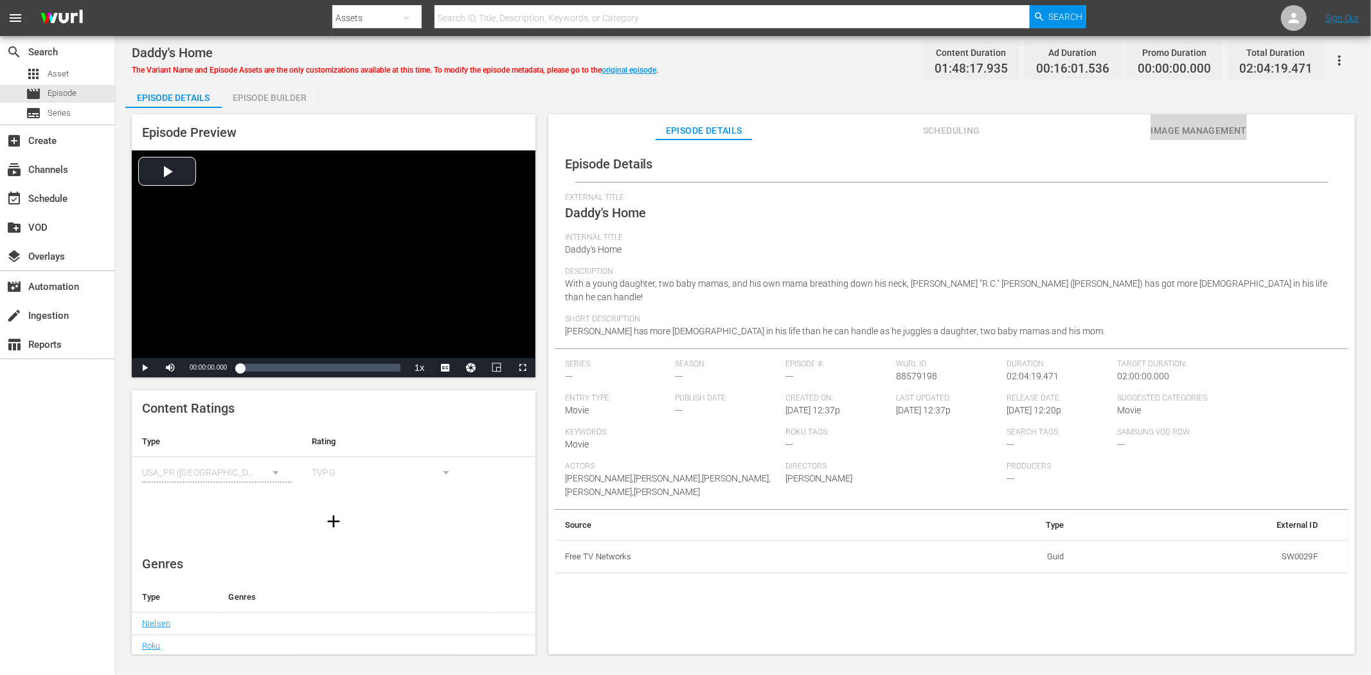
click at [1161, 136] on span "Image Management" at bounding box center [1199, 131] width 96 height 16
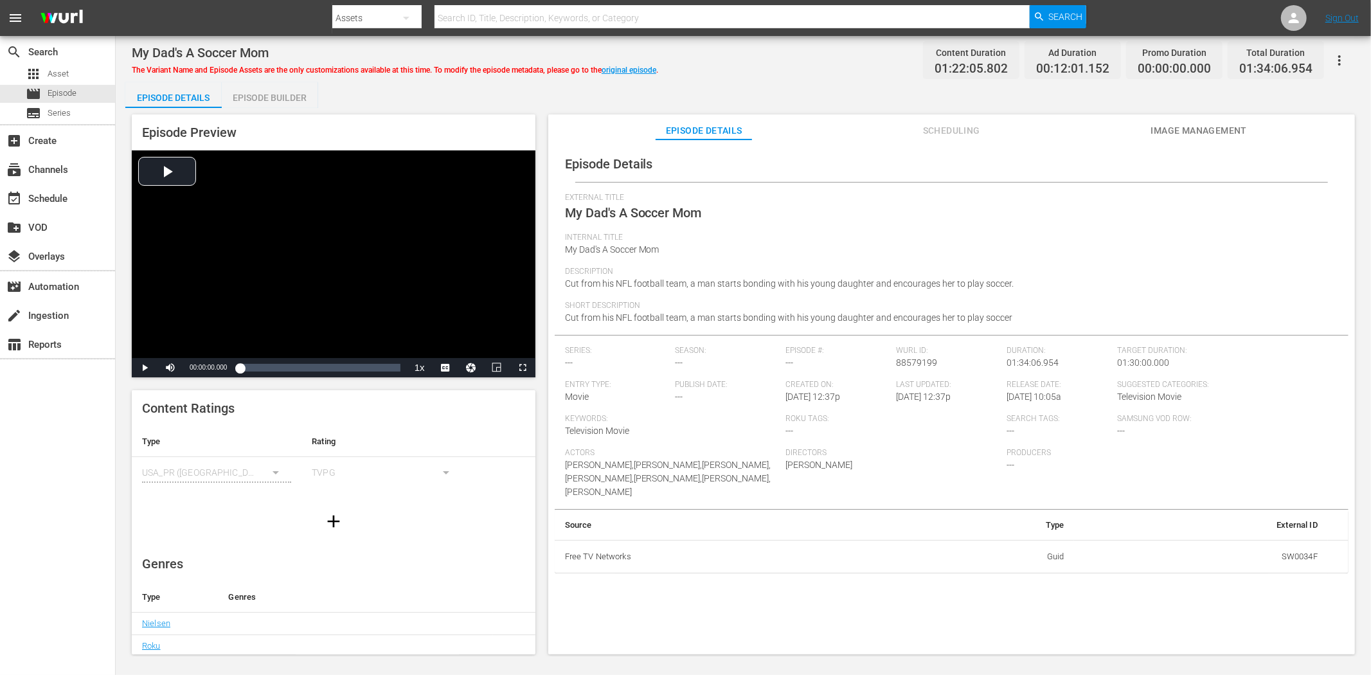
click at [1201, 127] on span "Image Management" at bounding box center [1199, 131] width 96 height 16
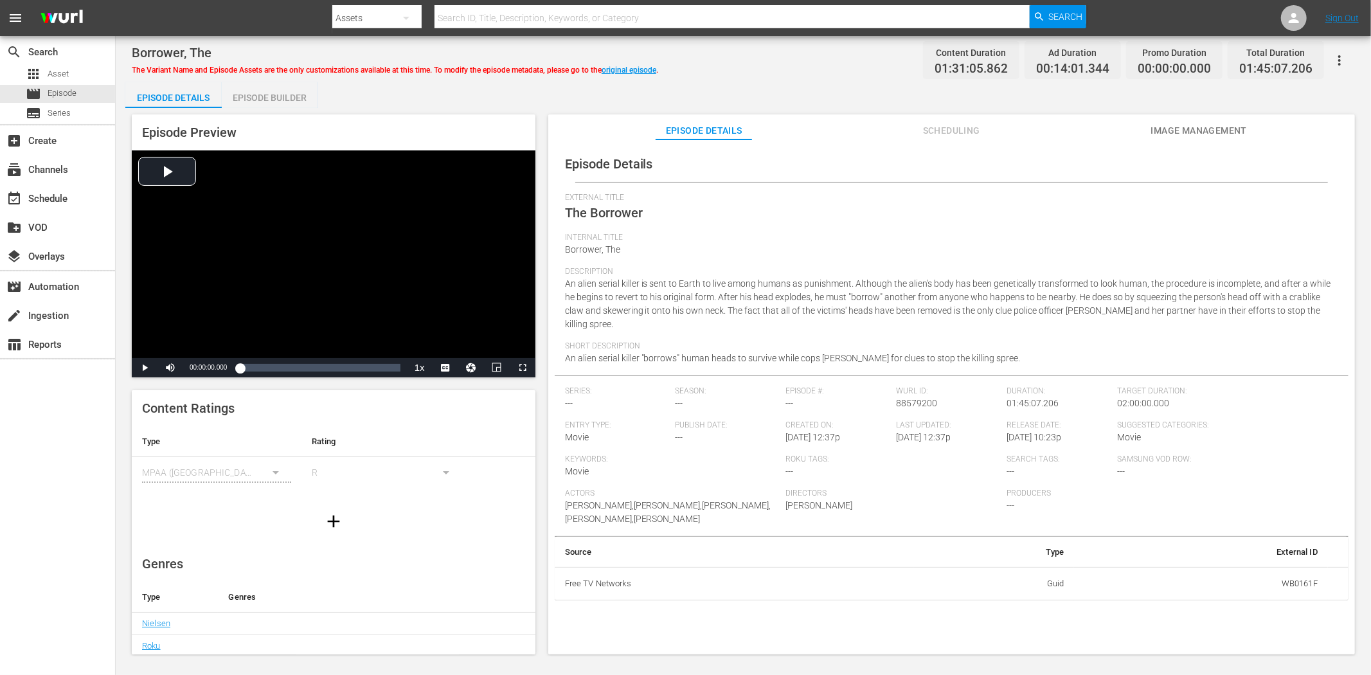
click at [1167, 130] on span "Image Management" at bounding box center [1199, 131] width 96 height 16
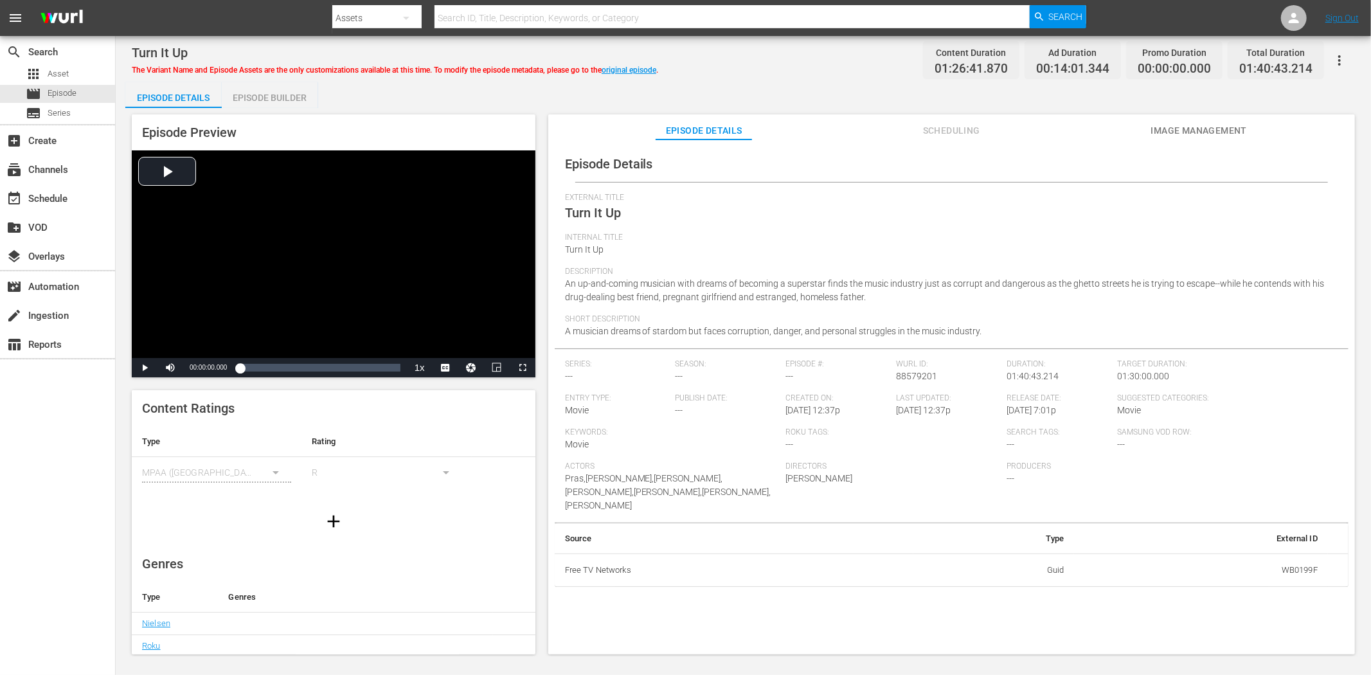
click at [1180, 132] on span "Image Management" at bounding box center [1199, 131] width 96 height 16
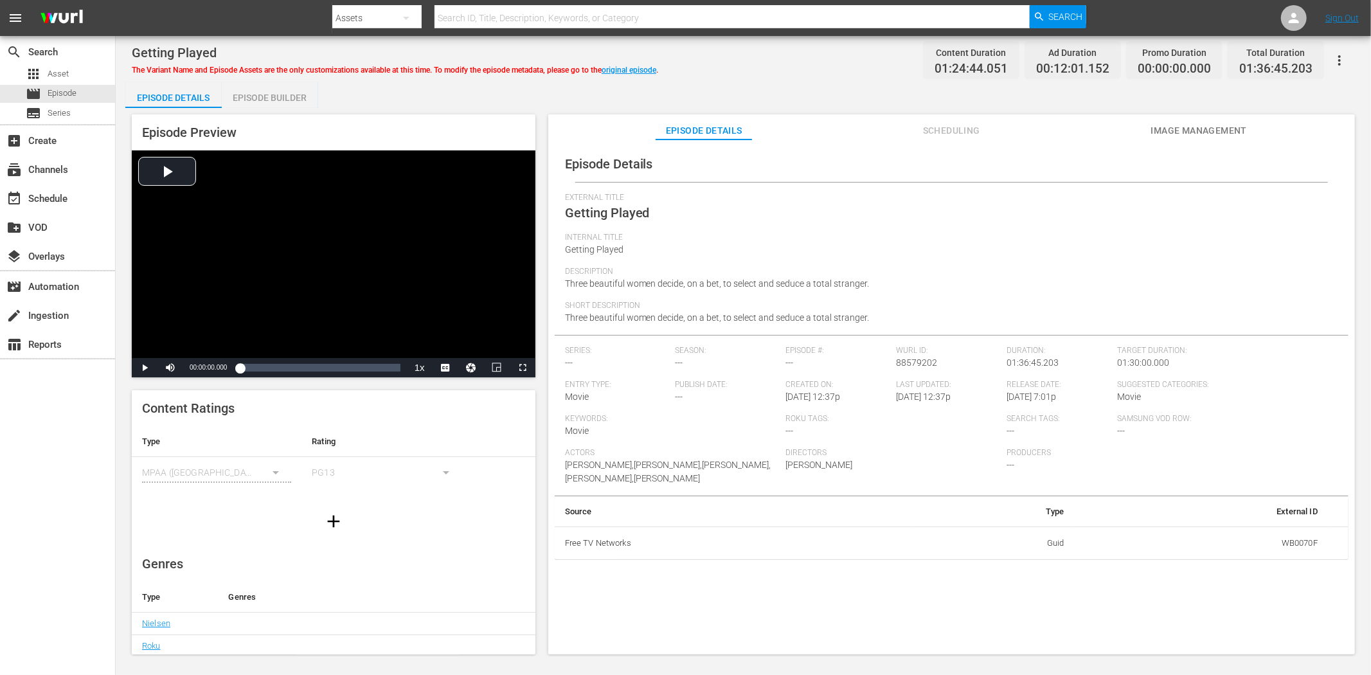
click at [1193, 123] on span "Image Management" at bounding box center [1199, 131] width 96 height 16
drag, startPoint x: 1175, startPoint y: 131, endPoint x: 1135, endPoint y: 136, distance: 40.2
click at [1177, 131] on span "Image Management" at bounding box center [1199, 131] width 96 height 16
click at [1234, 118] on button "Image Management" at bounding box center [1199, 127] width 96 height 26
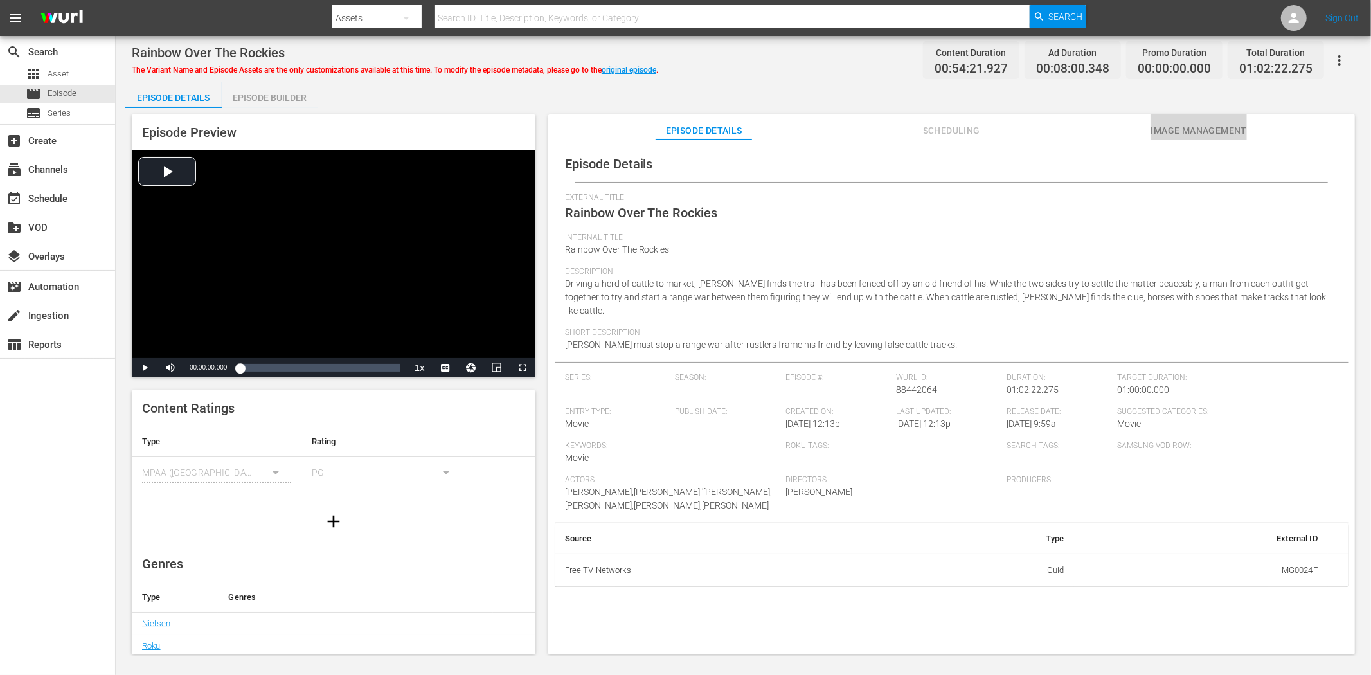
click at [1206, 123] on span "Image Management" at bounding box center [1199, 131] width 96 height 16
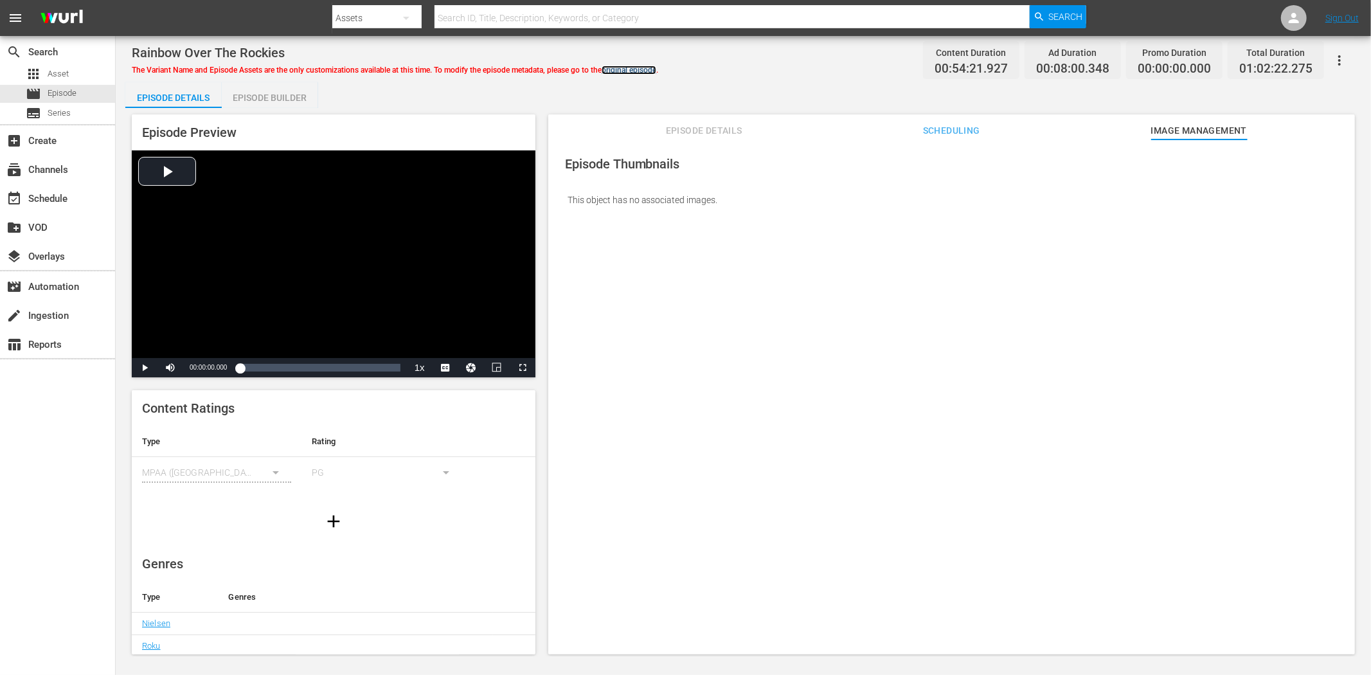
click at [630, 67] on link "original episode" at bounding box center [629, 70] width 55 height 9
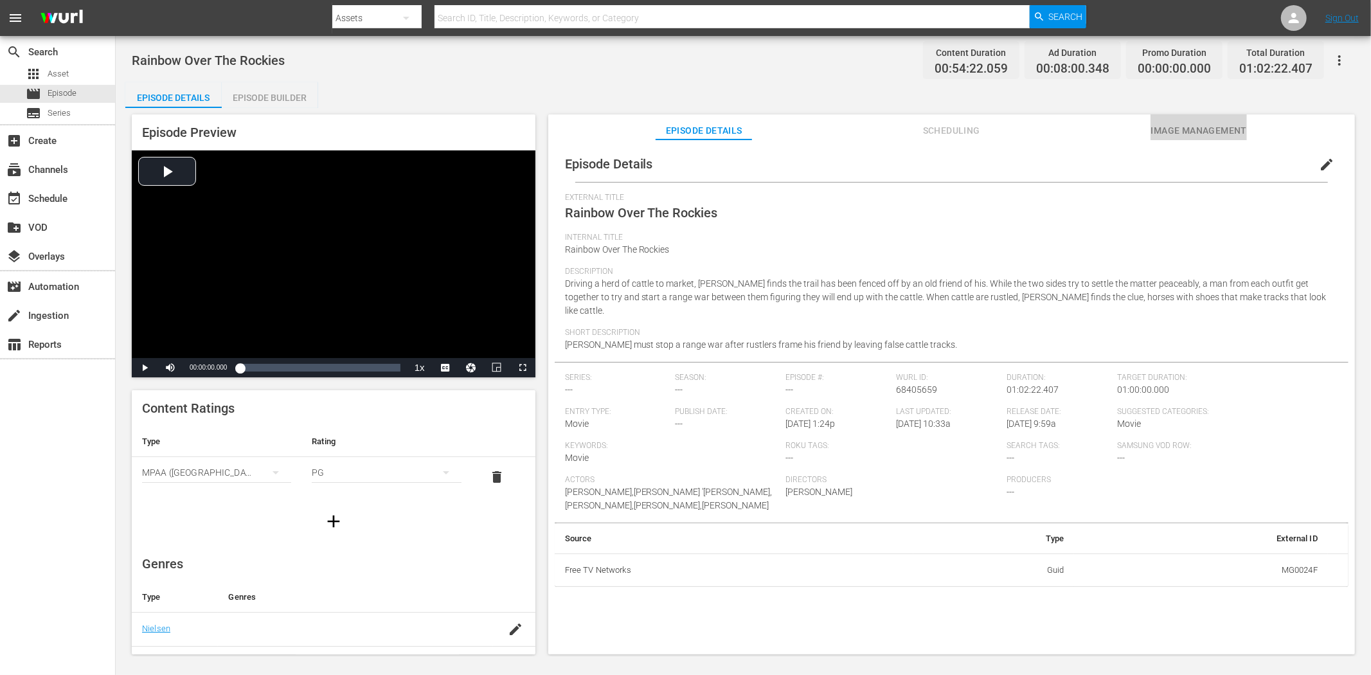
click at [1231, 123] on span "Image Management" at bounding box center [1199, 131] width 96 height 16
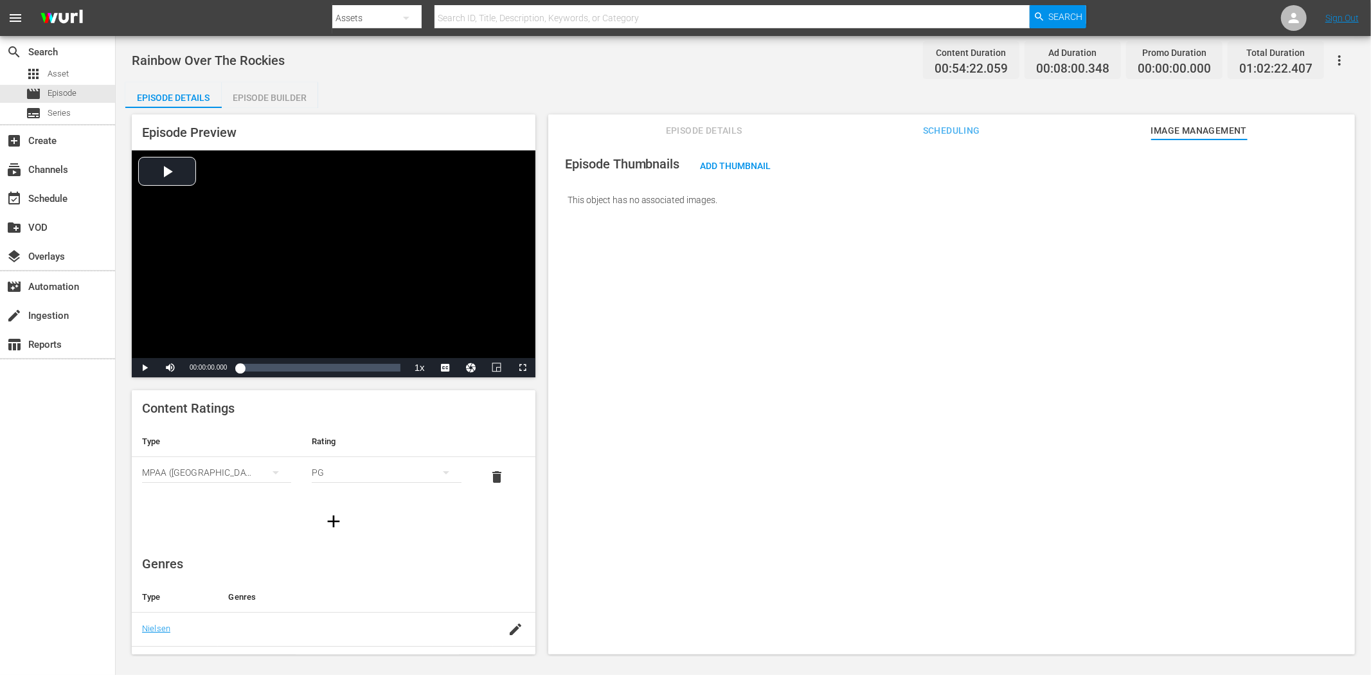
click at [1234, 54] on icon "button" at bounding box center [1339, 60] width 15 height 15
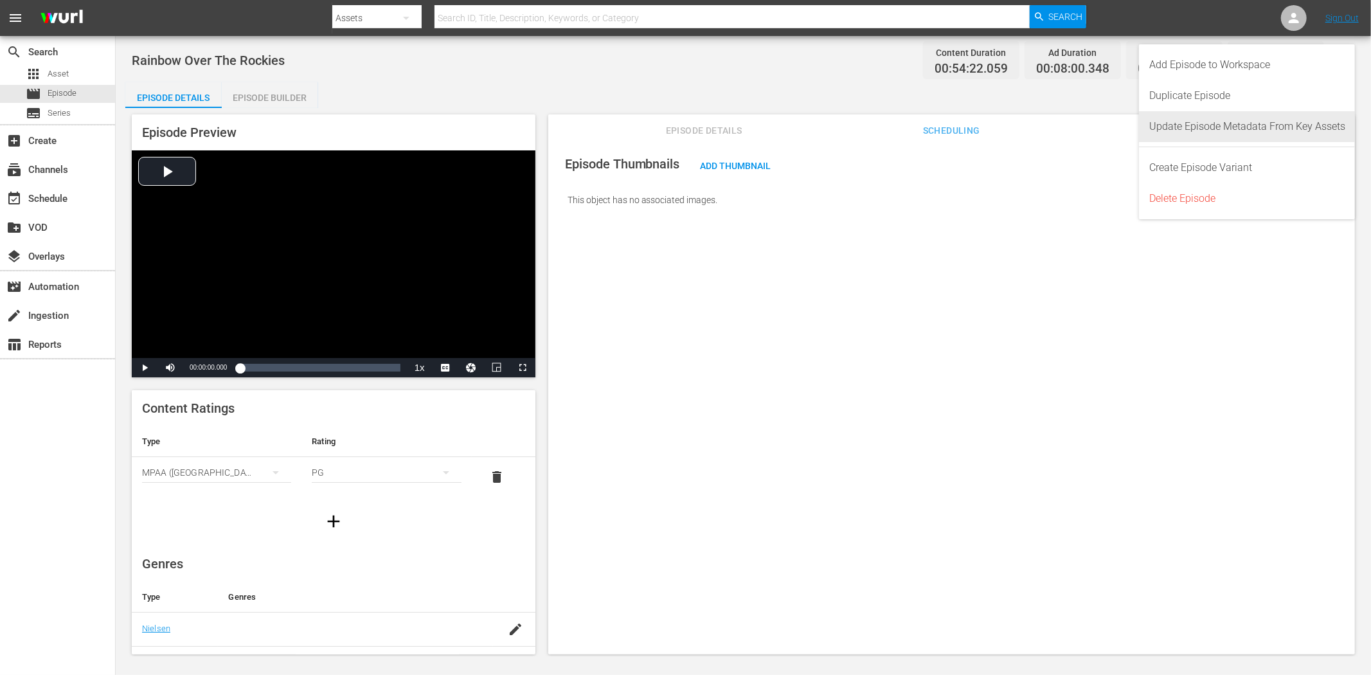
click at [1220, 131] on div "Update Episode Metadata From Key Assets" at bounding box center [1248, 126] width 196 height 31
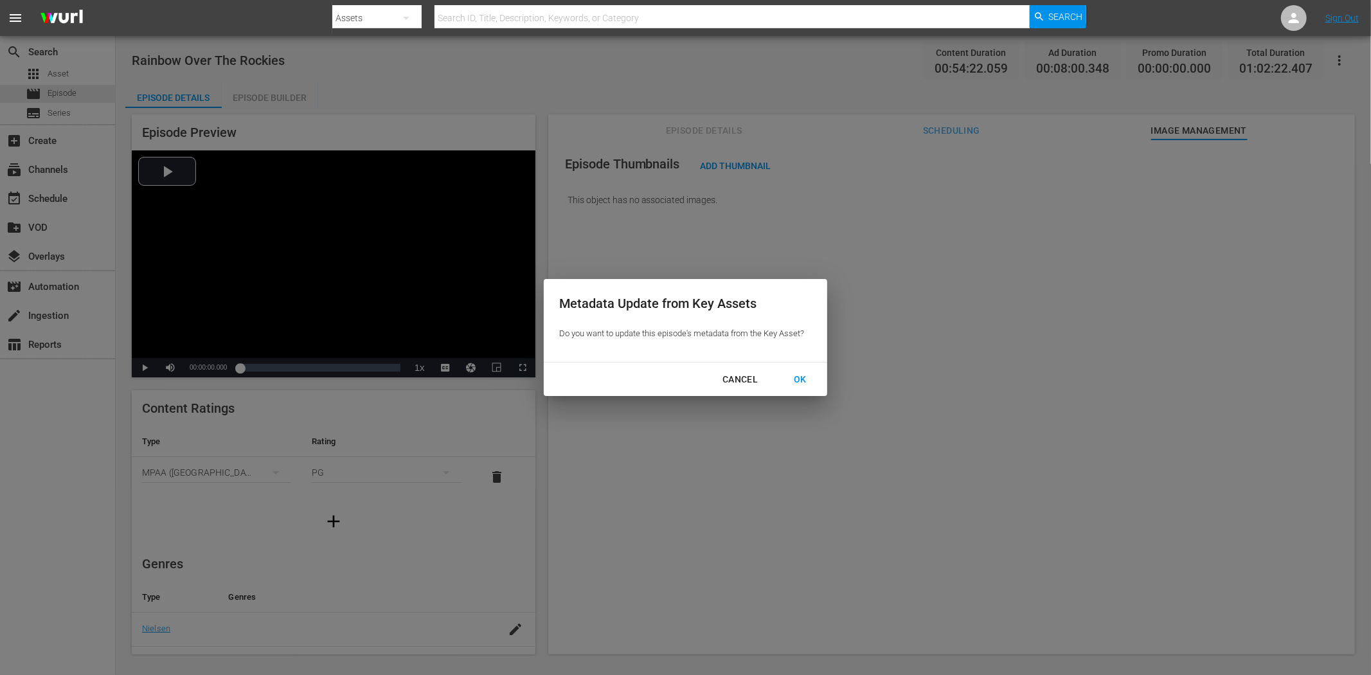
click at [795, 377] on div "OK" at bounding box center [800, 380] width 33 height 16
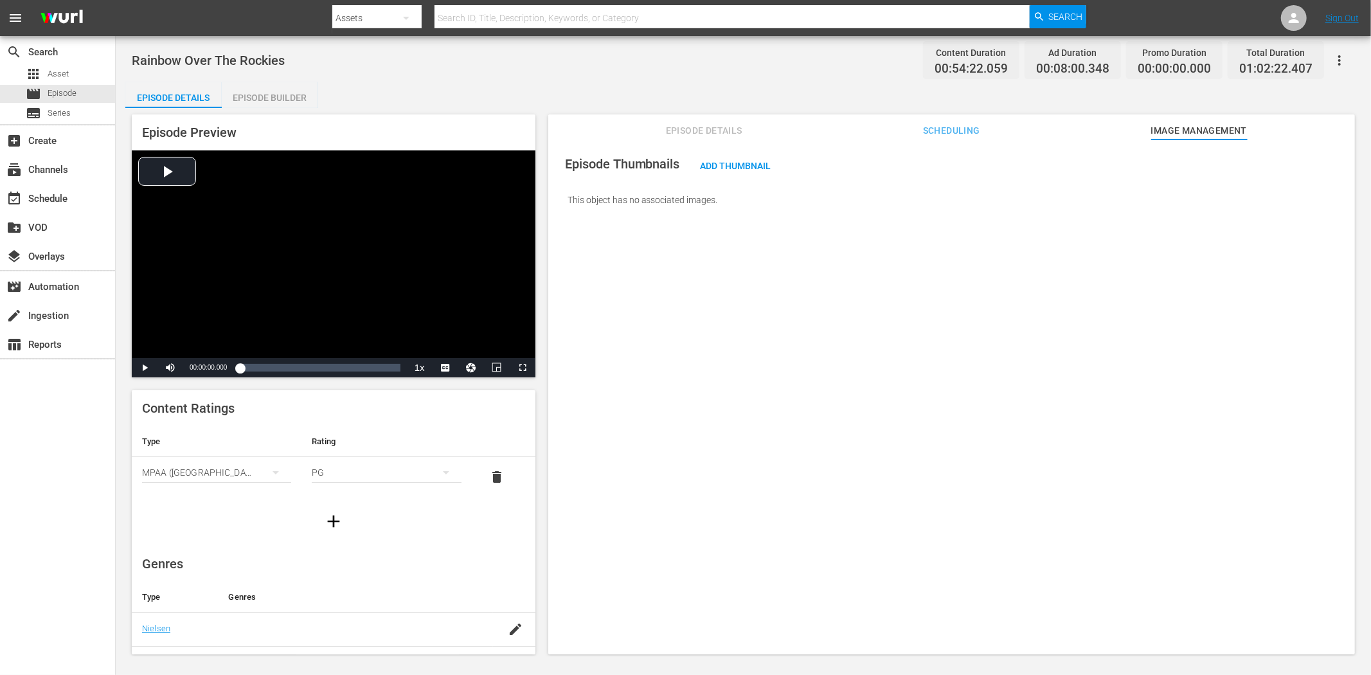
click at [680, 125] on span "Episode Details" at bounding box center [704, 131] width 96 height 16
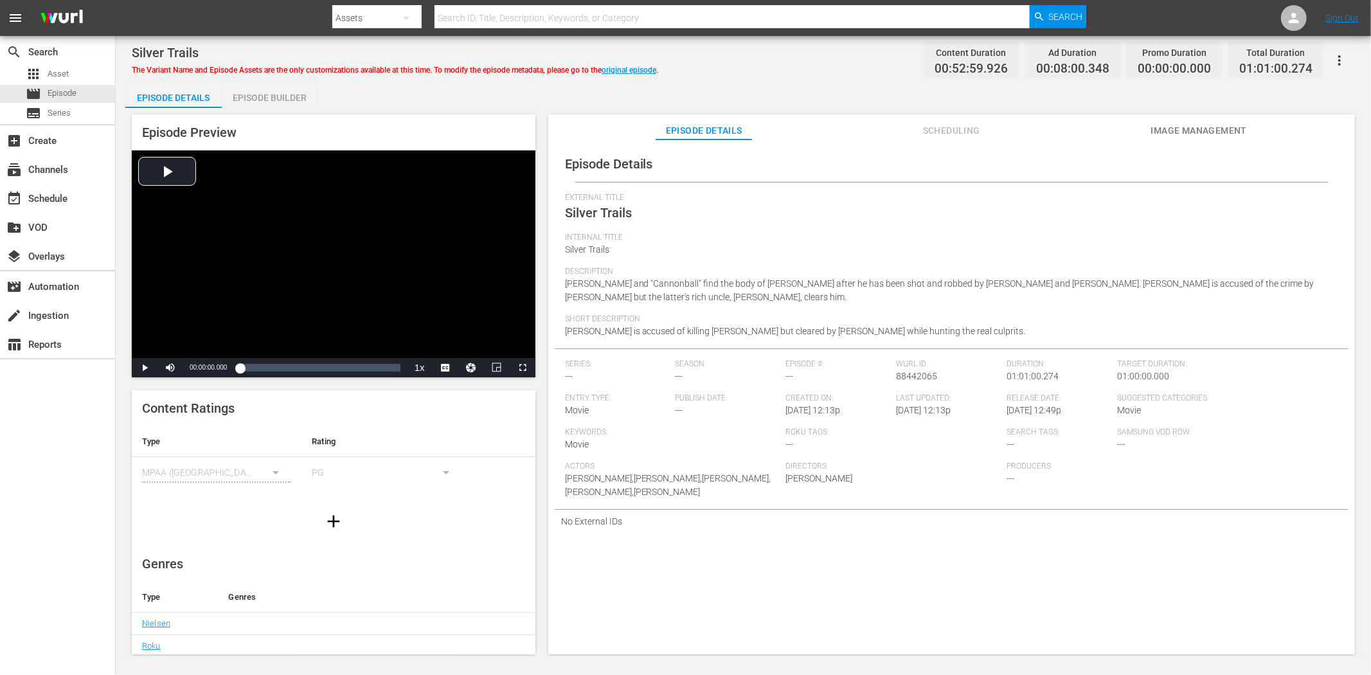
click at [1190, 123] on span "Image Management" at bounding box center [1199, 131] width 96 height 16
click at [1216, 126] on span "Image Management" at bounding box center [1199, 131] width 96 height 16
click at [1184, 125] on span "Image Management" at bounding box center [1199, 131] width 96 height 16
click at [1181, 124] on span "Image Management" at bounding box center [1199, 131] width 96 height 16
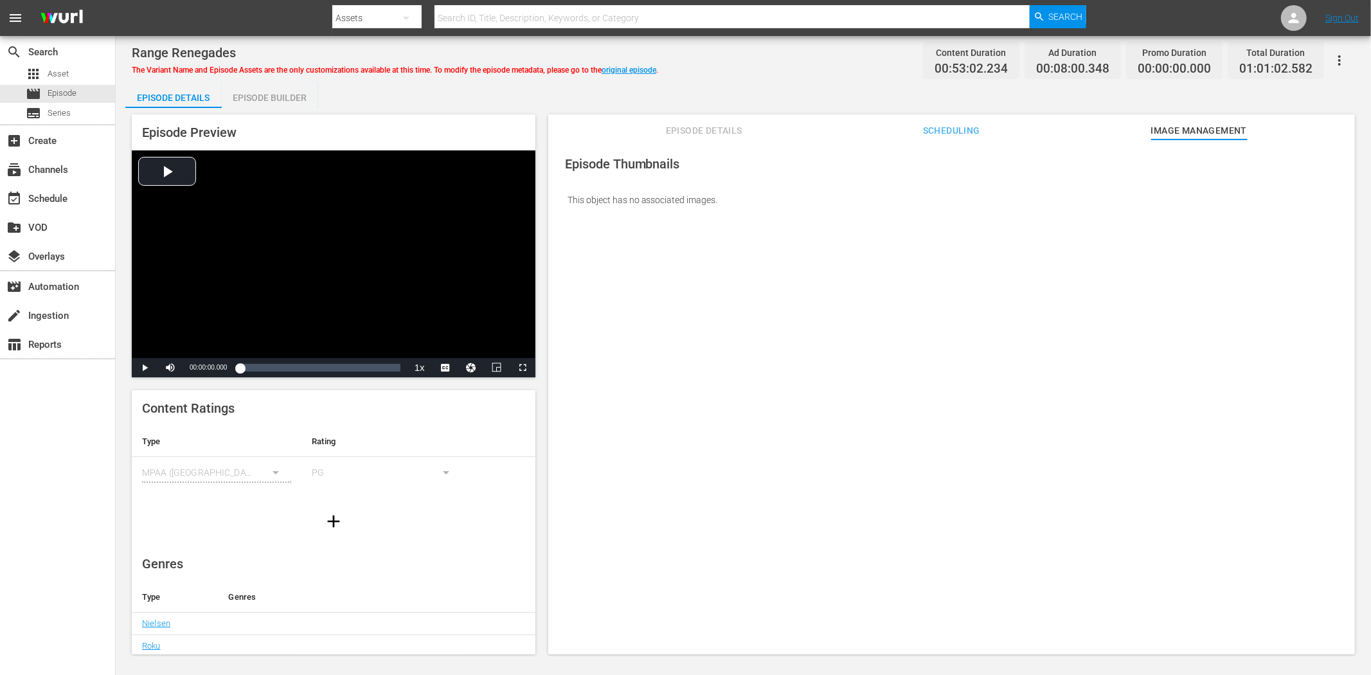
click at [1234, 51] on button "button" at bounding box center [1339, 60] width 31 height 31
drag, startPoint x: 1005, startPoint y: 104, endPoint x: 972, endPoint y: 104, distance: 32.8
click at [993, 105] on div "Episode Details Episode Builder Episode Preview Video Player is loading. Play V…" at bounding box center [743, 373] width 1236 height 583
click at [627, 73] on link "original episode" at bounding box center [629, 70] width 55 height 9
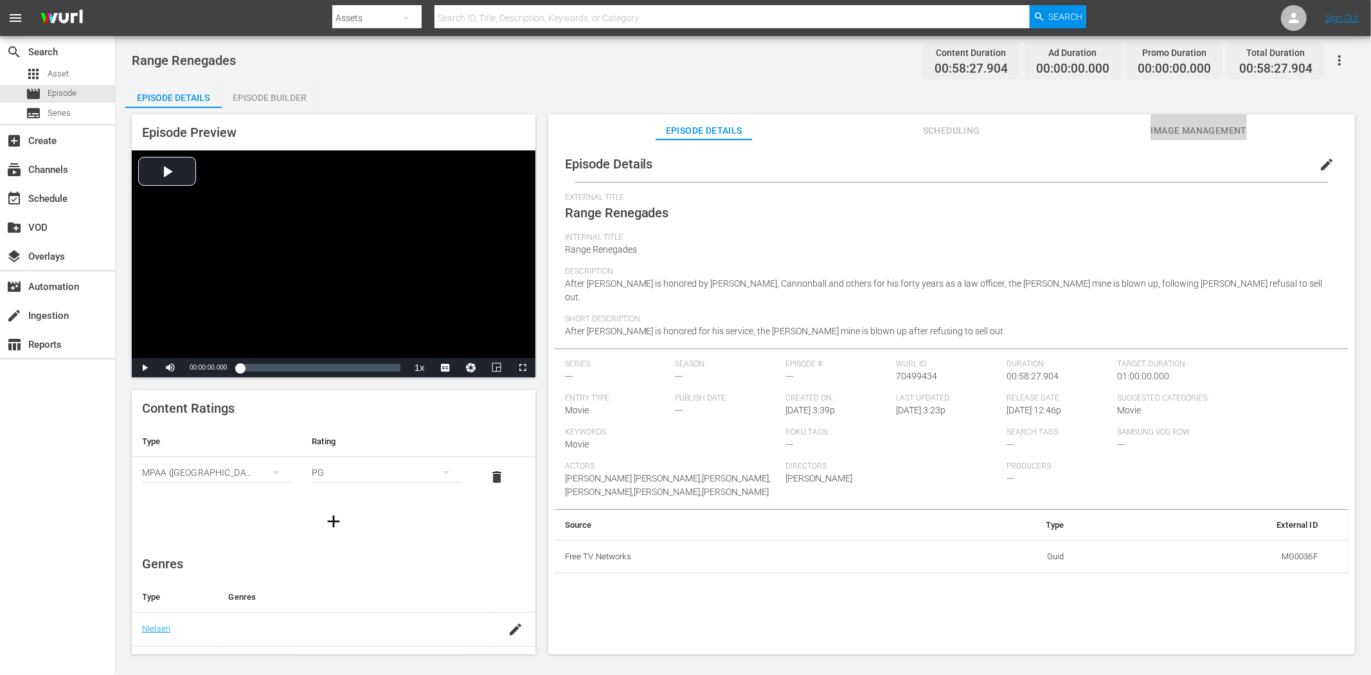
click at [1173, 127] on span "Image Management" at bounding box center [1199, 131] width 96 height 16
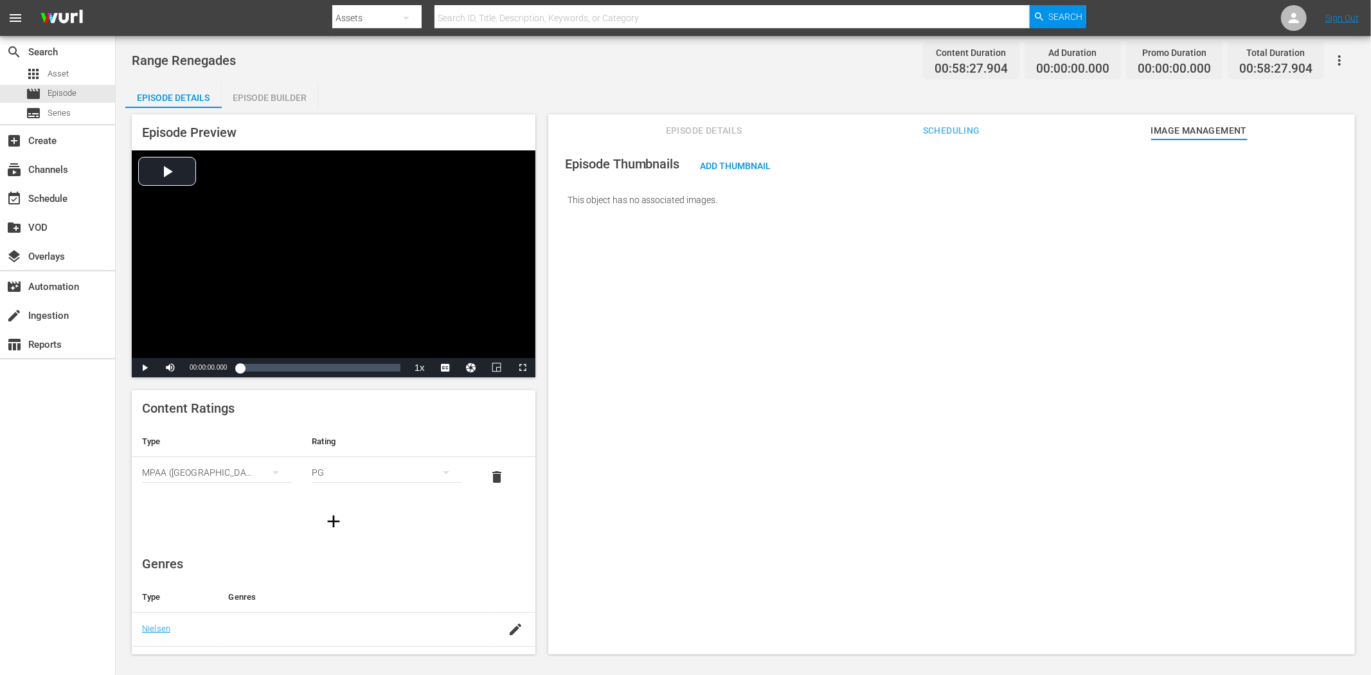
click at [1234, 58] on icon "button" at bounding box center [1339, 60] width 15 height 15
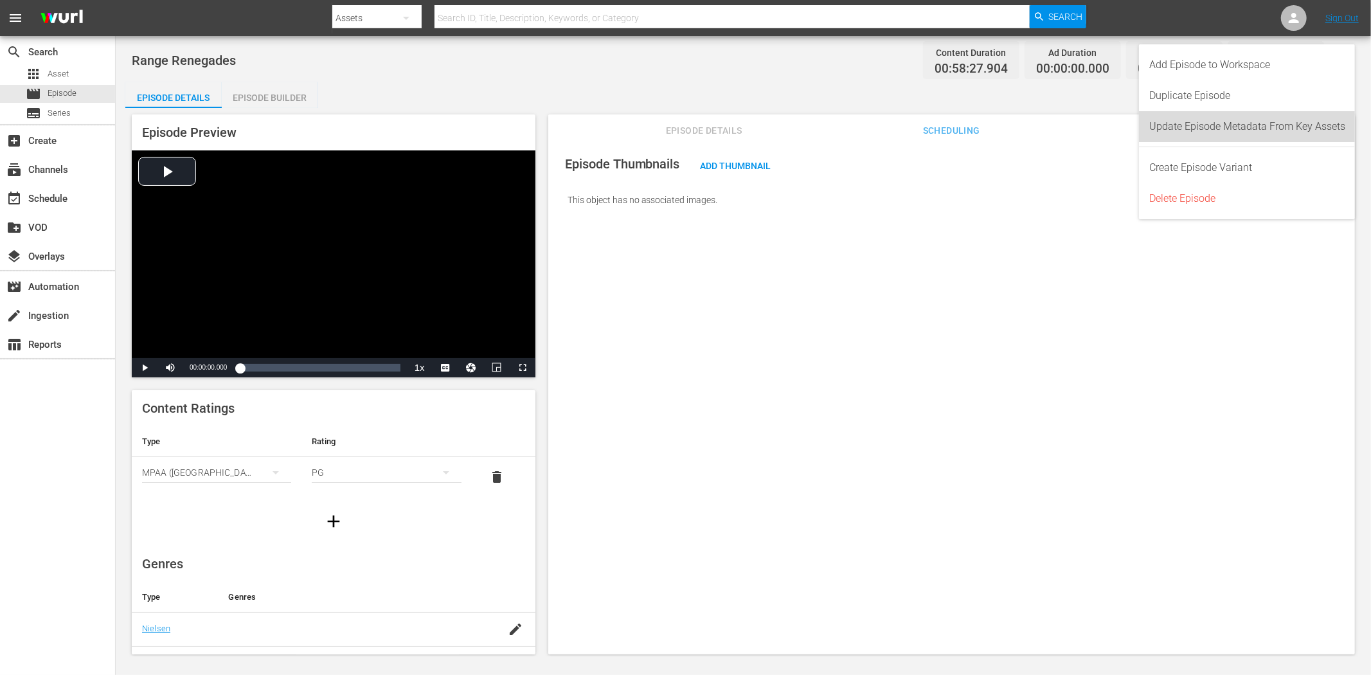
click at [1200, 127] on div "Update Episode Metadata From Key Assets" at bounding box center [1248, 126] width 196 height 31
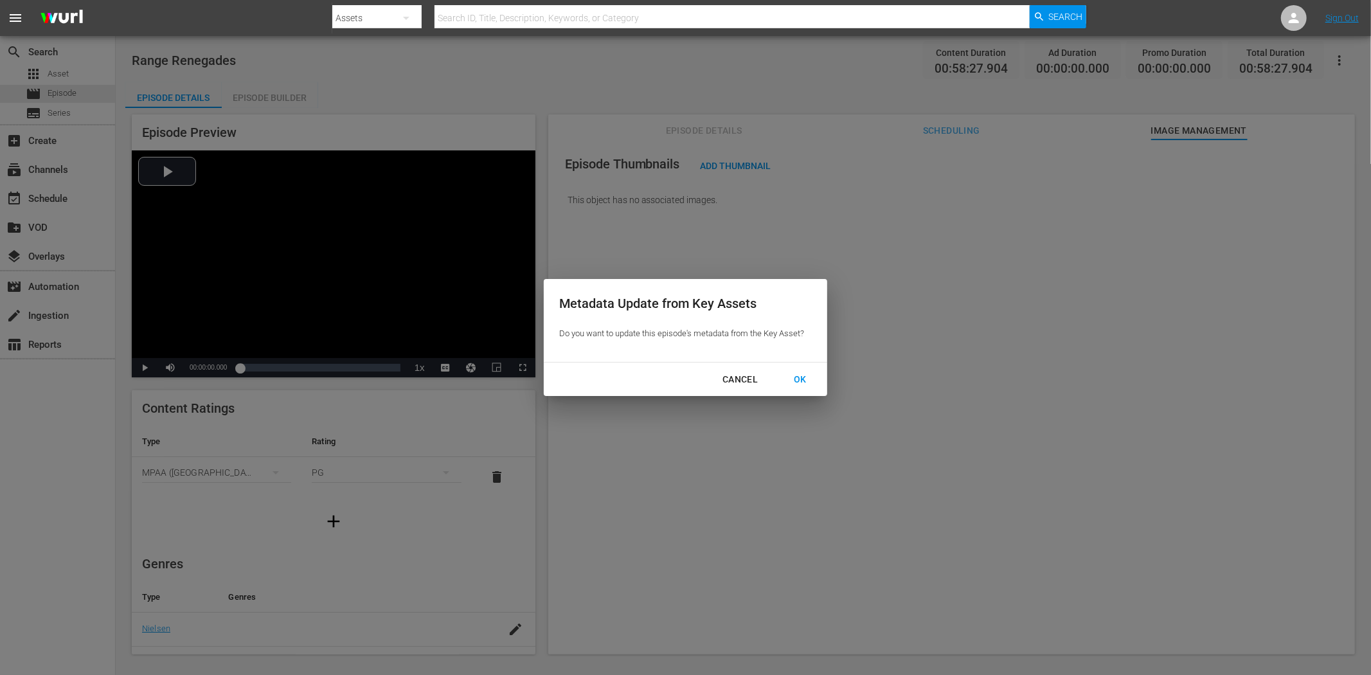
click at [810, 382] on div "OK" at bounding box center [800, 380] width 33 height 16
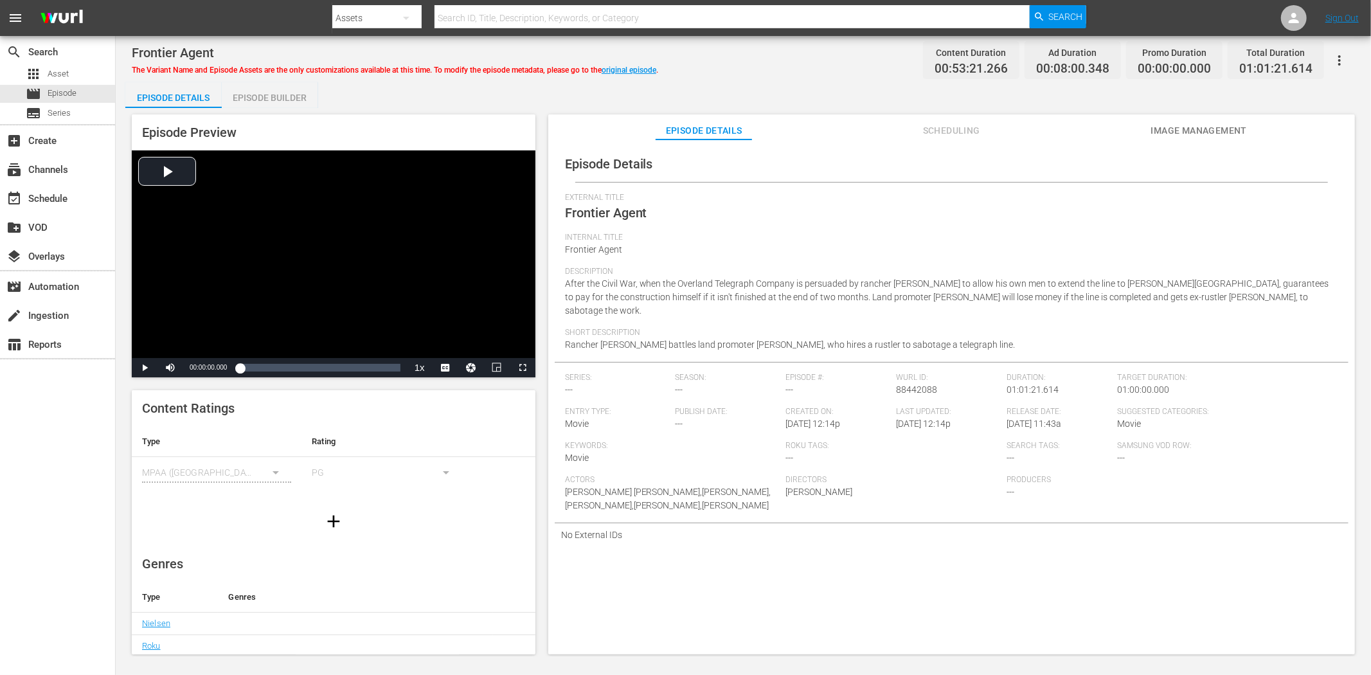
click at [1226, 130] on span "Image Management" at bounding box center [1199, 131] width 96 height 16
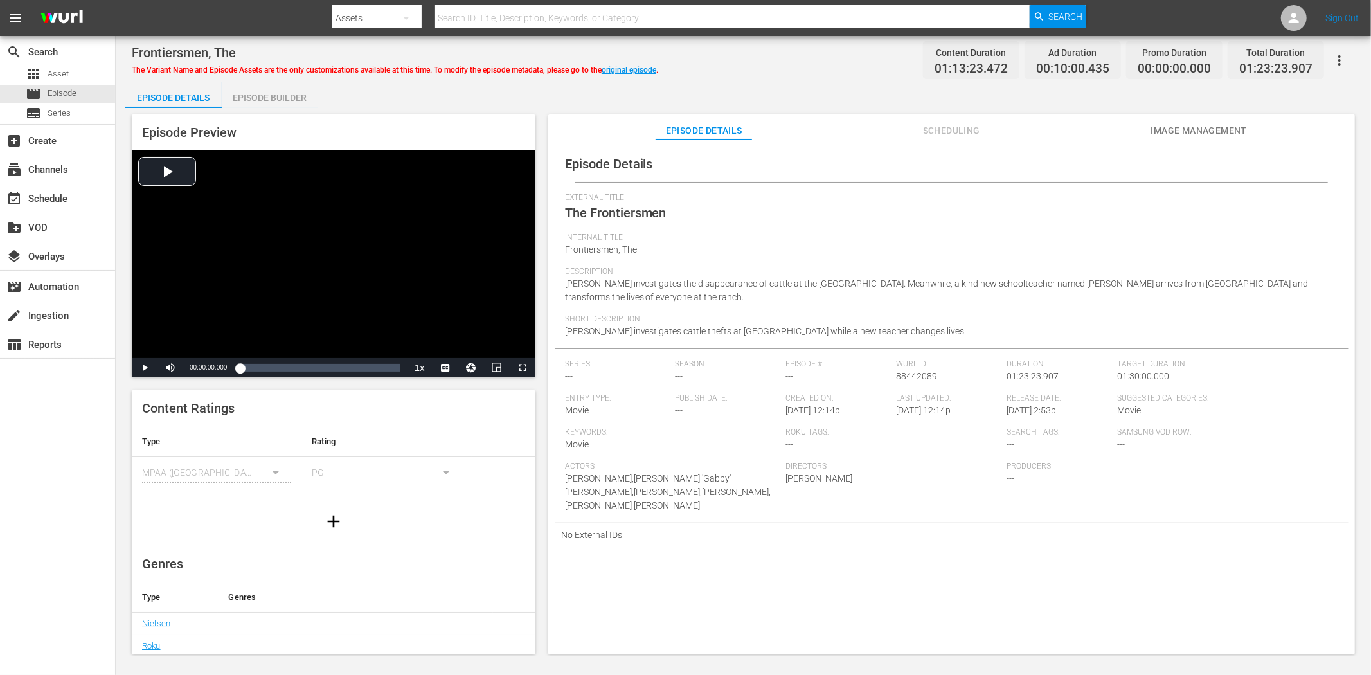
click at [1209, 129] on span "Image Management" at bounding box center [1199, 131] width 96 height 16
click at [1191, 129] on span "Image Management" at bounding box center [1199, 131] width 96 height 16
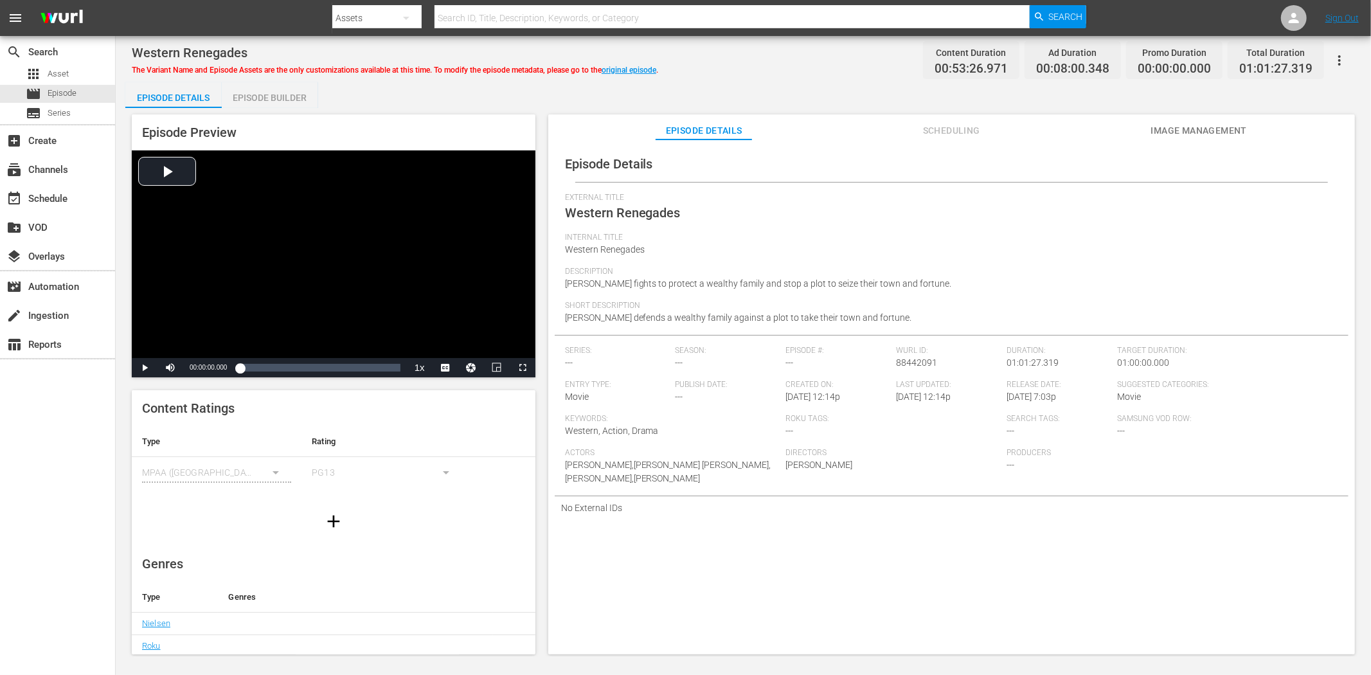
click at [1171, 124] on span "Image Management" at bounding box center [1199, 131] width 96 height 16
click at [1150, 116] on div "Episode Details Scheduling Image Management" at bounding box center [952, 127] width 743 height 26
click at [1161, 129] on span "Image Management" at bounding box center [1199, 131] width 96 height 16
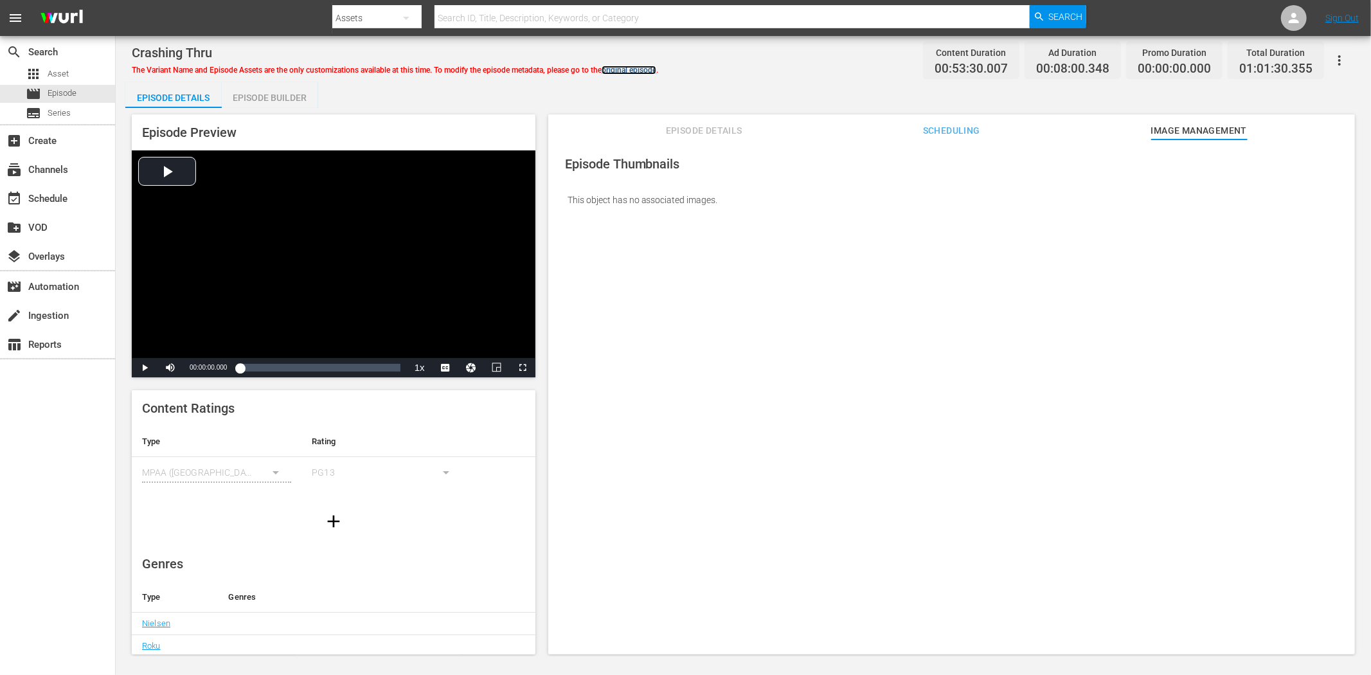
click at [624, 68] on link "original episode" at bounding box center [629, 70] width 55 height 9
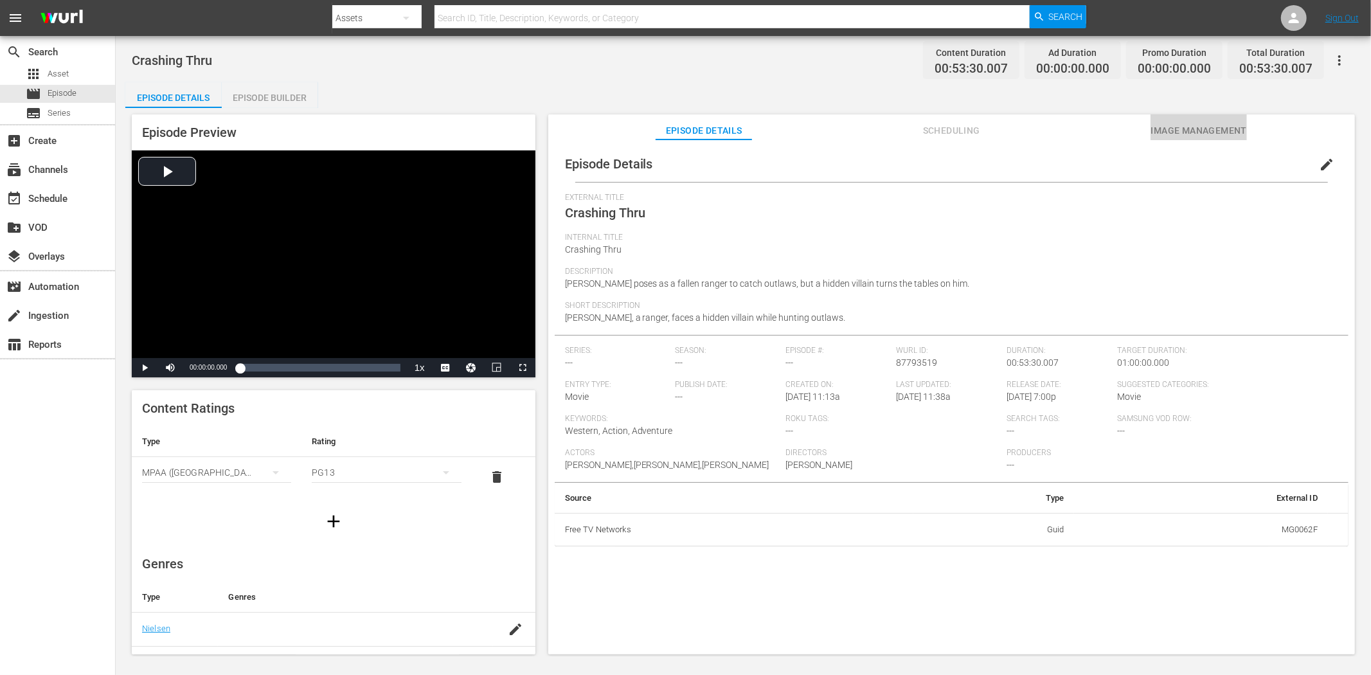
click at [1210, 120] on button "Image Management" at bounding box center [1199, 127] width 96 height 26
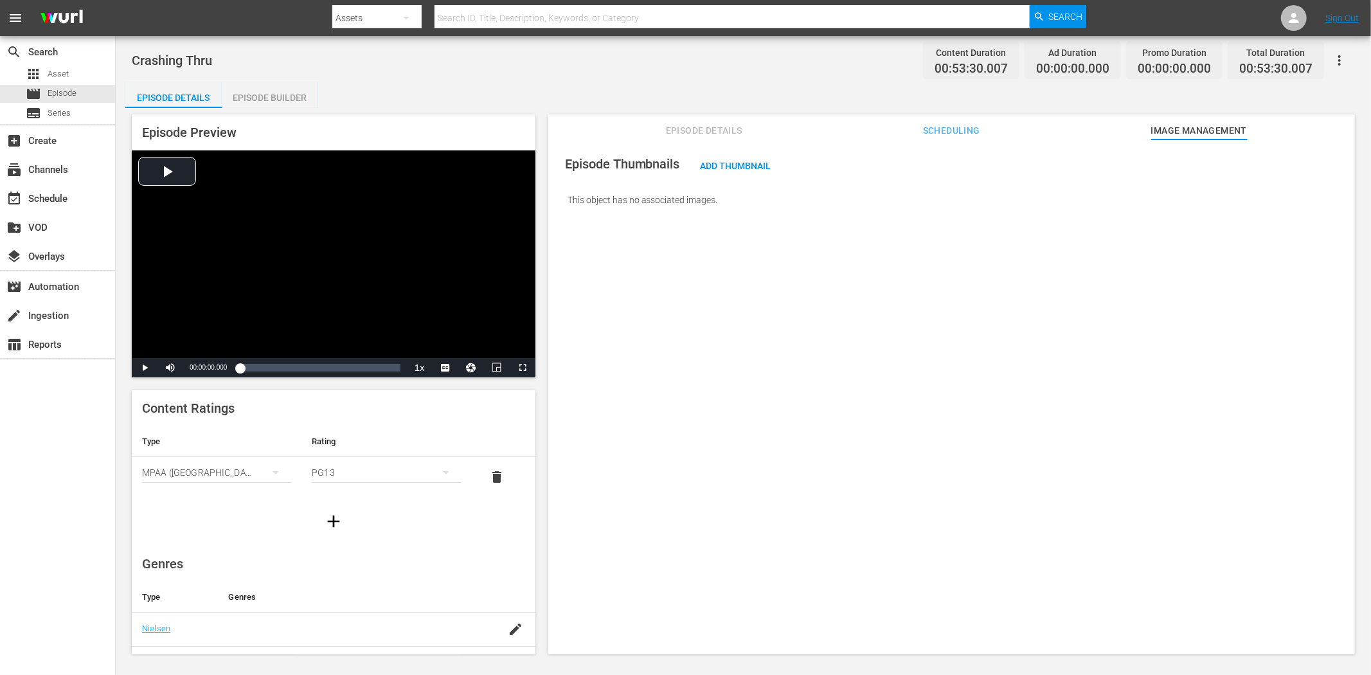
click at [1234, 51] on button "button" at bounding box center [1339, 60] width 31 height 31
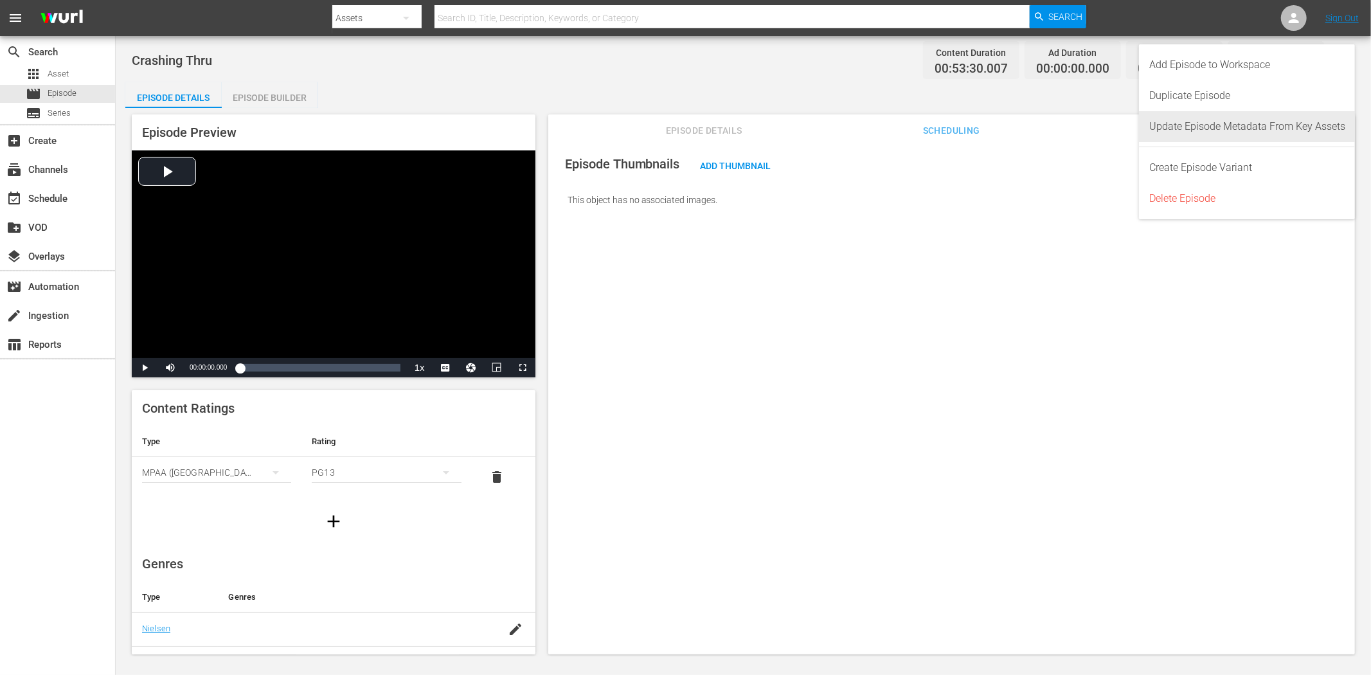
click at [1225, 122] on div "Update Episode Metadata From Key Assets" at bounding box center [1248, 126] width 196 height 31
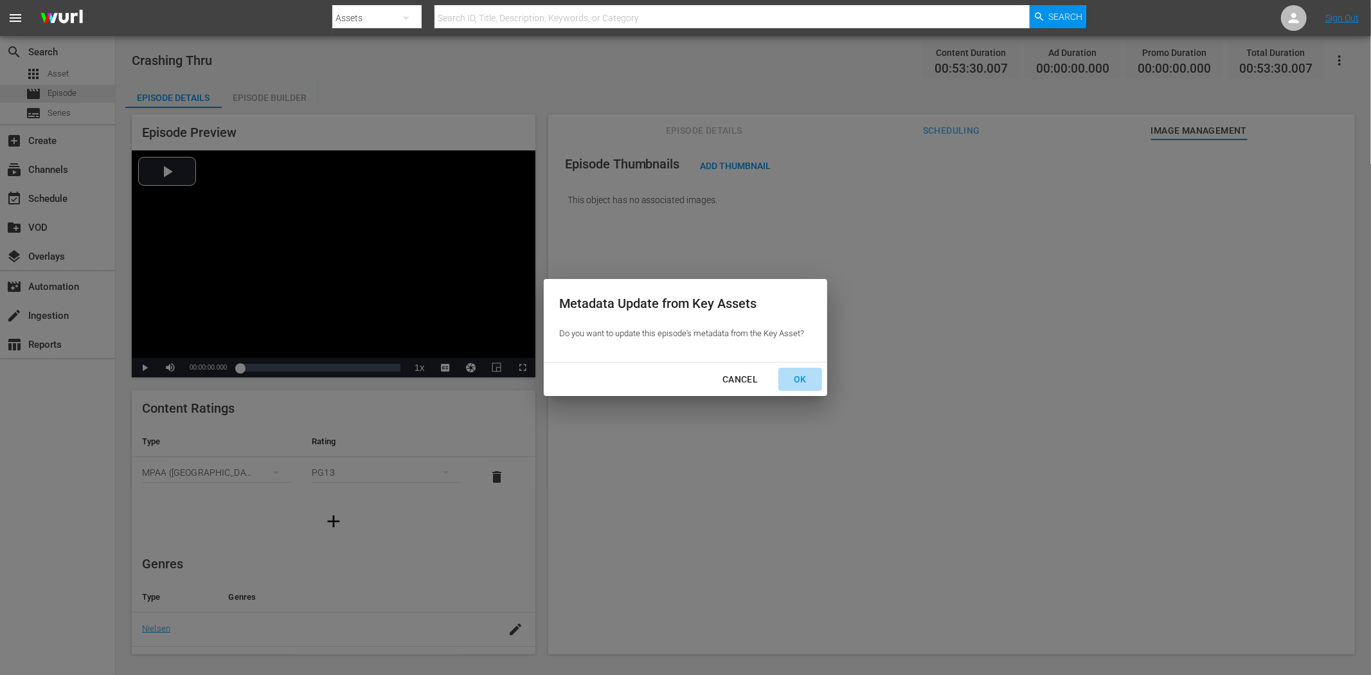
click at [804, 372] on div "OK" at bounding box center [800, 380] width 33 height 16
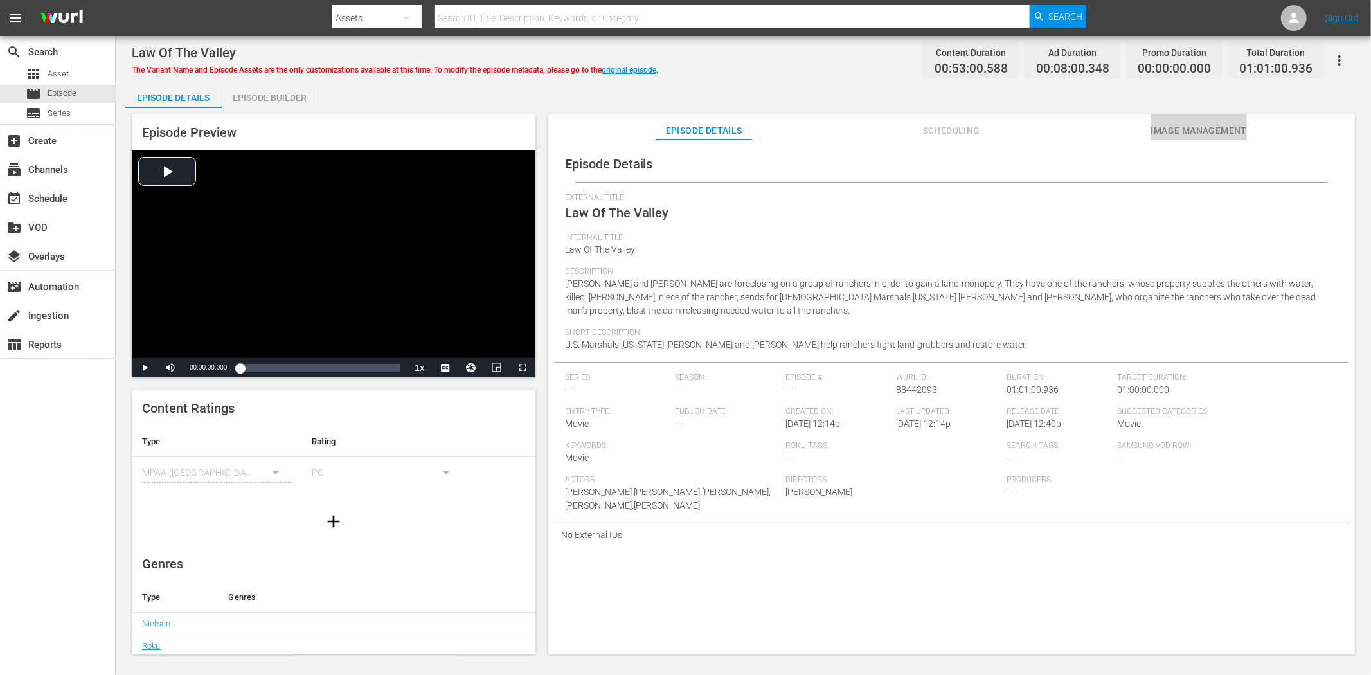
click at [1192, 119] on button "Image Management" at bounding box center [1199, 127] width 96 height 26
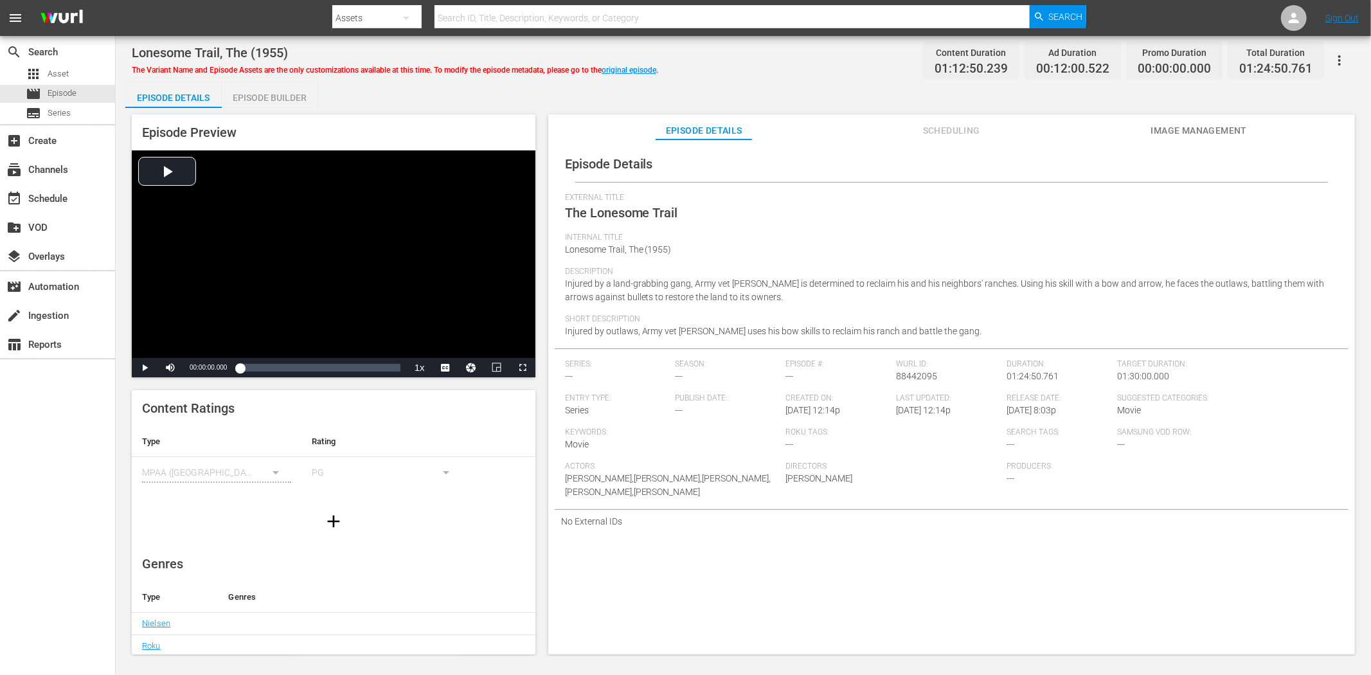
click at [1212, 126] on span "Image Management" at bounding box center [1199, 131] width 96 height 16
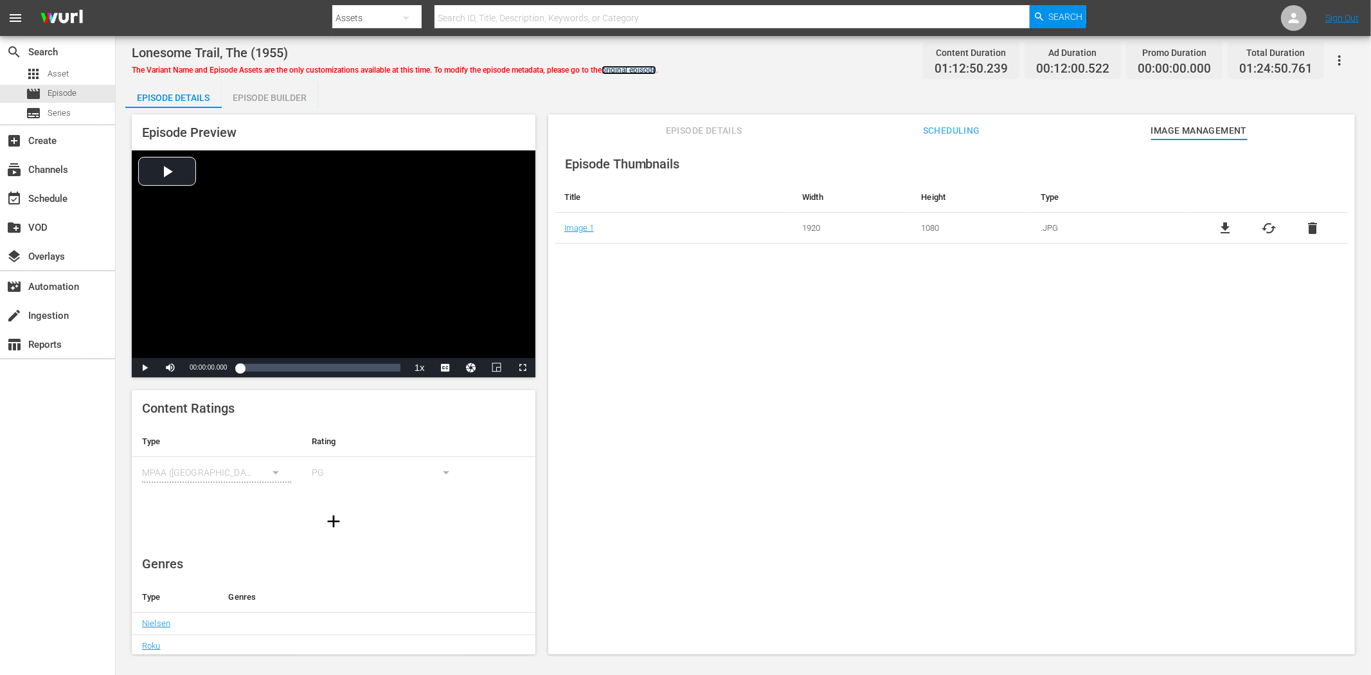
click at [650, 69] on link "original episode" at bounding box center [629, 70] width 55 height 9
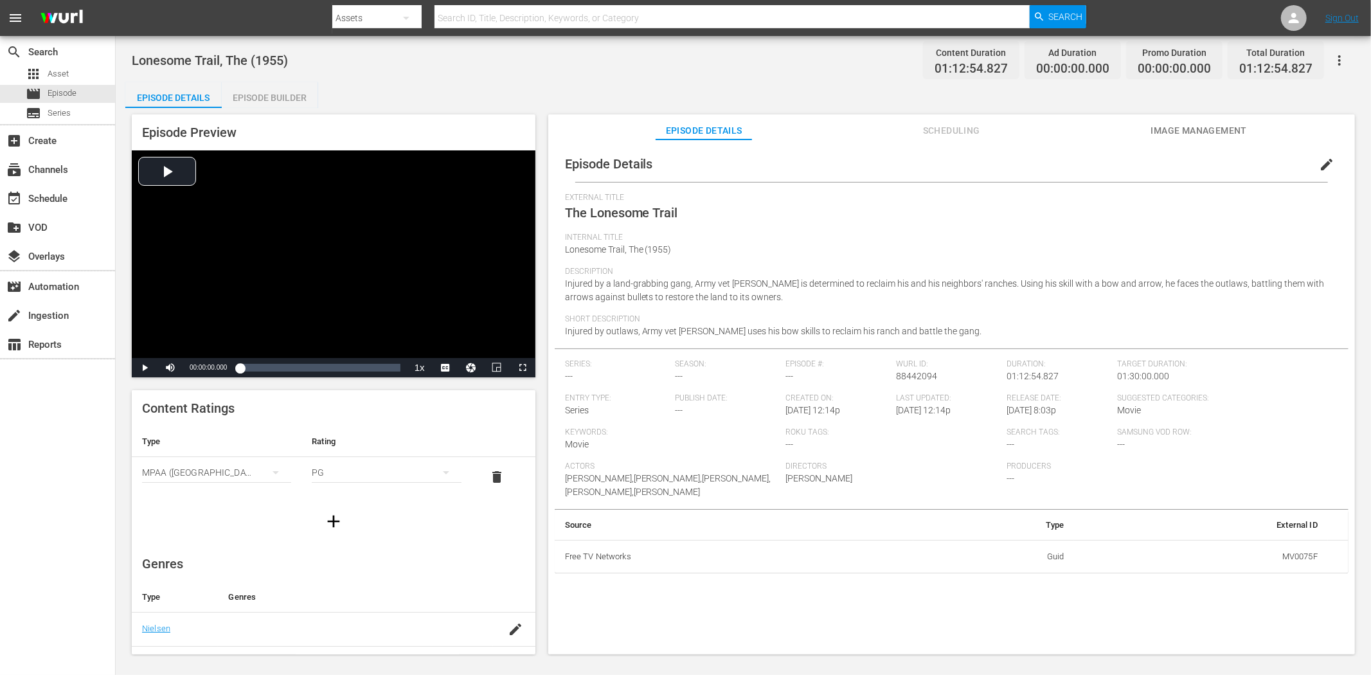
click at [1234, 157] on span "edit" at bounding box center [1326, 164] width 15 height 15
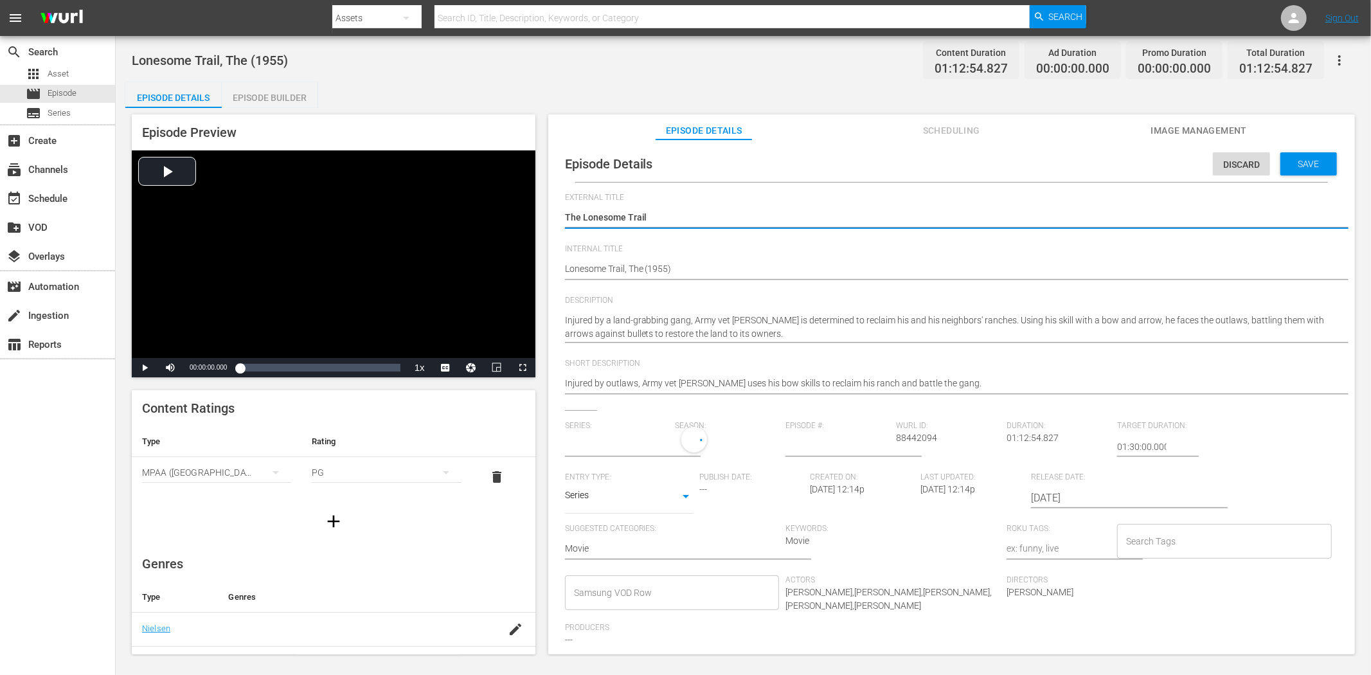
type input "No Series"
click at [680, 494] on body "menu Search By Assets Search ID, Title, Description, Keywords, or Category Sear…" at bounding box center [685, 337] width 1371 height 675
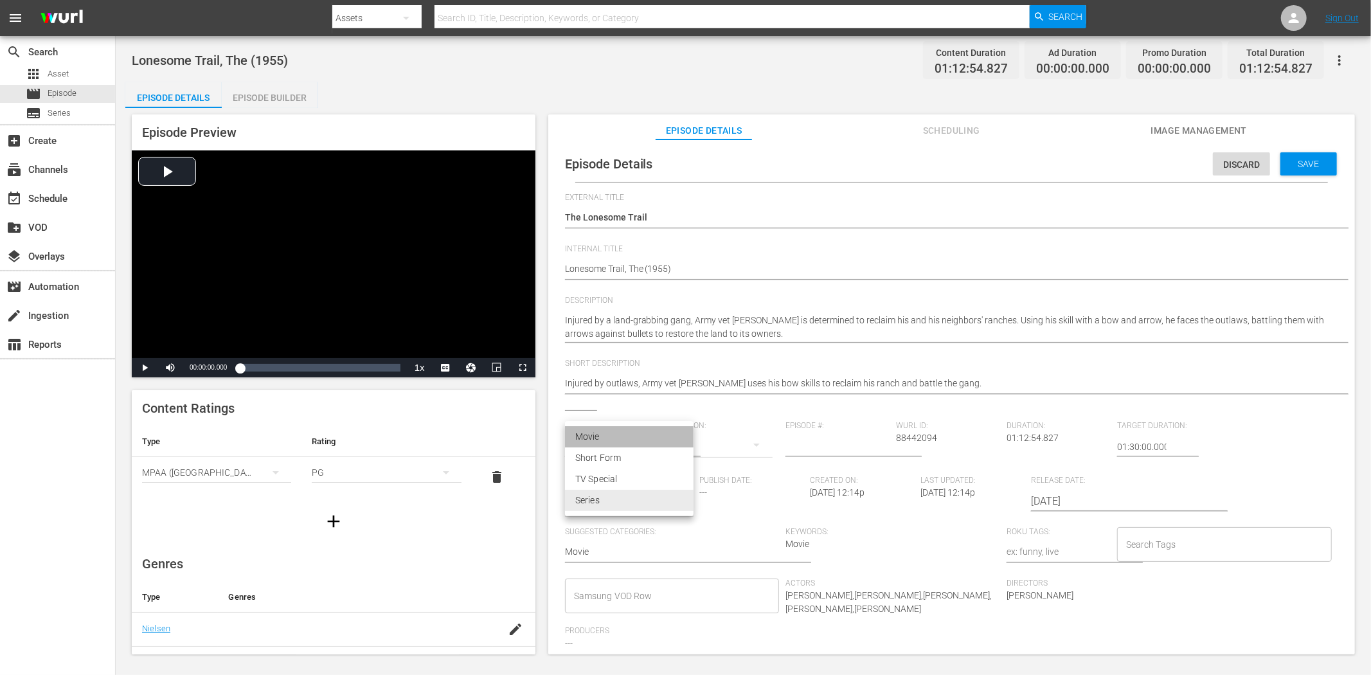
click at [644, 433] on li "Movie" at bounding box center [629, 436] width 129 height 21
type input "MOVIE"
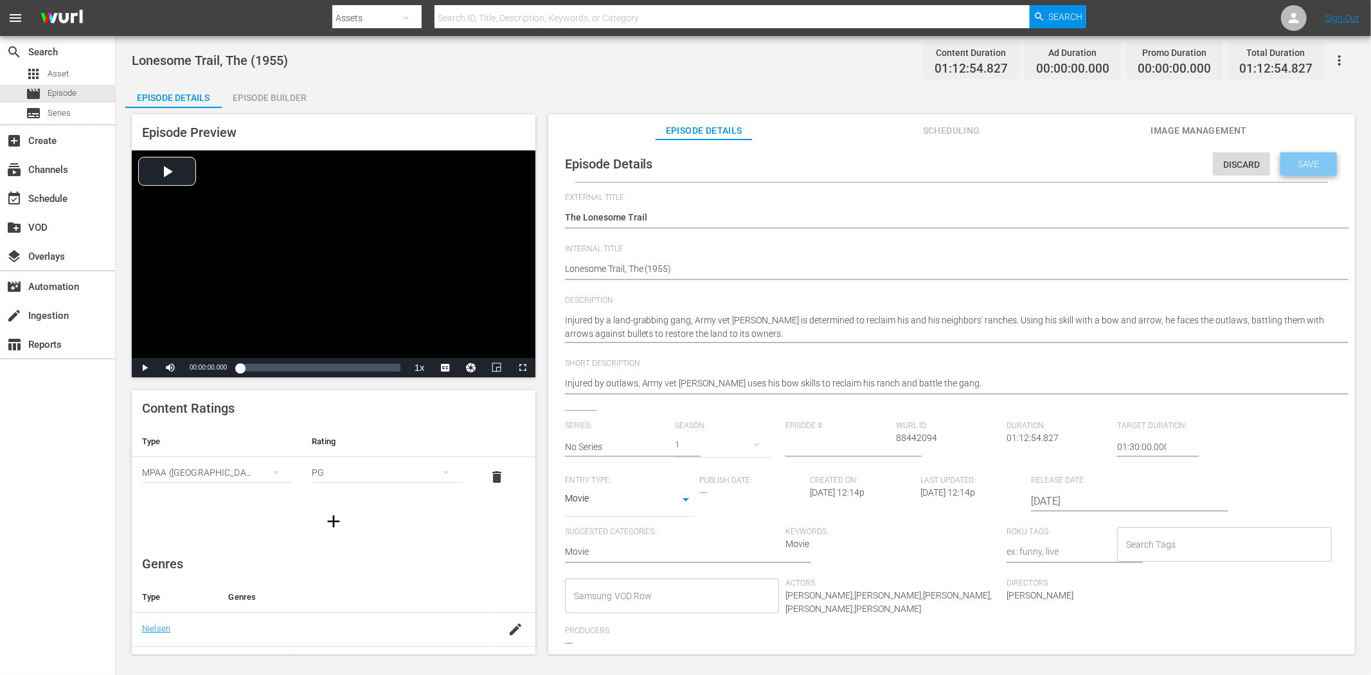
click at [1234, 161] on span "Save" at bounding box center [1309, 164] width 42 height 10
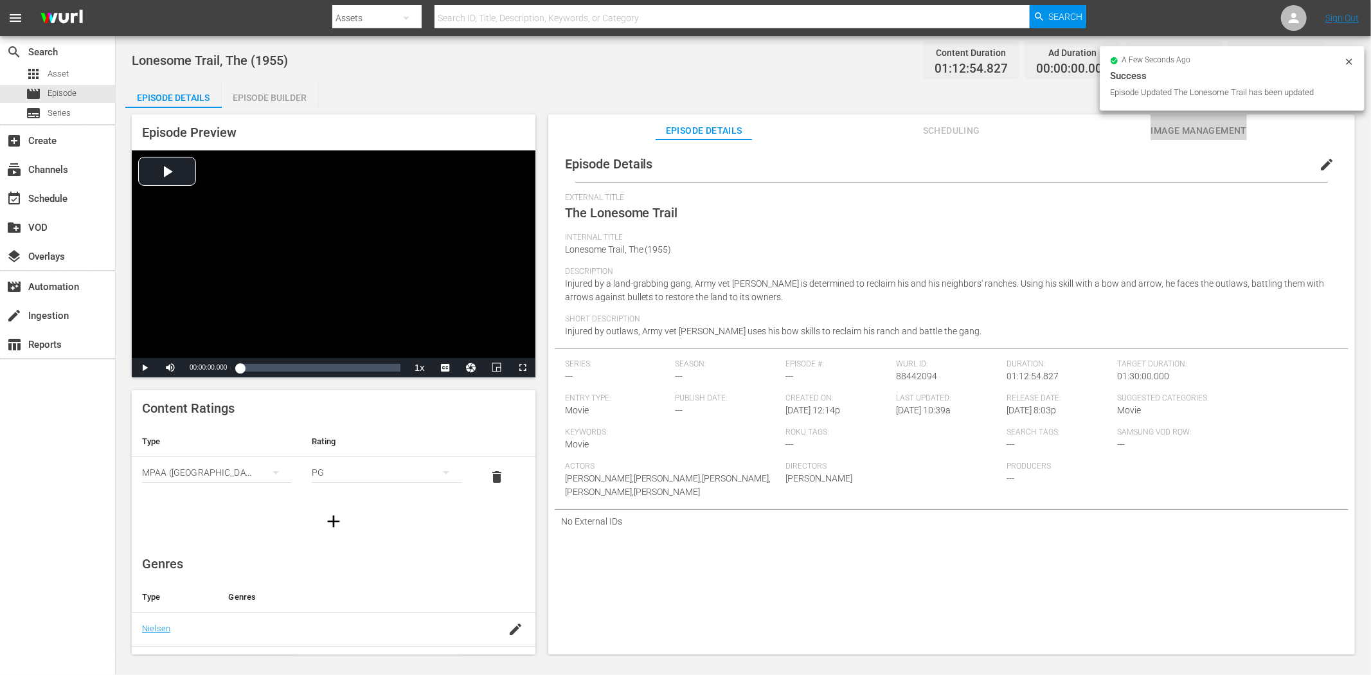
click at [1175, 127] on span "Image Management" at bounding box center [1199, 131] width 96 height 16
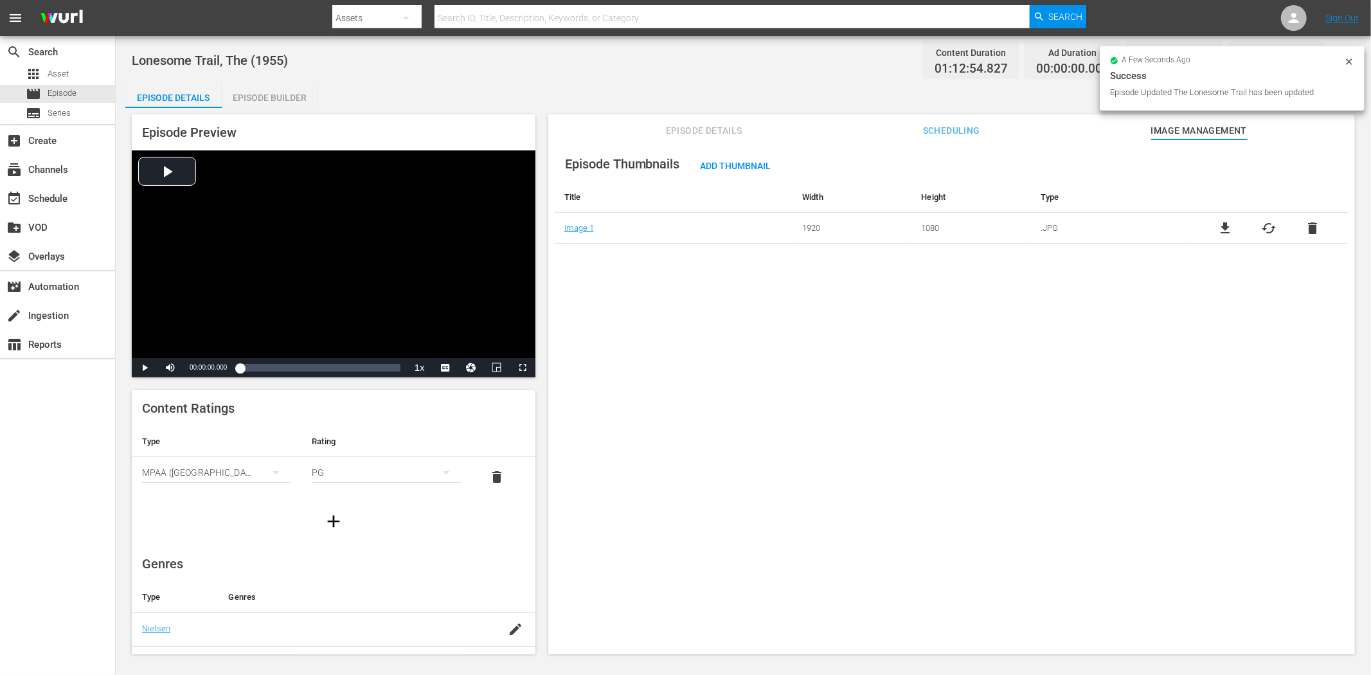
click at [698, 131] on span "Episode Details" at bounding box center [704, 131] width 96 height 16
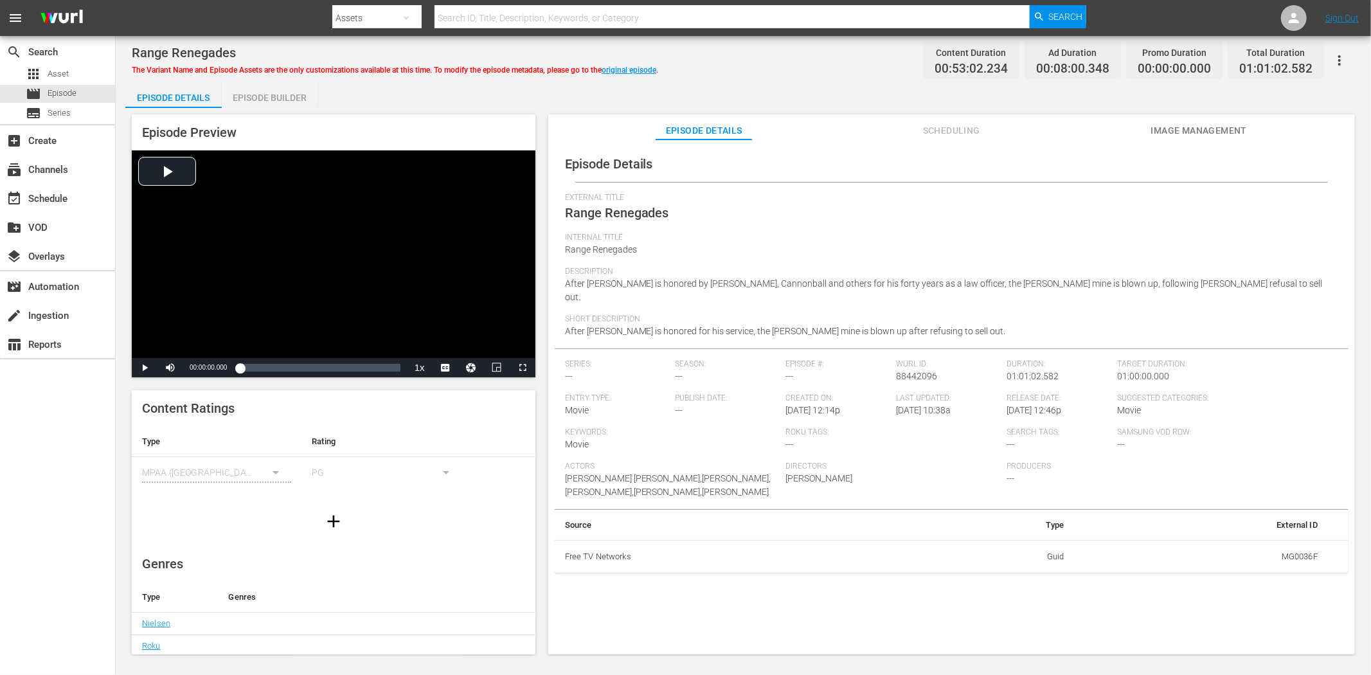
click at [1206, 131] on span "Image Management" at bounding box center [1199, 131] width 96 height 16
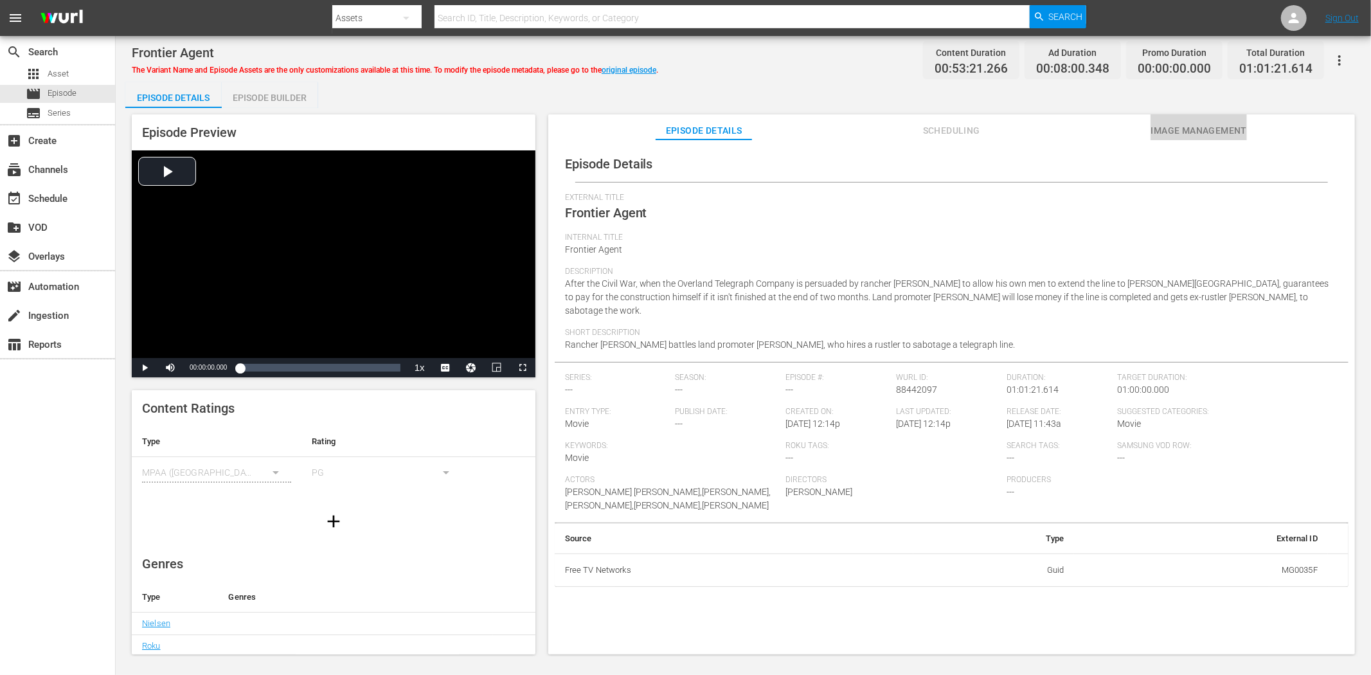
click at [1171, 127] on span "Image Management" at bounding box center [1199, 131] width 96 height 16
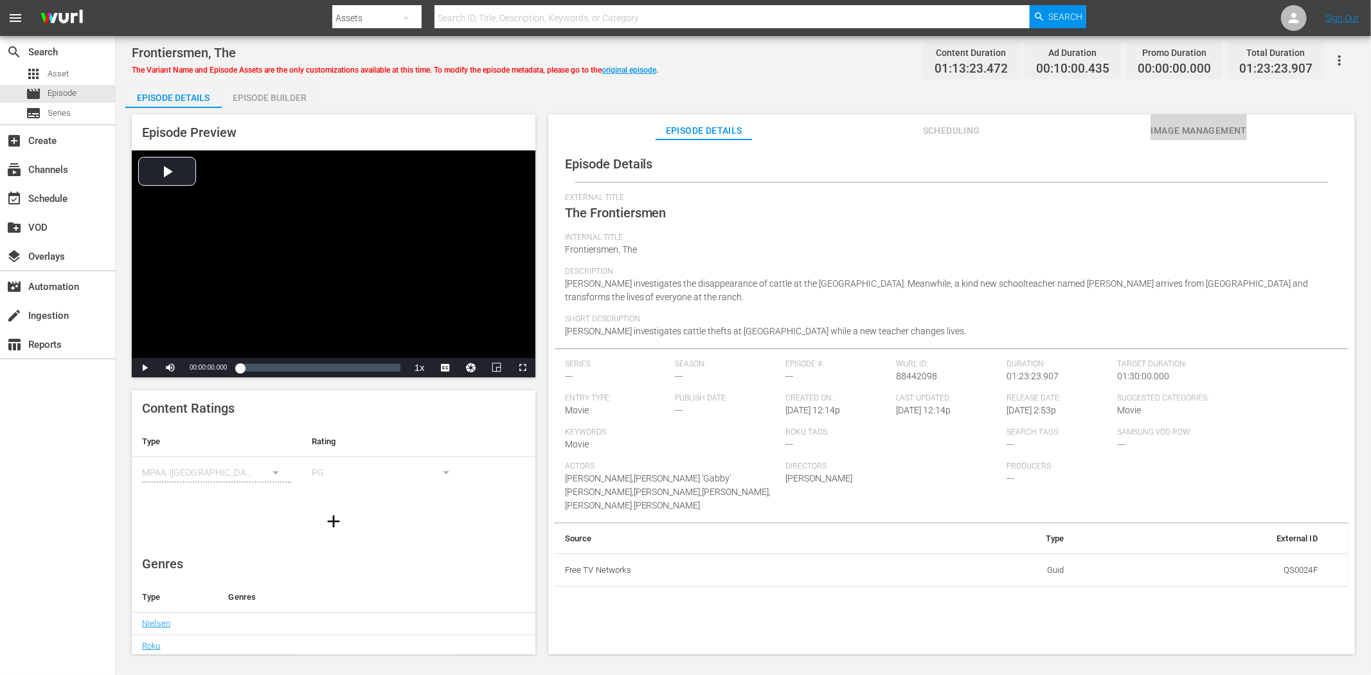
click at [1188, 132] on span "Image Management" at bounding box center [1199, 131] width 96 height 16
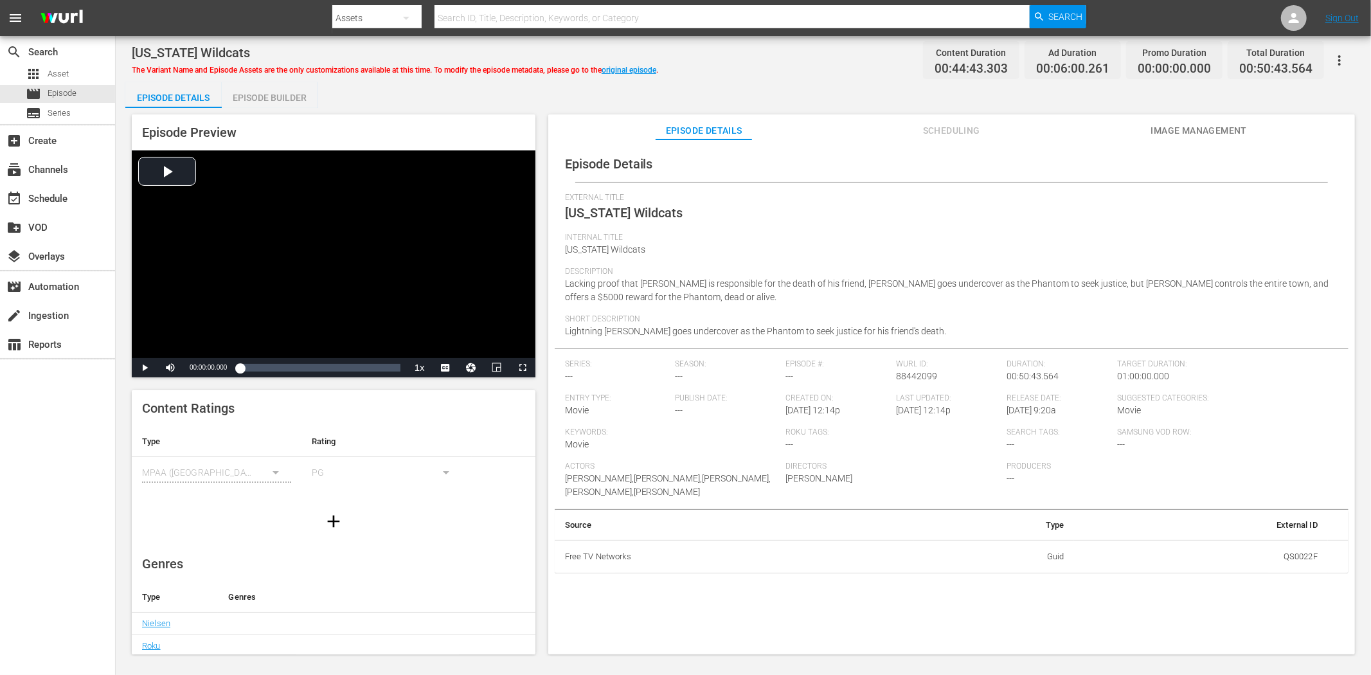
click at [1193, 133] on span "Image Management" at bounding box center [1199, 131] width 96 height 16
click at [1197, 123] on span "Image Management" at bounding box center [1199, 131] width 96 height 16
click at [1166, 132] on span "Image Management" at bounding box center [1199, 131] width 96 height 16
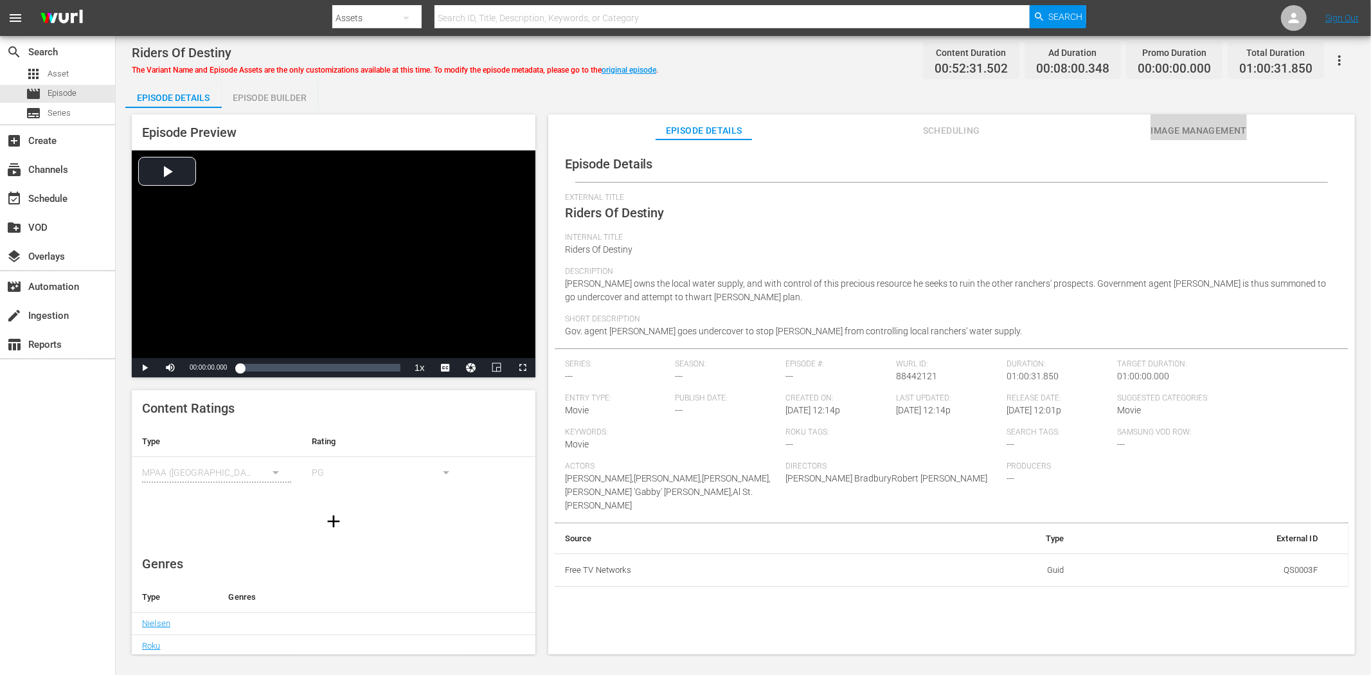
click at [1175, 127] on span "Image Management" at bounding box center [1199, 131] width 96 height 16
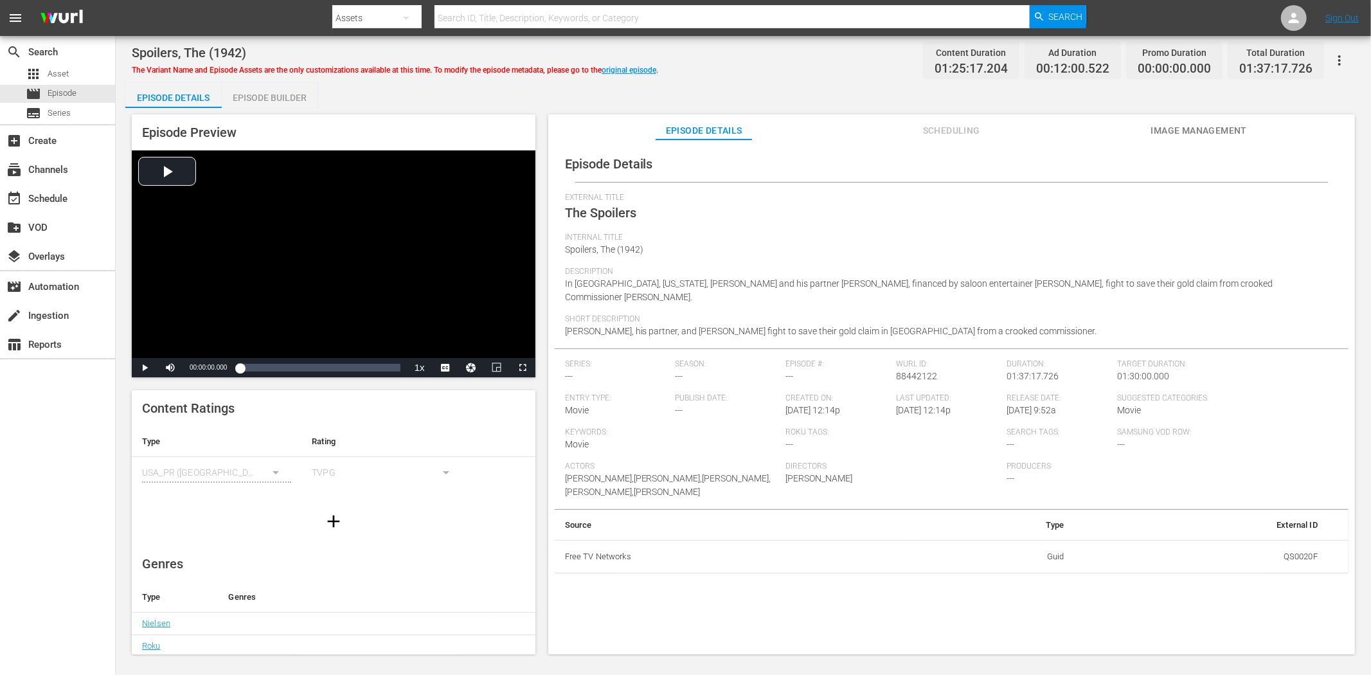
click at [1186, 126] on span "Image Management" at bounding box center [1199, 131] width 96 height 16
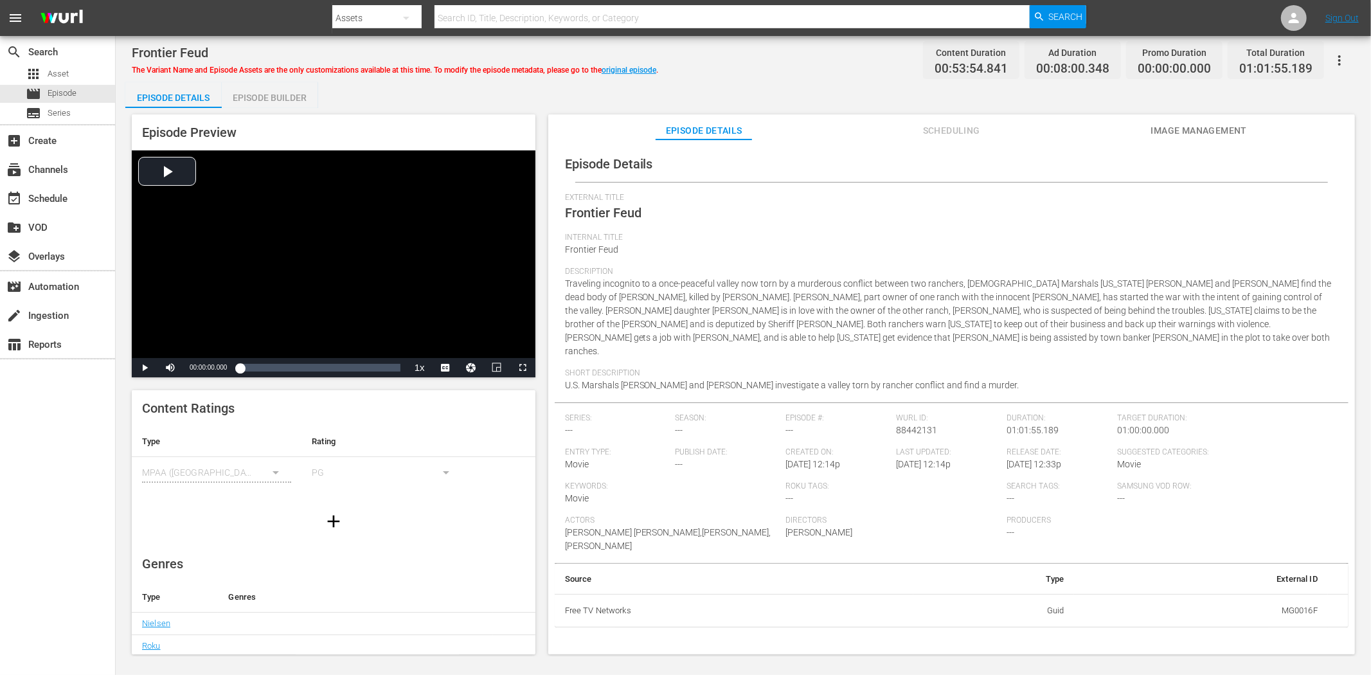
click at [1175, 127] on span "Image Management" at bounding box center [1199, 131] width 96 height 16
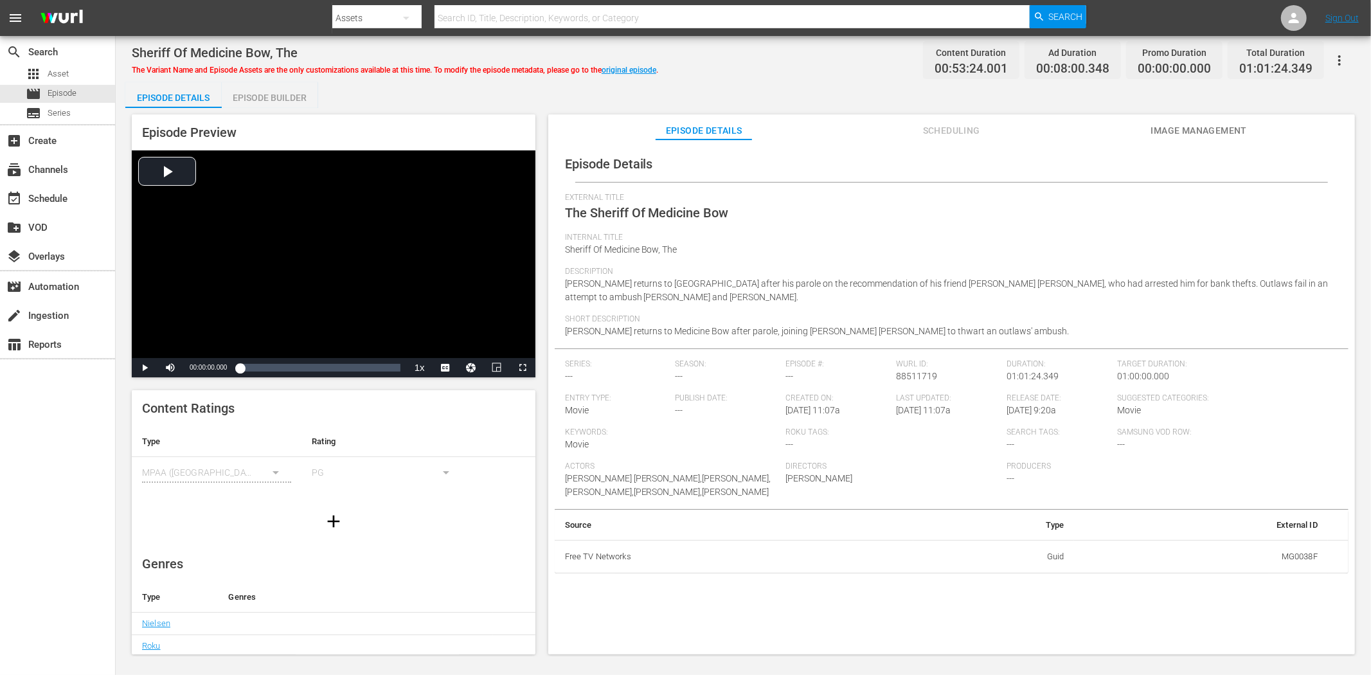
click at [1190, 129] on span "Image Management" at bounding box center [1199, 131] width 96 height 16
click at [1186, 127] on span "Image Management" at bounding box center [1199, 131] width 96 height 16
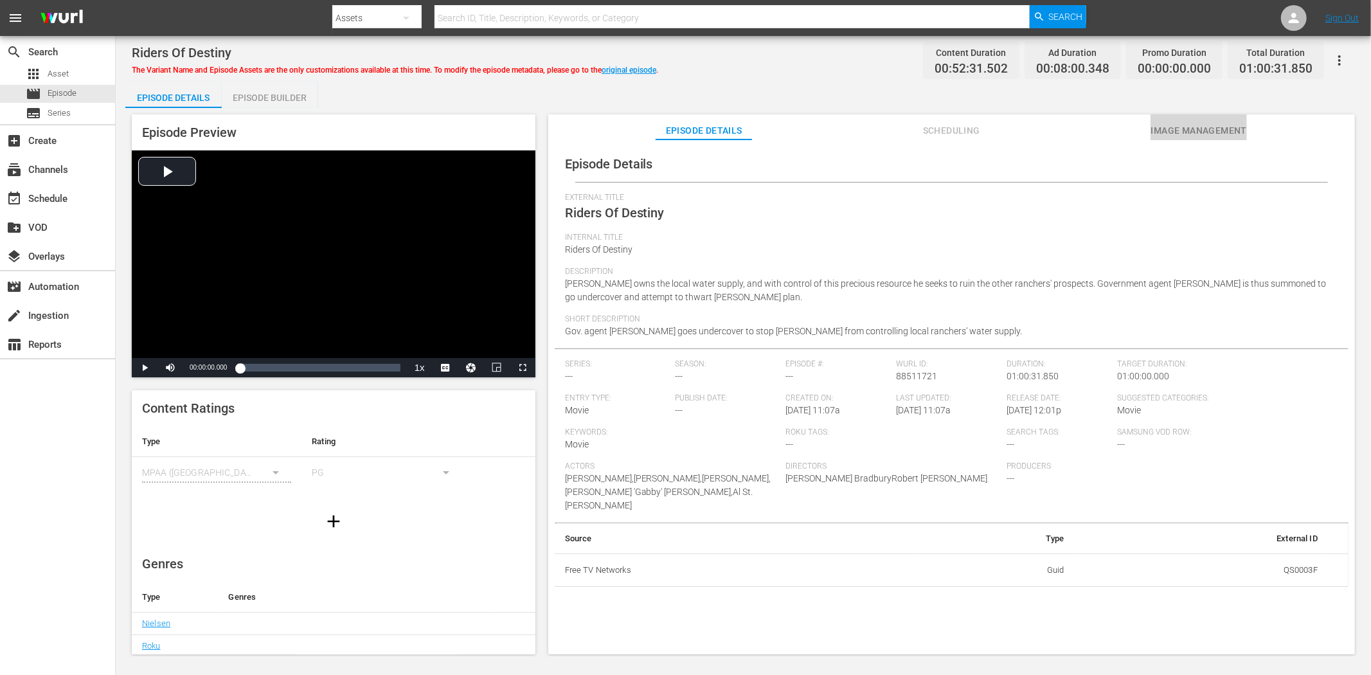
click at [1204, 136] on span "Image Management" at bounding box center [1199, 131] width 96 height 16
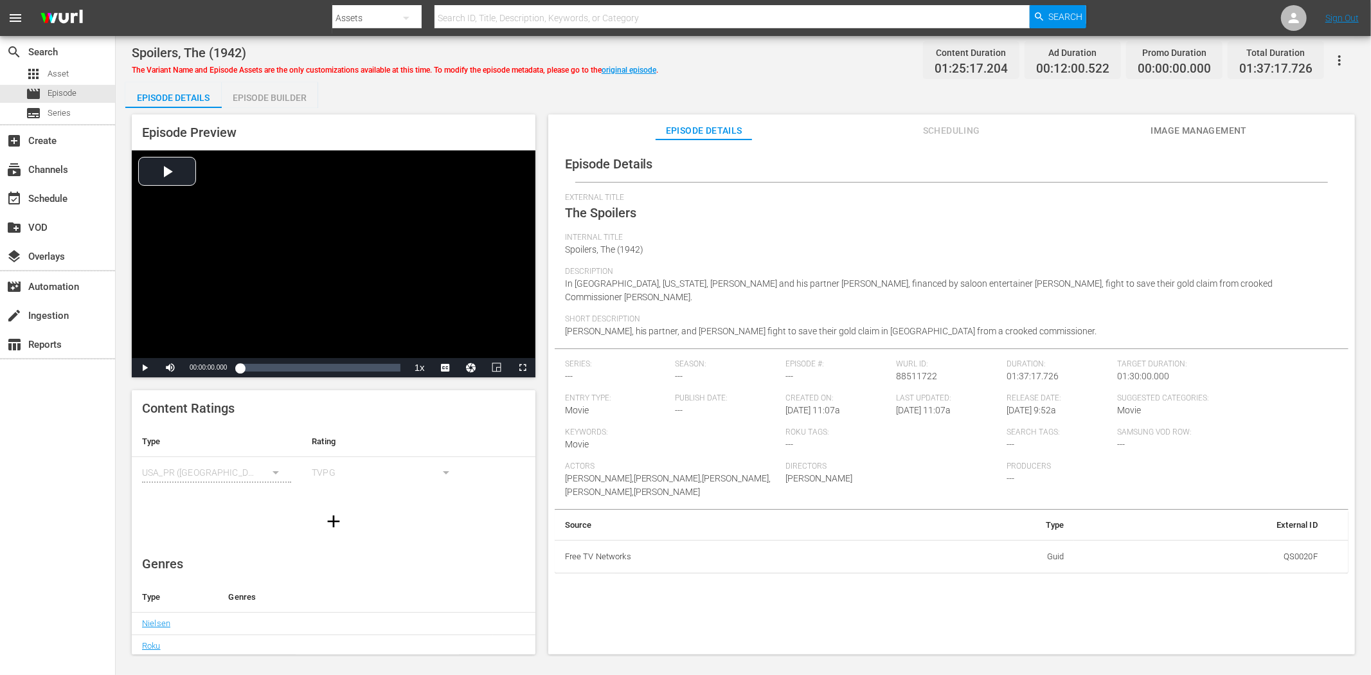
click at [1216, 132] on span "Image Management" at bounding box center [1199, 131] width 96 height 16
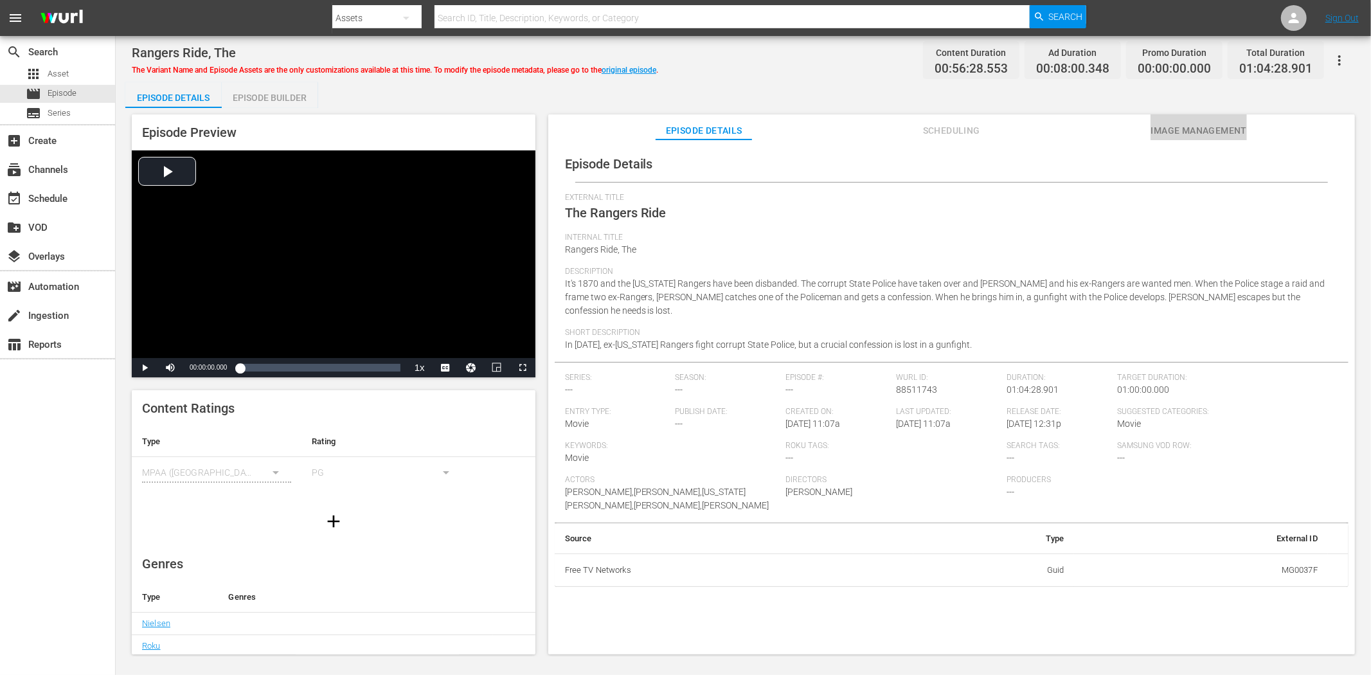
click at [1231, 123] on span "Image Management" at bounding box center [1199, 131] width 96 height 16
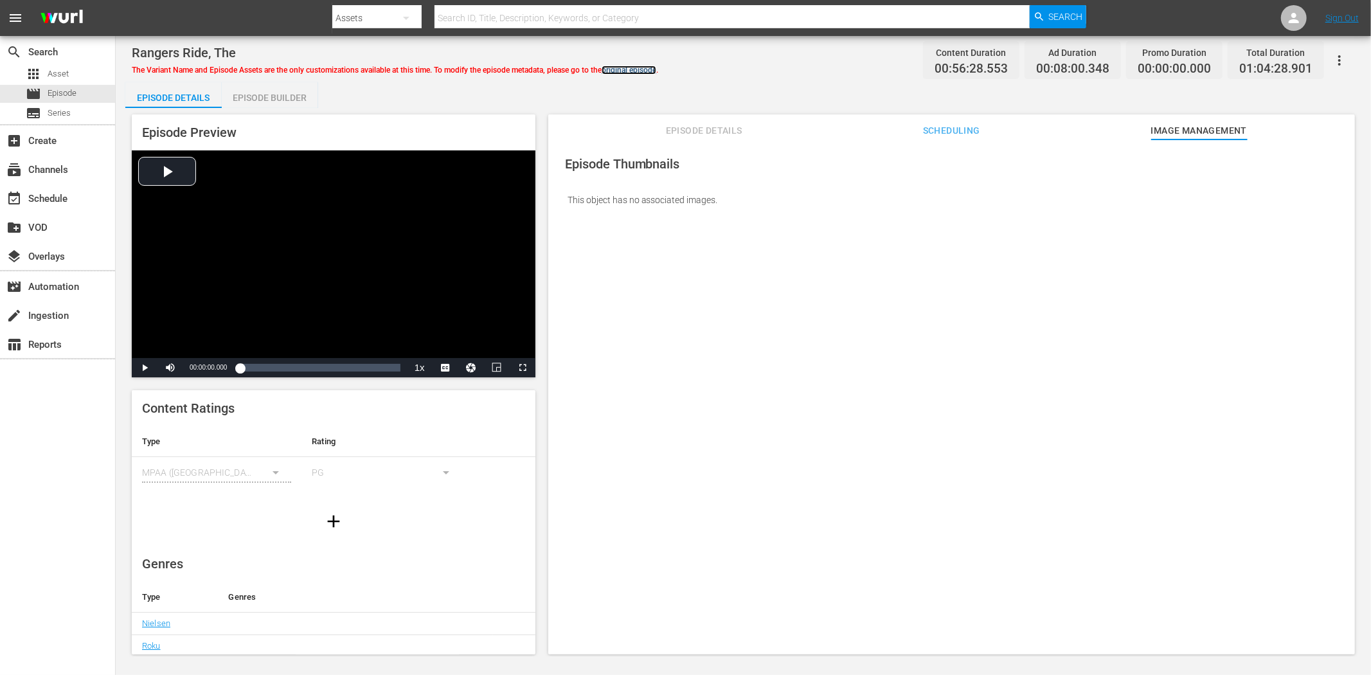
drag, startPoint x: 646, startPoint y: 69, endPoint x: 660, endPoint y: 67, distance: 14.3
click at [646, 68] on link "original episode" at bounding box center [629, 70] width 55 height 9
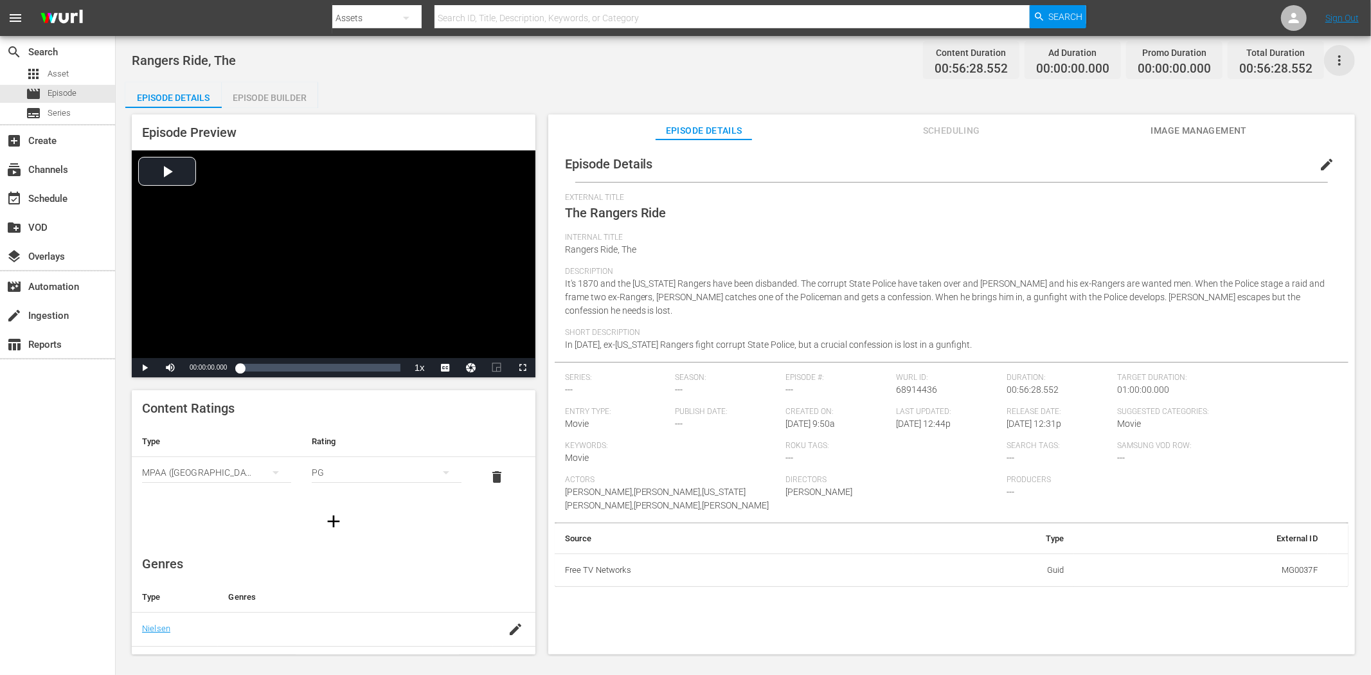
click at [1234, 57] on icon "button" at bounding box center [1339, 60] width 15 height 15
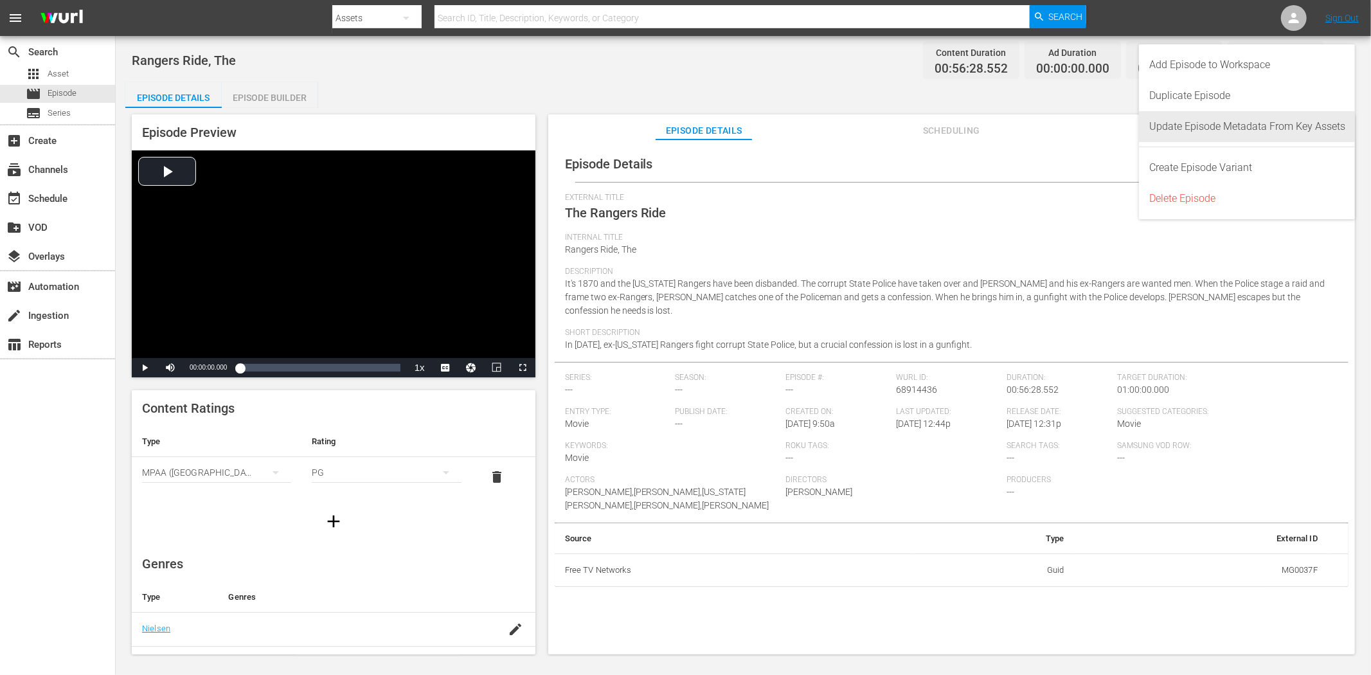
click at [1184, 127] on div "Update Episode Metadata From Key Assets" at bounding box center [1248, 126] width 196 height 31
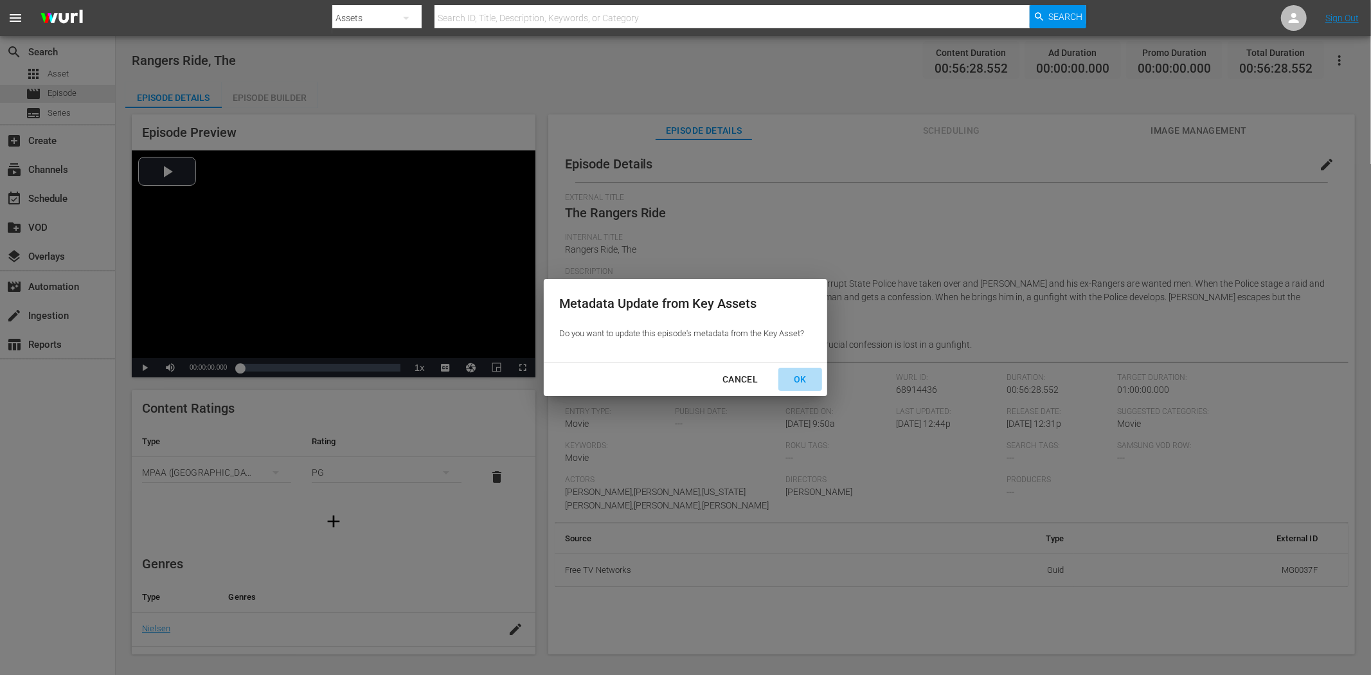
click at [806, 377] on div "OK" at bounding box center [800, 380] width 33 height 16
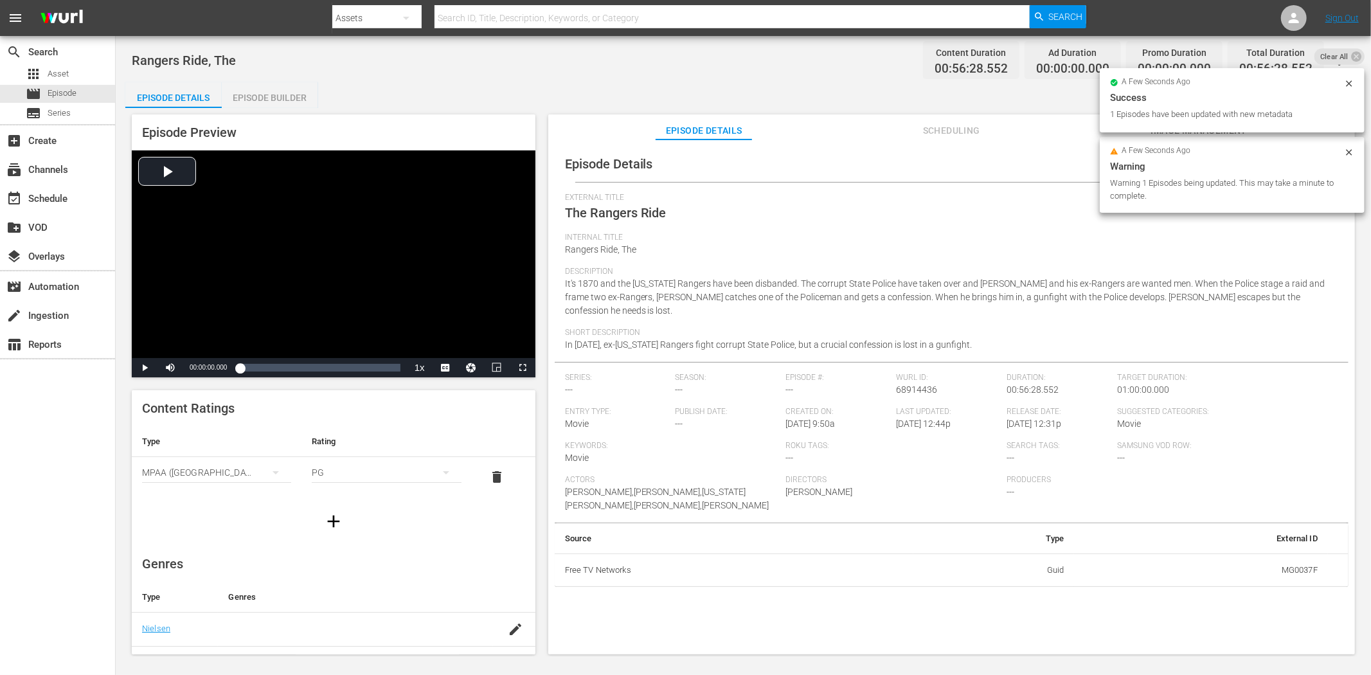
click at [1156, 132] on div "a few seconds ago Success 1 Episodes have been updated with new metadata" at bounding box center [1232, 100] width 265 height 64
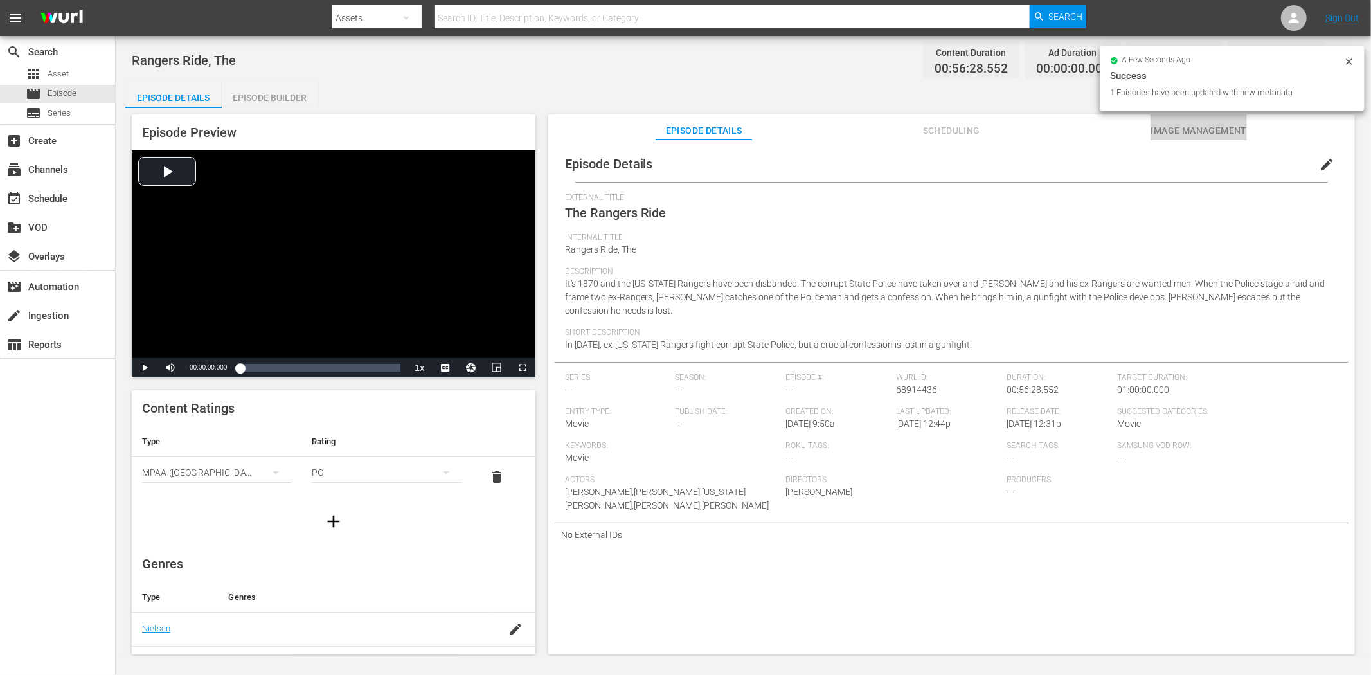
click at [1182, 127] on span "Image Management" at bounding box center [1199, 131] width 96 height 16
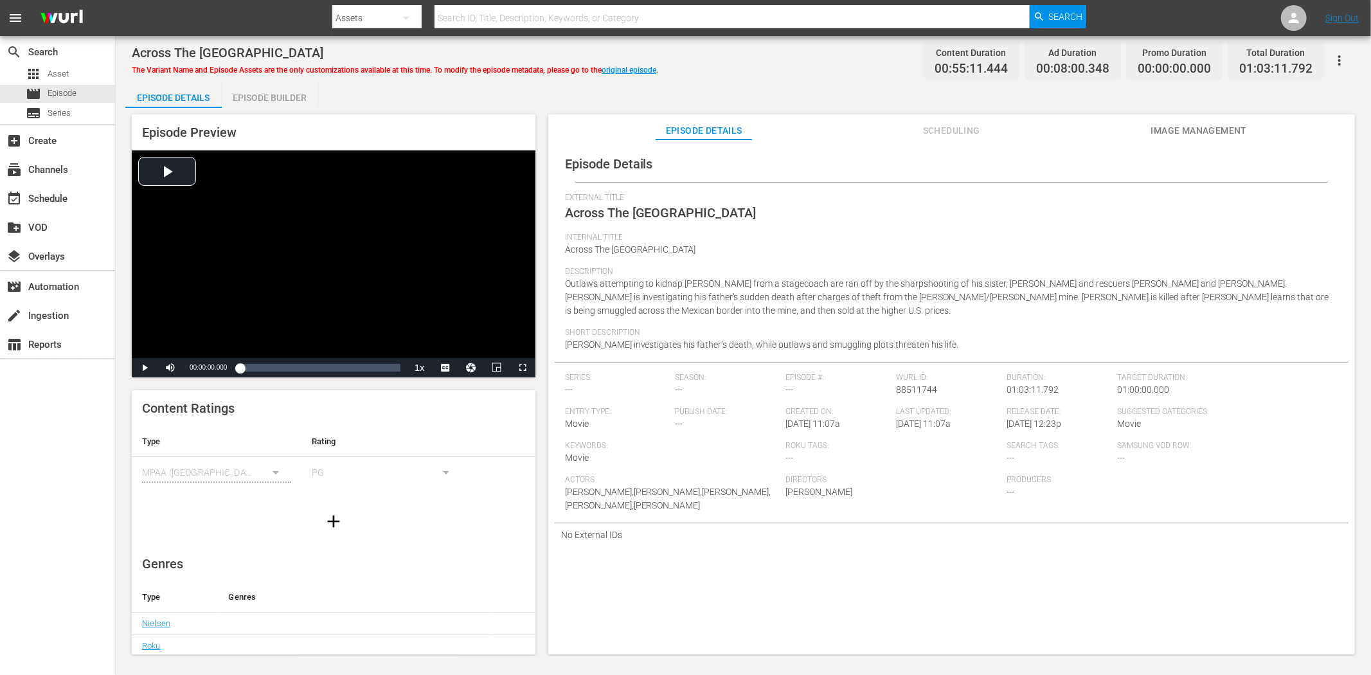
click at [1213, 132] on span "Image Management" at bounding box center [1199, 131] width 96 height 16
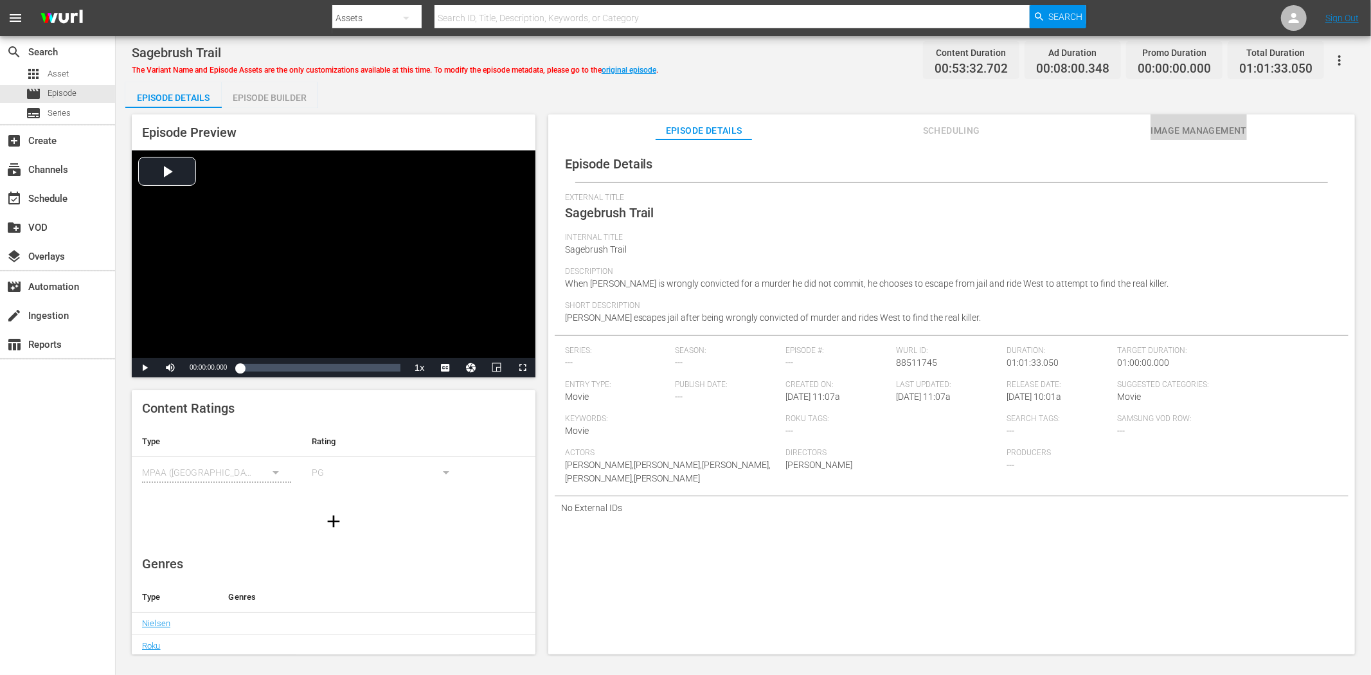
click at [1201, 123] on span "Image Management" at bounding box center [1199, 131] width 96 height 16
click at [1213, 118] on button "Image Management" at bounding box center [1199, 127] width 96 height 26
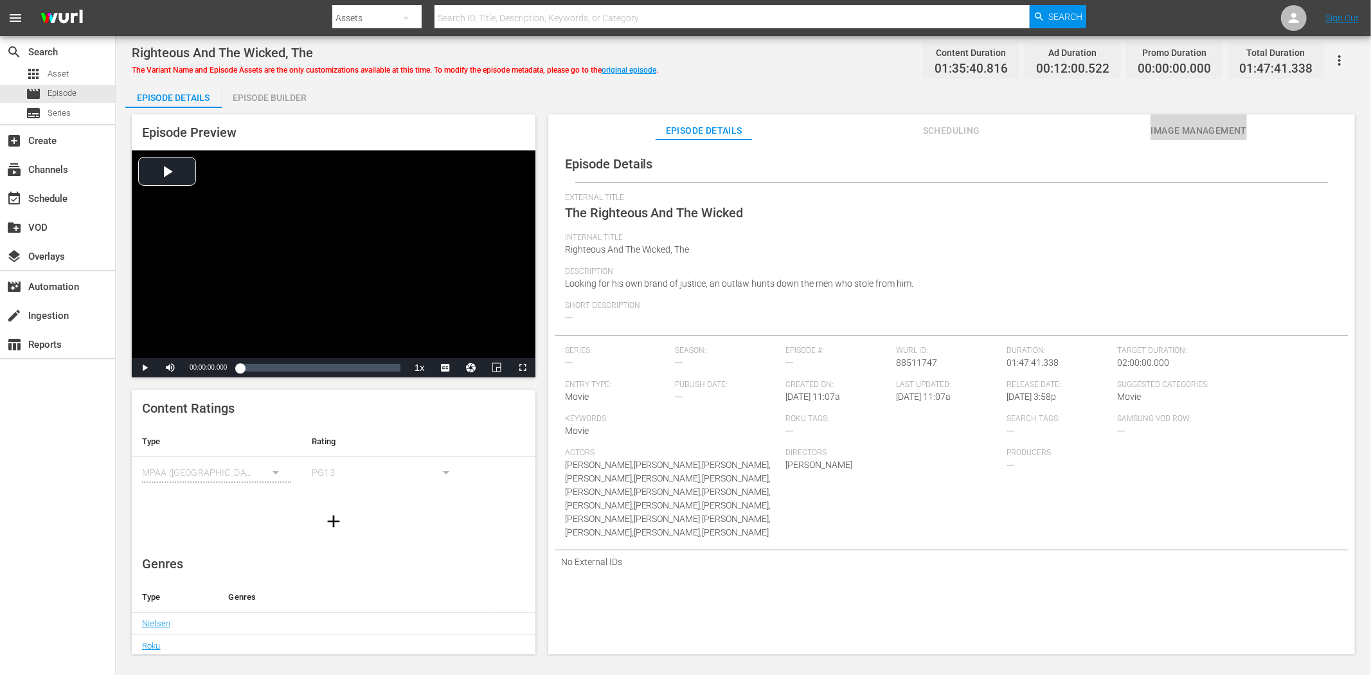
click at [1184, 127] on span "Image Management" at bounding box center [1199, 131] width 96 height 16
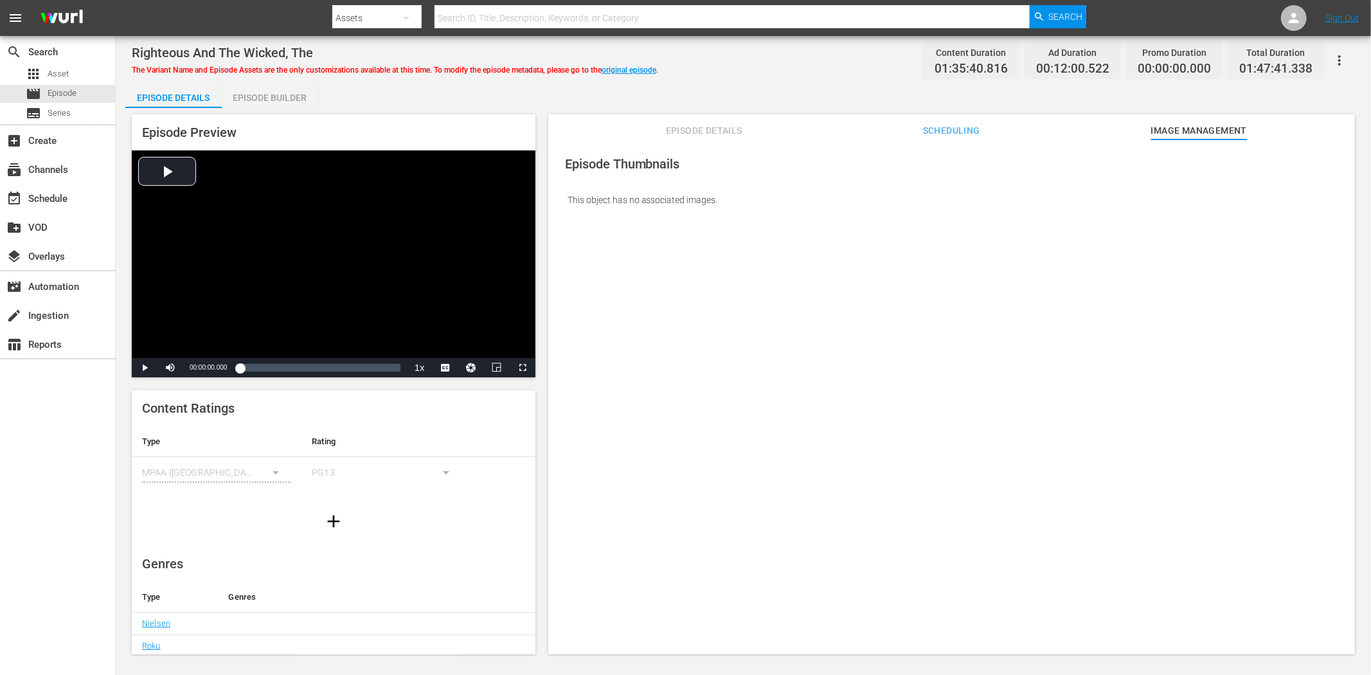
drag, startPoint x: 669, startPoint y: 62, endPoint x: 662, endPoint y: 63, distance: 7.1
click at [664, 62] on div "Righteous And The Wicked, The The Variant Name and Episode Assets are the only …" at bounding box center [744, 60] width 1224 height 29
click at [657, 64] on div "The Variant Name and Episode Assets are the only customizations available at th…" at bounding box center [395, 67] width 527 height 15
click at [645, 66] on link "original episode" at bounding box center [629, 70] width 55 height 9
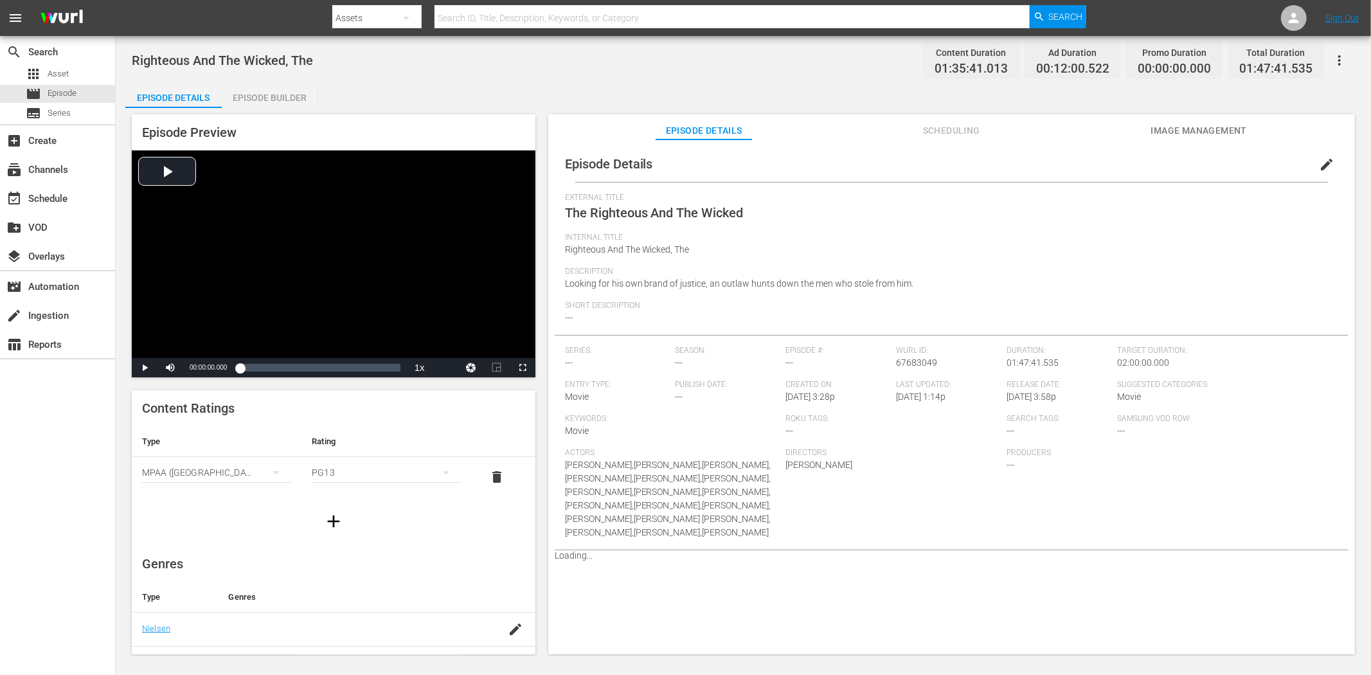
click at [1204, 133] on span "Image Management" at bounding box center [1199, 131] width 96 height 16
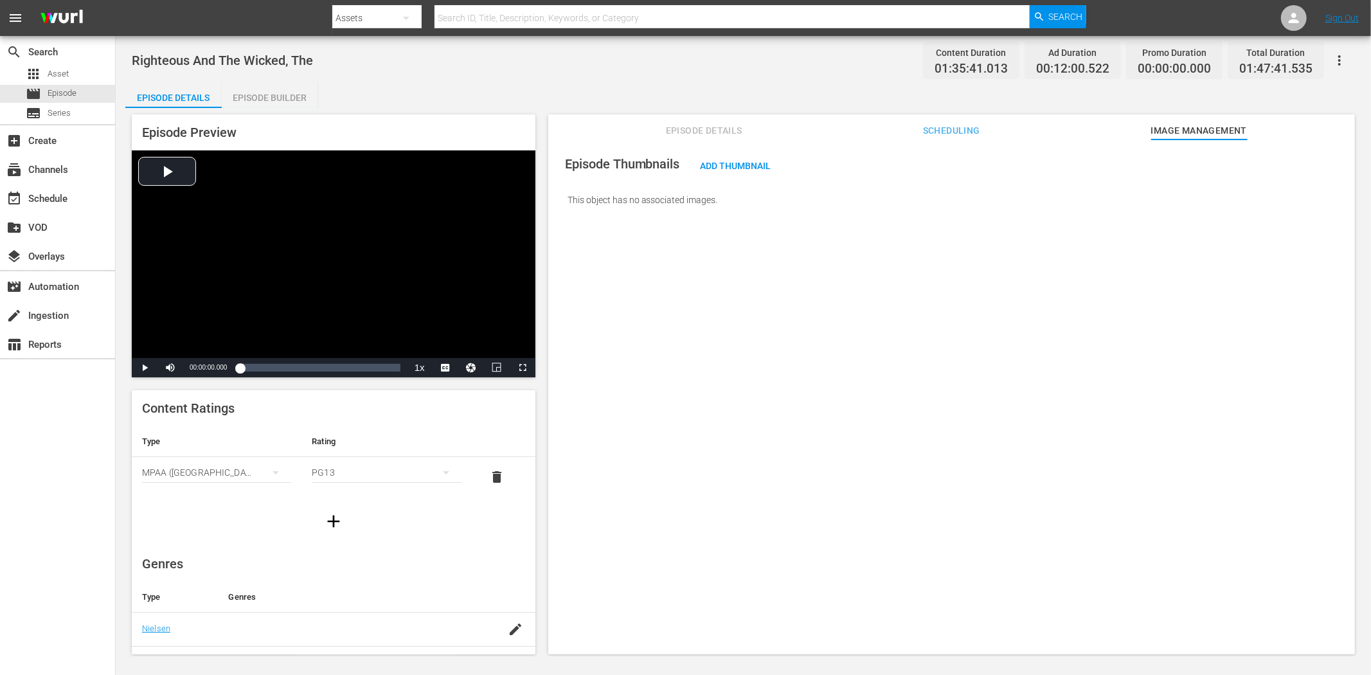
click at [1234, 55] on icon "button" at bounding box center [1339, 60] width 15 height 15
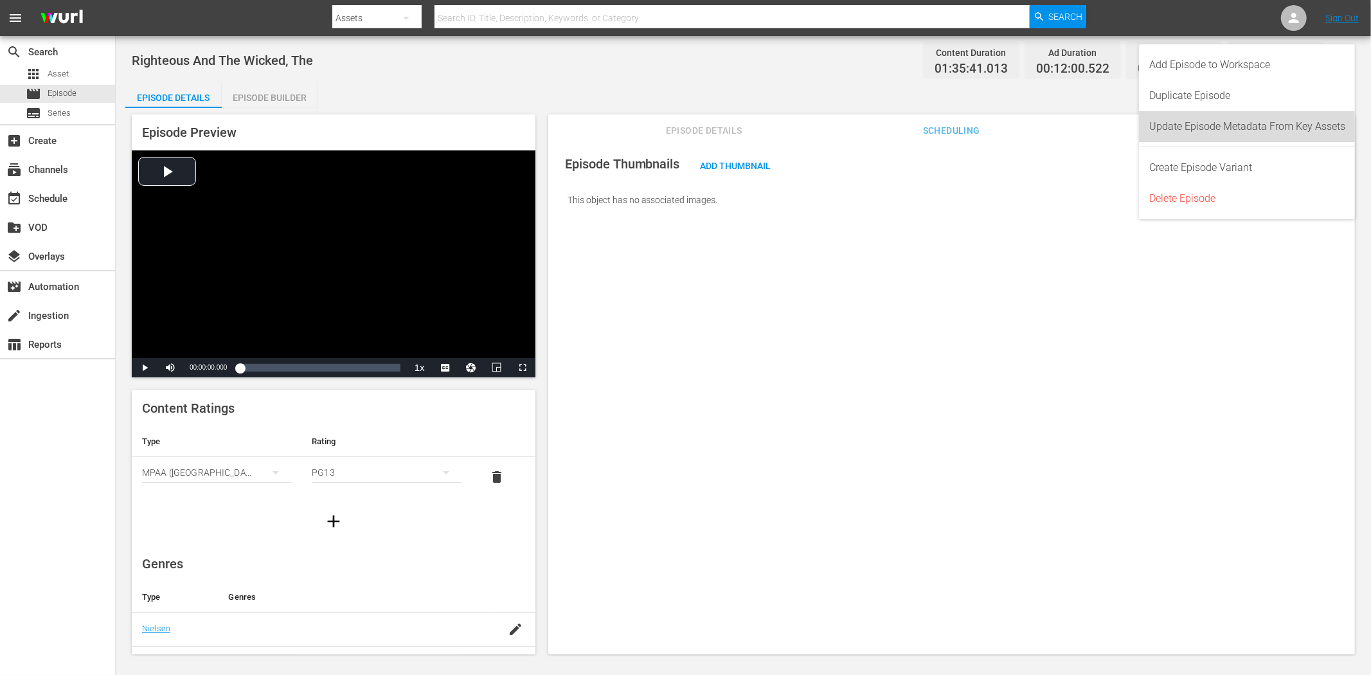
click at [1234, 130] on div "Update Episode Metadata From Key Assets" at bounding box center [1248, 126] width 196 height 31
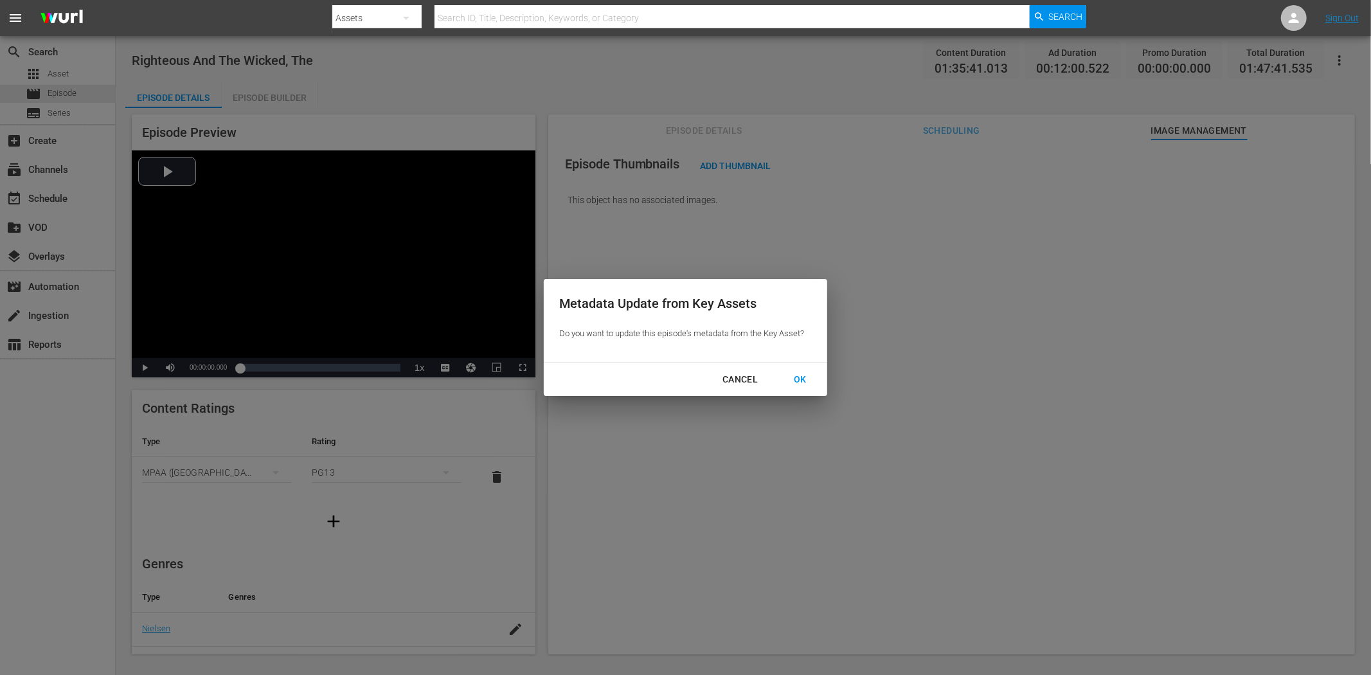
click at [806, 377] on div "OK" at bounding box center [800, 380] width 33 height 16
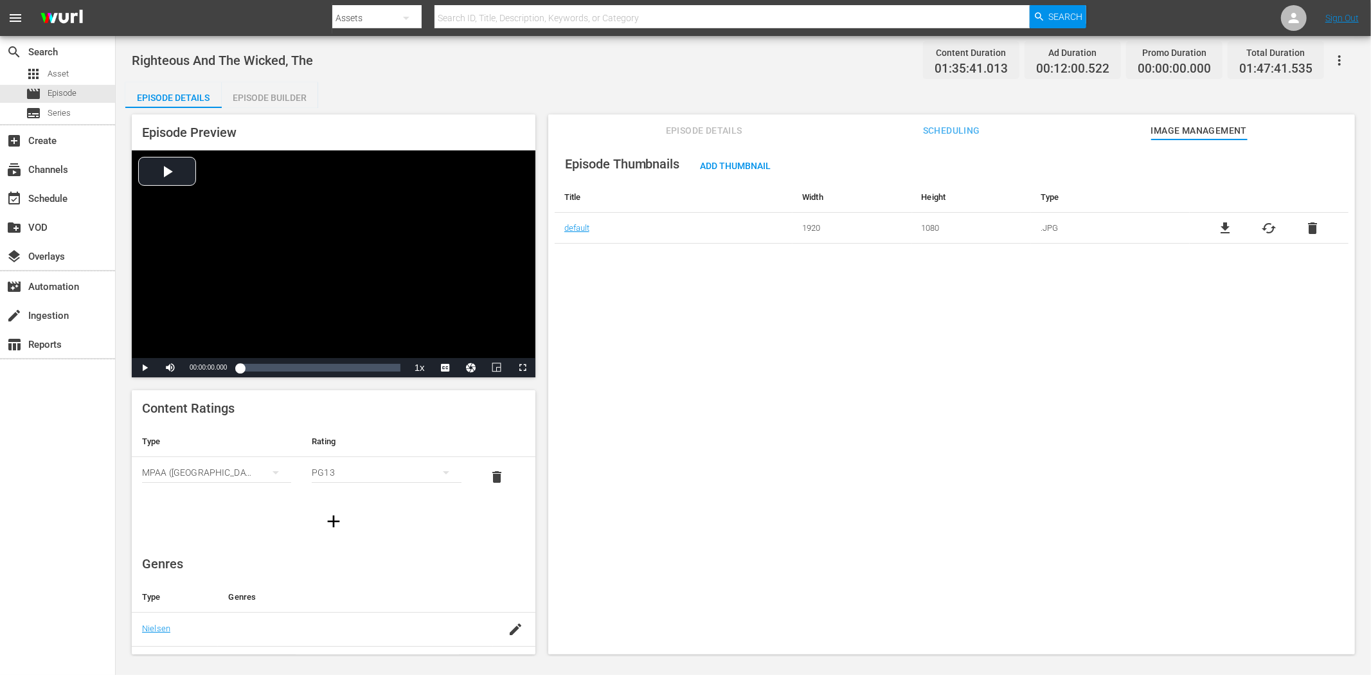
click at [719, 131] on span "Episode Details" at bounding box center [704, 131] width 96 height 16
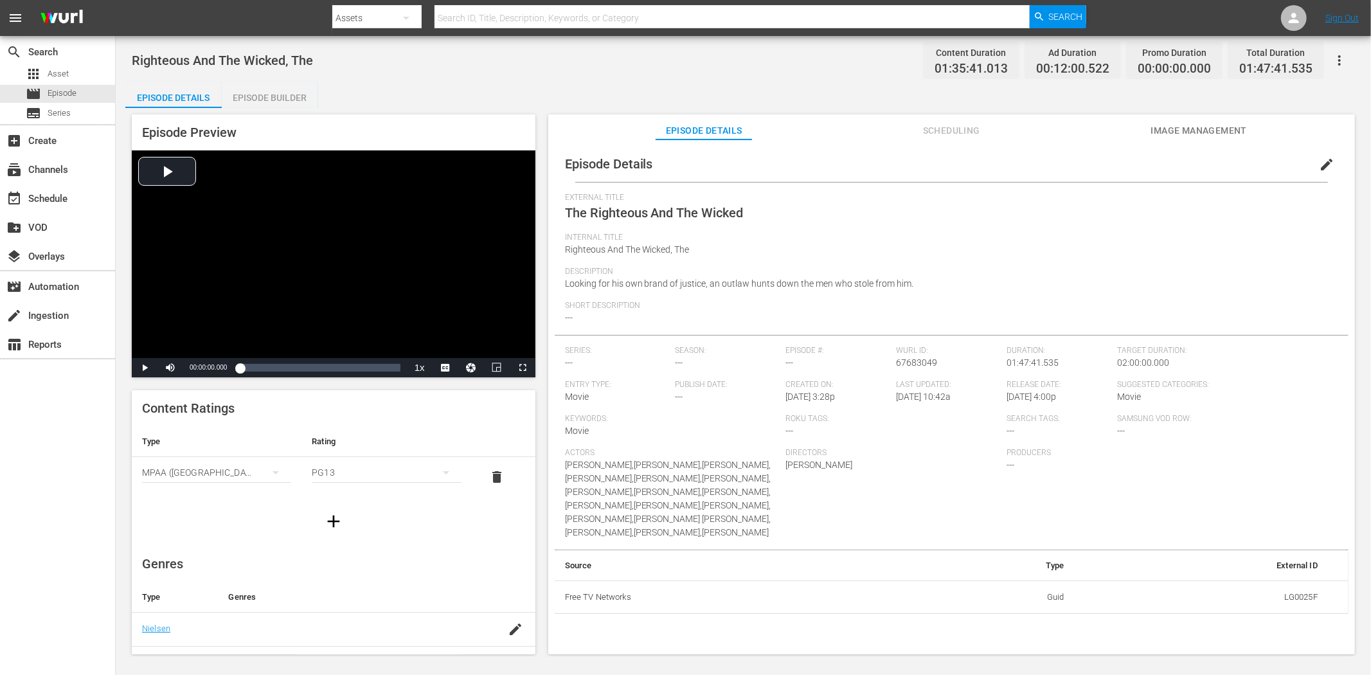
click at [1234, 154] on button "edit" at bounding box center [1327, 164] width 31 height 31
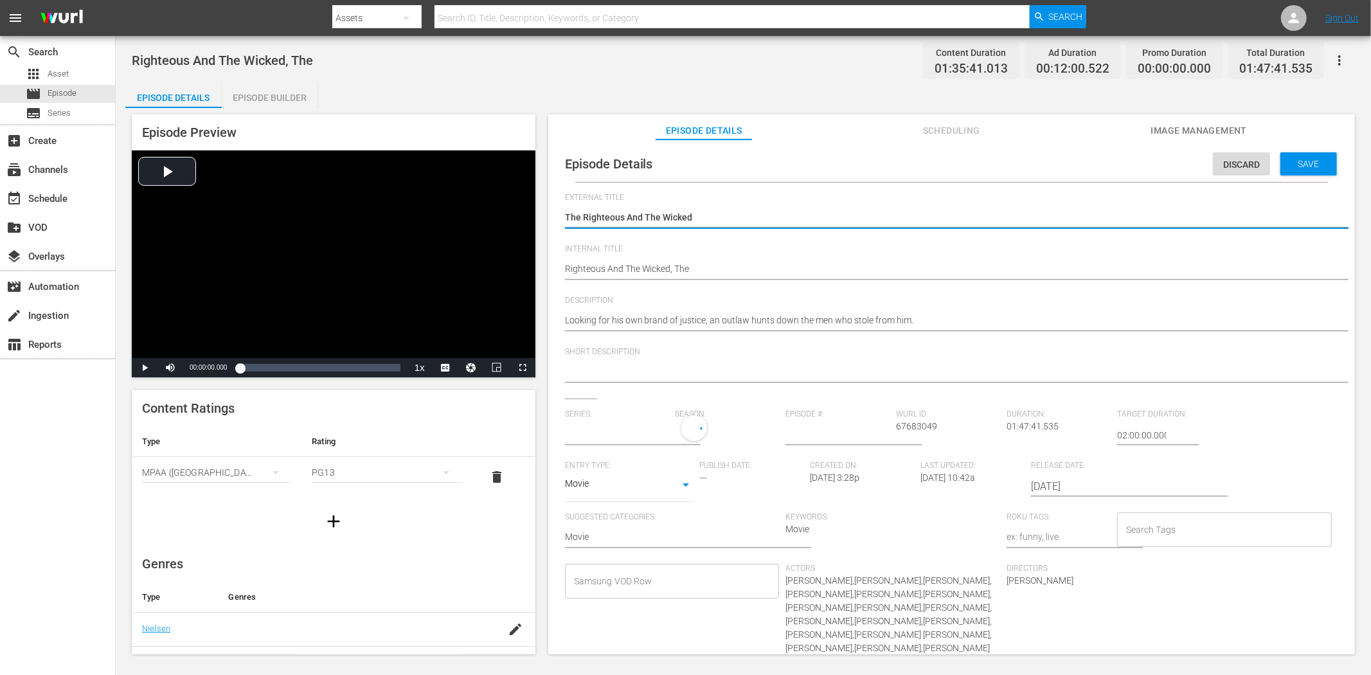
type input "No Series"
click at [640, 367] on textarea at bounding box center [948, 372] width 767 height 15
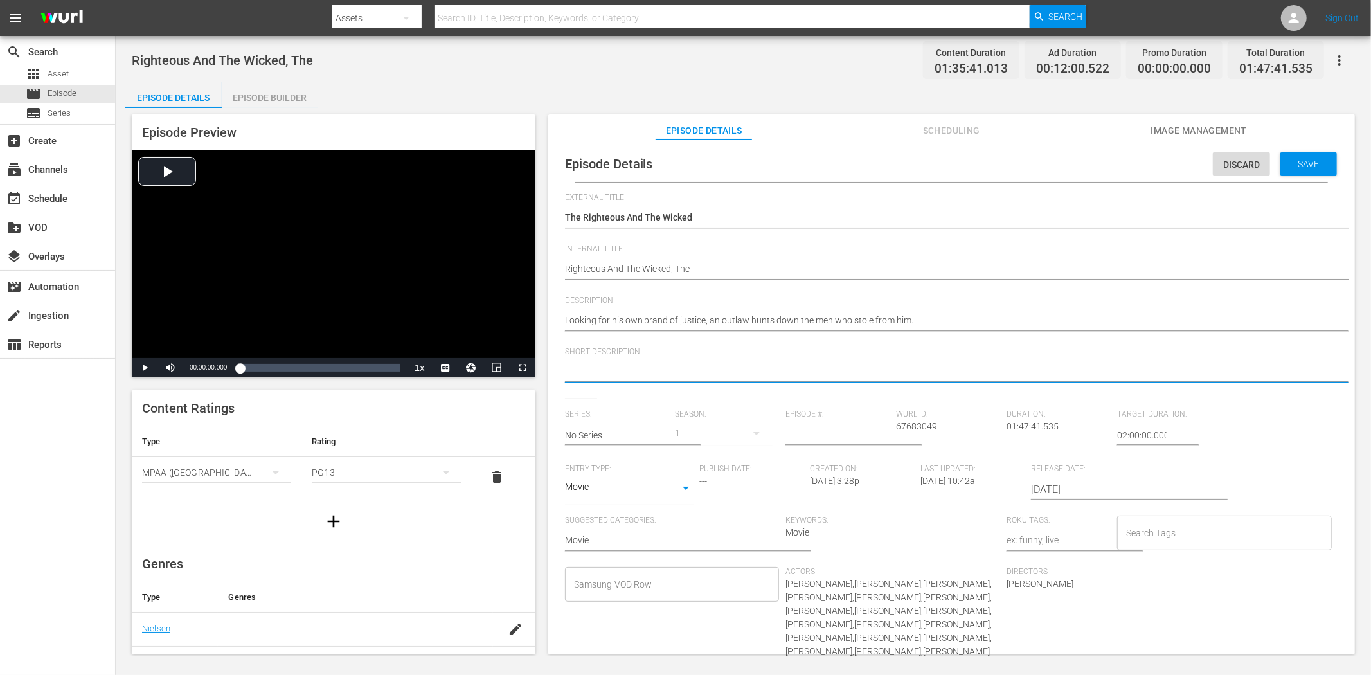
paste textarea "Looking for his own brand of justice, an outlaw hunts down the men who stole fr…"
type textarea "Looking for his own brand of justice, an outlaw hunts down the men who stole fr…"
click at [1234, 159] on span "Save" at bounding box center [1309, 164] width 42 height 10
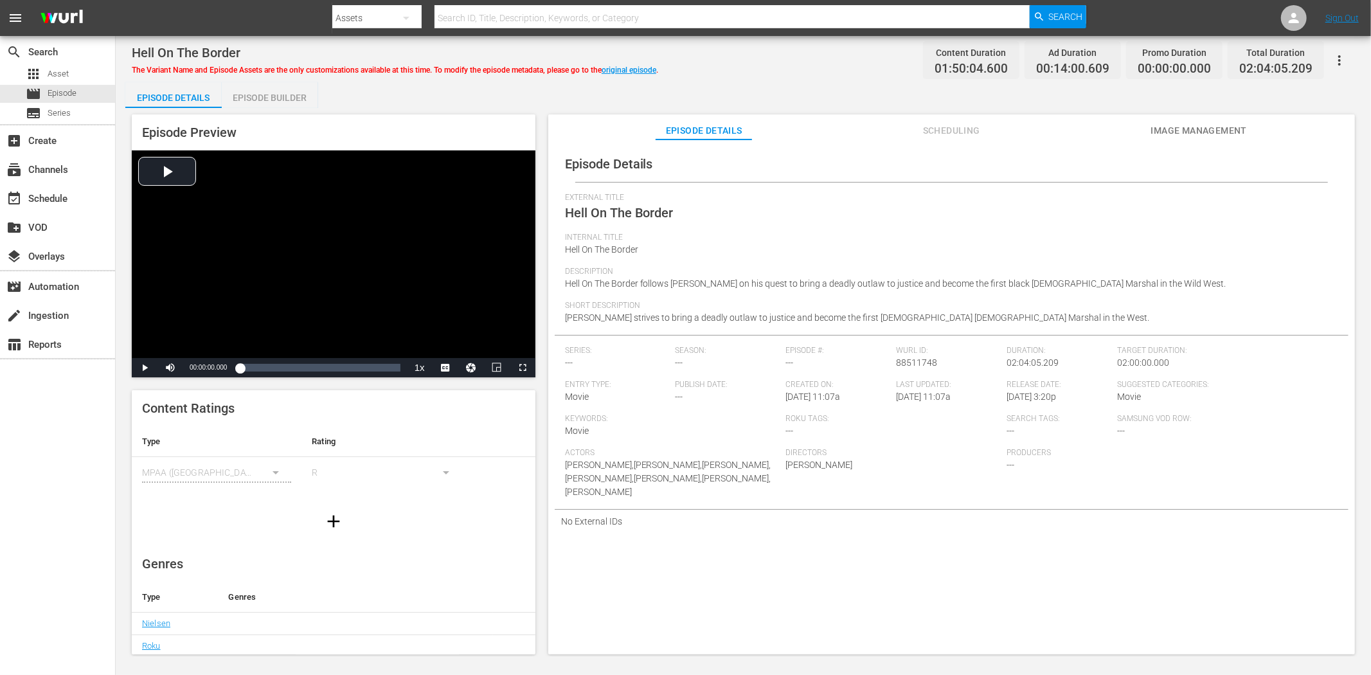
click at [1186, 131] on span "Image Management" at bounding box center [1199, 131] width 96 height 16
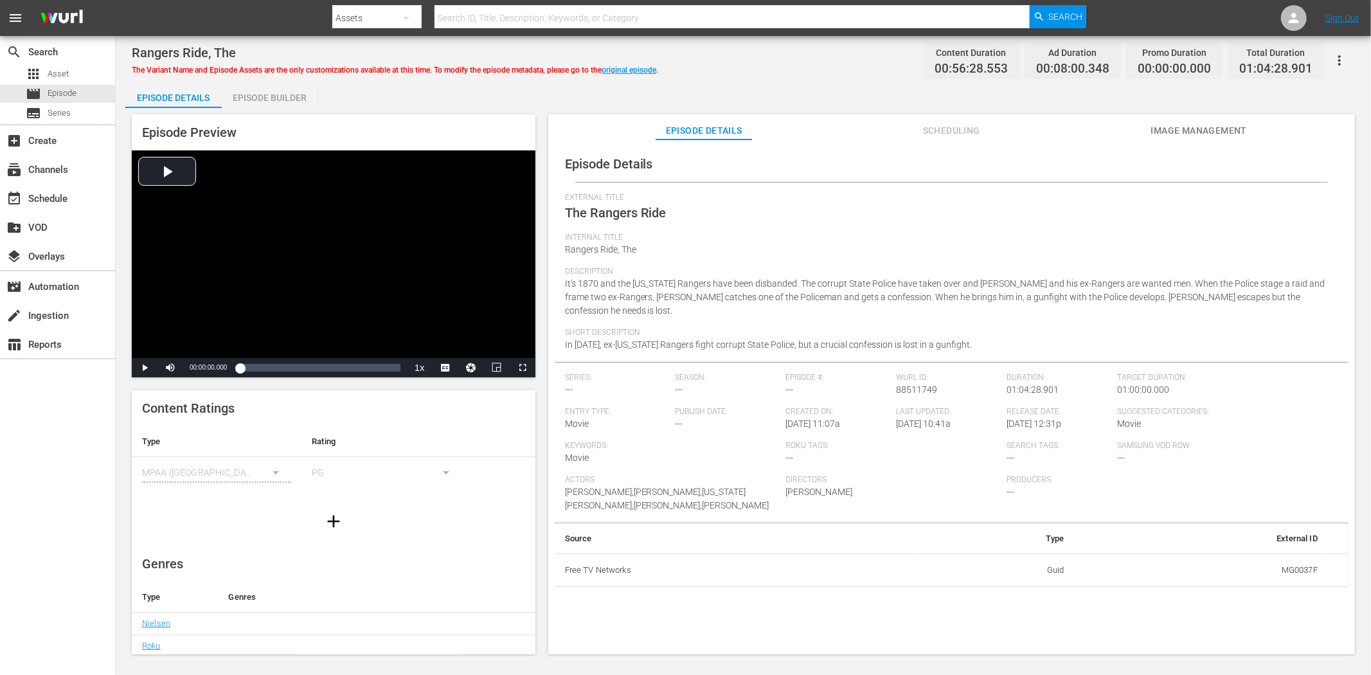
click at [1225, 112] on div "Episode Preview Video Player is loading. Play Video Play Mute Current Time 00:0…" at bounding box center [743, 386] width 1236 height 557
click at [1212, 121] on button "Image Management" at bounding box center [1199, 127] width 96 height 26
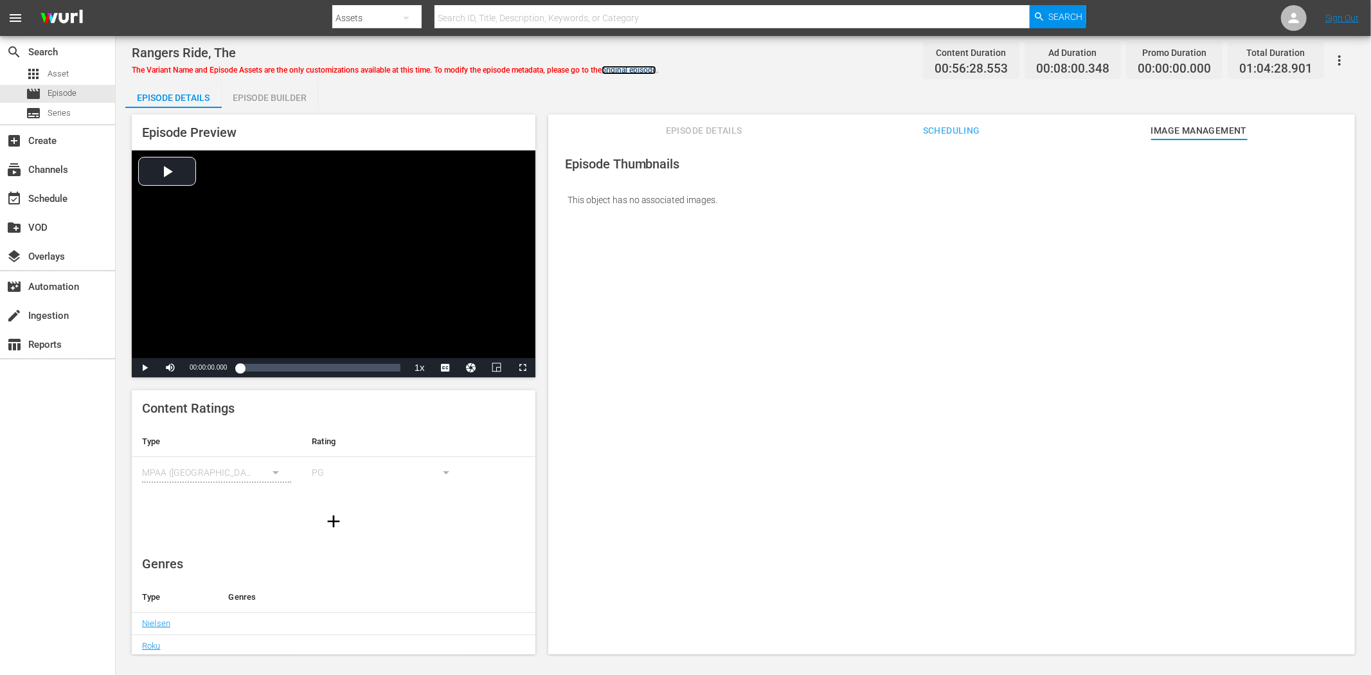
click at [644, 68] on link "original episode" at bounding box center [629, 70] width 55 height 9
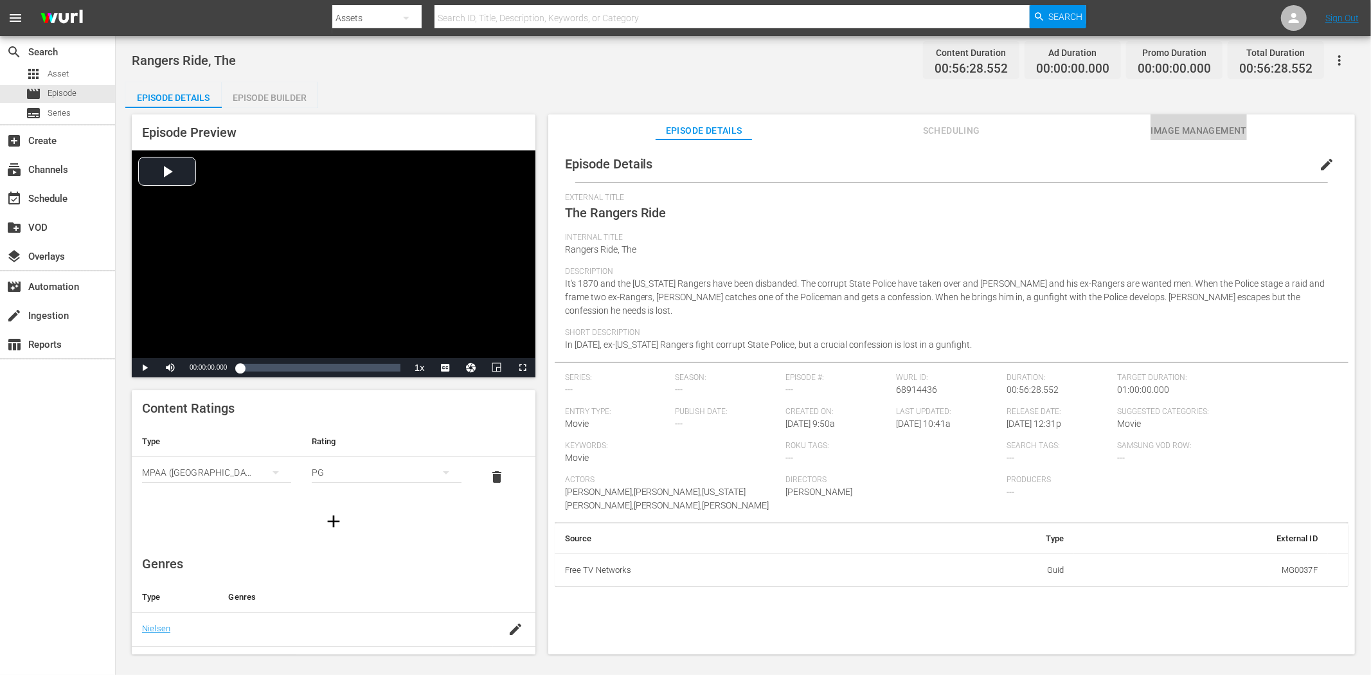
click at [1218, 124] on span "Image Management" at bounding box center [1199, 131] width 96 height 16
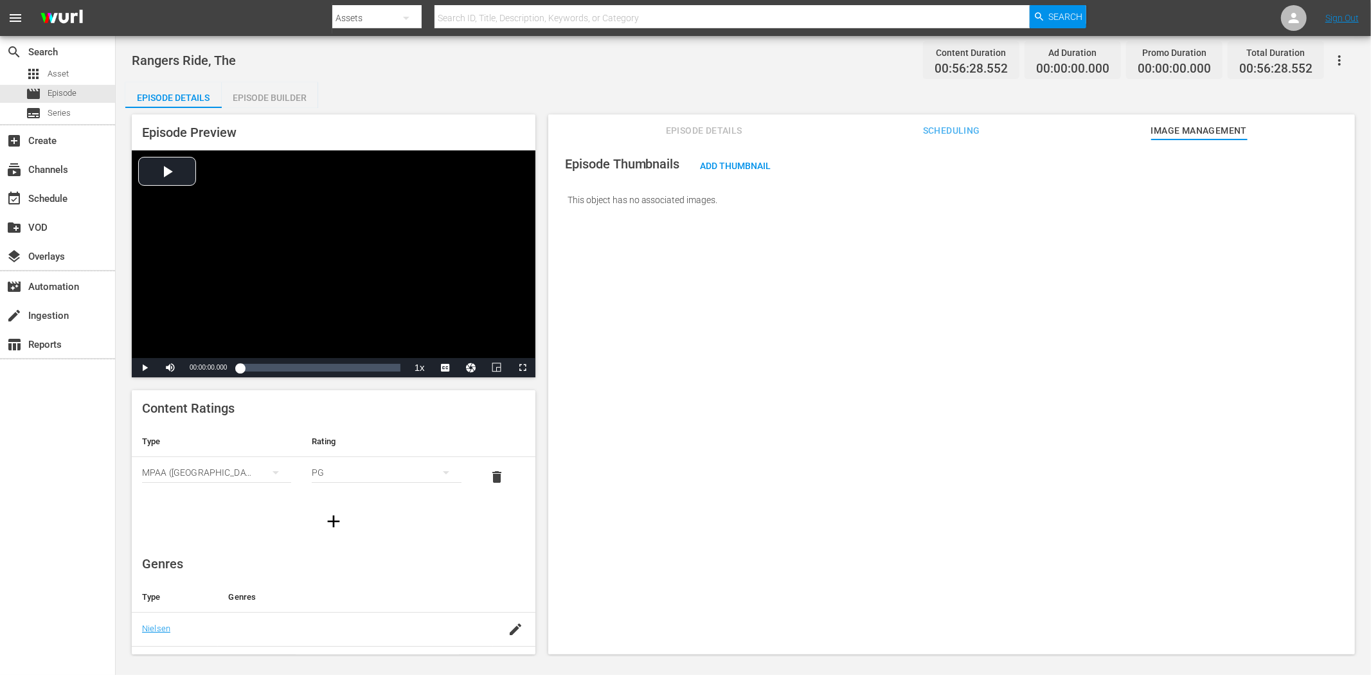
click at [1234, 50] on button "button" at bounding box center [1339, 60] width 31 height 31
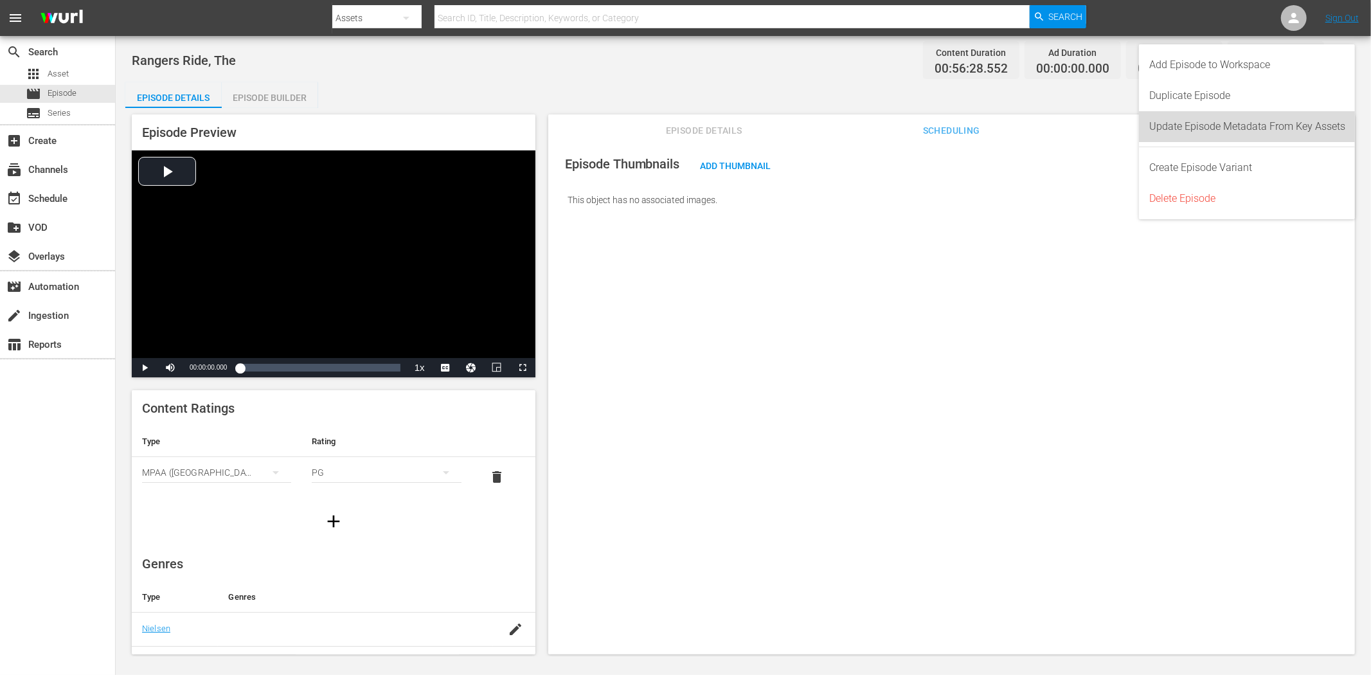
click at [1234, 122] on div "Update Episode Metadata From Key Assets" at bounding box center [1248, 126] width 196 height 31
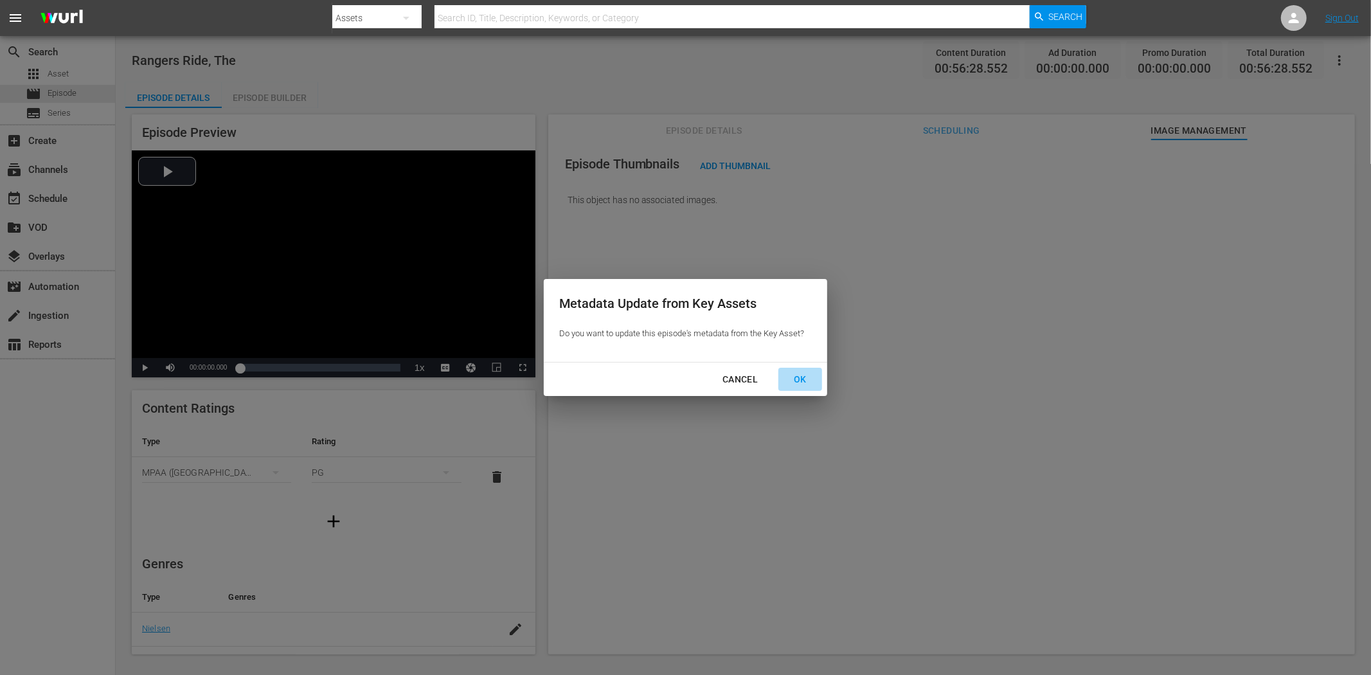
click at [804, 378] on div "OK" at bounding box center [800, 380] width 33 height 16
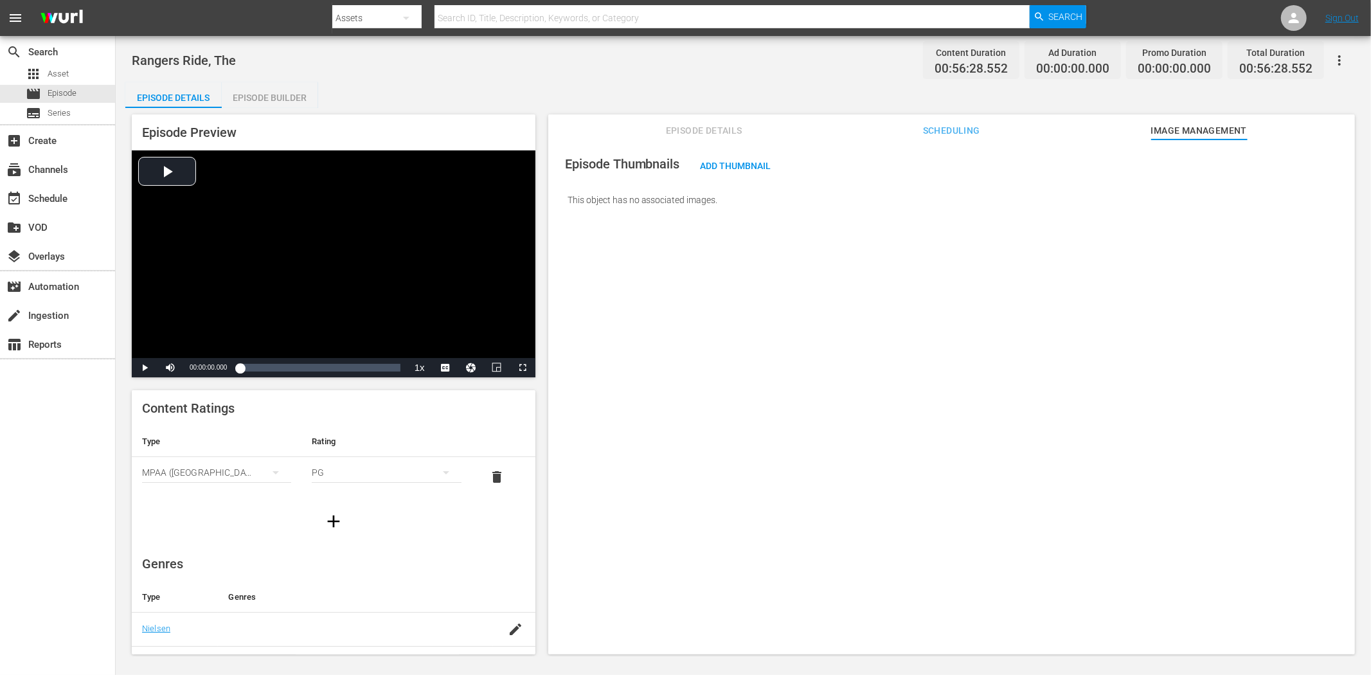
click at [720, 129] on span "Episode Details" at bounding box center [704, 131] width 96 height 16
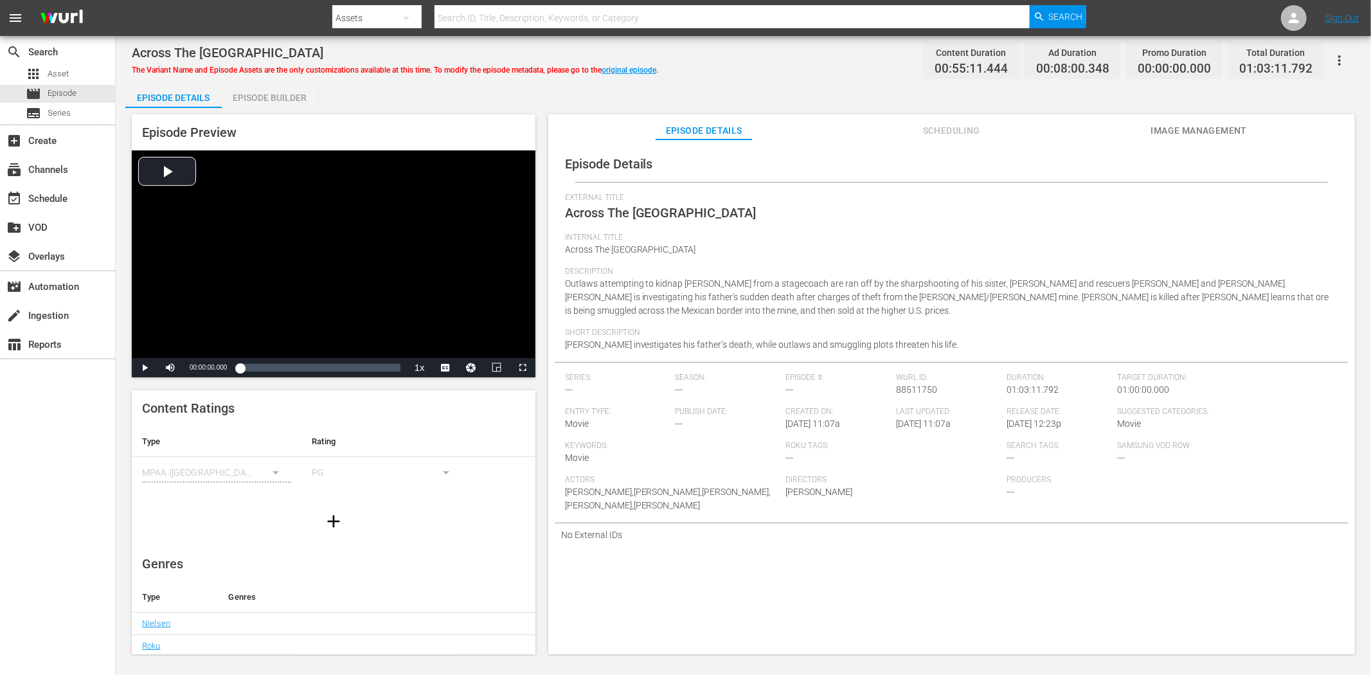
drag, startPoint x: 1184, startPoint y: 116, endPoint x: 1168, endPoint y: 118, distance: 15.6
click at [1183, 114] on button "Image Management" at bounding box center [1199, 127] width 96 height 26
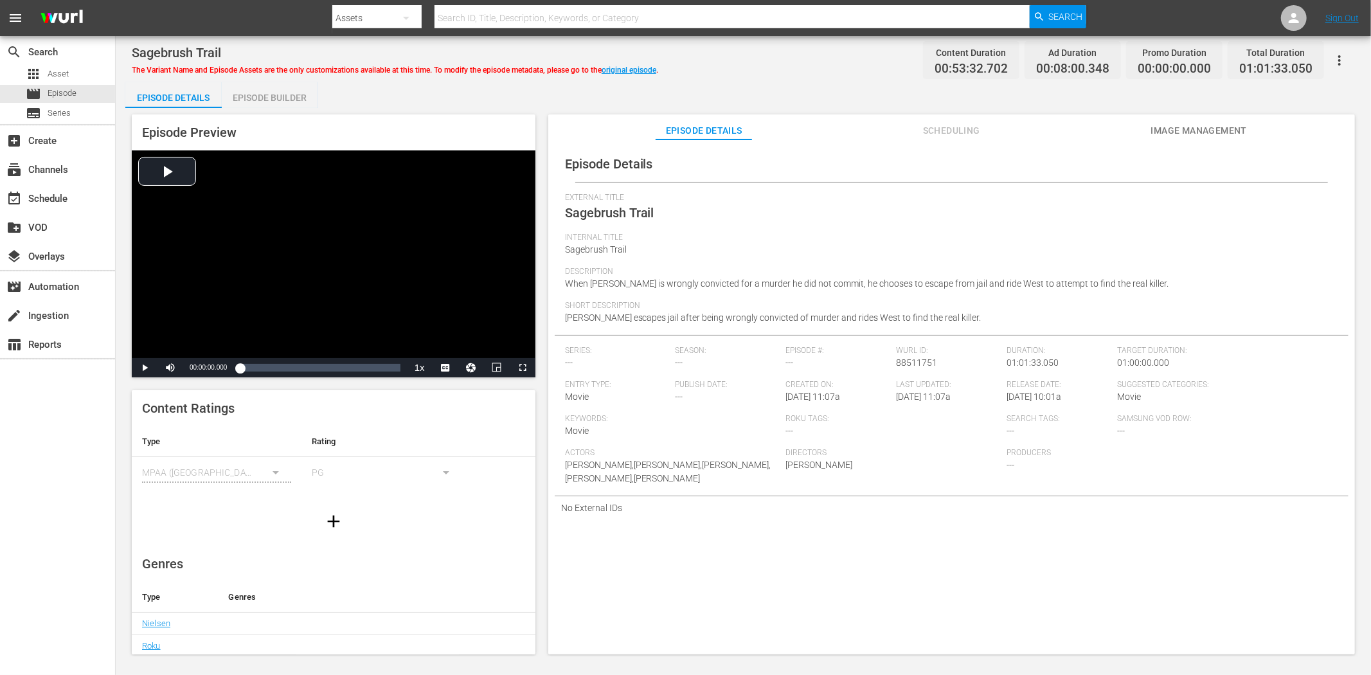
click at [1180, 124] on span "Image Management" at bounding box center [1199, 131] width 96 height 16
click at [1186, 131] on span "Image Management" at bounding box center [1199, 131] width 96 height 16
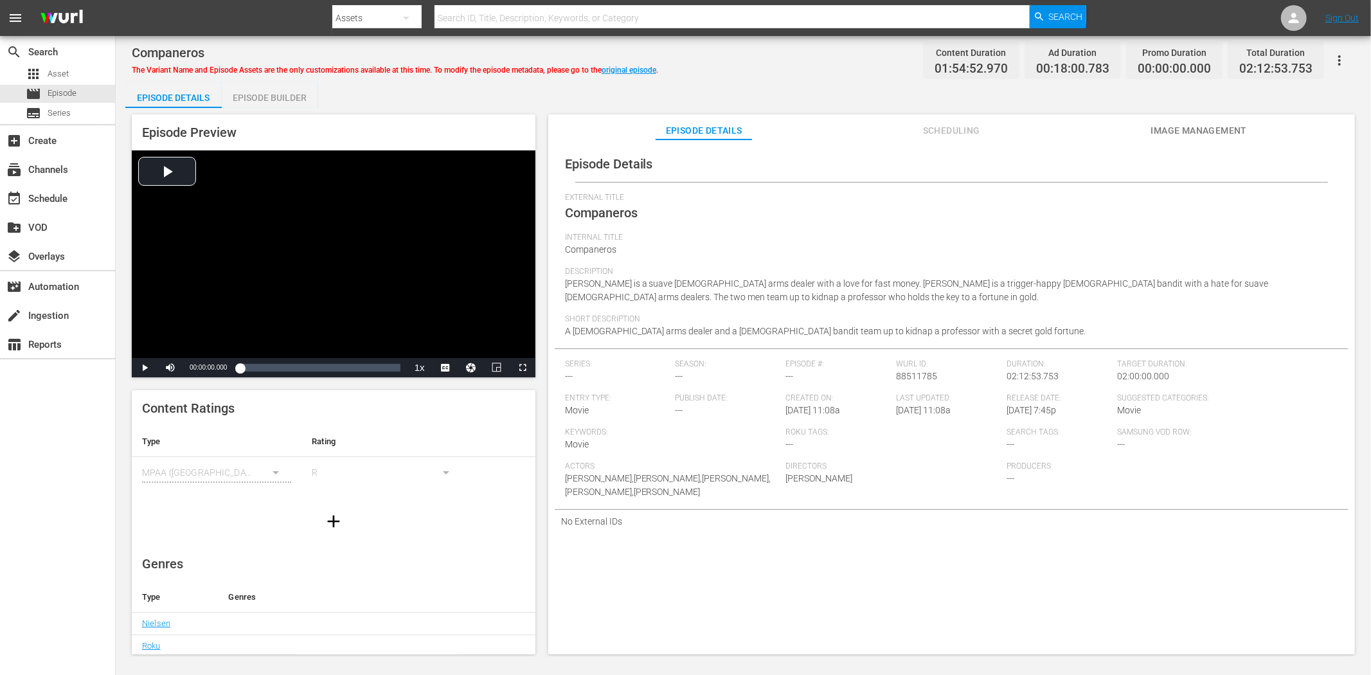
click at [1184, 124] on span "Image Management" at bounding box center [1199, 131] width 96 height 16
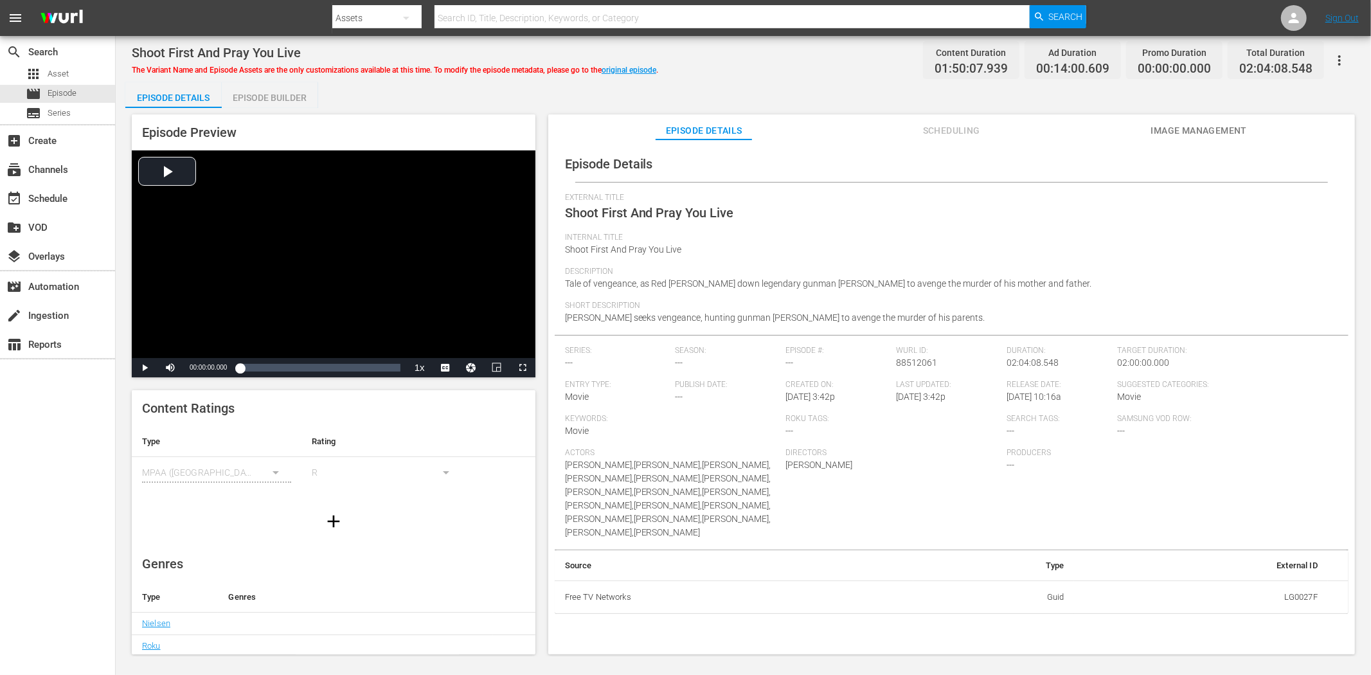
click at [1228, 123] on span "Image Management" at bounding box center [1199, 131] width 96 height 16
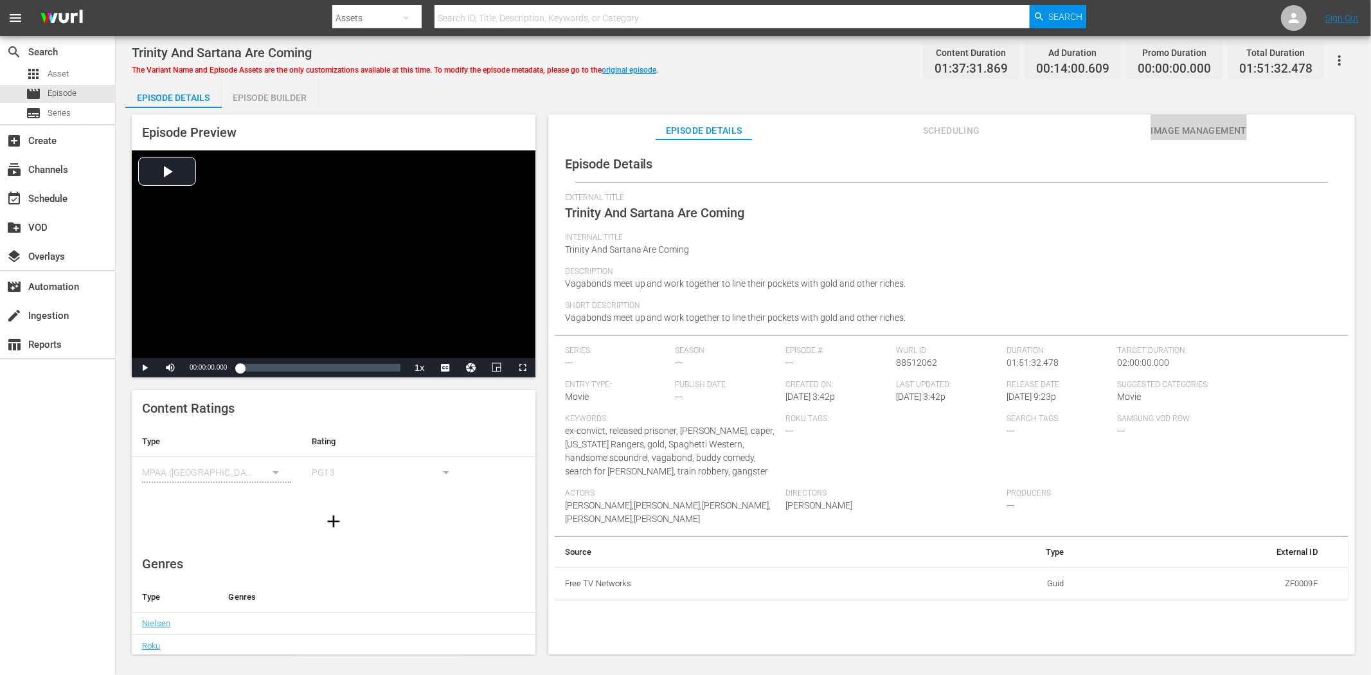
click at [1169, 123] on span "Image Management" at bounding box center [1199, 131] width 96 height 16
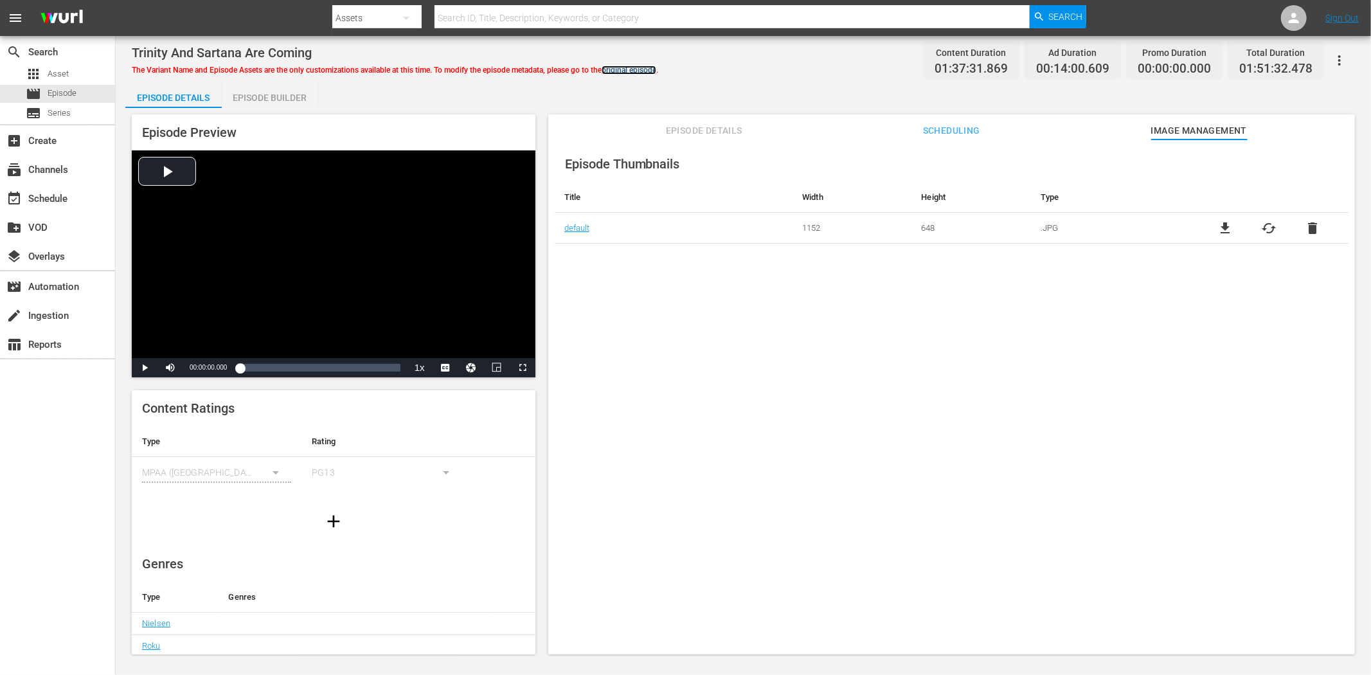
click at [638, 71] on link "original episode" at bounding box center [629, 70] width 55 height 9
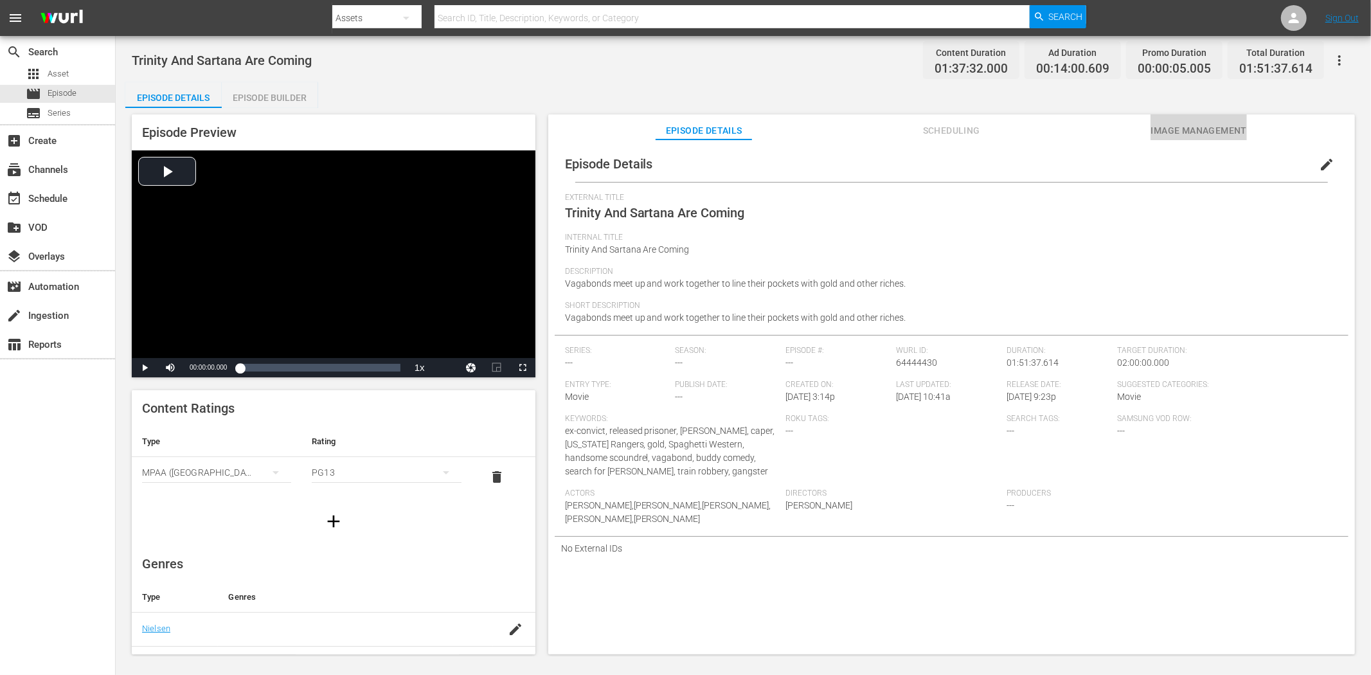
click at [1200, 131] on span "Image Management" at bounding box center [1199, 131] width 96 height 16
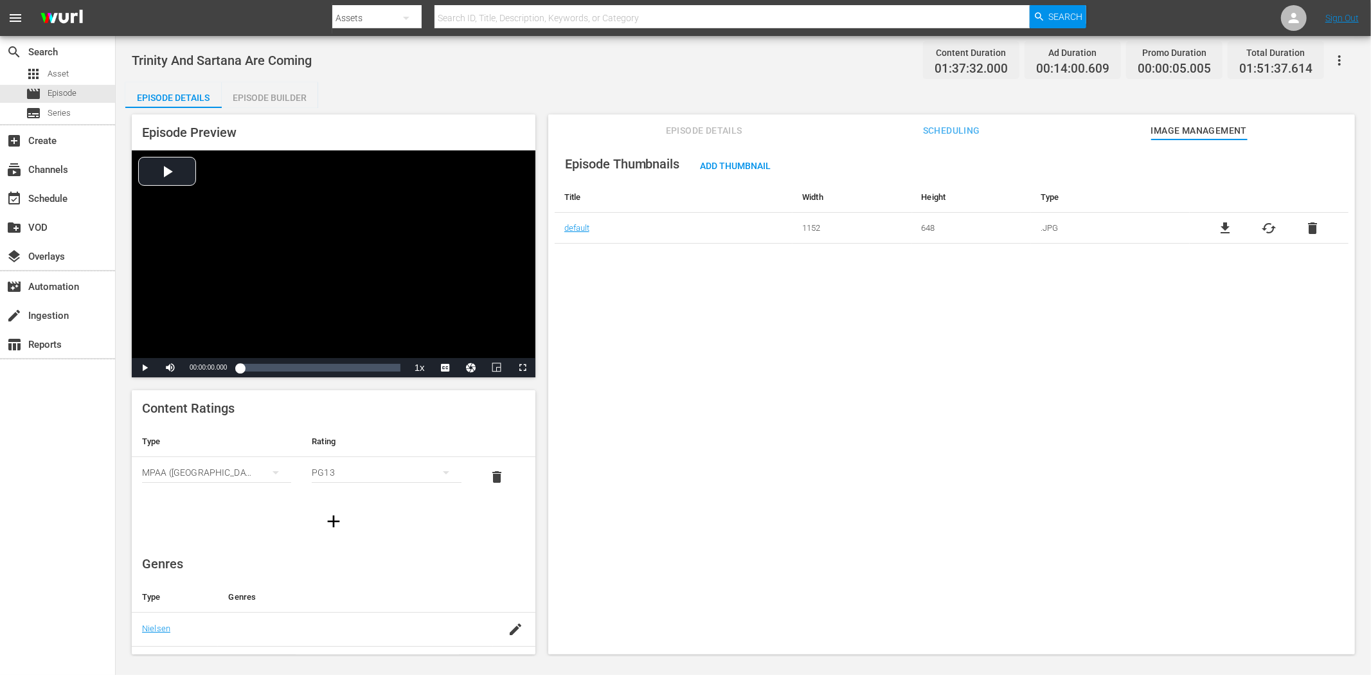
click at [1234, 53] on button "button" at bounding box center [1339, 60] width 31 height 31
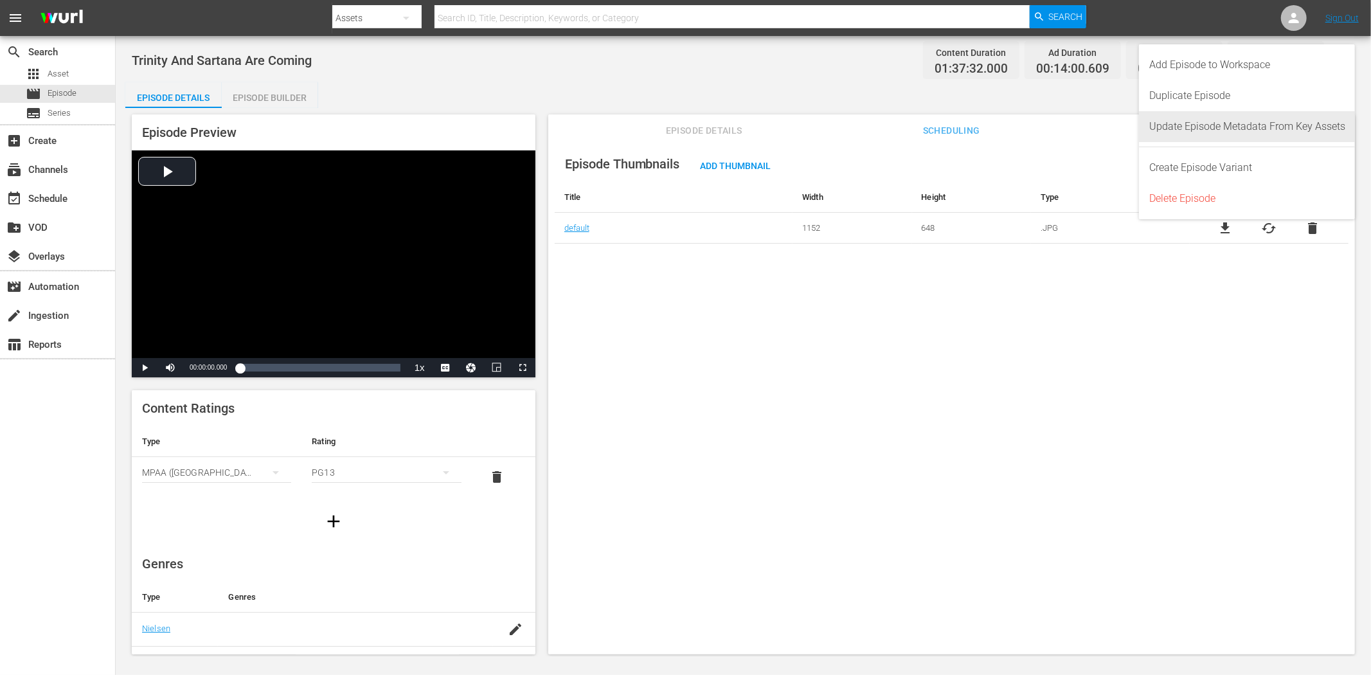
click at [1232, 126] on div "Update Episode Metadata From Key Assets" at bounding box center [1248, 126] width 196 height 31
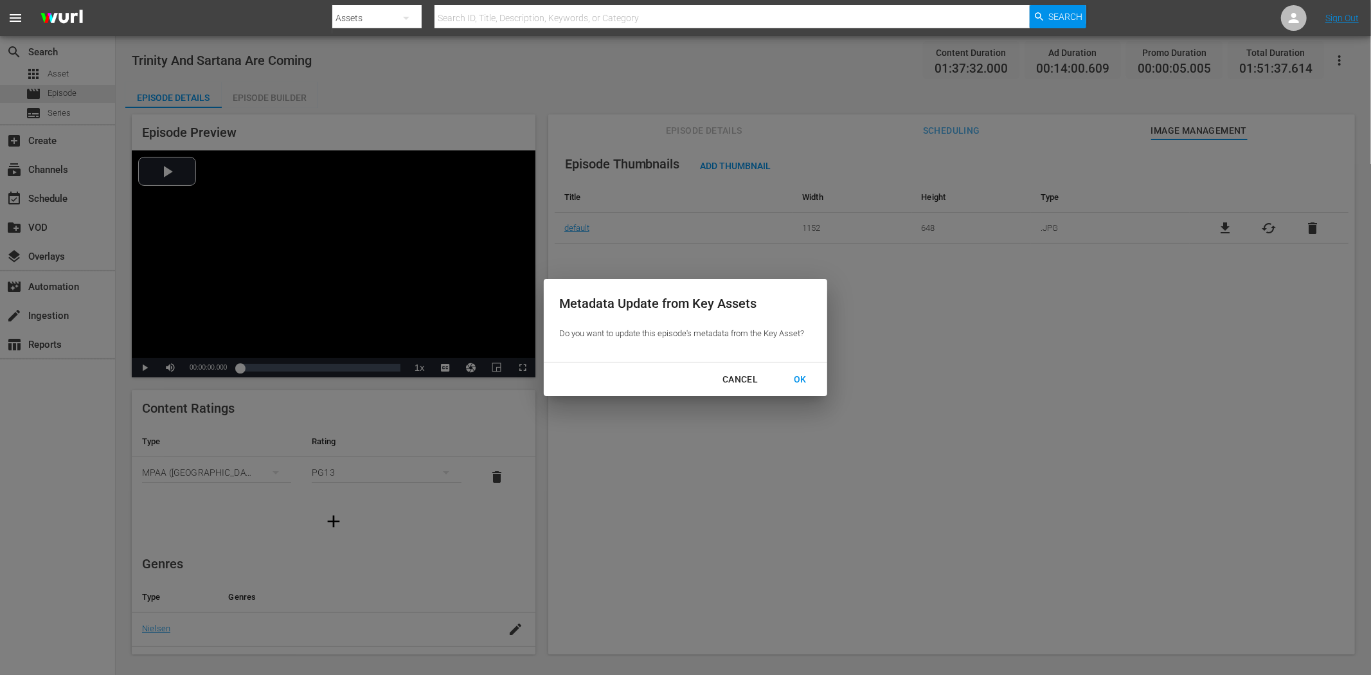
click at [807, 377] on div "OK" at bounding box center [800, 380] width 33 height 16
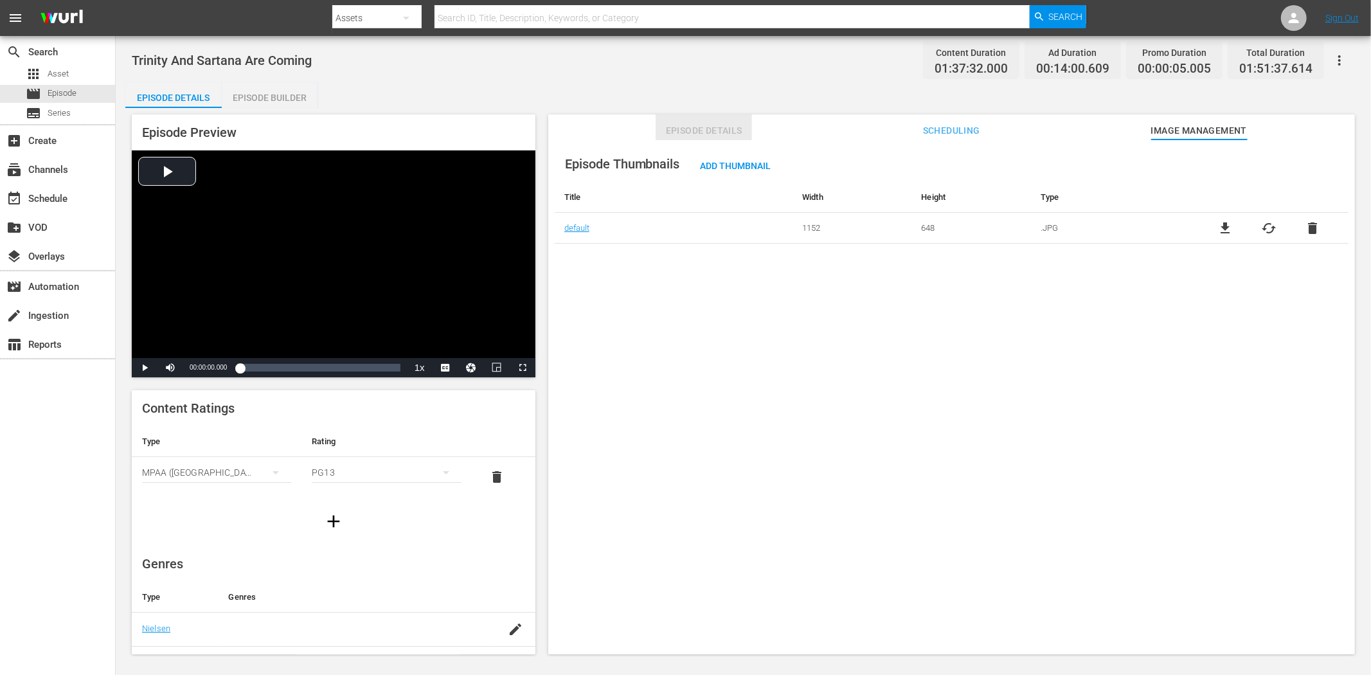
click at [718, 131] on span "Episode Details" at bounding box center [704, 131] width 96 height 16
